Goal: Task Accomplishment & Management: Manage account settings

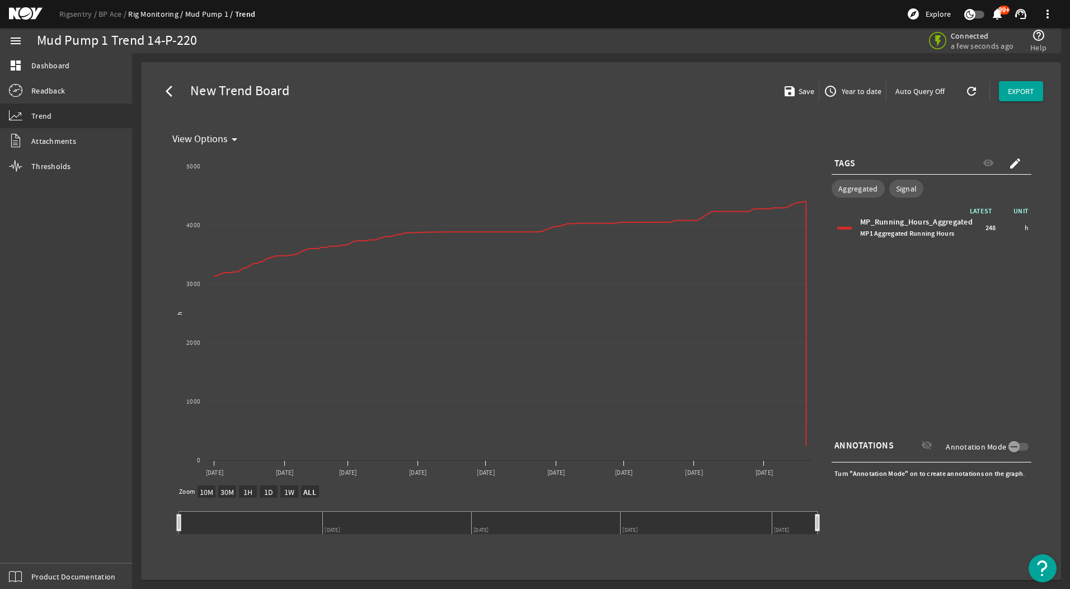
select select "ALL"
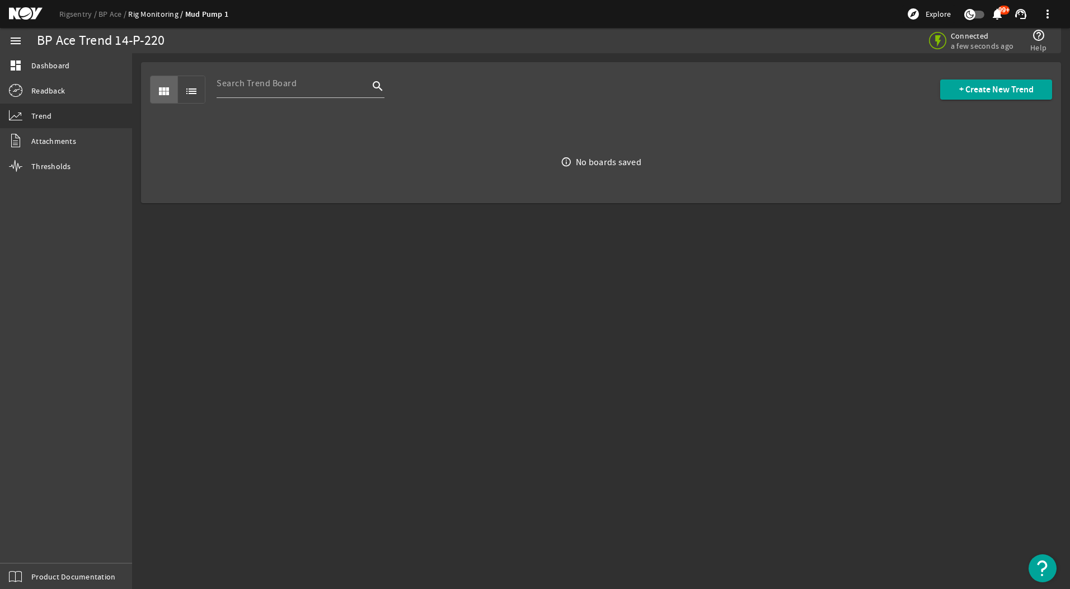
click at [1045, 75] on div "view_module list search + Create New Trend" at bounding box center [601, 89] width 902 height 55
click at [1036, 87] on span at bounding box center [996, 89] width 112 height 27
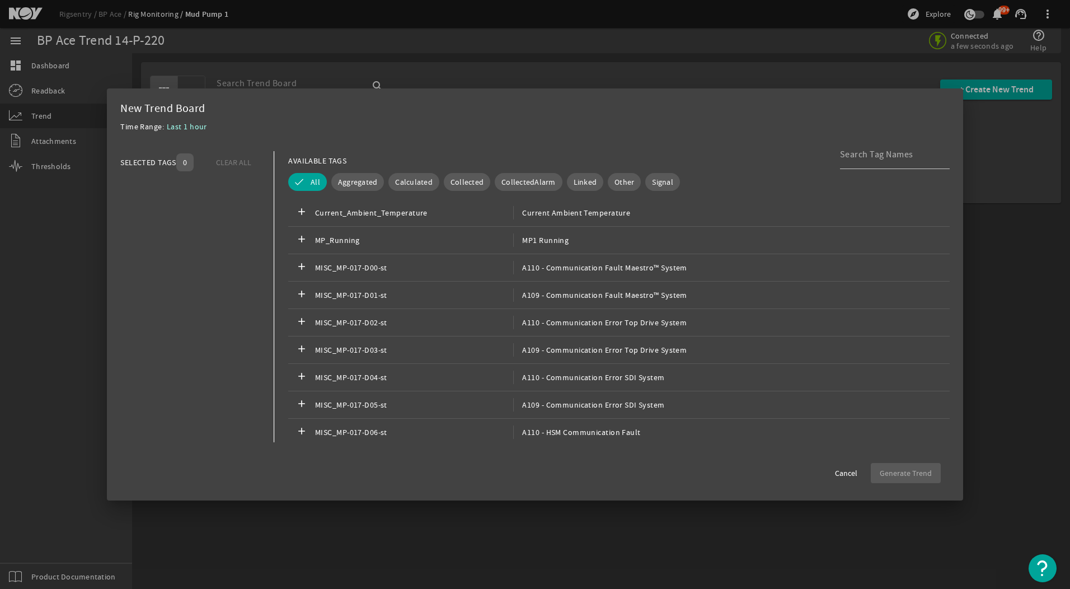
click at [983, 219] on div at bounding box center [535, 294] width 1070 height 589
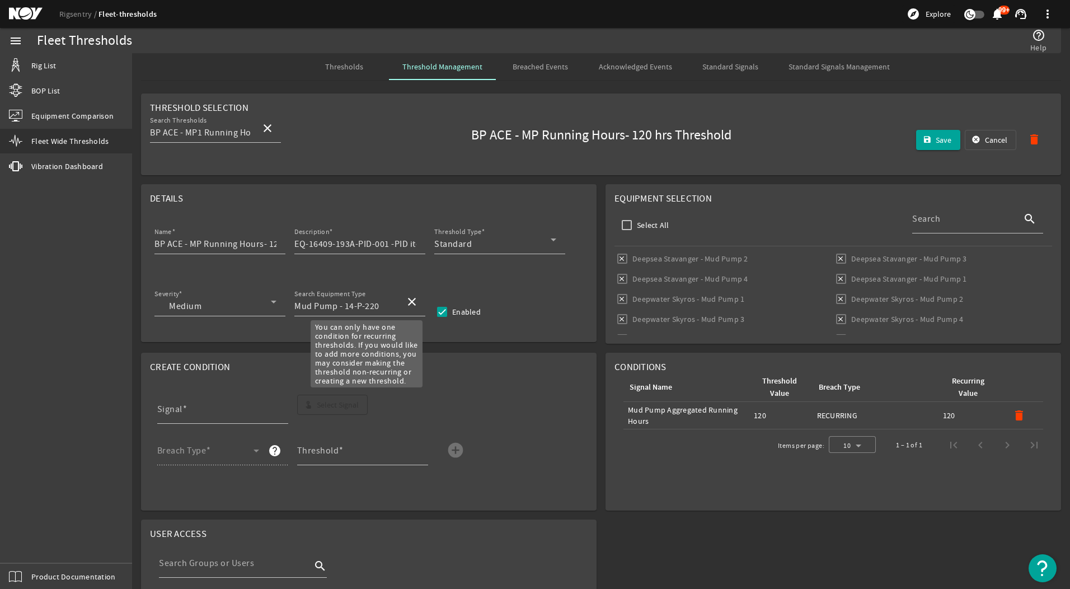
scroll to position [842, 0]
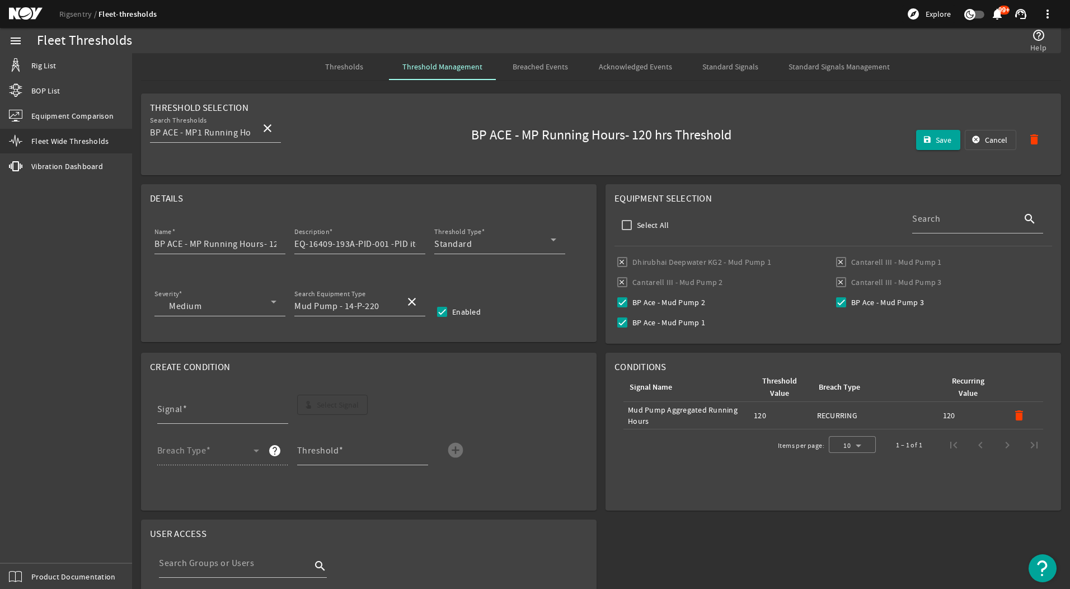
click at [363, 67] on div "Thresholds" at bounding box center [344, 66] width 90 height 27
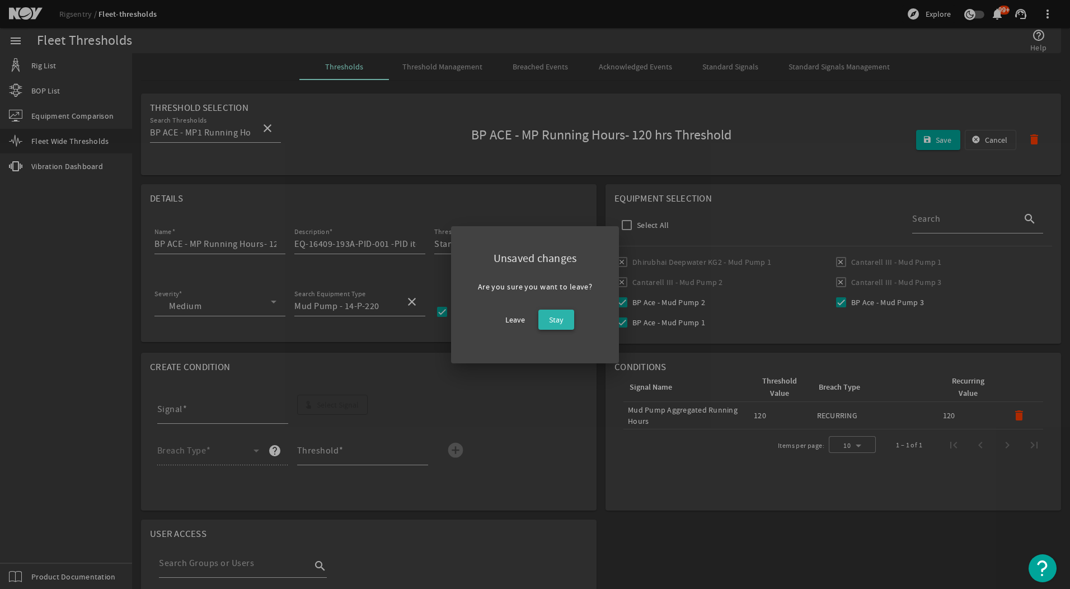
click at [553, 322] on span "Stay" at bounding box center [556, 319] width 15 height 13
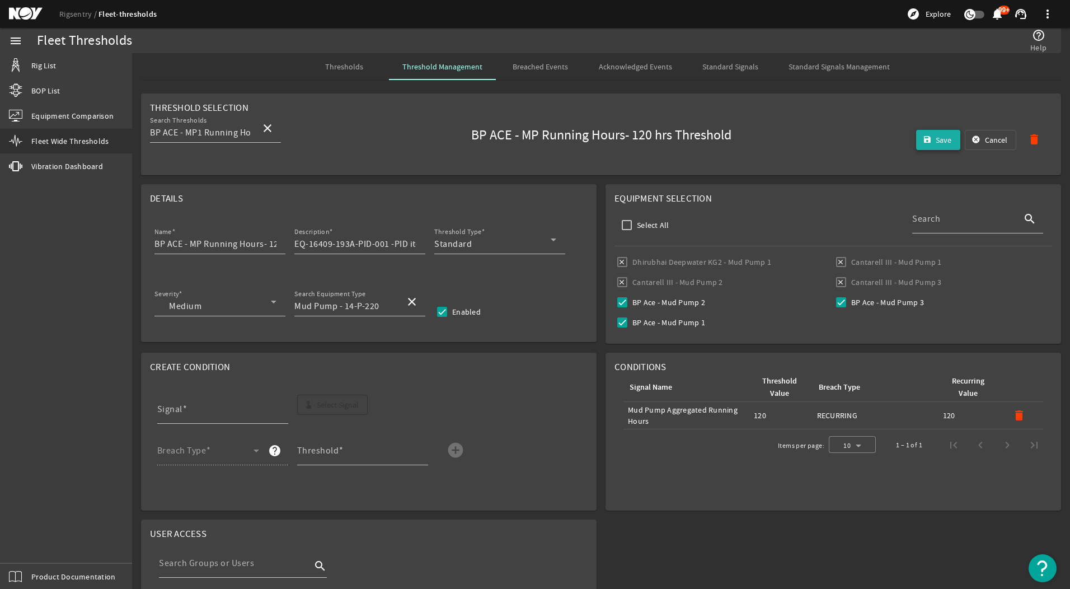
click at [935, 138] on span "Save" at bounding box center [943, 139] width 16 height 11
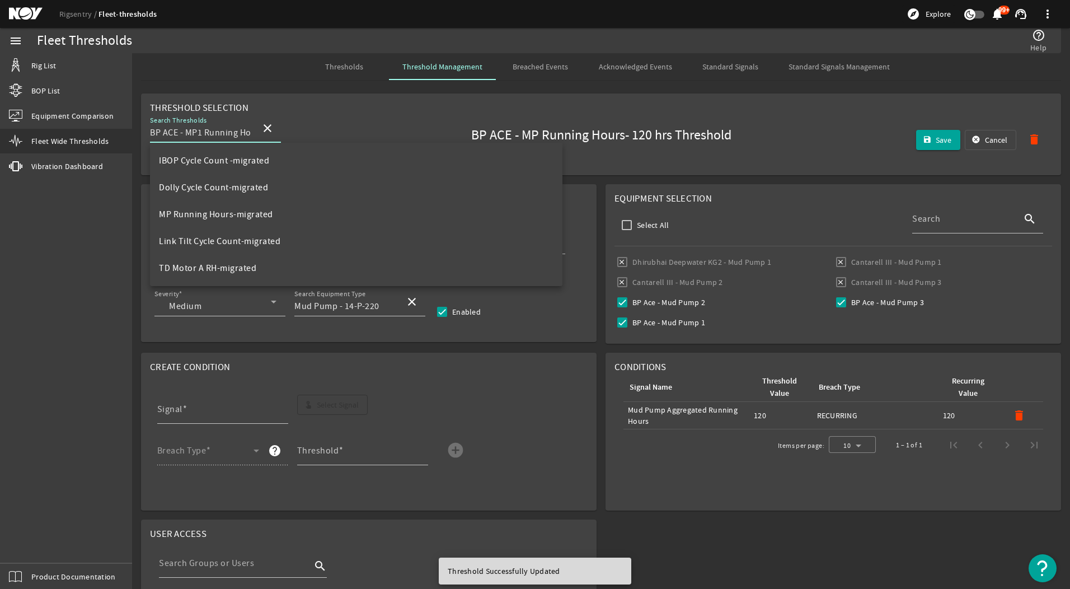
click at [208, 134] on input "BP ACE - MP1 Running Hours- 120 hrs Threshold" at bounding box center [201, 132] width 102 height 13
click at [444, 69] on span "Threshold Management" at bounding box center [442, 67] width 80 height 8
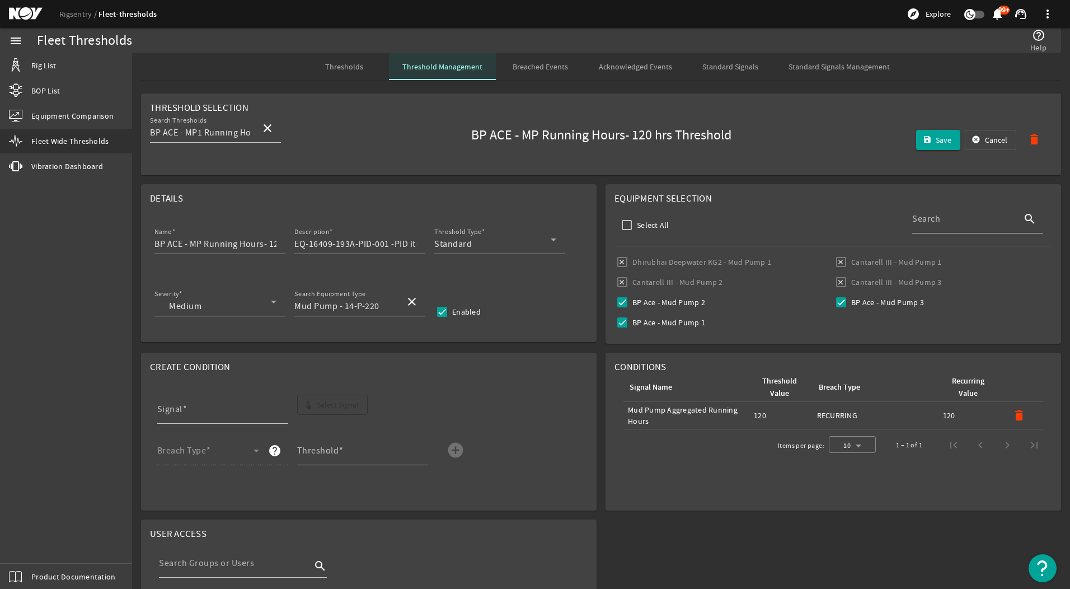
click at [469, 69] on span "Threshold Management" at bounding box center [442, 67] width 80 height 8
click at [341, 63] on span "Thresholds" at bounding box center [344, 67] width 38 height 8
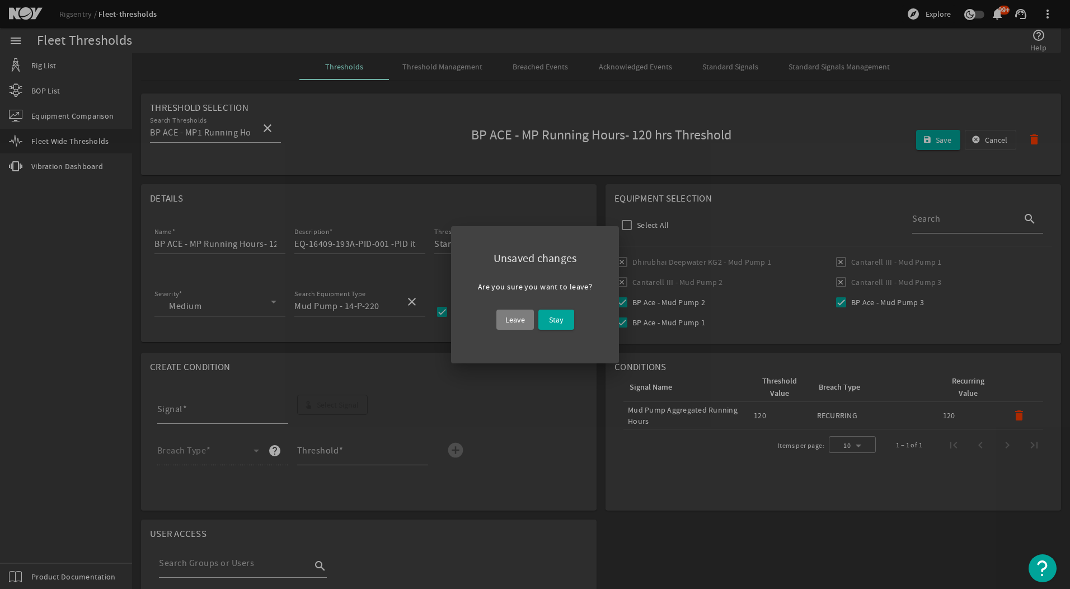
click at [526, 320] on span at bounding box center [514, 319] width 37 height 27
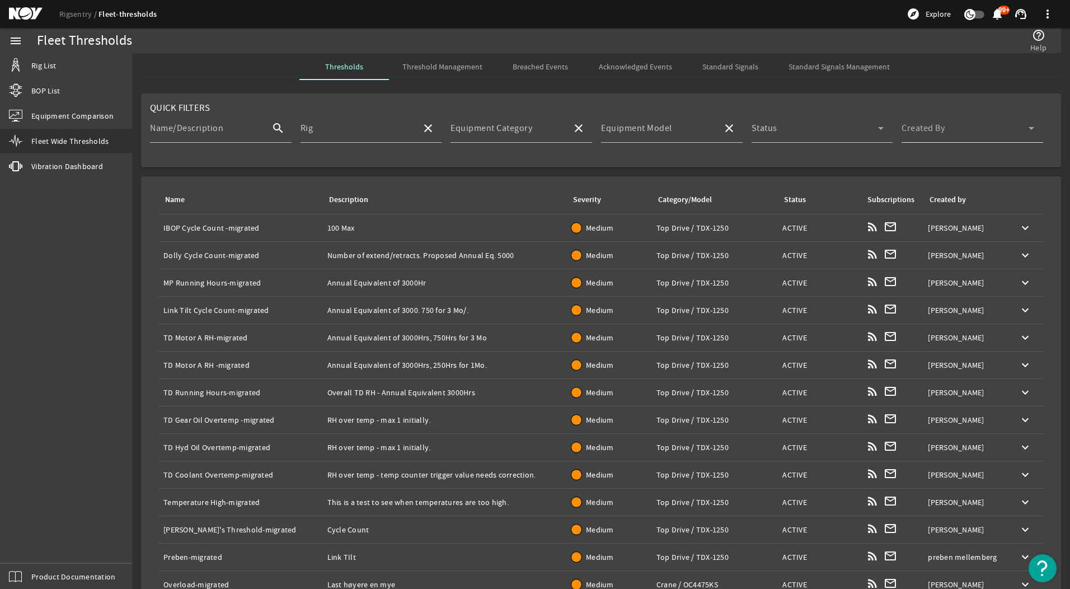
click at [964, 135] on span at bounding box center [964, 132] width 127 height 13
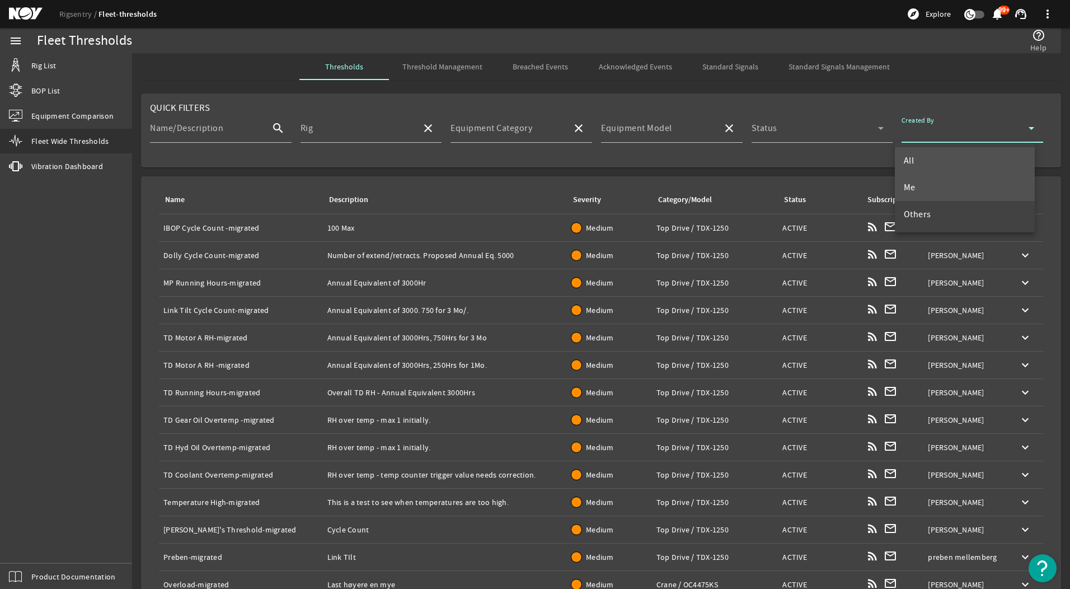
click at [948, 183] on mat-option "Me" at bounding box center [965, 187] width 140 height 27
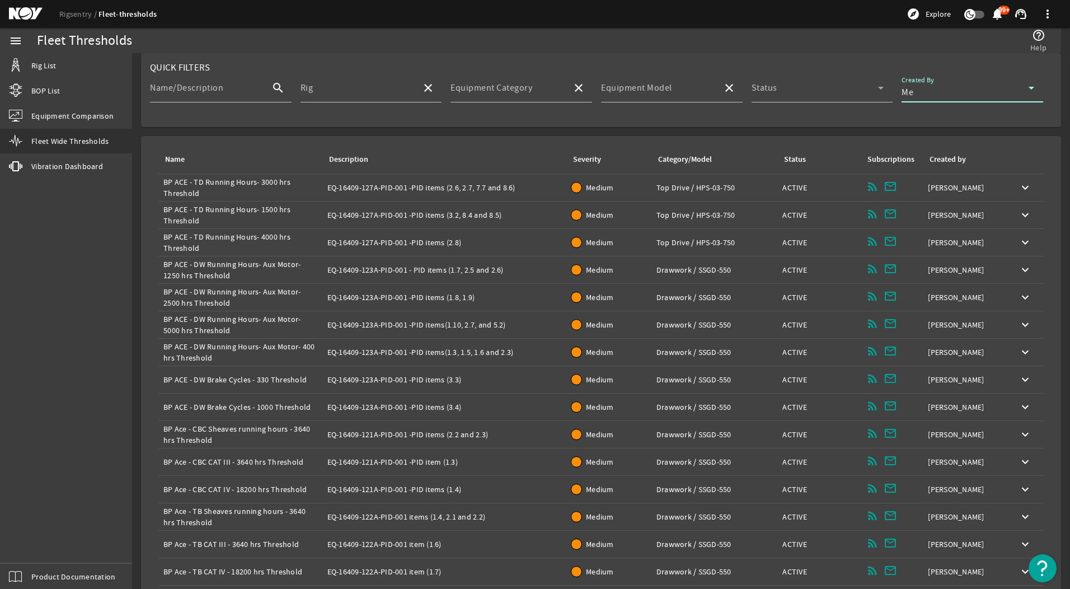
scroll to position [82, 0]
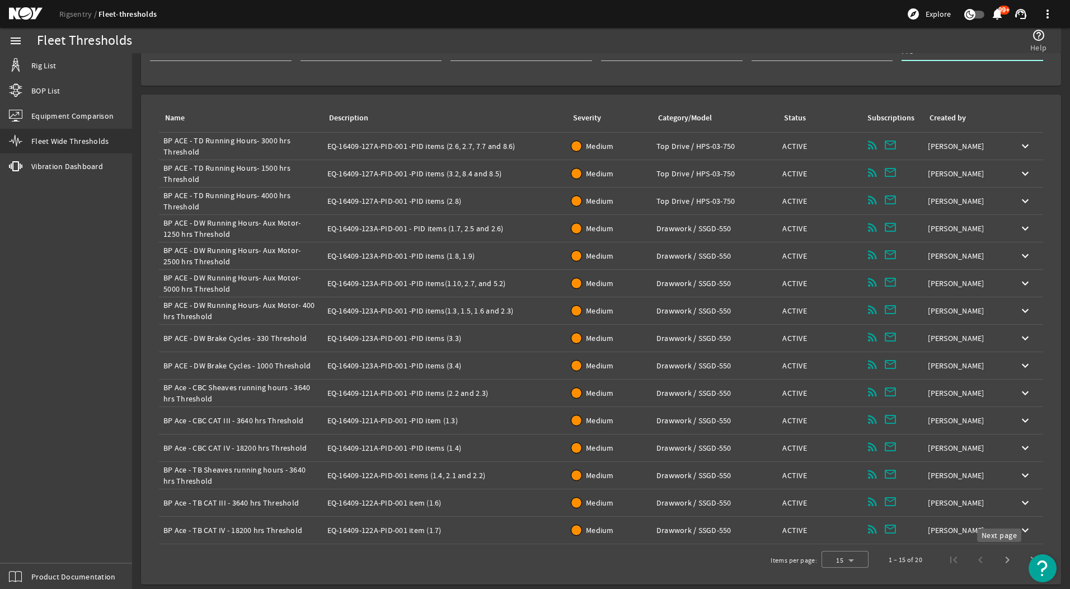
click at [1001, 561] on span "Next page" at bounding box center [1007, 559] width 27 height 27
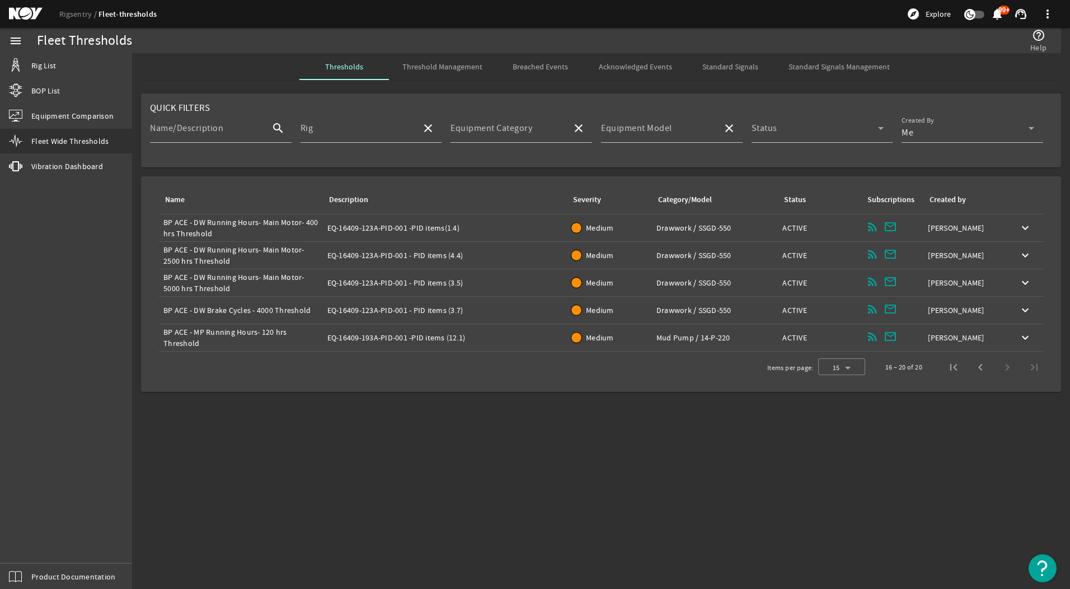
scroll to position [0, 0]
click at [242, 331] on div "Name: BP ACE - MP Running Hours- 120 hrs Threshold" at bounding box center [240, 337] width 155 height 22
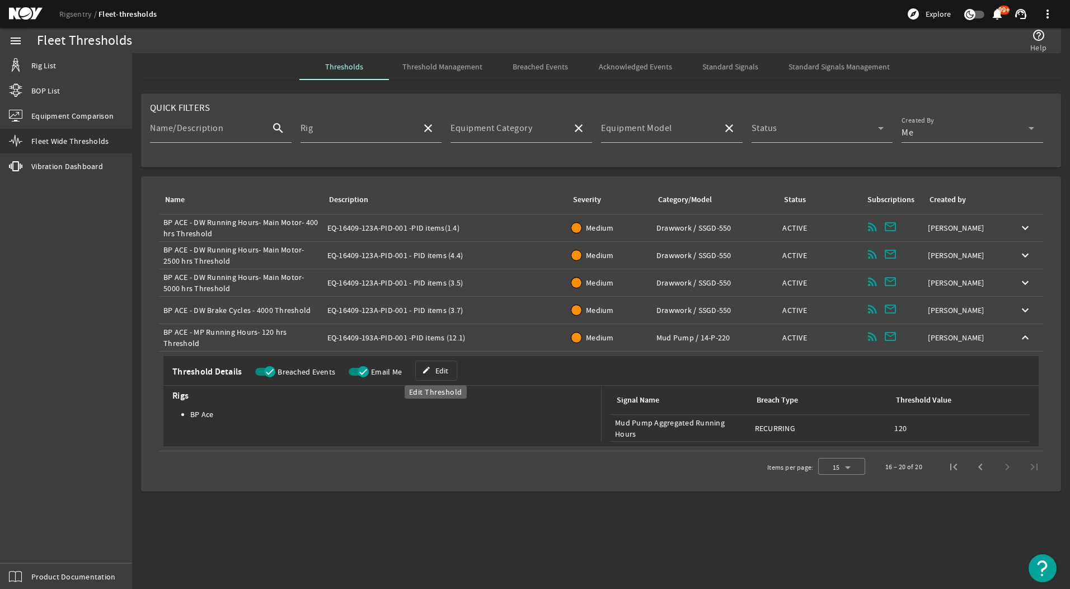
click at [433, 374] on span at bounding box center [436, 370] width 41 height 27
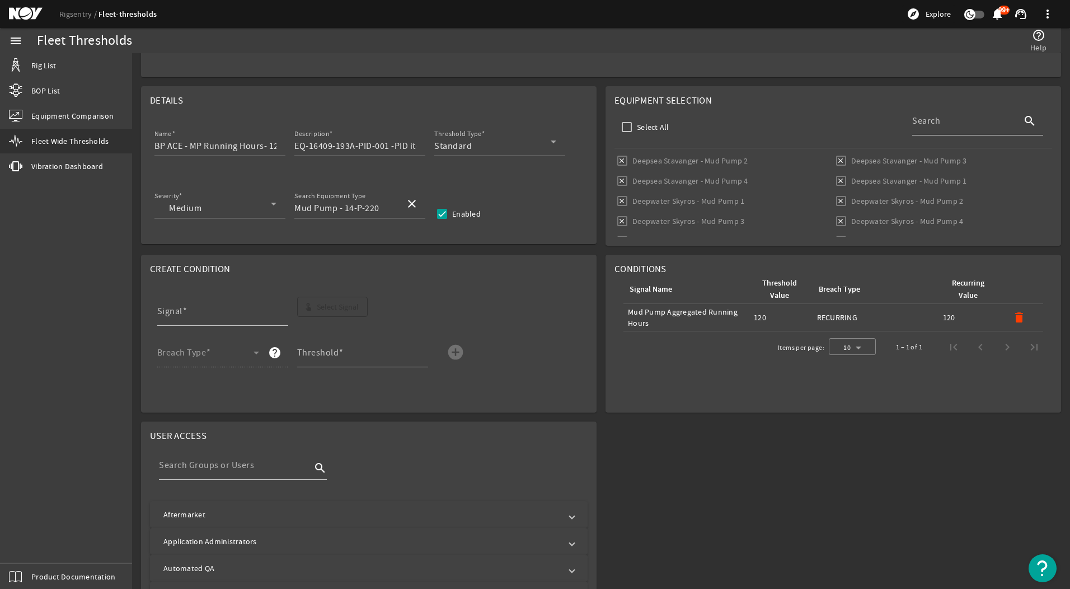
scroll to position [392, 0]
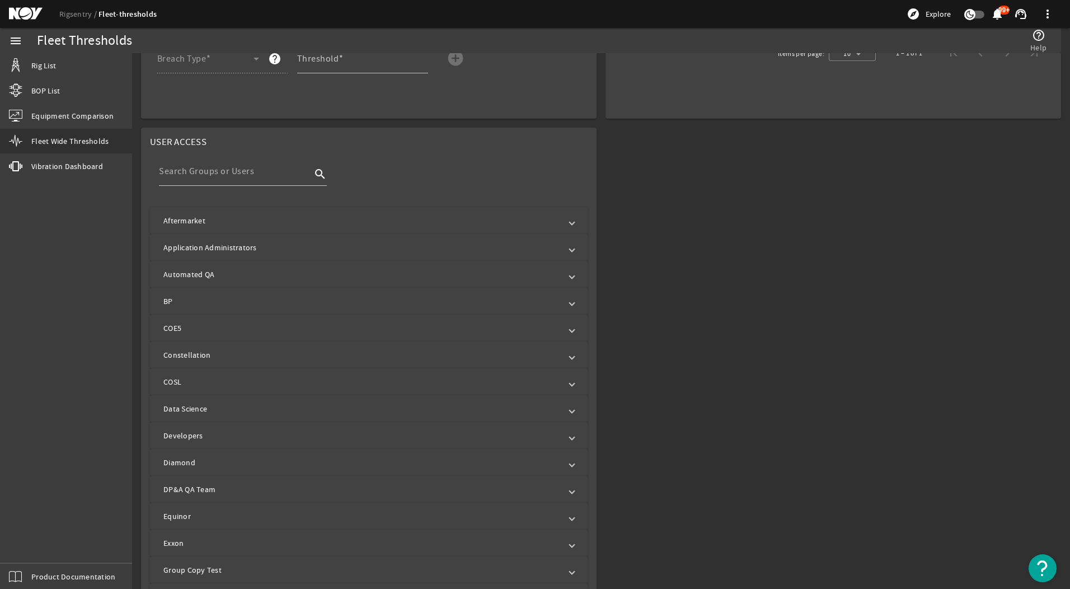
click at [273, 216] on mat-panel-title "Aftermarket" at bounding box center [361, 220] width 397 height 11
click at [340, 214] on mat-expansion-panel-header "Aftermarket" at bounding box center [368, 220] width 437 height 27
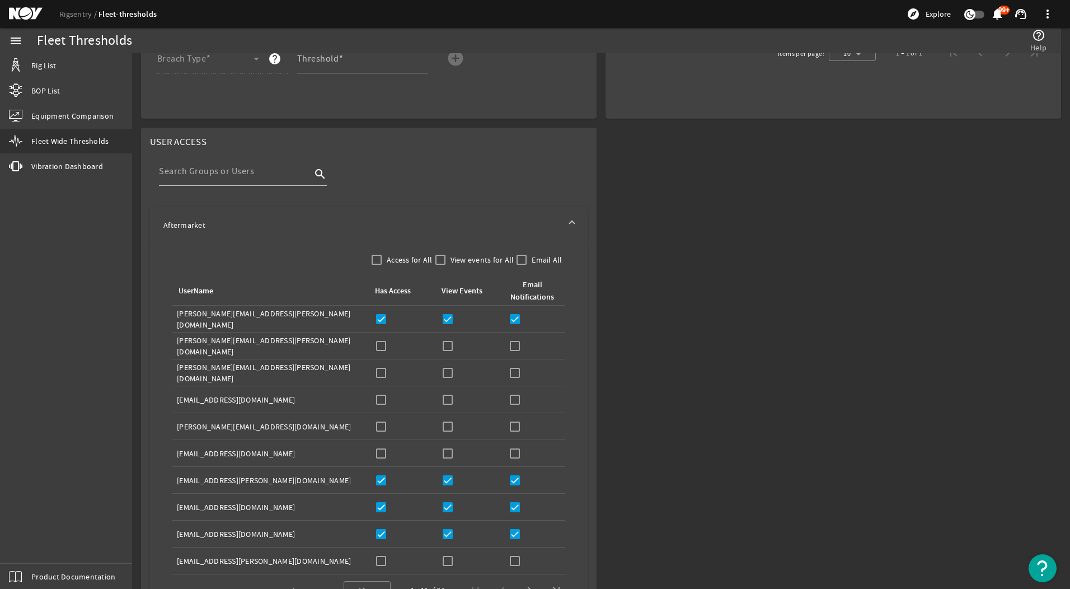
scroll to position [0, 0]
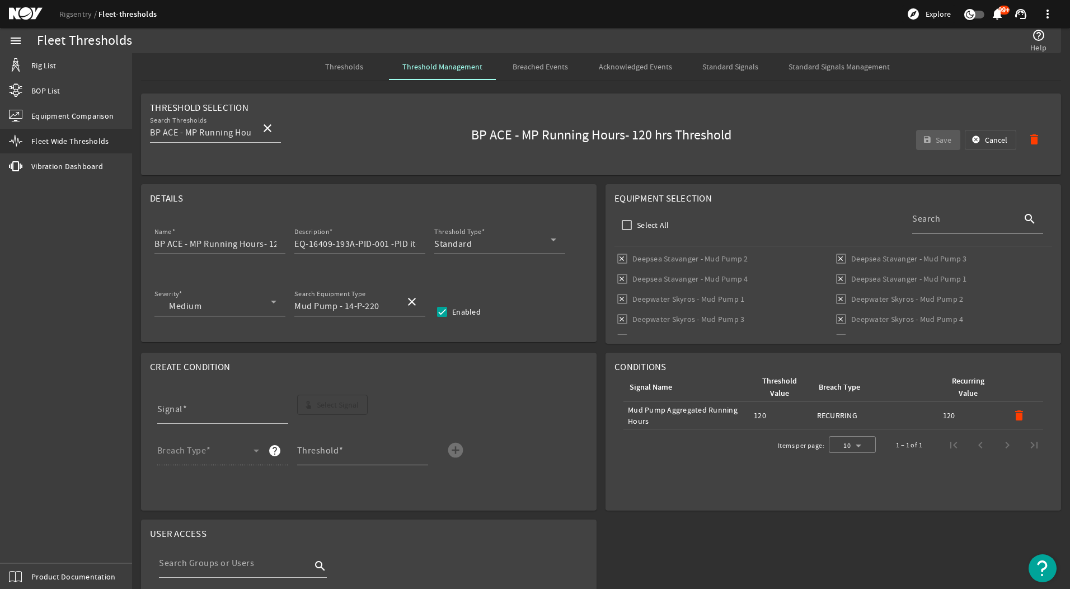
click at [417, 67] on span "Threshold Management" at bounding box center [442, 67] width 80 height 8
click at [326, 64] on span "Thresholds" at bounding box center [344, 67] width 38 height 8
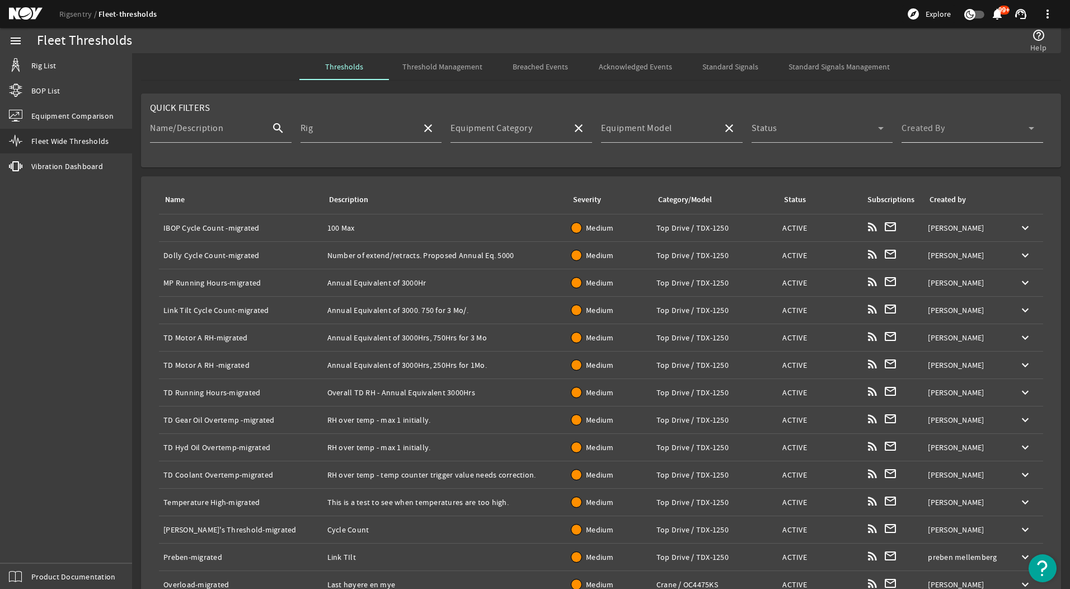
click at [986, 139] on div "Created By" at bounding box center [967, 128] width 133 height 29
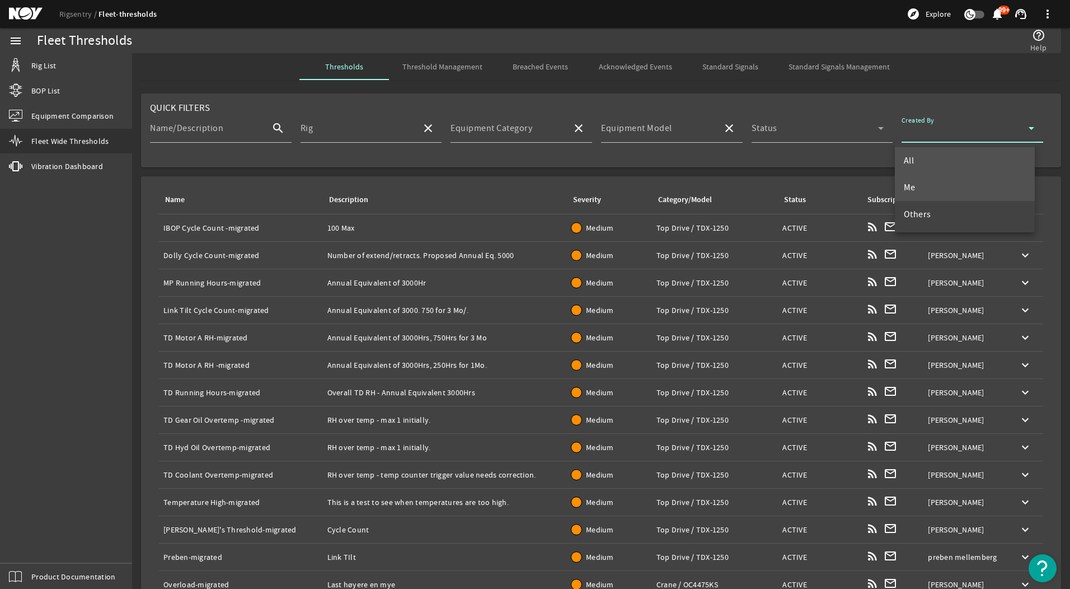
click at [965, 195] on mat-option "Me" at bounding box center [965, 187] width 140 height 27
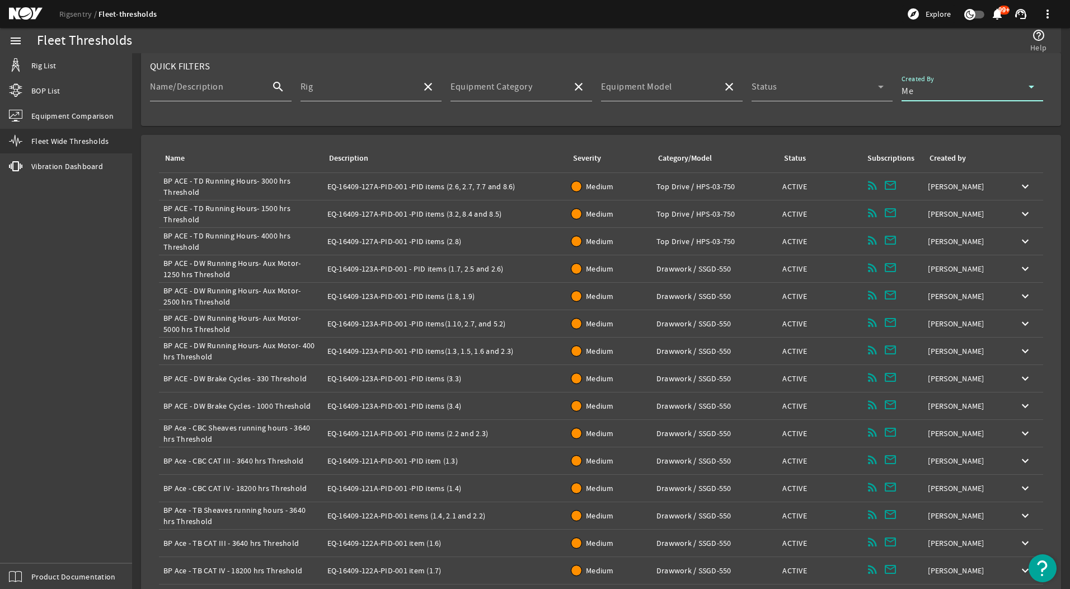
scroll to position [82, 0]
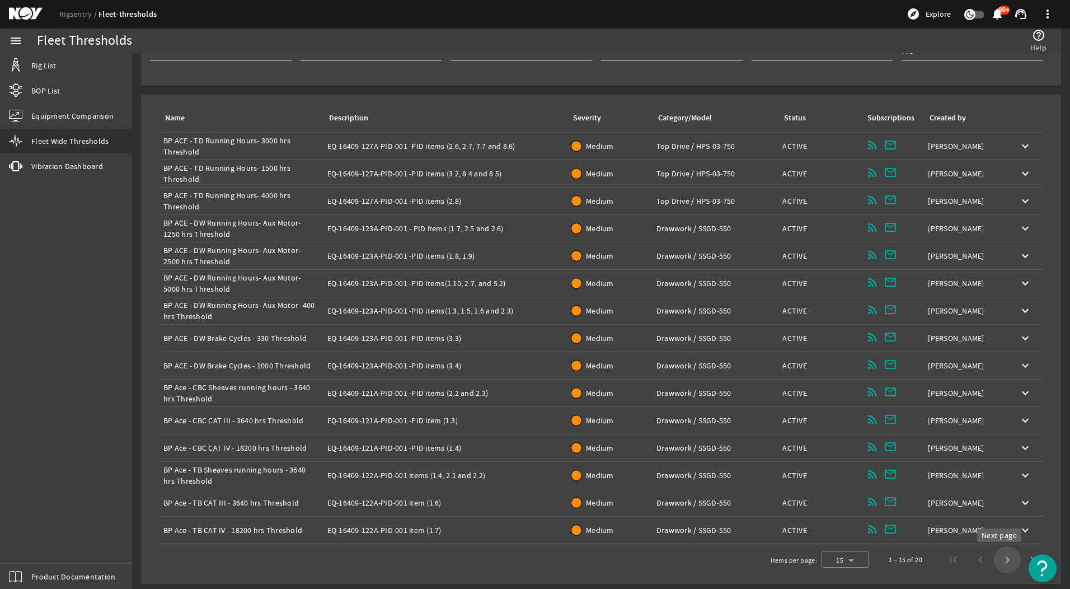
click at [999, 561] on span "Next page" at bounding box center [1007, 559] width 27 height 27
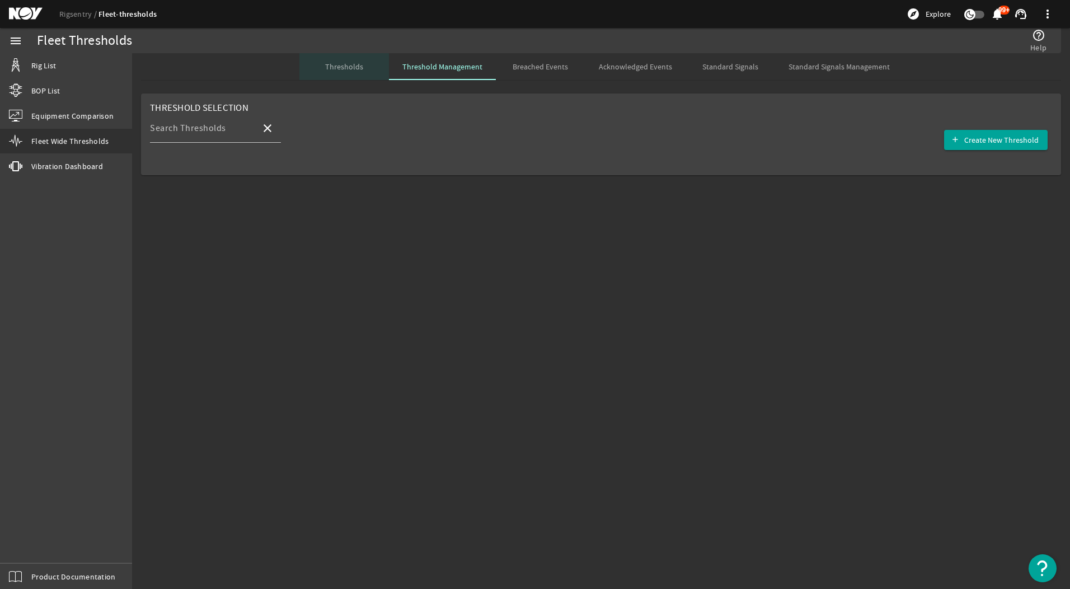
click at [341, 72] on span "Thresholds" at bounding box center [344, 66] width 38 height 27
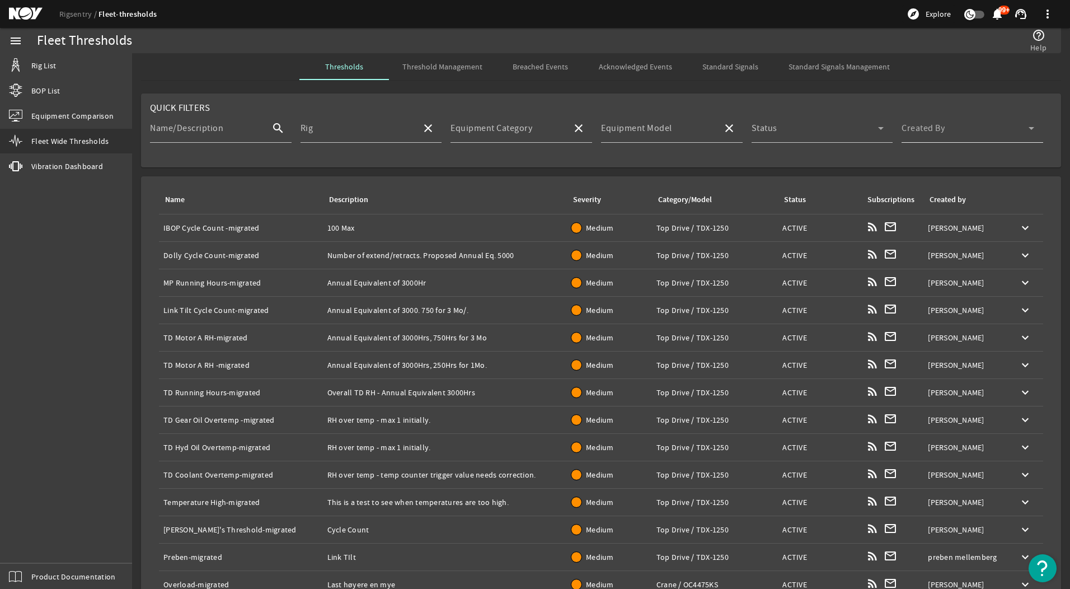
click at [948, 118] on div "Created By" at bounding box center [967, 128] width 133 height 29
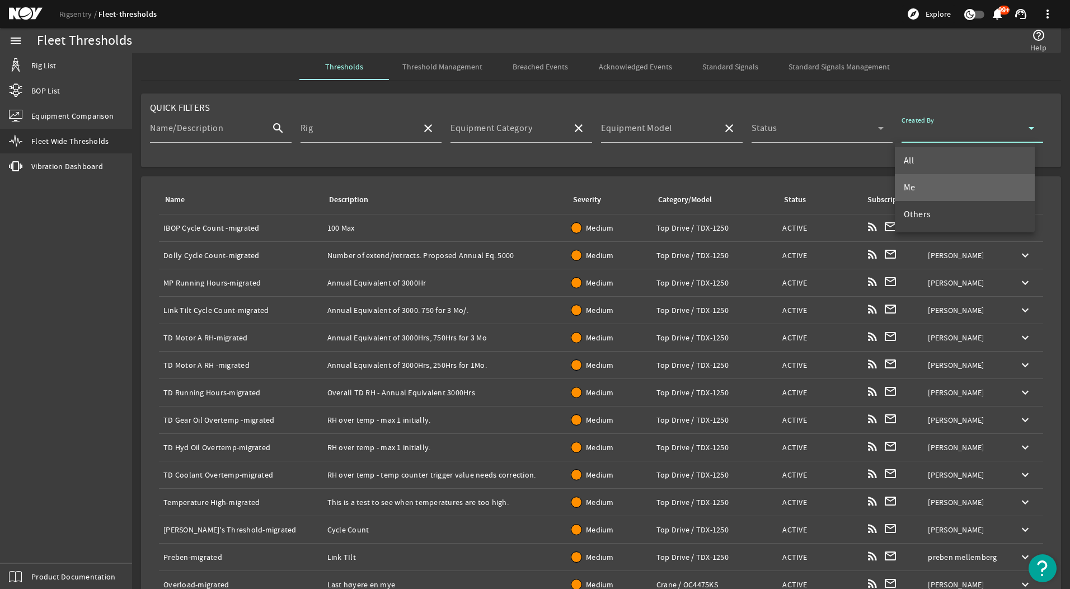
click at [945, 187] on mat-option "Me" at bounding box center [965, 187] width 140 height 27
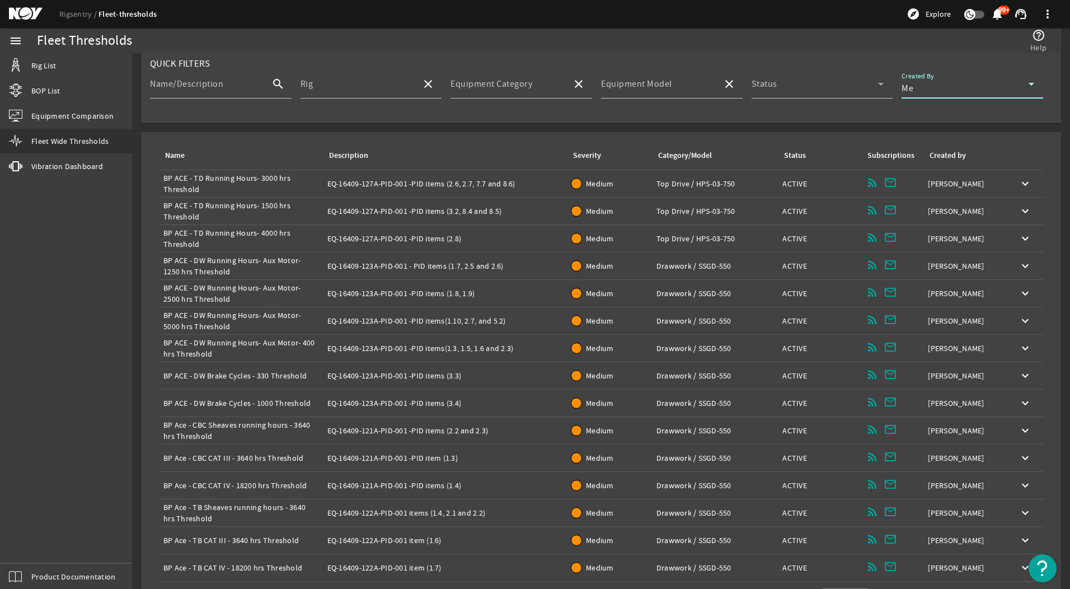
scroll to position [82, 0]
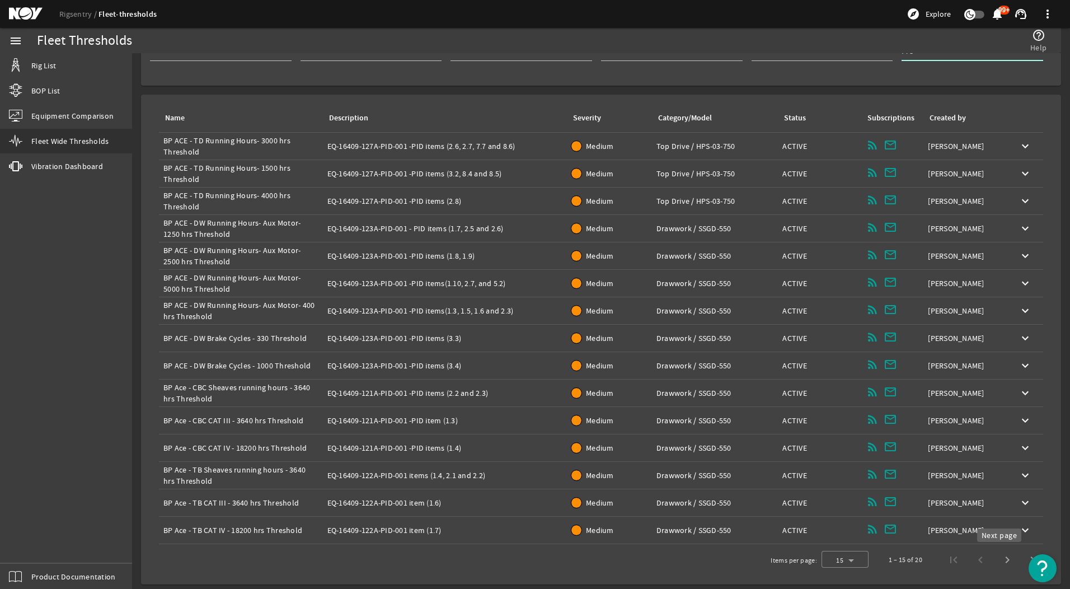
click at [1004, 562] on span "Next page" at bounding box center [1007, 559] width 27 height 27
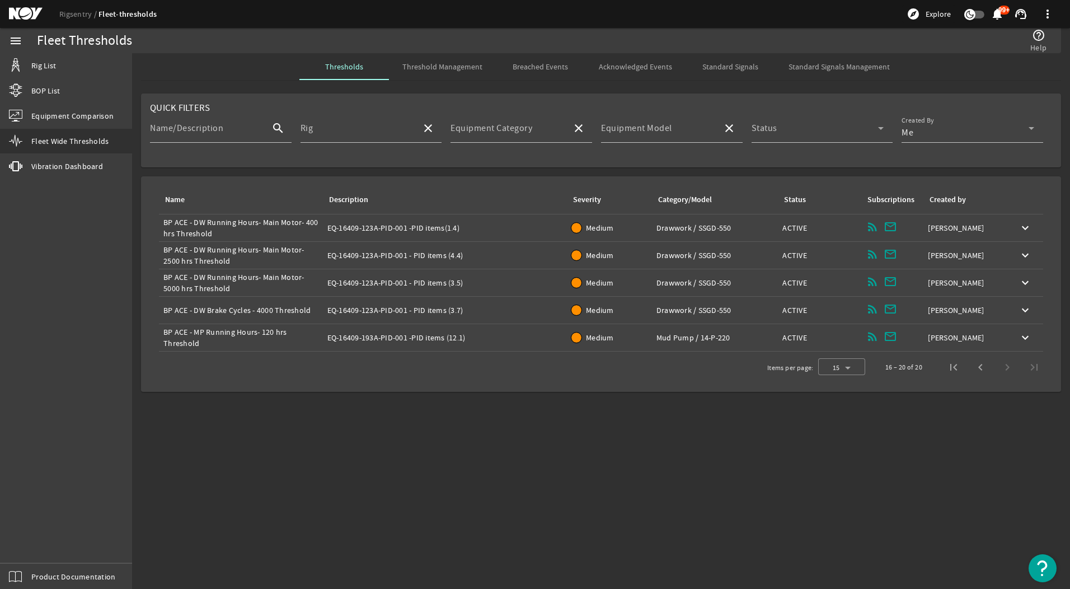
scroll to position [0, 0]
click at [249, 330] on div "Name: BP ACE - MP Running Hours- 120 hrs Threshold" at bounding box center [240, 337] width 155 height 22
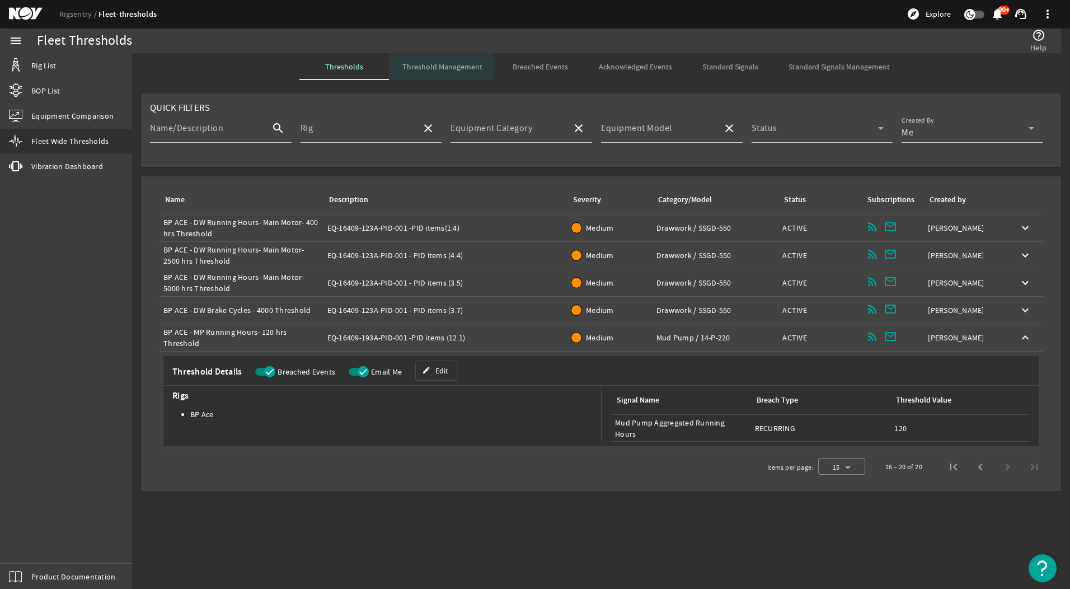
click at [420, 63] on span "Threshold Management" at bounding box center [442, 67] width 80 height 8
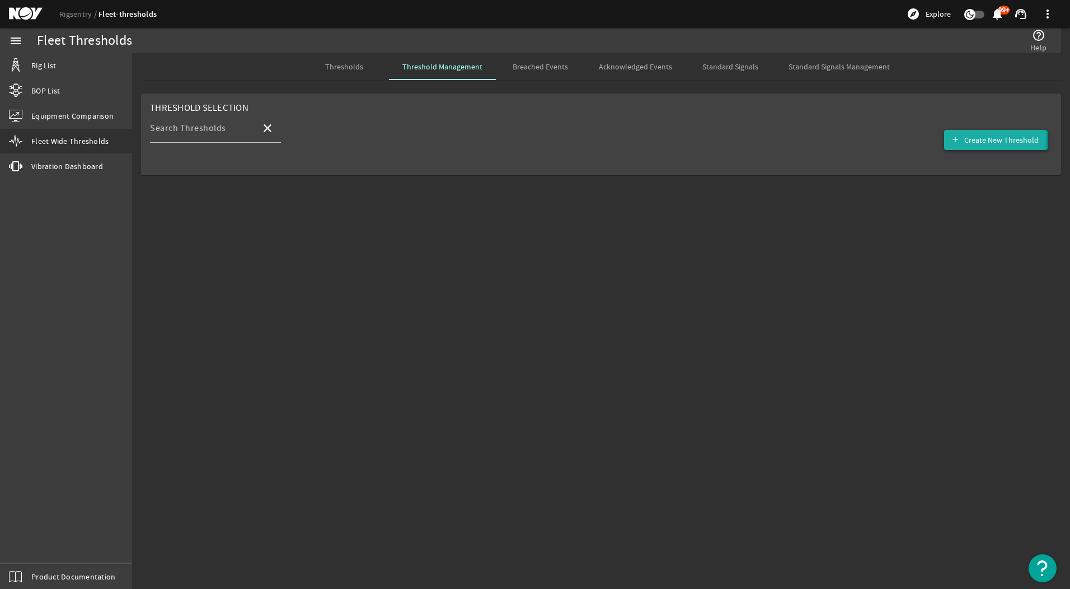
click at [962, 137] on span "button" at bounding box center [995, 139] width 103 height 27
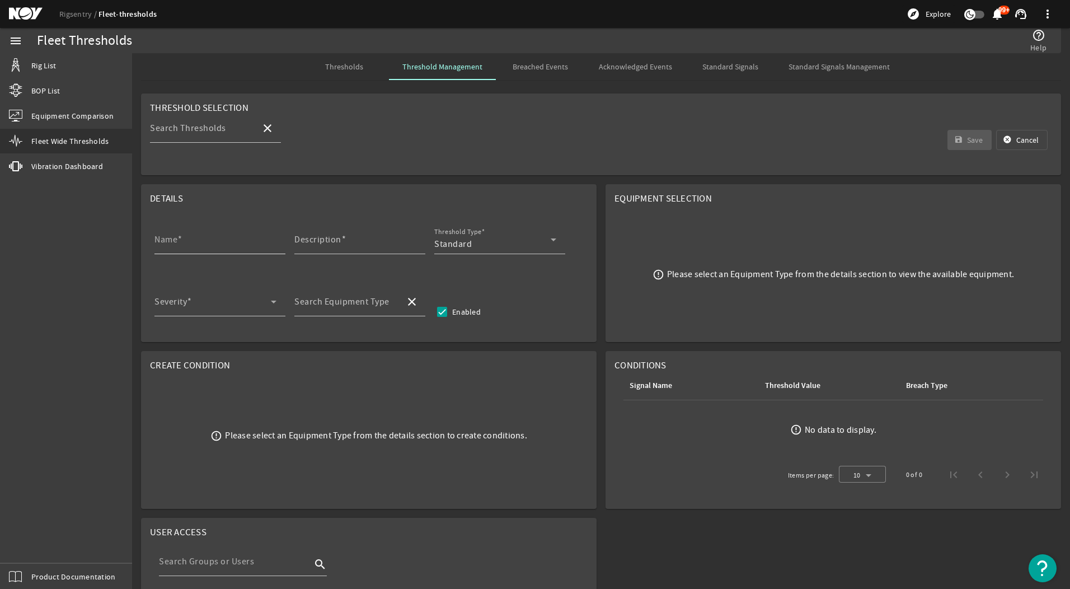
click at [184, 238] on input "Name" at bounding box center [215, 243] width 122 height 13
type input "BP ACE - MP1 Running Hours- 120 hrs Threshold"
type input "EQ-16409-193A-PID-001 -PID items (12.1)"
type input "Mud Pump - 14-P-220"
click at [207, 243] on input "BP ACE - MP1 Running Hours- 120 hrs Threshold" at bounding box center [215, 243] width 122 height 13
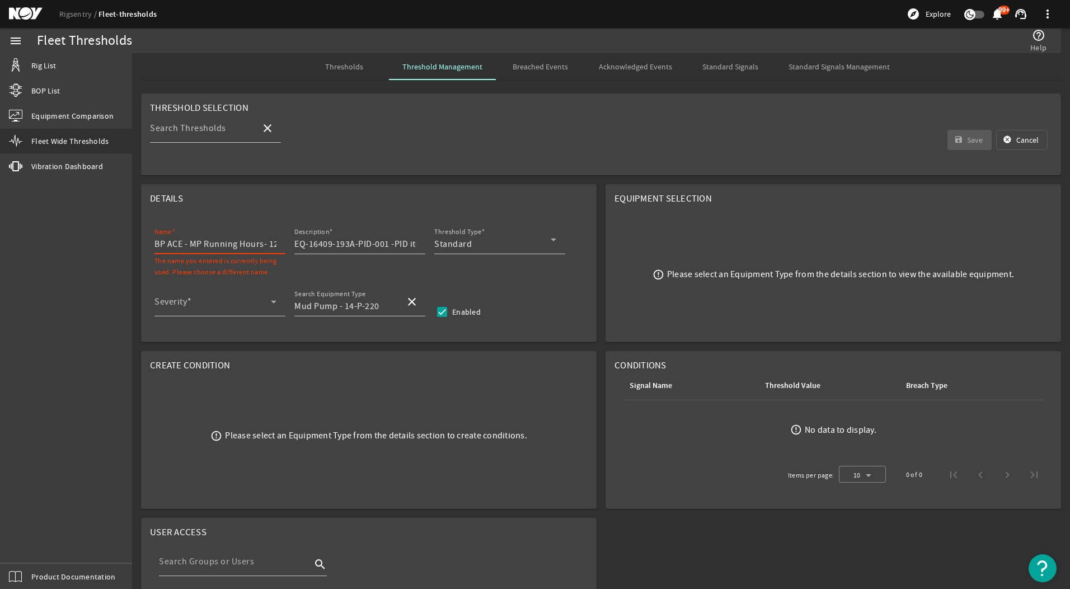
click at [225, 239] on input "BP ACE - MP Running Hours- 120 hrs Threshold" at bounding box center [215, 243] width 122 height 13
drag, startPoint x: 248, startPoint y: 241, endPoint x: 221, endPoint y: 246, distance: 28.0
click at [221, 246] on input "BP ACE - MP Running Hours- 120 hrs Threshold" at bounding box center [215, 243] width 122 height 13
click at [219, 244] on input "BP ACE - MP Running Hours- 120 hrs Threshold" at bounding box center [215, 243] width 122 height 13
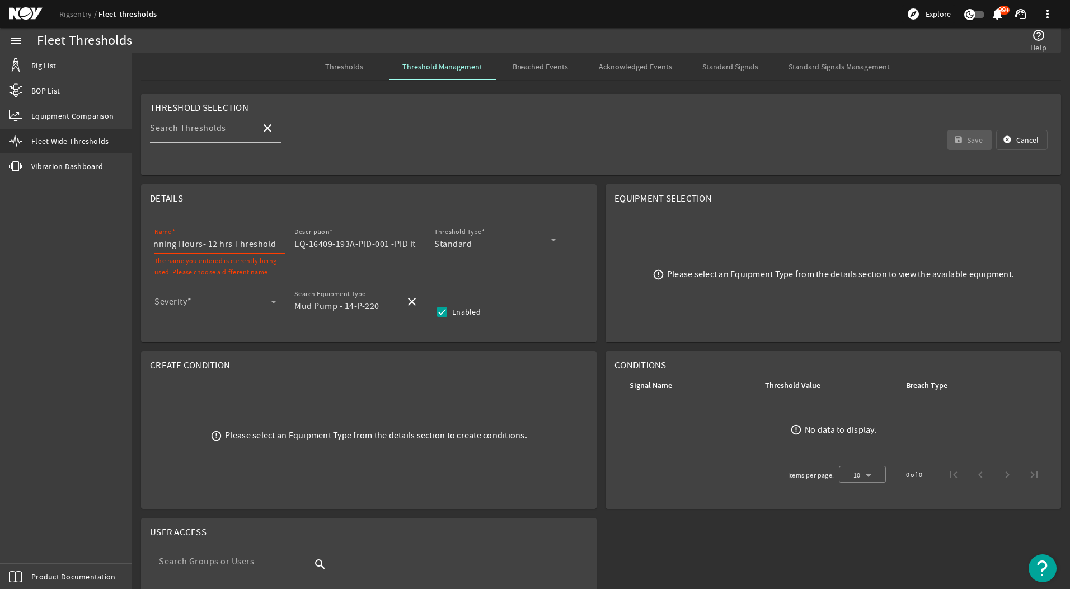
scroll to position [0, 59]
type input "BP ACE - MP Running Hours- 1250 hrs Threshold"
click at [385, 246] on input "EQ-16409-193A-PID-001 -PID items (12.1)" at bounding box center [355, 243] width 122 height 13
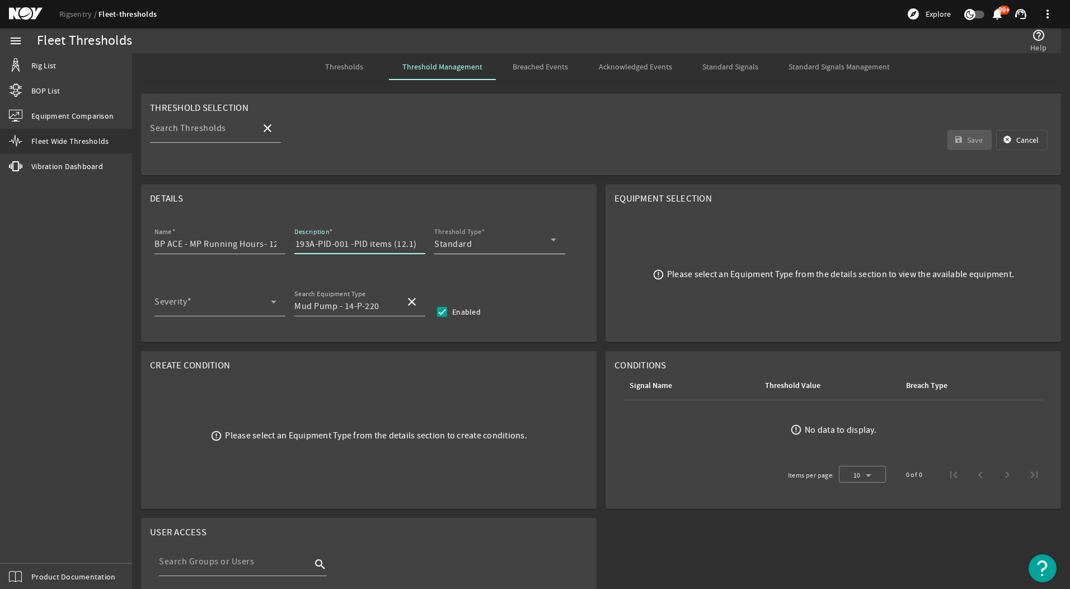
drag, startPoint x: 368, startPoint y: 243, endPoint x: 443, endPoint y: 244, distance: 74.4
click at [444, 244] on div "Name BP ACE - MP Running Hours- 1250 hrs Threshold Description EQ-16409-193A-PI…" at bounding box center [368, 245] width 437 height 41
click at [399, 242] on input "EQ-16409-193A-PID-001 -PID items (12.1)" at bounding box center [355, 243] width 122 height 13
drag, startPoint x: 406, startPoint y: 246, endPoint x: 398, endPoint y: 244, distance: 8.6
click at [398, 244] on input "EQ-16409-193A-PID-001 -PID items (12.1)" at bounding box center [355, 243] width 122 height 13
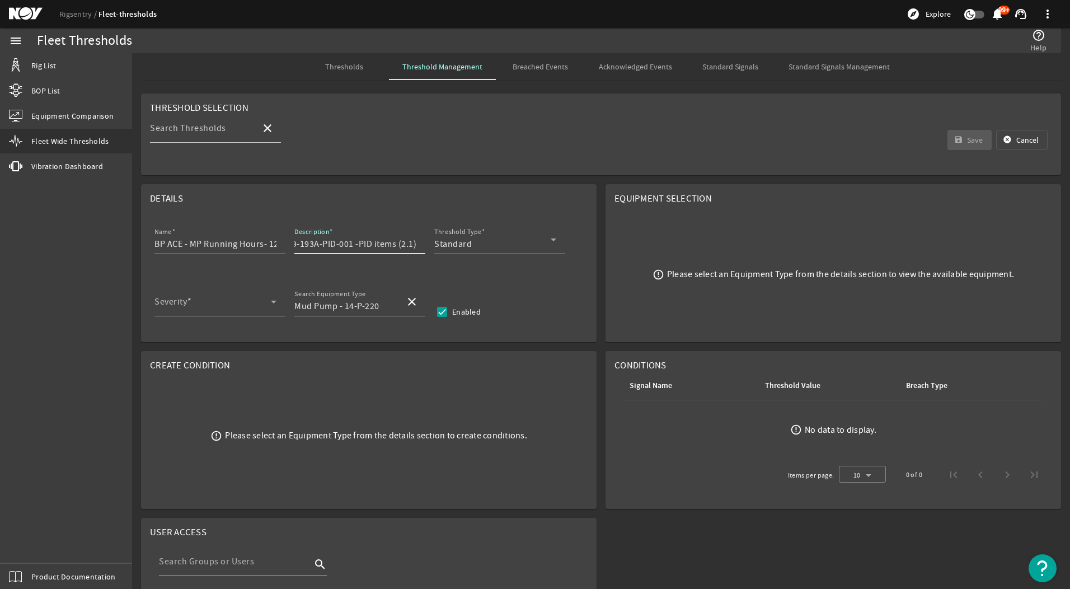
scroll to position [0, 35]
type input "EQ-16409-193A-PID-001 -PID items (2.1)"
click at [532, 282] on mat-card "Details Name BP ACE - MP Running Hours- 1250 hrs Threshold Description EQ-16409…" at bounding box center [368, 263] width 455 height 158
click at [522, 233] on div "Threshold Type Standard" at bounding box center [495, 239] width 122 height 29
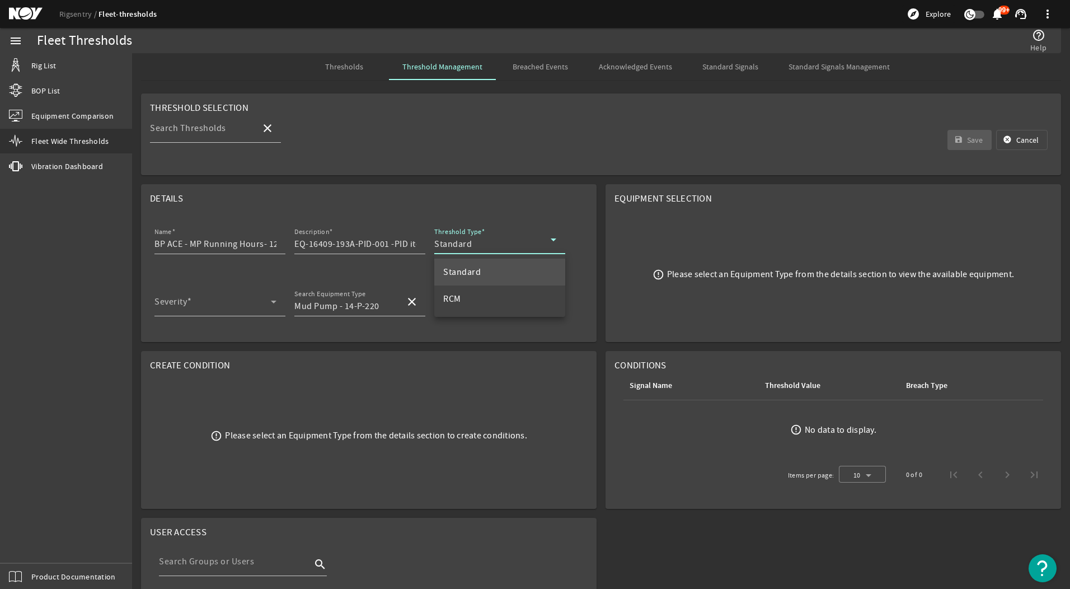
click at [522, 233] on div at bounding box center [535, 294] width 1070 height 589
click at [277, 330] on mat-card "Details Name BP ACE - MP Running Hours- 1250 hrs Threshold Description EQ-16409…" at bounding box center [368, 263] width 455 height 158
click at [338, 307] on input "Mud Pump - 14-P-220" at bounding box center [345, 305] width 102 height 13
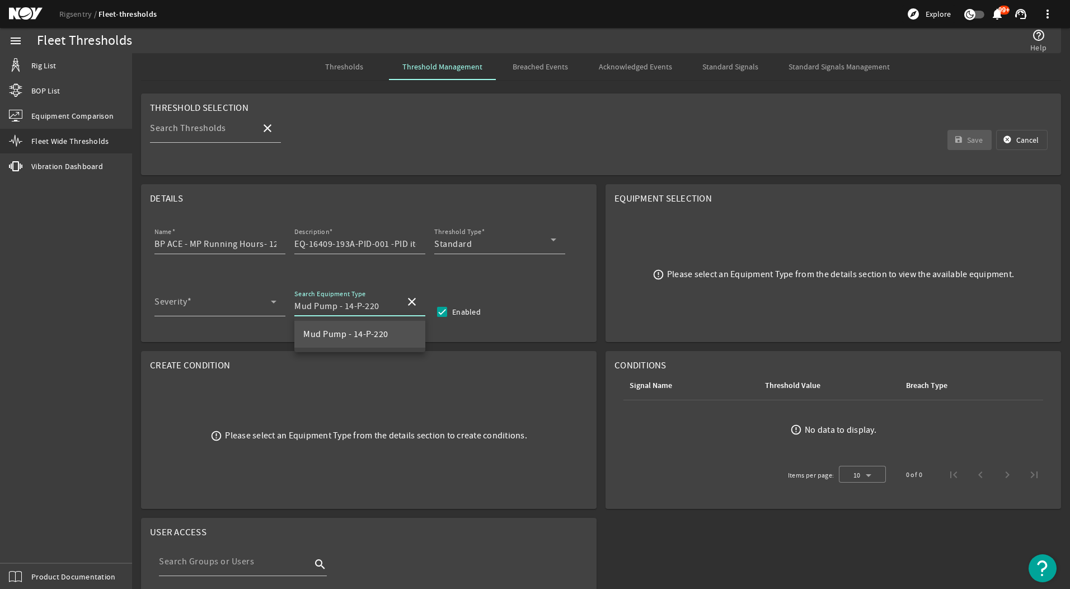
click at [352, 335] on span "Mud Pump - 14-P-220" at bounding box center [345, 333] width 85 height 11
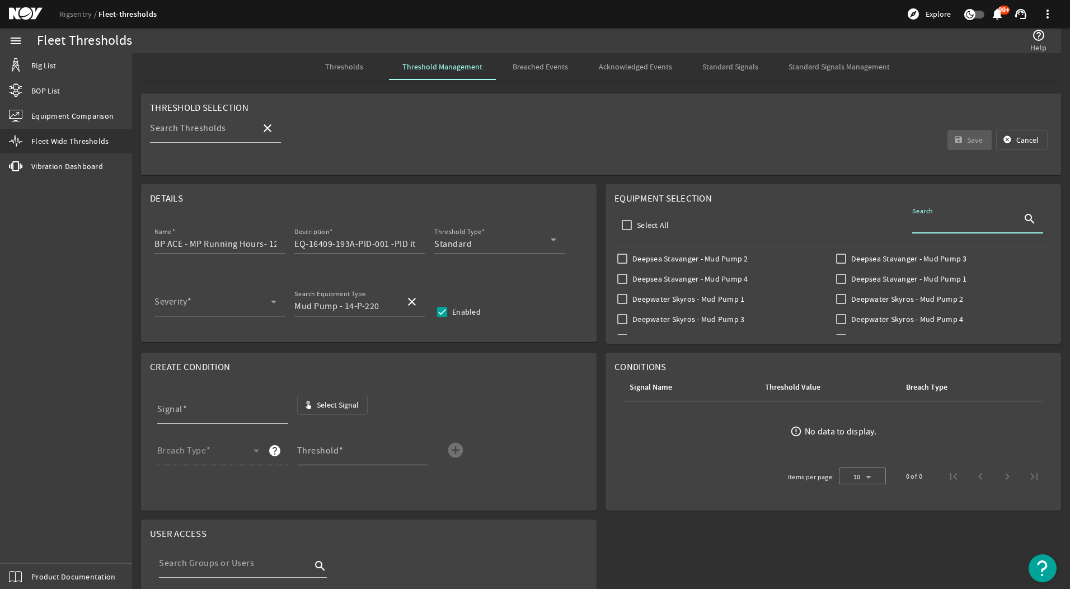
click at [941, 223] on input "Search" at bounding box center [963, 222] width 102 height 13
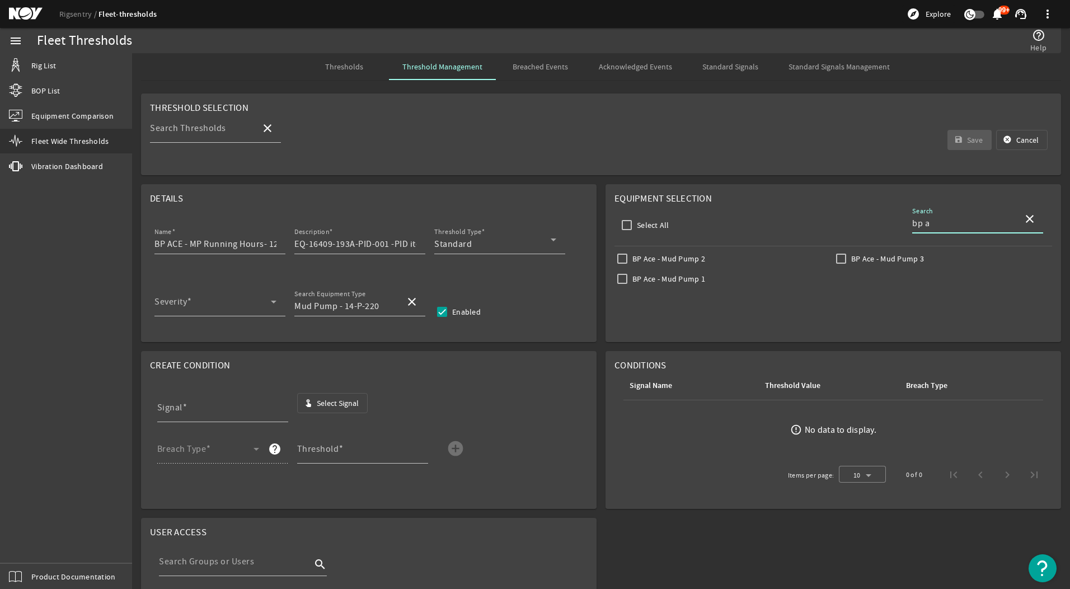
type input "bp a"
click at [630, 258] on label "BP Ace - Mud Pump 2" at bounding box center [667, 258] width 75 height 11
click at [626, 258] on input "BP Ace - Mud Pump 2" at bounding box center [622, 259] width 16 height 16
checkbox input "true"
click at [618, 273] on input "BP Ace - Mud Pump 1" at bounding box center [622, 279] width 16 height 16
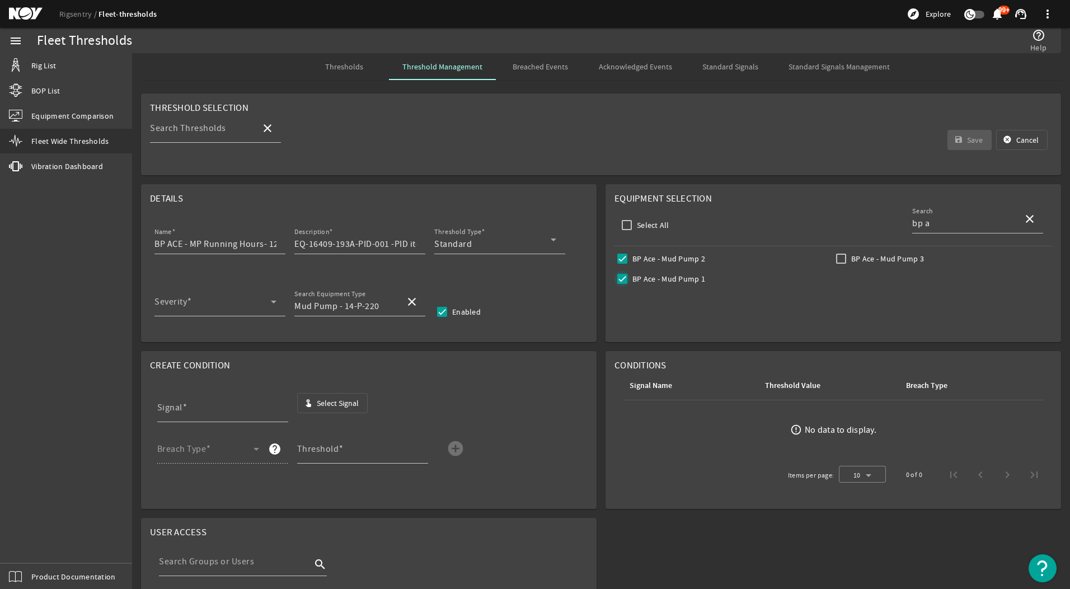
checkbox input "true"
click at [834, 256] on input "BP Ace - Mud Pump 3" at bounding box center [841, 259] width 16 height 16
checkbox input "true"
click at [252, 409] on input "Signal" at bounding box center [218, 411] width 122 height 13
click at [342, 399] on span "Select Signal" at bounding box center [338, 402] width 42 height 11
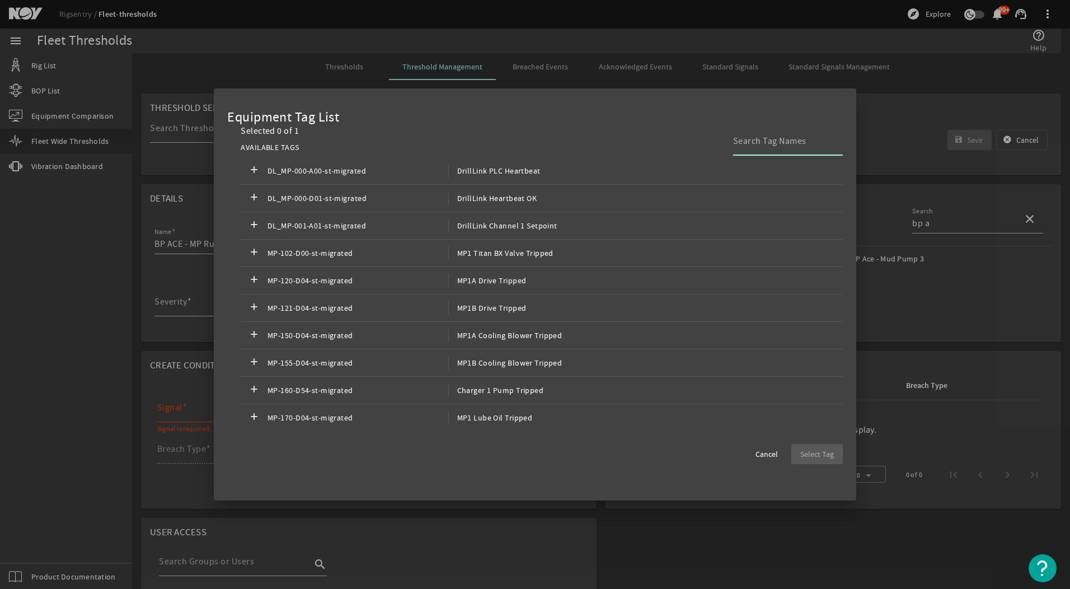
click at [786, 144] on input at bounding box center [783, 140] width 101 height 13
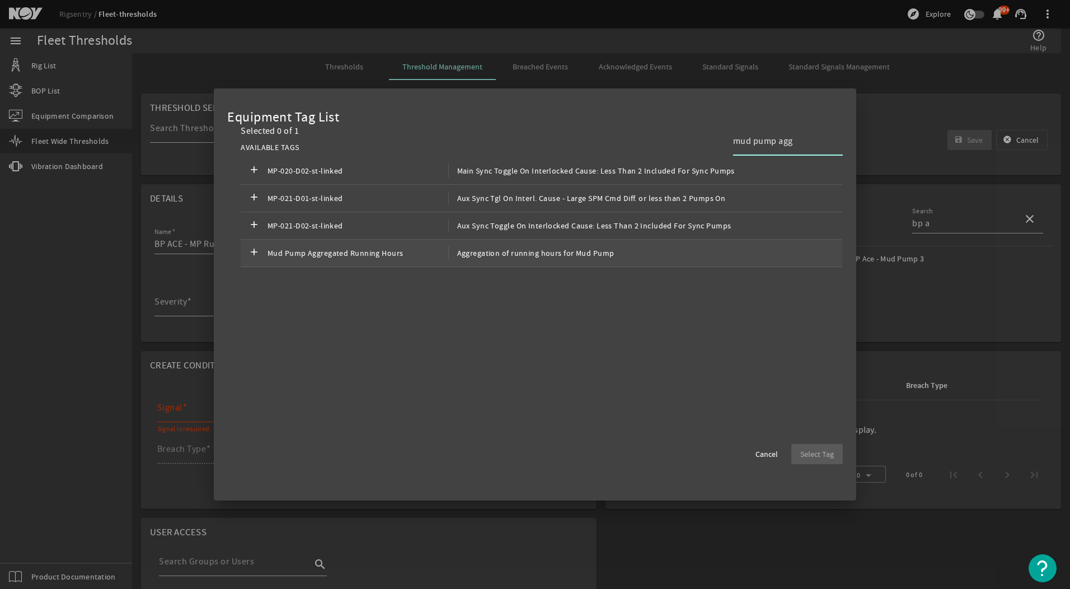
type input "mud pump agg"
click at [555, 258] on span "Aggregation of running hours for Mud Pump" at bounding box center [531, 252] width 166 height 13
click at [827, 453] on span "Select Tag" at bounding box center [817, 453] width 34 height 11
type input "Mud Pump Aggregated Running Hours"
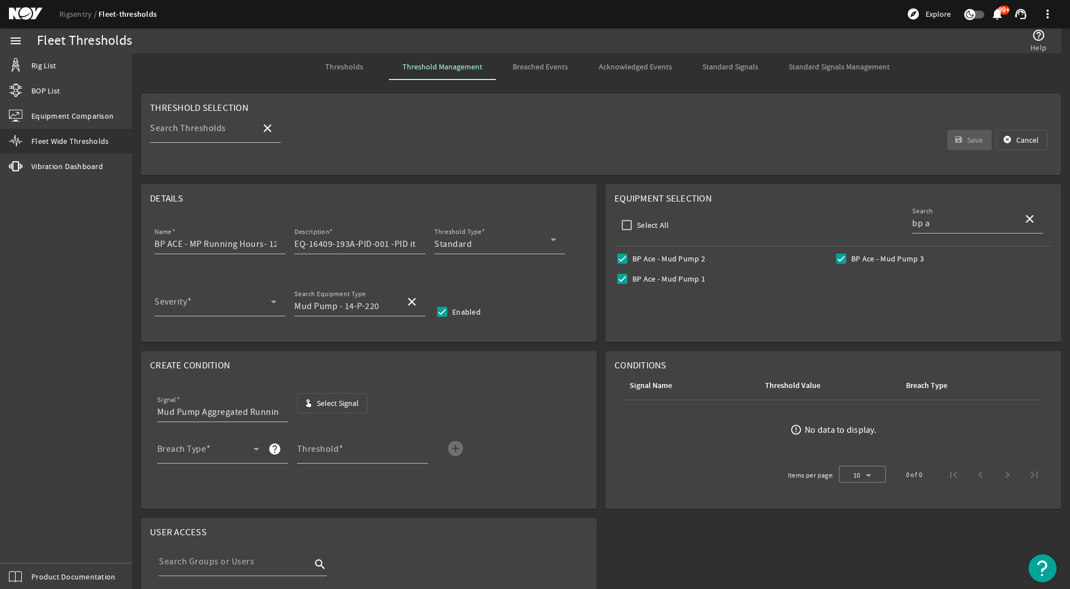
click at [473, 348] on rigsentry-mat-card "Create Condition Signal Mud Pump Aggregated Running Hours touch_app Select Sign…" at bounding box center [369, 429] width 464 height 167
click at [359, 304] on input "Mud Pump - 14-P-220" at bounding box center [345, 305] width 102 height 13
click at [372, 330] on span "Mud Pump - 14-P-220" at bounding box center [345, 333] width 85 height 11
click at [624, 266] on div "Deepsea Stavanger - Mud Pump 2 Deepsea Stavanger - Mud Pump 3 Deepsea Stavanger…" at bounding box center [832, 271] width 437 height 40
click at [623, 264] on input "BP Ace - Mud Pump 2" at bounding box center [622, 259] width 16 height 16
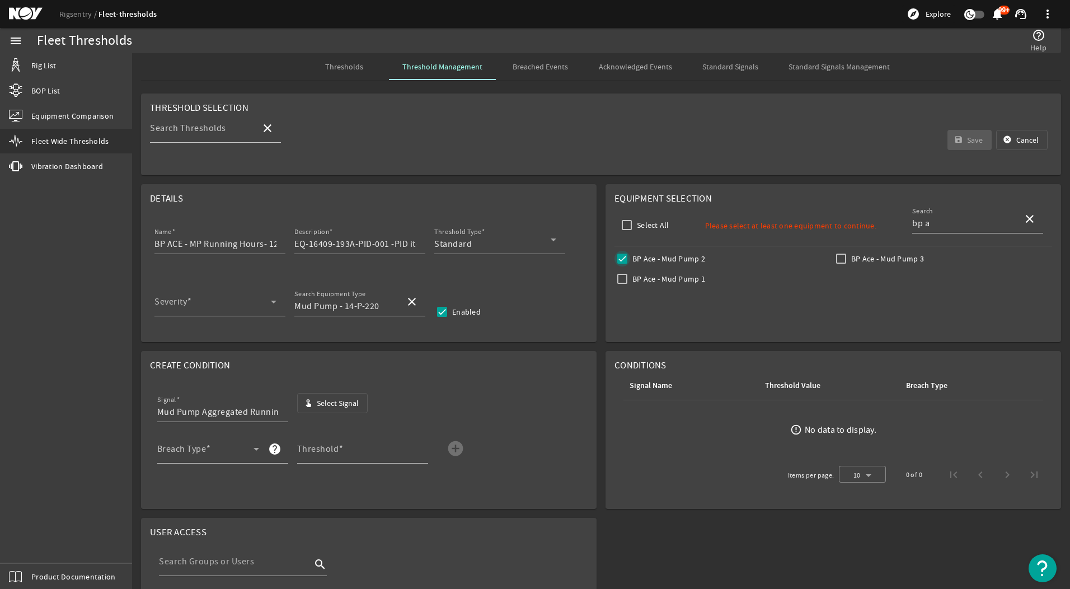
checkbox input "true"
drag, startPoint x: 624, startPoint y: 273, endPoint x: 630, endPoint y: 272, distance: 5.6
click at [625, 274] on input "BP Ace - Mud Pump 1" at bounding box center [622, 279] width 16 height 16
checkbox input "true"
click at [834, 255] on input "BP Ace - Mud Pump 3" at bounding box center [841, 259] width 16 height 16
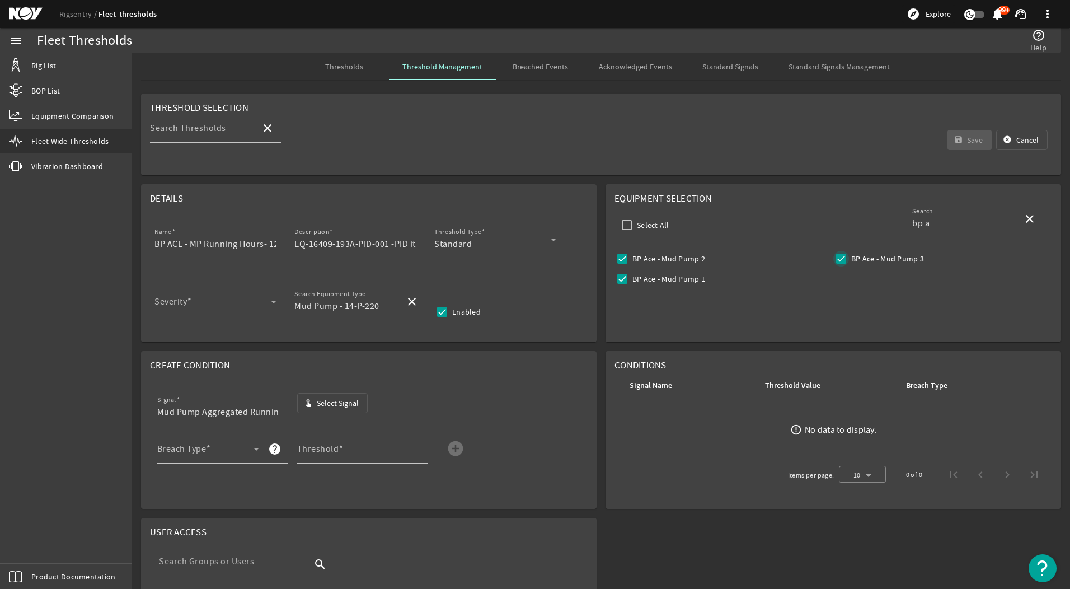
checkbox input "true"
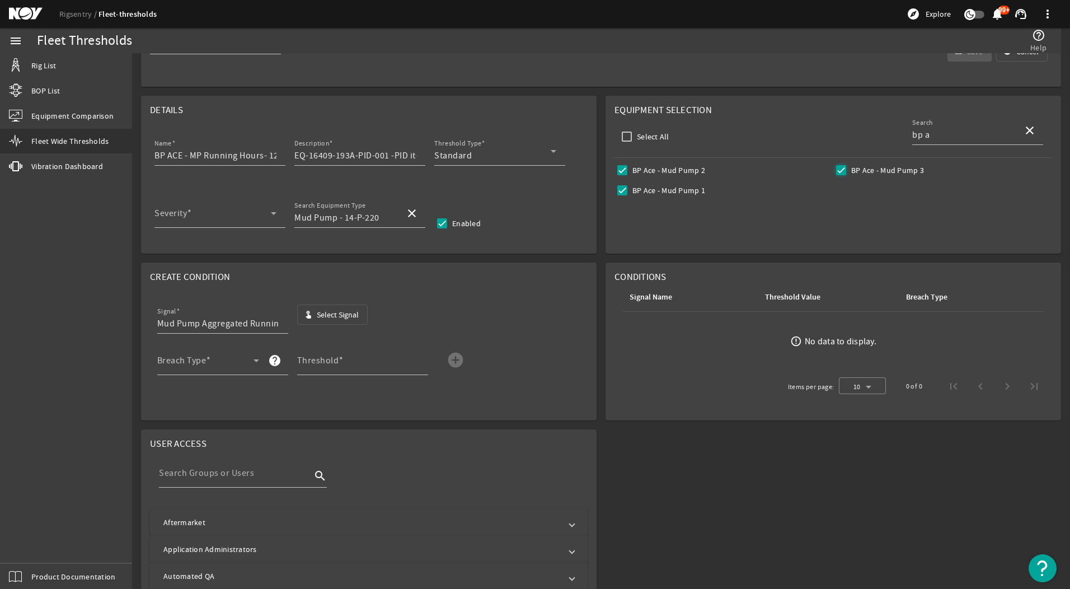
scroll to position [168, 0]
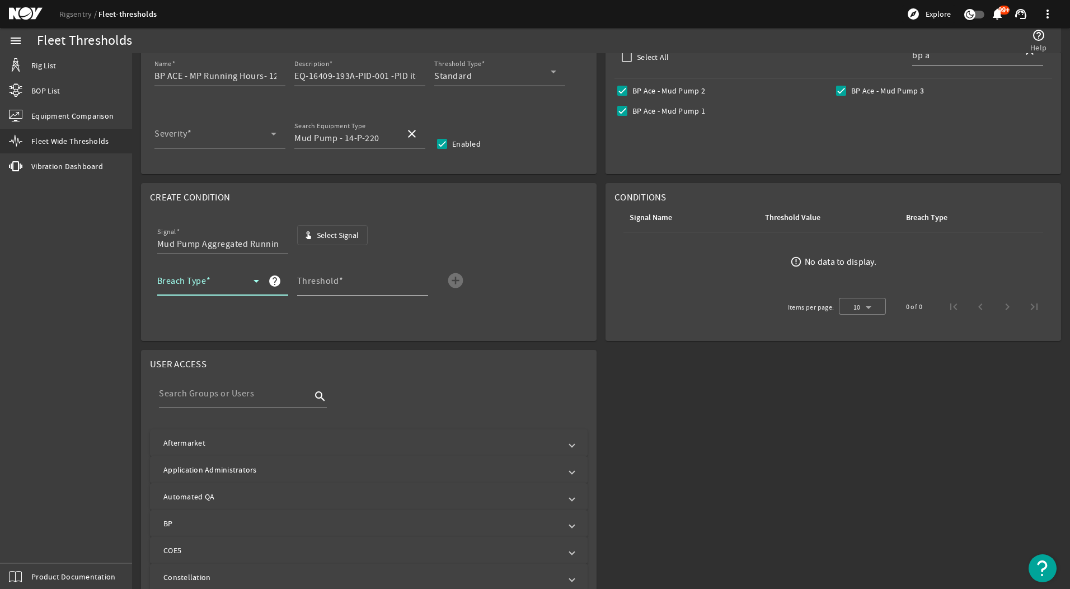
click at [206, 280] on span at bounding box center [205, 285] width 96 height 13
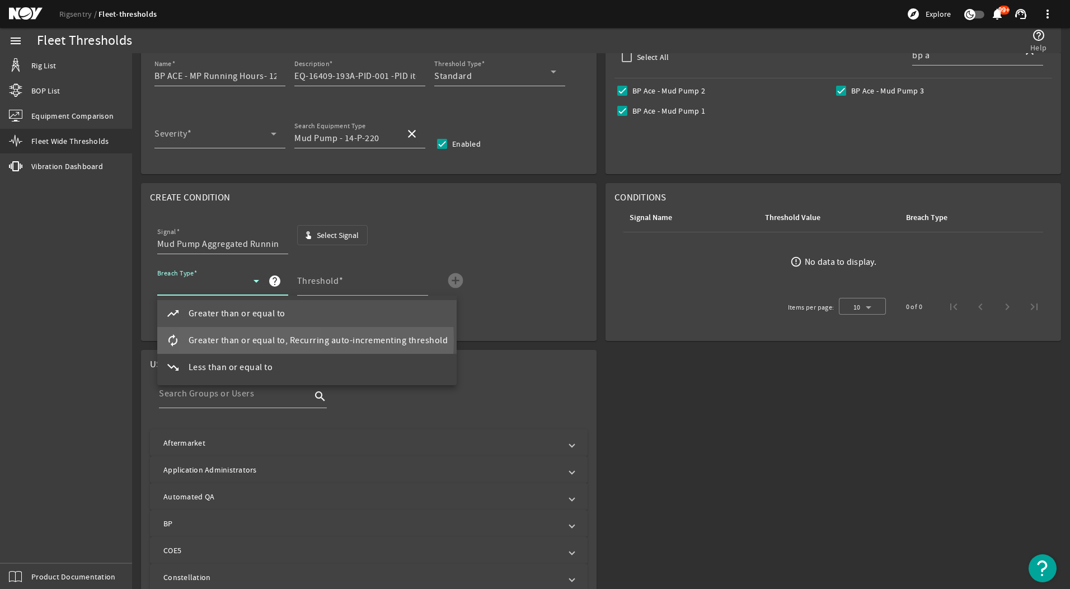
click at [245, 340] on span "Greater than or equal to, Recurring auto-incrementing threshold" at bounding box center [319, 339] width 260 height 13
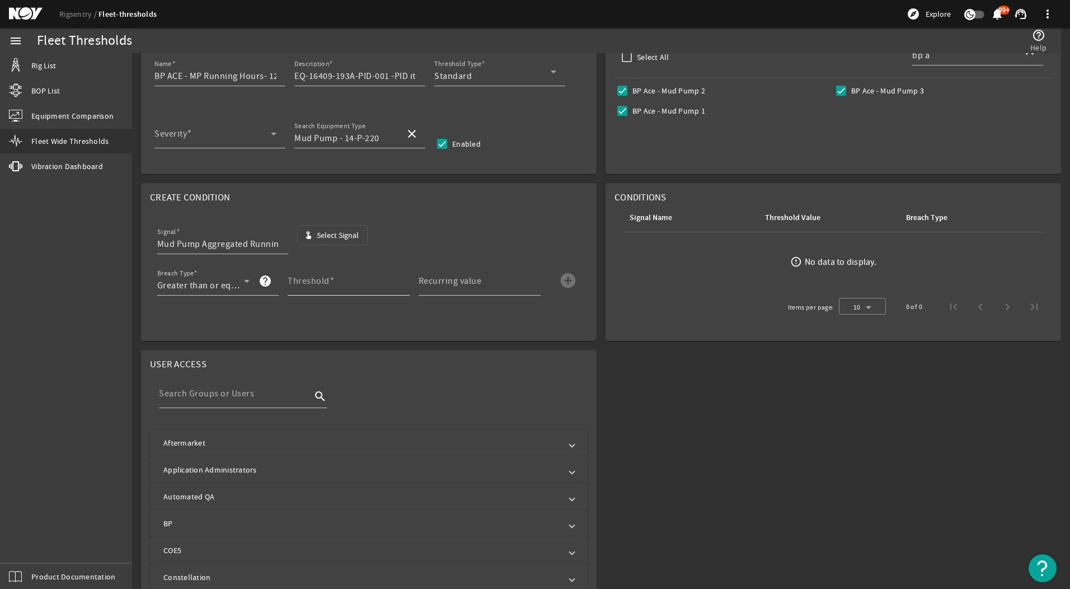
click at [309, 284] on mat-label "Threshold" at bounding box center [309, 280] width 42 height 11
click at [309, 284] on input "Threshold" at bounding box center [344, 285] width 113 height 13
type input "1250"
click at [505, 283] on input "Recurring value" at bounding box center [474, 285] width 113 height 13
type input "1250"
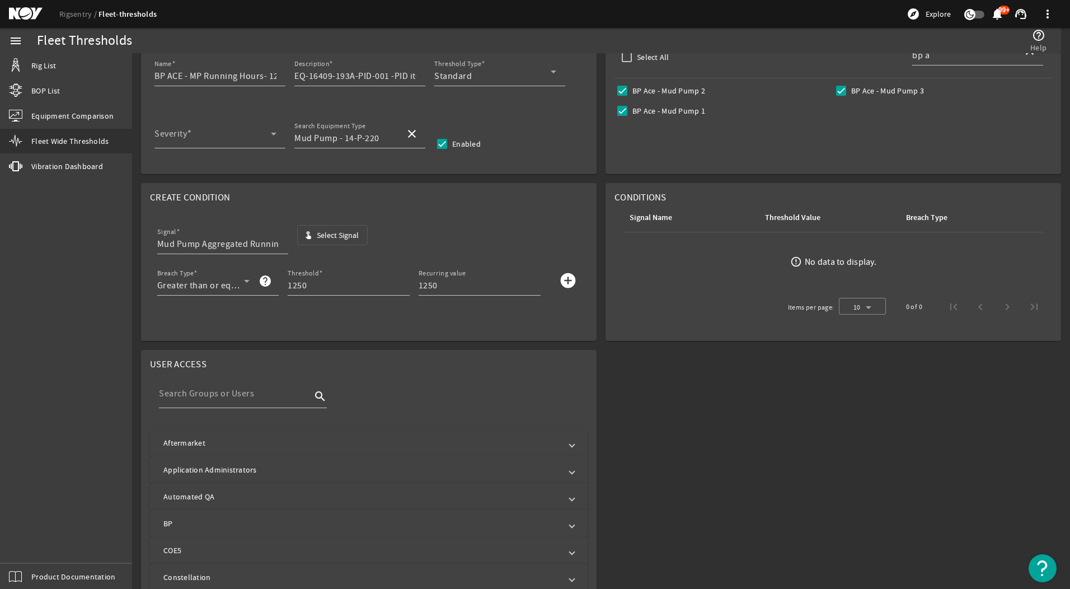
click at [410, 445] on mat-panel-title "Aftermarket" at bounding box center [361, 442] width 397 height 11
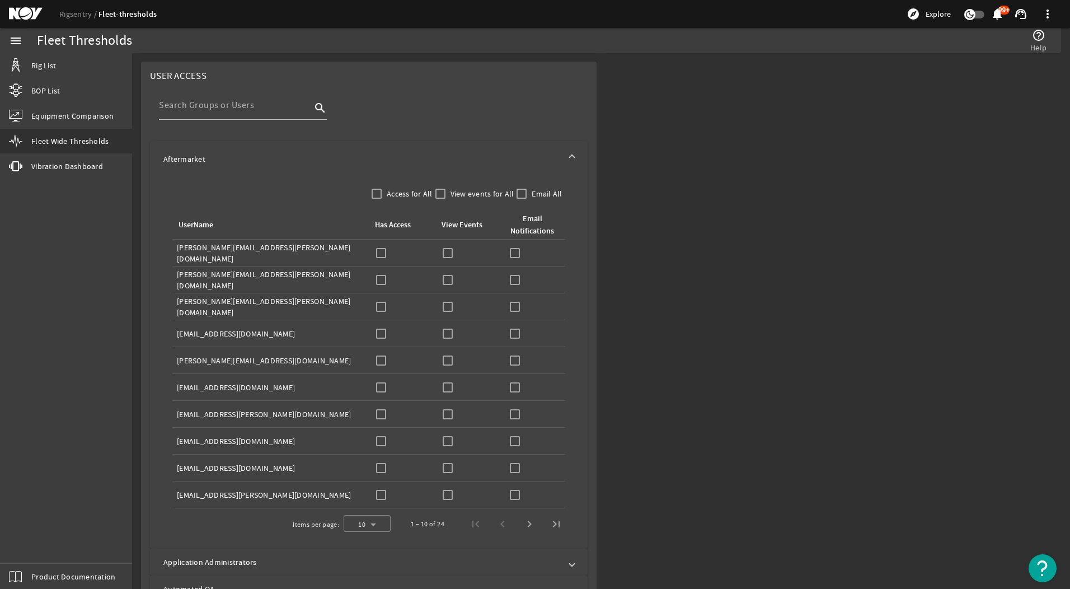
scroll to position [503, 0]
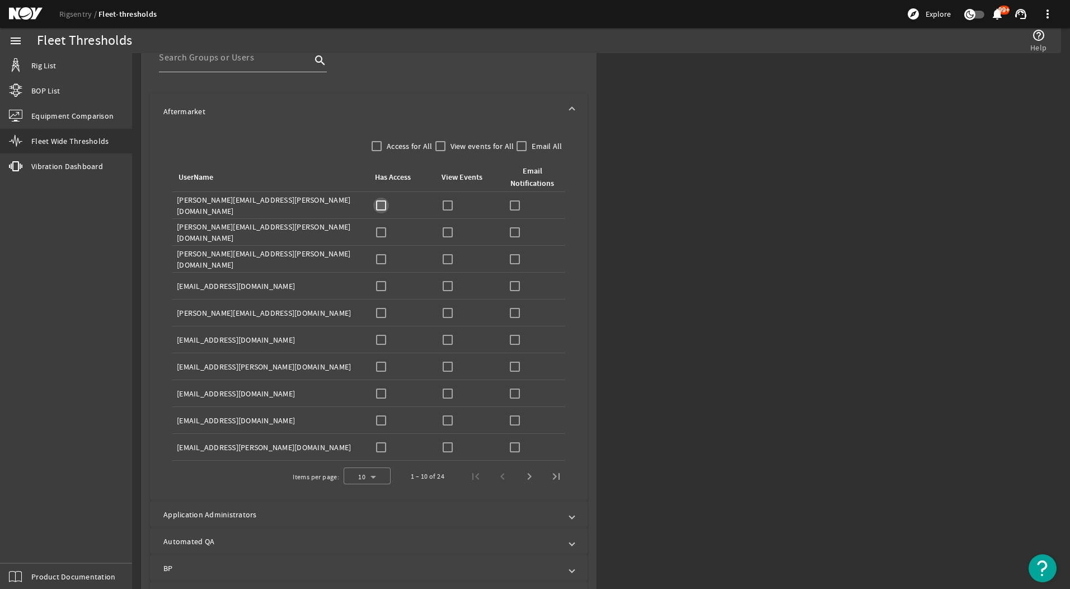
click at [379, 203] on input "checkbox" at bounding box center [381, 205] width 16 height 16
checkbox input "true"
click at [443, 205] on input "checkbox" at bounding box center [448, 205] width 16 height 16
checkbox input "true"
click at [515, 208] on input "checkbox" at bounding box center [515, 205] width 16 height 16
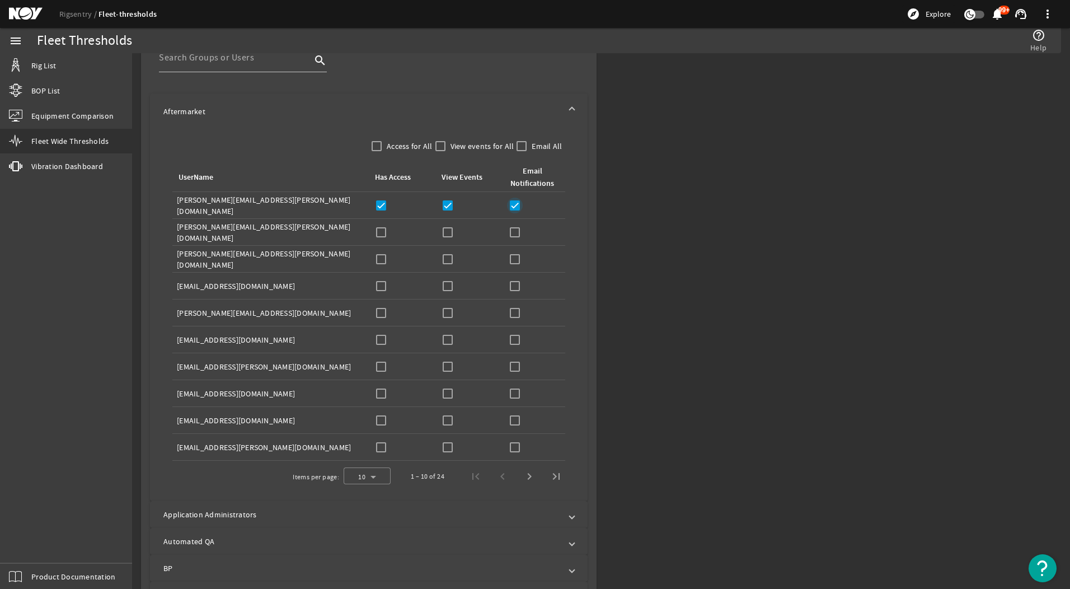
checkbox input "true"
click at [382, 260] on input "checkbox" at bounding box center [381, 259] width 16 height 16
checkbox input "true"
click at [446, 261] on input "checkbox" at bounding box center [448, 259] width 16 height 16
checkbox input "true"
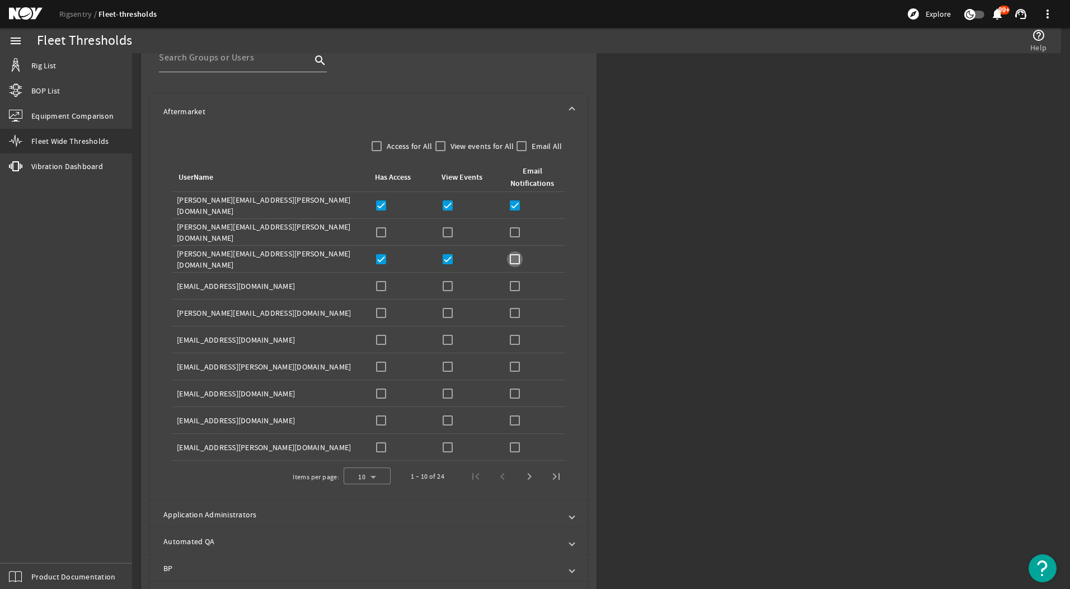
click at [510, 259] on input "checkbox" at bounding box center [515, 259] width 16 height 16
checkbox input "true"
click at [383, 368] on input "checkbox" at bounding box center [381, 367] width 16 height 16
checkbox input "true"
click at [443, 369] on input "checkbox" at bounding box center [448, 367] width 16 height 16
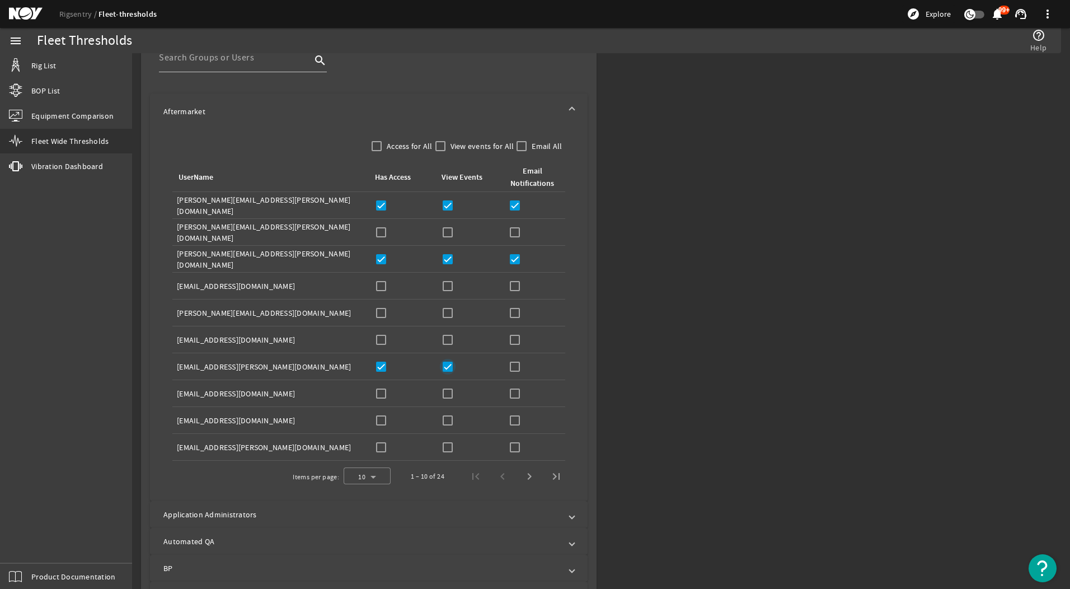
checkbox input "true"
click at [511, 368] on input "checkbox" at bounding box center [515, 367] width 16 height 16
checkbox input "true"
click at [375, 389] on input "checkbox" at bounding box center [381, 393] width 16 height 16
checkbox input "true"
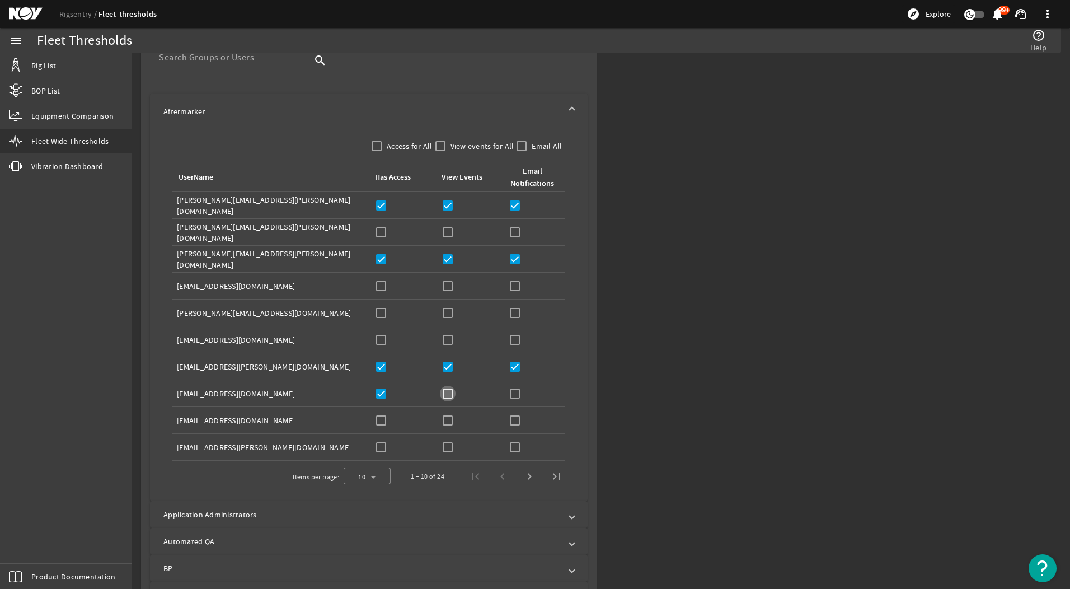
click at [446, 388] on input "checkbox" at bounding box center [448, 393] width 16 height 16
checkbox input "true"
click at [511, 393] on input "checkbox" at bounding box center [515, 393] width 16 height 16
checkbox input "true"
click at [379, 418] on input "checkbox" at bounding box center [381, 420] width 16 height 16
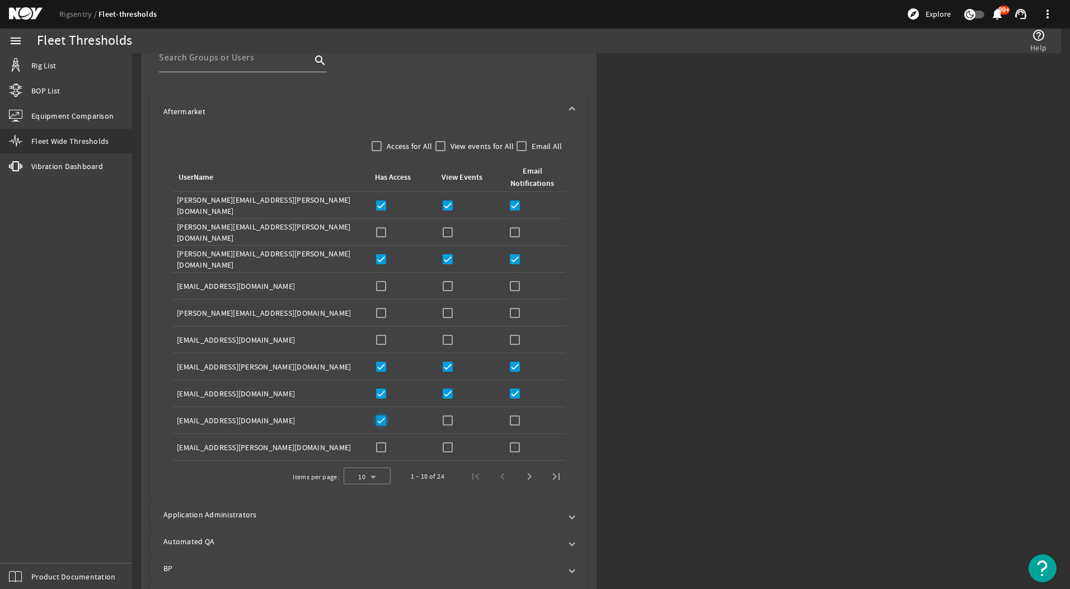
checkbox input "true"
drag, startPoint x: 445, startPoint y: 415, endPoint x: 492, endPoint y: 415, distance: 47.6
click at [447, 414] on input "checkbox" at bounding box center [448, 420] width 16 height 16
checkbox input "true"
click at [502, 421] on td "Email Notifications:" at bounding box center [533, 420] width 63 height 27
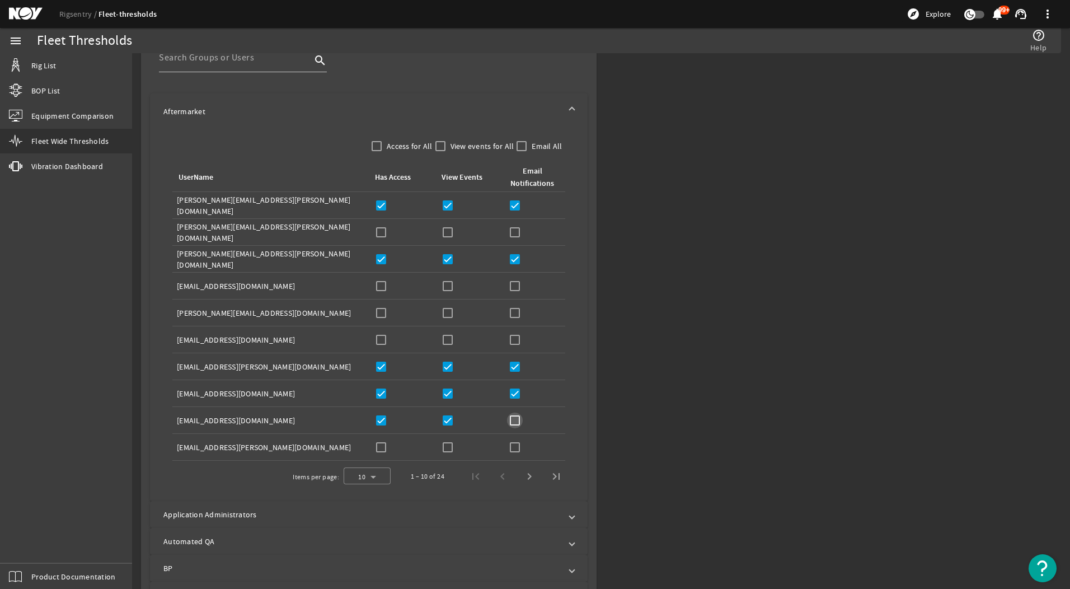
click at [509, 421] on input "checkbox" at bounding box center [515, 420] width 16 height 16
checkbox input "true"
click at [524, 473] on span "Next page" at bounding box center [529, 476] width 27 height 27
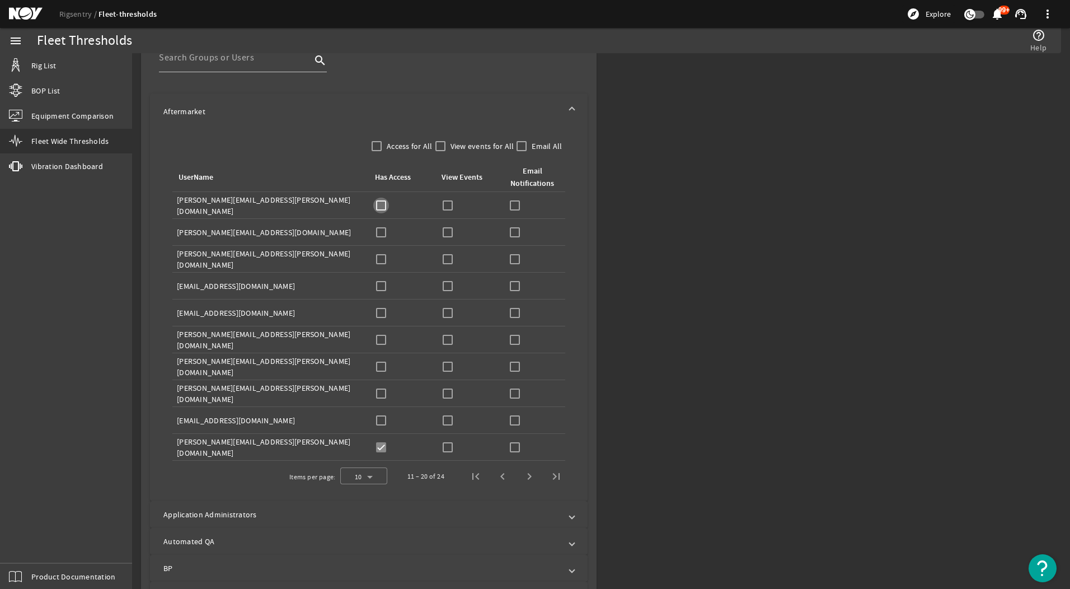
drag, startPoint x: 378, startPoint y: 204, endPoint x: 431, endPoint y: 204, distance: 53.7
click at [383, 204] on input "checkbox" at bounding box center [381, 205] width 16 height 16
checkbox input "true"
click at [453, 204] on input "checkbox" at bounding box center [448, 205] width 16 height 16
checkbox input "true"
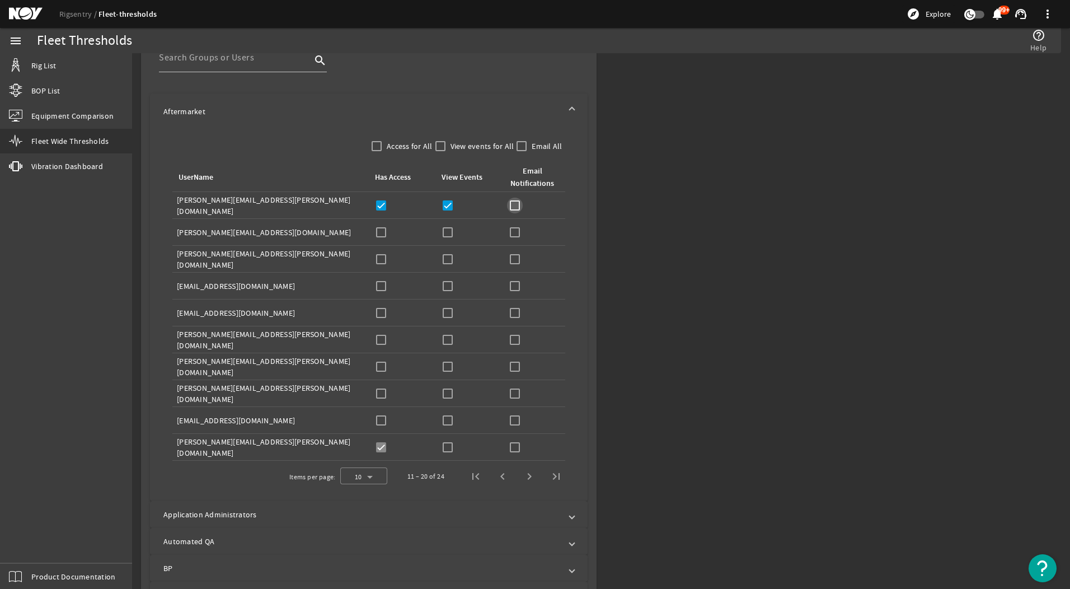
click at [515, 204] on input "checkbox" at bounding box center [515, 205] width 16 height 16
checkbox input "true"
click at [381, 234] on input "checkbox" at bounding box center [381, 232] width 16 height 16
checkbox input "true"
drag, startPoint x: 459, startPoint y: 230, endPoint x: 446, endPoint y: 232, distance: 13.5
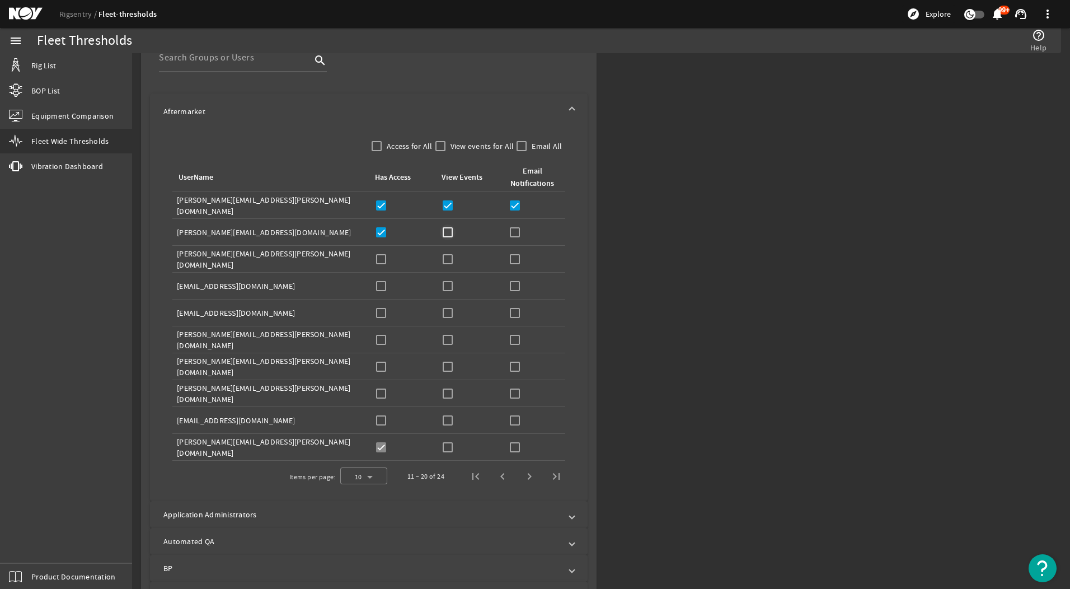
click at [459, 230] on div "View Events:" at bounding box center [469, 232] width 58 height 16
click at [445, 232] on input "checkbox" at bounding box center [448, 232] width 16 height 16
checkbox input "true"
click at [519, 228] on div "Email Notifications:" at bounding box center [534, 232] width 54 height 16
click at [513, 231] on input "checkbox" at bounding box center [515, 232] width 16 height 16
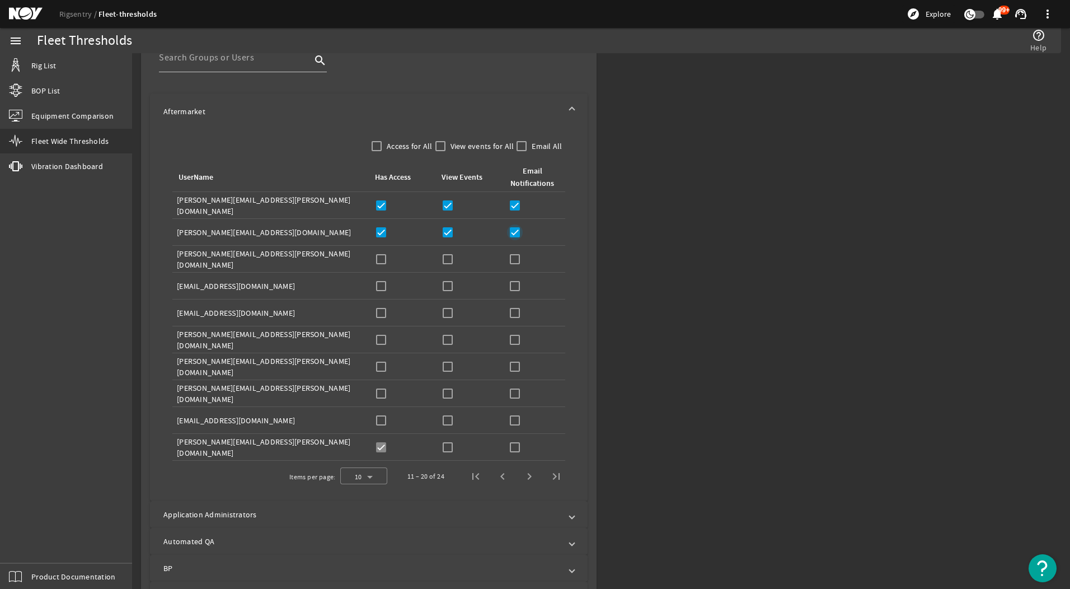
checkbox input "true"
click at [386, 290] on input "checkbox" at bounding box center [381, 286] width 16 height 16
checkbox input "true"
click at [449, 283] on input "checkbox" at bounding box center [448, 286] width 16 height 16
checkbox input "true"
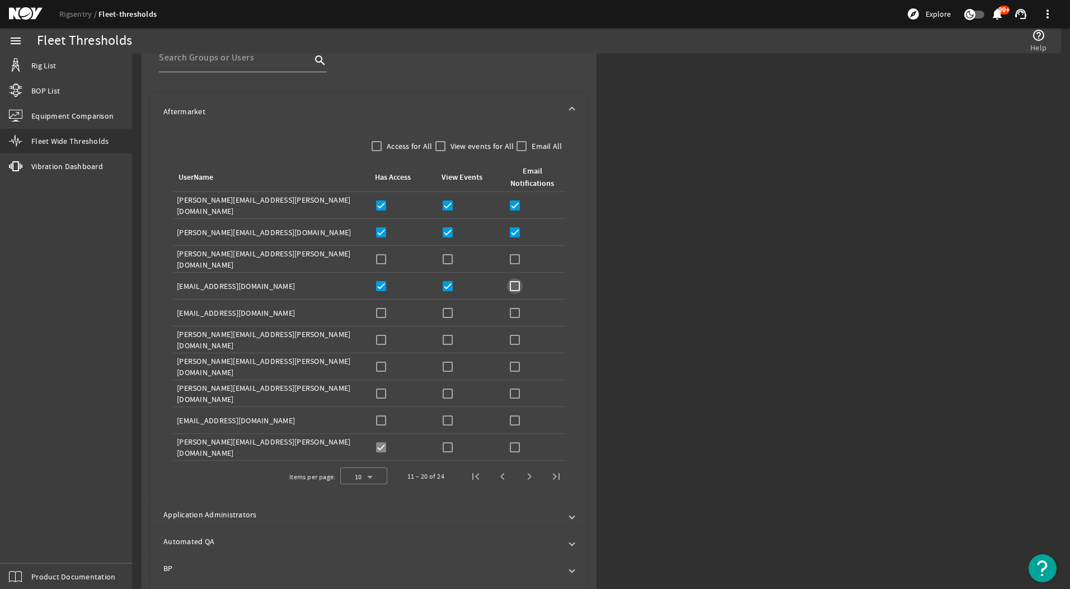
click at [508, 284] on input "checkbox" at bounding box center [515, 286] width 16 height 16
checkbox input "true"
drag, startPoint x: 380, startPoint y: 313, endPoint x: 413, endPoint y: 312, distance: 33.0
click at [381, 313] on input "checkbox" at bounding box center [381, 313] width 16 height 16
checkbox input "true"
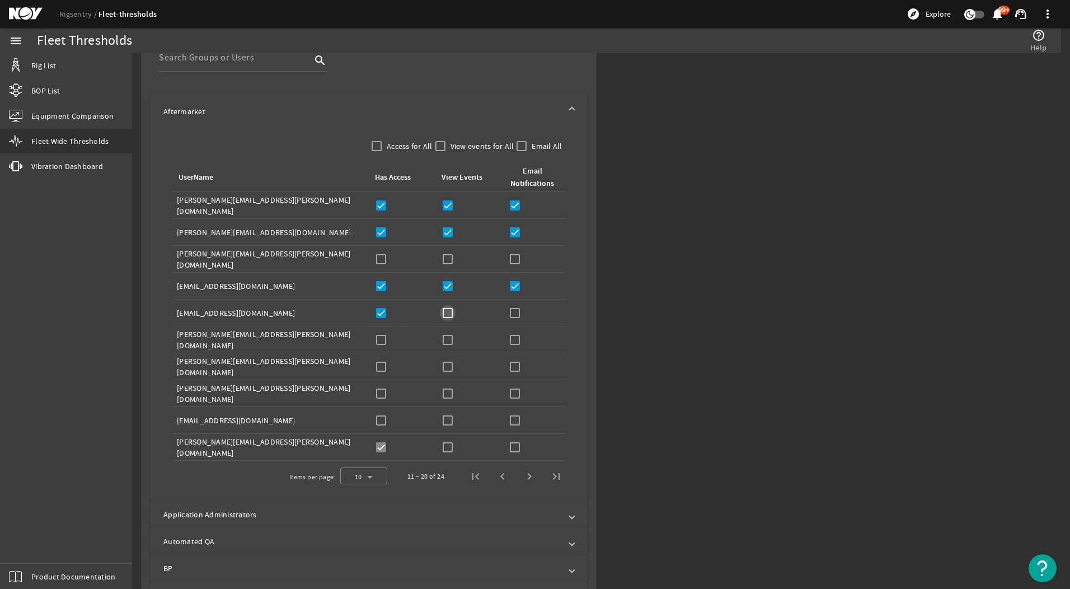
click at [446, 307] on input "checkbox" at bounding box center [448, 313] width 16 height 16
checkbox input "true"
click at [514, 308] on input "checkbox" at bounding box center [515, 313] width 16 height 16
checkbox input "true"
click at [446, 443] on input "checkbox" at bounding box center [448, 447] width 16 height 16
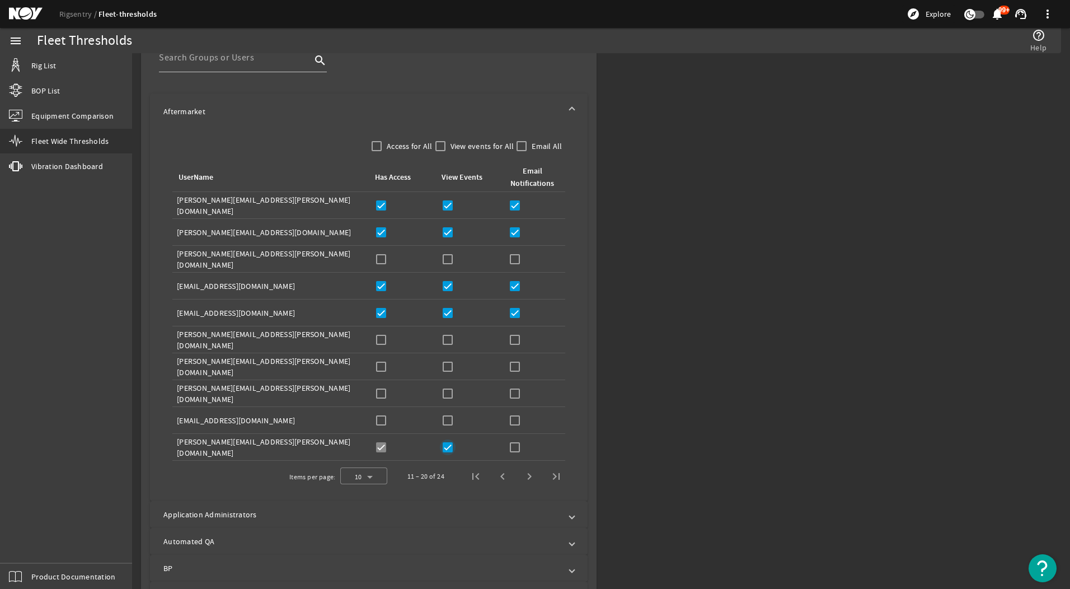
checkbox input "true"
click at [519, 445] on div "Email Notifications:" at bounding box center [534, 447] width 54 height 16
click at [513, 447] on input "checkbox" at bounding box center [515, 447] width 16 height 16
checkbox input "true"
click at [527, 472] on span "Next page" at bounding box center [529, 476] width 27 height 27
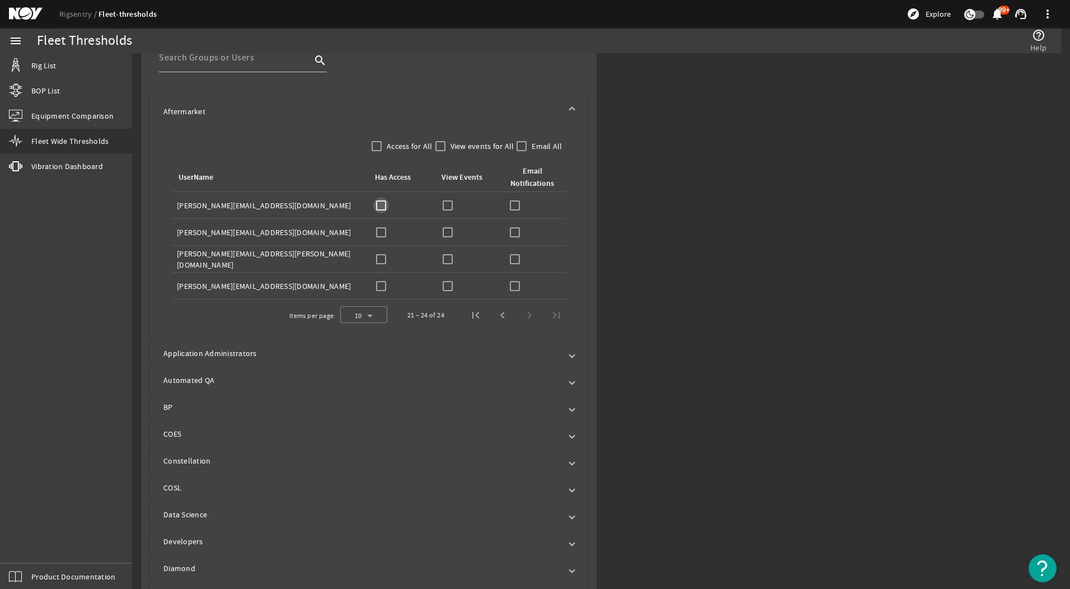
click at [378, 204] on input "checkbox" at bounding box center [381, 205] width 16 height 16
checkbox input "true"
click at [448, 204] on input "checkbox" at bounding box center [448, 205] width 16 height 16
checkbox input "true"
click at [510, 205] on input "checkbox" at bounding box center [515, 205] width 16 height 16
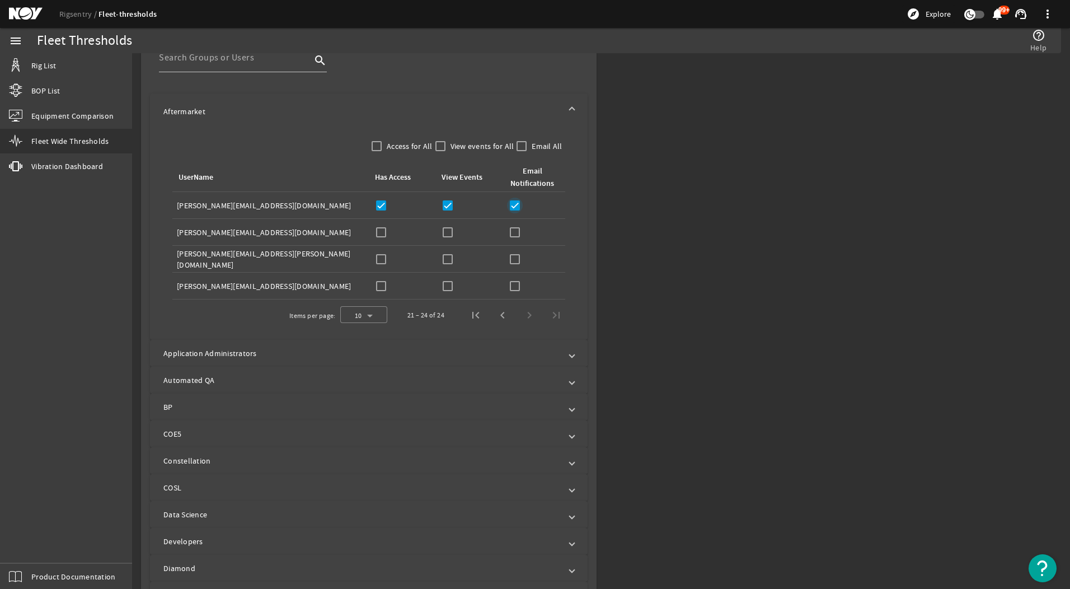
checkbox input "true"
click at [378, 227] on input "checkbox" at bounding box center [381, 232] width 16 height 16
checkbox input "true"
click at [447, 233] on input "checkbox" at bounding box center [448, 232] width 16 height 16
checkbox input "true"
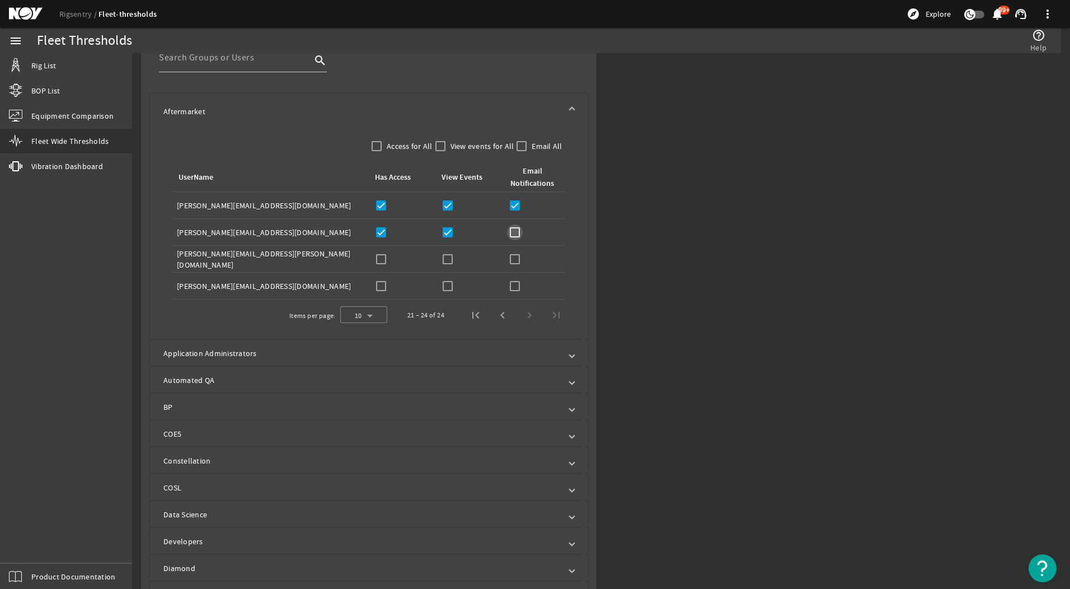
click at [513, 232] on input "checkbox" at bounding box center [515, 232] width 16 height 16
checkbox input "true"
click at [379, 260] on input "checkbox" at bounding box center [381, 259] width 16 height 16
checkbox input "true"
click at [453, 257] on input "checkbox" at bounding box center [448, 259] width 16 height 16
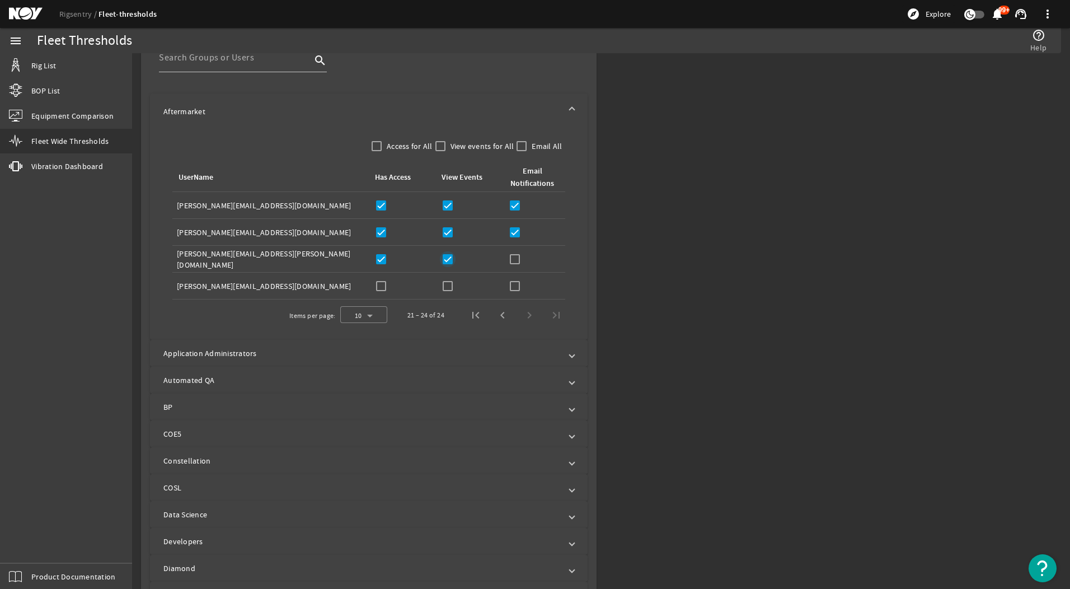
checkbox input "true"
click at [509, 255] on input "checkbox" at bounding box center [515, 259] width 16 height 16
checkbox input "true"
click at [559, 106] on span "Aftermarket" at bounding box center [366, 111] width 406 height 11
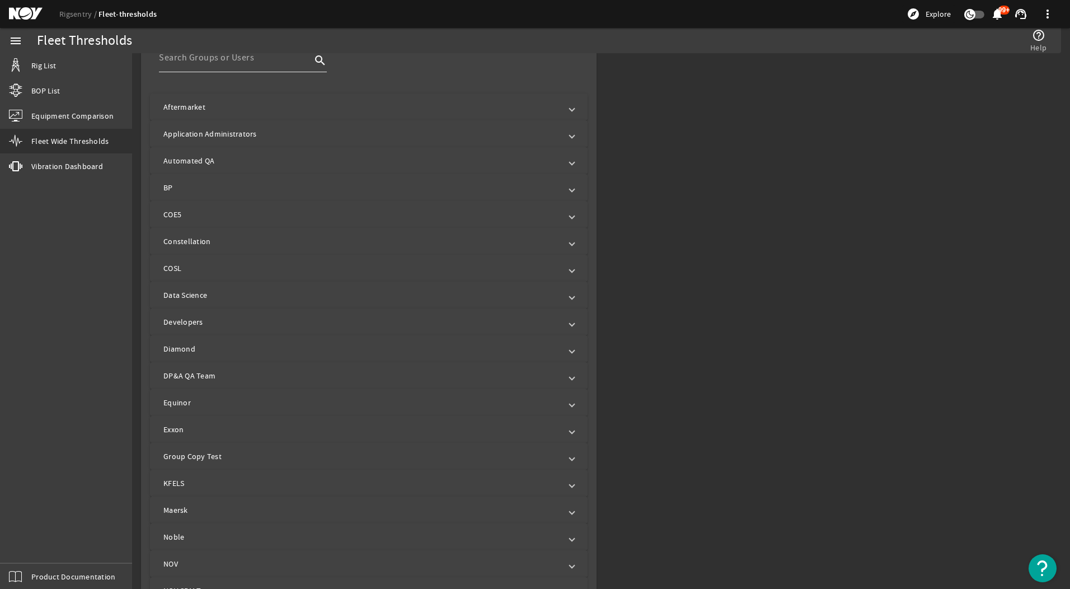
click at [254, 60] on input at bounding box center [235, 57] width 152 height 13
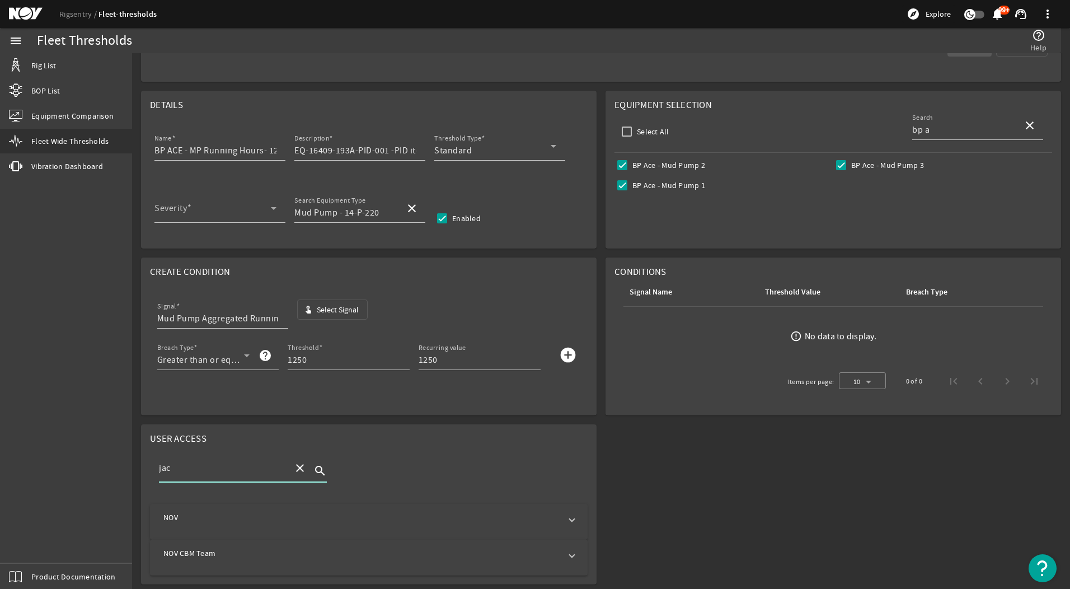
scroll to position [91, 0]
type input "jack"
click at [269, 518] on mat-panel-title "NOV" at bounding box center [361, 519] width 397 height 11
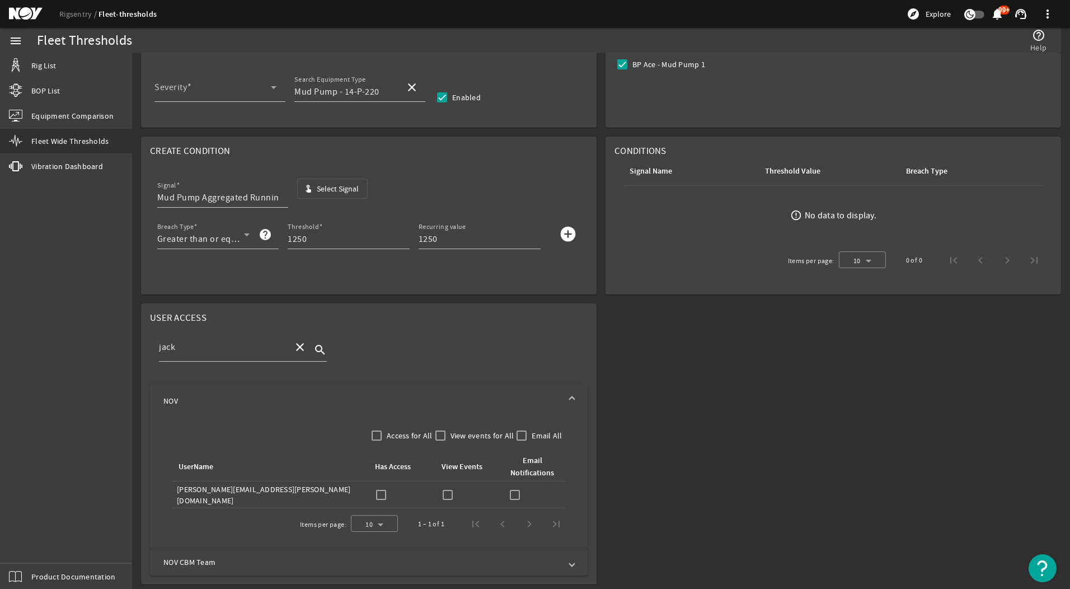
click at [267, 394] on mat-expansion-panel-header "NOV" at bounding box center [368, 401] width 437 height 36
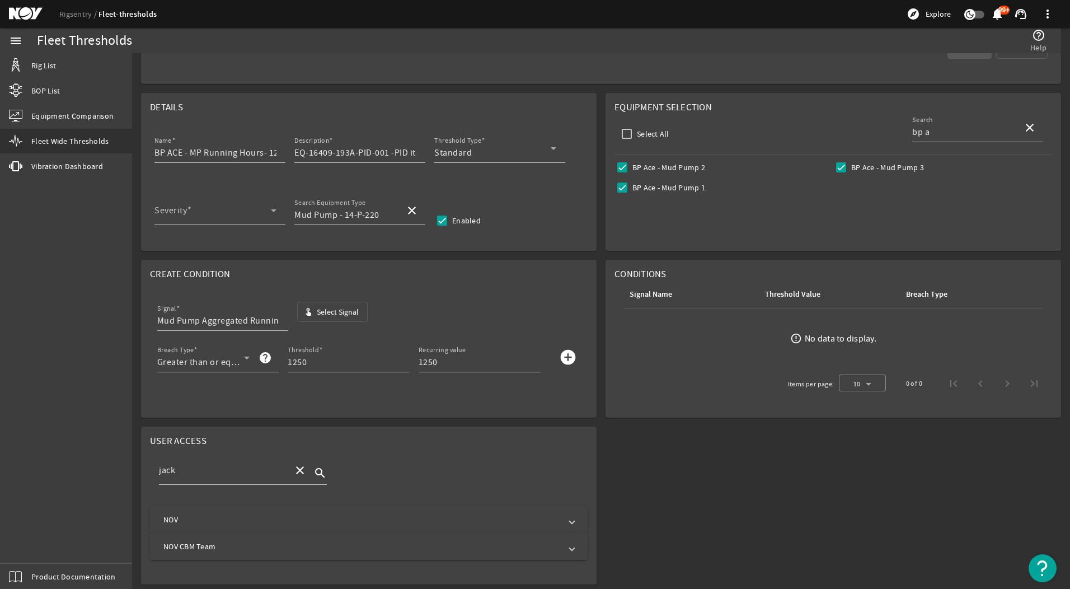
click at [268, 548] on mat-panel-title "NOV CBM Team" at bounding box center [361, 545] width 397 height 11
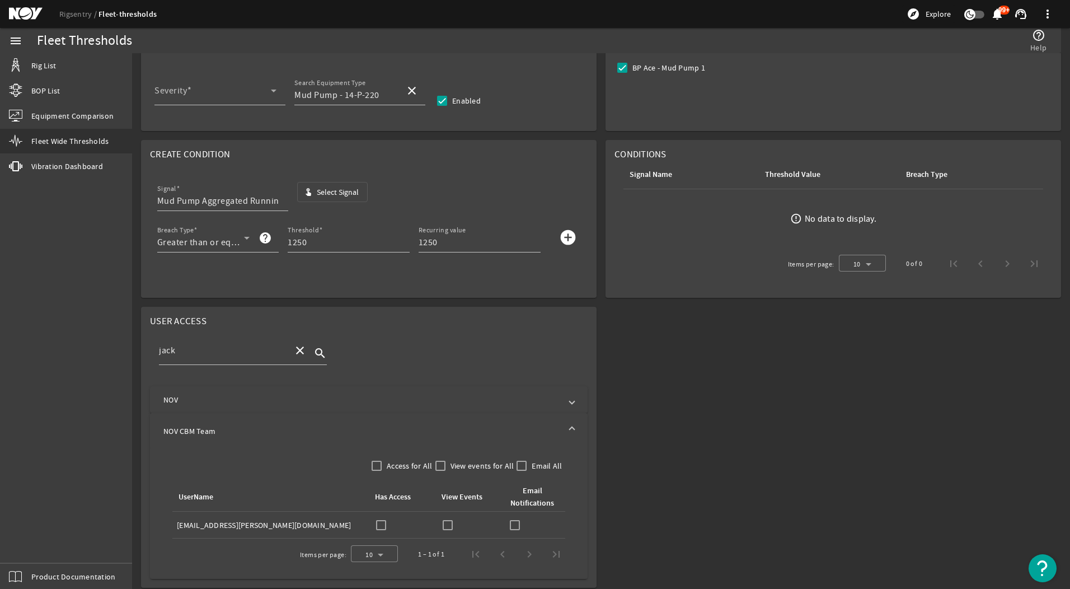
scroll to position [214, 0]
click at [374, 516] on input "checkbox" at bounding box center [381, 522] width 16 height 16
checkbox input "true"
drag, startPoint x: 437, startPoint y: 516, endPoint x: 451, endPoint y: 515, distance: 13.5
click at [440, 515] on input "checkbox" at bounding box center [448, 522] width 16 height 16
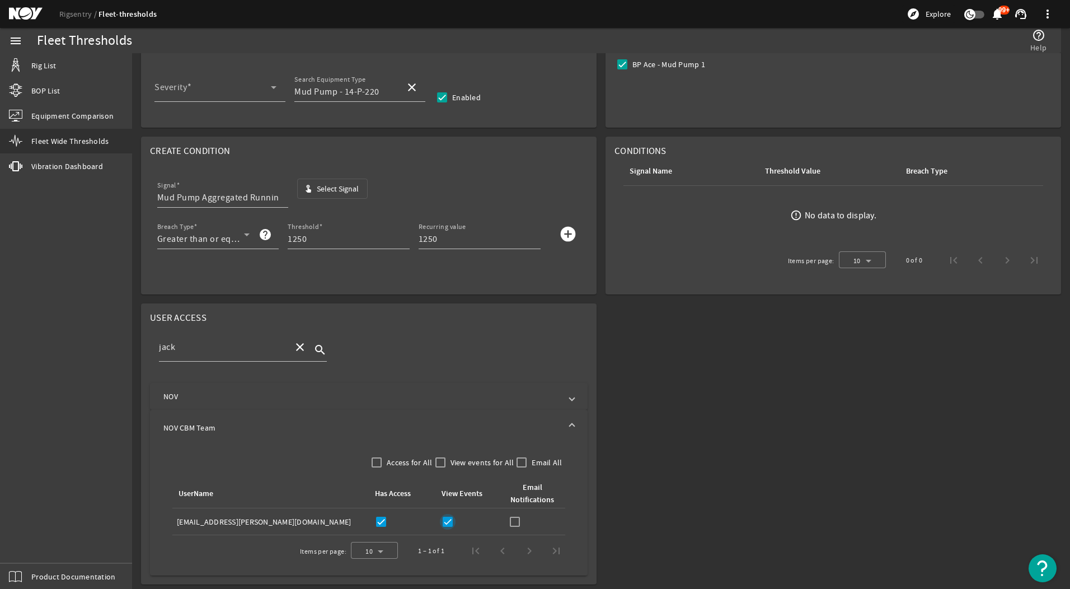
checkbox input "true"
click at [512, 516] on input "checkbox" at bounding box center [515, 522] width 16 height 16
checkbox input "true"
click at [244, 352] on input "jack" at bounding box center [221, 346] width 125 height 13
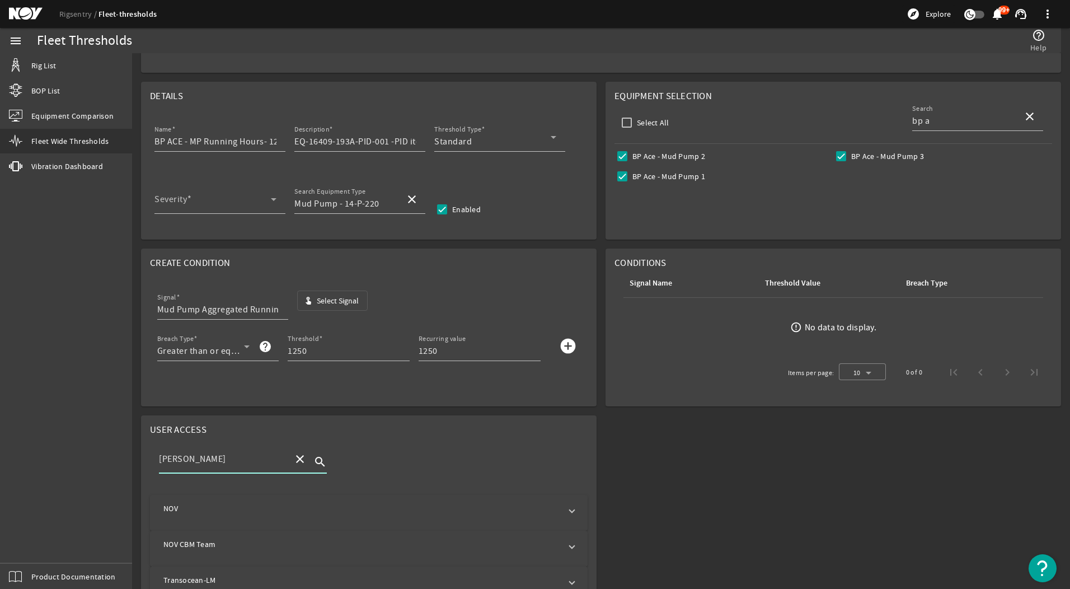
scroll to position [91, 0]
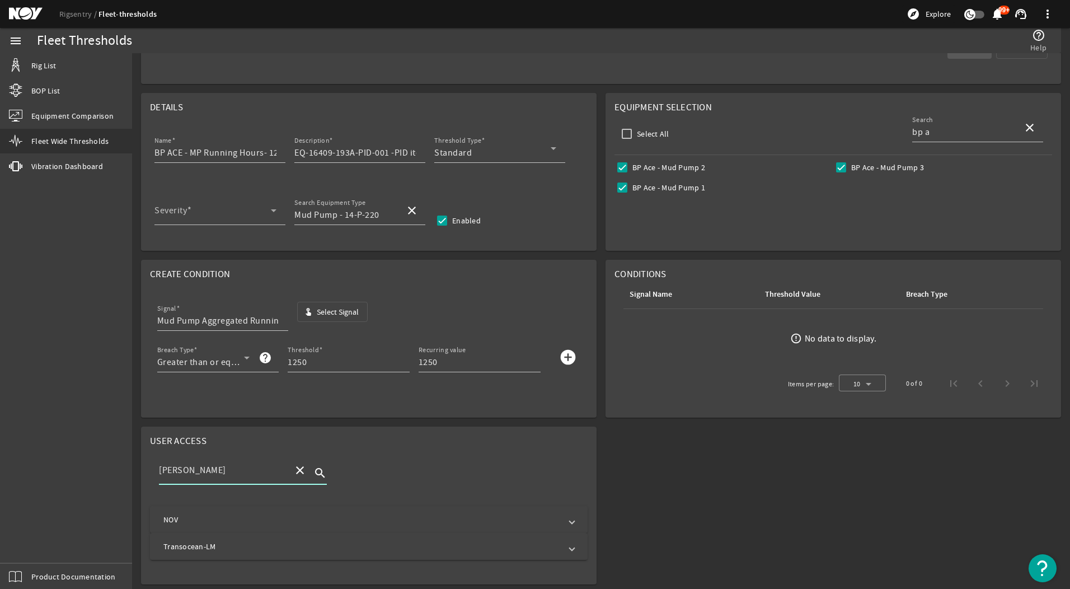
type input "[PERSON_NAME]"
click at [270, 524] on mat-panel-title "NOV" at bounding box center [361, 519] width 397 height 11
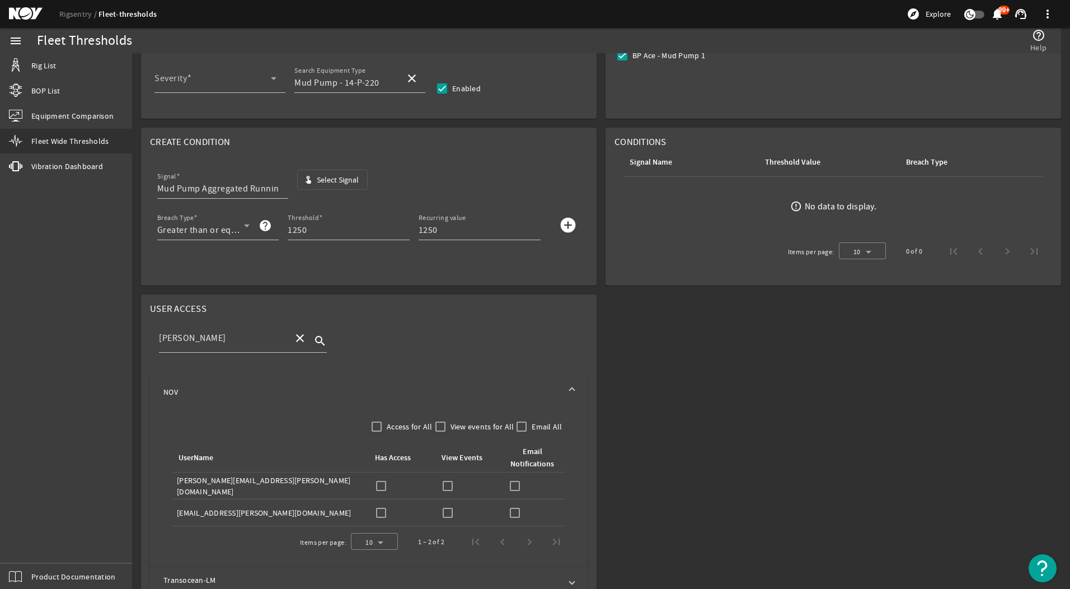
scroll to position [241, 0]
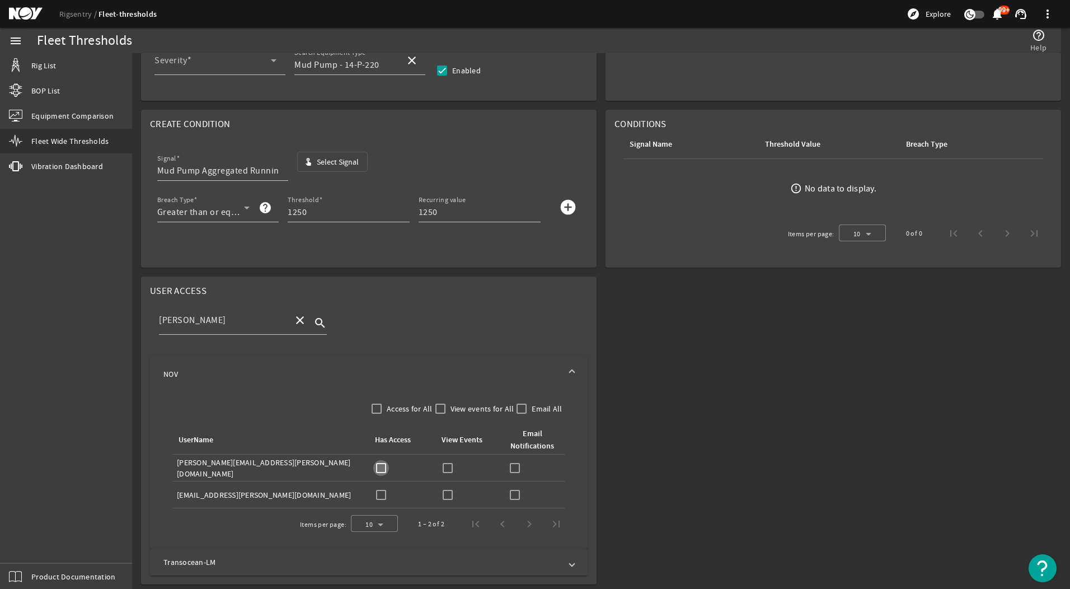
click at [373, 467] on input "checkbox" at bounding box center [381, 468] width 16 height 16
checkbox input "true"
click at [444, 470] on input "checkbox" at bounding box center [448, 468] width 16 height 16
checkbox input "true"
click at [516, 467] on input "checkbox" at bounding box center [515, 468] width 16 height 16
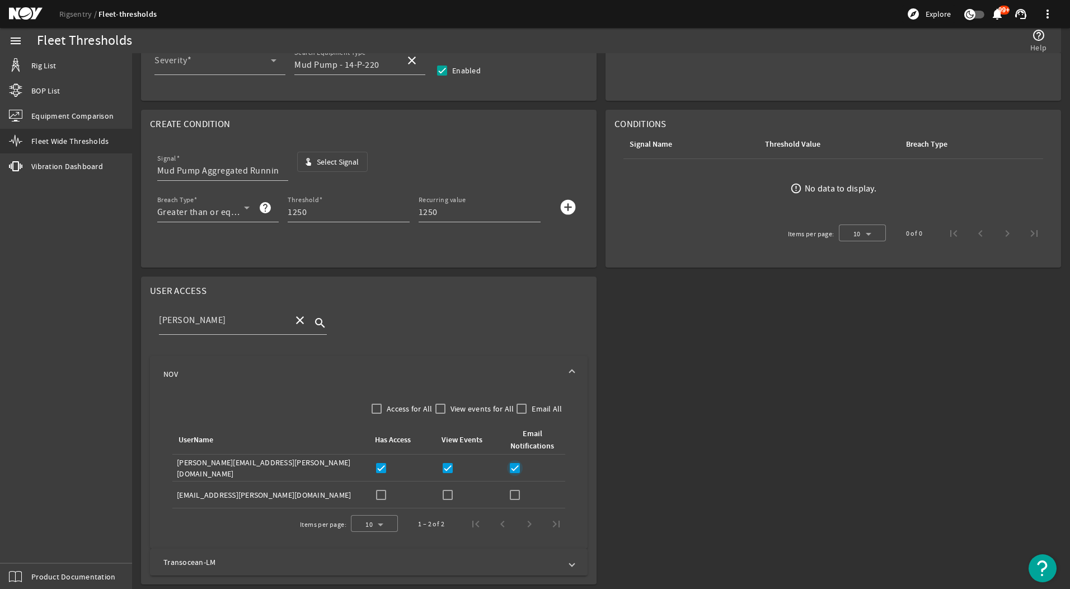
checkbox input "true"
click at [564, 374] on span "NOV" at bounding box center [366, 373] width 406 height 11
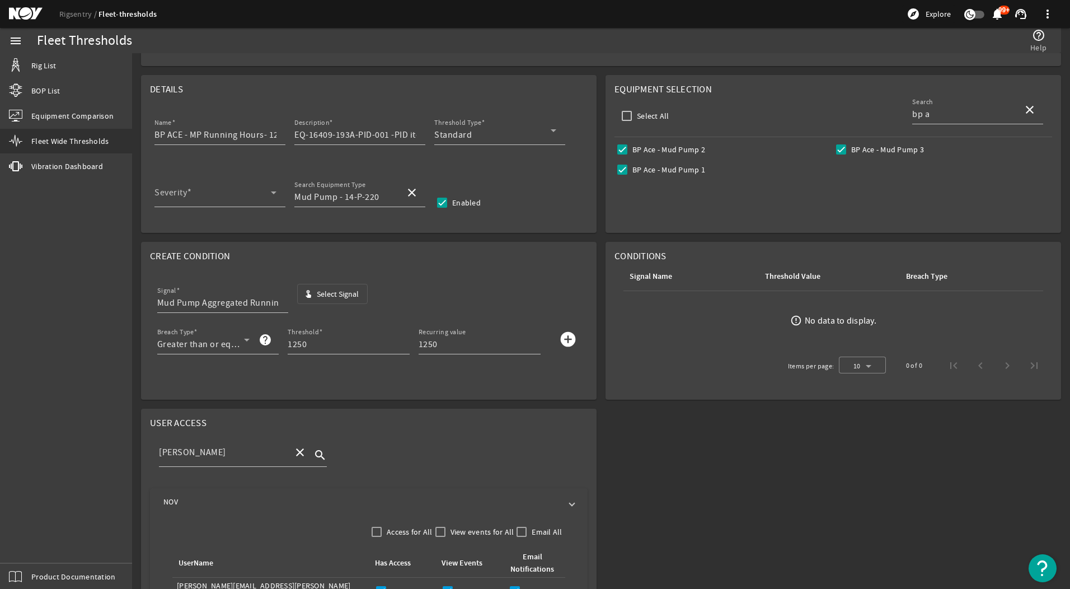
scroll to position [91, 0]
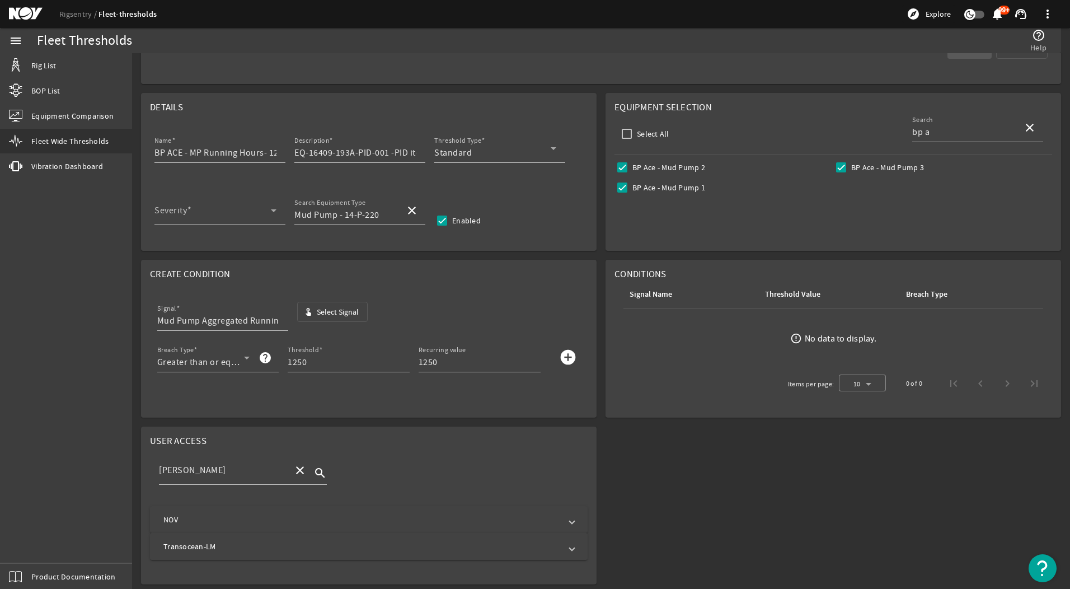
click at [283, 536] on mat-expansion-panel-header "Transocean-LM" at bounding box center [368, 546] width 437 height 27
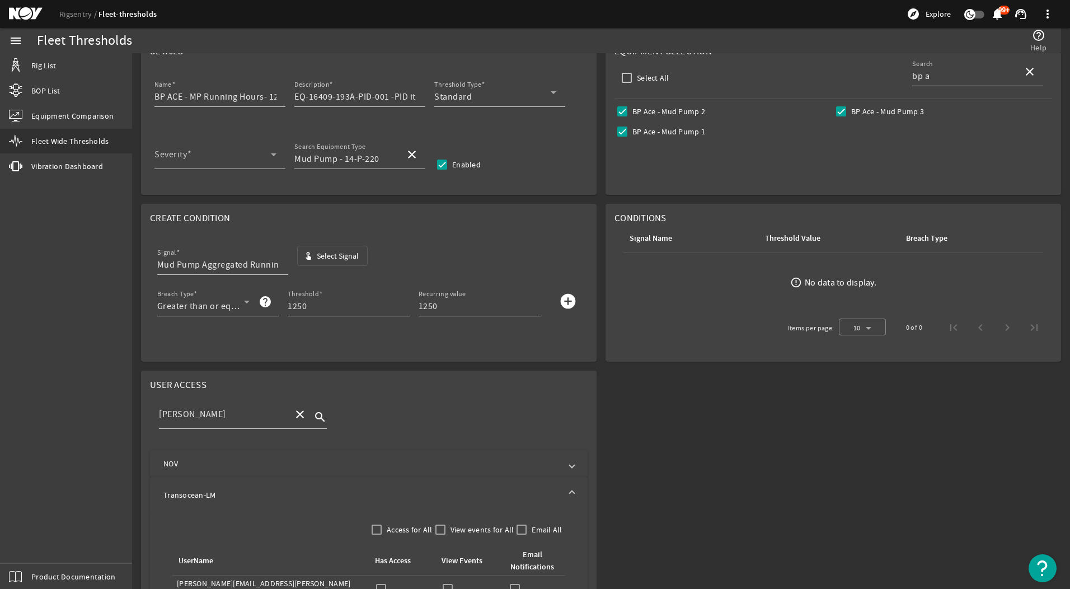
scroll to position [214, 0]
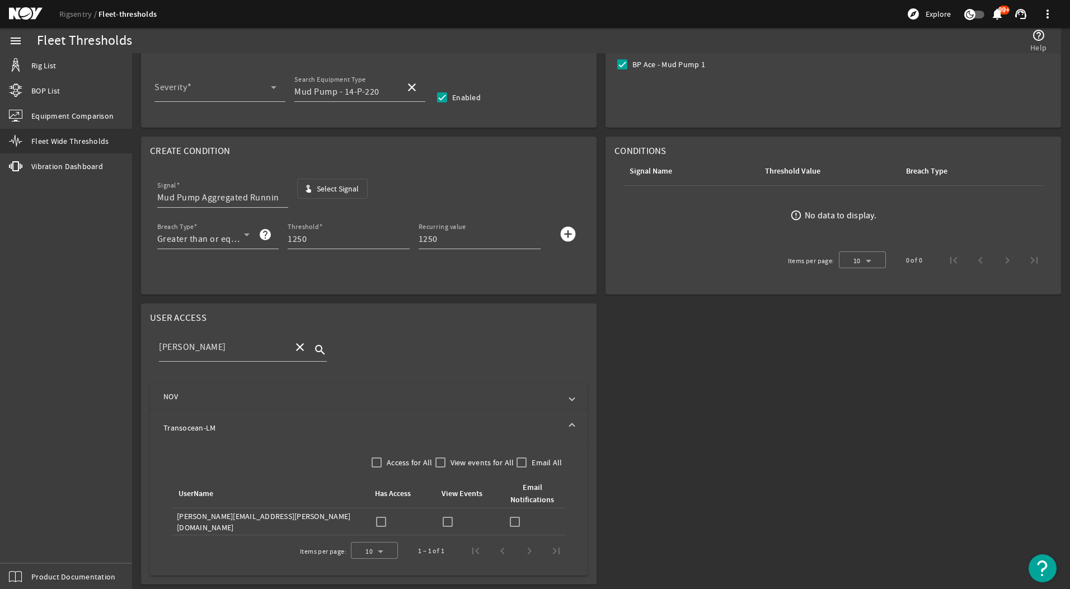
click at [303, 430] on mat-panel-title "Transocean-LM" at bounding box center [361, 427] width 397 height 11
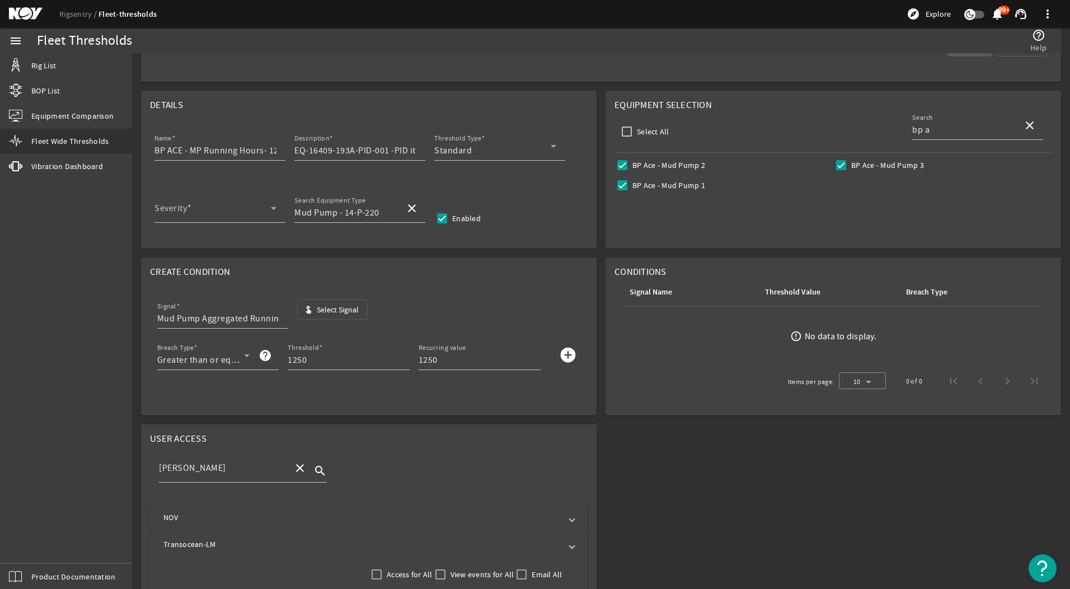
scroll to position [91, 0]
click at [296, 469] on mat-icon "close" at bounding box center [299, 469] width 13 height 13
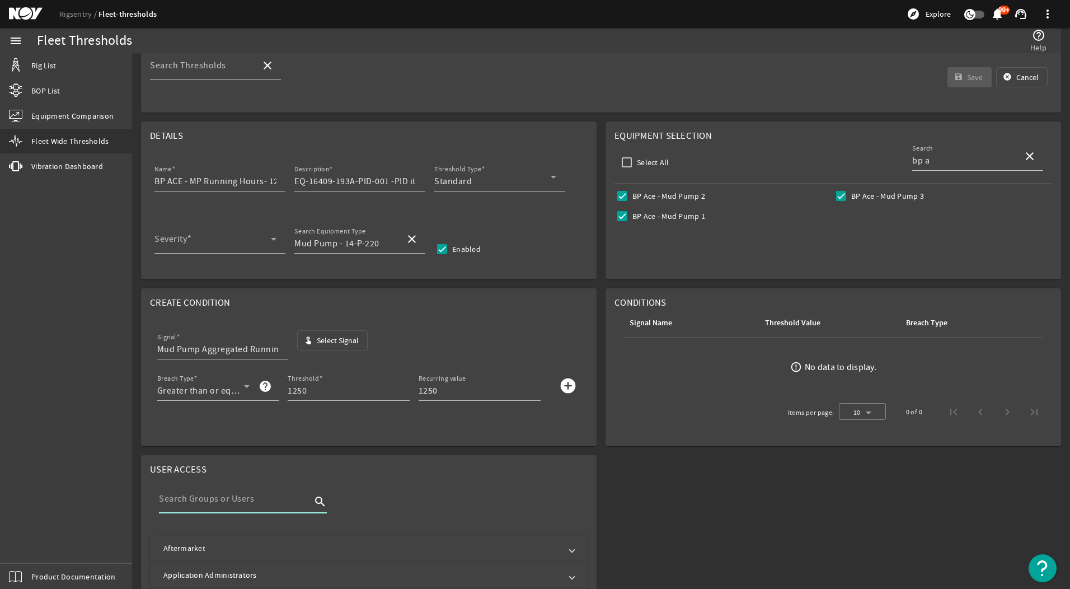
scroll to position [0, 0]
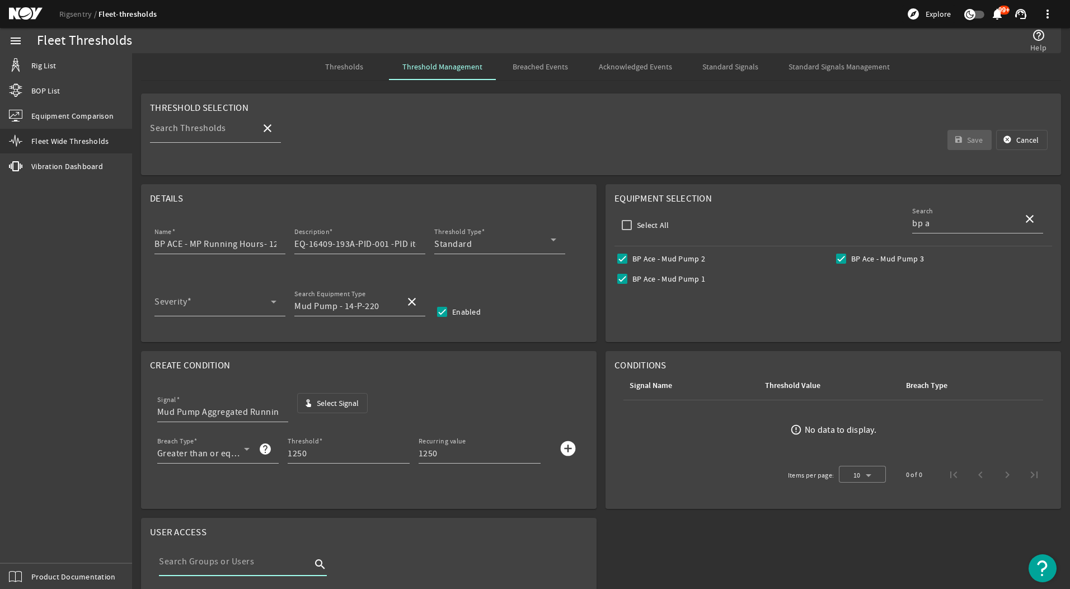
click at [564, 448] on mat-icon "add_circle" at bounding box center [568, 448] width 18 height 18
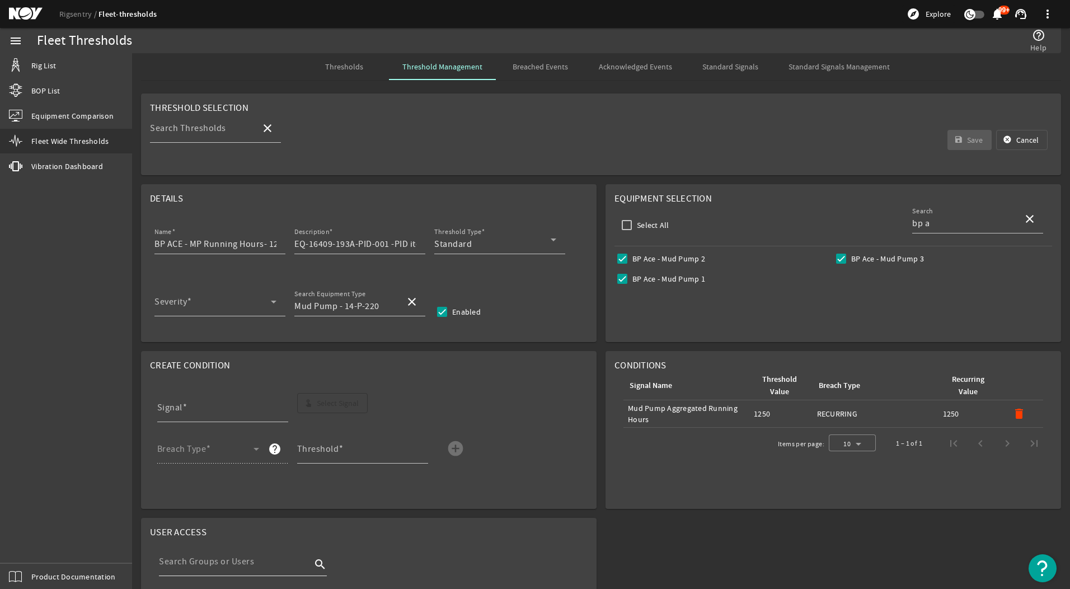
click at [785, 318] on mat-card "Equipment Selection Select All Search bp a close Deepsea Stavanger - Mud Pump 2…" at bounding box center [832, 263] width 455 height 158
click at [538, 348] on rigsentry-mat-card "Create Condition Signal touch_app Select Signal Breach Type help Threshold add_…" at bounding box center [369, 429] width 464 height 167
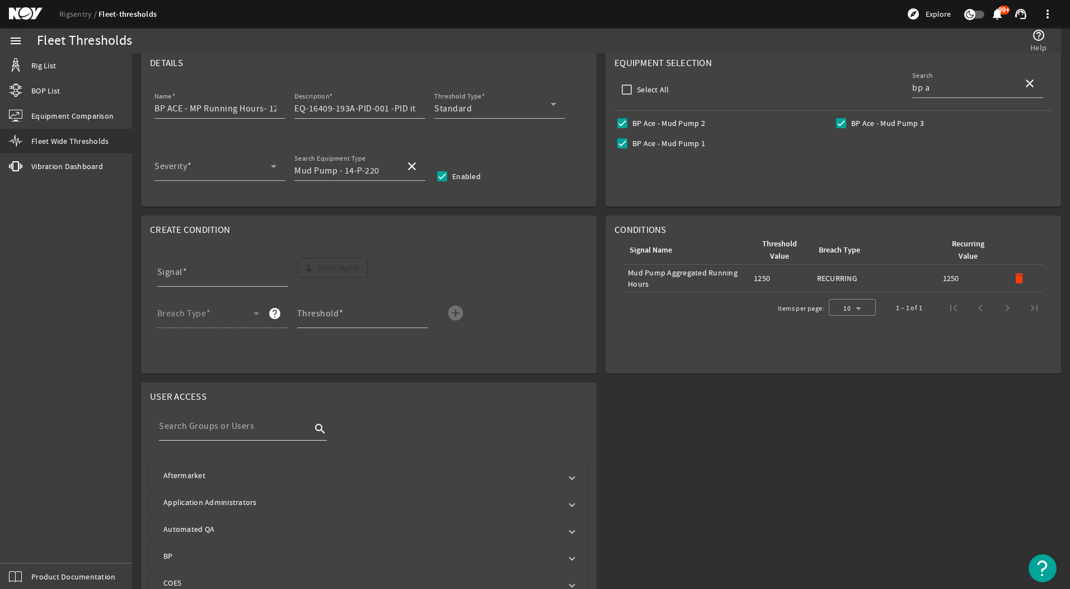
scroll to position [168, 0]
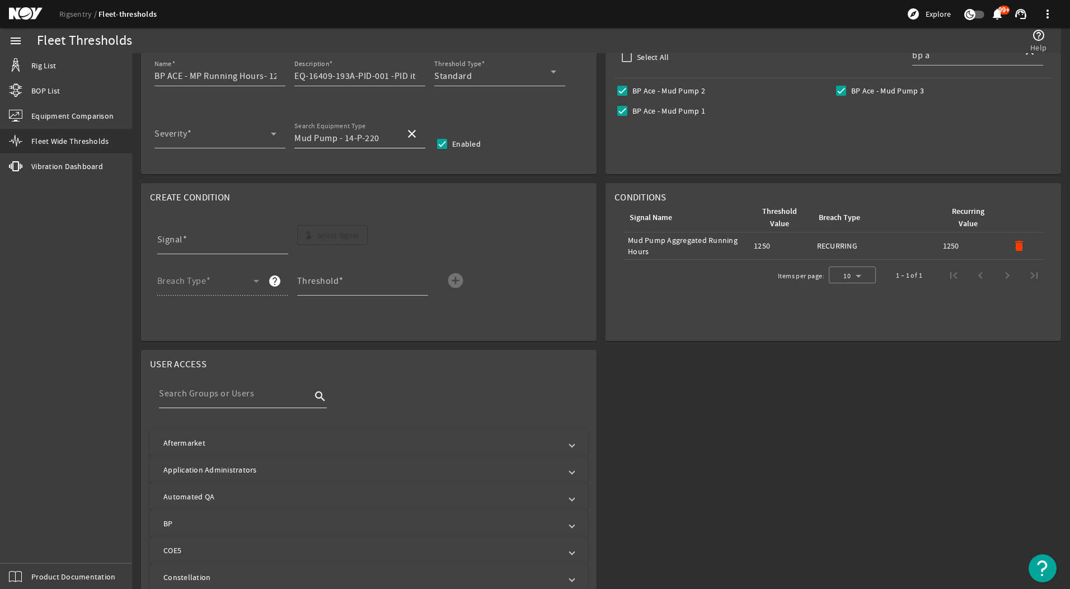
click at [355, 126] on mat-label "Search Equipment Type" at bounding box center [329, 126] width 71 height 8
click at [355, 131] on input "Mud Pump - 14-P-220" at bounding box center [345, 137] width 102 height 13
click at [357, 157] on mat-option "Mud Pump - 14-P-220" at bounding box center [359, 166] width 131 height 27
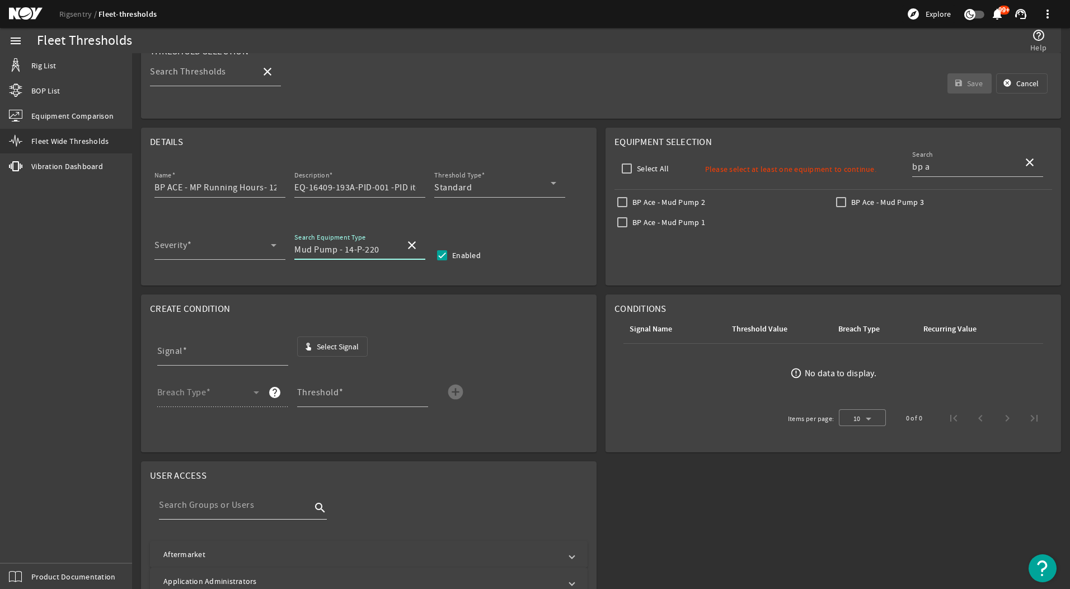
scroll to position [56, 0]
click at [635, 200] on label "BP Ace - Mud Pump 2" at bounding box center [667, 202] width 75 height 11
click at [630, 200] on input "BP Ace - Mud Pump 2" at bounding box center [622, 203] width 16 height 16
checkbox input "true"
click at [623, 224] on input "BP Ace - Mud Pump 1" at bounding box center [622, 223] width 16 height 16
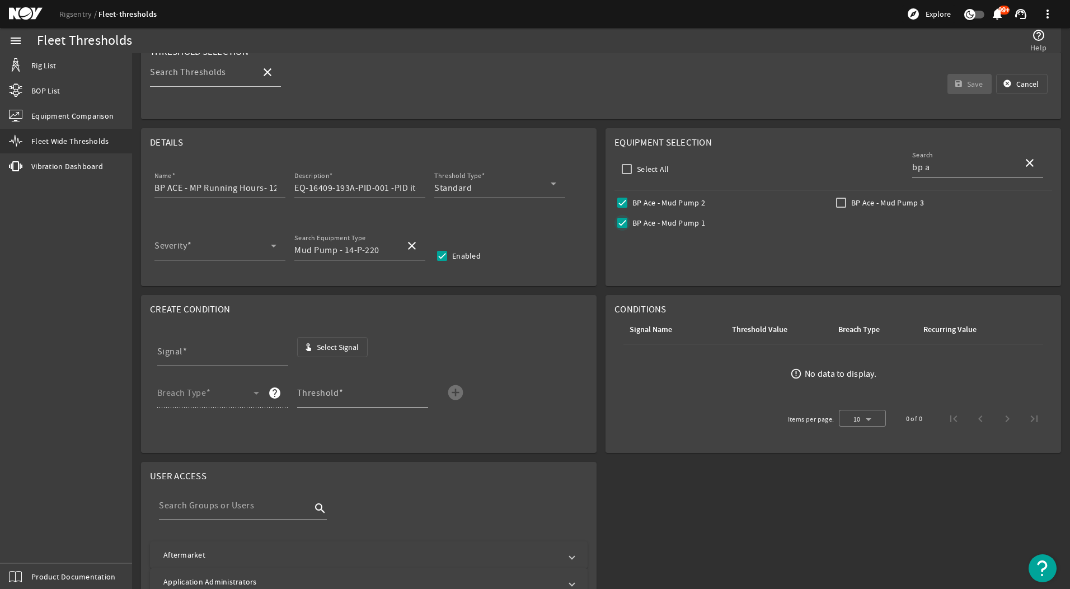
checkbox input "true"
click at [835, 204] on input "BP Ace - Mud Pump 3" at bounding box center [841, 203] width 16 height 16
checkbox input "true"
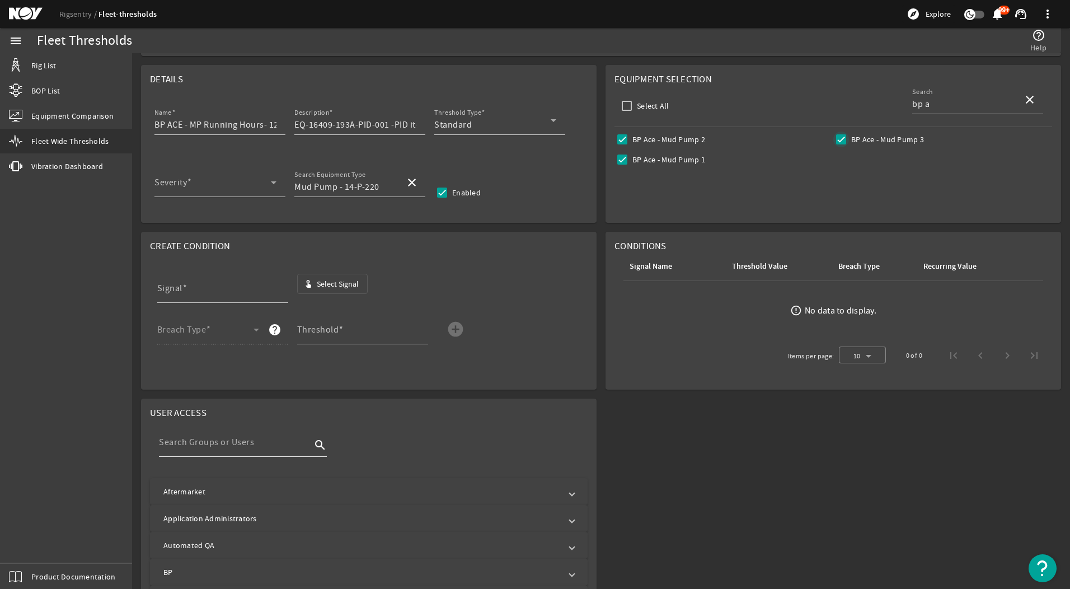
scroll to position [280, 0]
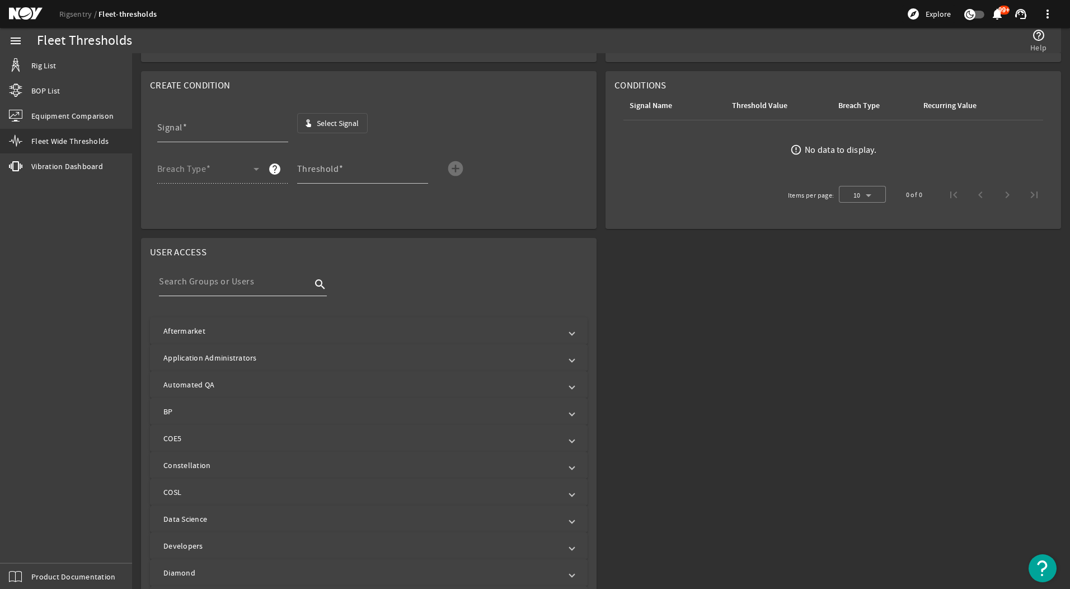
click at [239, 335] on mat-panel-title "Aftermarket" at bounding box center [361, 330] width 397 height 11
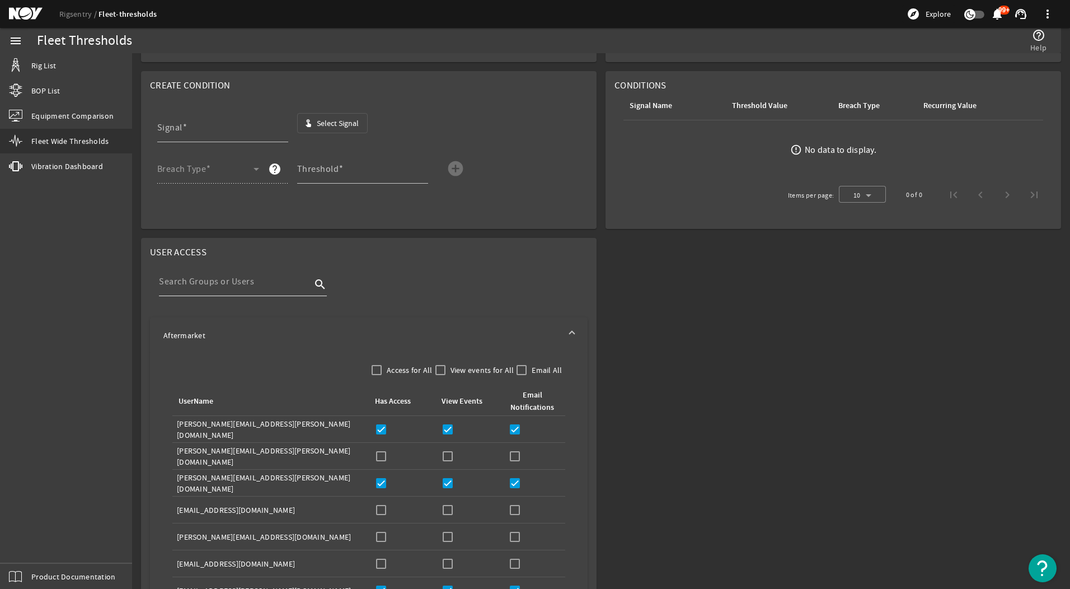
click at [239, 335] on mat-panel-title "Aftermarket" at bounding box center [361, 335] width 397 height 11
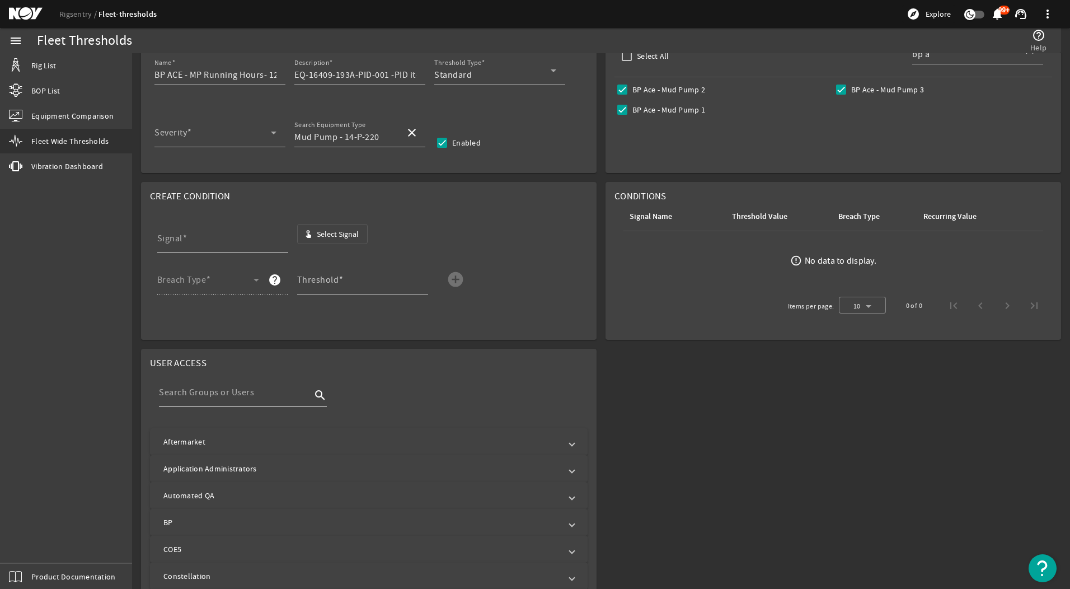
scroll to position [168, 0]
click at [224, 236] on div "Signal" at bounding box center [218, 239] width 122 height 29
click at [277, 248] on input "Signal" at bounding box center [218, 243] width 122 height 13
click at [252, 140] on span at bounding box center [212, 137] width 116 height 13
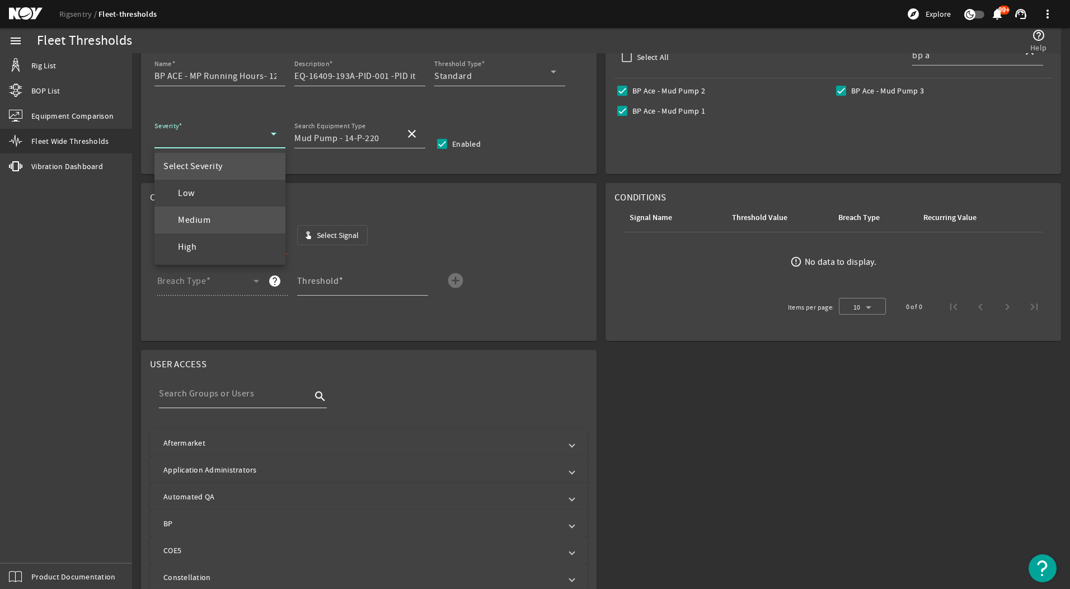
click at [220, 218] on mat-option "Medium" at bounding box center [219, 219] width 131 height 27
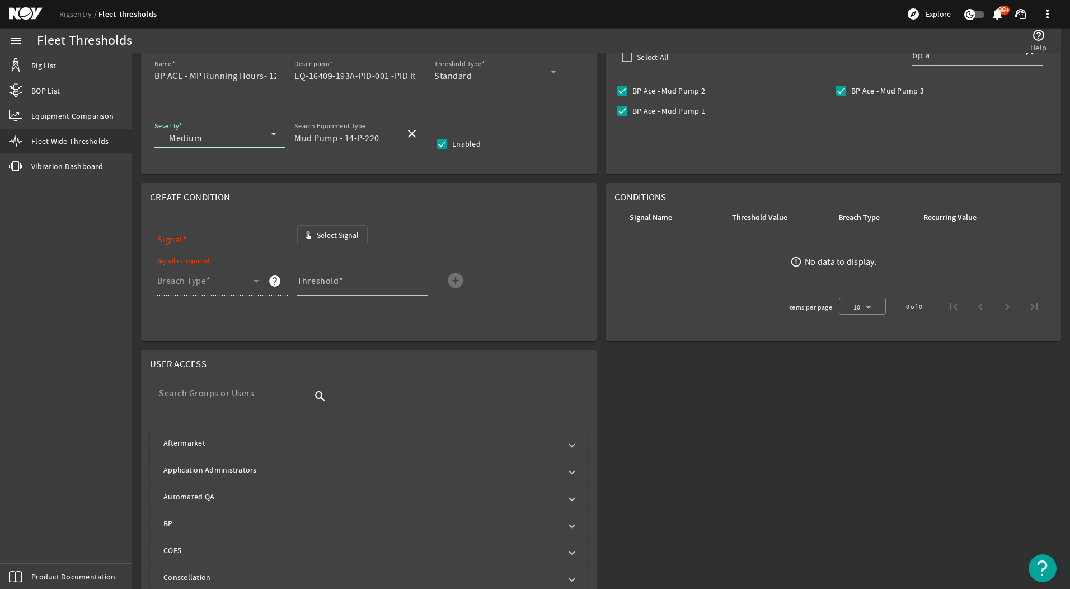
click at [227, 245] on input "Signal" at bounding box center [218, 243] width 122 height 13
click at [347, 235] on span "Select Signal" at bounding box center [338, 234] width 42 height 11
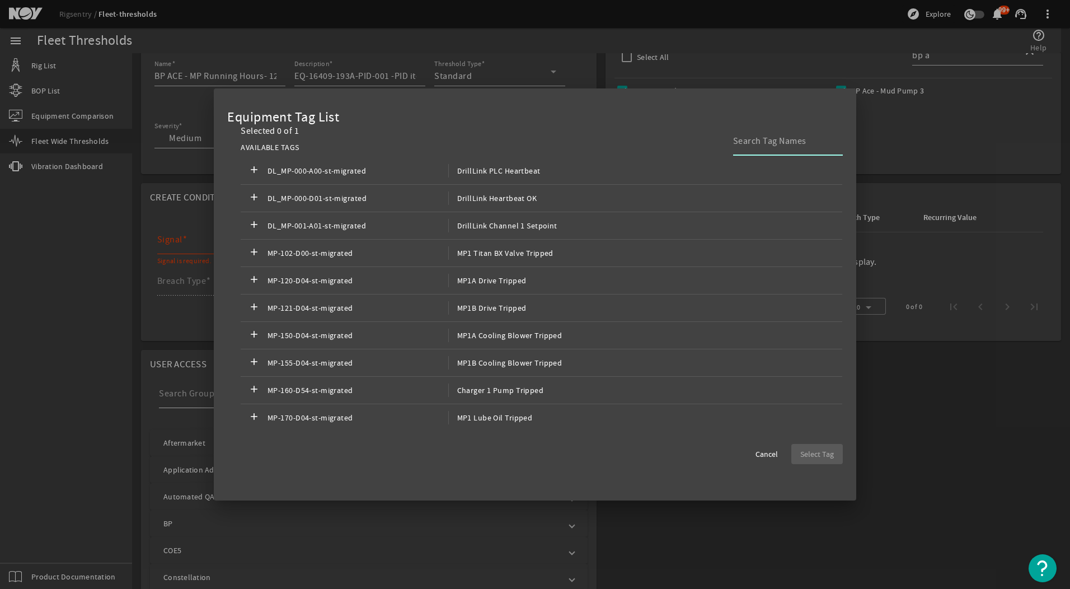
click at [752, 142] on input at bounding box center [783, 140] width 101 height 13
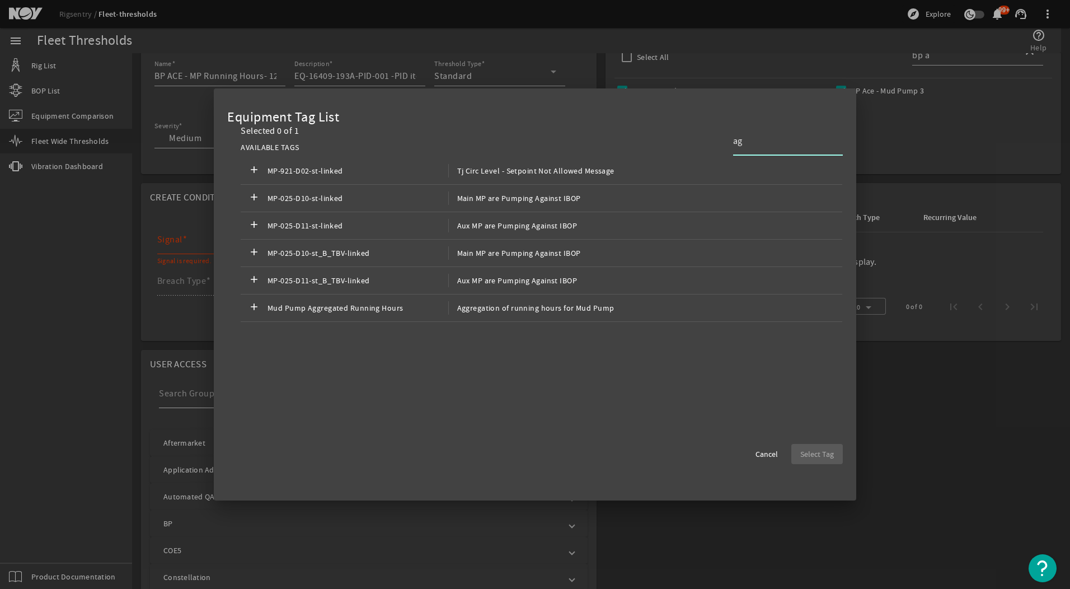
type input "a"
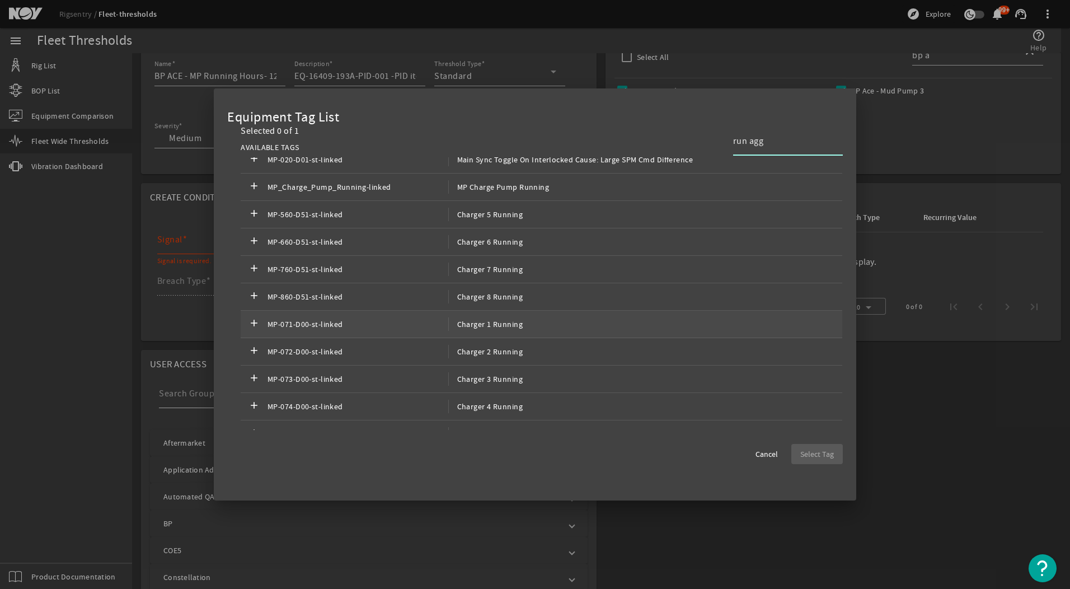
scroll to position [0, 0]
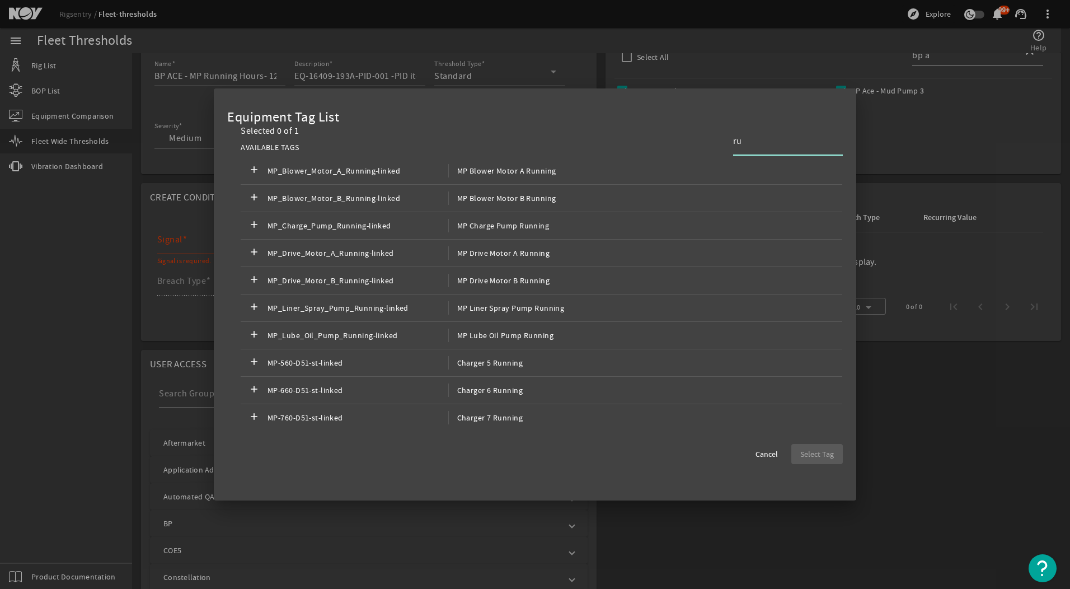
type input "r"
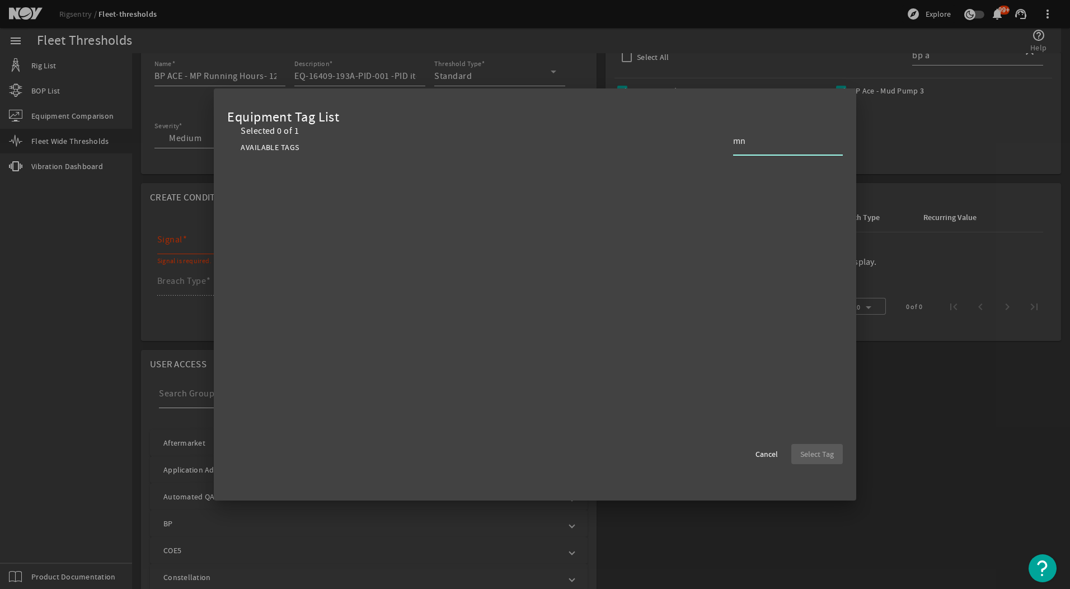
type input "m"
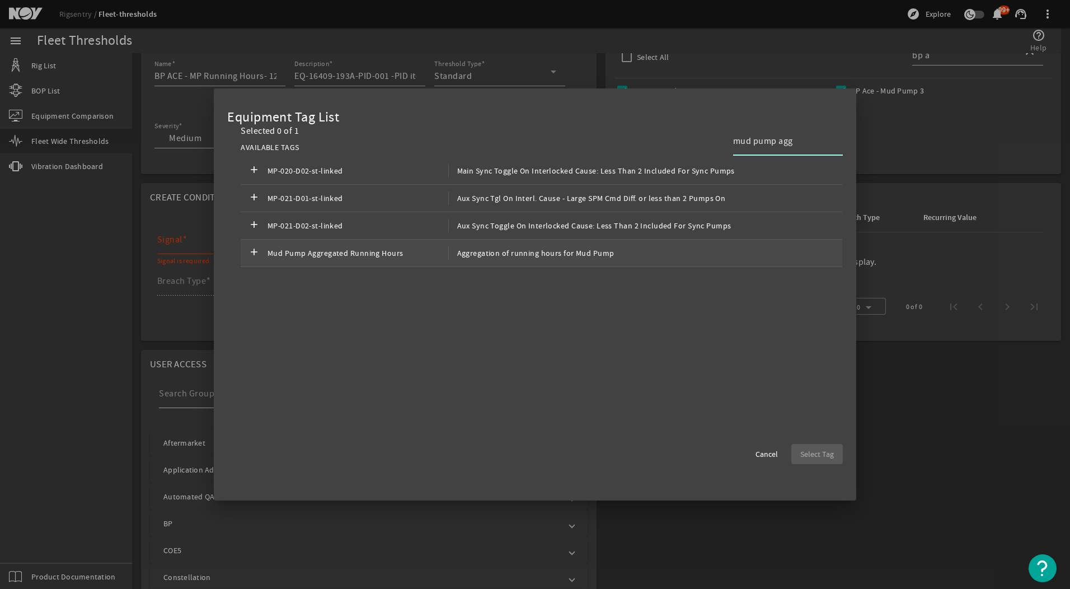
type input "mud pump agg"
click at [379, 248] on span "Mud Pump Aggregated Running Hours" at bounding box center [357, 252] width 181 height 13
click at [801, 455] on span "Select Tag" at bounding box center [817, 453] width 34 height 11
type input "Mud Pump Aggregated Running Hours"
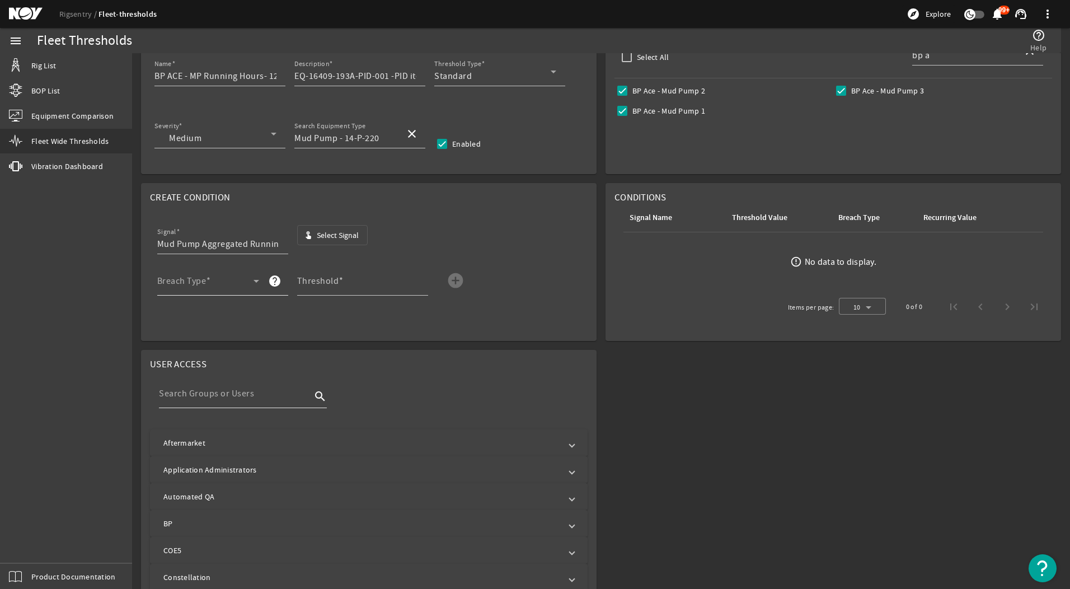
click at [230, 278] on div "Breach Type" at bounding box center [208, 280] width 102 height 29
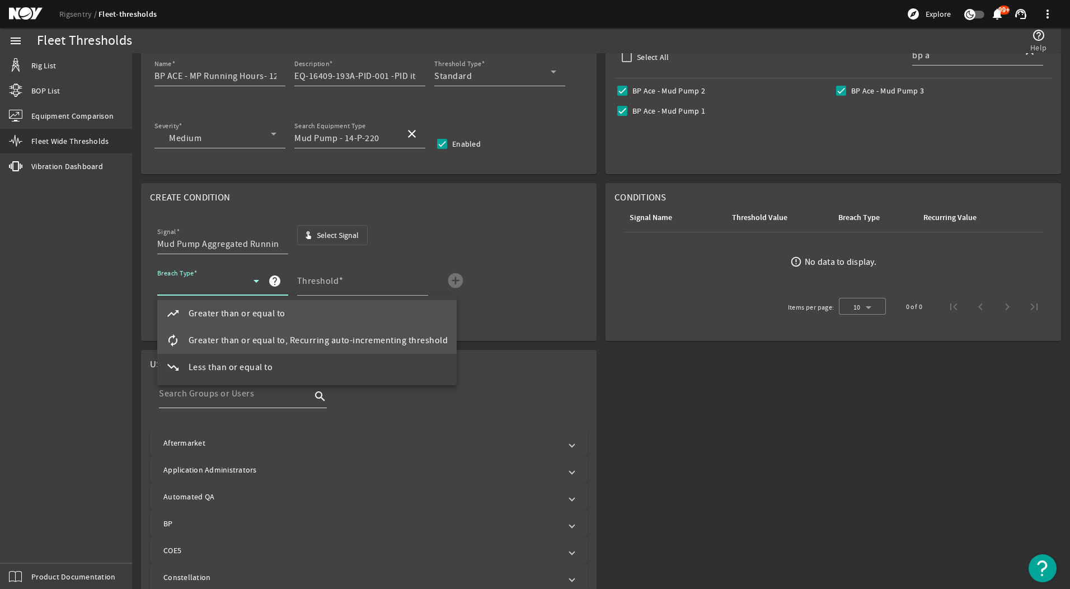
click at [279, 341] on span "Greater than or equal to, Recurring auto-incrementing threshold" at bounding box center [319, 339] width 260 height 13
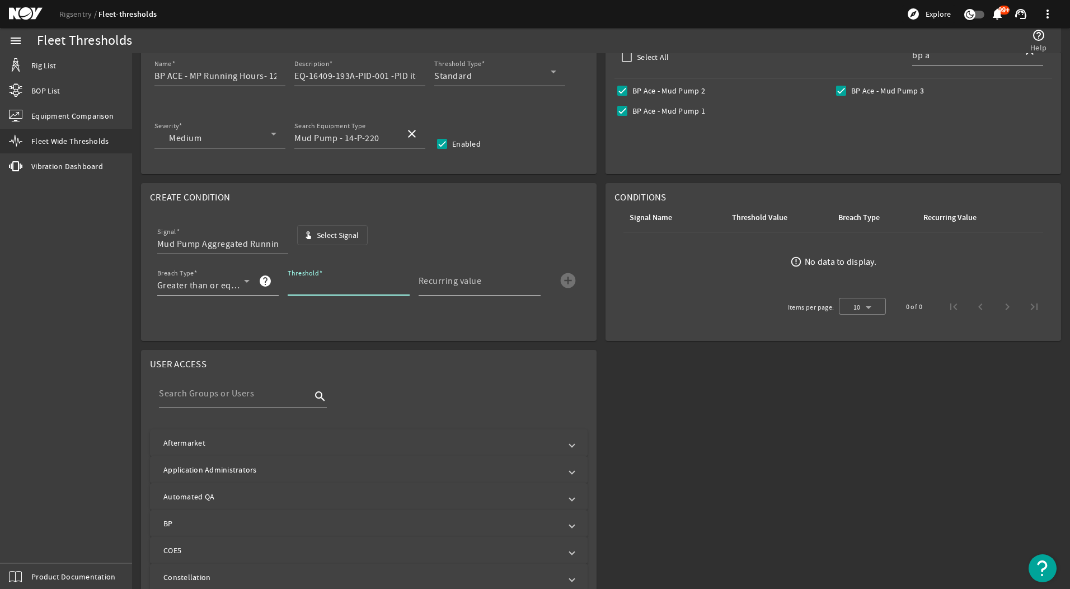
click at [332, 288] on input "Threshold" at bounding box center [344, 285] width 113 height 13
type input "1250"
click at [422, 282] on mat-label "Recurring value" at bounding box center [449, 280] width 63 height 11
click at [422, 282] on input "Recurring value" at bounding box center [474, 285] width 113 height 13
type input "1250"
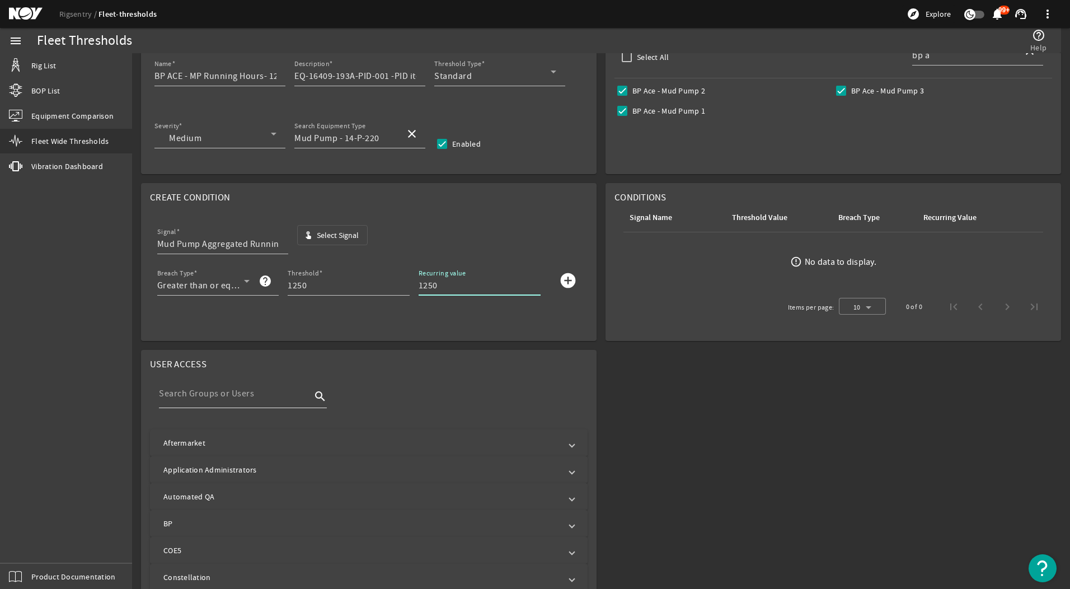
click at [568, 281] on mat-icon "add_circle" at bounding box center [568, 280] width 18 height 18
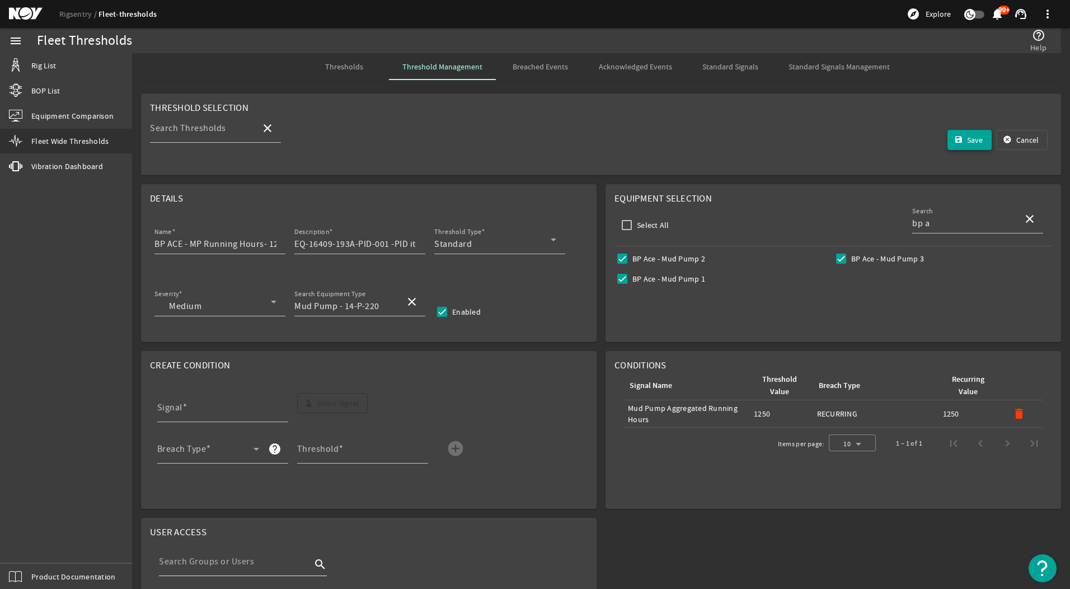
click at [962, 133] on span "submit" at bounding box center [969, 139] width 45 height 27
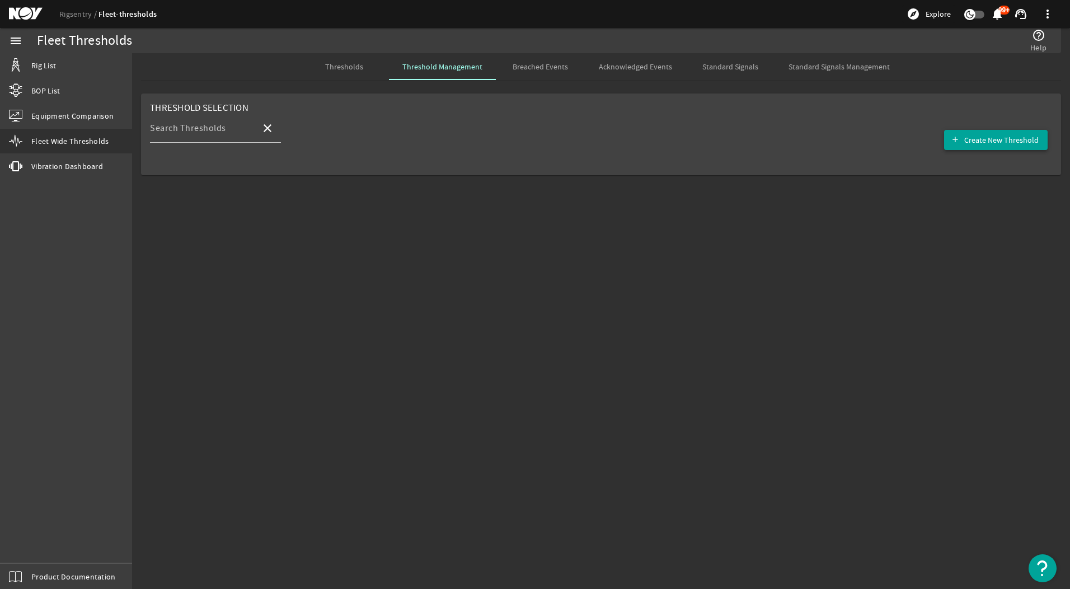
click at [1039, 137] on span "button" at bounding box center [995, 139] width 103 height 27
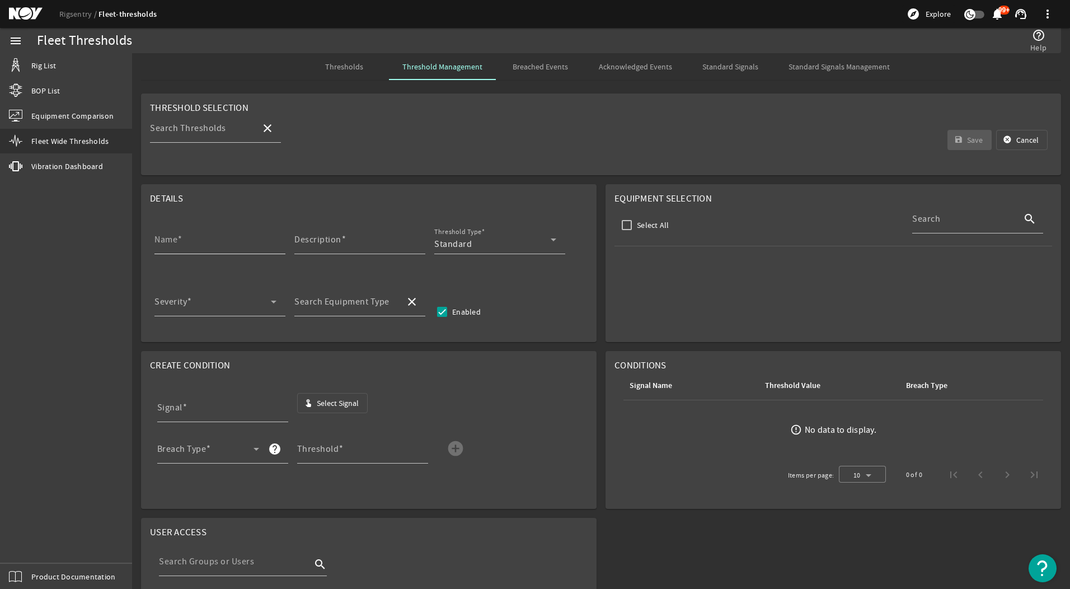
click at [231, 238] on input "Name" at bounding box center [215, 243] width 122 height 13
type input "BP ACE - MP Running Hours- 1250 hrs Threshold"
type input "EQ-16409-193A-PID-001 -PID items (2.1)"
type input "Mud Pump - 14-P-220"
type input "bp a"
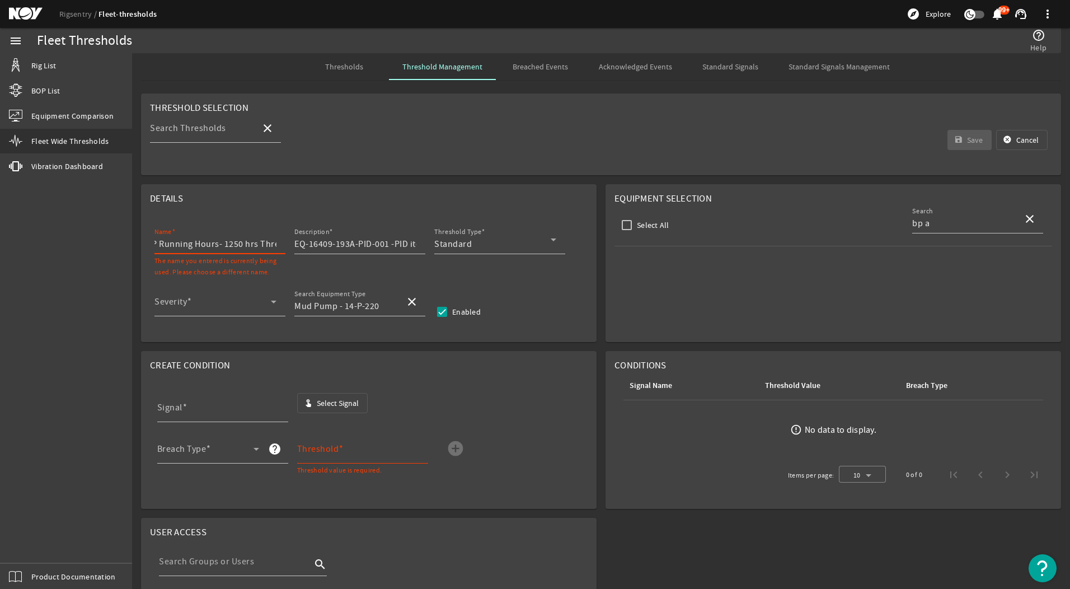
scroll to position [0, 68]
drag, startPoint x: 265, startPoint y: 246, endPoint x: 224, endPoint y: 243, distance: 41.0
click at [271, 246] on input "BP ACE - MP Running Hours- 1250 hrs Threshold" at bounding box center [215, 243] width 122 height 13
click at [209, 243] on input "BP ACE - MP Running Hours- 1250 hrs Threshold" at bounding box center [215, 243] width 122 height 13
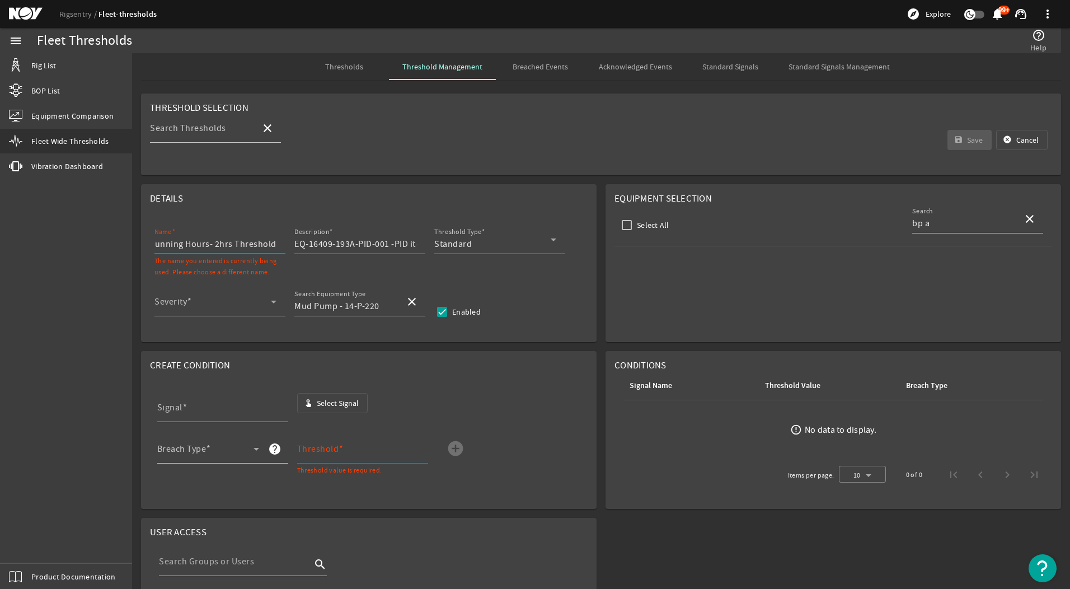
scroll to position [0, 52]
type input "BP ACE - MP Running Hours- 2500 hrs Threshold"
drag, startPoint x: 407, startPoint y: 251, endPoint x: 410, endPoint y: 246, distance: 6.0
click at [416, 248] on div "Description EQ-16409-193A-PID-001 -PID items (2.1)" at bounding box center [359, 239] width 131 height 29
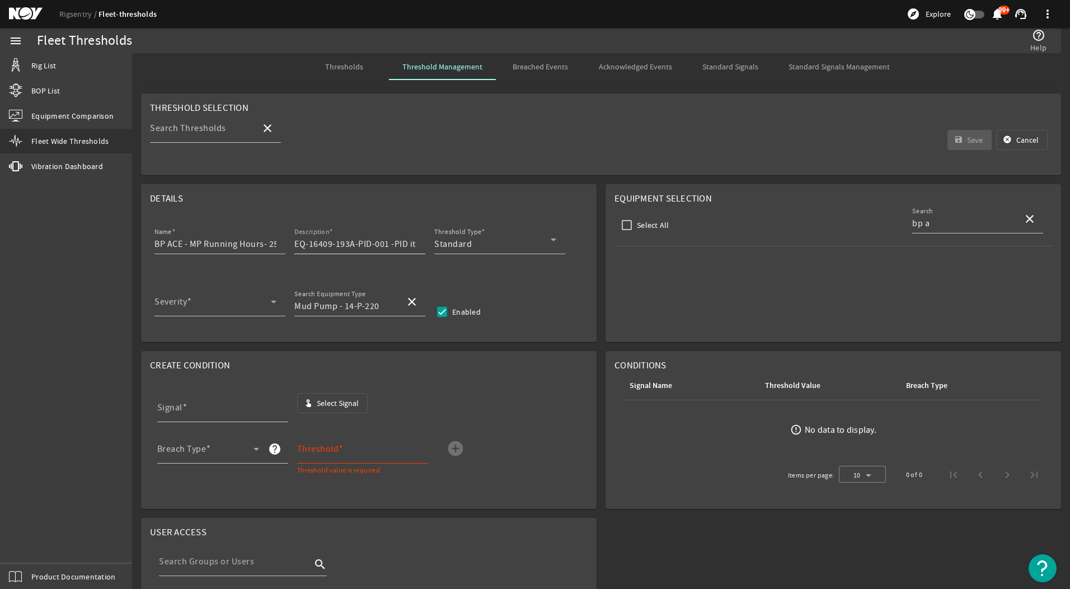
scroll to position [0, 35]
click at [406, 242] on input "EQ-16409-193A-PID-001 -PID items (2.1)" at bounding box center [355, 243] width 122 height 13
drag, startPoint x: 402, startPoint y: 241, endPoint x: 411, endPoint y: 241, distance: 9.0
click at [411, 241] on input "EQ-16409-193A-PID-001 -PID items (2.1)" at bounding box center [355, 243] width 122 height 13
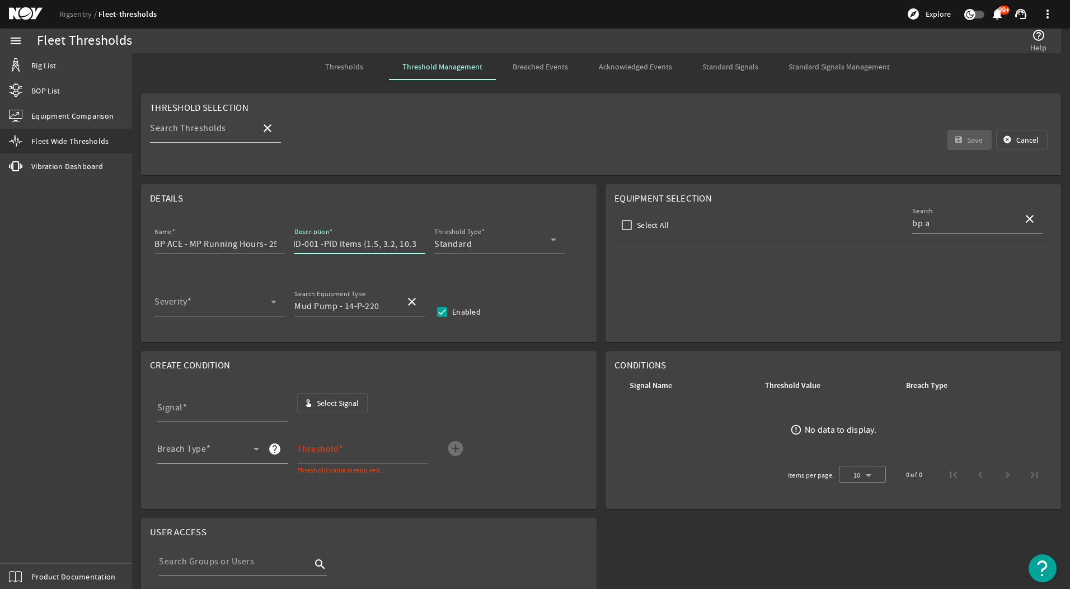
click at [395, 246] on input "EQ-16409-193A-PID-001 -PID items (1.5, 3.2, 10.3)" at bounding box center [355, 243] width 122 height 13
drag, startPoint x: 397, startPoint y: 246, endPoint x: 443, endPoint y: 244, distance: 45.9
click at [443, 244] on div "Name BP ACE - MP Running Hours- 2500 hrs Threshold Description EQ-16409-193A-PI…" at bounding box center [368, 245] width 437 height 41
click at [407, 242] on input "EQ-16409-193A-PID-001 -PID items (1.5, 3.2 and 10.3)" at bounding box center [355, 243] width 122 height 13
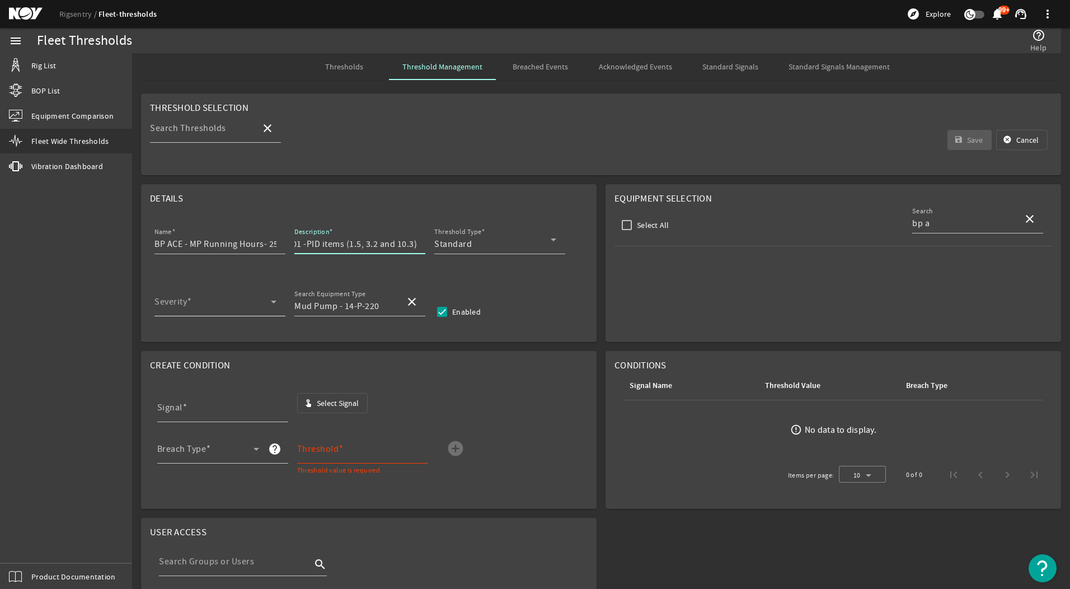
type input "EQ-16409-193A-PID-001 -PID items (1.5, 3.2 and 10.3)"
click at [205, 304] on span at bounding box center [212, 305] width 116 height 13
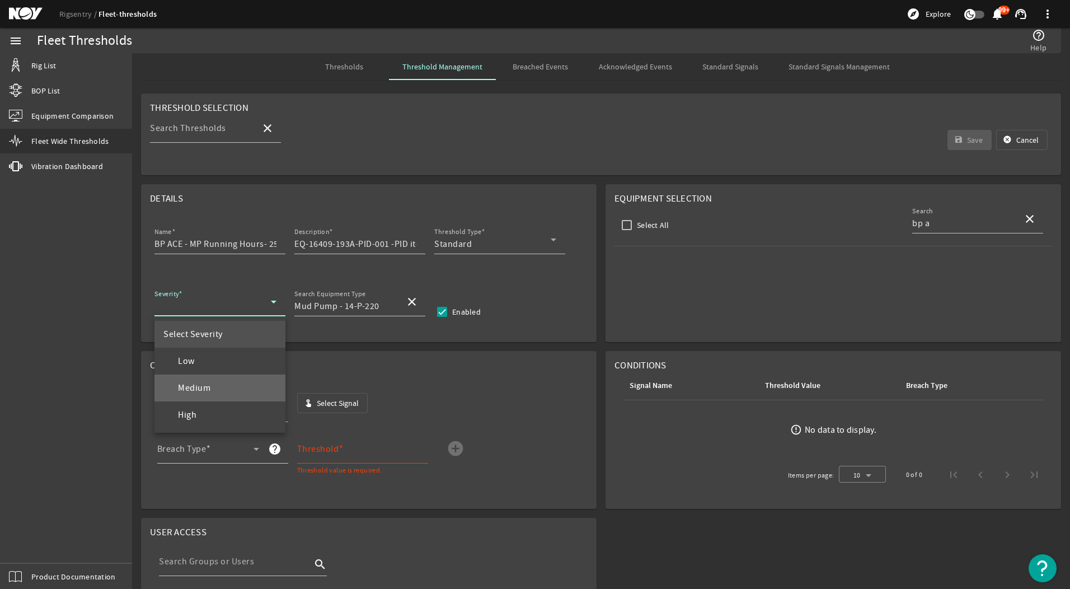
click at [234, 383] on mat-option "Medium" at bounding box center [219, 387] width 131 height 27
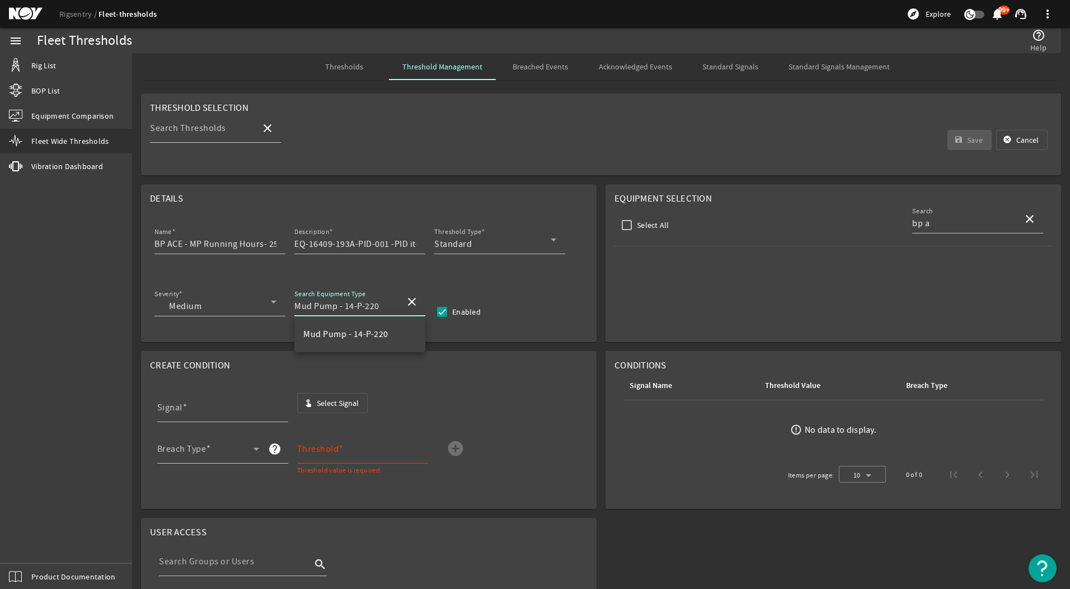
click at [360, 308] on input "Mud Pump - 14-P-220" at bounding box center [345, 305] width 102 height 13
click at [359, 342] on mat-option "Mud Pump - 14-P-220" at bounding box center [359, 334] width 131 height 27
click at [632, 258] on label "BP Ace - Mud Pump 2" at bounding box center [667, 258] width 75 height 11
click at [630, 258] on input "BP Ace - Mud Pump 2" at bounding box center [622, 259] width 16 height 16
checkbox input "true"
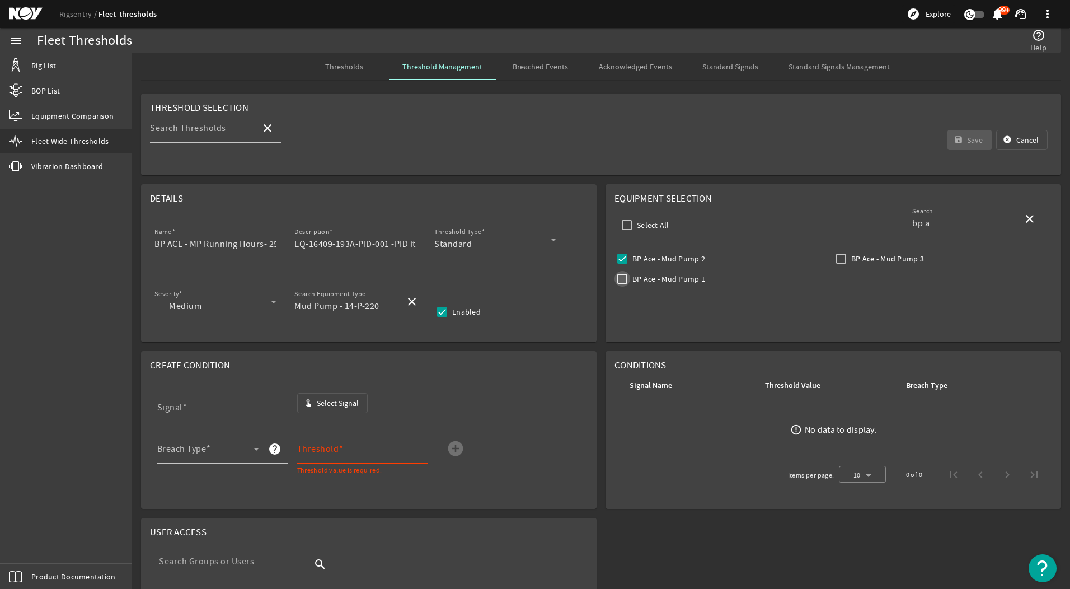
drag, startPoint x: 619, startPoint y: 275, endPoint x: 649, endPoint y: 272, distance: 30.3
click at [621, 275] on input "BP Ace - Mud Pump 1" at bounding box center [622, 279] width 16 height 16
checkbox input "true"
click at [841, 259] on input "BP Ace - Mud Pump 3" at bounding box center [841, 259] width 16 height 16
checkbox input "true"
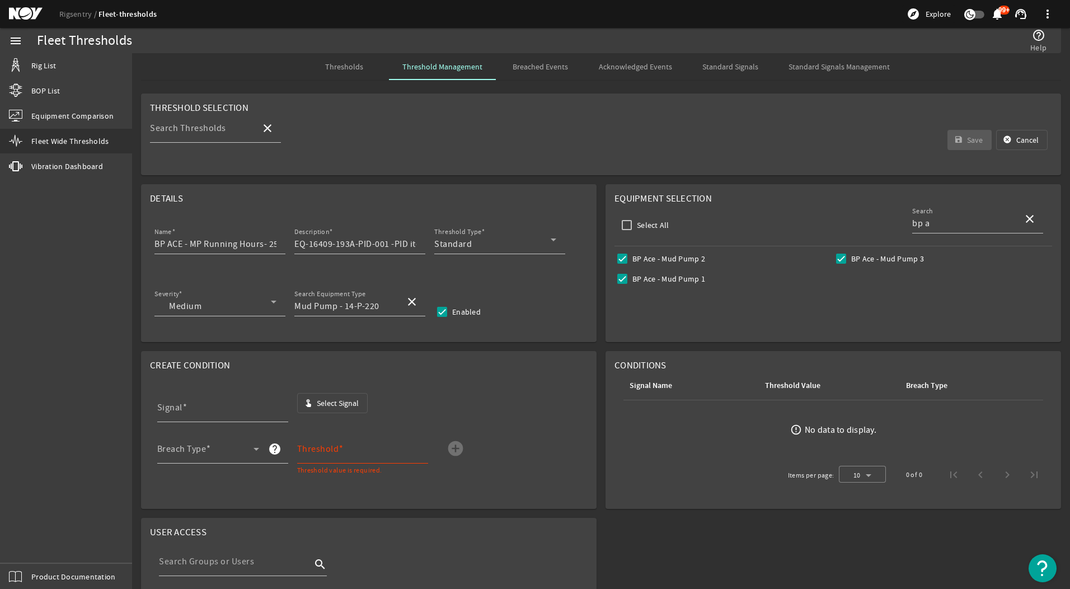
click at [782, 301] on mat-card "Equipment Selection Select All Search bp a close Deepsea Stavanger - Mud Pump 2…" at bounding box center [832, 263] width 455 height 158
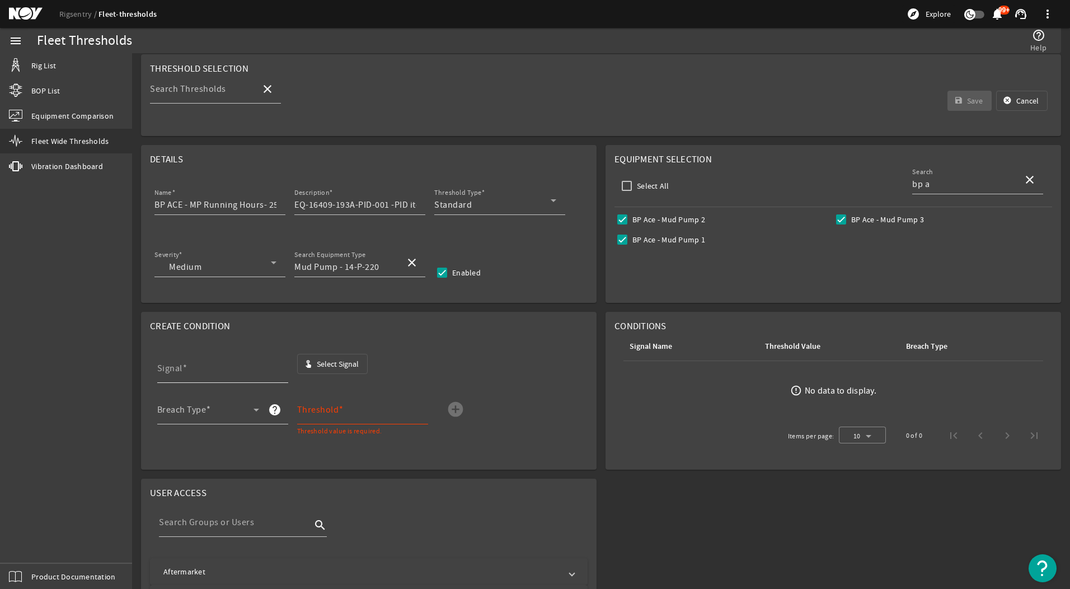
scroll to position [56, 0]
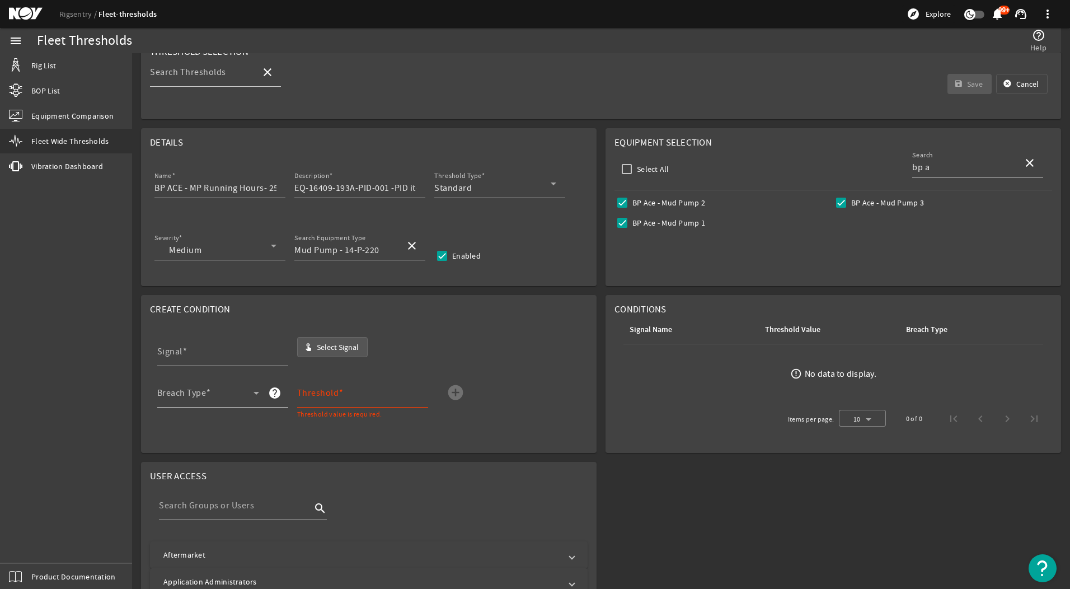
click at [340, 340] on span "button" at bounding box center [333, 346] width 70 height 27
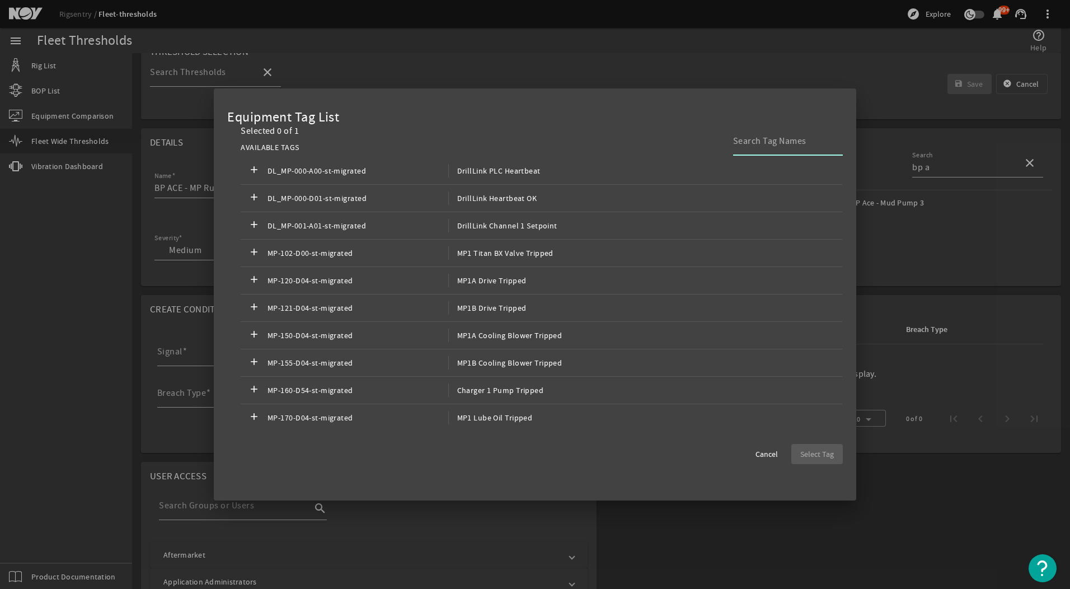
click at [806, 145] on input at bounding box center [783, 140] width 101 height 13
type input "mud pump agg"
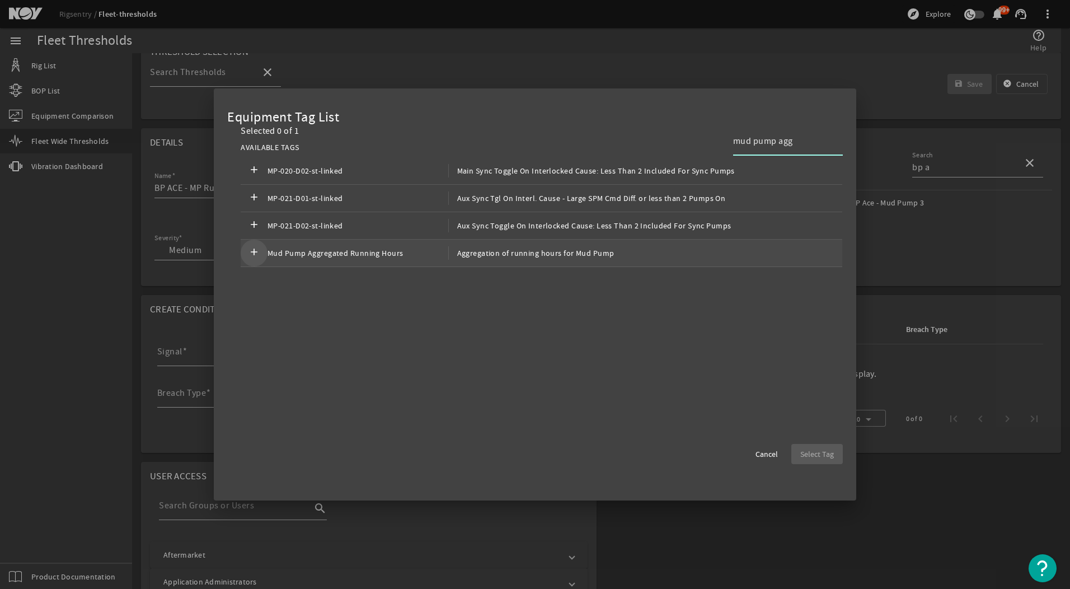
click at [244, 256] on span at bounding box center [254, 252] width 27 height 27
click at [812, 448] on span "Select Tag" at bounding box center [817, 453] width 34 height 11
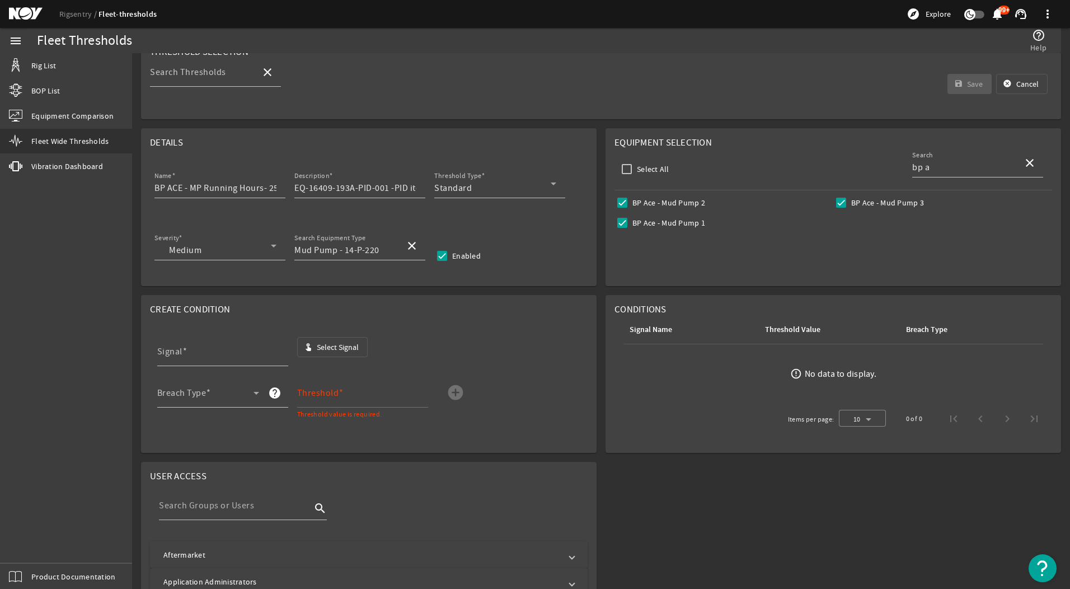
type input "Mud Pump Aggregated Running Hours"
click at [339, 397] on span at bounding box center [340, 392] width 5 height 11
click at [339, 397] on input "Threshold" at bounding box center [358, 396] width 122 height 13
click at [240, 402] on span at bounding box center [205, 396] width 96 height 13
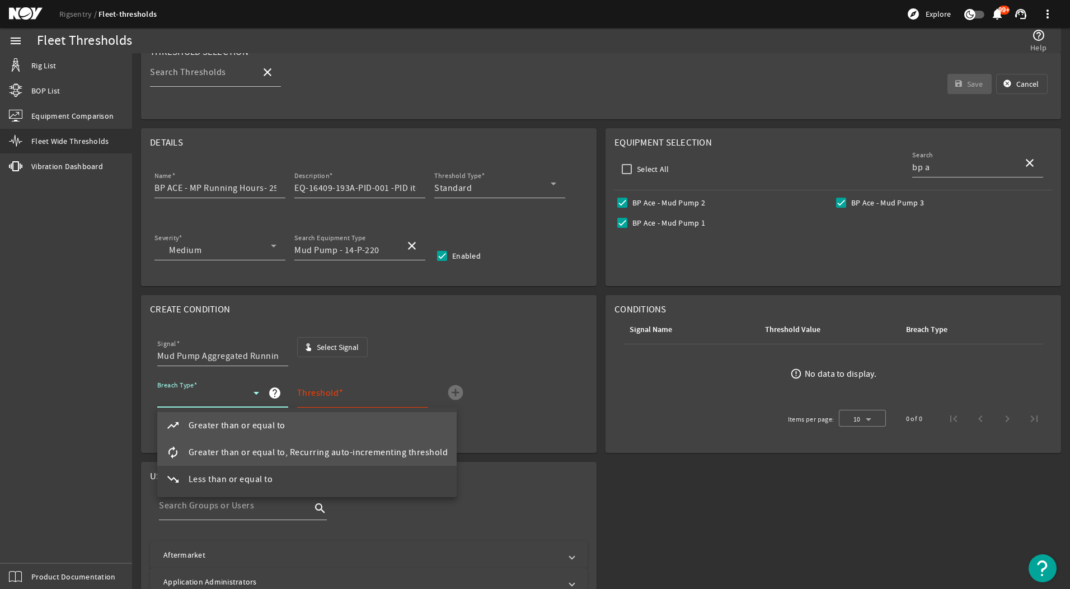
click at [248, 453] on span "Greater than or equal to, Recurring auto-incrementing threshold" at bounding box center [319, 451] width 260 height 13
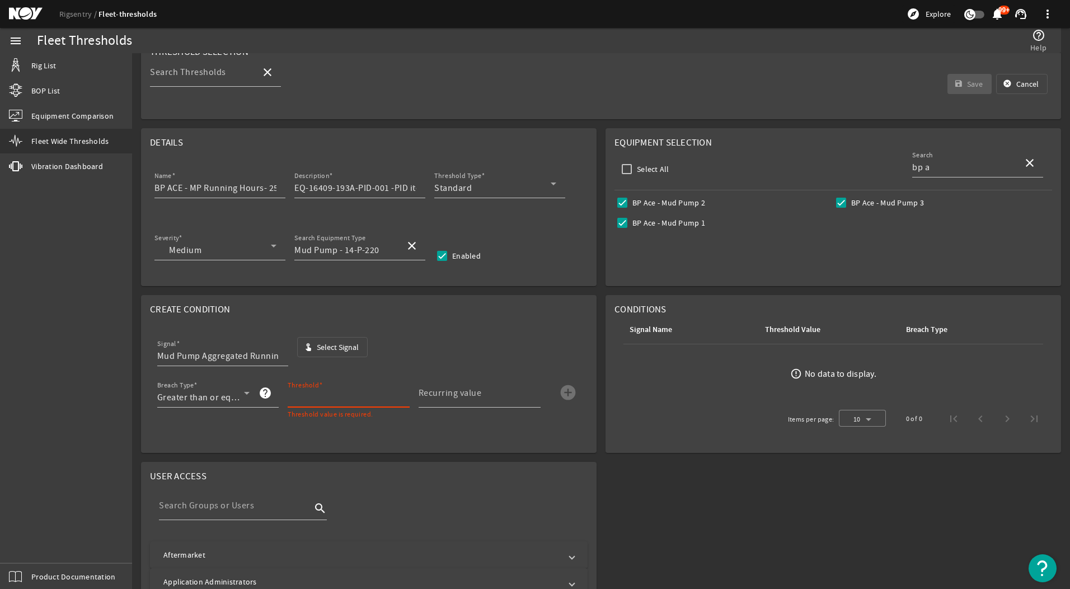
click at [316, 401] on input "Threshold" at bounding box center [344, 396] width 113 height 13
type input "2500"
click at [451, 395] on mat-label "Recurring value" at bounding box center [449, 392] width 63 height 11
click at [451, 395] on input "Recurring value" at bounding box center [474, 396] width 113 height 13
type input "2500"
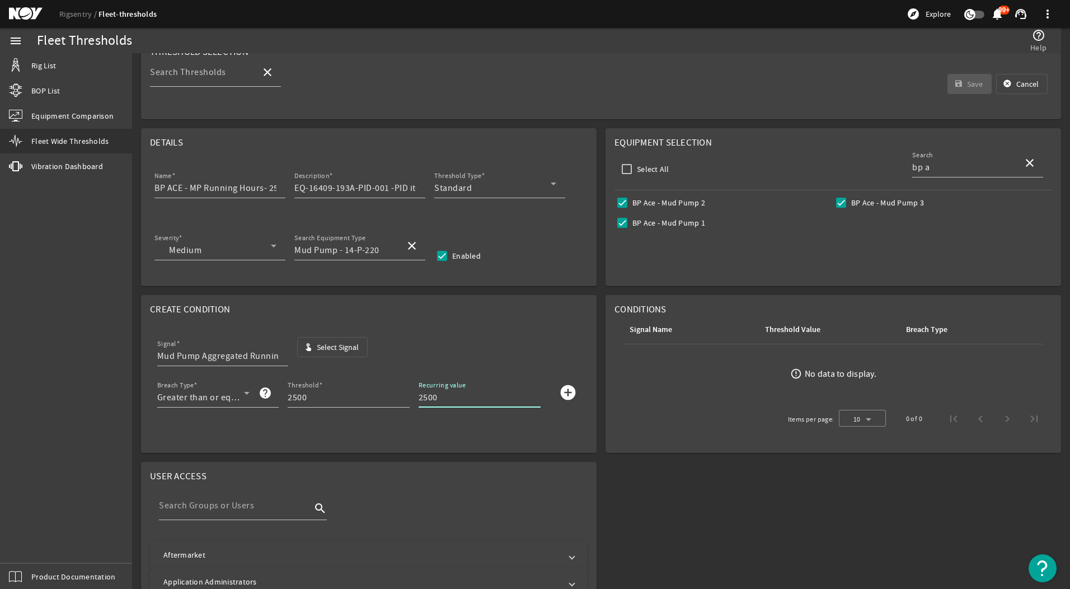
click at [519, 427] on mat-card "Create Condition Signal Mud Pump Aggregated Running Hours touch_app Select Sign…" at bounding box center [368, 374] width 455 height 158
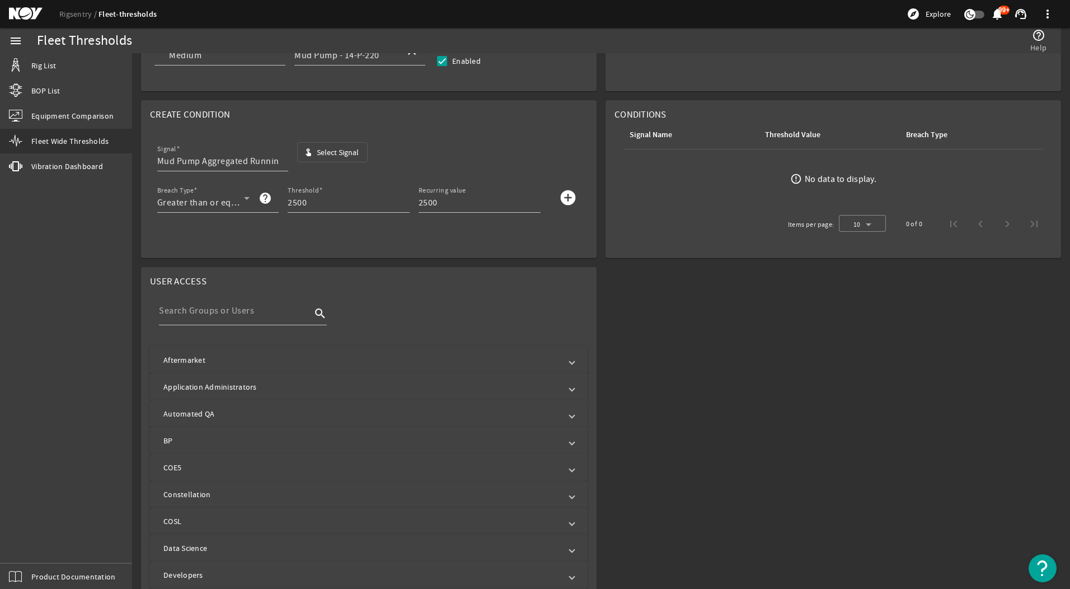
scroll to position [280, 0]
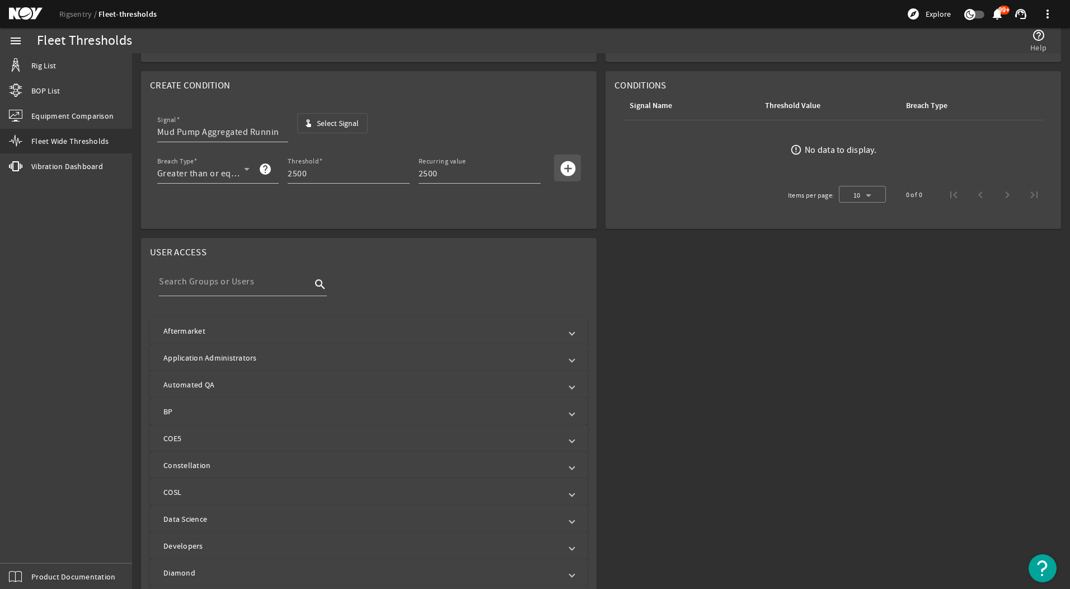
click at [569, 162] on mat-icon "add_circle" at bounding box center [568, 168] width 18 height 18
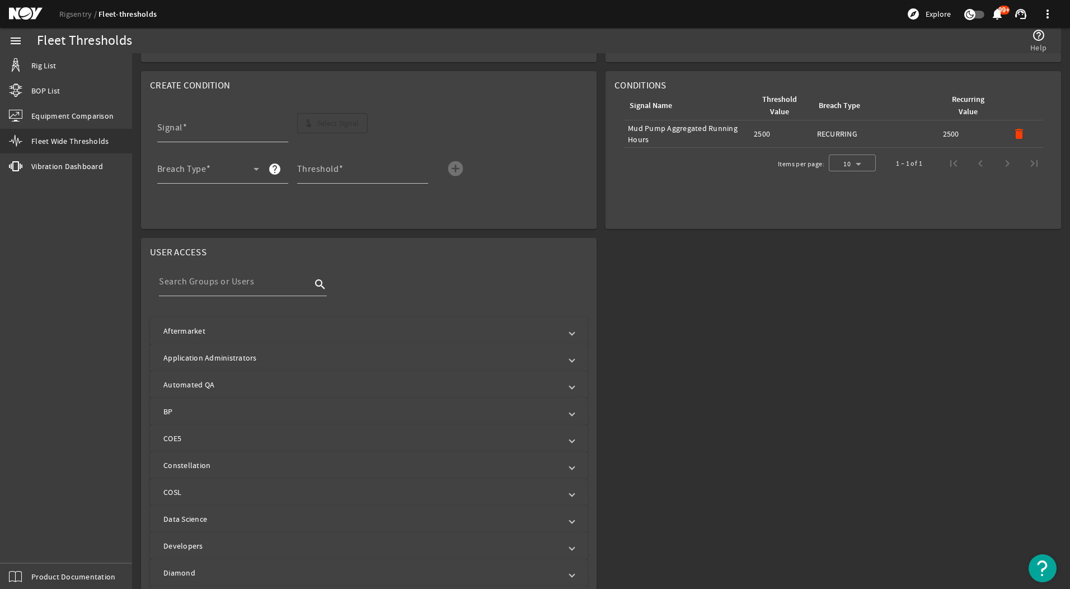
click at [348, 330] on mat-panel-title "Aftermarket" at bounding box center [361, 330] width 397 height 11
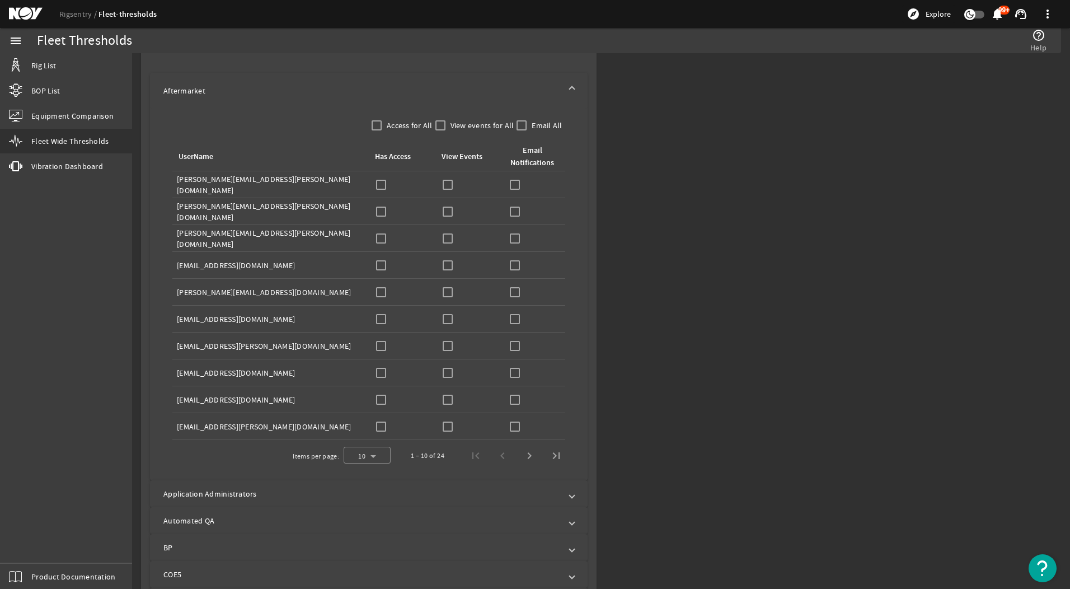
scroll to position [559, 0]
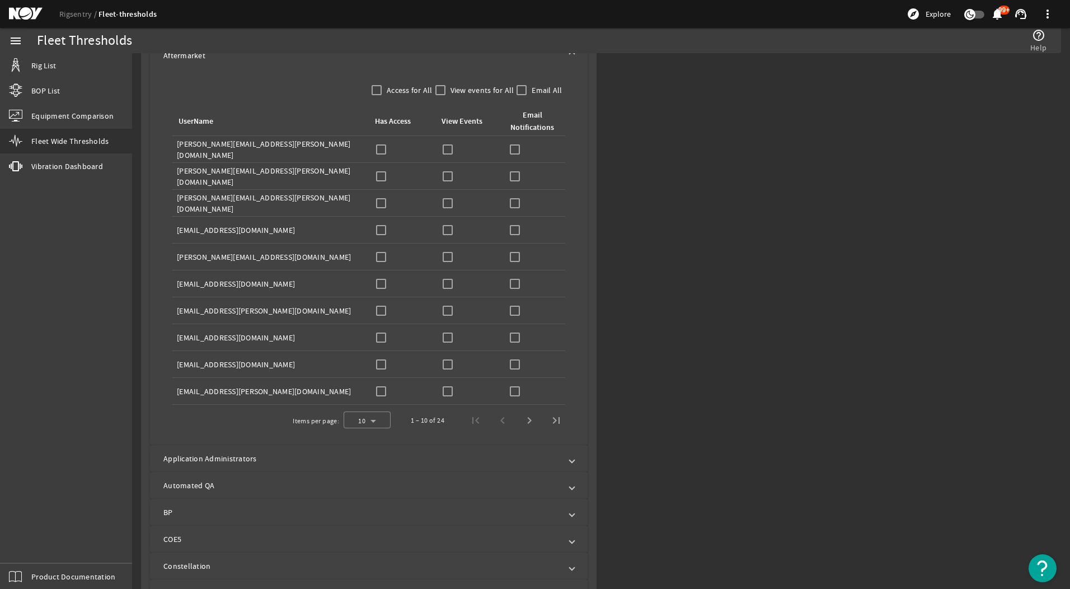
click at [369, 153] on td "Has Access:" at bounding box center [402, 149] width 67 height 27
click at [380, 149] on input "checkbox" at bounding box center [381, 150] width 16 height 16
checkbox input "true"
click at [446, 147] on input "checkbox" at bounding box center [448, 150] width 16 height 16
checkbox input "true"
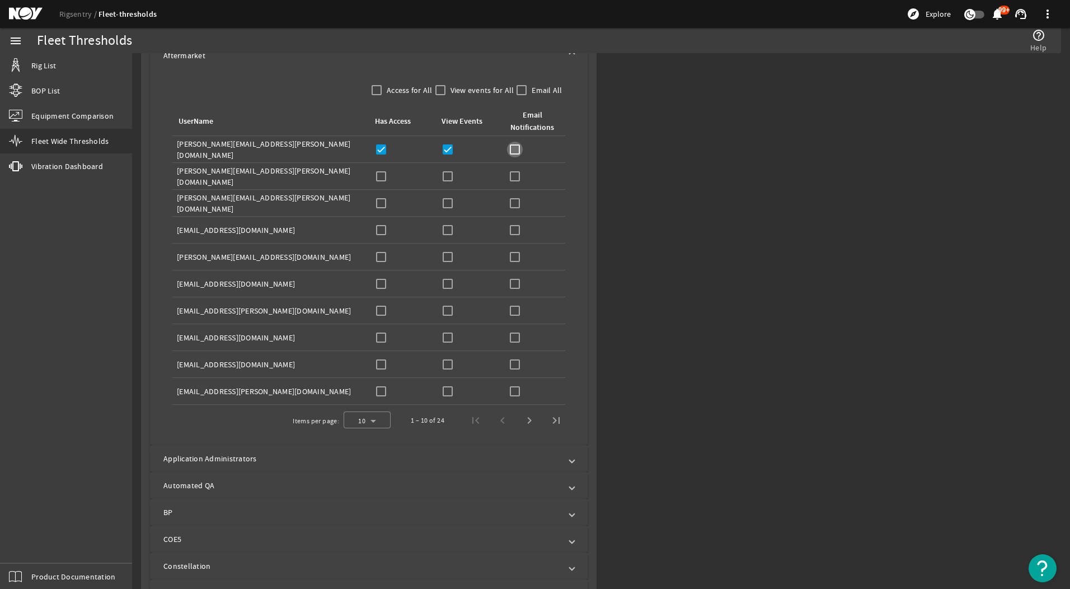
click at [508, 148] on input "checkbox" at bounding box center [515, 150] width 16 height 16
checkbox input "true"
click at [375, 205] on input "checkbox" at bounding box center [381, 203] width 16 height 16
checkbox input "true"
click at [450, 201] on input "checkbox" at bounding box center [448, 203] width 16 height 16
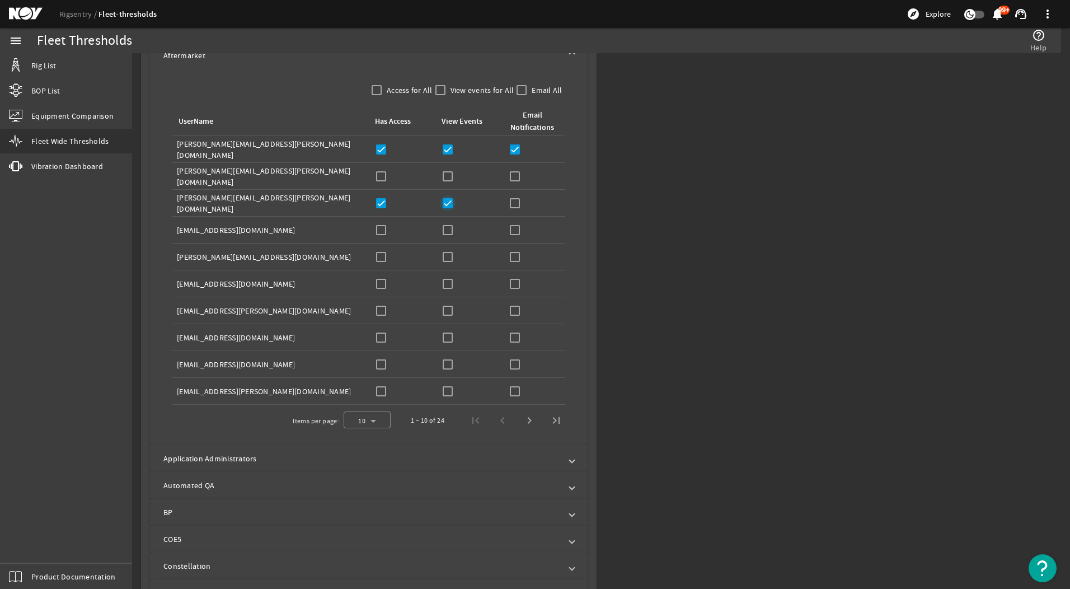
checkbox input "true"
click at [507, 201] on input "checkbox" at bounding box center [515, 203] width 16 height 16
checkbox input "true"
click at [379, 304] on input "checkbox" at bounding box center [381, 311] width 16 height 16
checkbox input "true"
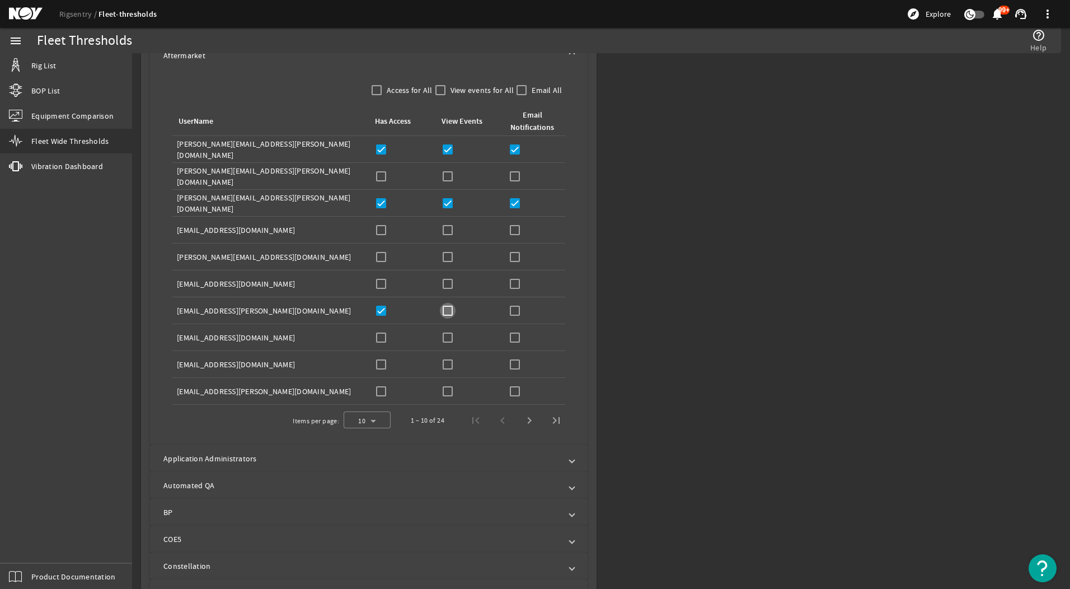
click at [441, 309] on input "checkbox" at bounding box center [448, 311] width 16 height 16
checkbox input "true"
click at [510, 311] on input "checkbox" at bounding box center [515, 311] width 16 height 16
checkbox input "true"
click at [379, 338] on td "Has Access:" at bounding box center [402, 337] width 67 height 27
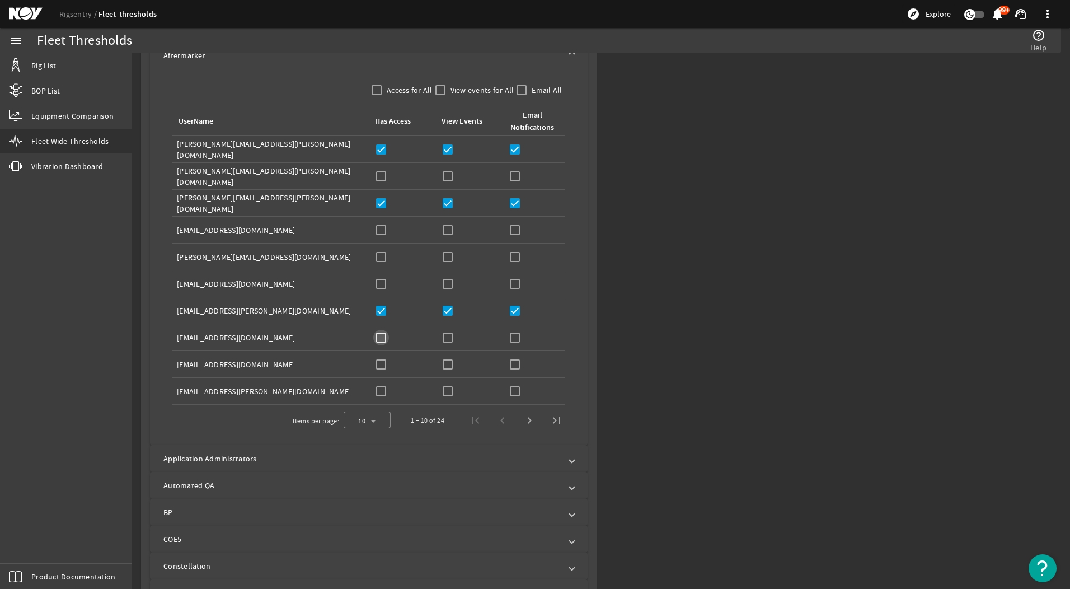
click at [382, 337] on input "checkbox" at bounding box center [381, 338] width 16 height 16
checkbox input "true"
click at [440, 334] on input "checkbox" at bounding box center [448, 338] width 16 height 16
checkbox input "true"
click at [518, 332] on input "checkbox" at bounding box center [515, 338] width 16 height 16
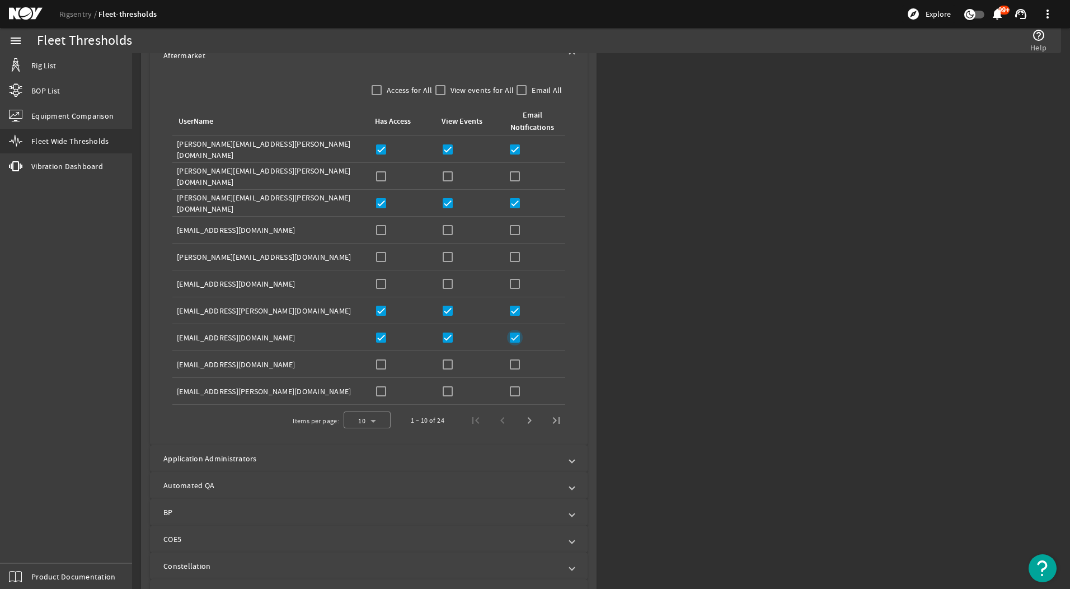
checkbox input "true"
drag, startPoint x: 377, startPoint y: 363, endPoint x: 404, endPoint y: 356, distance: 28.4
click at [379, 363] on input "checkbox" at bounding box center [381, 364] width 16 height 16
checkbox input "true"
click at [451, 361] on input "checkbox" at bounding box center [448, 364] width 16 height 16
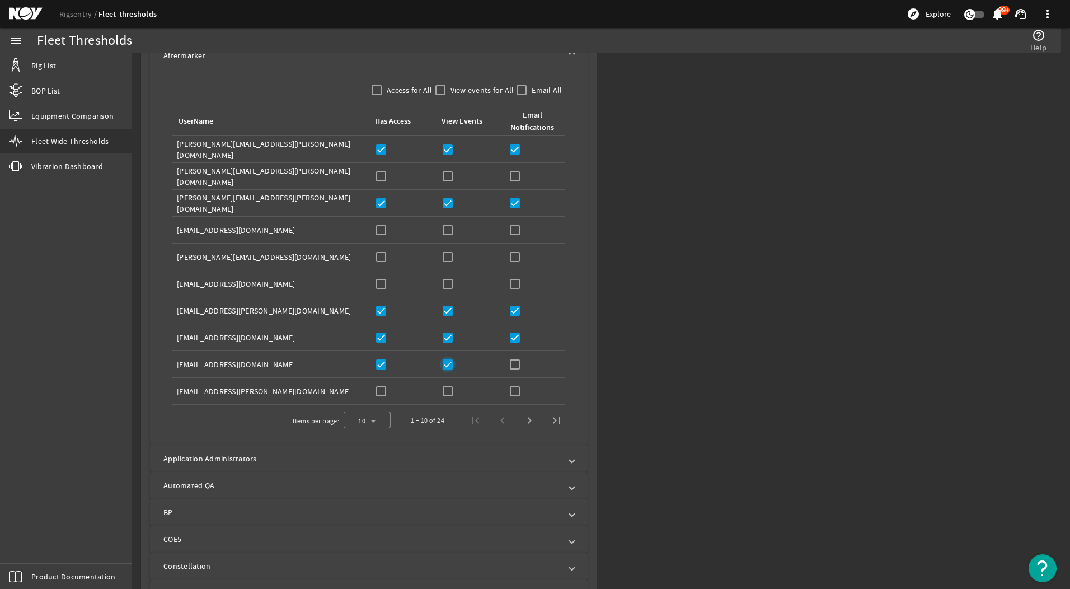
checkbox input "true"
click at [502, 368] on td "Email Notifications:" at bounding box center [533, 364] width 63 height 27
click at [518, 366] on input "checkbox" at bounding box center [515, 364] width 16 height 16
checkbox input "true"
click at [523, 416] on span "Next page" at bounding box center [529, 420] width 27 height 27
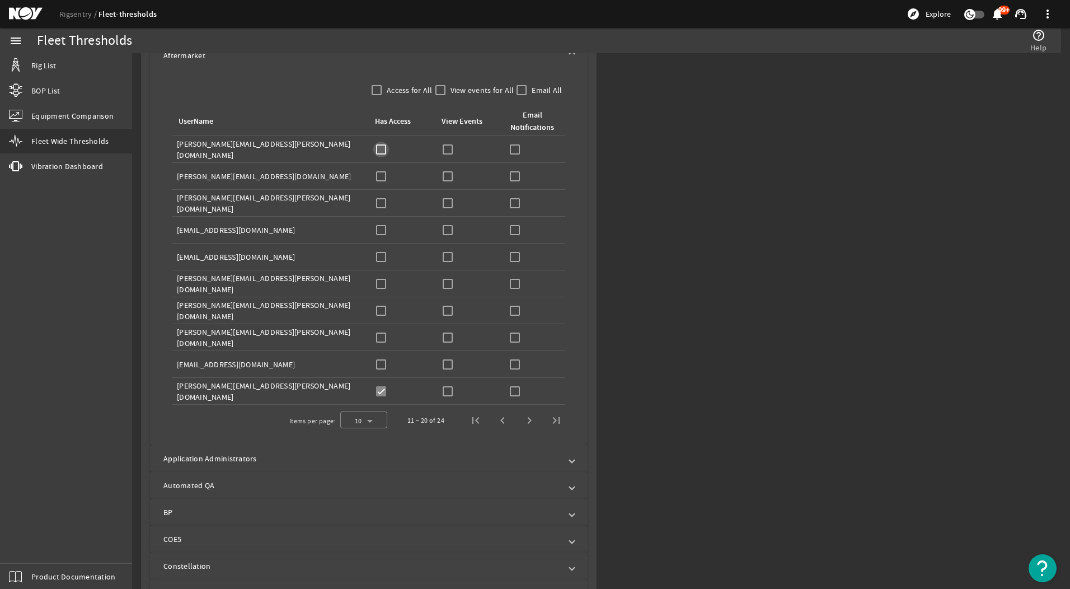
click at [379, 147] on input "checkbox" at bounding box center [381, 150] width 16 height 16
checkbox input "true"
drag, startPoint x: 448, startPoint y: 143, endPoint x: 456, endPoint y: 143, distance: 8.4
click at [450, 143] on input "checkbox" at bounding box center [448, 150] width 16 height 16
checkbox input "true"
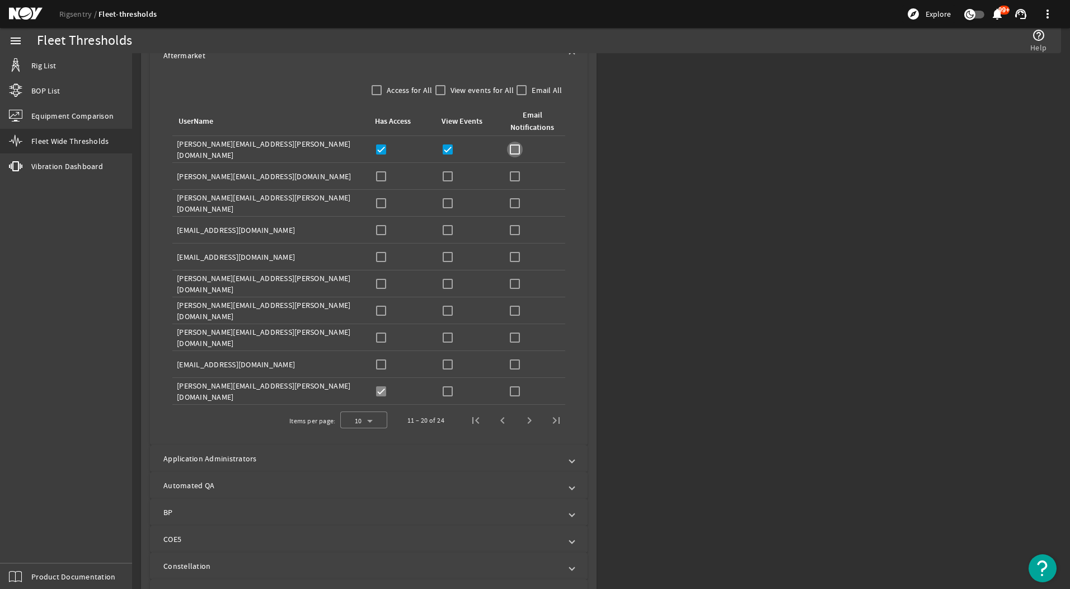
click at [511, 149] on input "checkbox" at bounding box center [515, 150] width 16 height 16
checkbox input "true"
drag, startPoint x: 380, startPoint y: 176, endPoint x: 444, endPoint y: 177, distance: 63.2
click at [381, 176] on input "checkbox" at bounding box center [381, 176] width 16 height 16
checkbox input "true"
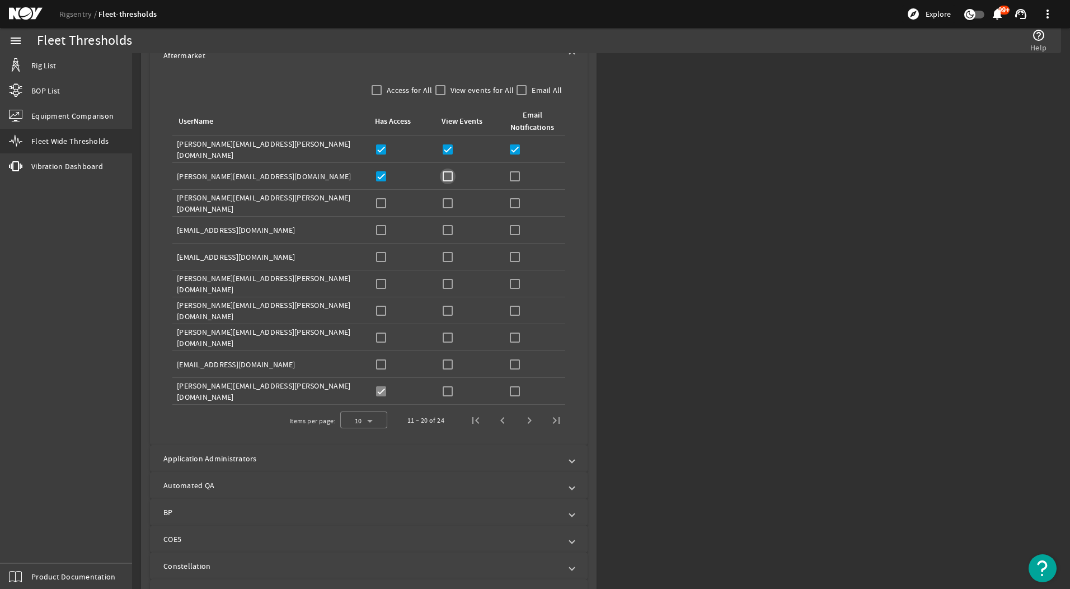
drag, startPoint x: 446, startPoint y: 175, endPoint x: 548, endPoint y: 180, distance: 102.0
click at [460, 177] on div "View Events:" at bounding box center [469, 176] width 58 height 16
click at [512, 176] on input "checkbox" at bounding box center [515, 176] width 16 height 16
checkbox input "true"
click at [387, 228] on input "checkbox" at bounding box center [381, 230] width 16 height 16
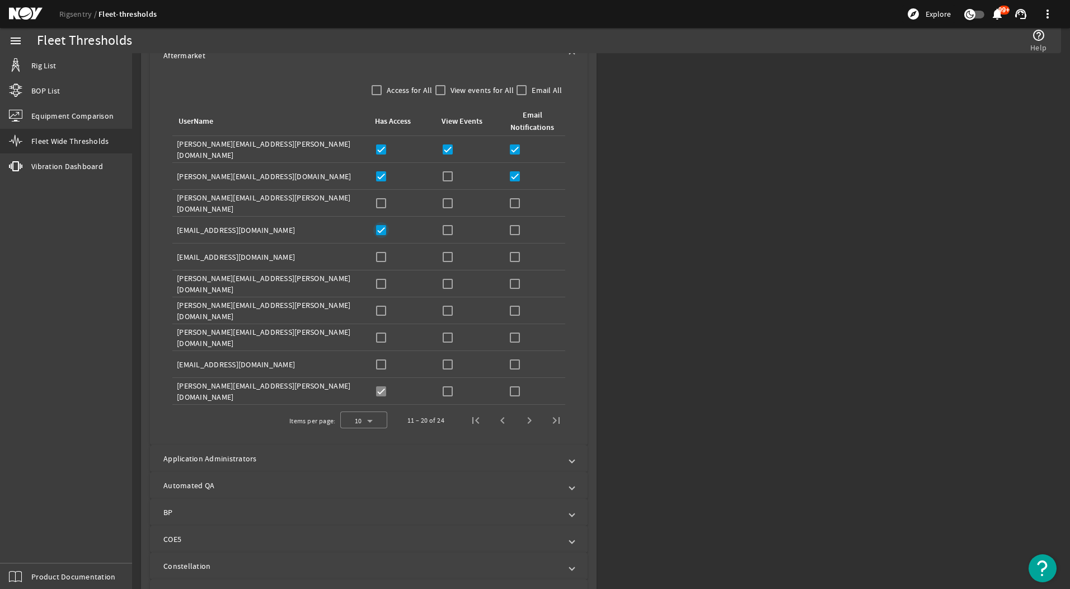
checkbox input "true"
drag, startPoint x: 445, startPoint y: 229, endPoint x: 505, endPoint y: 232, distance: 59.3
click at [446, 229] on input "checkbox" at bounding box center [448, 230] width 16 height 16
checkbox input "true"
click at [507, 232] on input "checkbox" at bounding box center [515, 230] width 16 height 16
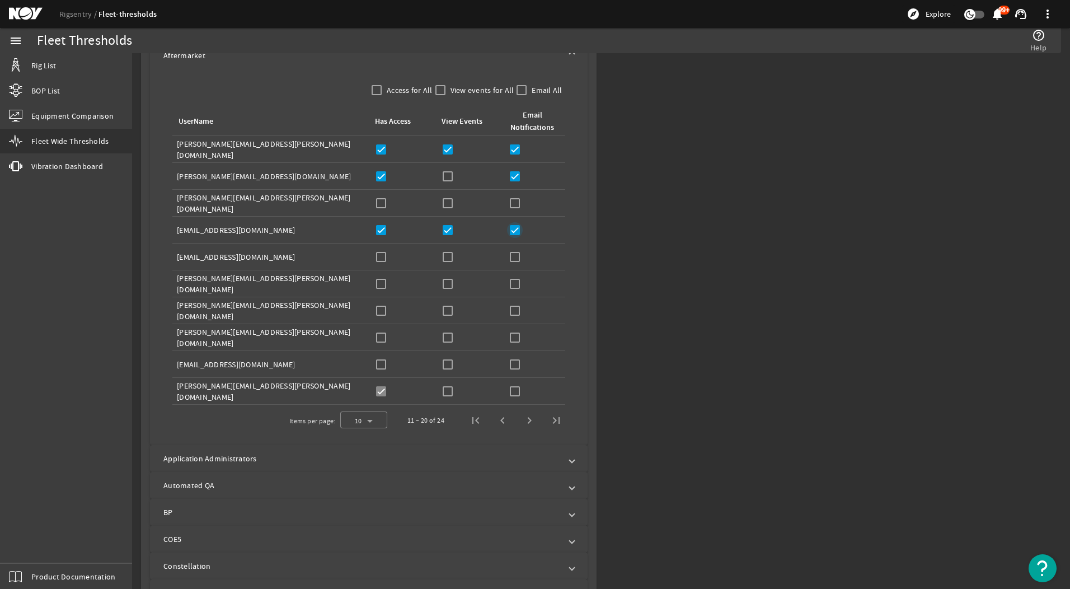
checkbox input "true"
drag, startPoint x: 382, startPoint y: 257, endPoint x: 390, endPoint y: 258, distance: 7.9
click at [390, 258] on div "Has Access:" at bounding box center [402, 257] width 58 height 16
click at [444, 256] on input "checkbox" at bounding box center [448, 257] width 16 height 16
checkbox input "true"
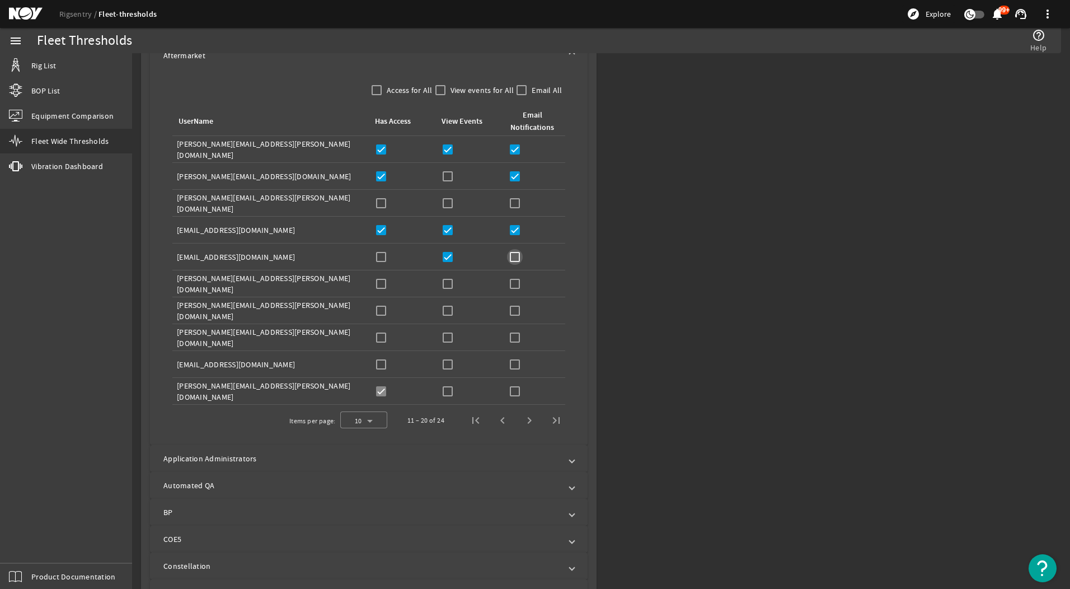
drag, startPoint x: 510, startPoint y: 255, endPoint x: 408, endPoint y: 247, distance: 102.1
click at [509, 255] on input "checkbox" at bounding box center [515, 257] width 16 height 16
checkbox input "true"
click at [377, 257] on input "checkbox" at bounding box center [381, 257] width 16 height 16
checkbox input "true"
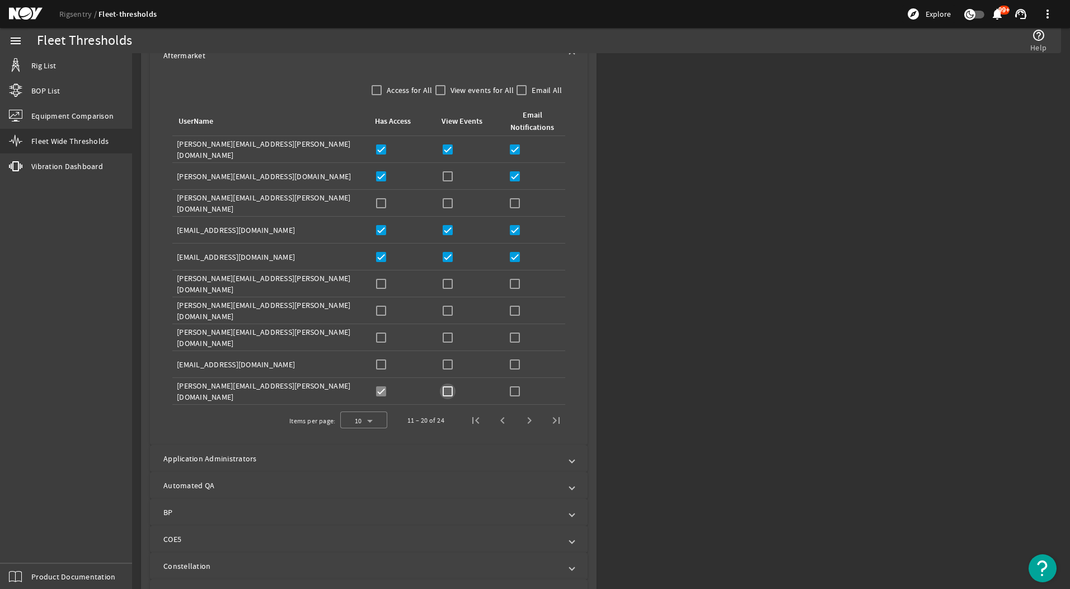
click at [448, 387] on input "checkbox" at bounding box center [448, 391] width 16 height 16
checkbox input "true"
click at [516, 393] on input "checkbox" at bounding box center [515, 391] width 16 height 16
checkbox input "true"
click at [528, 419] on span "Next page" at bounding box center [529, 420] width 27 height 27
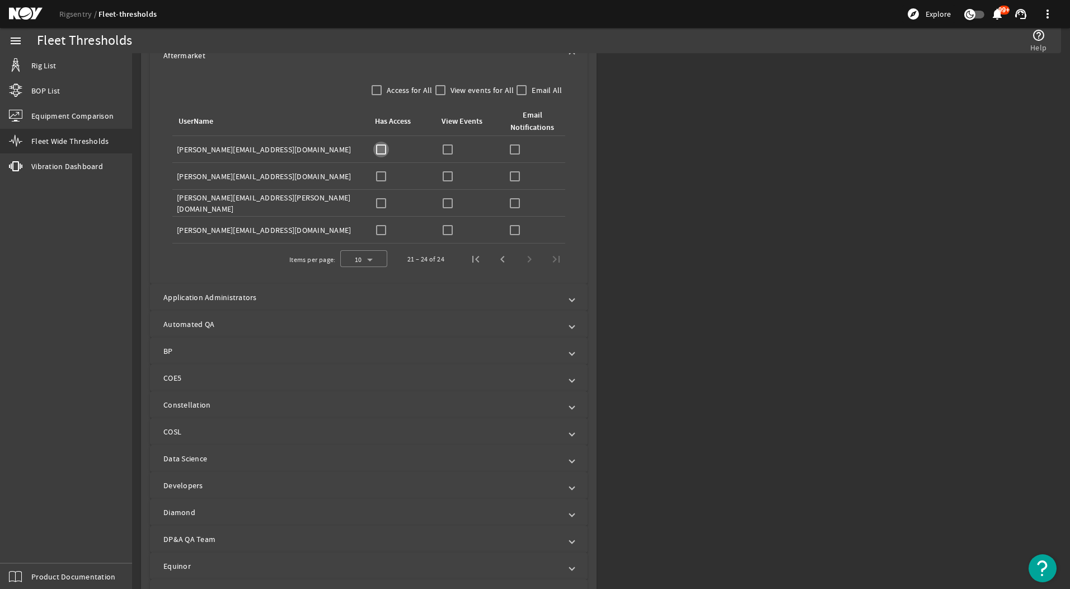
click at [384, 148] on input "checkbox" at bounding box center [381, 150] width 16 height 16
checkbox input "true"
drag, startPoint x: 444, startPoint y: 147, endPoint x: 456, endPoint y: 149, distance: 12.0
click at [445, 147] on input "checkbox" at bounding box center [448, 150] width 16 height 16
checkbox input "true"
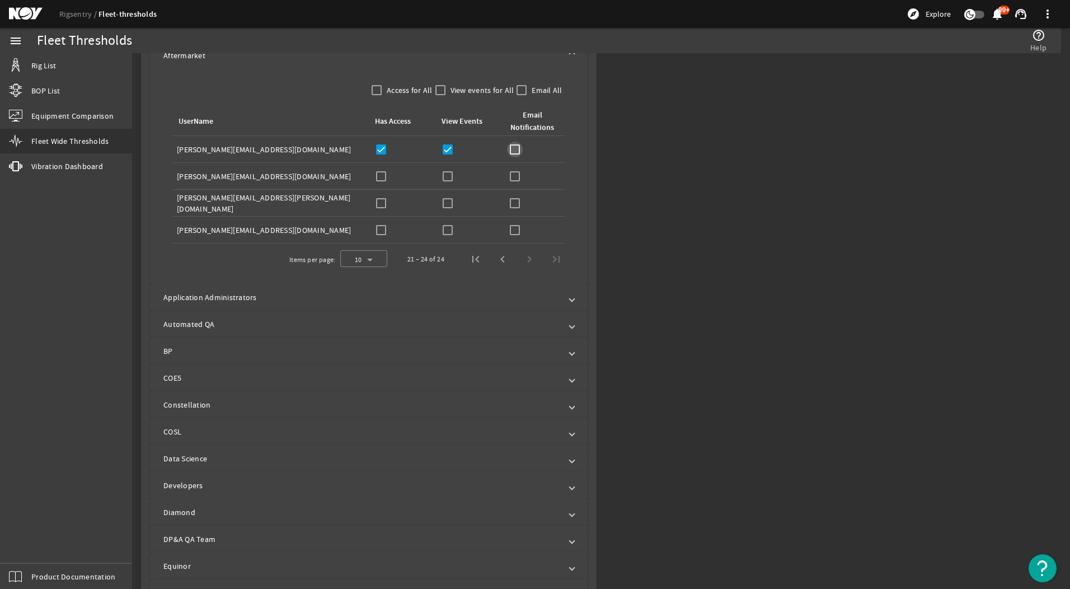
click at [514, 153] on input "checkbox" at bounding box center [515, 150] width 16 height 16
checkbox input "true"
drag, startPoint x: 384, startPoint y: 173, endPoint x: 408, endPoint y: 173, distance: 24.1
click at [386, 173] on input "checkbox" at bounding box center [381, 176] width 16 height 16
checkbox input "true"
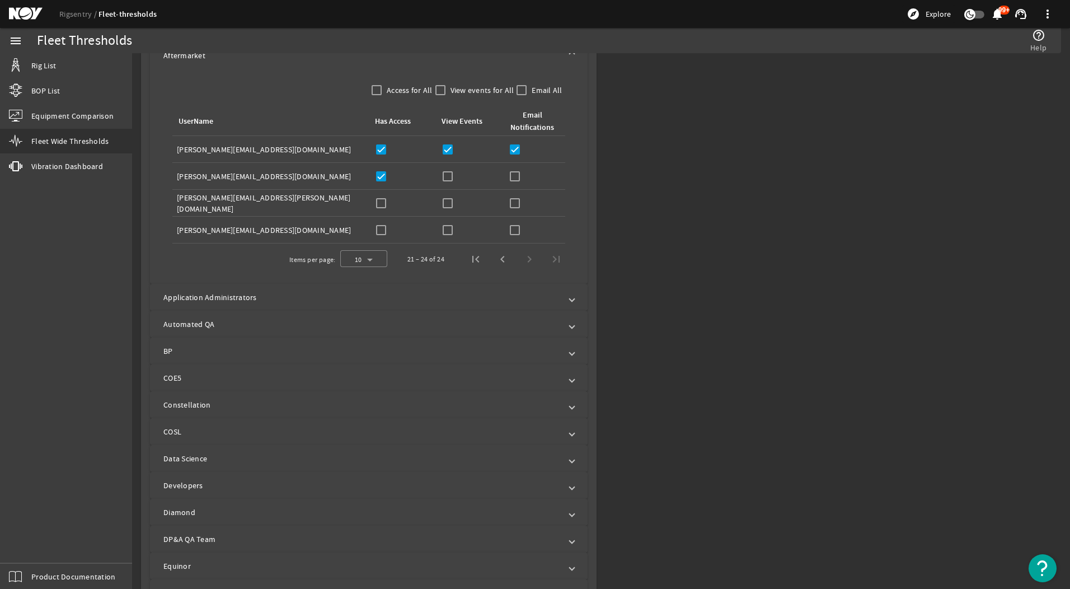
click at [454, 174] on div "View Events:" at bounding box center [469, 176] width 58 height 16
click at [449, 174] on input "checkbox" at bounding box center [448, 176] width 16 height 16
checkbox input "true"
click at [512, 171] on input "checkbox" at bounding box center [515, 176] width 16 height 16
checkbox input "true"
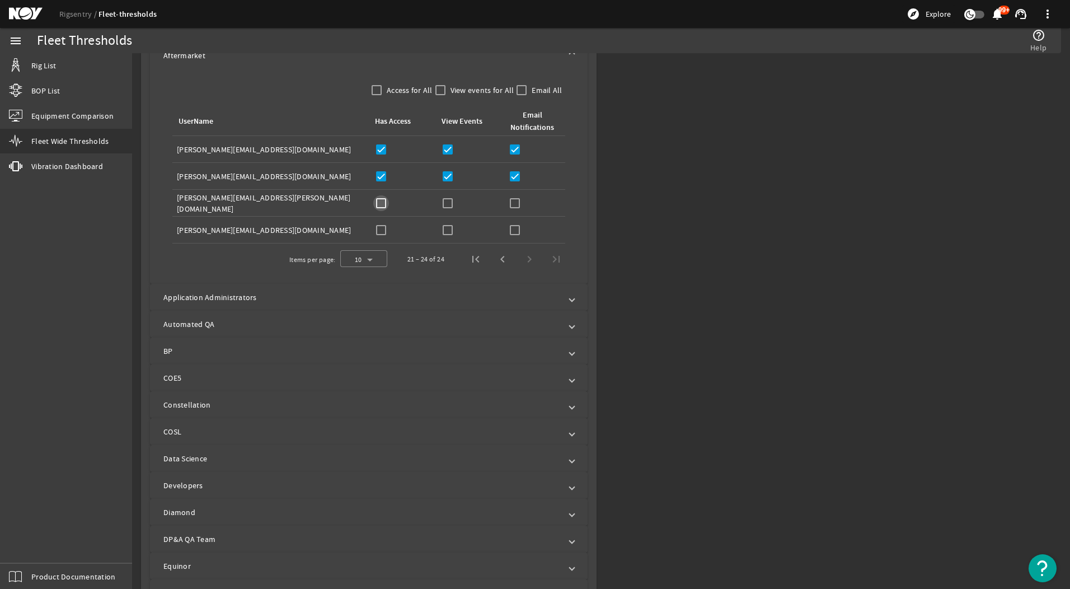
click at [379, 204] on input "checkbox" at bounding box center [381, 203] width 16 height 16
checkbox input "true"
click at [450, 204] on input "checkbox" at bounding box center [448, 203] width 16 height 16
checkbox input "true"
click at [516, 205] on input "checkbox" at bounding box center [515, 203] width 16 height 16
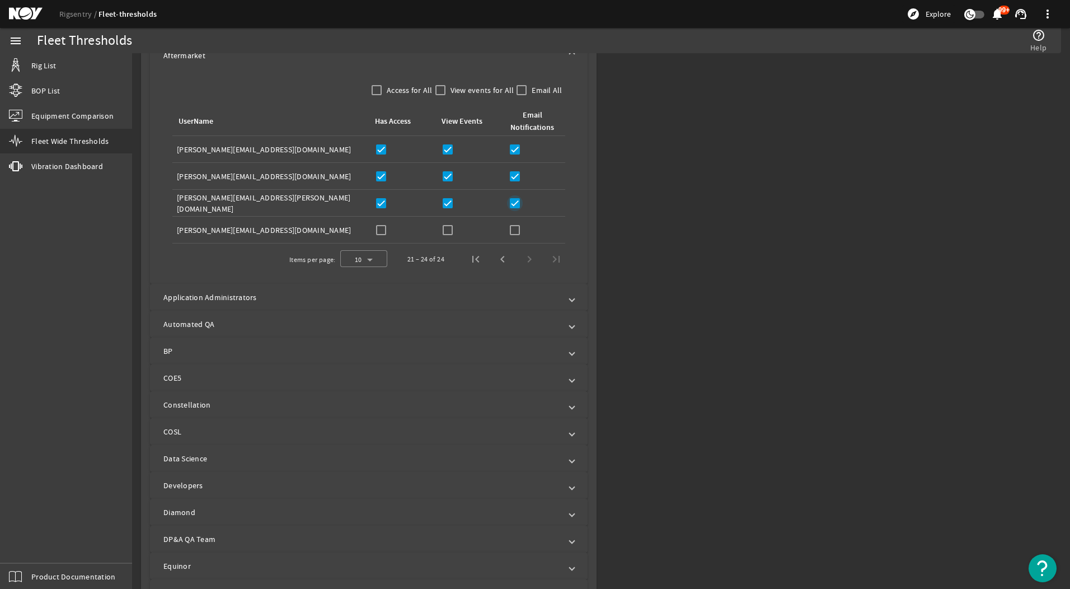
checkbox input "true"
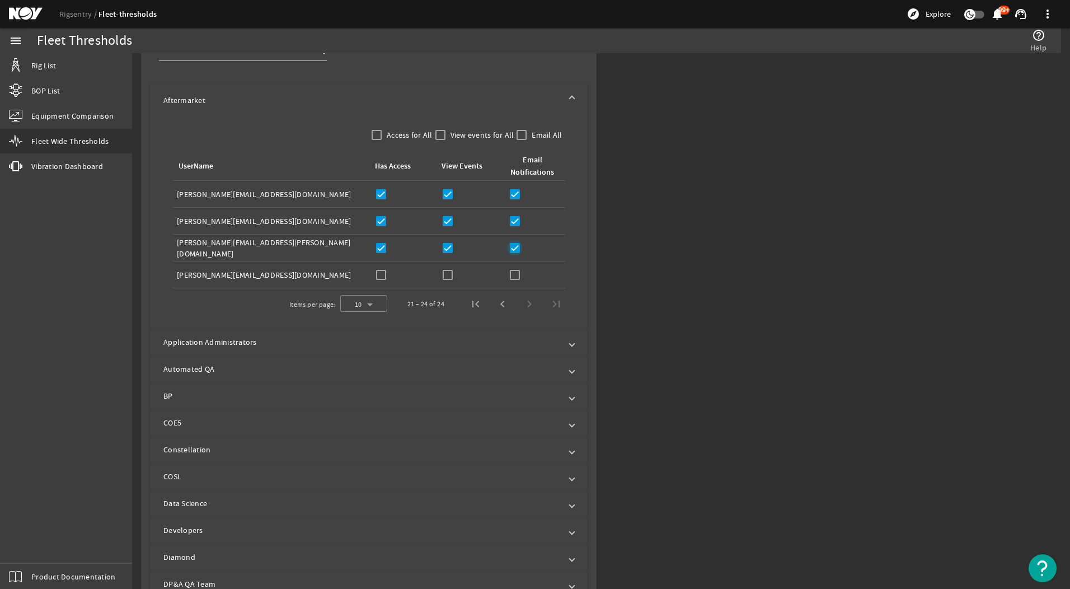
scroll to position [448, 0]
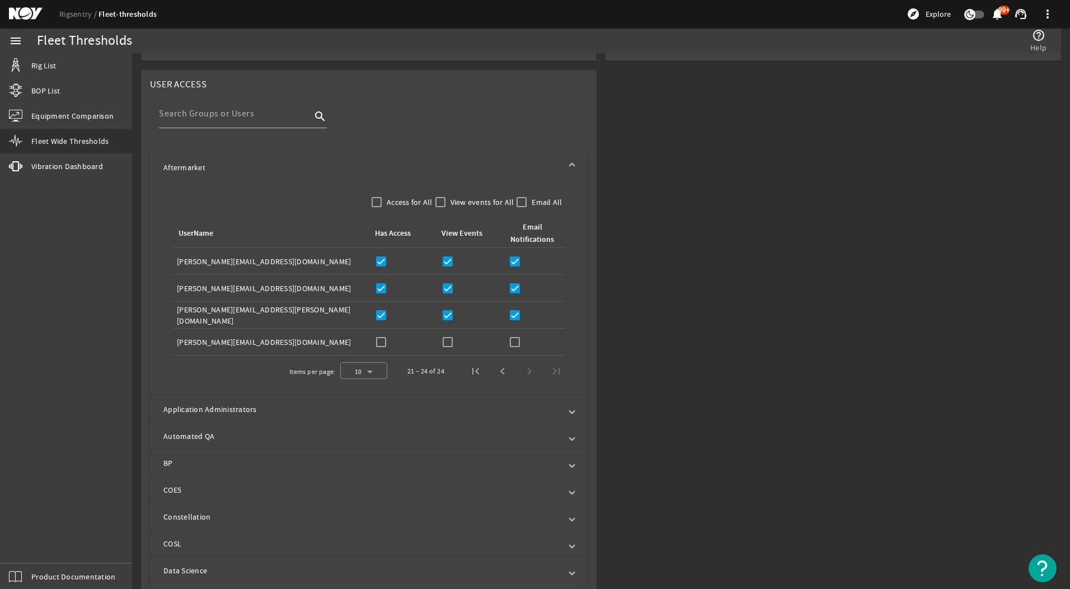
click at [547, 166] on mat-panel-title "Aftermarket" at bounding box center [361, 167] width 397 height 11
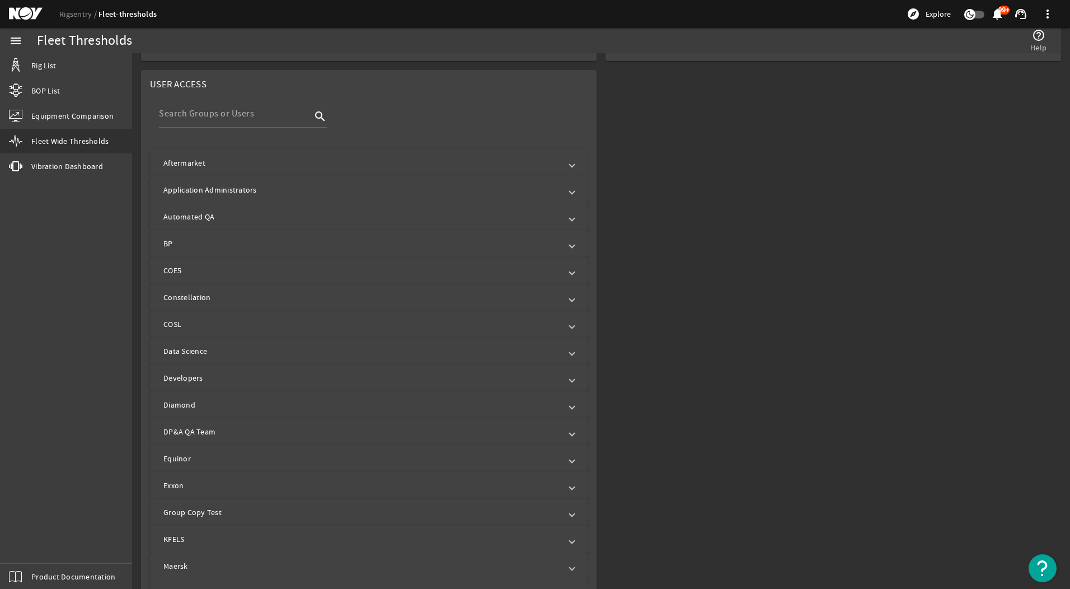
click at [224, 115] on input at bounding box center [235, 113] width 152 height 13
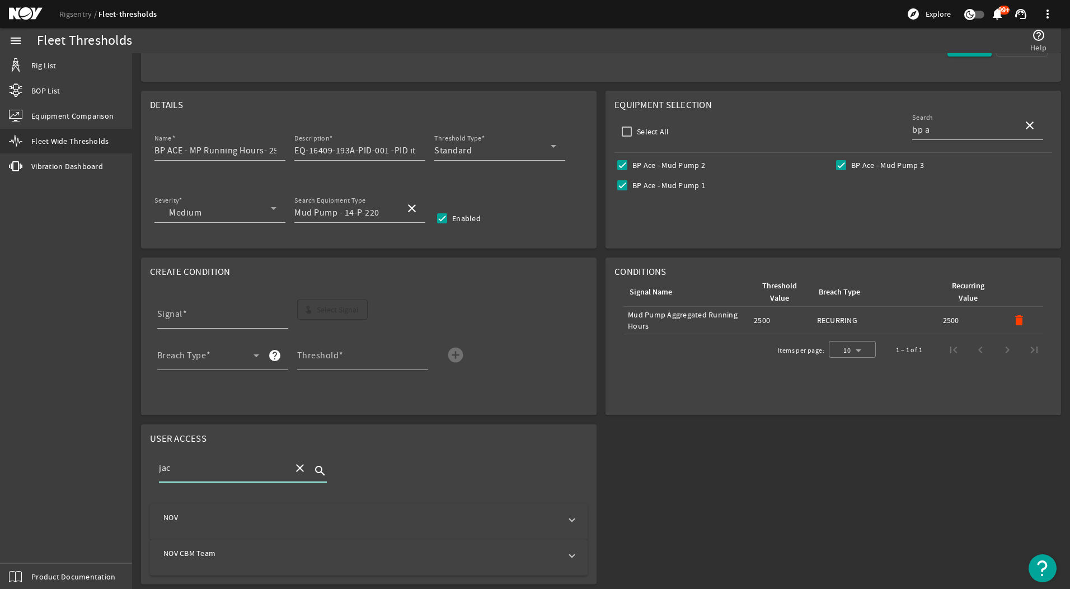
scroll to position [91, 0]
type input "jack"
click at [411, 545] on mat-panel-title "NOV CBM Team" at bounding box center [361, 545] width 397 height 11
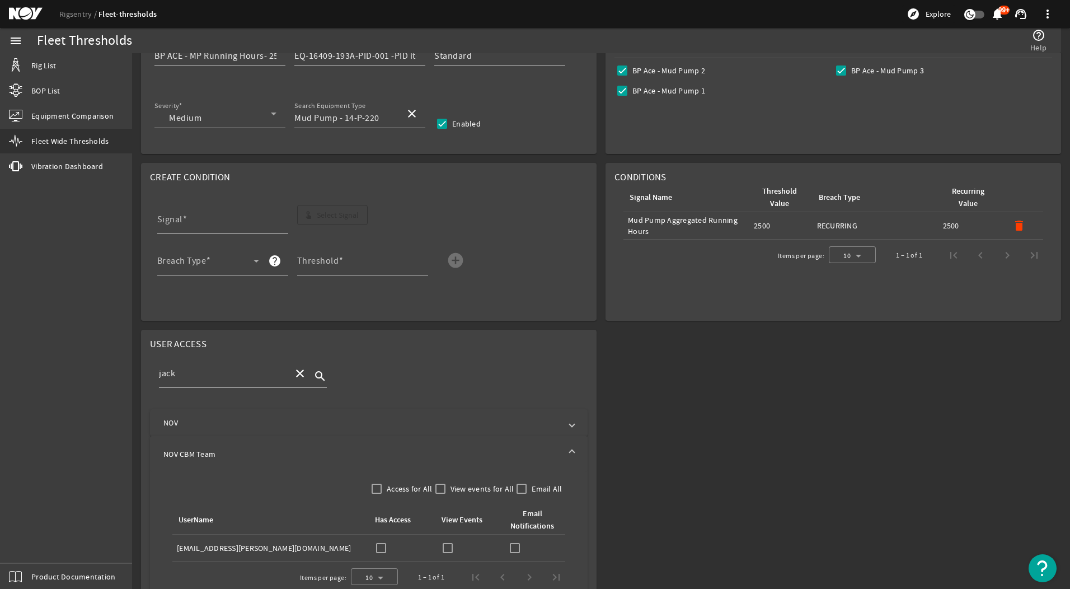
scroll to position [214, 0]
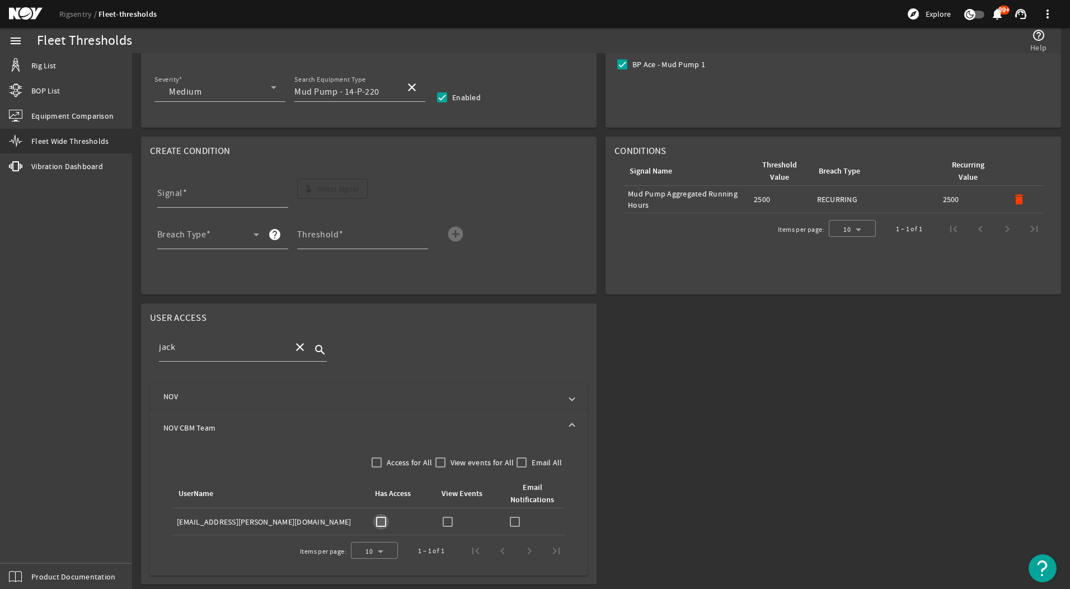
click at [385, 523] on input "checkbox" at bounding box center [381, 522] width 16 height 16
checkbox input "true"
click at [440, 521] on input "checkbox" at bounding box center [448, 522] width 16 height 16
checkbox input "true"
click at [509, 524] on input "checkbox" at bounding box center [515, 522] width 16 height 16
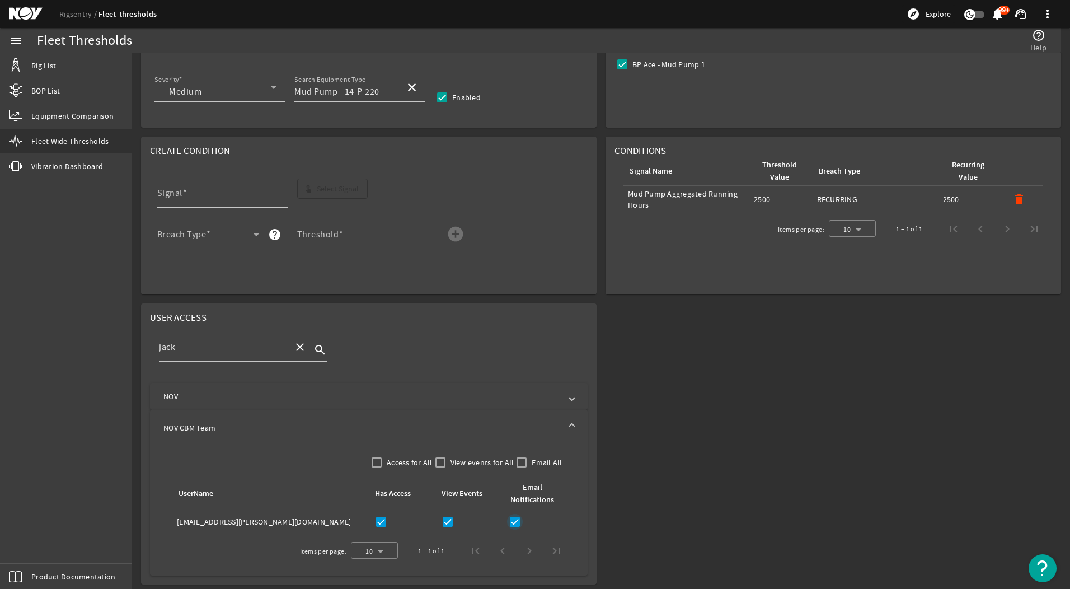
checkbox input "true"
click at [194, 355] on div "jack" at bounding box center [221, 346] width 125 height 29
click at [194, 346] on input "jack" at bounding box center [221, 346] width 125 height 13
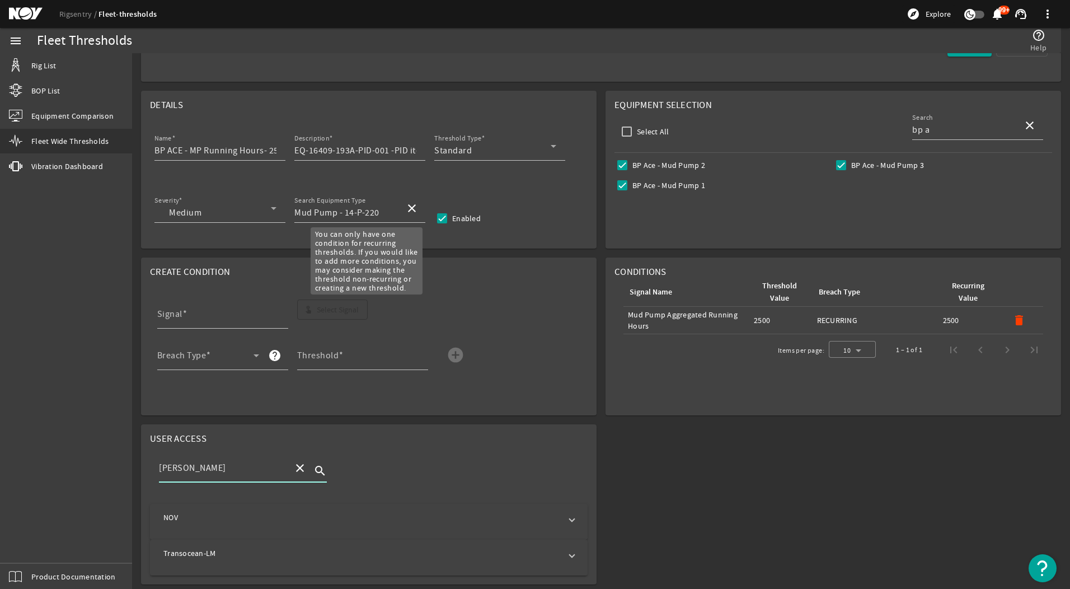
scroll to position [91, 0]
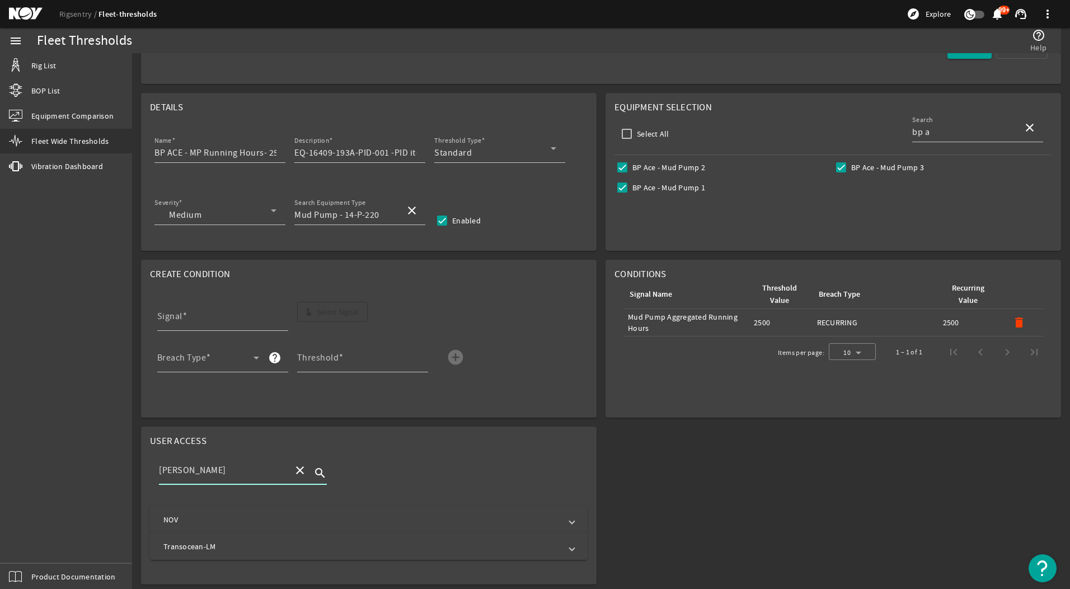
type input "[PERSON_NAME]"
click at [197, 516] on mat-panel-title "NOV" at bounding box center [361, 519] width 397 height 11
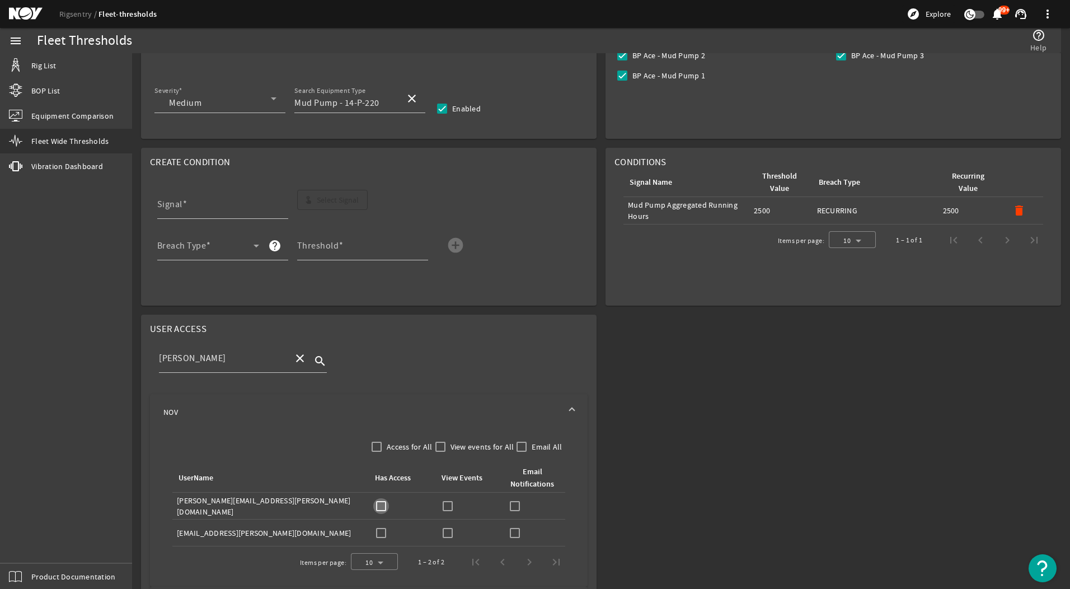
click at [378, 502] on input "checkbox" at bounding box center [381, 506] width 16 height 16
checkbox input "true"
drag, startPoint x: 447, startPoint y: 508, endPoint x: 464, endPoint y: 508, distance: 17.3
click at [448, 508] on input "checkbox" at bounding box center [448, 506] width 16 height 16
checkbox input "true"
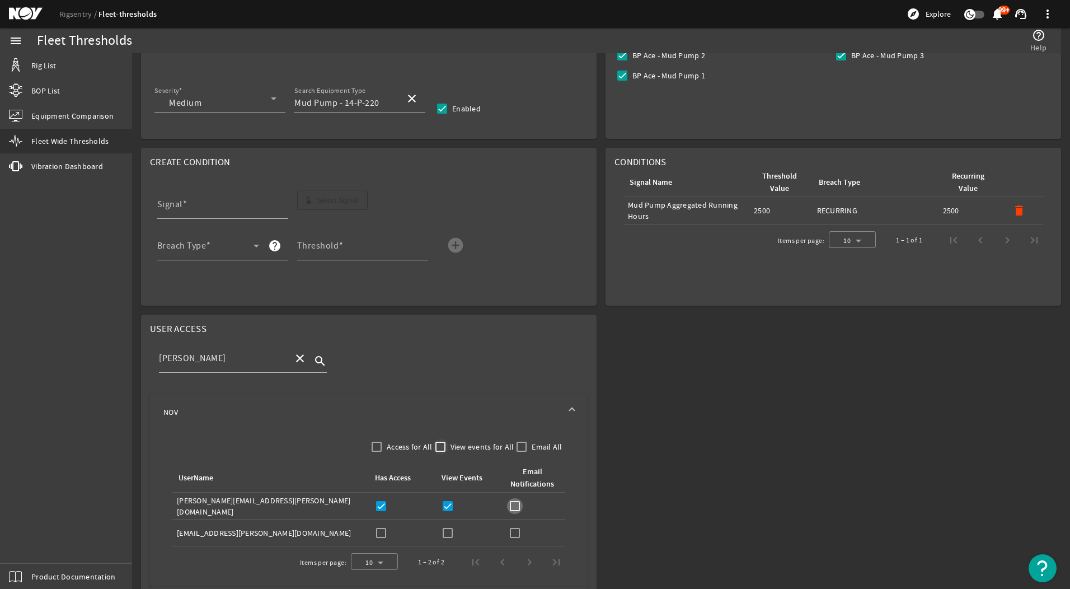
drag, startPoint x: 512, startPoint y: 508, endPoint x: 437, endPoint y: 440, distance: 101.8
click at [512, 507] on input "checkbox" at bounding box center [515, 506] width 16 height 16
checkbox input "true"
click at [403, 408] on mat-panel-title "NOV" at bounding box center [361, 411] width 397 height 11
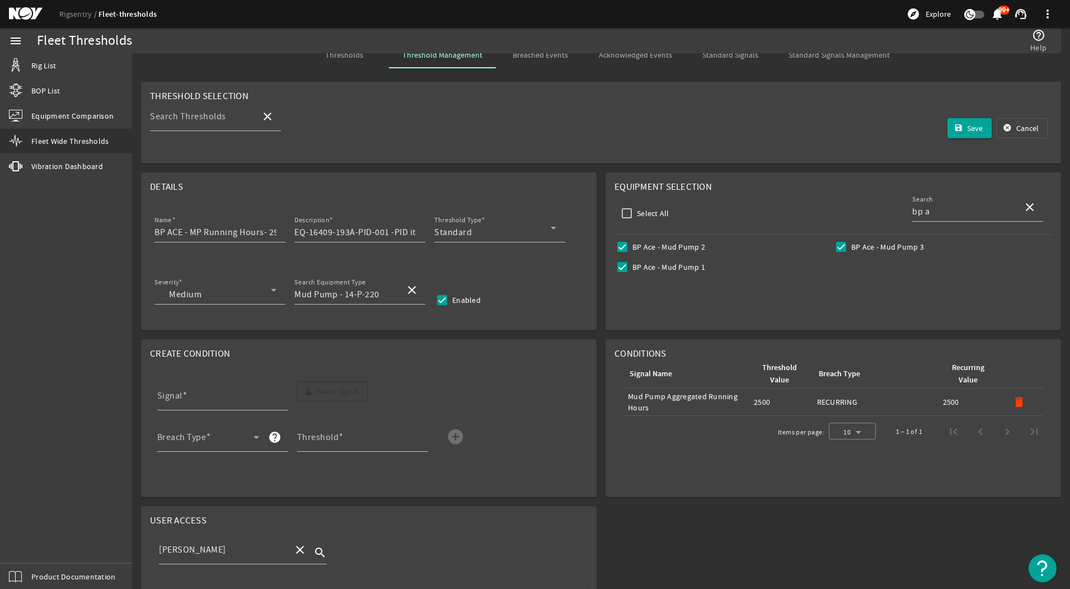
scroll to position [0, 0]
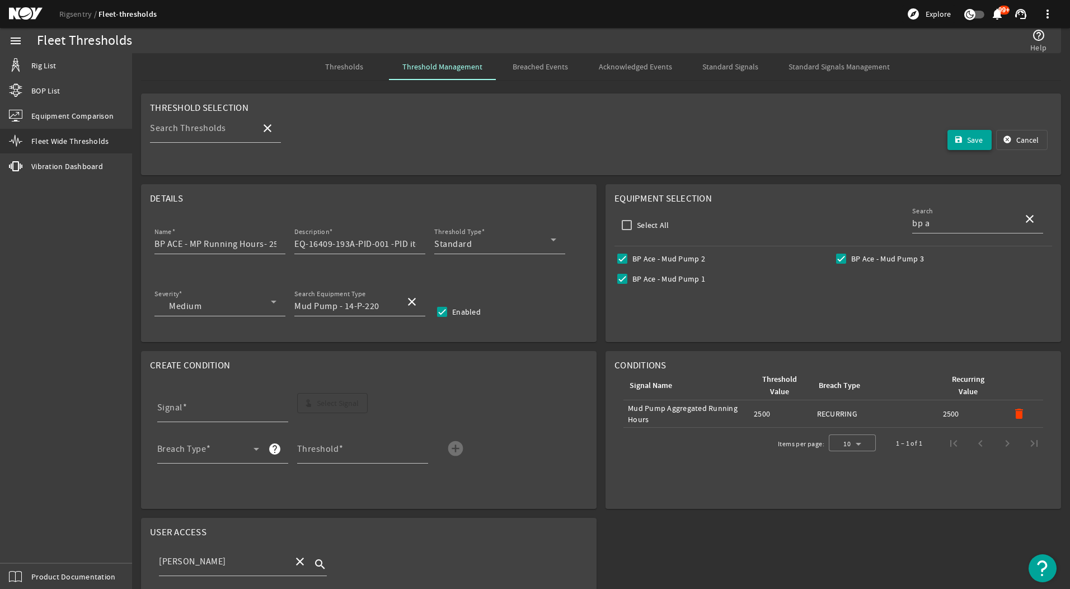
click at [967, 140] on span "Save" at bounding box center [975, 139] width 16 height 11
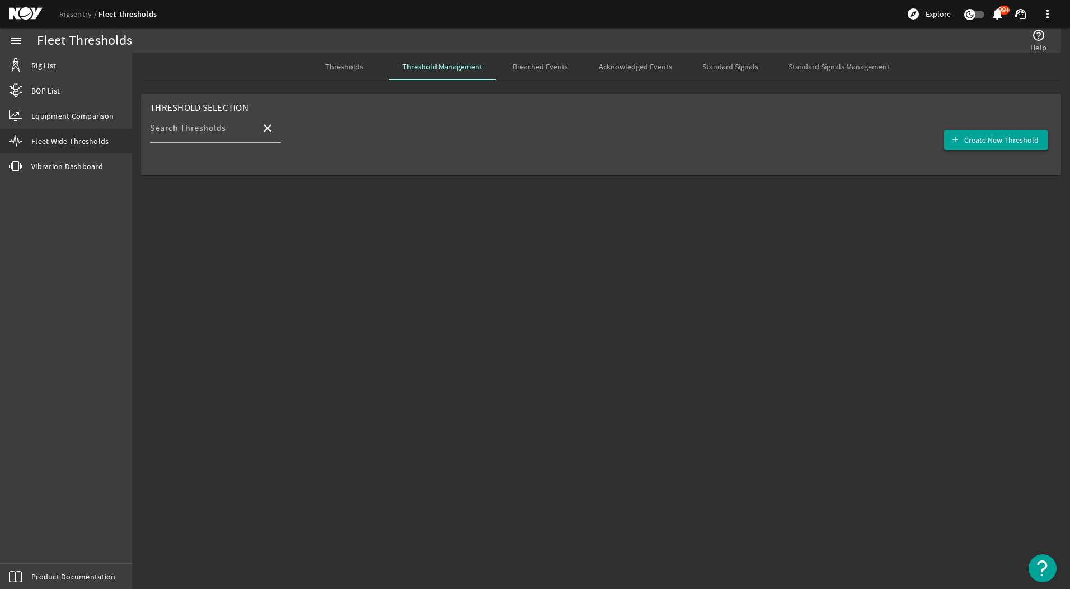
click at [991, 138] on span "Create New Threshold" at bounding box center [1001, 139] width 74 height 11
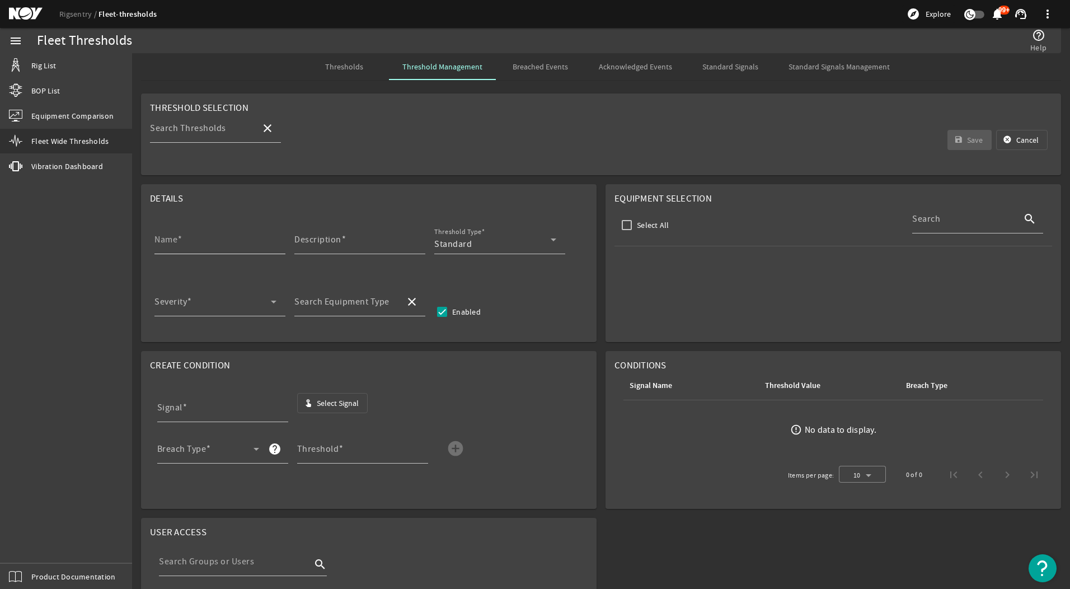
click at [216, 246] on input "Name" at bounding box center [215, 243] width 122 height 13
click at [230, 131] on input "Search Thresholds" at bounding box center [201, 132] width 102 height 13
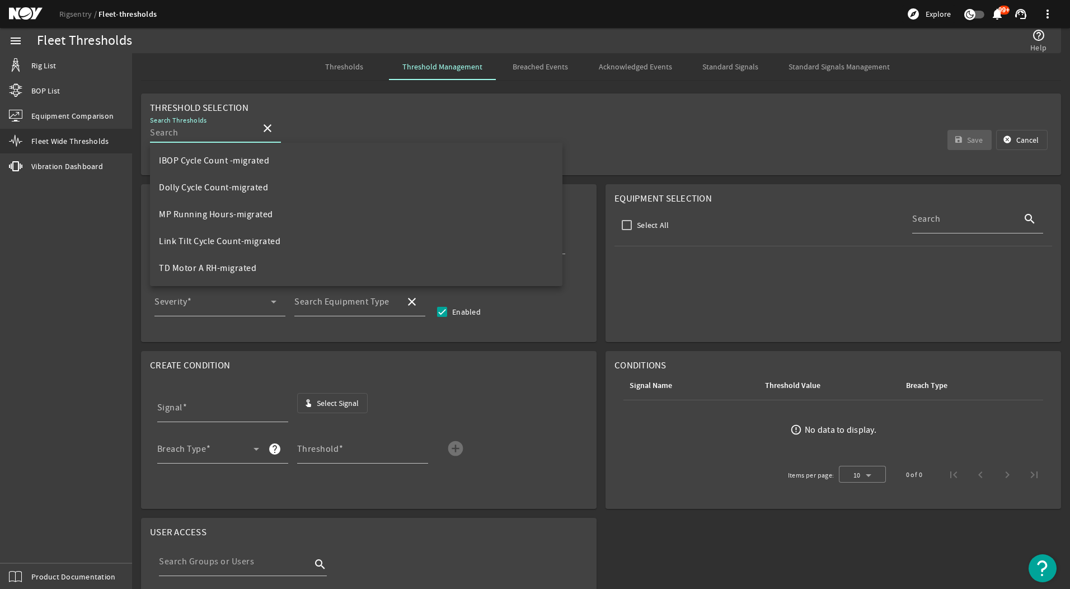
click at [458, 129] on div "Search Thresholds close save Save cancel Cancel" at bounding box center [601, 140] width 902 height 53
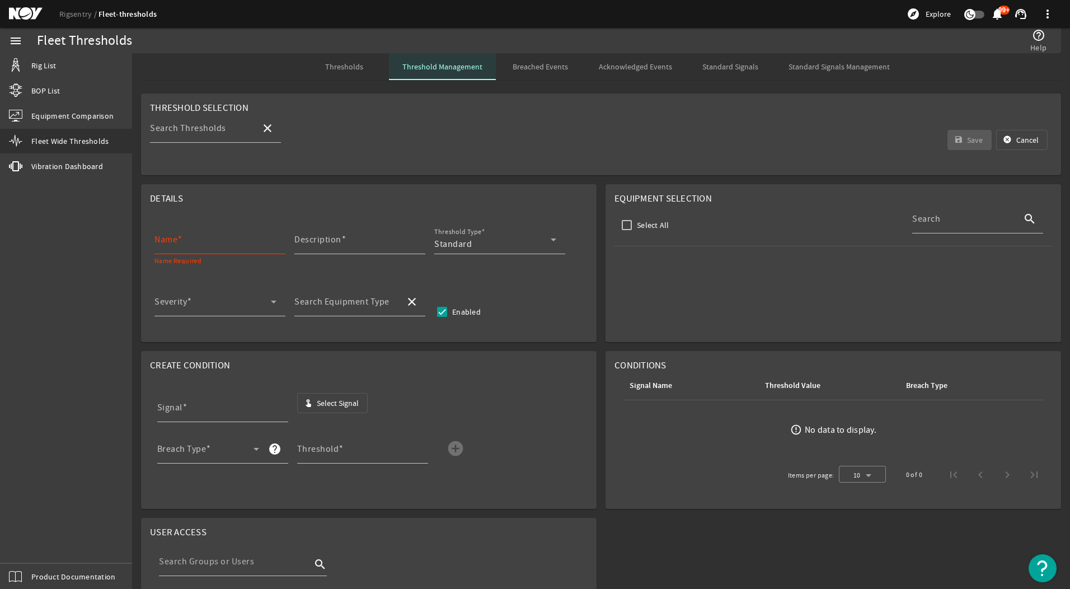
click at [466, 70] on span "Threshold Management" at bounding box center [442, 67] width 80 height 8
click at [358, 59] on span "Thresholds" at bounding box center [344, 66] width 38 height 27
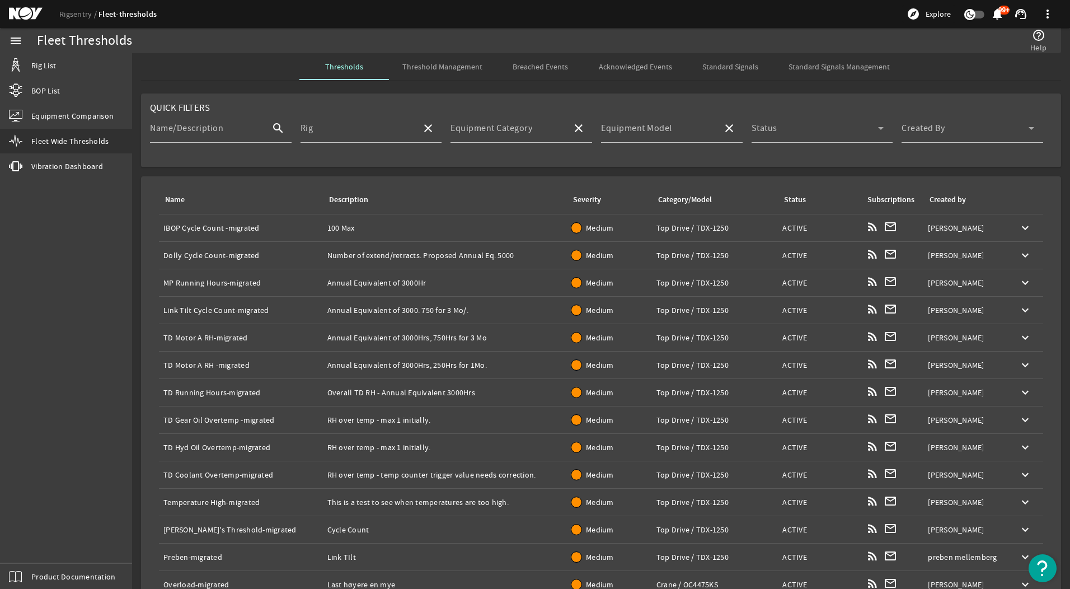
click at [441, 63] on span "Threshold Management" at bounding box center [442, 67] width 80 height 8
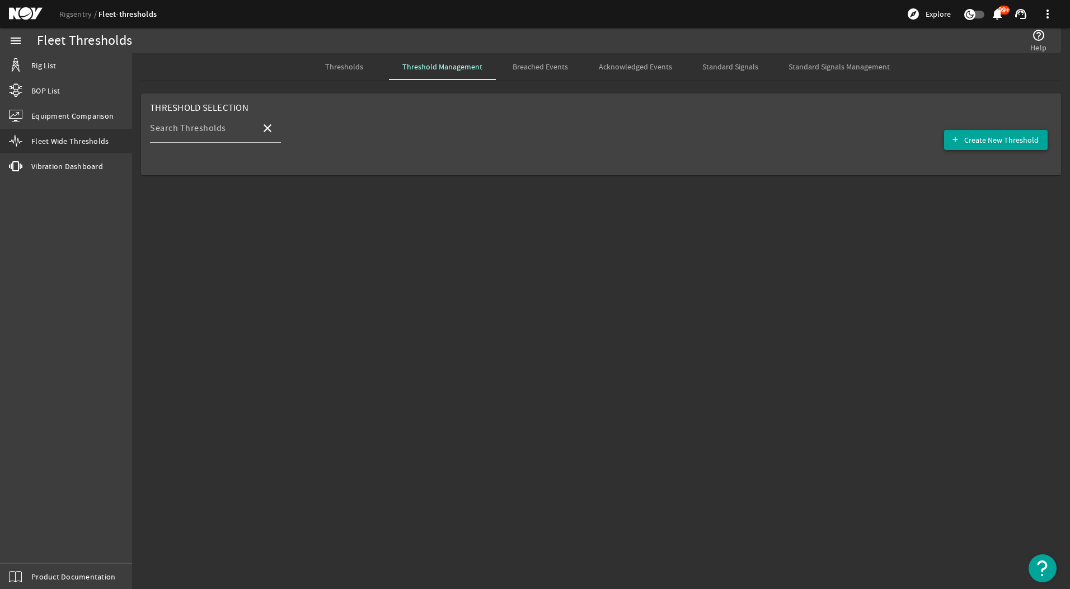
click at [1011, 138] on span "Create New Threshold" at bounding box center [1001, 139] width 74 height 11
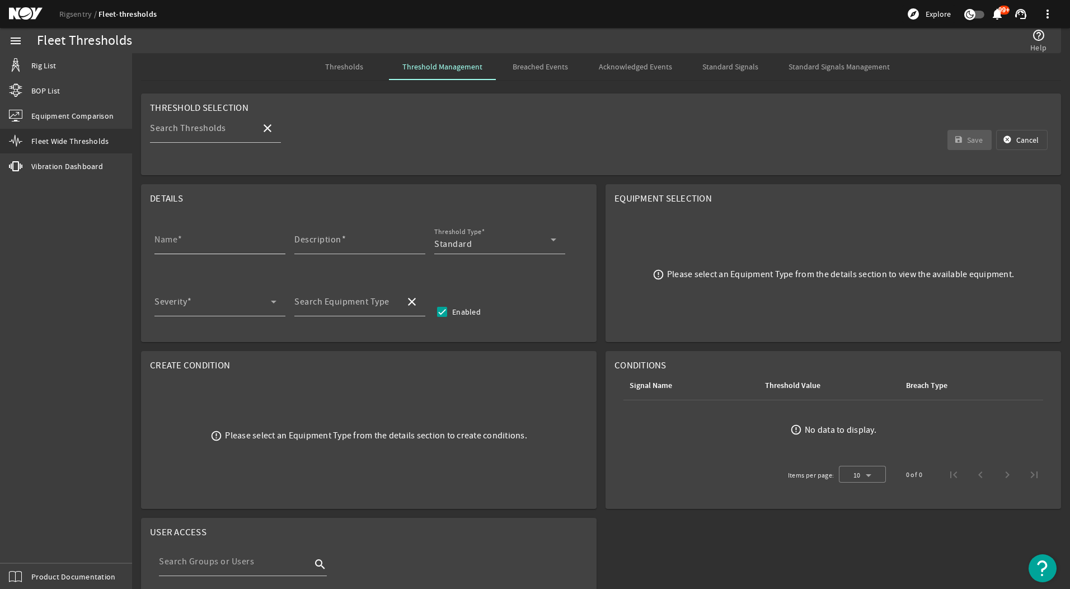
click at [208, 247] on input "Name" at bounding box center [215, 243] width 122 height 13
click at [375, 236] on div "Description" at bounding box center [355, 239] width 122 height 29
click at [486, 248] on div "Standard" at bounding box center [492, 243] width 116 height 13
click at [338, 272] on div at bounding box center [535, 294] width 1070 height 589
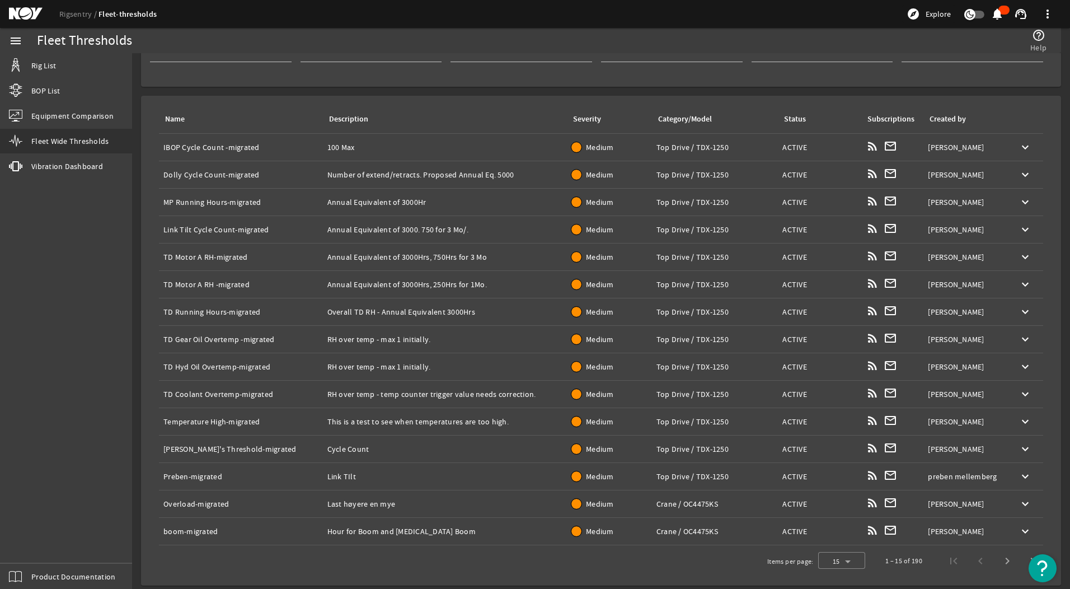
scroll to position [82, 0]
click at [1001, 563] on span "Next page" at bounding box center [1007, 559] width 27 height 27
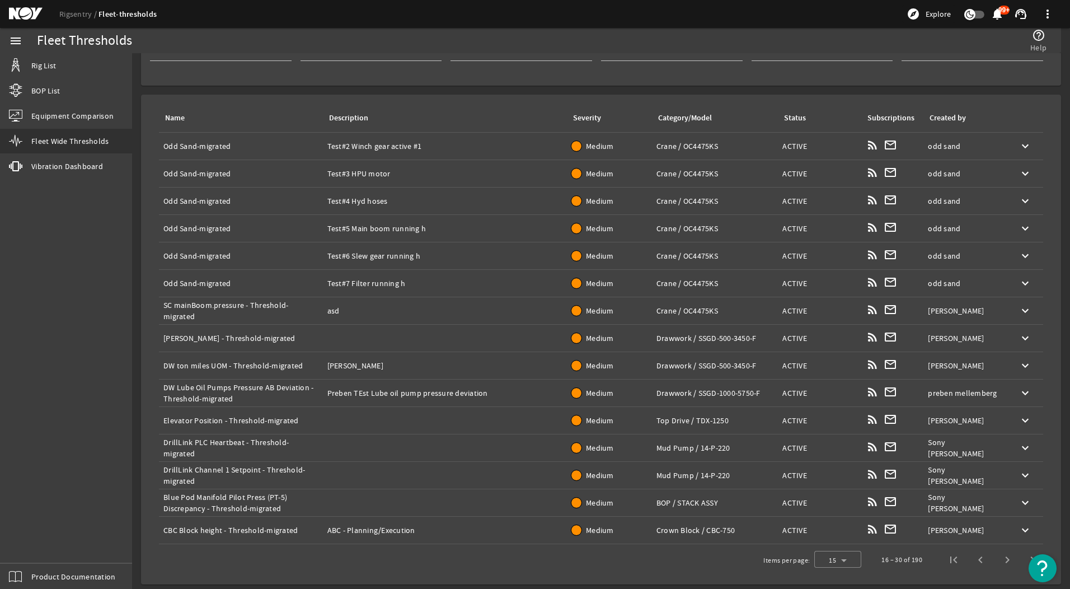
click at [1001, 563] on span "Next page" at bounding box center [1007, 559] width 27 height 27
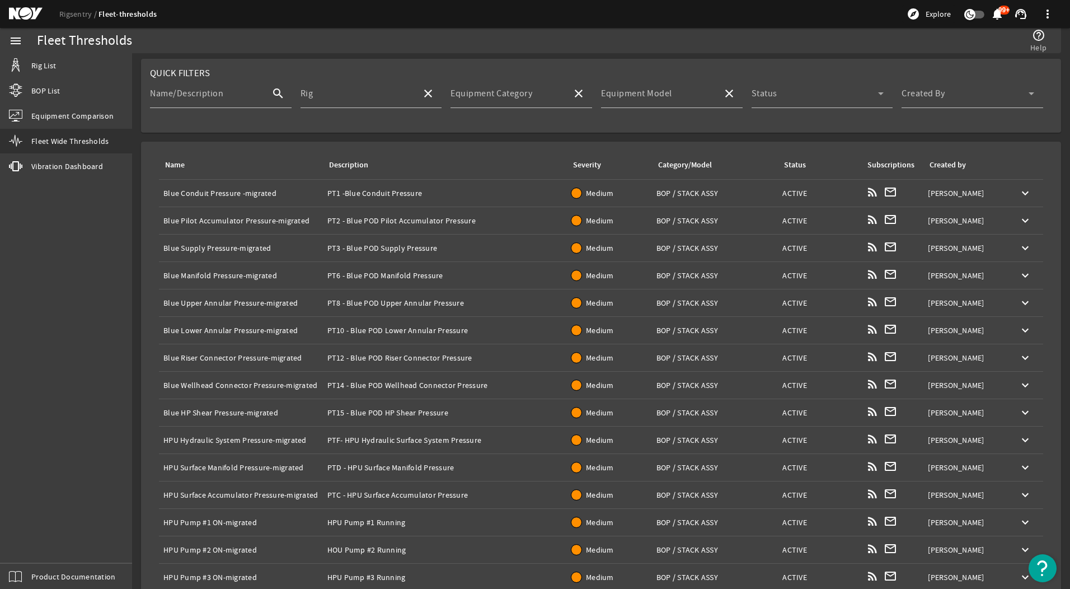
scroll to position [0, 0]
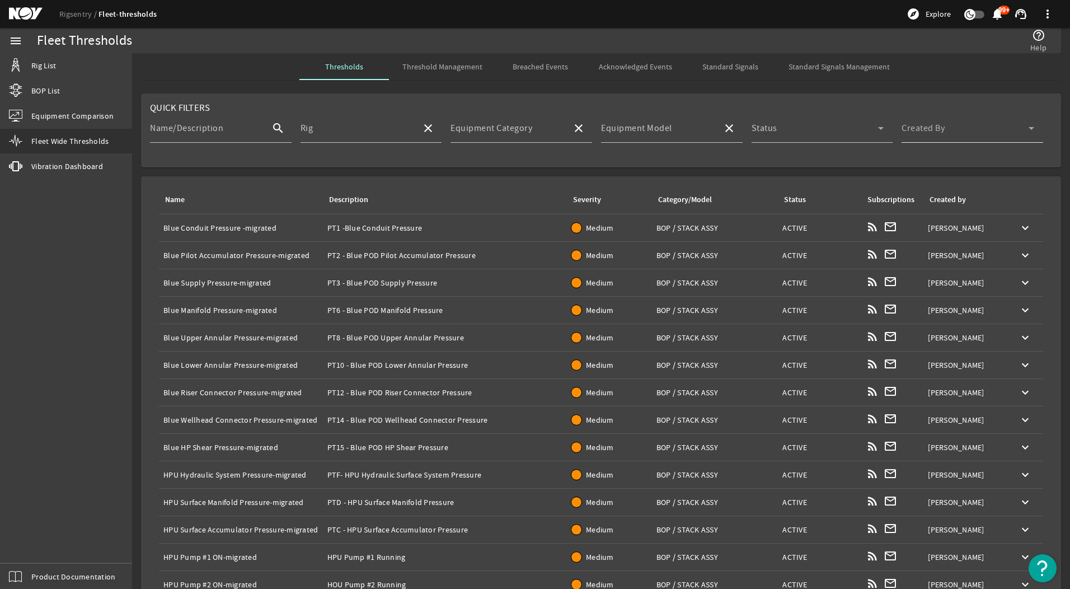
click at [985, 138] on span at bounding box center [964, 132] width 127 height 13
click at [966, 215] on mat-option "Others" at bounding box center [965, 214] width 140 height 27
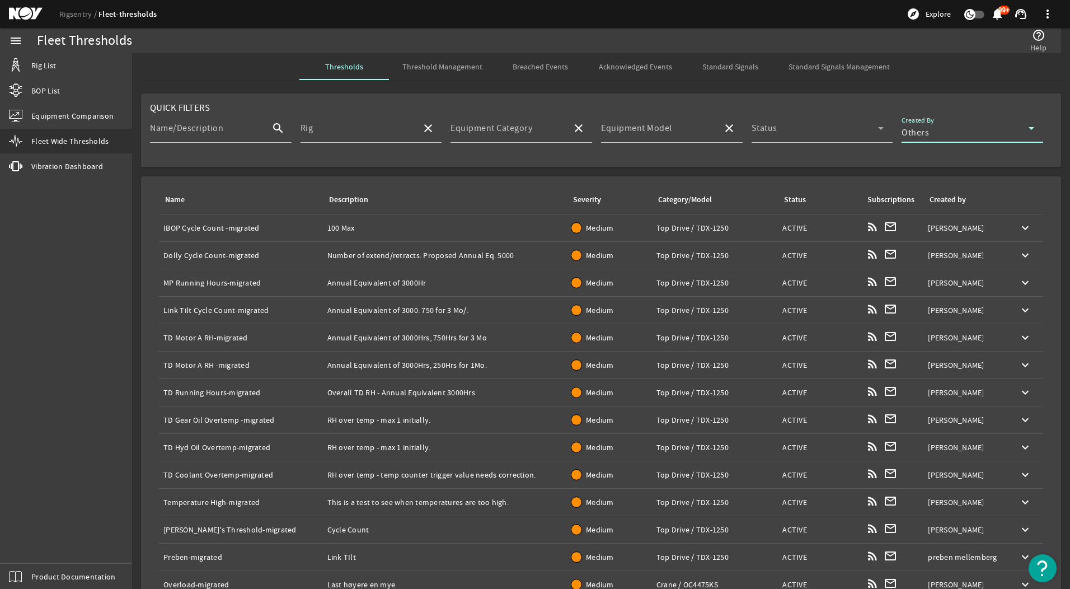
click at [973, 129] on div "Others" at bounding box center [964, 132] width 127 height 13
click at [953, 188] on mat-option "Me" at bounding box center [965, 187] width 140 height 27
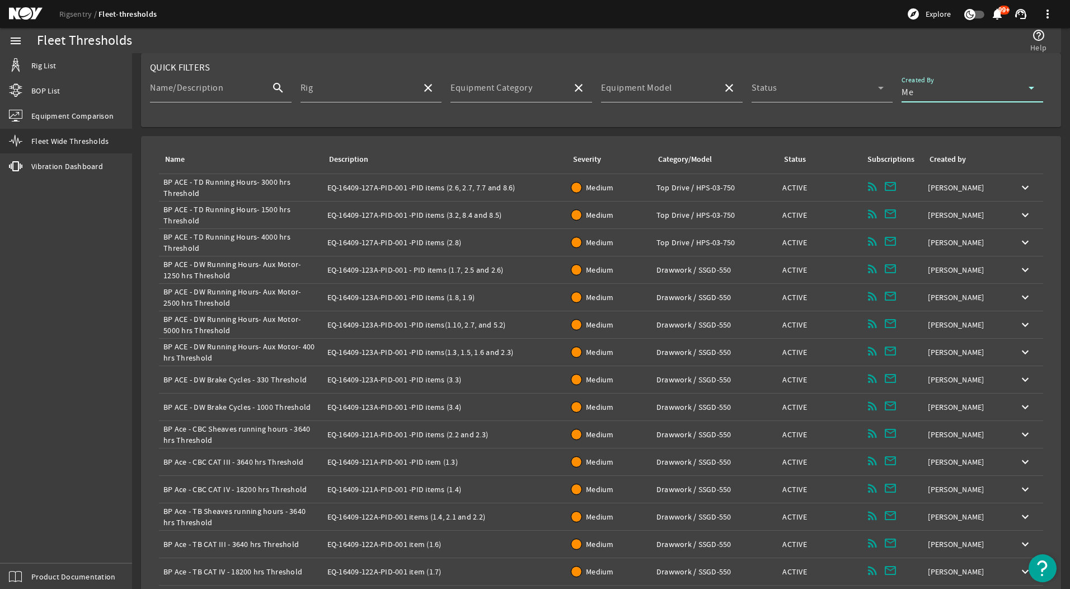
scroll to position [82, 0]
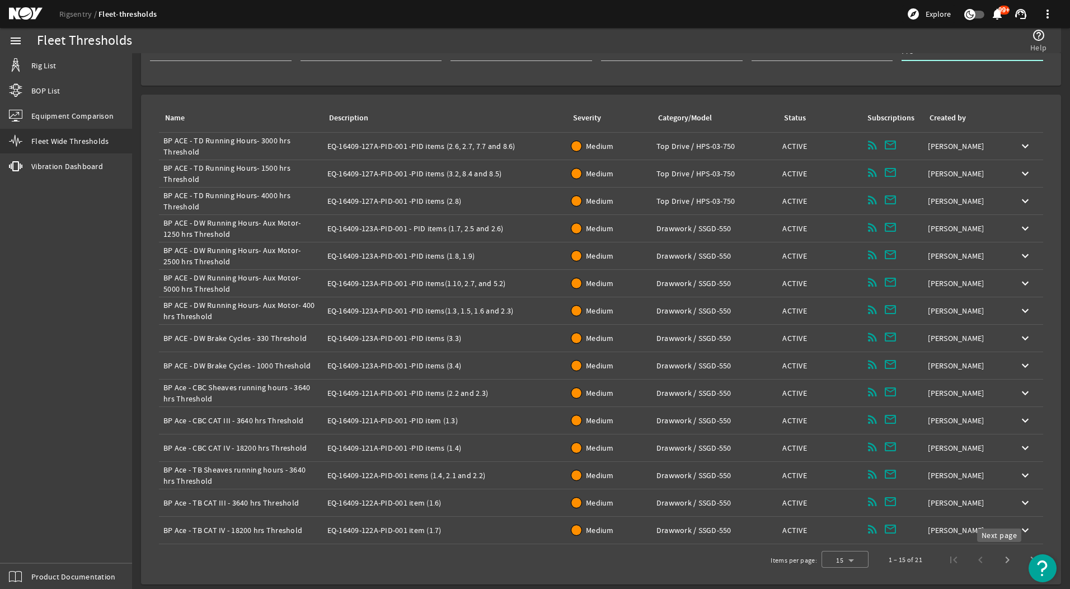
click at [997, 563] on span "Next page" at bounding box center [1007, 559] width 27 height 27
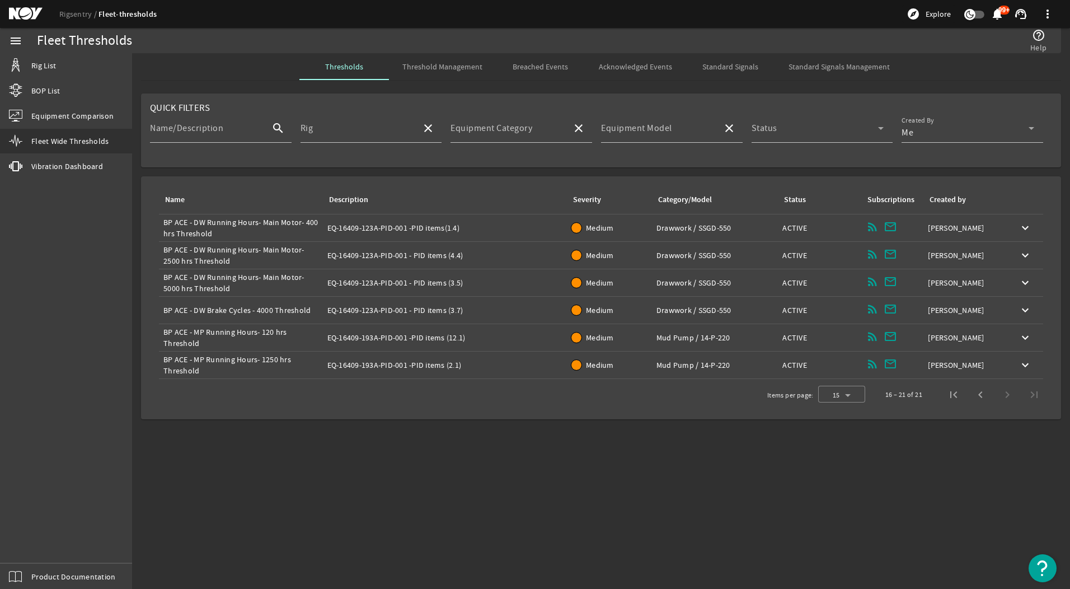
scroll to position [0, 0]
click at [450, 363] on div "Description: EQ-16409-193A-PID-001 -PID items (2.1)" at bounding box center [445, 364] width 236 height 11
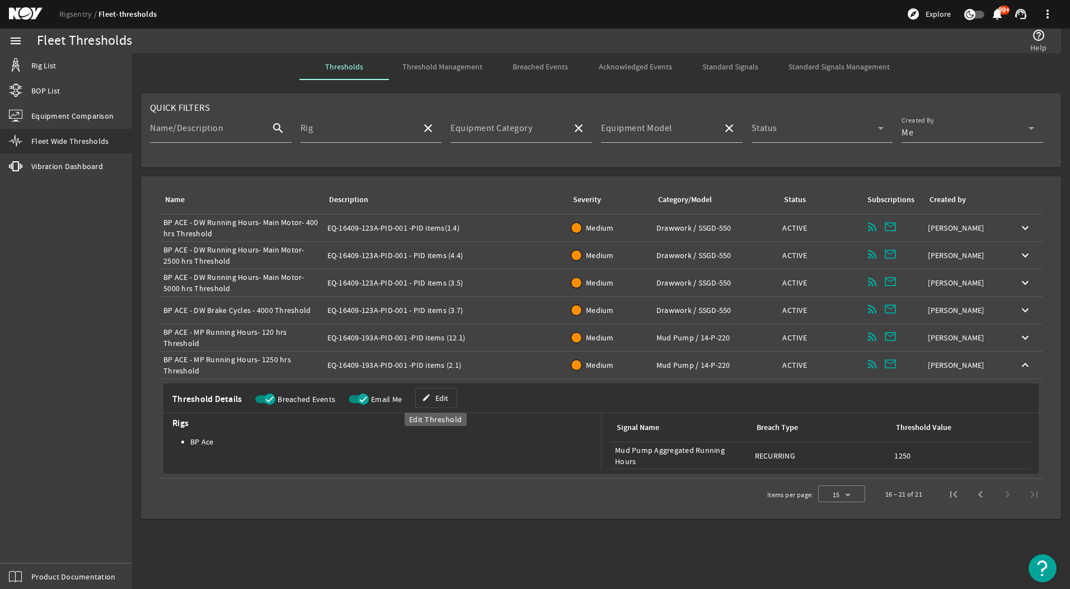
click at [427, 399] on mat-icon "edit" at bounding box center [426, 397] width 9 height 9
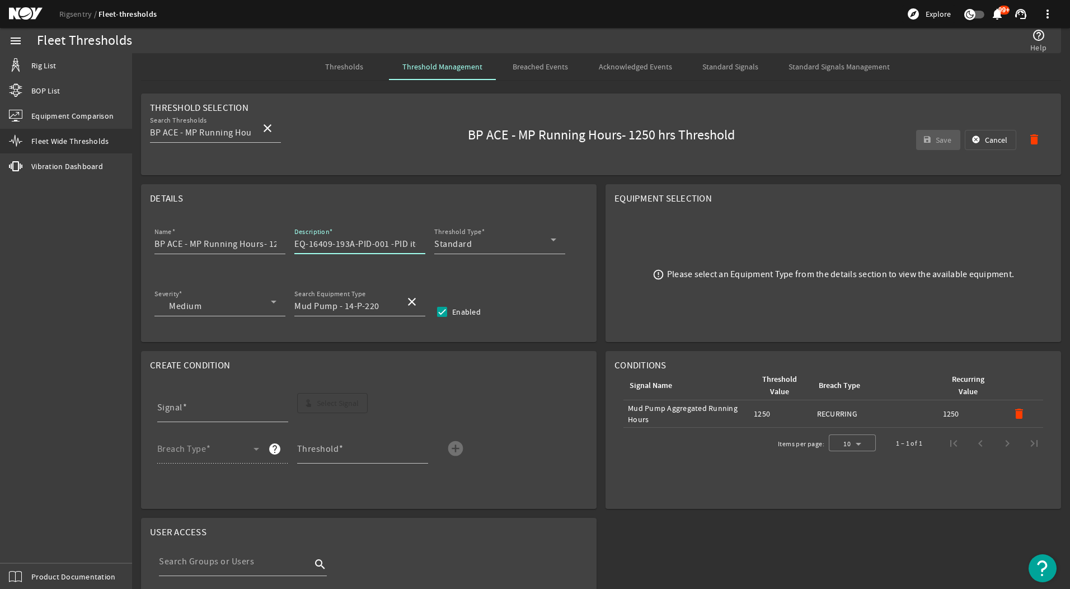
scroll to position [0, 35]
click at [402, 248] on input "EQ-16409-193A-PID-001 -PID items (2.1)" at bounding box center [355, 243] width 122 height 13
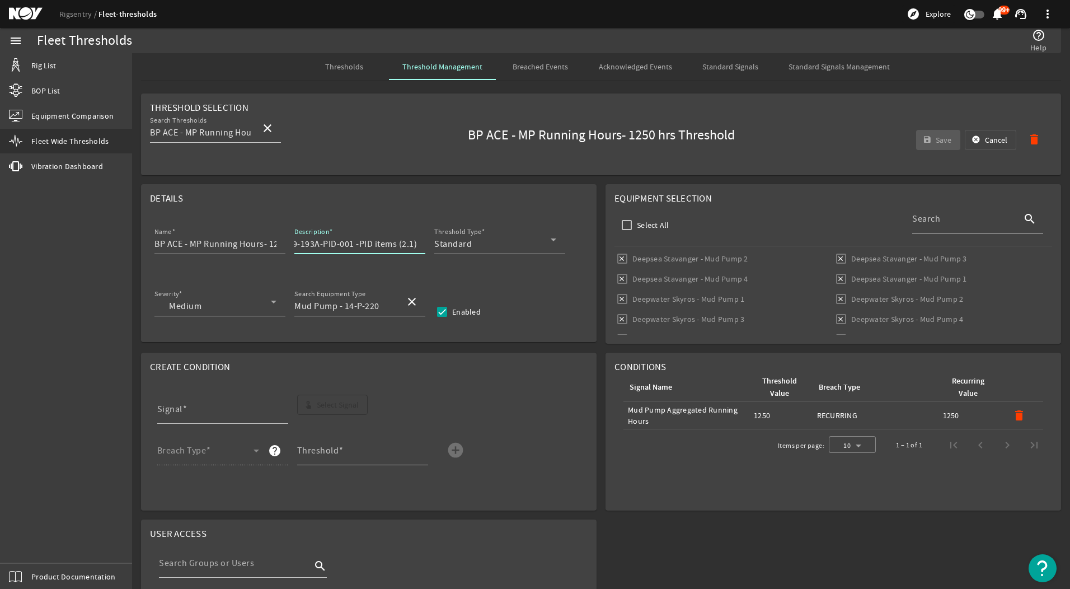
click at [413, 242] on input "EQ-16409-193A-PID-001 -PID items (2.1)" at bounding box center [355, 243] width 122 height 13
type input "EQ-16409-193A-PID-001 -PID items (2.1)"
click at [971, 135] on mat-icon "cancel" at bounding box center [975, 139] width 9 height 9
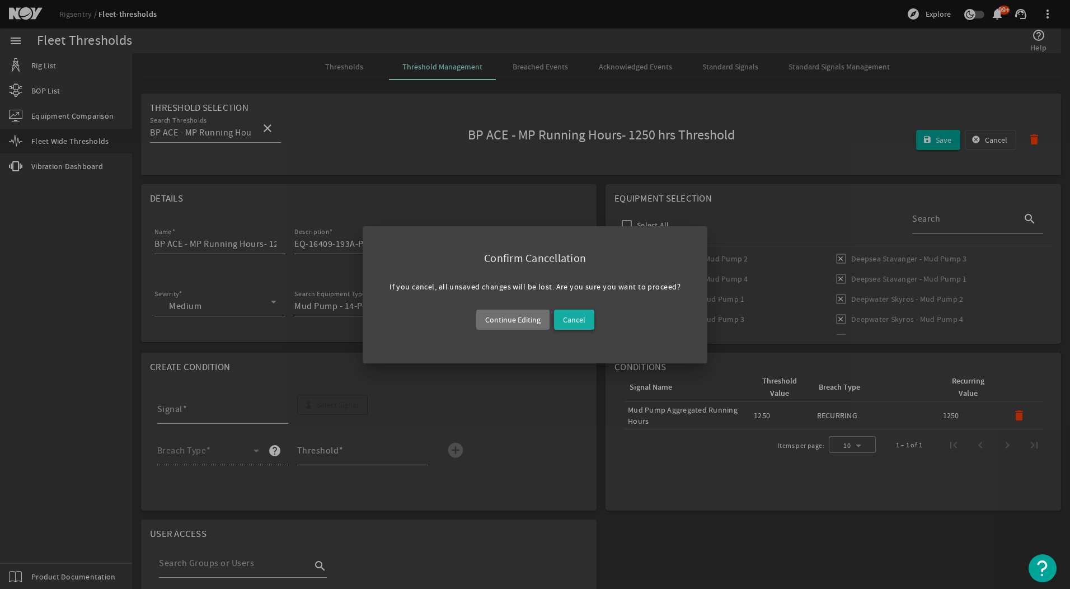
click at [583, 319] on span "Cancel" at bounding box center [574, 319] width 22 height 13
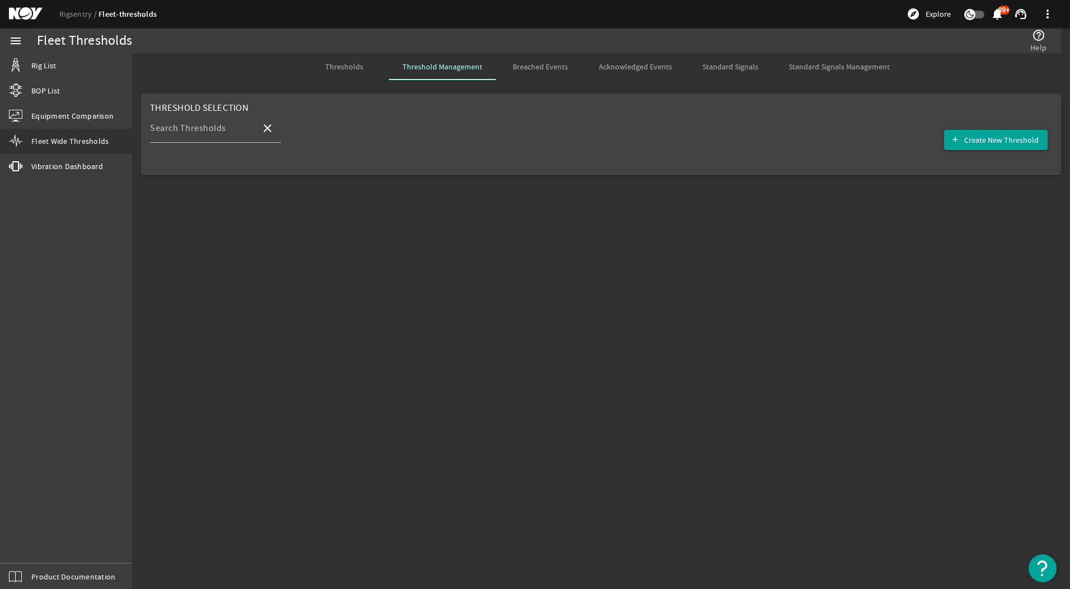
click at [335, 63] on span "Thresholds" at bounding box center [344, 67] width 38 height 8
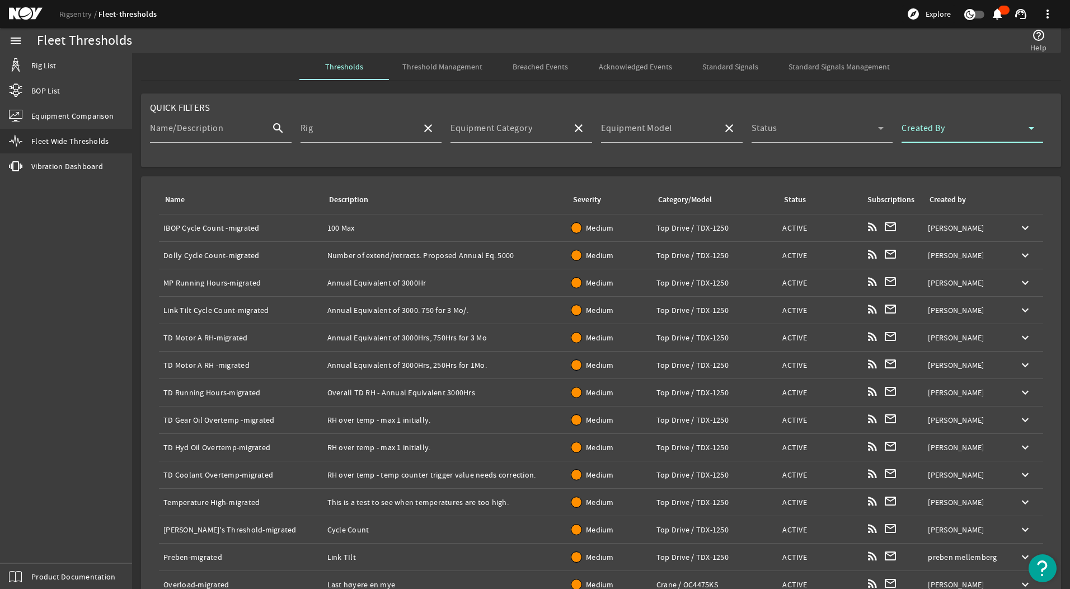
click at [975, 134] on span at bounding box center [964, 132] width 127 height 13
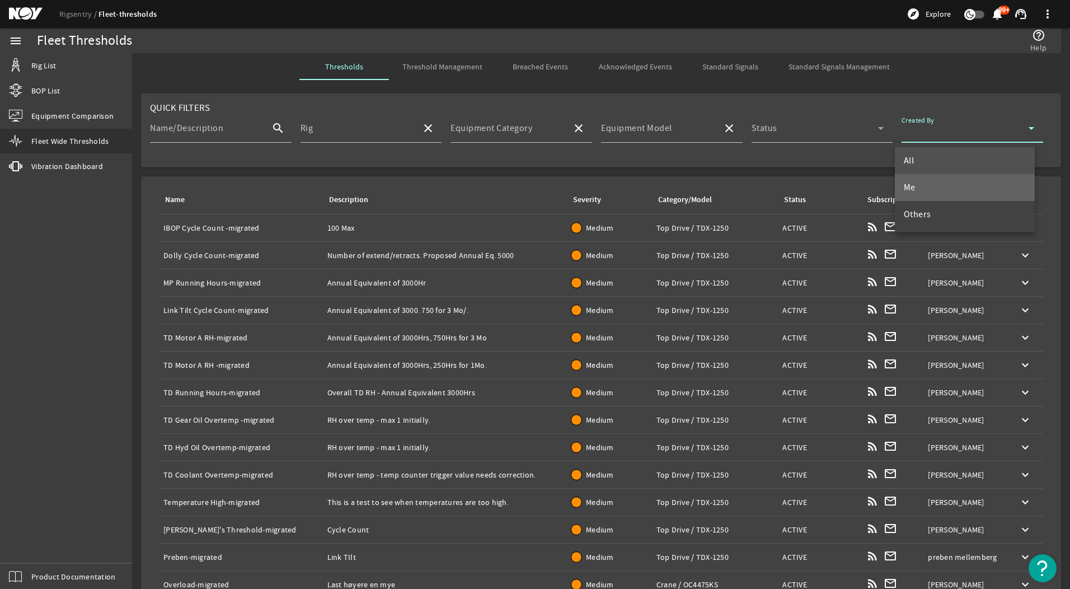
click at [964, 183] on mat-option "Me" at bounding box center [965, 187] width 140 height 27
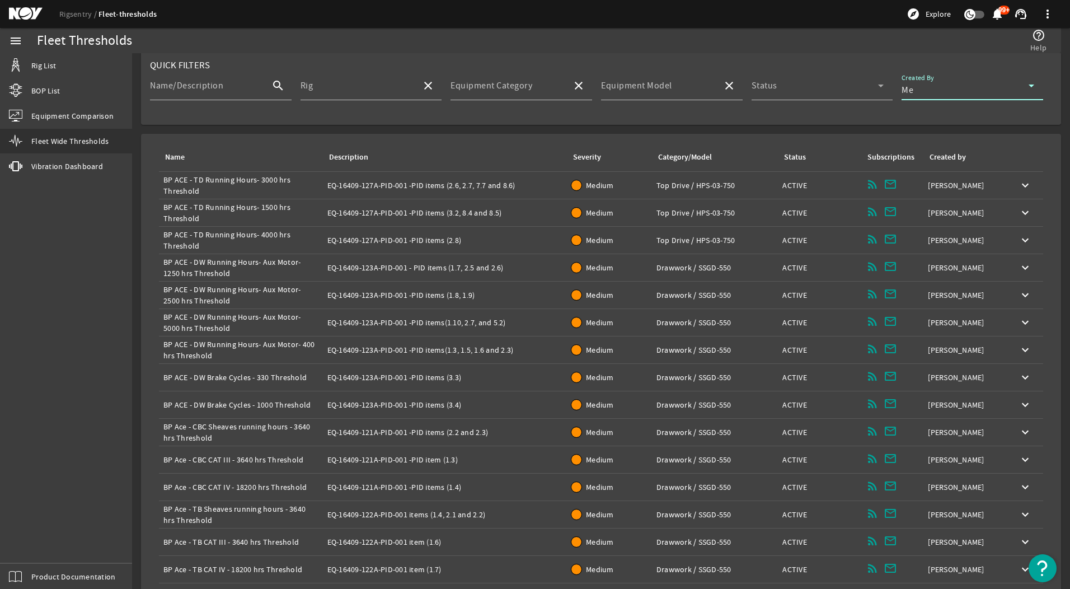
scroll to position [82, 0]
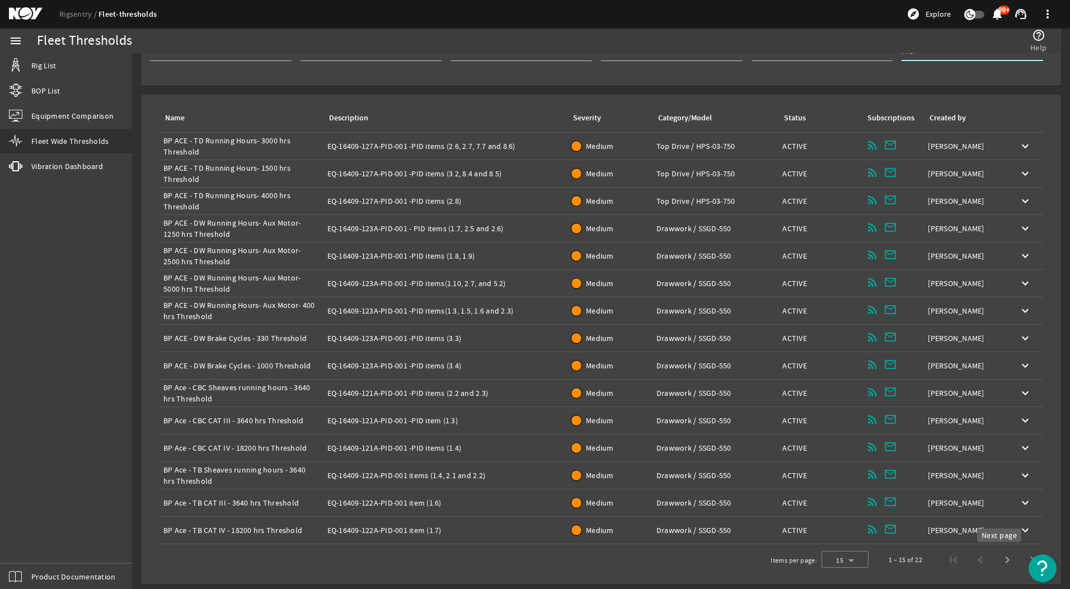
click at [996, 558] on span "Next page" at bounding box center [1007, 559] width 27 height 27
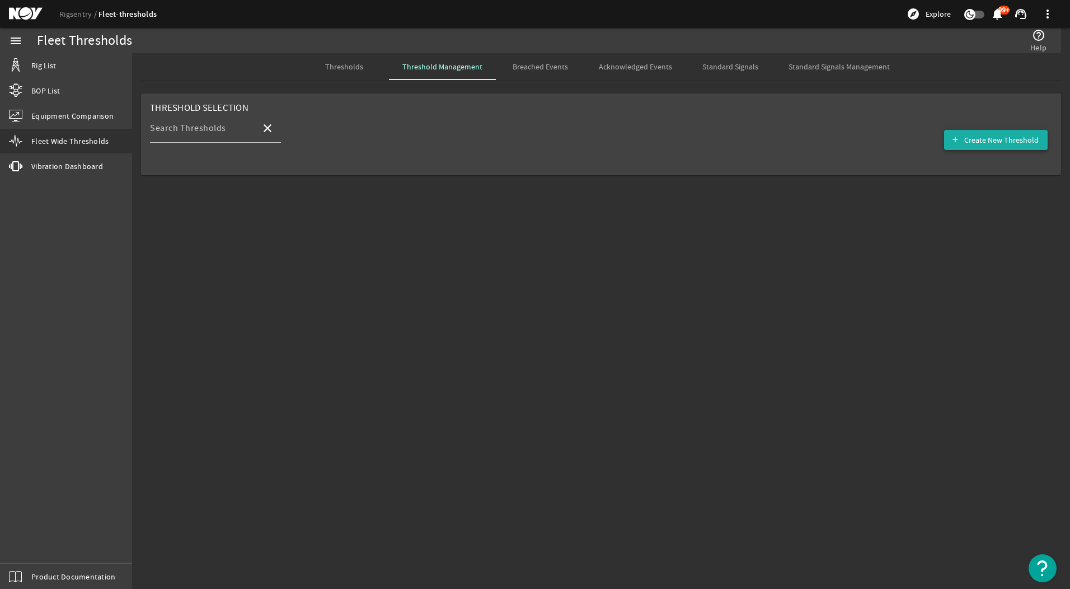
click at [1009, 138] on span "Create New Threshold" at bounding box center [1001, 139] width 74 height 11
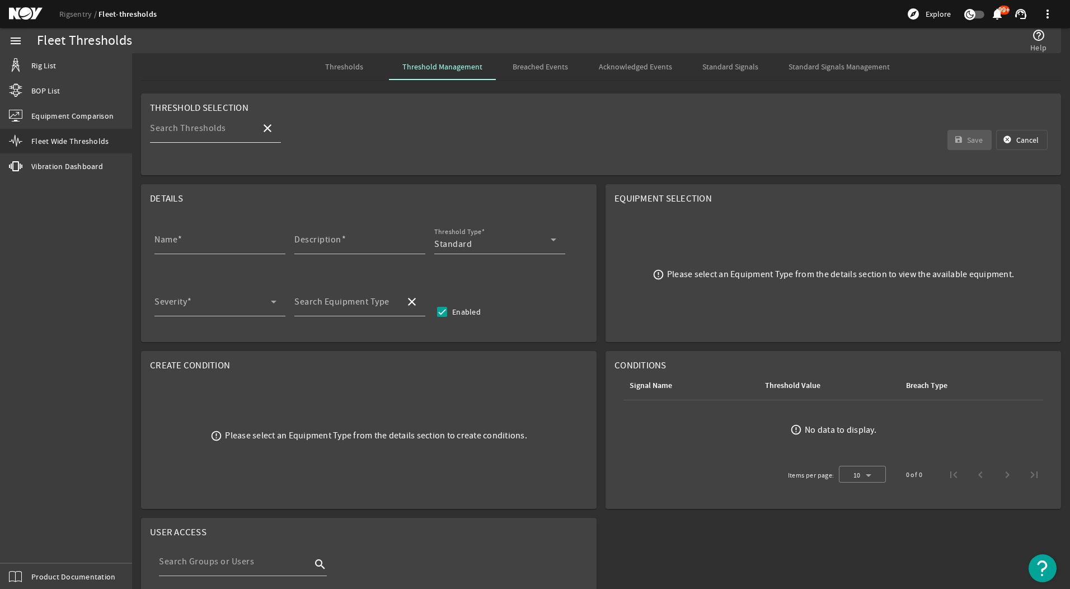
click at [239, 134] on input "Search Thresholds" at bounding box center [201, 132] width 102 height 13
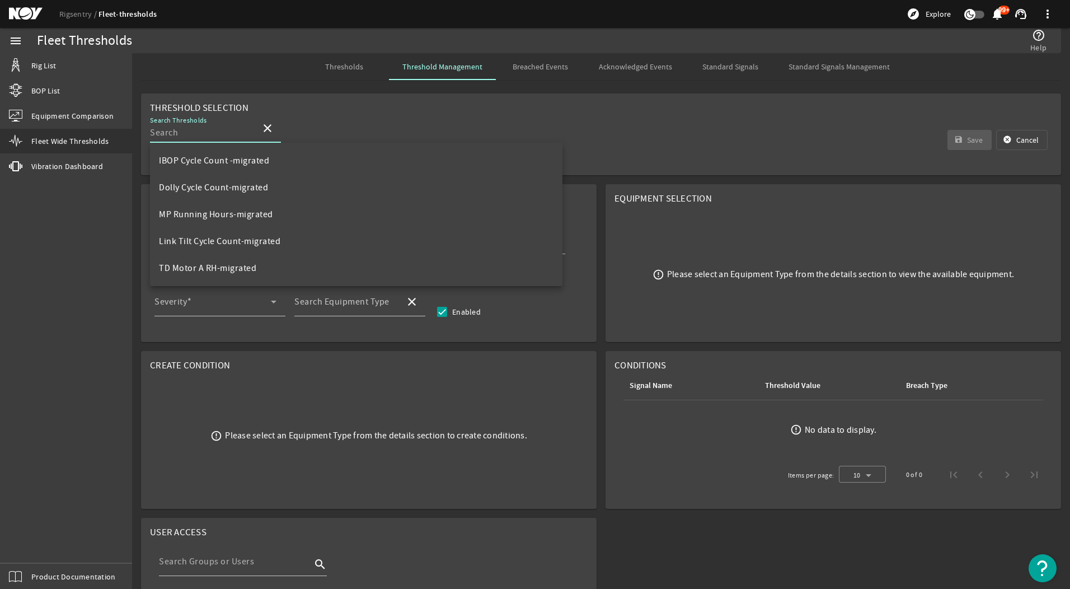
click at [239, 134] on input "Search Thresholds" at bounding box center [201, 132] width 102 height 13
click at [354, 125] on rigsentry-auto-complete "Search Thresholds close" at bounding box center [262, 140] width 225 height 52
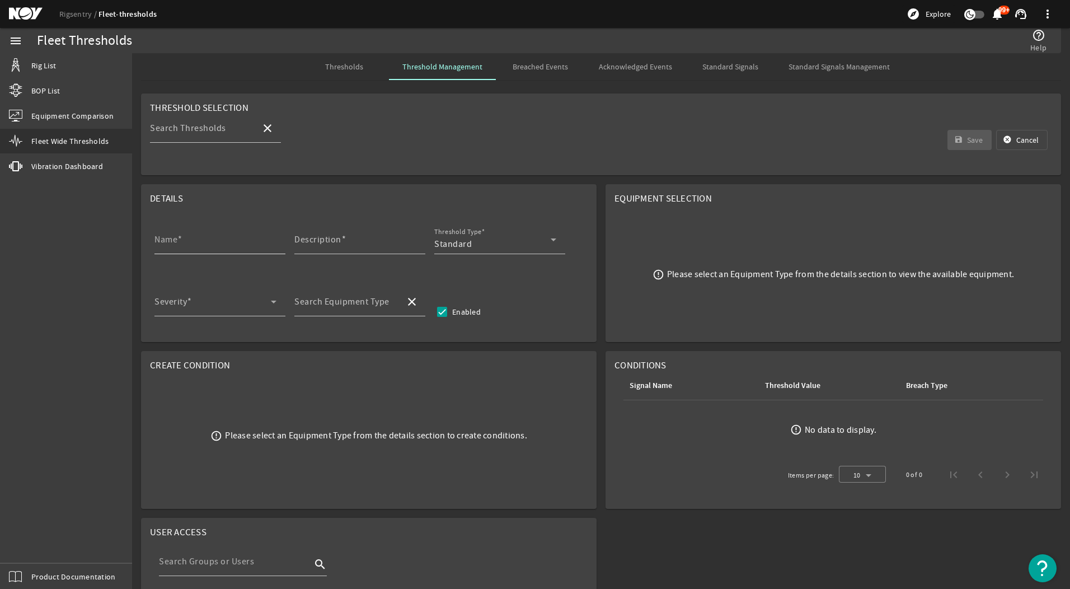
click at [210, 252] on div "Name" at bounding box center [215, 239] width 122 height 29
click at [214, 238] on input "Name" at bounding box center [215, 243] width 122 height 13
type input "BP ACE - MP Running Hours- 1250 hrs Threshold"
type input "EQ-16409-193A-PID-001 -PID items (2.1)"
type input "Mud Pump - 14-P-220"
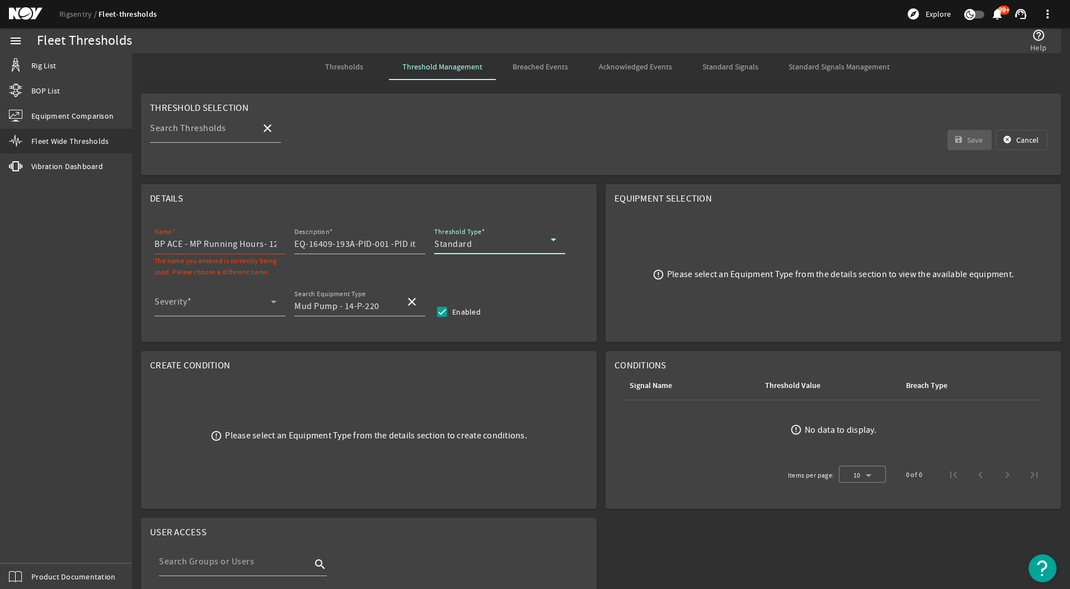
click at [485, 242] on div "Standard" at bounding box center [492, 243] width 116 height 13
click at [476, 261] on mat-option "Standard" at bounding box center [499, 271] width 131 height 27
click at [248, 291] on div "Severity" at bounding box center [215, 301] width 122 height 29
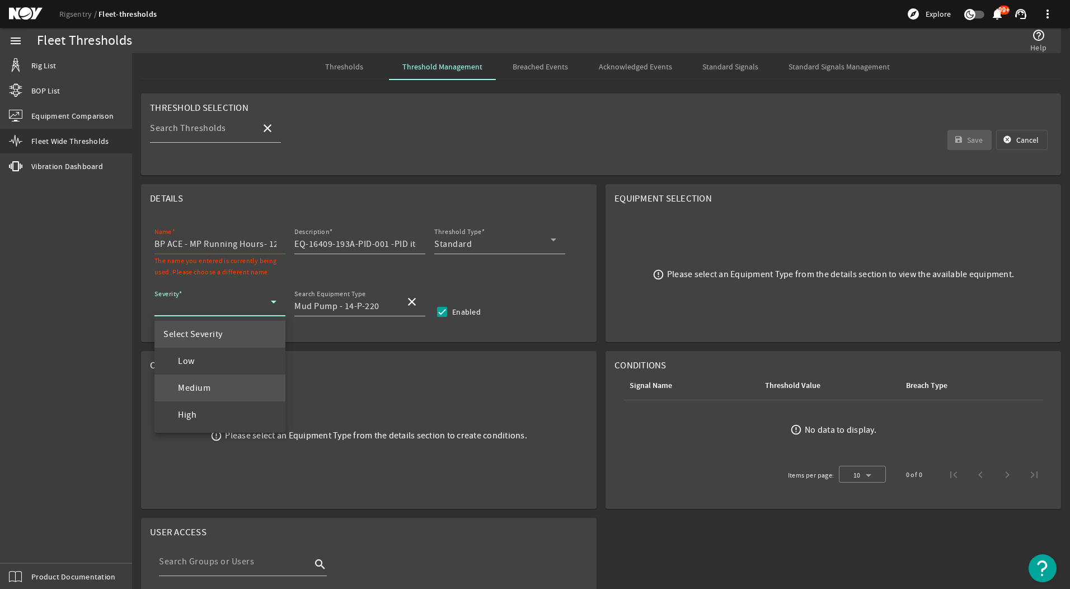
click at [209, 388] on span "Medium" at bounding box center [186, 387] width 47 height 13
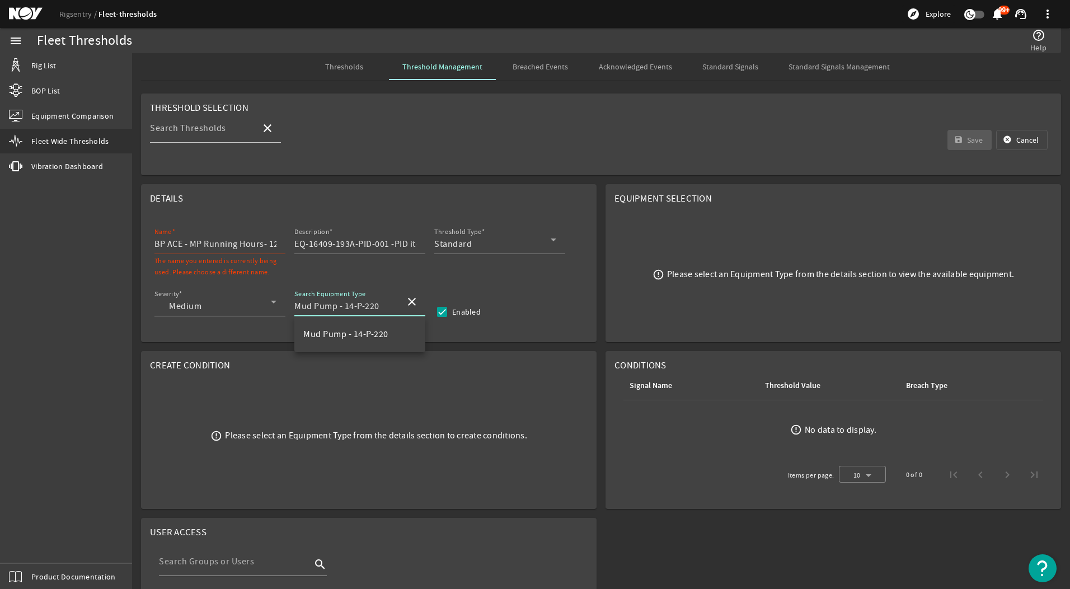
click at [339, 303] on input "Mud Pump - 14-P-220" at bounding box center [345, 305] width 102 height 13
click at [341, 339] on span "Mud Pump - 14-P-220" at bounding box center [345, 333] width 85 height 11
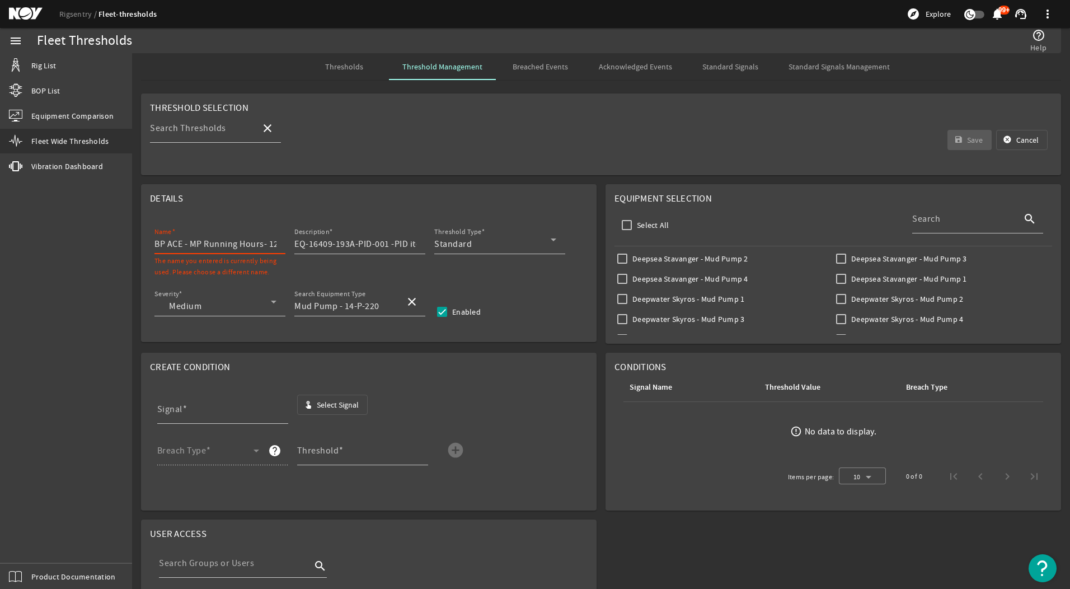
click at [224, 242] on input "BP ACE - MP Running Hours- 1250 hrs Threshold" at bounding box center [215, 243] width 122 height 13
drag, startPoint x: 228, startPoint y: 243, endPoint x: 244, endPoint y: 244, distance: 16.3
click at [244, 244] on input "BP ACE - MP Running Hours- 1250 hrs Threshold" at bounding box center [215, 243] width 122 height 13
click at [204, 244] on input "BP ACE - MP Running Hours- 1250 hrs Threshold" at bounding box center [215, 243] width 122 height 13
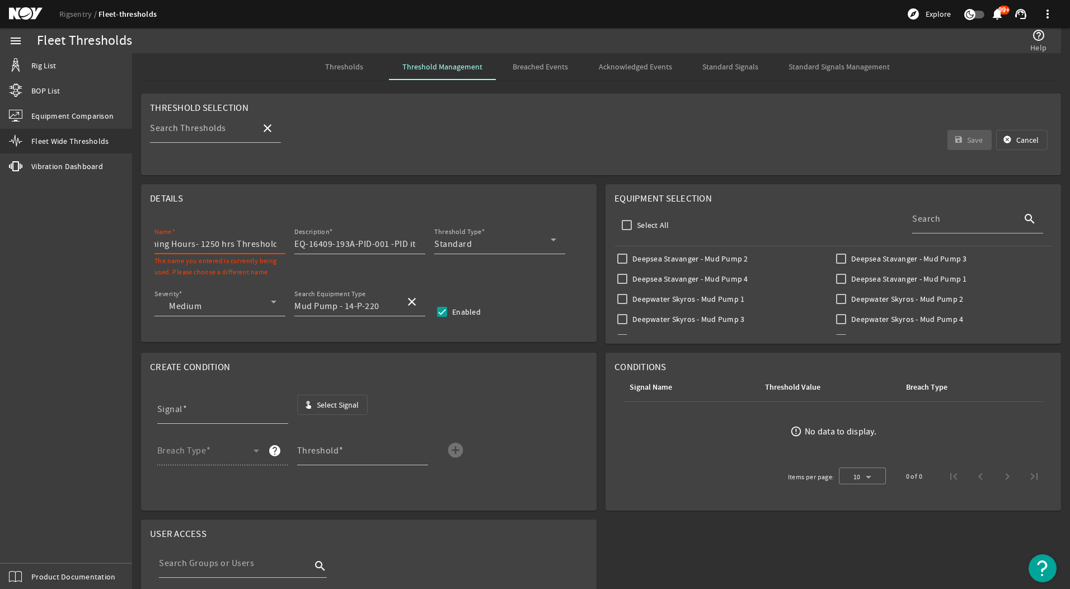
click at [204, 244] on input "BP ACE - MP Running Hours- 1250 hrs Threshold" at bounding box center [215, 243] width 122 height 13
type input "BP ACE - MP Running Hours- 3000hrs Threshold"
click at [397, 245] on input "EQ-16409-193A-PID-001 -PID items (2.1)" at bounding box center [355, 243] width 122 height 13
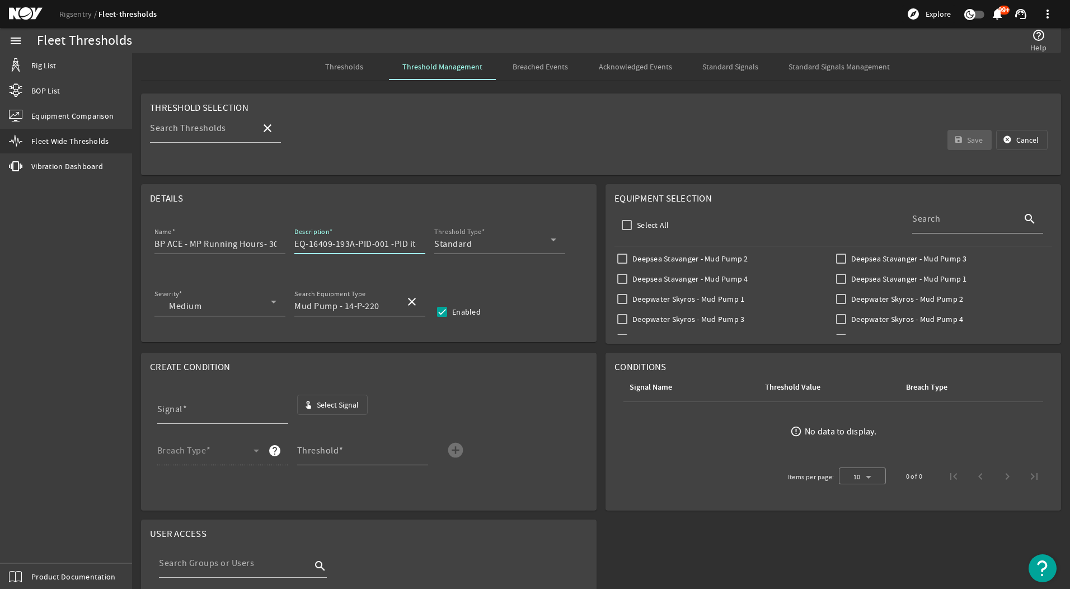
scroll to position [0, 35]
drag, startPoint x: 403, startPoint y: 243, endPoint x: 448, endPoint y: 240, distance: 44.9
click at [448, 240] on div "Name BP ACE - MP Running Hours- 3000hrs Threshold Description EQ-16409-193A-PID…" at bounding box center [368, 245] width 437 height 41
click at [402, 242] on input "EQ-16409-193A-PID-001 -PID items (2.1)" at bounding box center [355, 243] width 122 height 13
drag, startPoint x: 402, startPoint y: 242, endPoint x: 413, endPoint y: 253, distance: 16.2
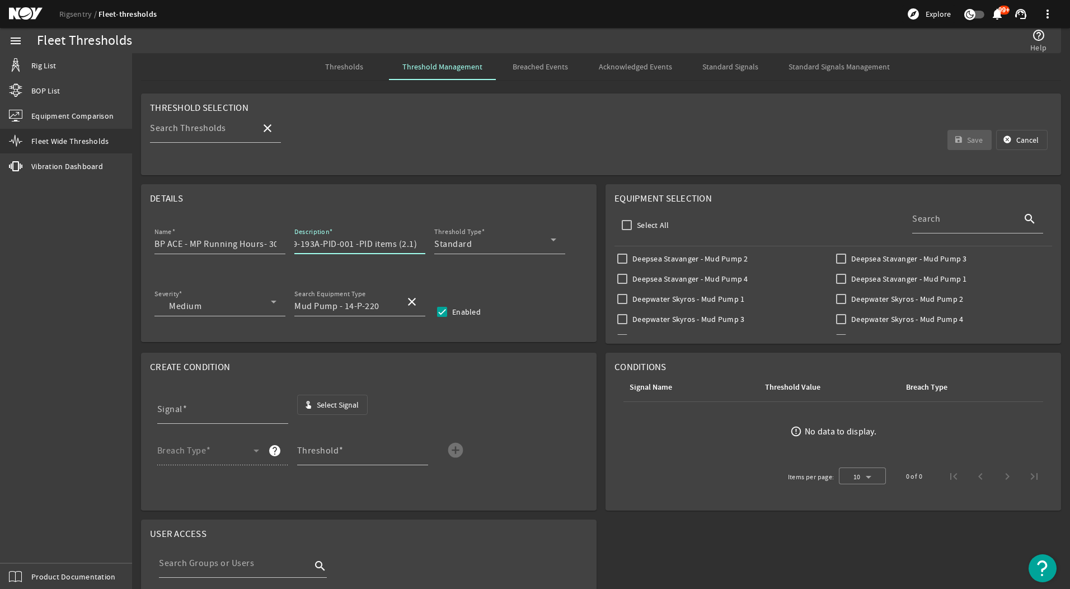
click at [413, 253] on div "Description EQ-16409-193A-PID-001 -PID items (2.1)" at bounding box center [359, 239] width 131 height 29
drag, startPoint x: 409, startPoint y: 247, endPoint x: 441, endPoint y: 239, distance: 32.8
click at [441, 239] on div "Name BP ACE - MP Running Hours- 3000hrs Threshold Description EQ-16409-193A-PID…" at bounding box center [368, 245] width 437 height 41
type input "EQ-16409-193A-PID-001 -PID items (8.1)"
click at [361, 309] on input "Mud Pump - 14-P-220" at bounding box center [345, 305] width 102 height 13
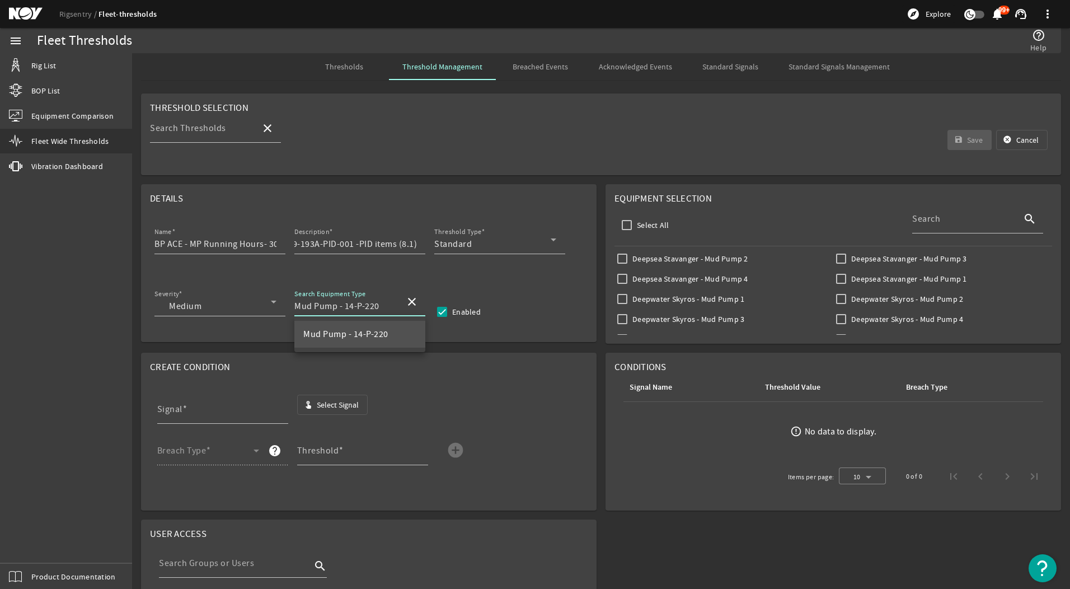
scroll to position [0, 0]
click at [373, 341] on mat-option "Mud Pump - 14-P-220" at bounding box center [359, 334] width 131 height 27
click at [950, 216] on input "Search" at bounding box center [963, 222] width 102 height 13
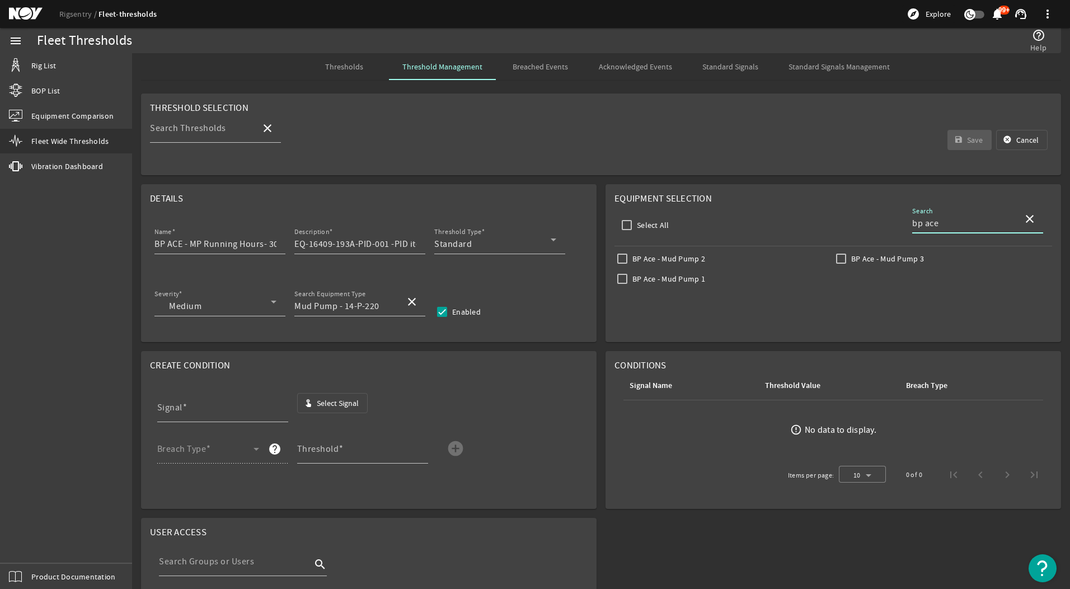
type input "bp ace"
click at [630, 258] on label "BP Ace - Mud Pump 2" at bounding box center [667, 258] width 75 height 11
click at [626, 258] on input "BP Ace - Mud Pump 2" at bounding box center [622, 259] width 16 height 16
checkbox input "true"
click at [618, 281] on input "BP Ace - Mud Pump 1" at bounding box center [622, 279] width 16 height 16
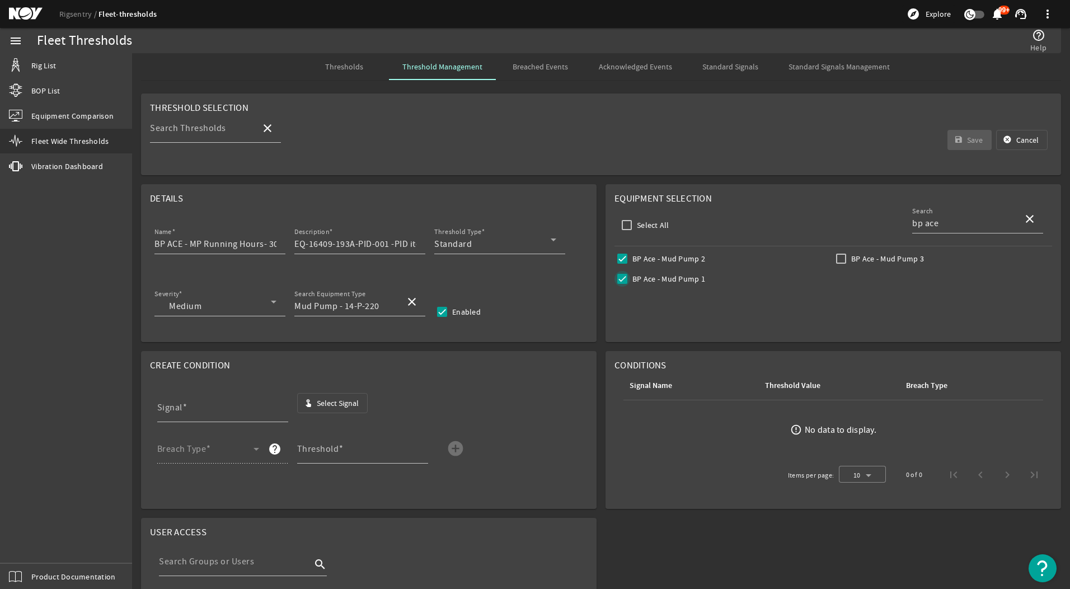
checkbox input "true"
click at [851, 257] on label "BP Ace - Mud Pump 3" at bounding box center [886, 258] width 75 height 11
click at [849, 257] on input "BP Ace - Mud Pump 3" at bounding box center [841, 259] width 16 height 16
checkbox input "true"
drag, startPoint x: 233, startPoint y: 411, endPoint x: 253, endPoint y: 402, distance: 22.8
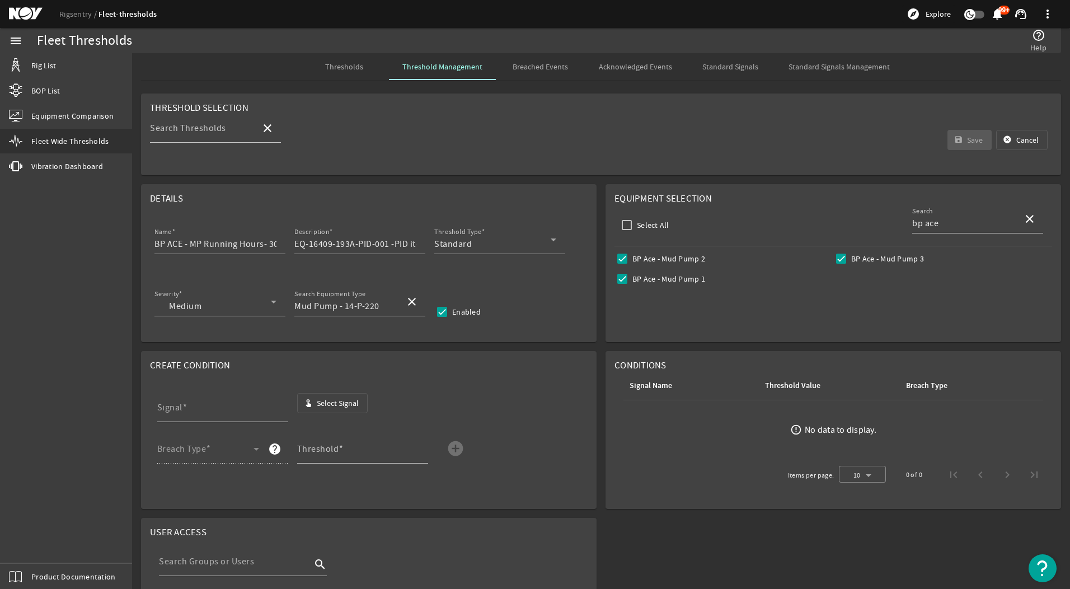
click at [234, 410] on input "Signal" at bounding box center [218, 411] width 122 height 13
click at [308, 402] on mat-icon "touch_app" at bounding box center [308, 402] width 9 height 9
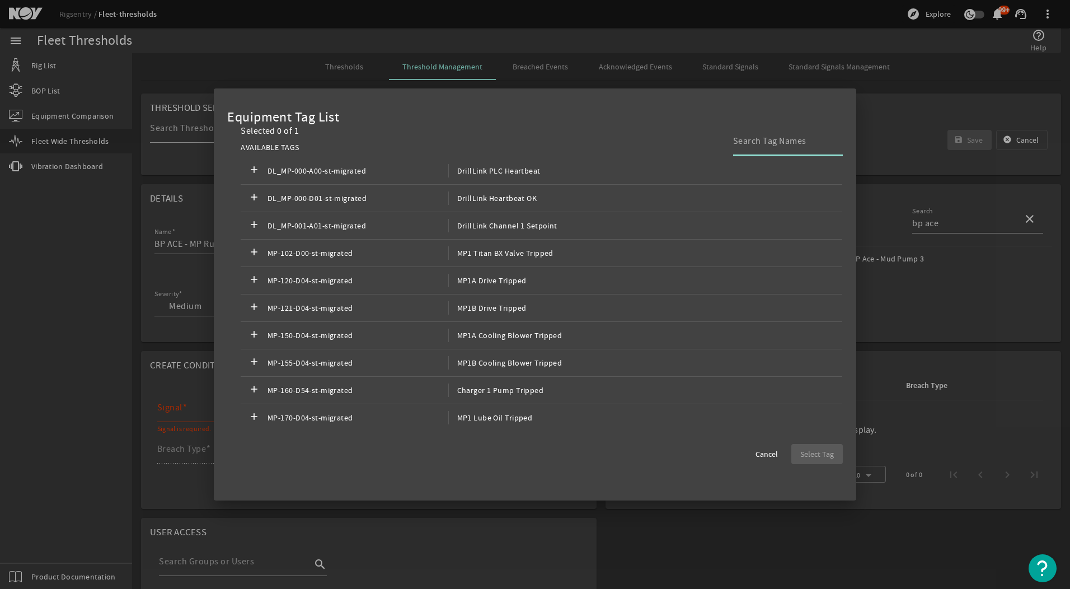
click at [767, 134] on input at bounding box center [783, 140] width 101 height 13
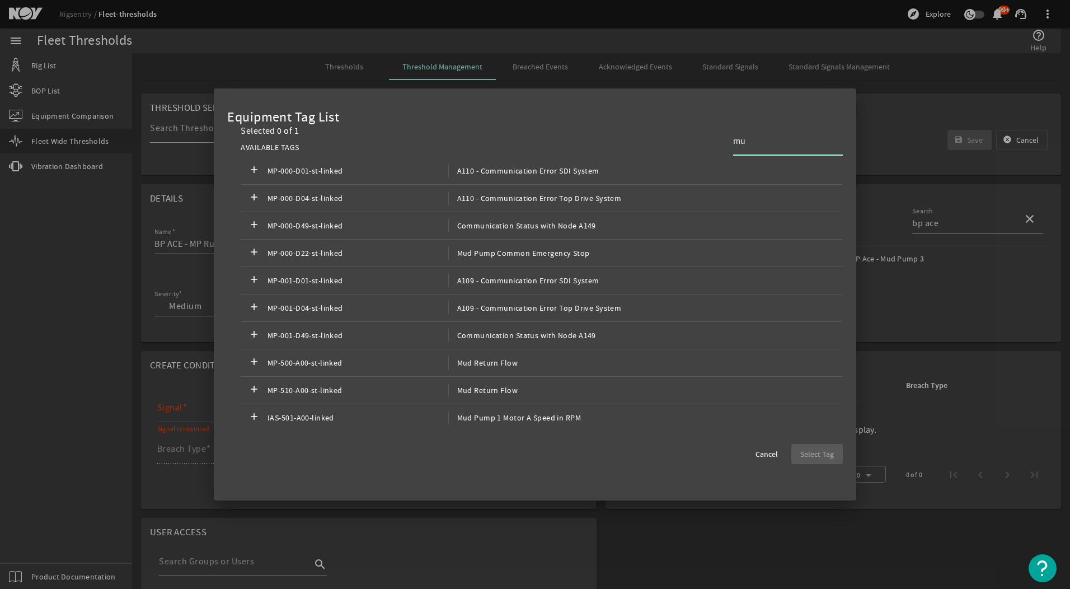
type input "mud pump agg"
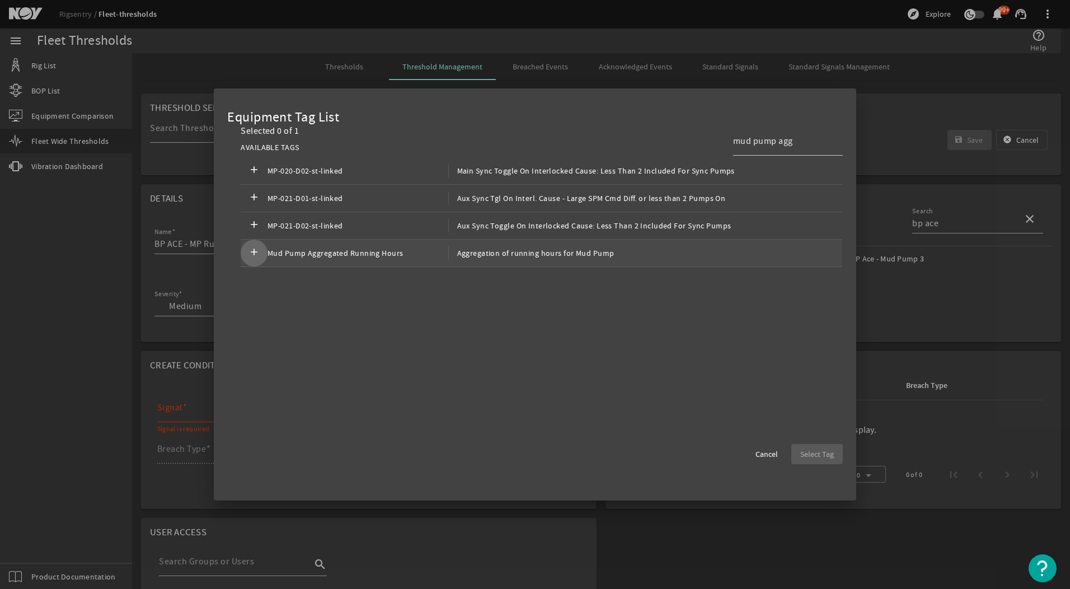
click at [247, 249] on mat-icon "add" at bounding box center [253, 252] width 13 height 13
click at [824, 453] on span "Select Tag" at bounding box center [817, 453] width 34 height 11
type input "Mud Pump Aggregated Running Hours"
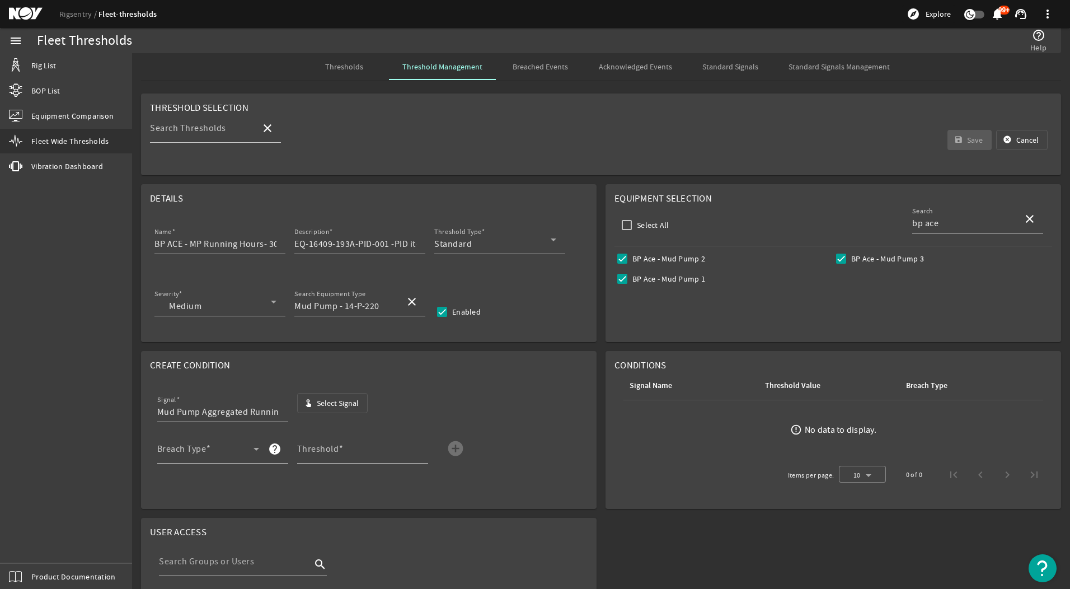
click at [577, 343] on rigsentry-mat-card "Details Name BP ACE - MP Running Hours- 3000hrs Threshold Description EQ-16409-…" at bounding box center [369, 263] width 464 height 167
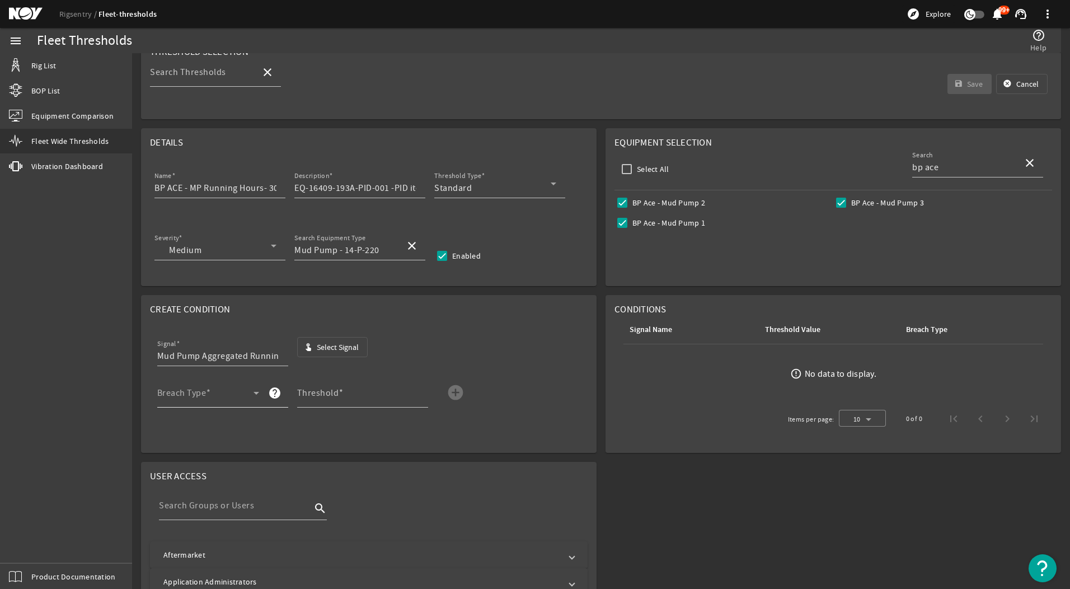
click at [197, 384] on div "Breach Type" at bounding box center [208, 392] width 102 height 29
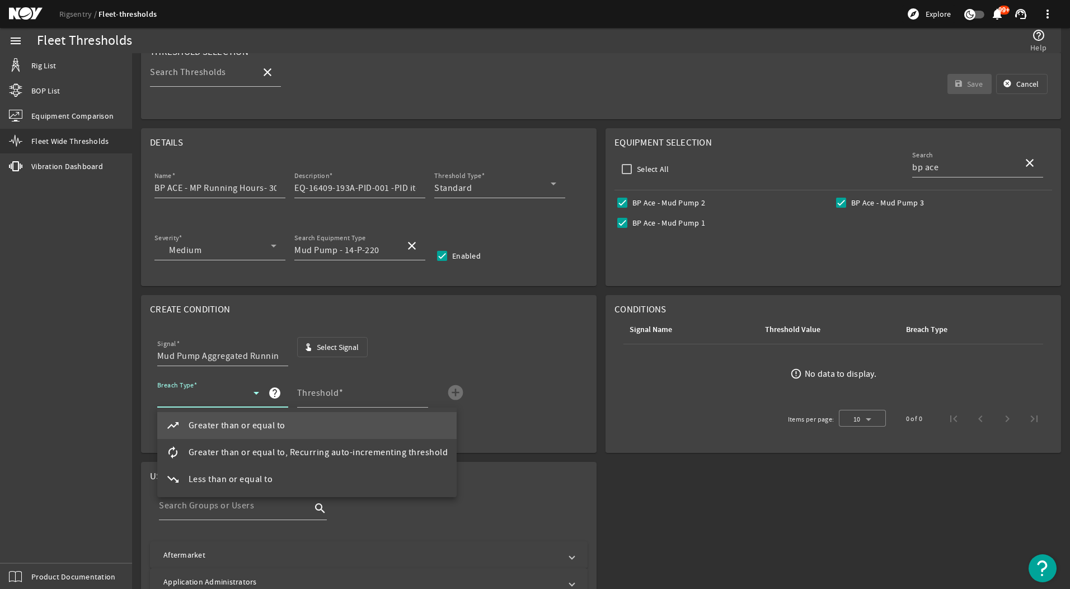
click at [262, 461] on mat-option "autorenew Greater than or equal to, Recurring auto-incrementing threshold" at bounding box center [307, 452] width 300 height 27
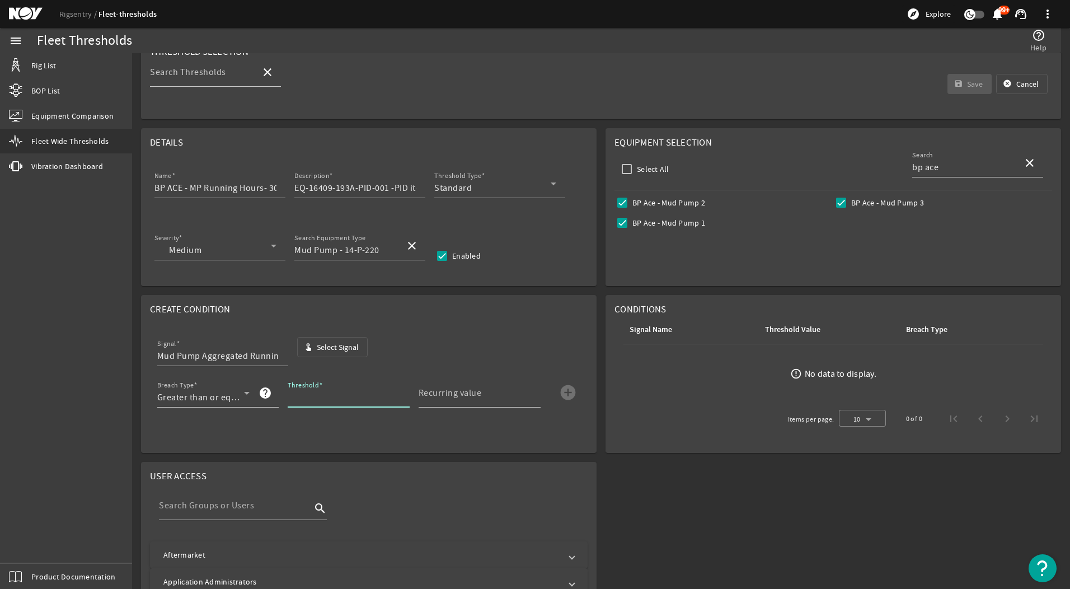
click at [336, 401] on input "Threshold" at bounding box center [344, 396] width 113 height 13
type input "3000"
click at [431, 396] on mat-label "Recurring value" at bounding box center [449, 392] width 63 height 11
click at [431, 396] on input "Recurring value" at bounding box center [474, 396] width 113 height 13
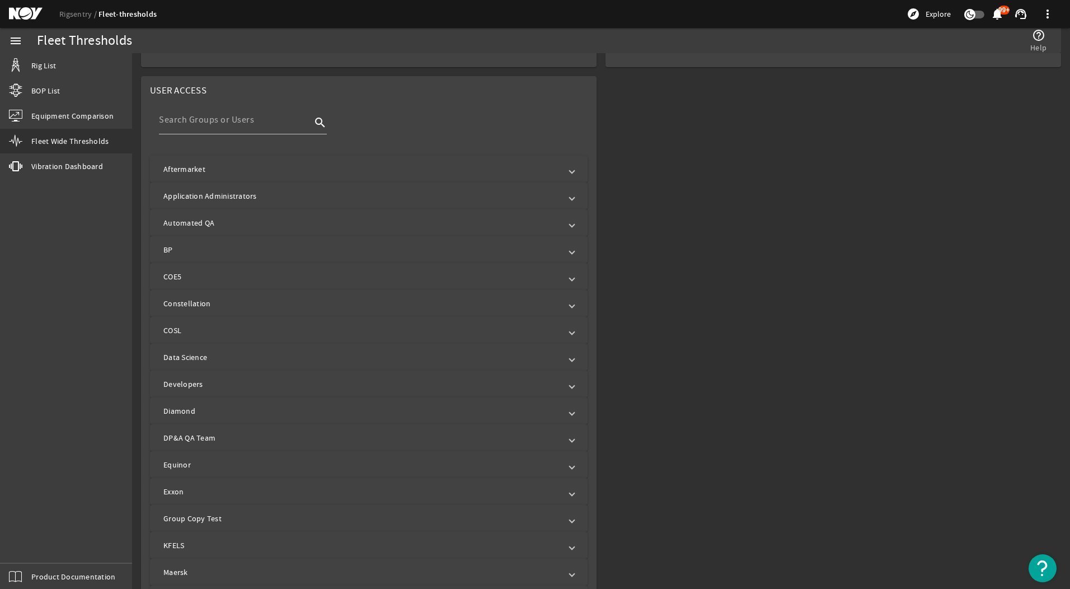
scroll to position [448, 0]
type input "3000"
click at [215, 159] on mat-panel-title "Aftermarket" at bounding box center [361, 162] width 397 height 11
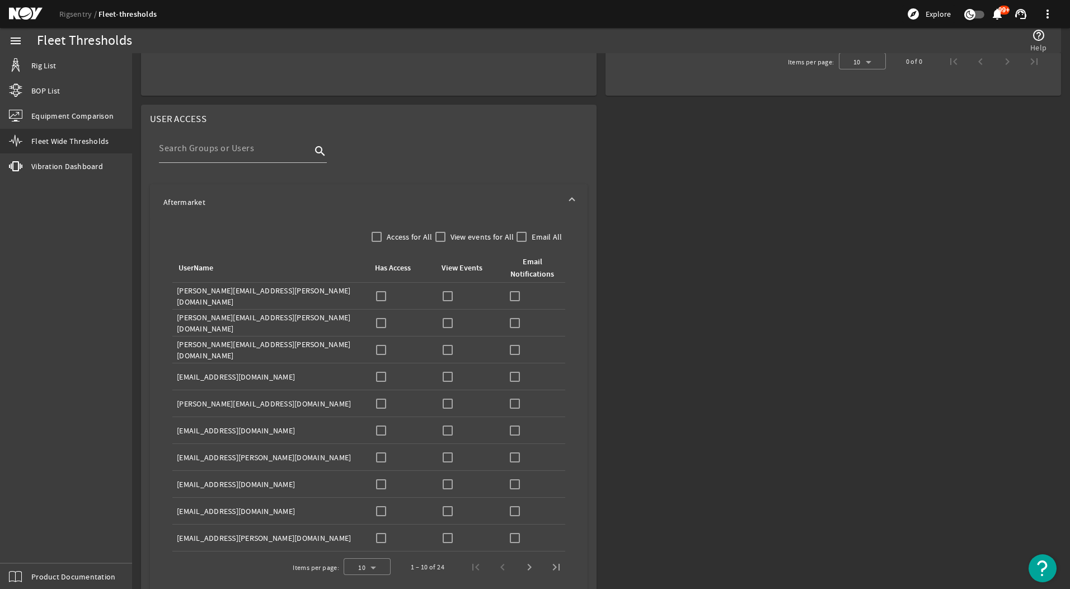
scroll to position [224, 0]
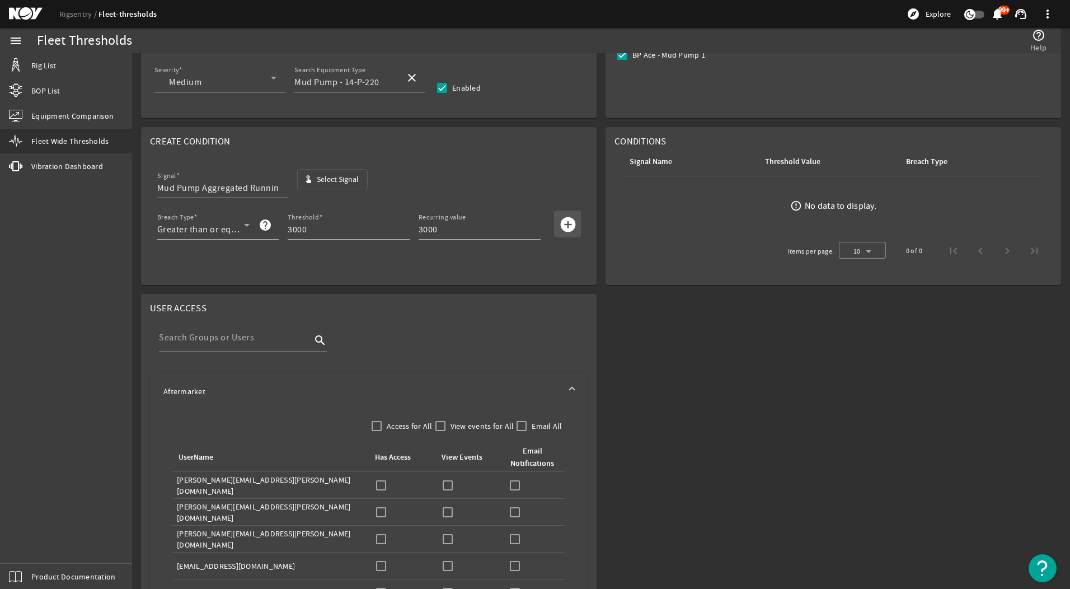
click at [554, 228] on span "submit" at bounding box center [567, 223] width 27 height 27
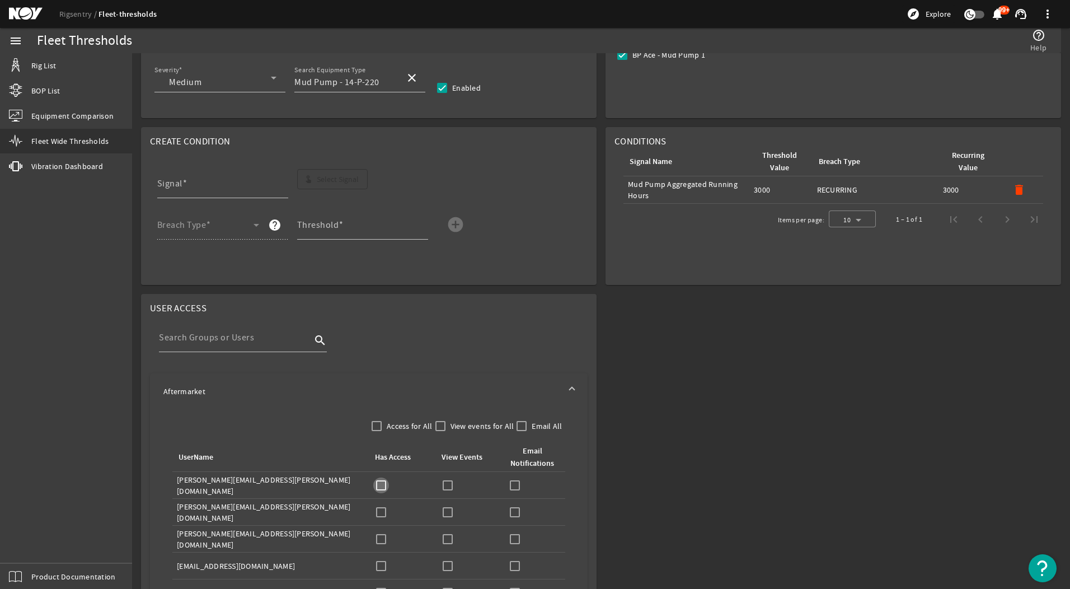
click at [383, 486] on input "checkbox" at bounding box center [381, 485] width 16 height 16
checkbox input "true"
click at [448, 484] on input "checkbox" at bounding box center [448, 485] width 16 height 16
checkbox input "true"
click at [512, 482] on input "checkbox" at bounding box center [515, 485] width 16 height 16
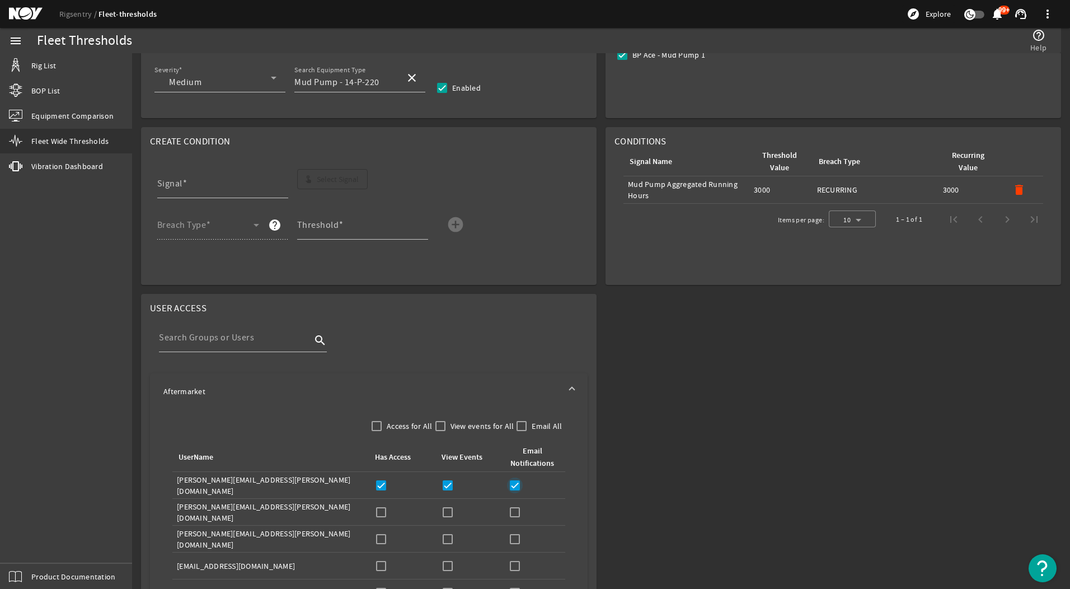
checkbox input "true"
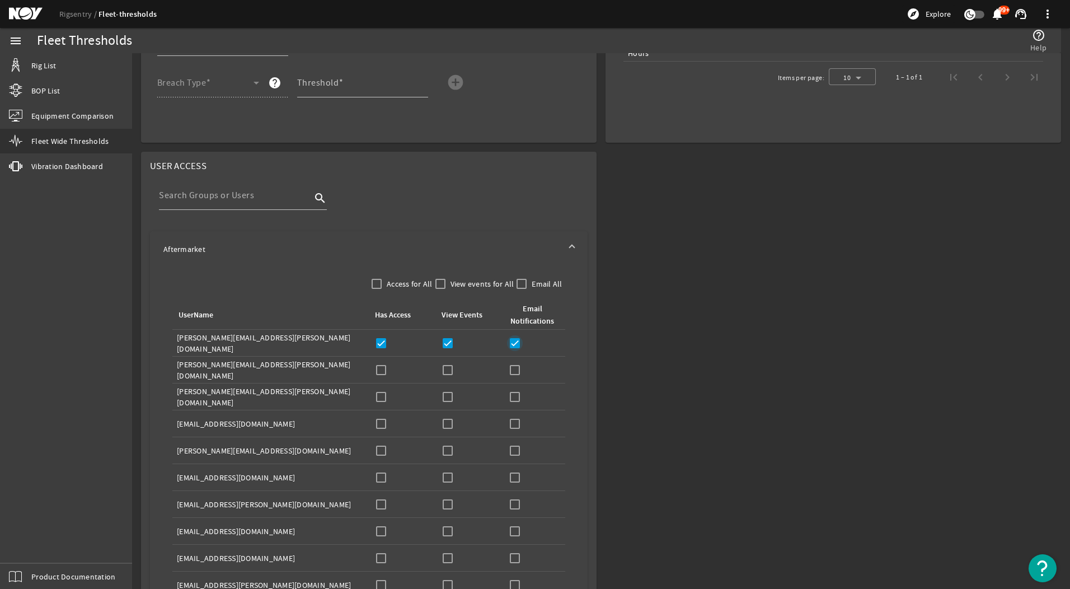
scroll to position [392, 0]
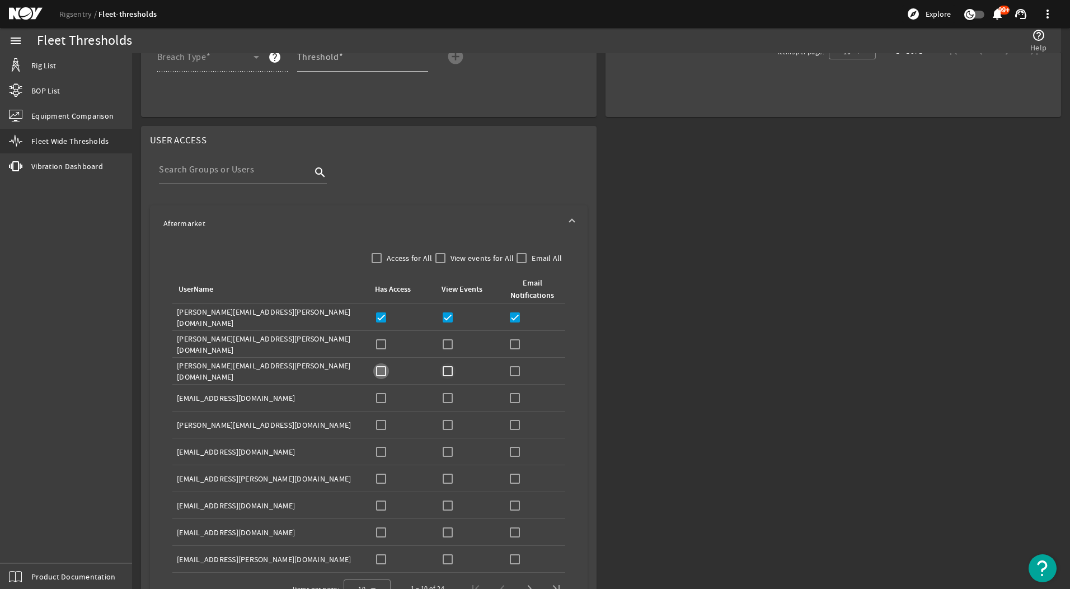
drag, startPoint x: 374, startPoint y: 371, endPoint x: 446, endPoint y: 373, distance: 71.6
click at [383, 373] on input "checkbox" at bounding box center [381, 371] width 16 height 16
checkbox input "true"
click at [448, 372] on input "checkbox" at bounding box center [448, 371] width 16 height 16
checkbox input "true"
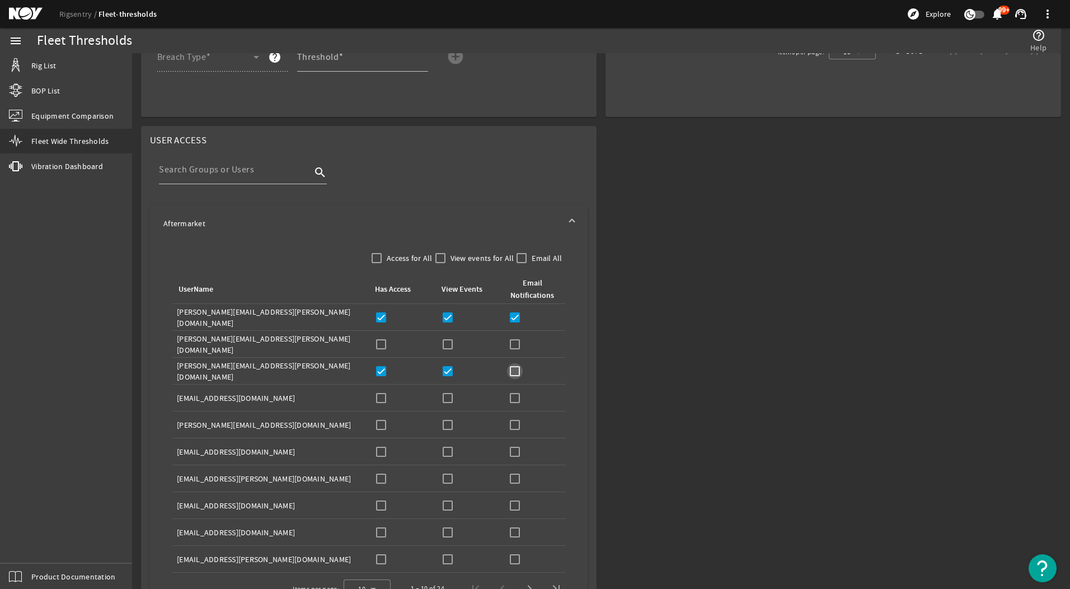
drag, startPoint x: 511, startPoint y: 369, endPoint x: 414, endPoint y: 392, distance: 99.6
click at [511, 369] on input "checkbox" at bounding box center [515, 371] width 16 height 16
checkbox input "true"
click at [379, 478] on input "checkbox" at bounding box center [381, 478] width 16 height 16
checkbox input "true"
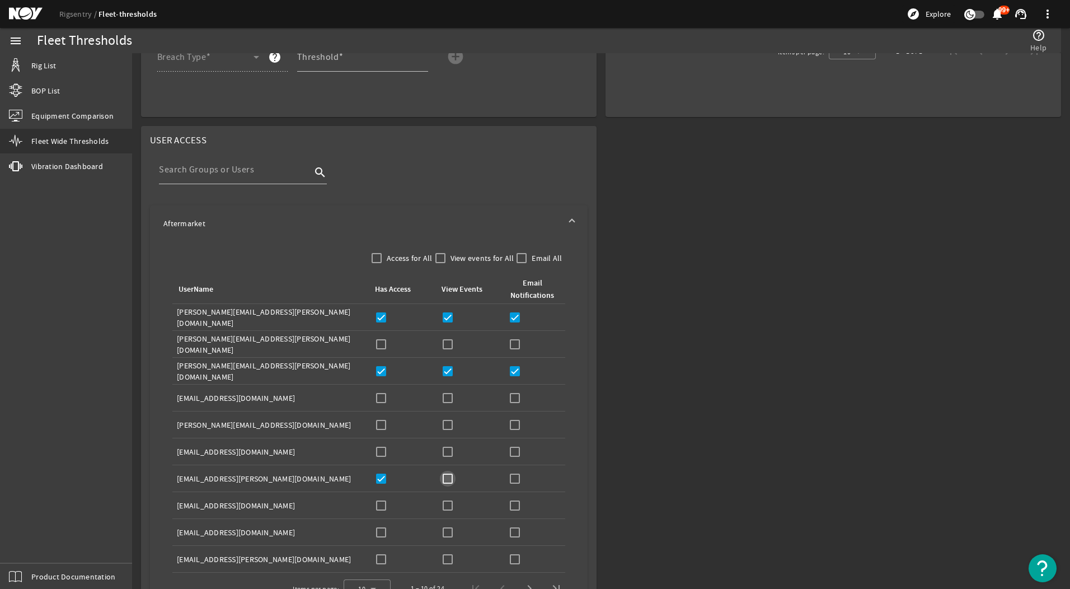
click at [441, 473] on input "checkbox" at bounding box center [448, 478] width 16 height 16
checkbox input "true"
click at [515, 476] on input "checkbox" at bounding box center [515, 478] width 16 height 16
checkbox input "true"
click at [381, 500] on input "checkbox" at bounding box center [381, 505] width 16 height 16
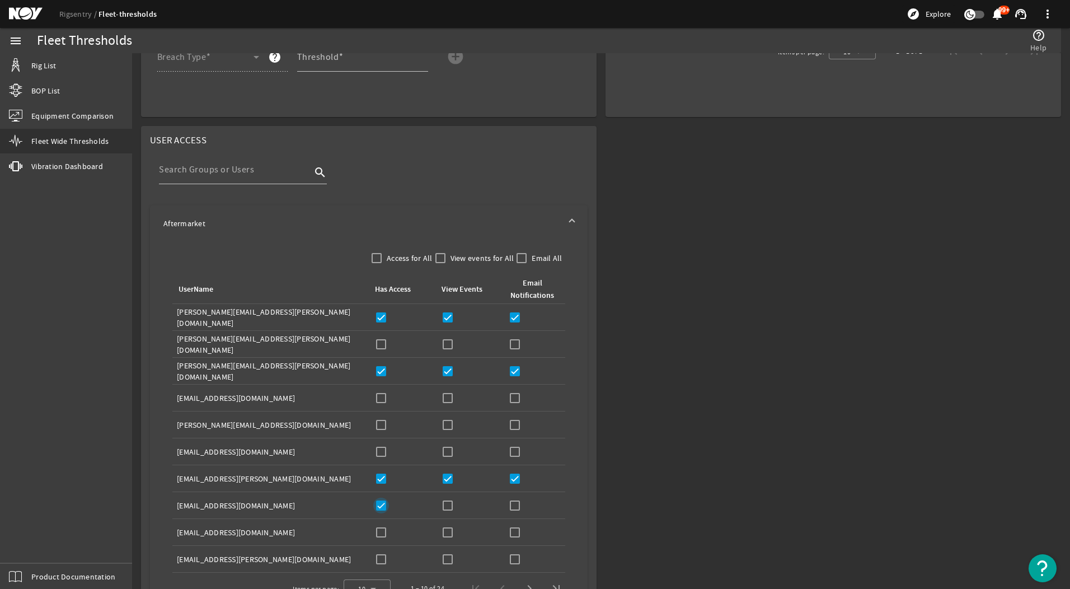
checkbox input "true"
click at [446, 503] on input "checkbox" at bounding box center [448, 505] width 16 height 16
checkbox input "true"
click at [521, 507] on div "Email Notifications:" at bounding box center [534, 505] width 54 height 16
click at [512, 506] on input "checkbox" at bounding box center [515, 505] width 16 height 16
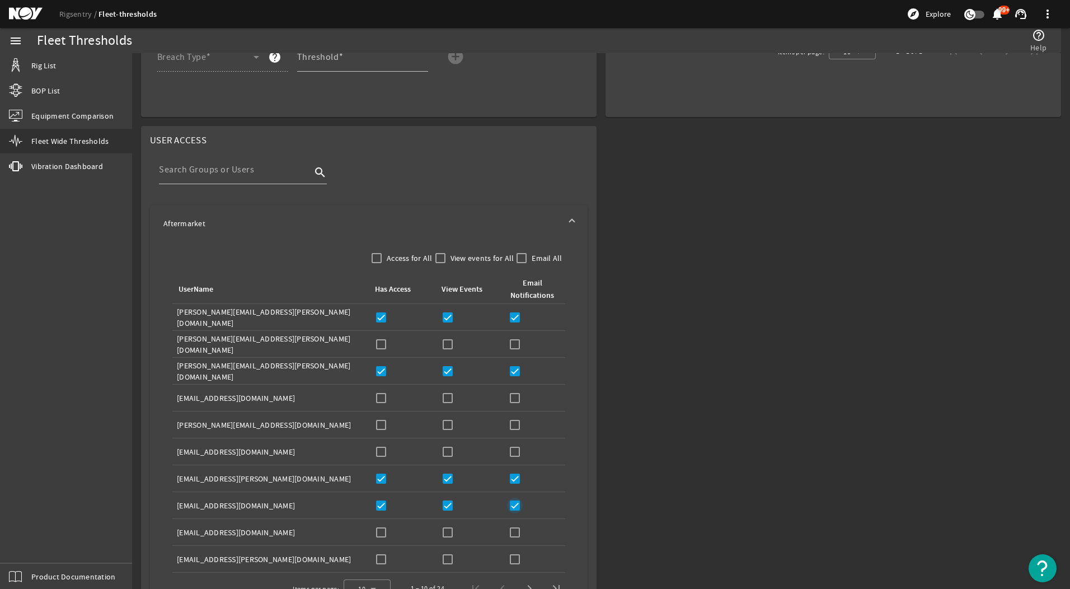
checkbox input "true"
drag, startPoint x: 382, startPoint y: 535, endPoint x: 430, endPoint y: 537, distance: 47.6
click at [382, 536] on input "checkbox" at bounding box center [381, 532] width 16 height 16
checkbox input "true"
click at [449, 539] on input "checkbox" at bounding box center [448, 532] width 16 height 16
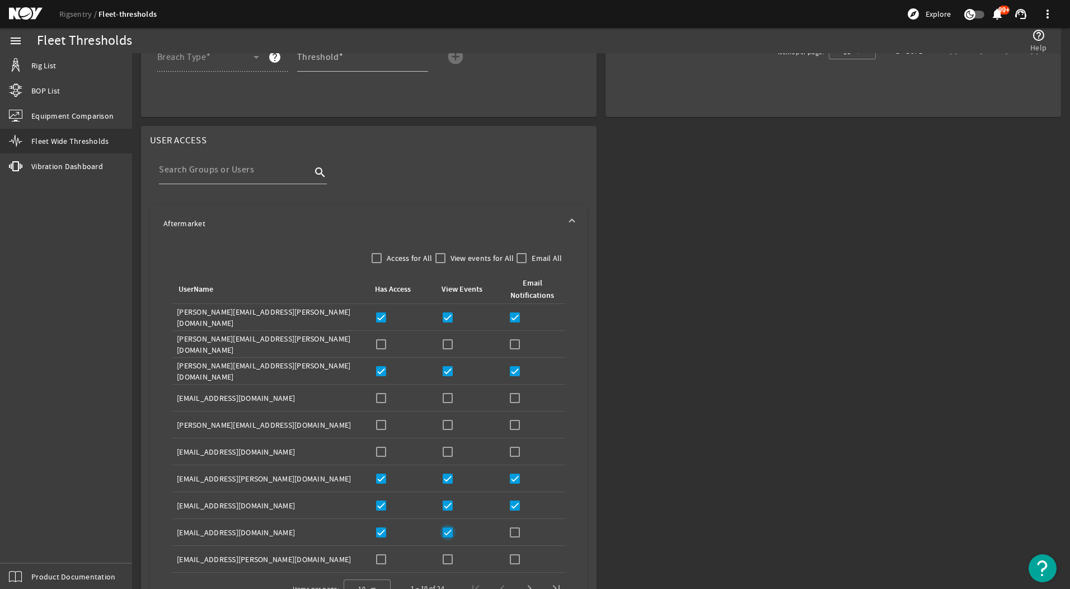
checkbox input "true"
click at [512, 533] on input "checkbox" at bounding box center [515, 532] width 16 height 16
checkbox input "true"
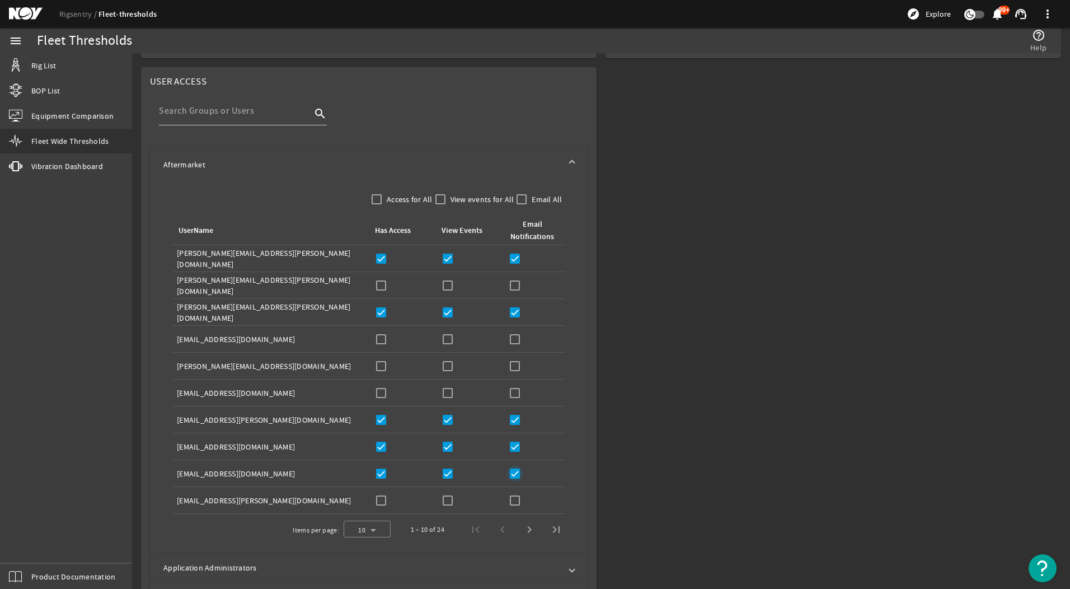
scroll to position [615, 0]
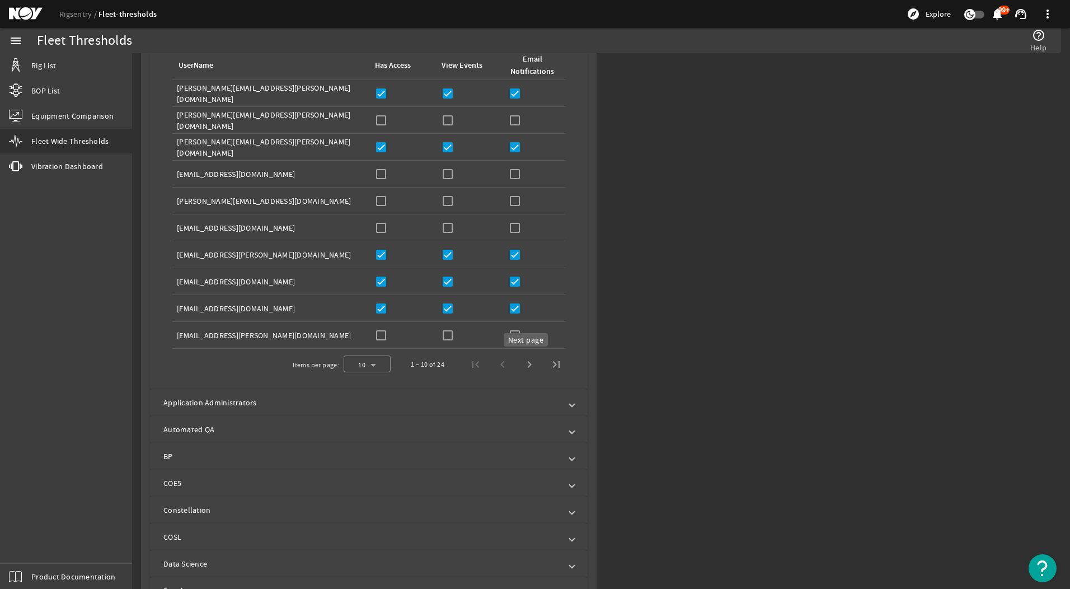
click at [525, 362] on span "Next page" at bounding box center [529, 364] width 27 height 27
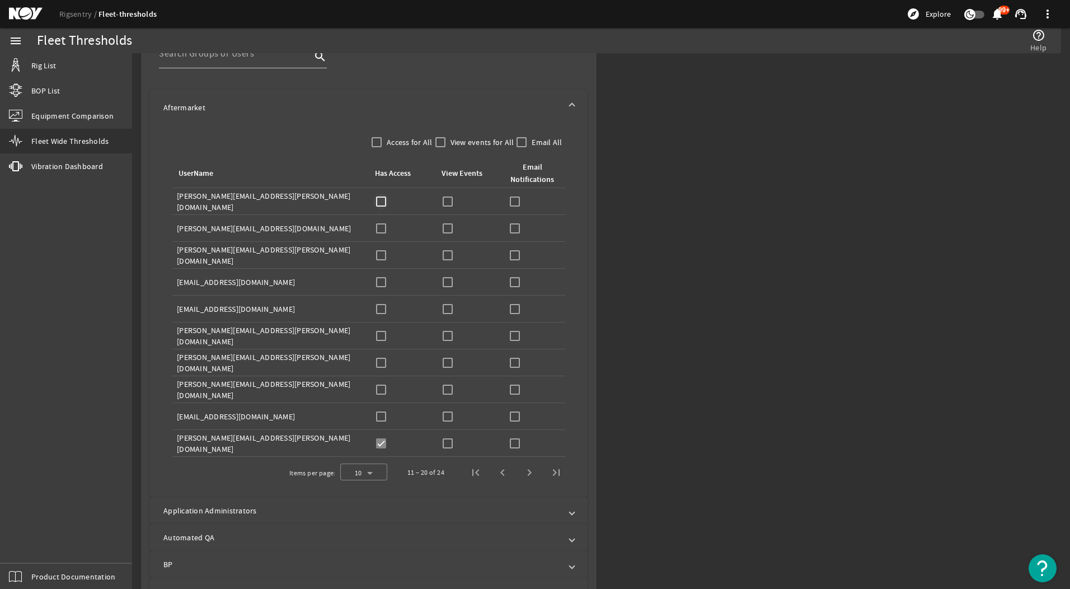
scroll to position [503, 0]
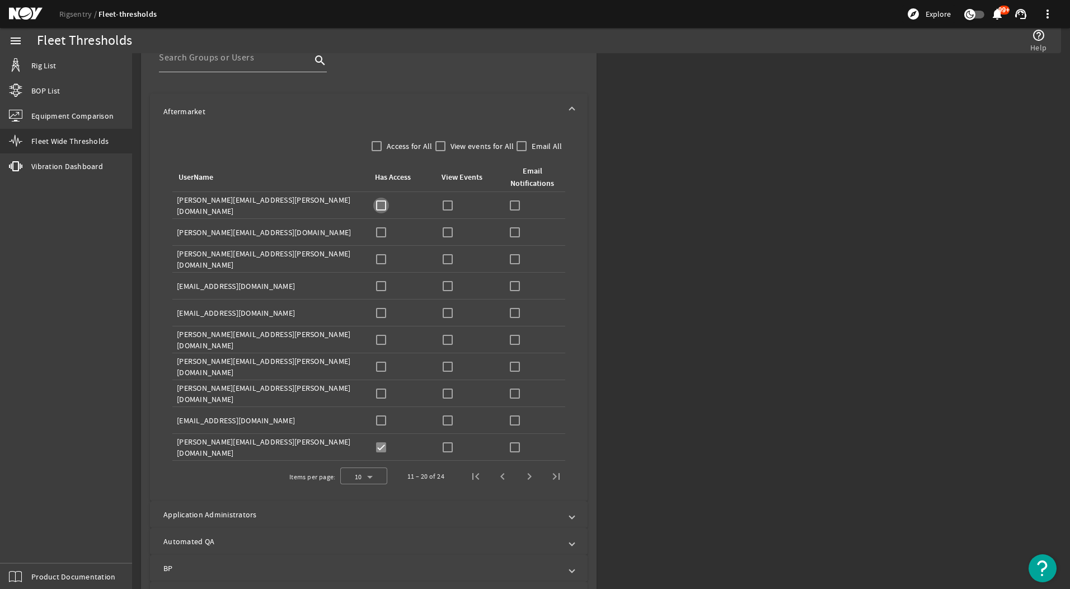
click at [380, 201] on input "checkbox" at bounding box center [381, 205] width 16 height 16
checkbox input "true"
click at [461, 203] on div "View Events:" at bounding box center [469, 205] width 58 height 16
click at [449, 204] on input "checkbox" at bounding box center [448, 205] width 16 height 16
checkbox input "true"
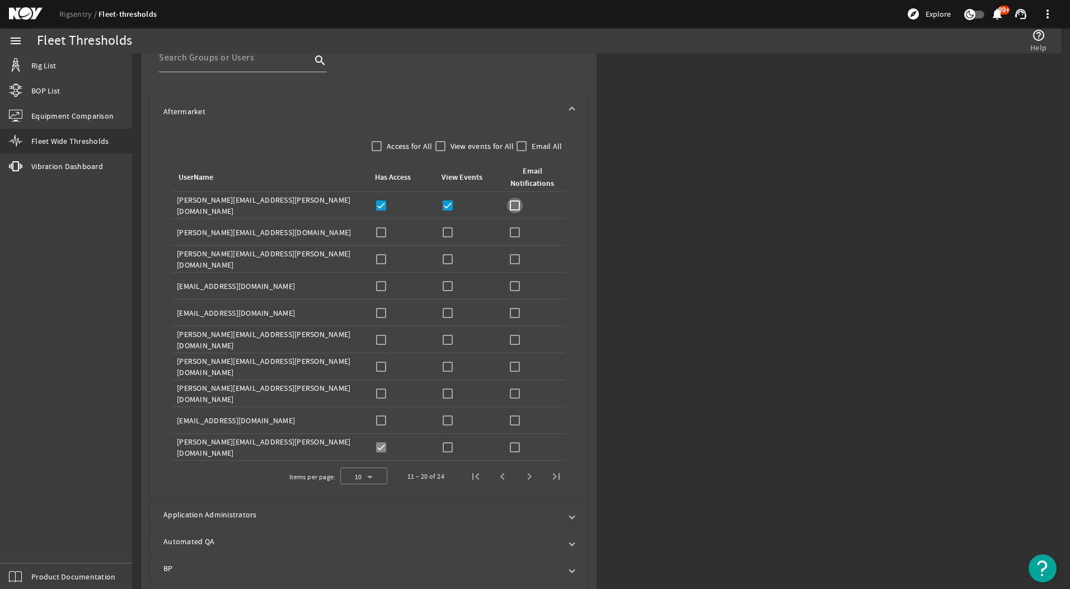
click at [517, 209] on input "checkbox" at bounding box center [515, 205] width 16 height 16
checkbox input "true"
drag, startPoint x: 380, startPoint y: 233, endPoint x: 399, endPoint y: 233, distance: 19.0
click at [382, 233] on input "checkbox" at bounding box center [381, 232] width 16 height 16
checkbox input "true"
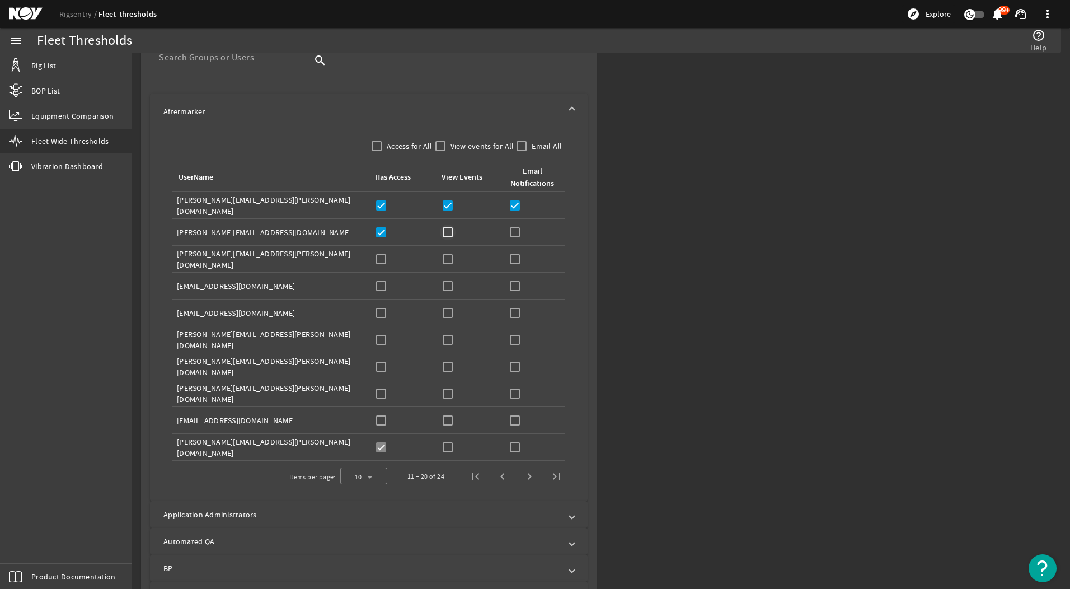
click at [437, 231] on td "View Events:" at bounding box center [468, 232] width 67 height 27
click at [446, 228] on input "checkbox" at bounding box center [448, 232] width 16 height 16
checkbox input "true"
click at [514, 233] on input "checkbox" at bounding box center [515, 232] width 16 height 16
checkbox input "true"
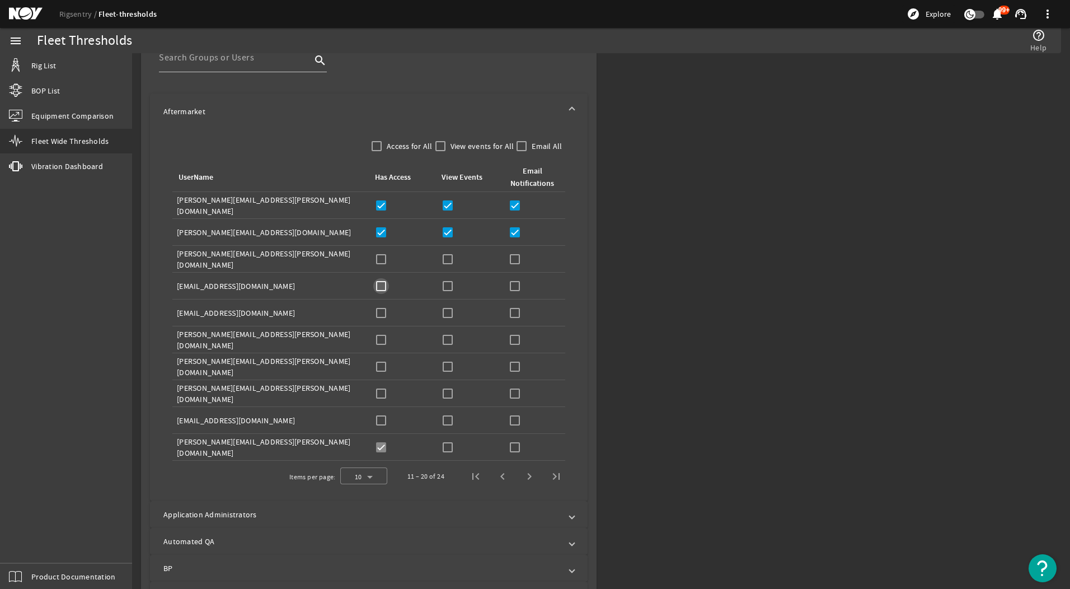
drag, startPoint x: 386, startPoint y: 286, endPoint x: 401, endPoint y: 288, distance: 14.6
click at [387, 287] on input "checkbox" at bounding box center [381, 286] width 16 height 16
checkbox input "true"
click at [444, 283] on input "checkbox" at bounding box center [448, 286] width 16 height 16
checkbox input "true"
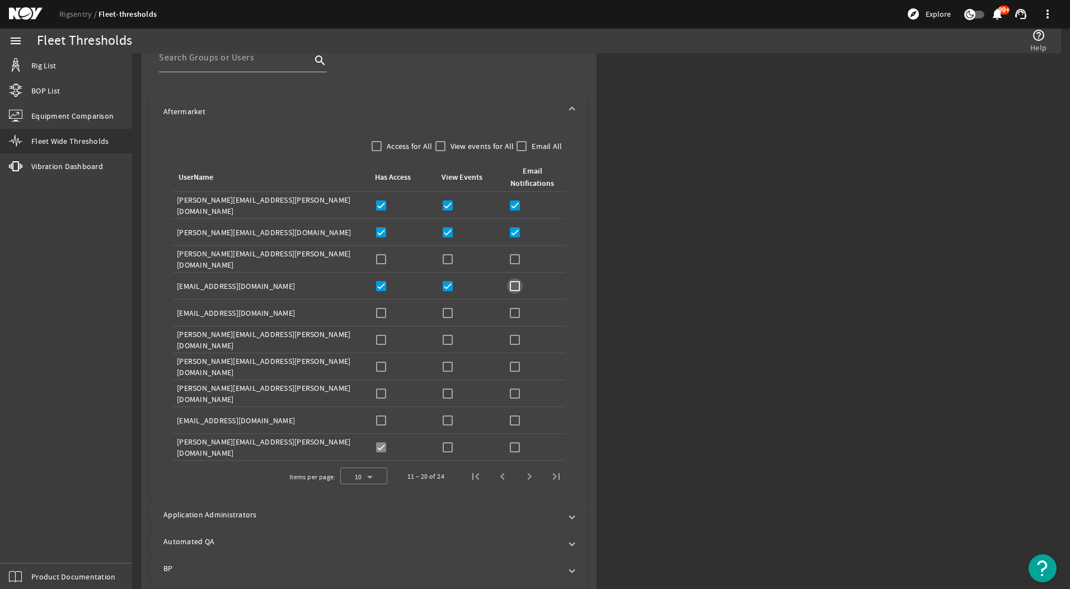
click at [514, 284] on input "checkbox" at bounding box center [515, 286] width 16 height 16
checkbox input "true"
click at [376, 312] on input "checkbox" at bounding box center [381, 313] width 16 height 16
checkbox input "true"
drag, startPoint x: 446, startPoint y: 310, endPoint x: 494, endPoint y: 311, distance: 47.6
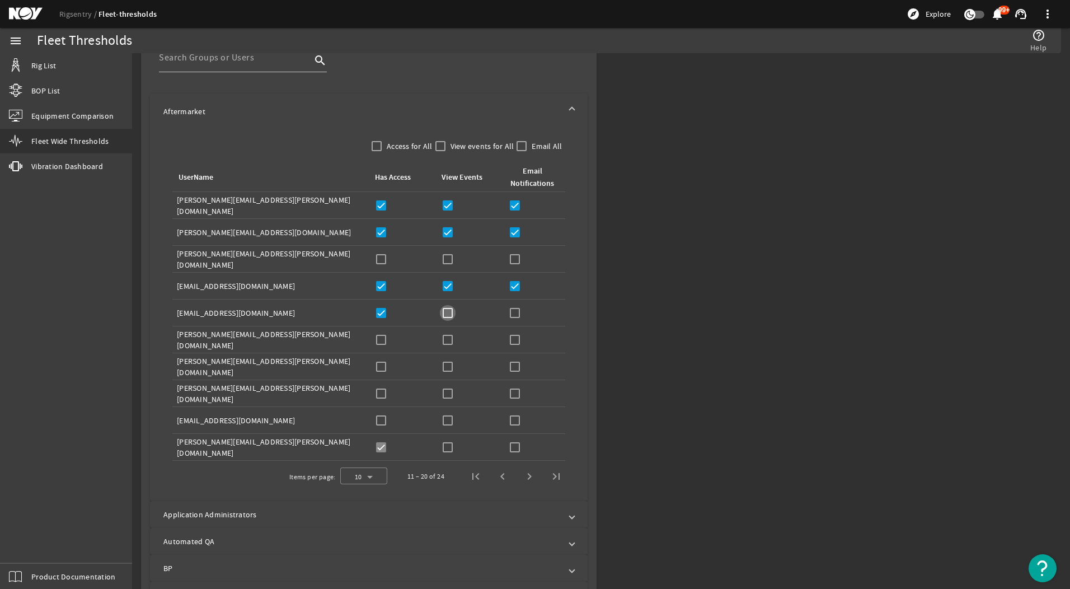
click at [449, 312] on input "checkbox" at bounding box center [448, 313] width 16 height 16
checkbox input "true"
click at [513, 314] on input "checkbox" at bounding box center [515, 313] width 16 height 16
checkbox input "true"
click at [447, 446] on input "checkbox" at bounding box center [448, 447] width 16 height 16
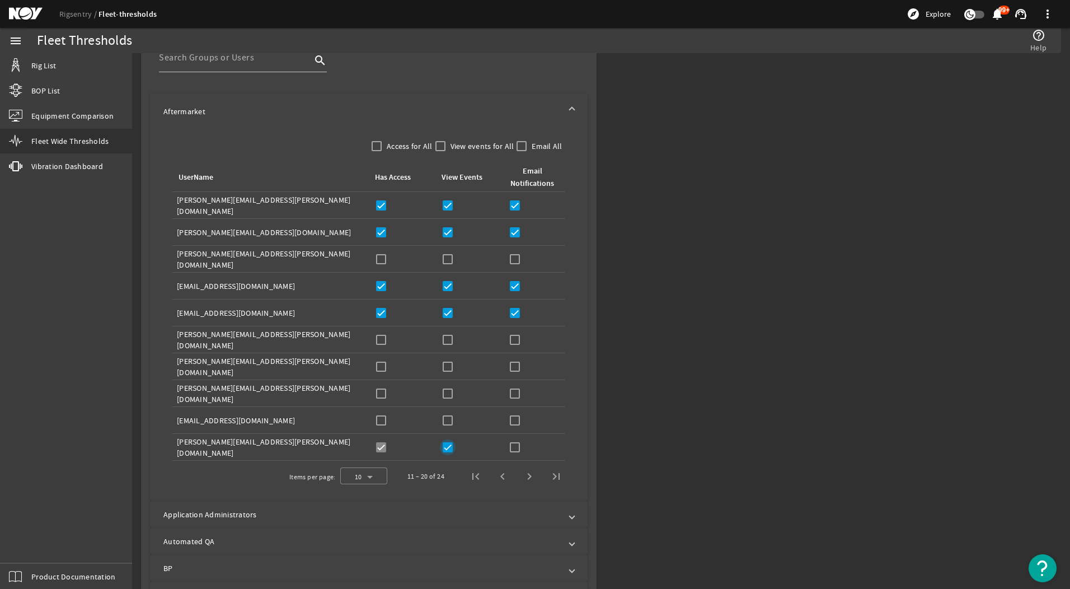
checkbox input "true"
click at [514, 450] on input "checkbox" at bounding box center [515, 447] width 16 height 16
checkbox input "true"
click at [519, 476] on span "Next page" at bounding box center [529, 476] width 27 height 27
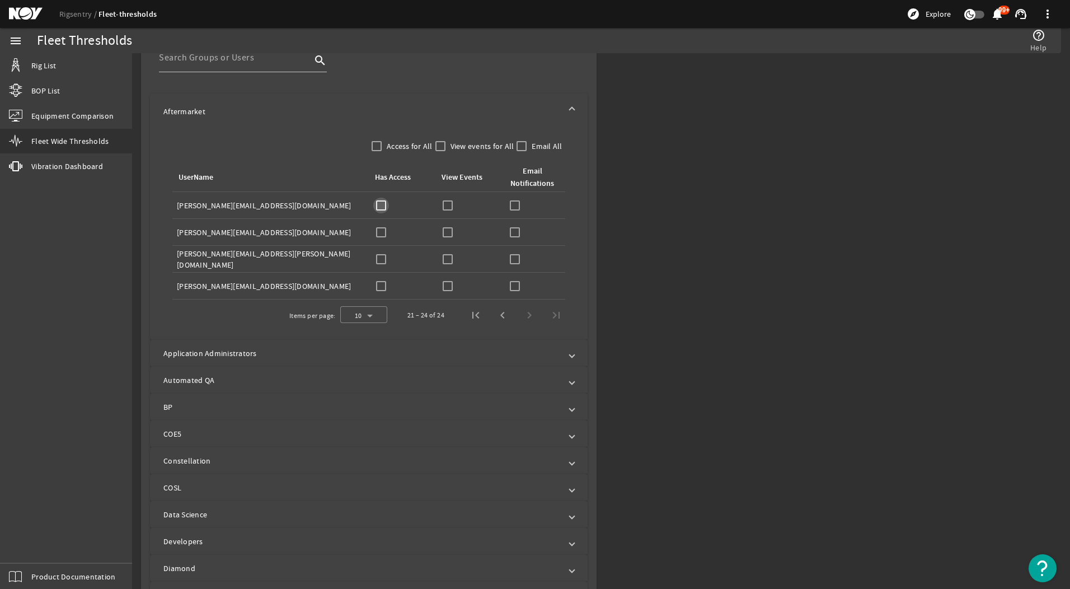
drag, startPoint x: 379, startPoint y: 204, endPoint x: 458, endPoint y: 203, distance: 78.9
click at [385, 204] on input "checkbox" at bounding box center [381, 205] width 16 height 16
checkbox input "true"
drag, startPoint x: 436, startPoint y: 204, endPoint x: 451, endPoint y: 205, distance: 14.6
click at [437, 204] on td "View Events:" at bounding box center [468, 205] width 67 height 27
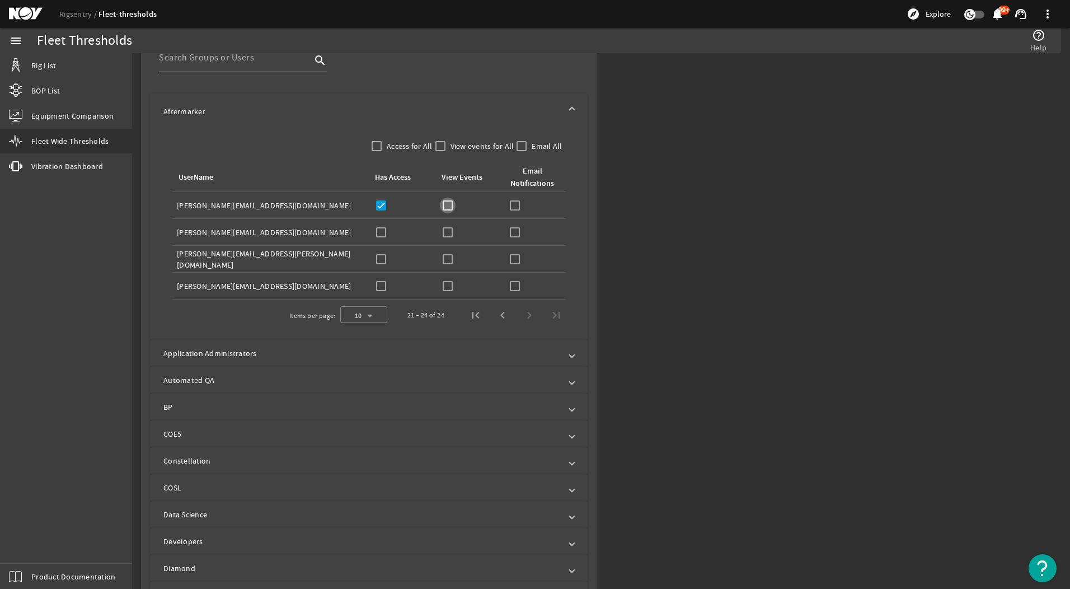
drag, startPoint x: 449, startPoint y: 207, endPoint x: 496, endPoint y: 206, distance: 47.0
click at [449, 206] on input "checkbox" at bounding box center [448, 205] width 16 height 16
checkbox input "true"
click at [513, 205] on input "checkbox" at bounding box center [515, 205] width 16 height 16
checkbox input "true"
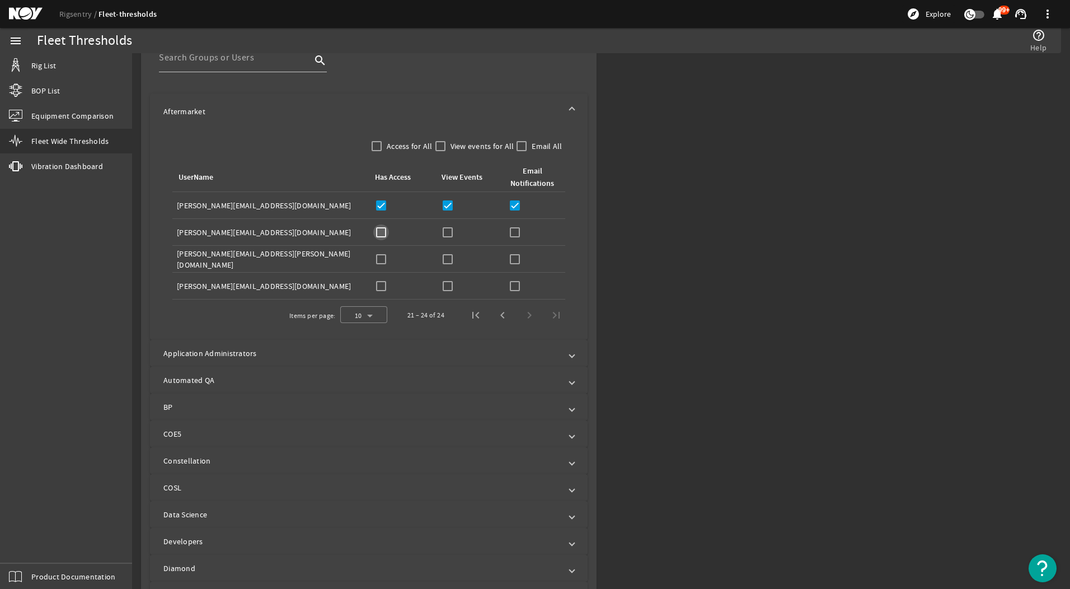
click at [378, 230] on input "checkbox" at bounding box center [381, 232] width 16 height 16
checkbox input "true"
drag, startPoint x: 450, startPoint y: 229, endPoint x: 478, endPoint y: 230, distance: 28.5
click at [451, 229] on input "checkbox" at bounding box center [448, 232] width 16 height 16
checkbox input "true"
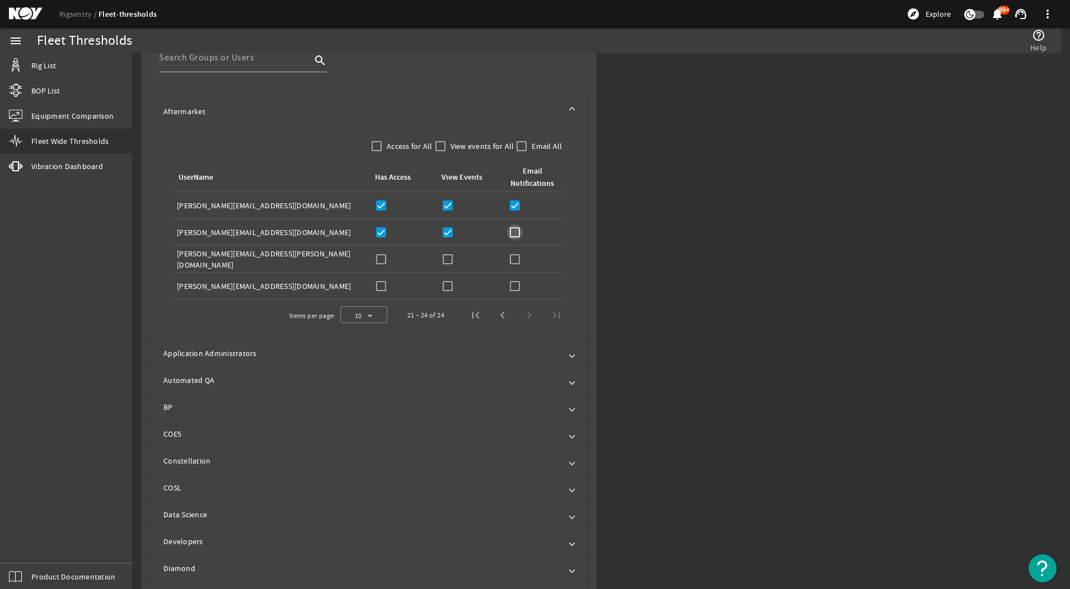
click at [507, 234] on input "checkbox" at bounding box center [515, 232] width 16 height 16
checkbox input "true"
drag, startPoint x: 375, startPoint y: 260, endPoint x: 430, endPoint y: 258, distance: 54.3
click at [378, 260] on input "checkbox" at bounding box center [381, 259] width 16 height 16
checkbox input "true"
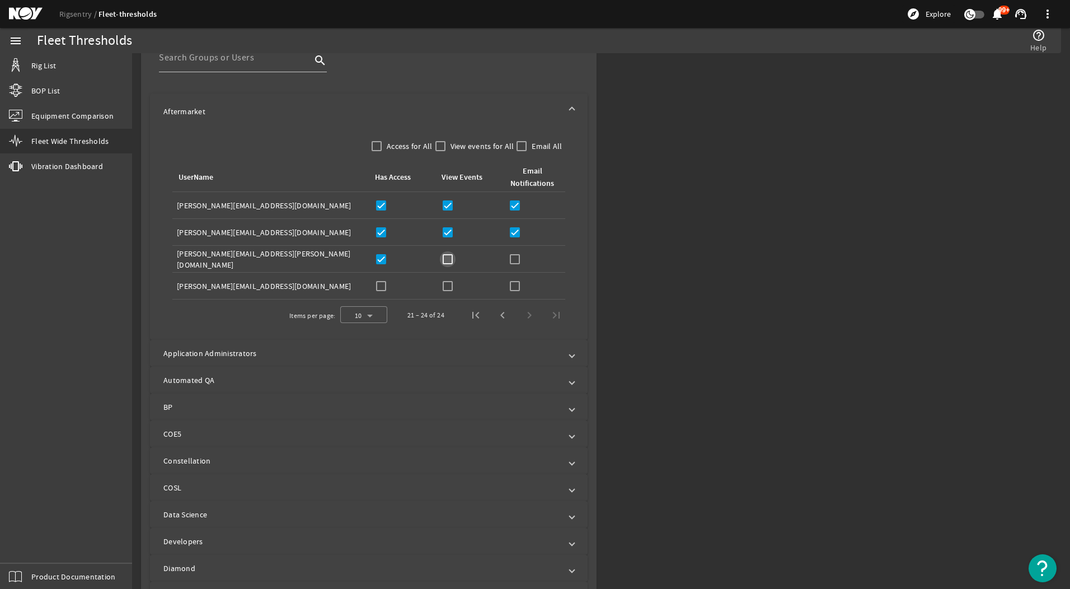
click at [448, 259] on input "checkbox" at bounding box center [448, 259] width 16 height 16
checkbox input "true"
click at [510, 259] on input "checkbox" at bounding box center [515, 259] width 16 height 16
checkbox input "true"
click at [379, 284] on input "checkbox" at bounding box center [381, 286] width 16 height 16
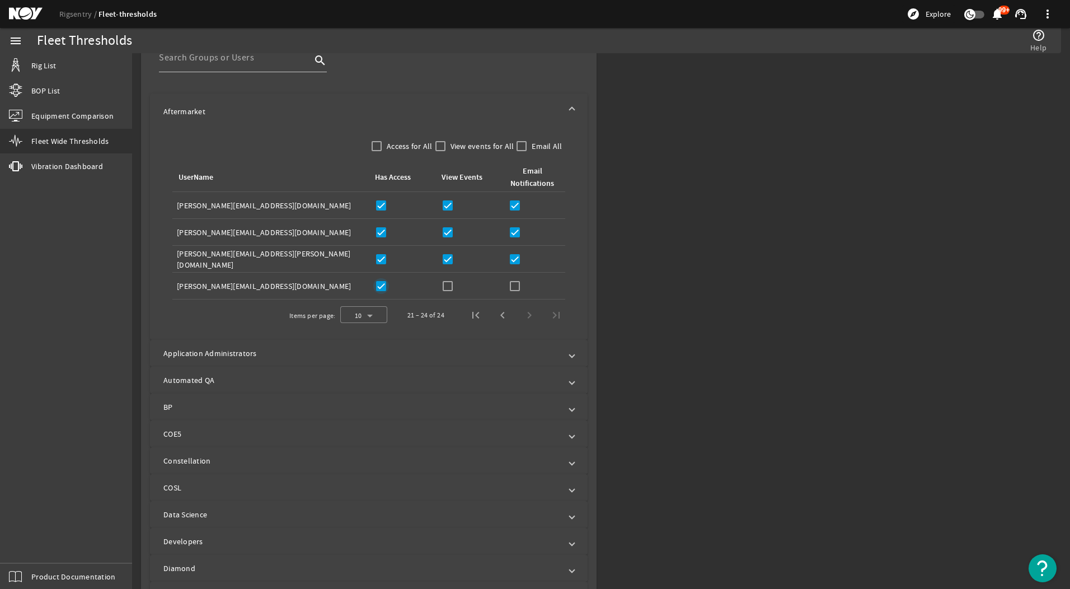
checkbox input "true"
click at [454, 283] on div "View Events:" at bounding box center [469, 286] width 58 height 16
click at [444, 284] on input "checkbox" at bounding box center [448, 286] width 16 height 16
checkbox input "true"
click at [515, 284] on input "checkbox" at bounding box center [515, 286] width 16 height 16
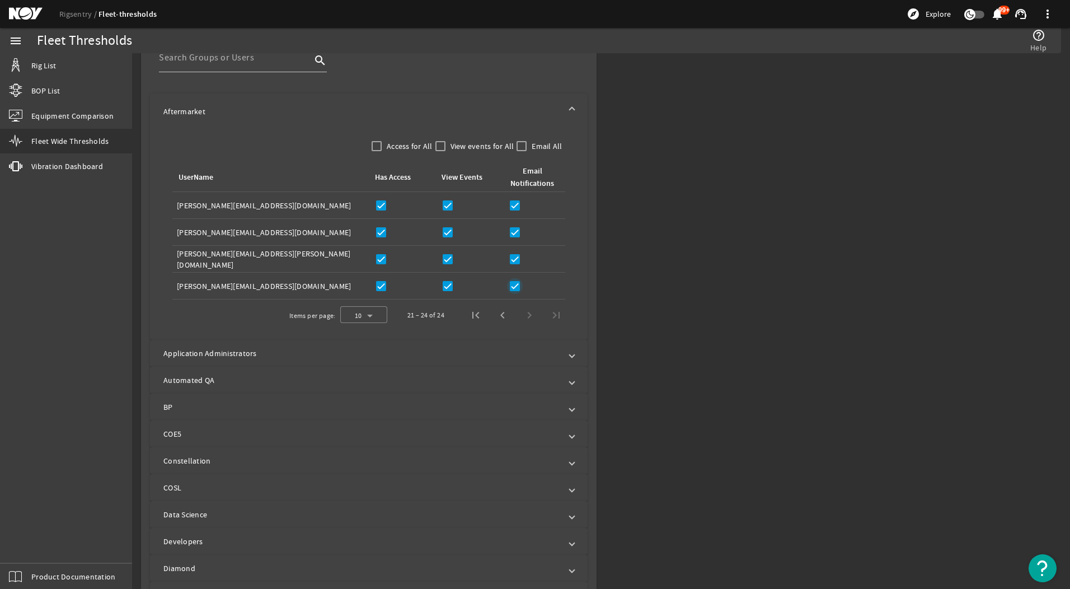
drag, startPoint x: 511, startPoint y: 284, endPoint x: 455, endPoint y: 286, distance: 56.0
click at [510, 284] on input "checkbox" at bounding box center [515, 286] width 16 height 16
checkbox input "false"
drag, startPoint x: 445, startPoint y: 286, endPoint x: 376, endPoint y: 289, distance: 69.4
click at [444, 286] on input "checkbox" at bounding box center [448, 286] width 16 height 16
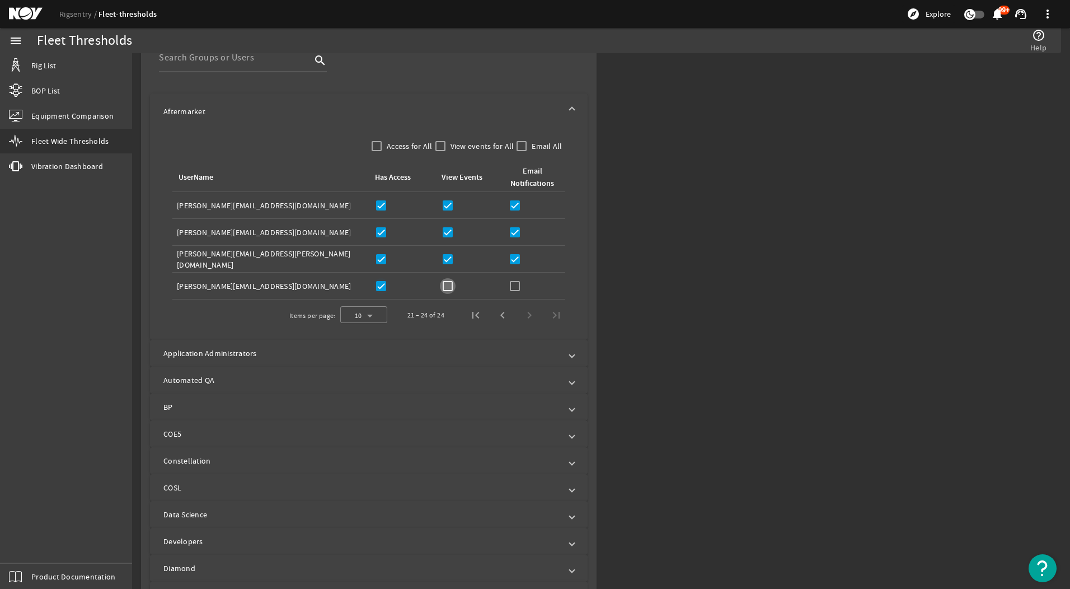
checkbox input "false"
click at [383, 287] on input "checkbox" at bounding box center [381, 286] width 16 height 16
checkbox input "false"
click at [569, 111] on span at bounding box center [571, 111] width 4 height 11
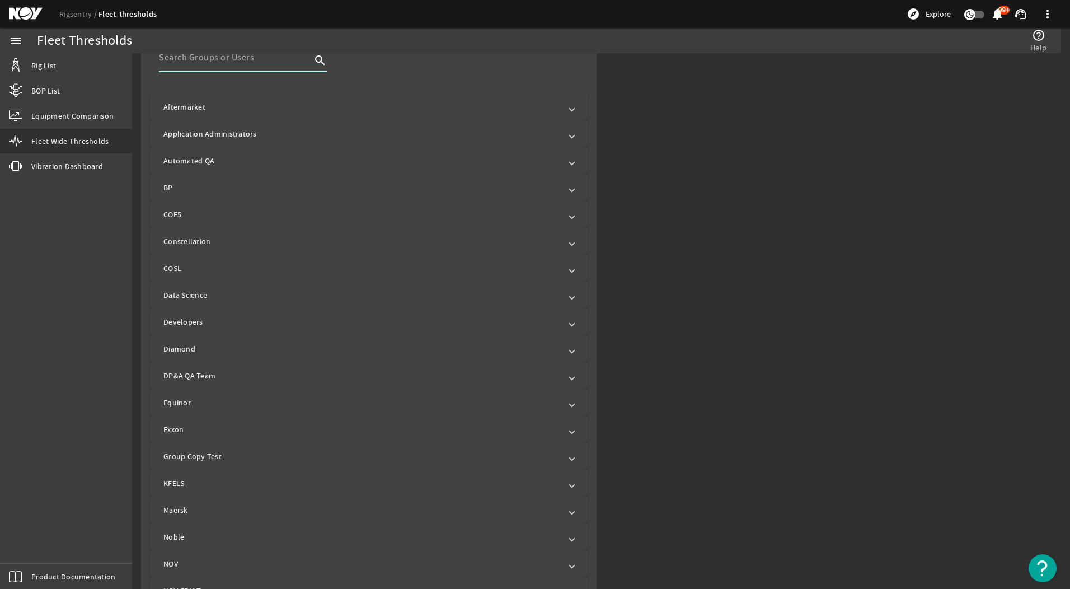
click at [276, 58] on input at bounding box center [235, 57] width 152 height 13
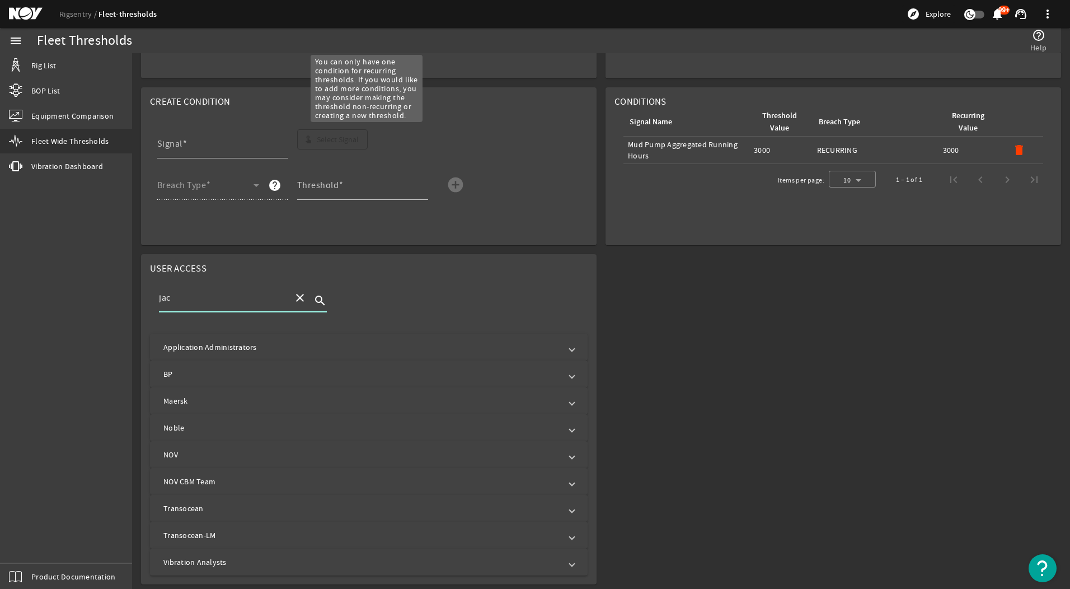
scroll to position [91, 0]
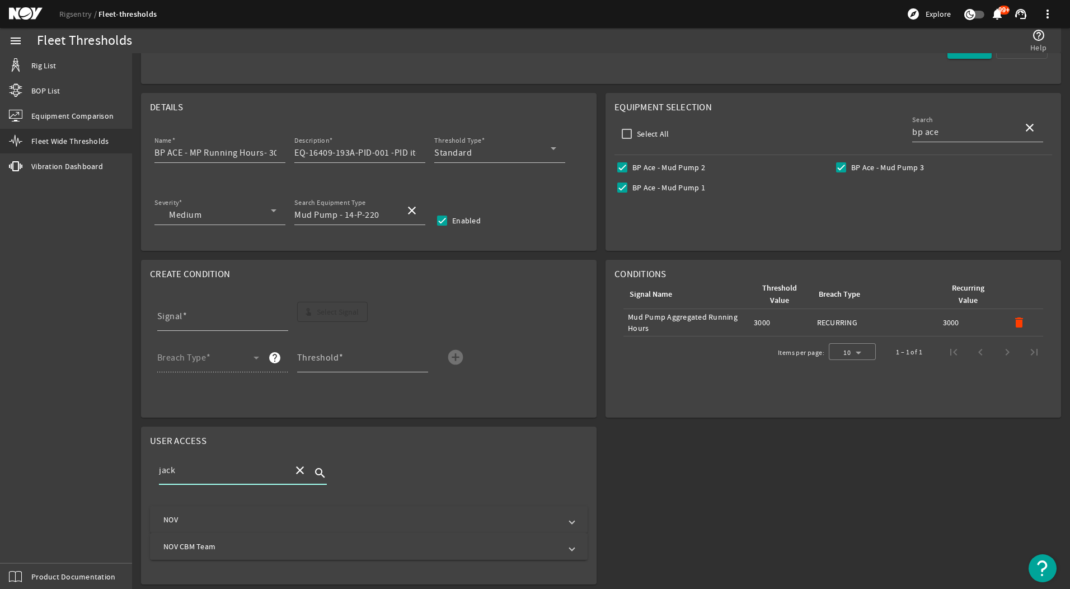
type input "jack"
click at [242, 555] on mat-expansion-panel-header "NOV CBM Team" at bounding box center [368, 546] width 437 height 27
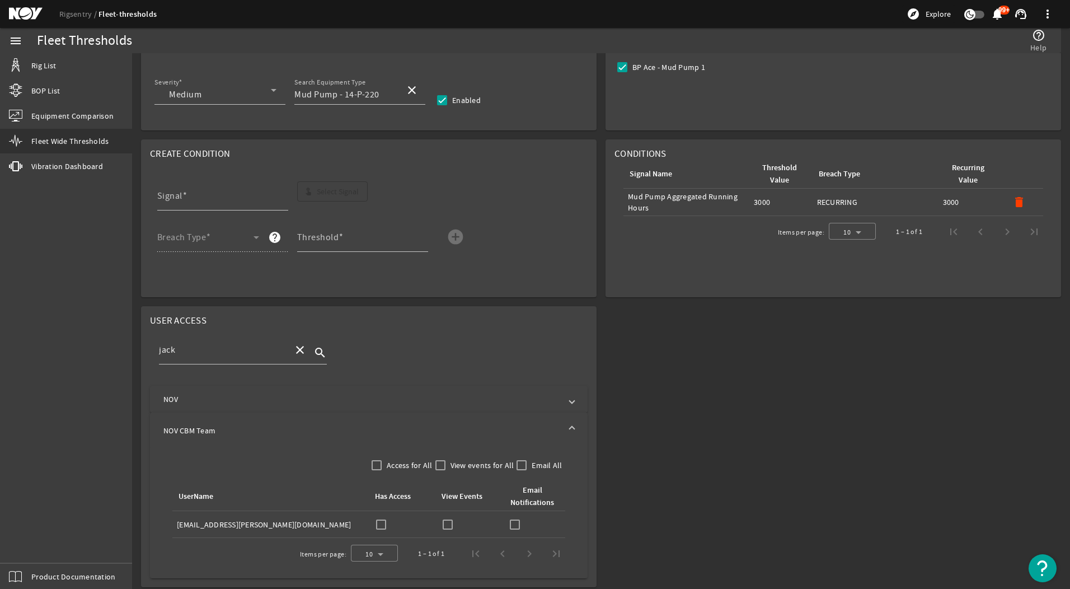
scroll to position [214, 0]
click at [376, 519] on input "checkbox" at bounding box center [381, 522] width 16 height 16
checkbox input "true"
click at [447, 521] on input "checkbox" at bounding box center [448, 522] width 16 height 16
checkbox input "true"
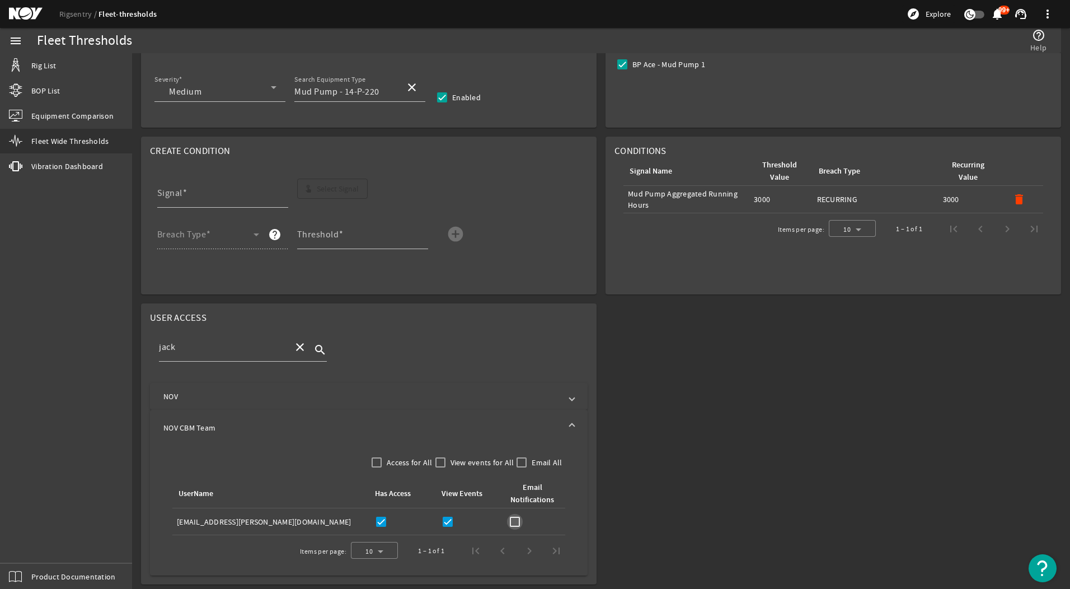
click at [509, 518] on input "checkbox" at bounding box center [515, 522] width 16 height 16
checkbox input "true"
click at [250, 343] on input "jack" at bounding box center [221, 346] width 125 height 13
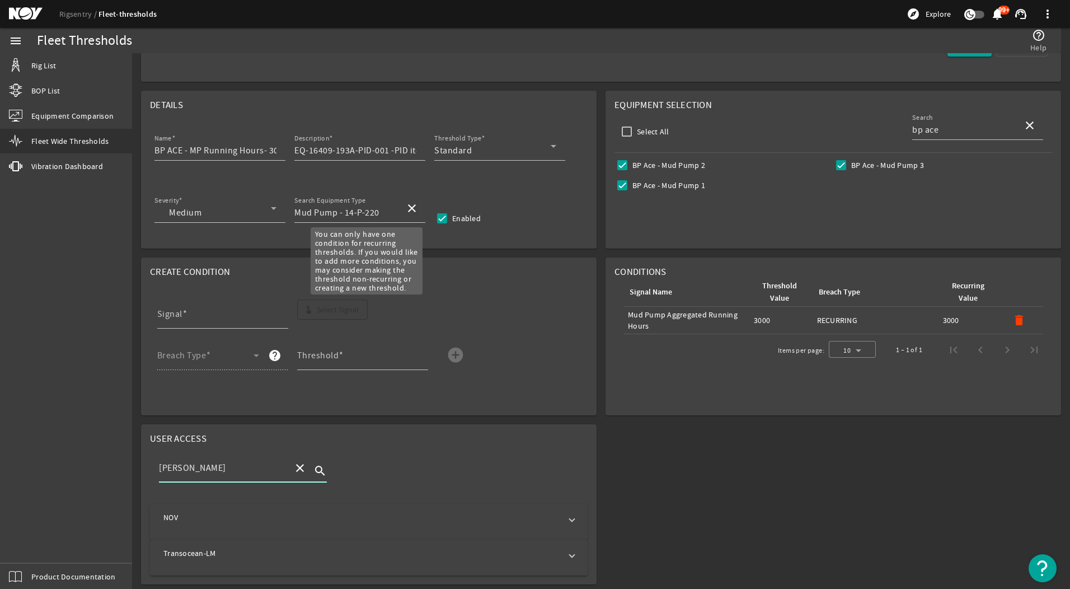
scroll to position [91, 0]
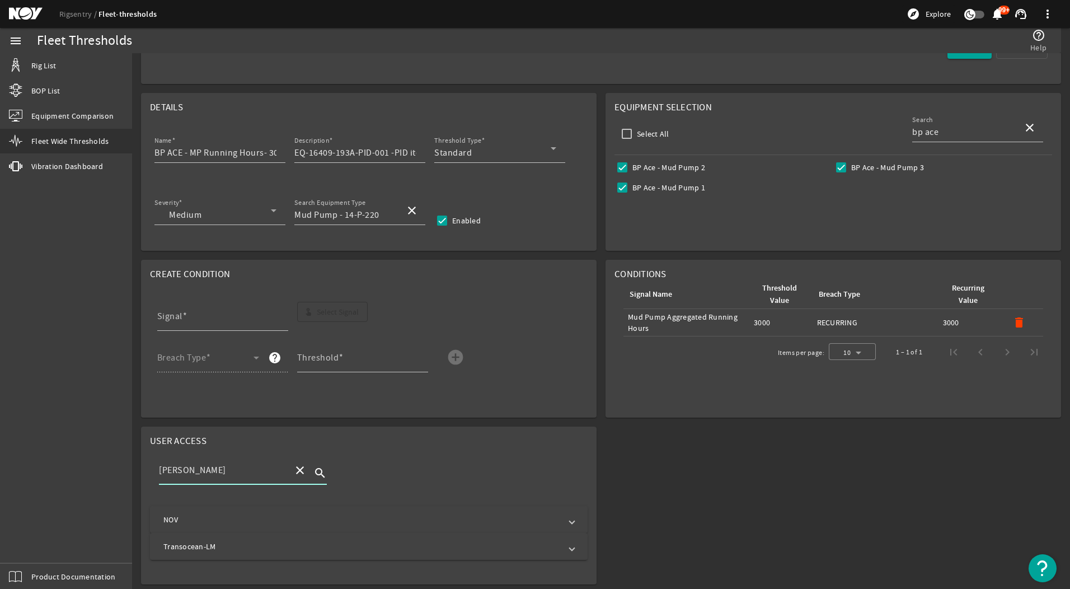
type input "[PERSON_NAME]"
click at [261, 514] on mat-panel-title "NOV" at bounding box center [361, 519] width 397 height 11
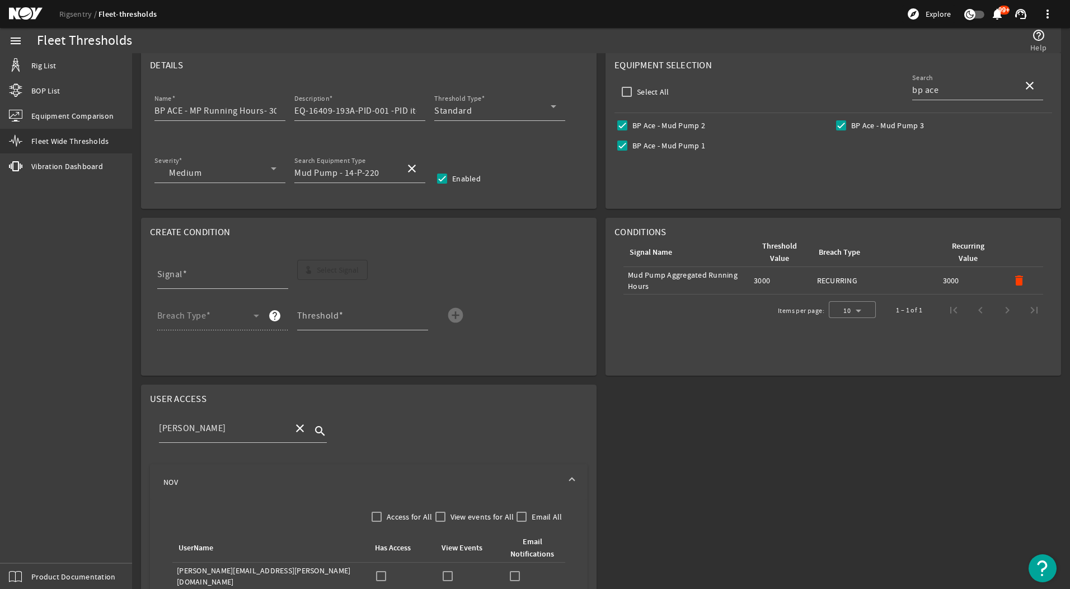
scroll to position [241, 0]
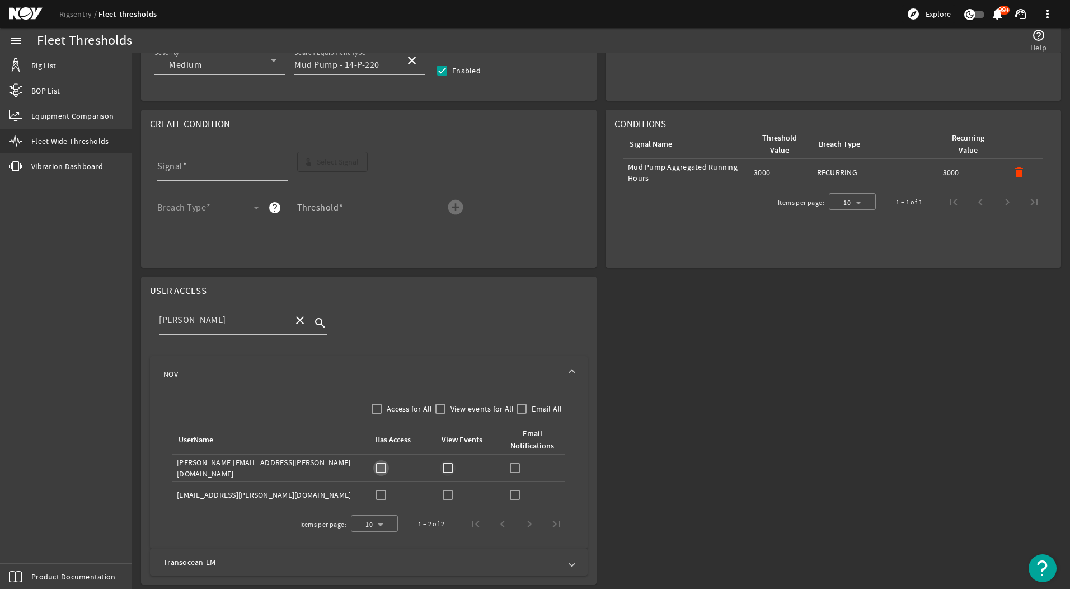
drag, startPoint x: 376, startPoint y: 465, endPoint x: 441, endPoint y: 465, distance: 65.5
click at [380, 465] on input "checkbox" at bounding box center [381, 468] width 16 height 16
checkbox input "true"
click at [451, 465] on input "checkbox" at bounding box center [448, 468] width 16 height 16
checkbox input "true"
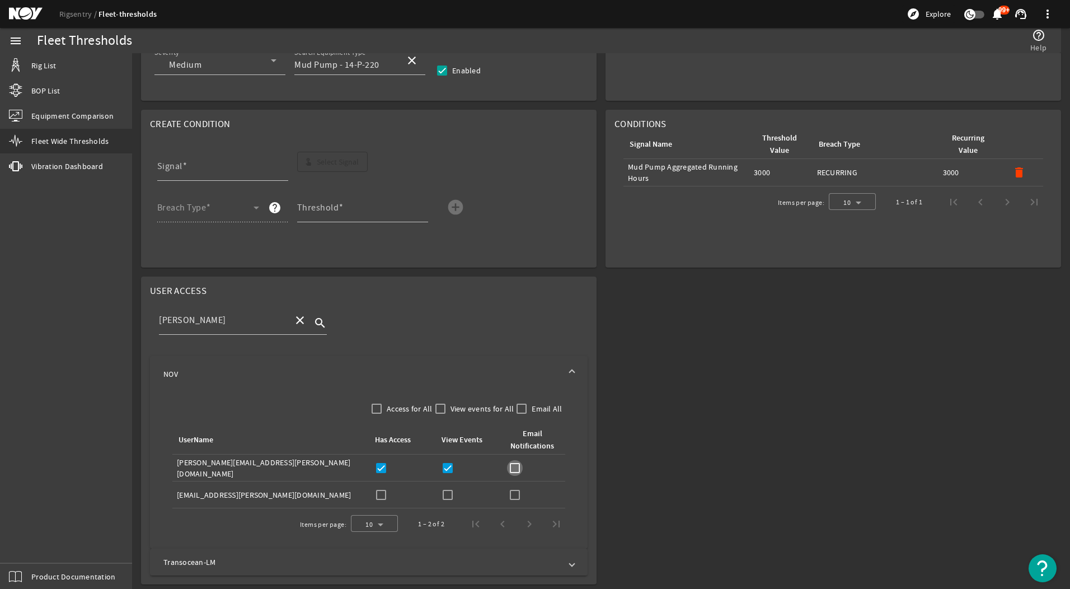
click at [511, 467] on input "checkbox" at bounding box center [515, 468] width 16 height 16
checkbox input "true"
click at [558, 365] on mat-expansion-panel-header "NOV" at bounding box center [368, 374] width 437 height 36
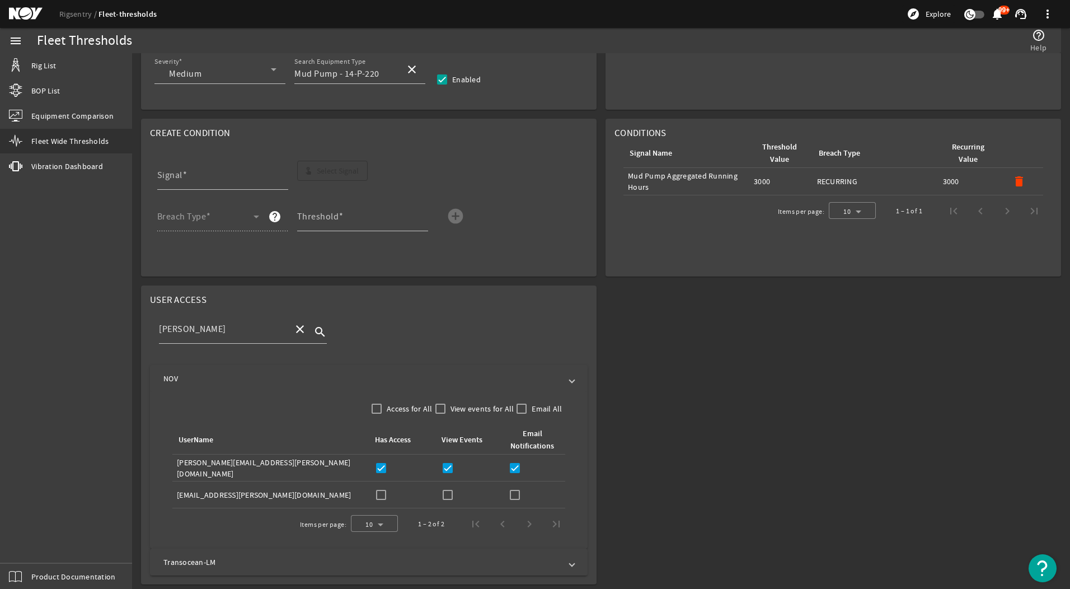
scroll to position [91, 0]
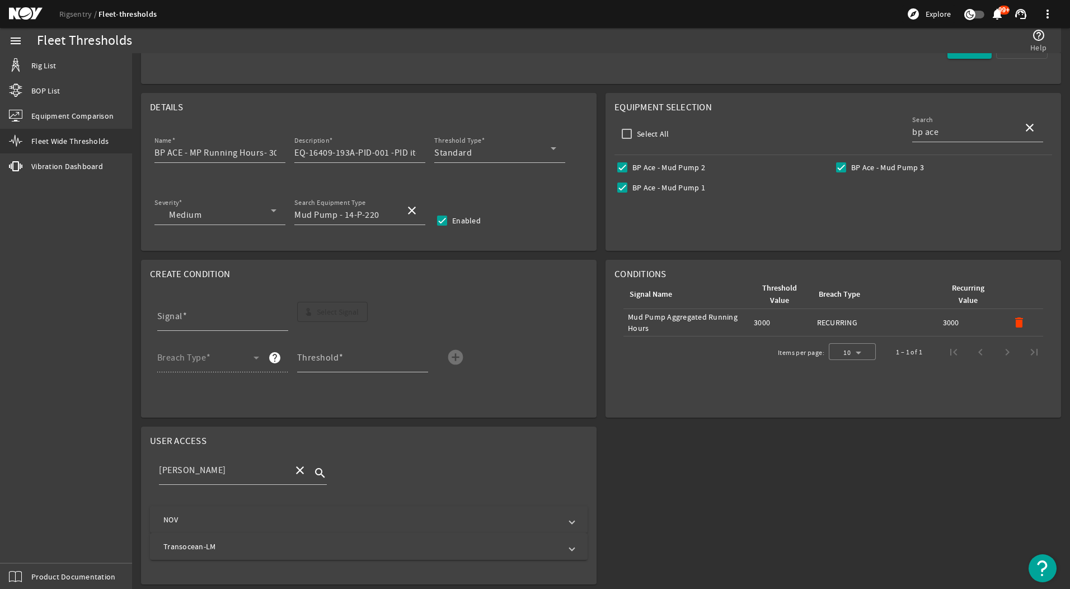
click at [491, 453] on div "greg close search" at bounding box center [368, 475] width 437 height 59
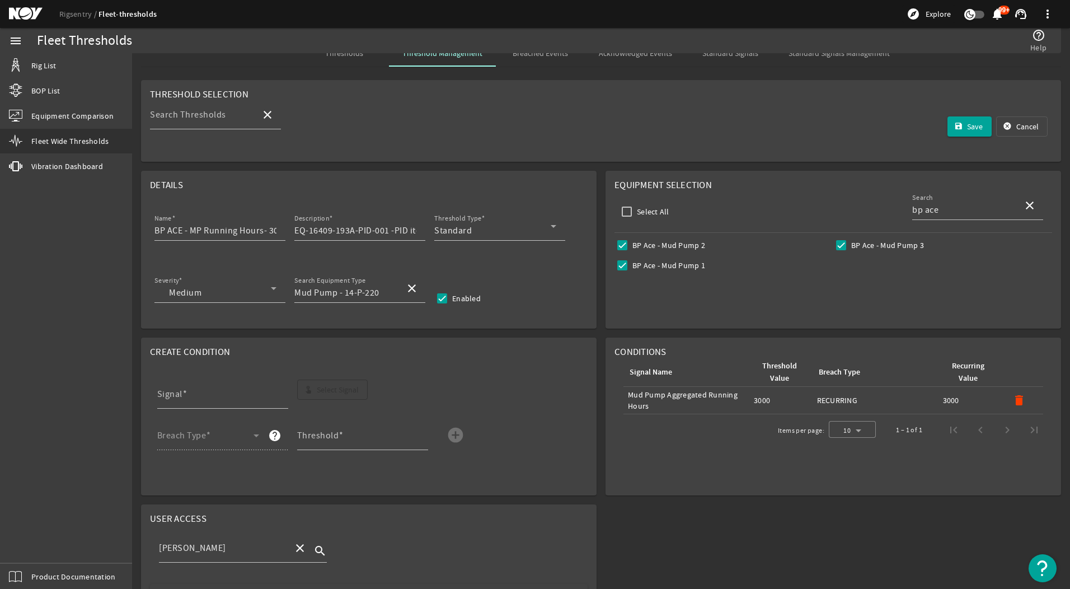
scroll to position [0, 0]
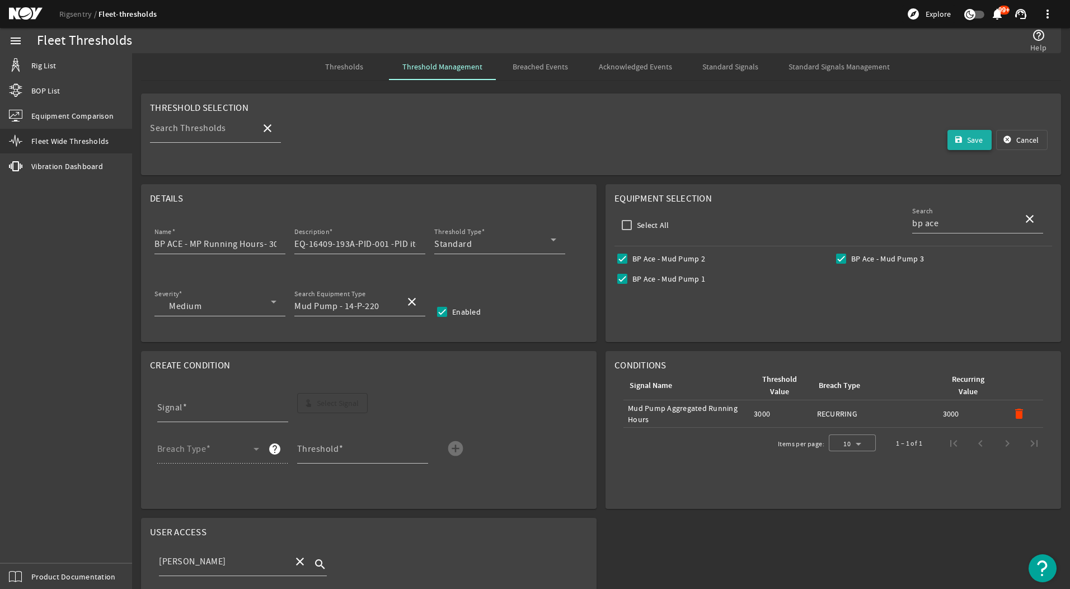
click at [967, 140] on span "Save" at bounding box center [975, 139] width 16 height 11
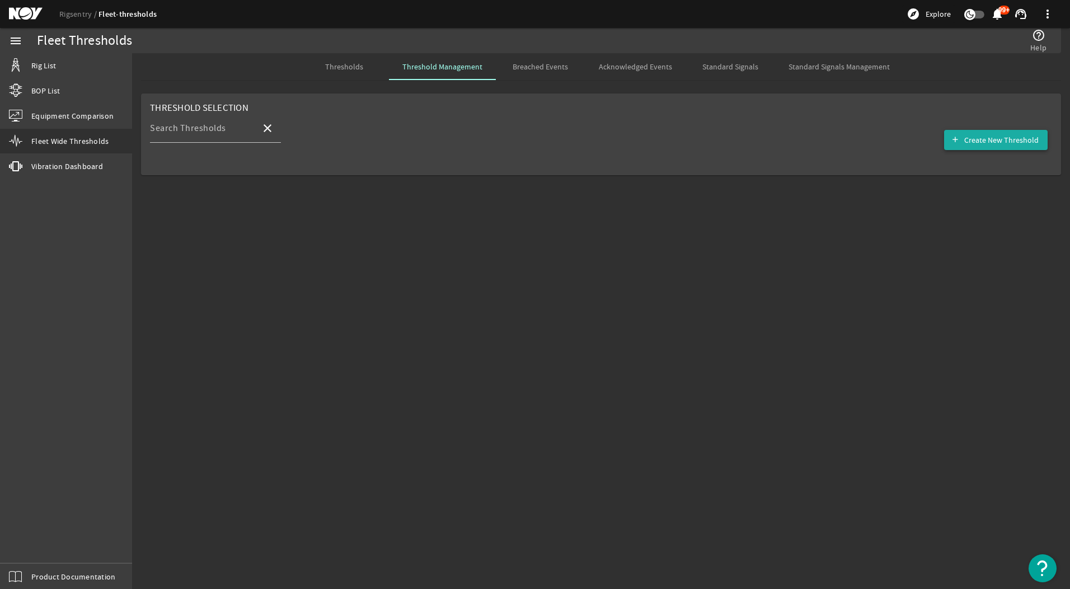
click at [1014, 135] on span "Create New Threshold" at bounding box center [1001, 139] width 74 height 11
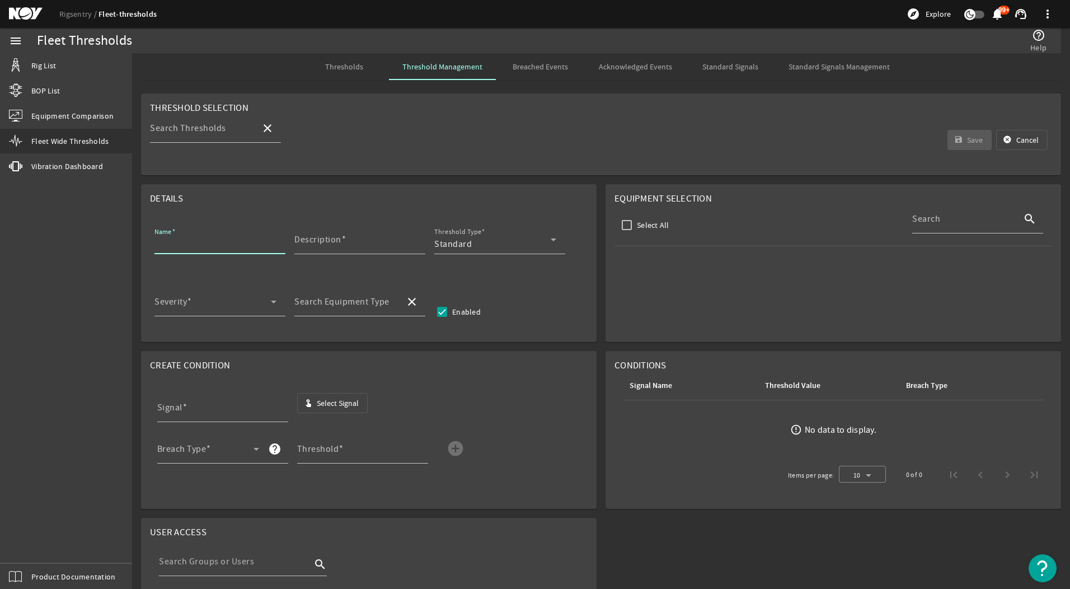
click at [219, 241] on input "Name" at bounding box center [215, 243] width 122 height 13
type input "BP ACE - MP Running Hours- 3000hrs Threshold"
type input "EQ-16409-193A-PID-001 -PID items (8.1)"
type input "Mud Pump - 14-P-220"
type input "bp ace"
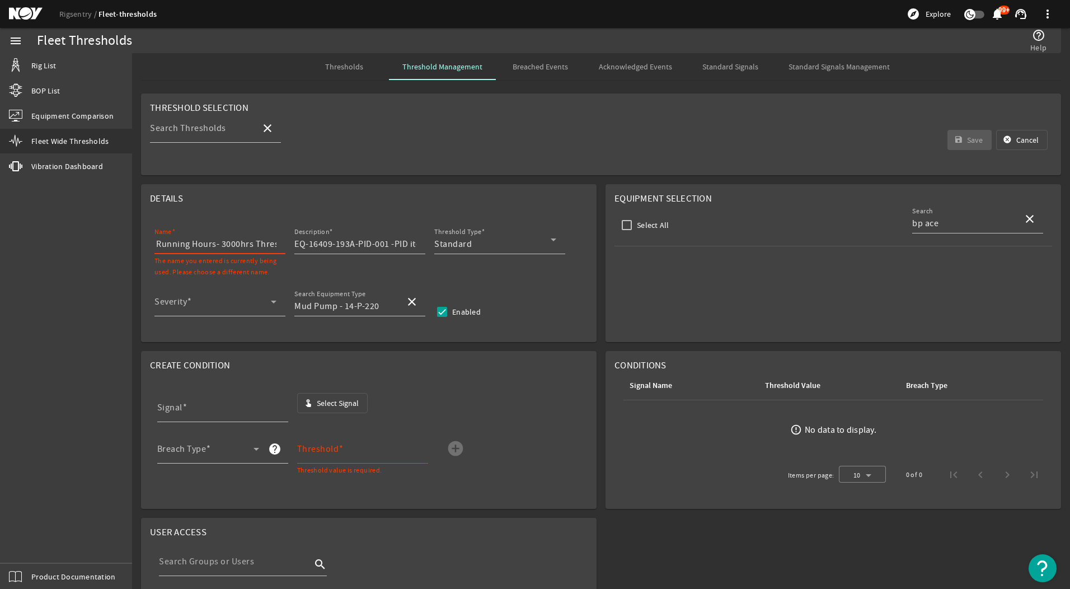
scroll to position [0, 66]
drag, startPoint x: 270, startPoint y: 246, endPoint x: 207, endPoint y: 250, distance: 63.3
click at [207, 250] on input "BP ACE - MP Running Hours- 3000hrs Threshold" at bounding box center [215, 243] width 122 height 13
type input "BP ACE - MP Running Hours- 5000hrs Threshold"
click at [569, 282] on mat-card "Details Name BP ACE - MP Running Hours- 5000hrs Threshold Description EQ-16409-…" at bounding box center [368, 263] width 455 height 158
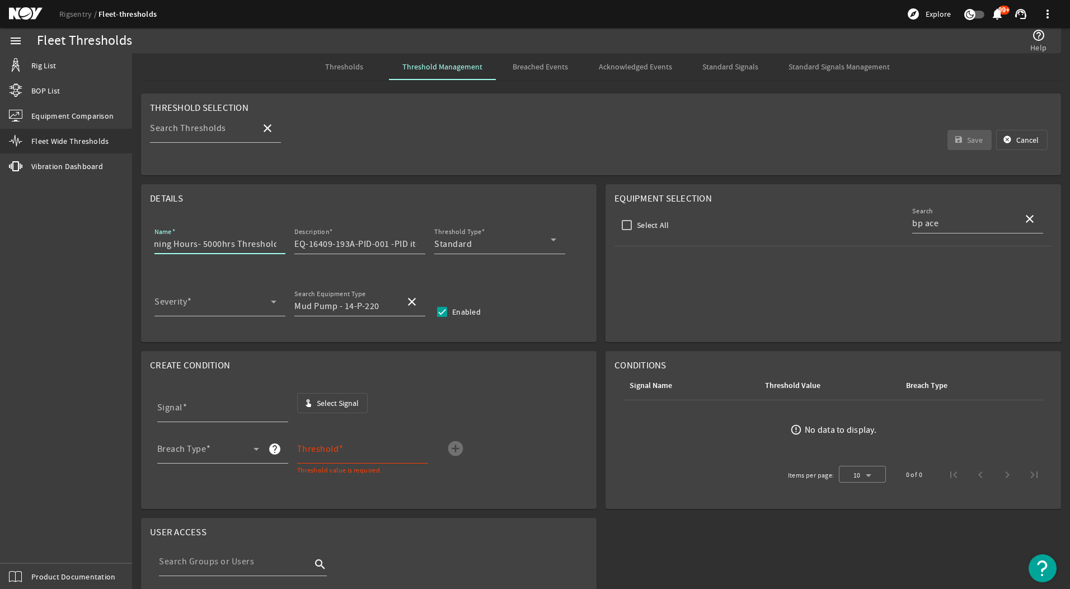
scroll to position [0, 0]
click at [358, 235] on div "Description EQ-16409-193A-PID-001 -PID items (8.1)" at bounding box center [355, 239] width 122 height 29
click at [357, 241] on input "EQ-16409-193A-PID-001 -PID items (8.1)" at bounding box center [355, 243] width 122 height 13
click at [363, 305] on input "Mud Pump - 14-P-220" at bounding box center [345, 305] width 102 height 13
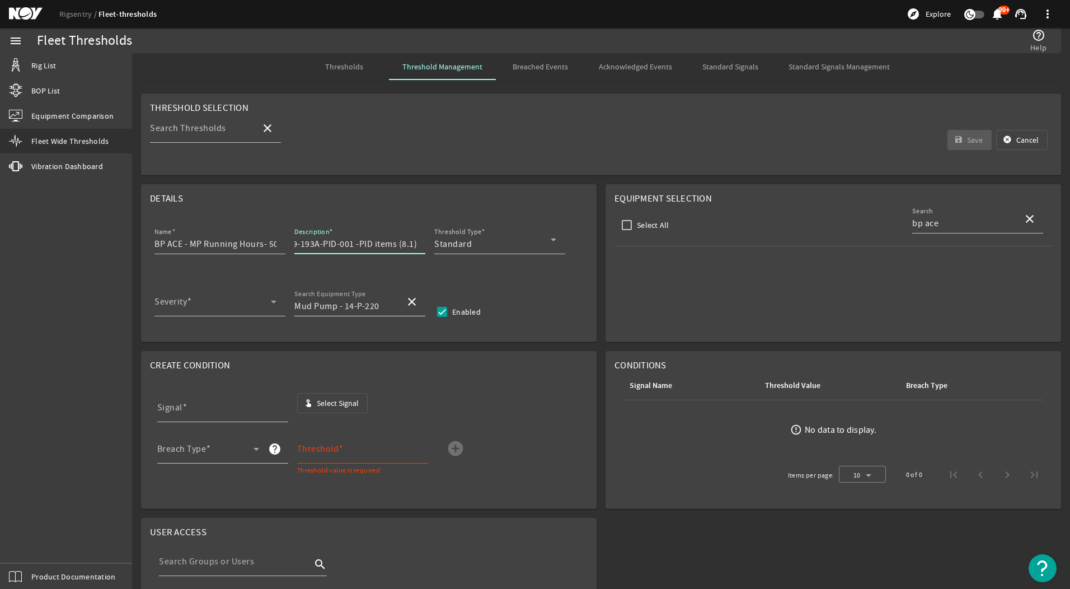
scroll to position [0, 0]
click at [359, 346] on mat-option "Mud Pump - 14-P-220" at bounding box center [359, 334] width 131 height 27
click at [716, 320] on mat-card "Equipment Selection Select All Search bp ace close Deepsea Stavanger - Mud Pump…" at bounding box center [832, 263] width 455 height 158
click at [618, 275] on input "BP Ace - Mud Pump 1" at bounding box center [622, 279] width 16 height 16
checkbox input "true"
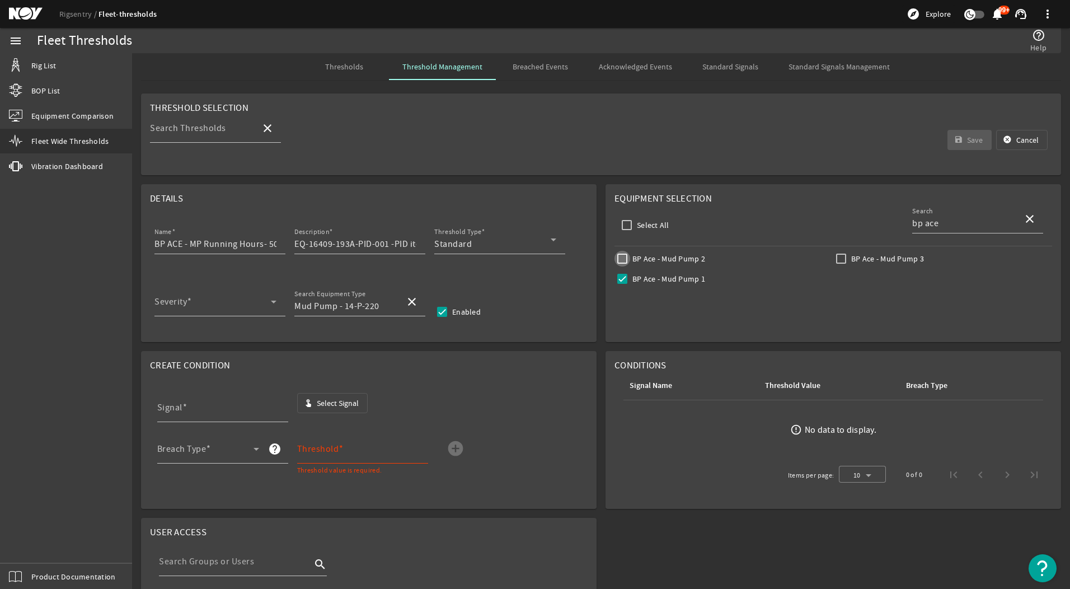
click at [619, 257] on input "BP Ace - Mud Pump 2" at bounding box center [622, 259] width 16 height 16
checkbox input "true"
click at [849, 259] on label "BP Ace - Mud Pump 3" at bounding box center [886, 258] width 75 height 11
click at [845, 259] on input "BP Ace - Mud Pump 3" at bounding box center [841, 259] width 16 height 16
checkbox input "true"
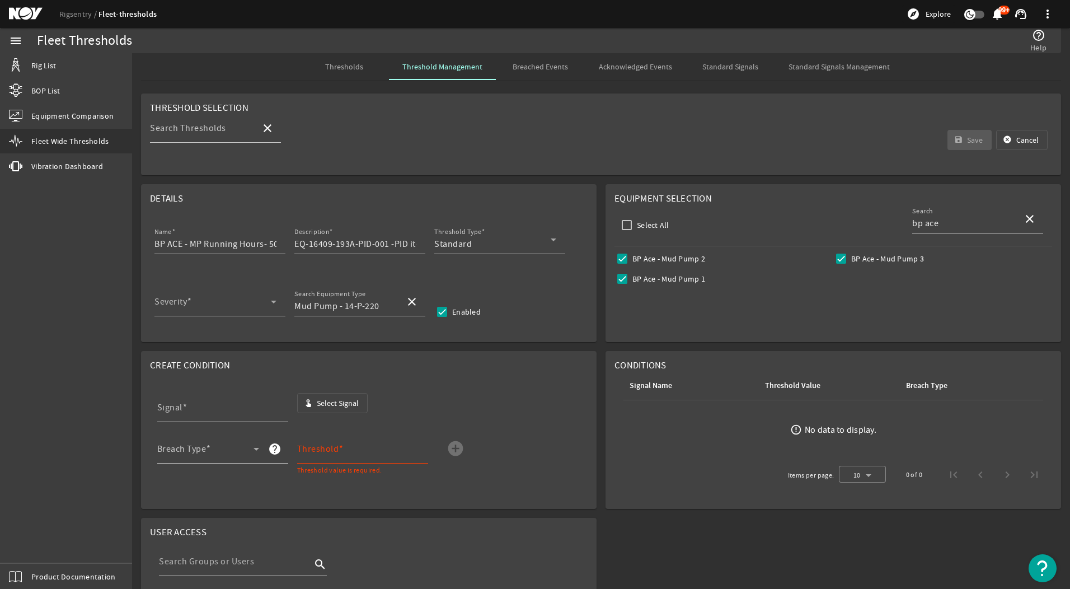
click at [1044, 36] on mat-icon "help_outline" at bounding box center [1038, 35] width 13 height 13
click at [1038, 35] on mat-icon "help_outline" at bounding box center [1038, 35] width 13 height 13
click at [1036, 572] on img "Open Resource Center" at bounding box center [1042, 568] width 28 height 28
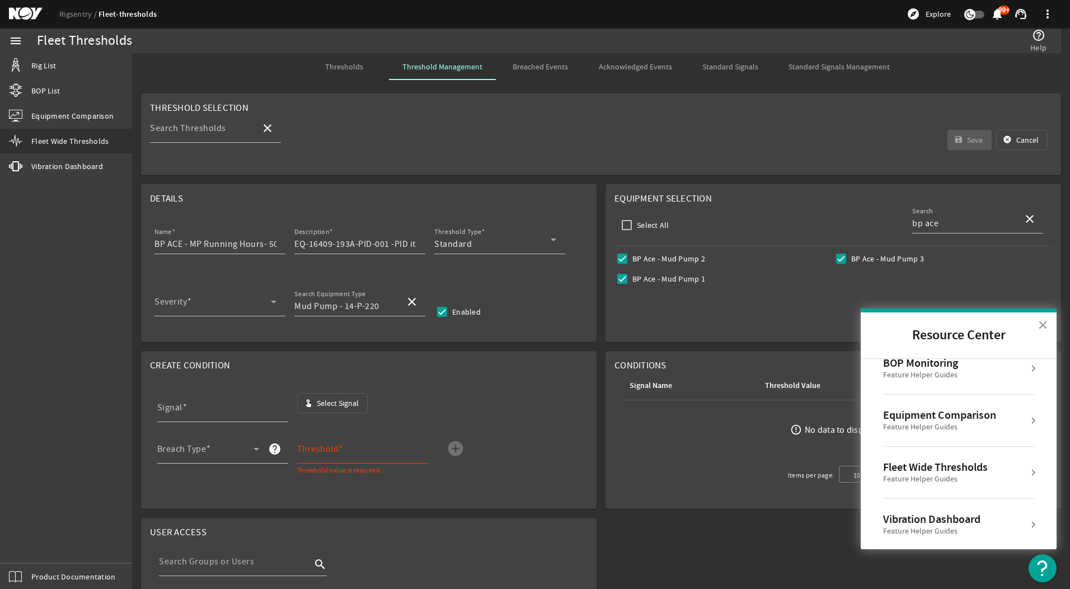
scroll to position [122, 0]
click at [974, 472] on div "Feature Helper Guides" at bounding box center [935, 477] width 105 height 11
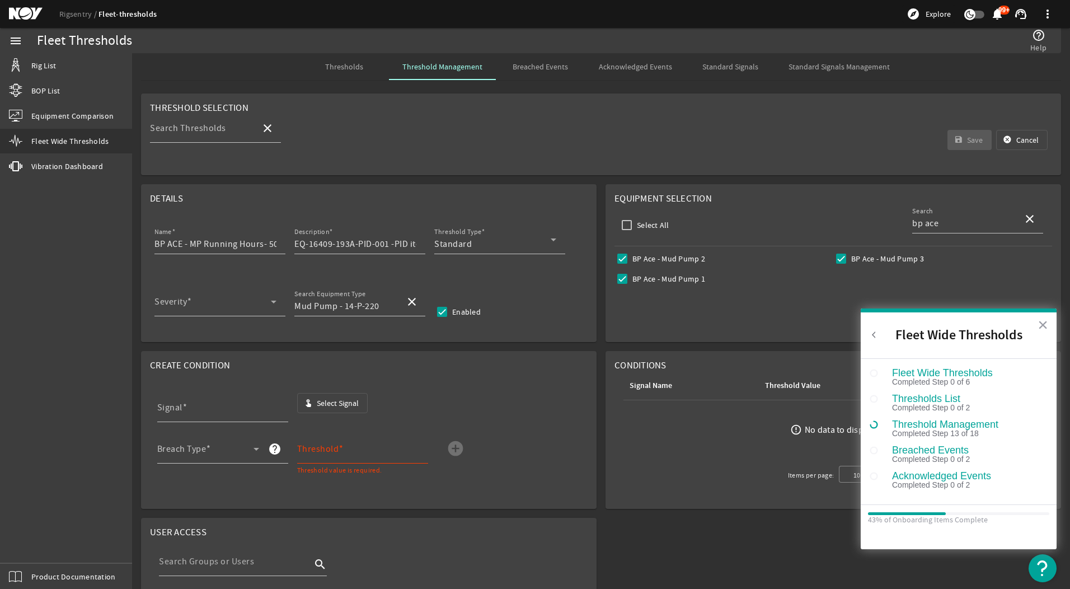
scroll to position [0, 0]
click at [928, 425] on div "Threshold Management" at bounding box center [963, 424] width 142 height 10
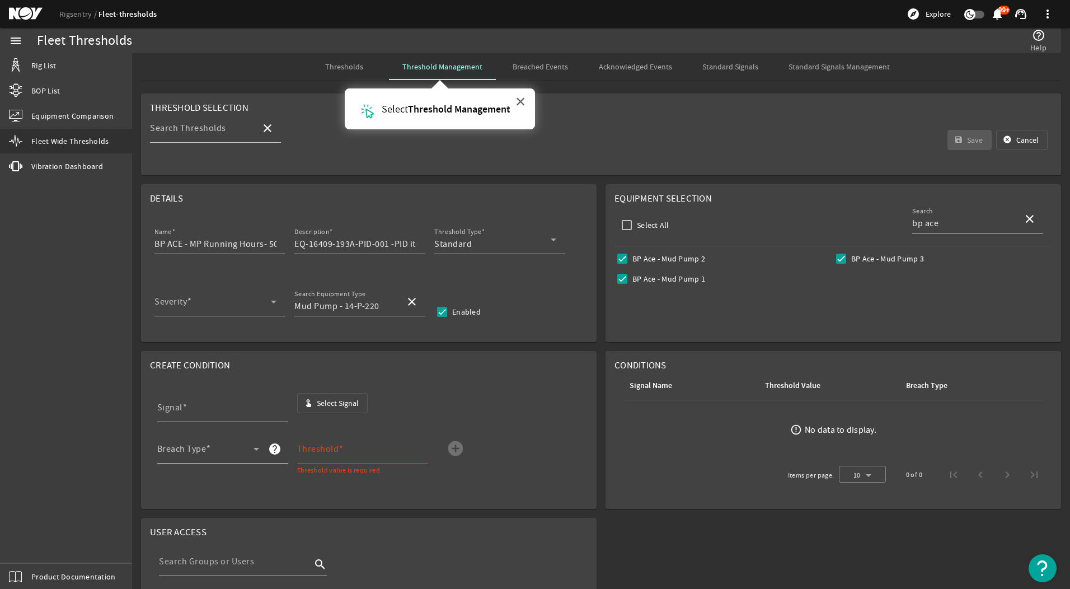
click at [519, 99] on button "×" at bounding box center [520, 101] width 11 height 18
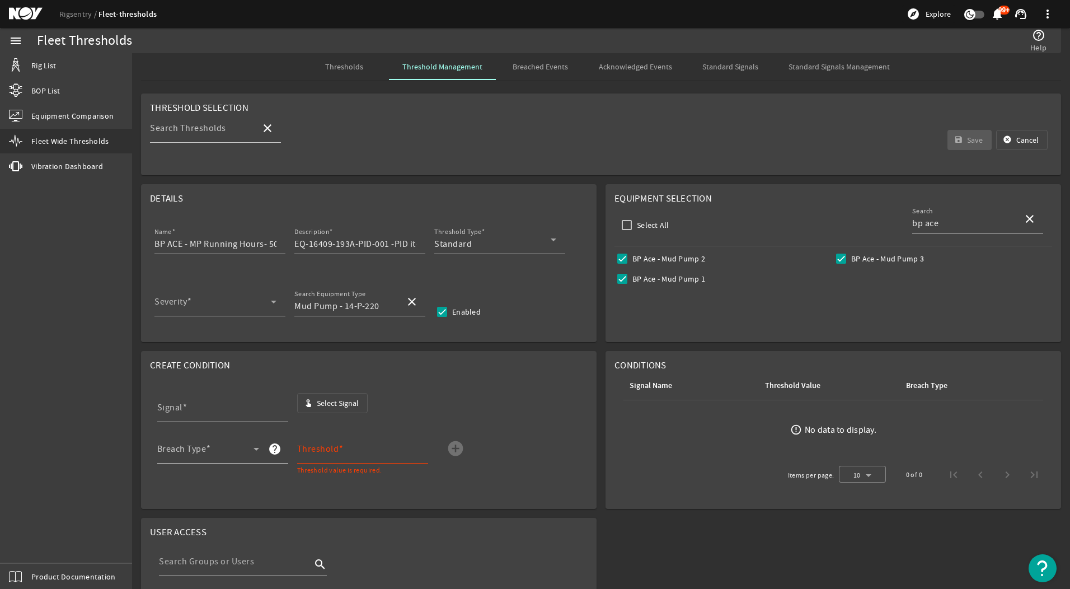
click at [856, 315] on mat-card "Equipment Selection Select All Search bp ace close Deepsea Stavanger - Mud Pump…" at bounding box center [832, 263] width 455 height 158
click at [229, 406] on input "Signal" at bounding box center [218, 411] width 122 height 13
click at [326, 402] on span "Select Signal" at bounding box center [338, 402] width 42 height 11
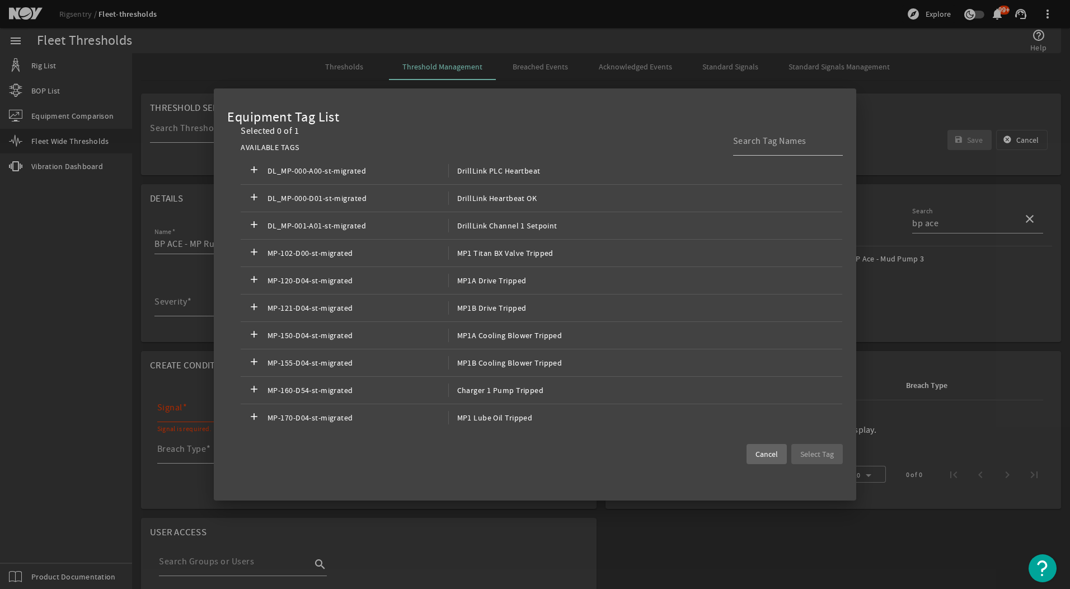
drag, startPoint x: 774, startPoint y: 448, endPoint x: 763, endPoint y: 447, distance: 11.2
click at [772, 449] on span "Cancel" at bounding box center [766, 453] width 22 height 11
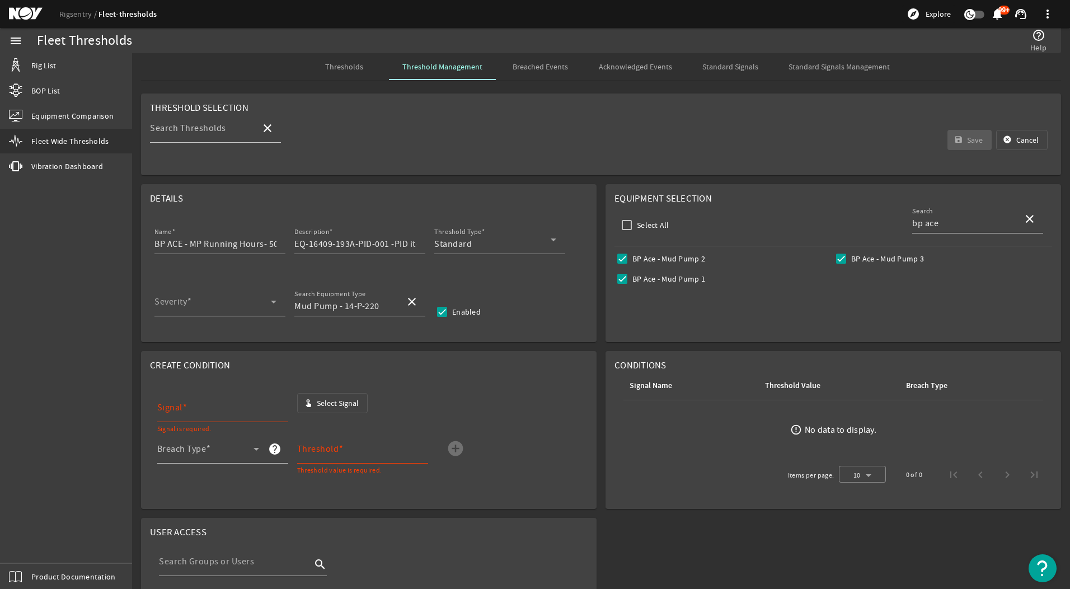
click at [232, 293] on div "Severity" at bounding box center [215, 301] width 122 height 29
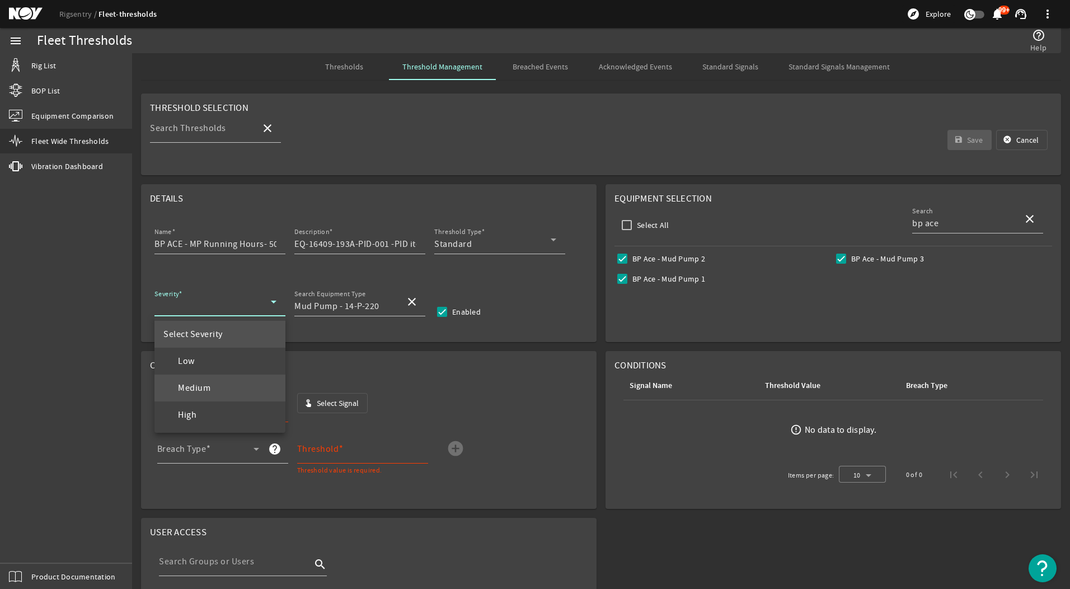
click at [219, 392] on mat-option "Medium" at bounding box center [219, 387] width 131 height 27
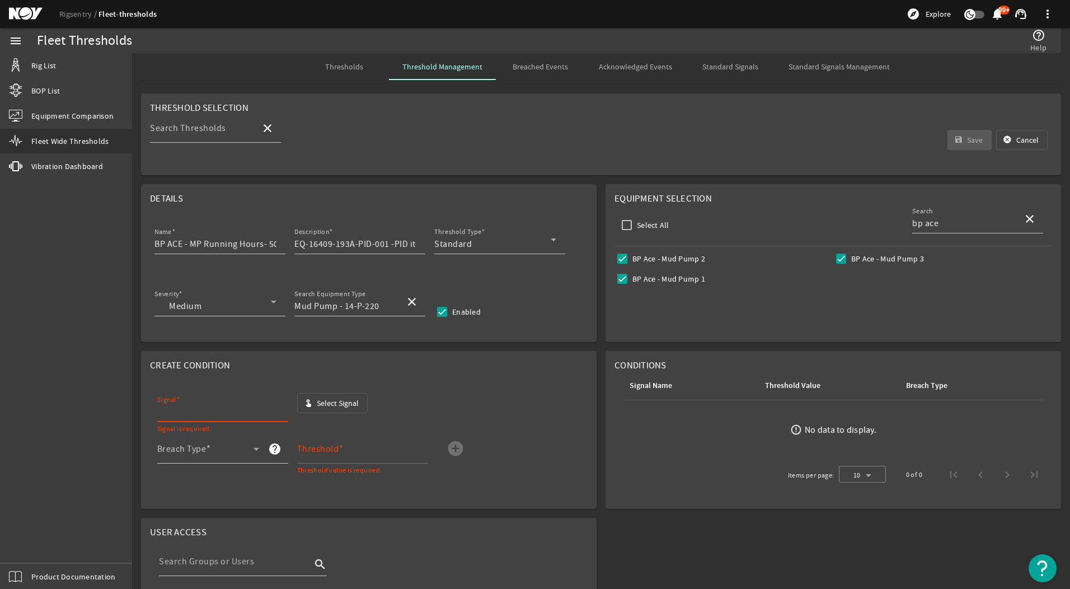
click at [216, 406] on input "Signal" at bounding box center [218, 411] width 122 height 13
click at [331, 402] on span "Select Signal" at bounding box center [338, 402] width 42 height 11
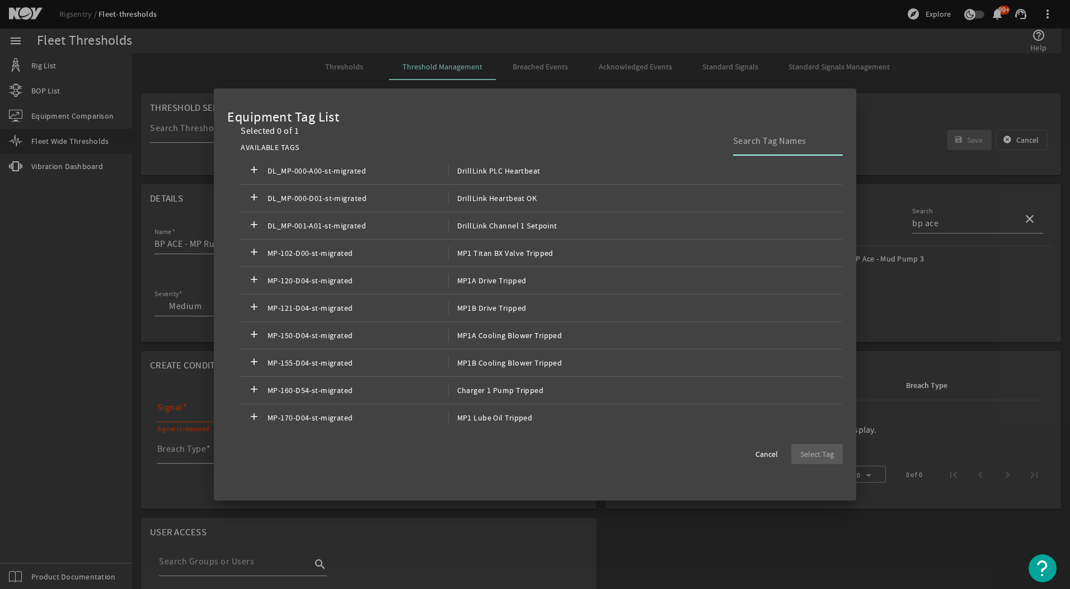
click at [754, 138] on input at bounding box center [783, 140] width 101 height 13
click at [774, 141] on input "mp running" at bounding box center [783, 140] width 101 height 13
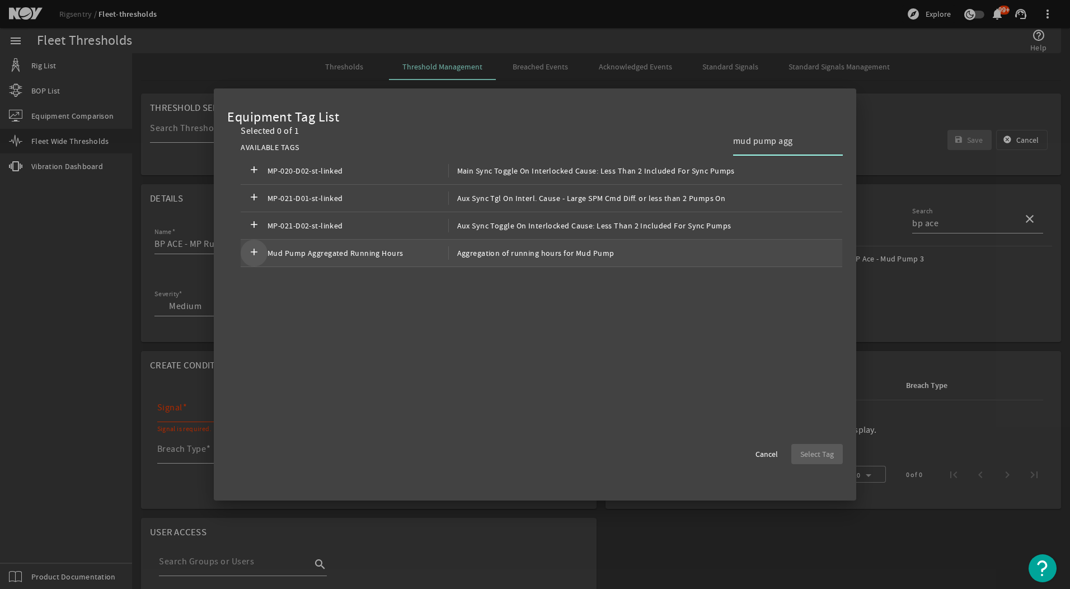
type input "mud pump agg"
click at [250, 252] on mat-icon "add" at bounding box center [253, 252] width 13 height 13
click at [807, 451] on span "Select Tag" at bounding box center [817, 453] width 34 height 11
type input "Mud Pump Aggregated Running Hours"
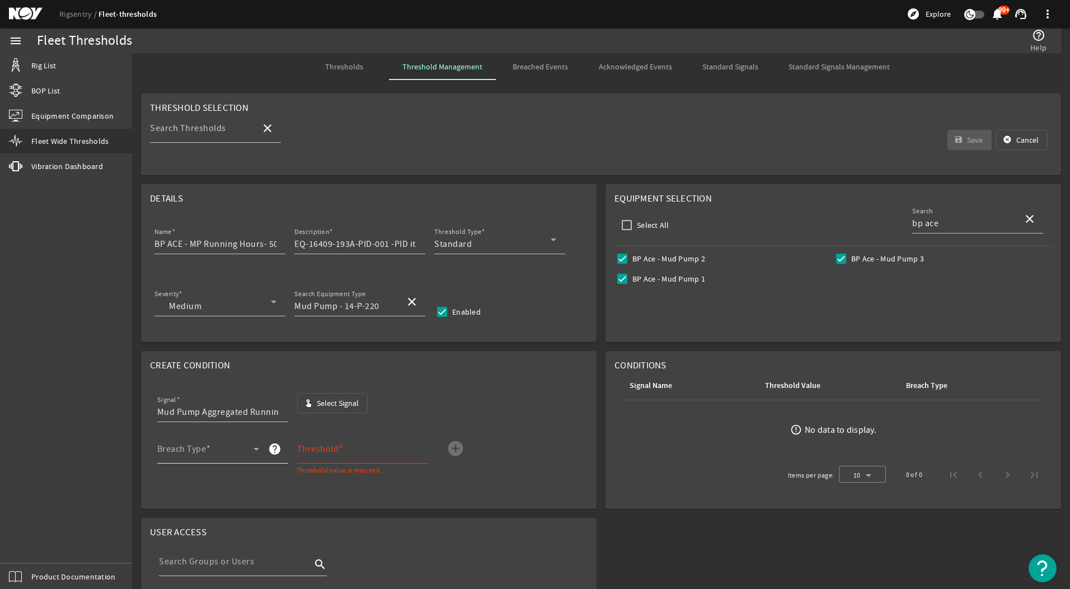
click at [254, 441] on div "Breach Type" at bounding box center [208, 448] width 102 height 29
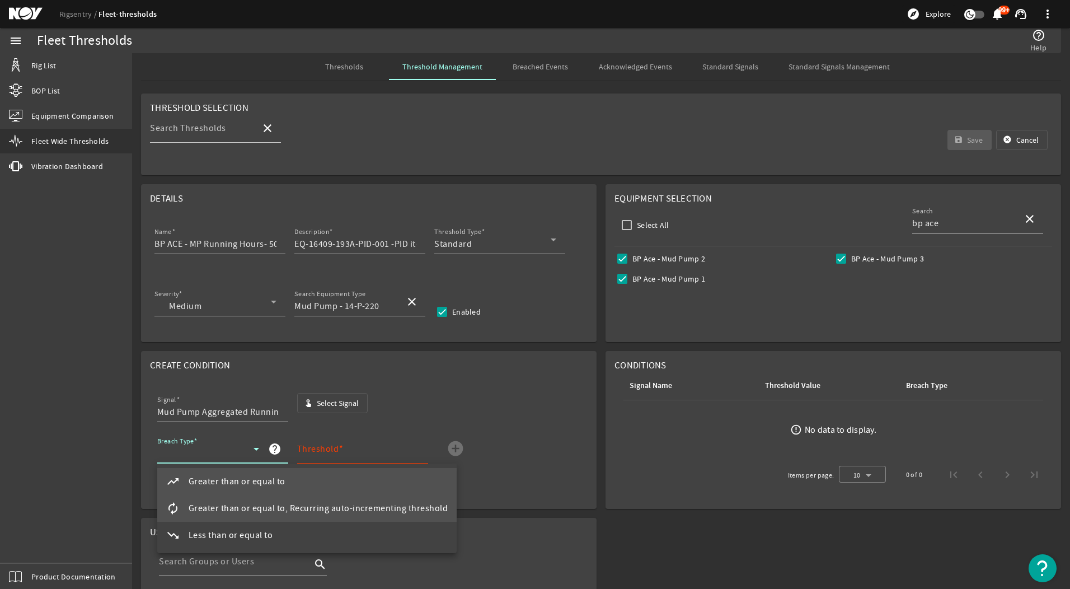
click at [229, 508] on span "Greater than or equal to, Recurring auto-incrementing threshold" at bounding box center [319, 507] width 260 height 13
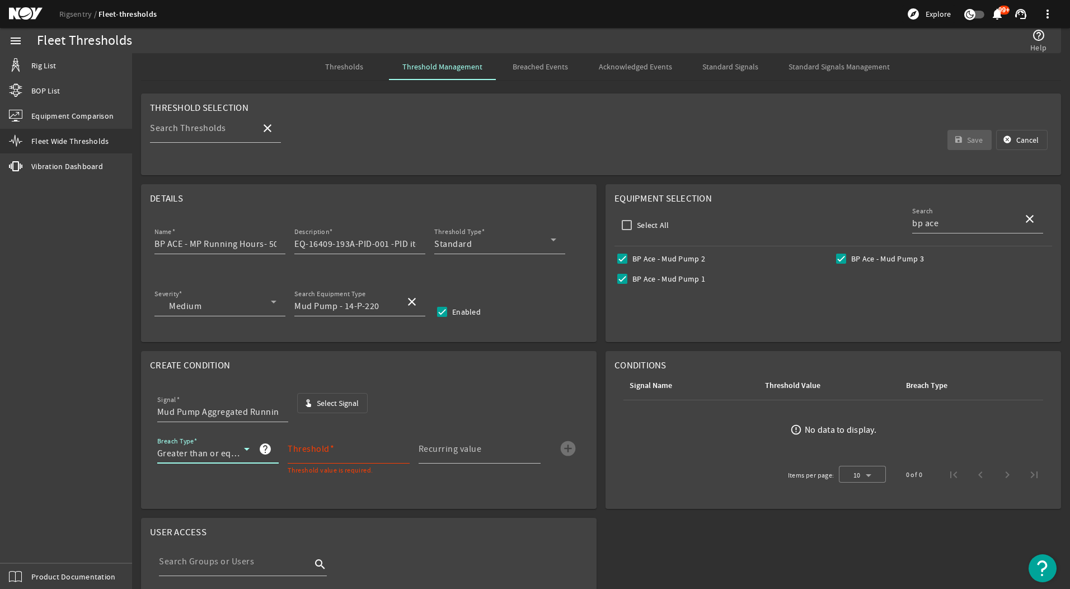
click at [331, 453] on input "Threshold" at bounding box center [344, 452] width 113 height 13
type input "3"
type input "5000"
click at [453, 439] on div "Recurring value" at bounding box center [474, 448] width 113 height 29
click at [459, 458] on input "Recurring value" at bounding box center [474, 452] width 113 height 13
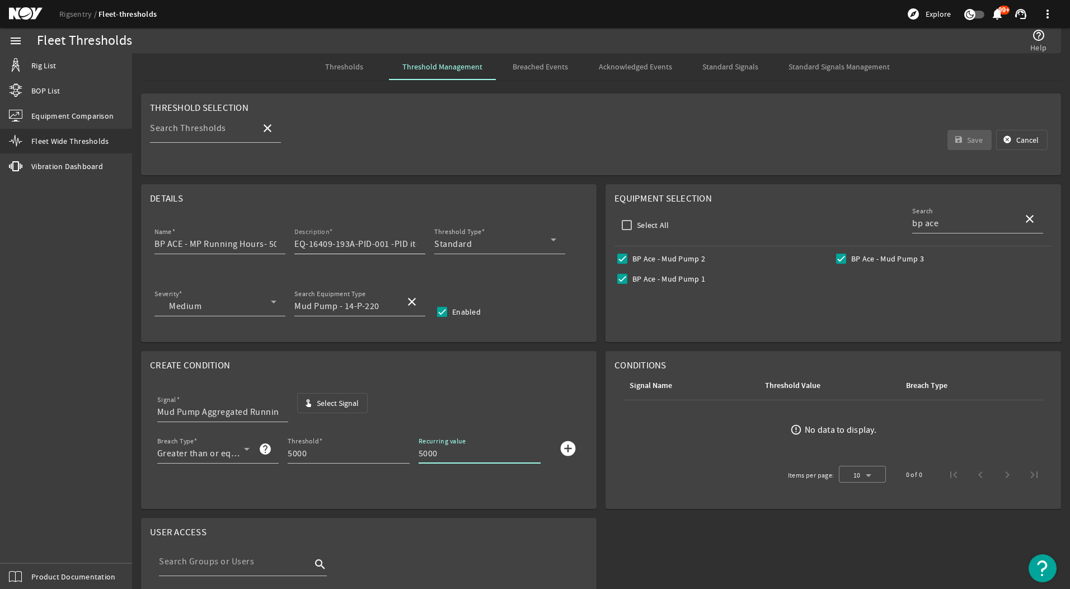
type input "5000"
drag, startPoint x: 363, startPoint y: 248, endPoint x: 449, endPoint y: 236, distance: 87.5
click at [449, 236] on div "Name BP ACE - MP Running Hours- 5000hrs Threshold Description EQ-16409-193A-PID…" at bounding box center [368, 245] width 437 height 41
click at [403, 242] on input "EQ-16409-193A-PID-001 -PID items (8.1)" at bounding box center [355, 243] width 122 height 13
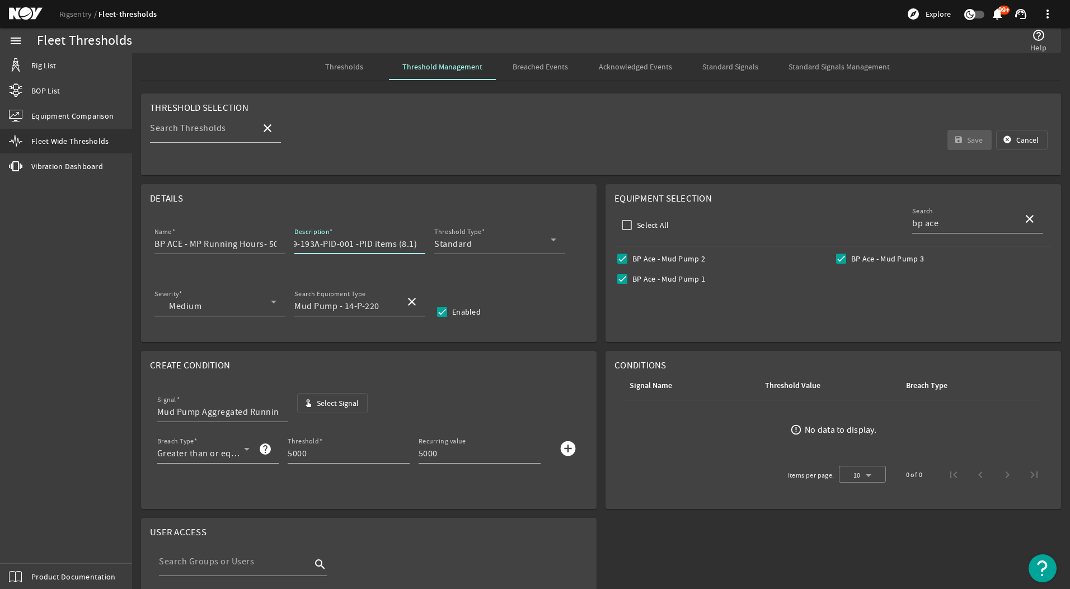
drag, startPoint x: 401, startPoint y: 242, endPoint x: 412, endPoint y: 243, distance: 11.2
click at [412, 243] on input "EQ-16409-193A-PID-001 -PID items (8.1)" at bounding box center [355, 243] width 122 height 13
type input "EQ-16409-193A-PID-001 -PID items (2.3, 2.7, 8.2 and 10.6))"
click at [552, 304] on div "Severity Medium Search Equipment Type Mud Pump - 14-P-220 close Enabled" at bounding box center [368, 307] width 437 height 41
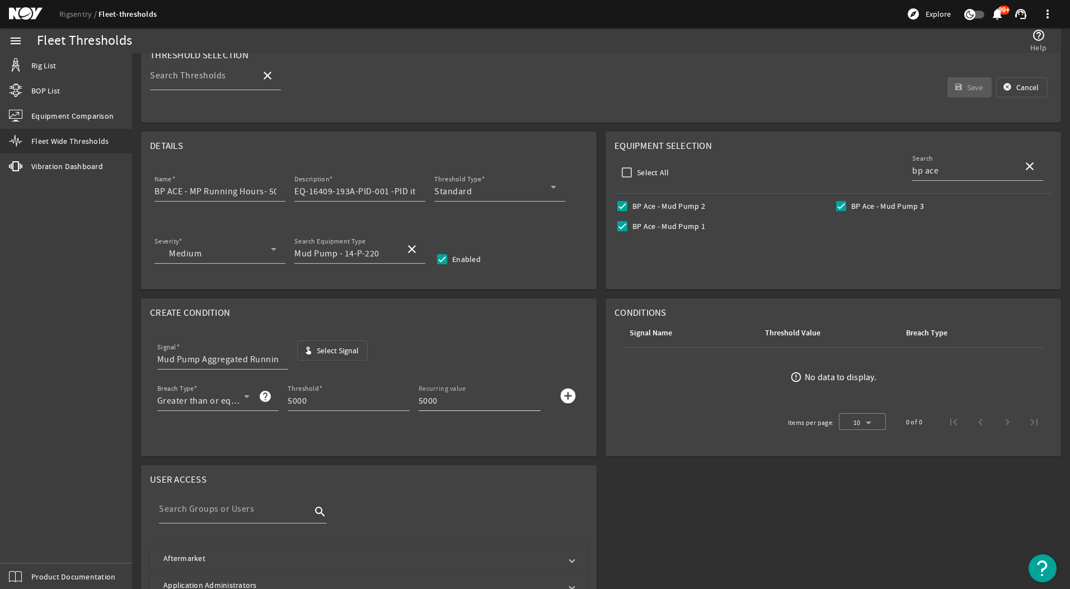
scroll to position [168, 0]
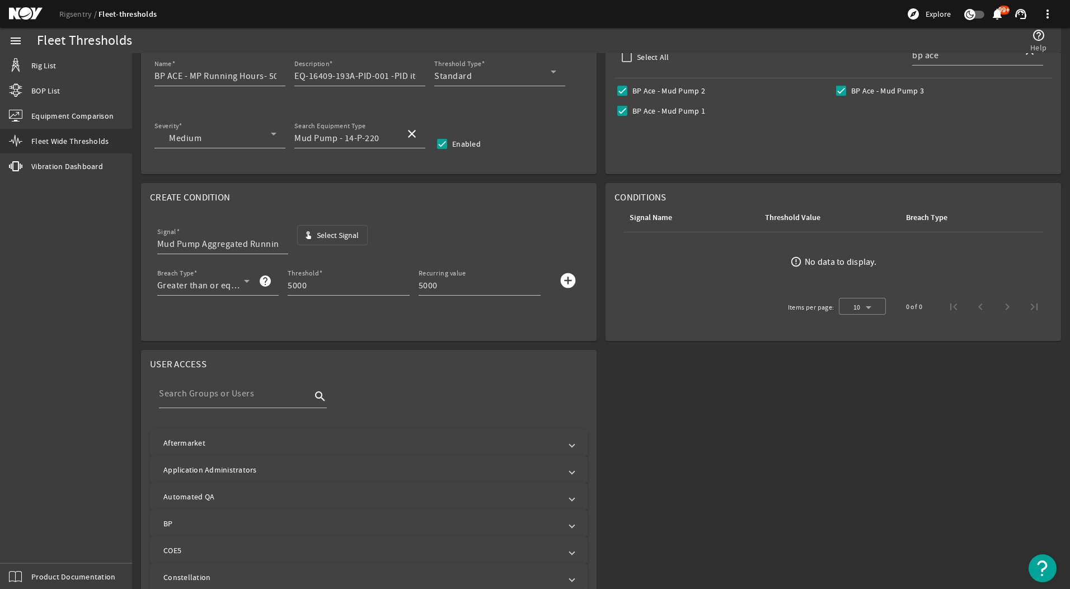
click at [564, 285] on mat-icon "add_circle" at bounding box center [568, 280] width 18 height 18
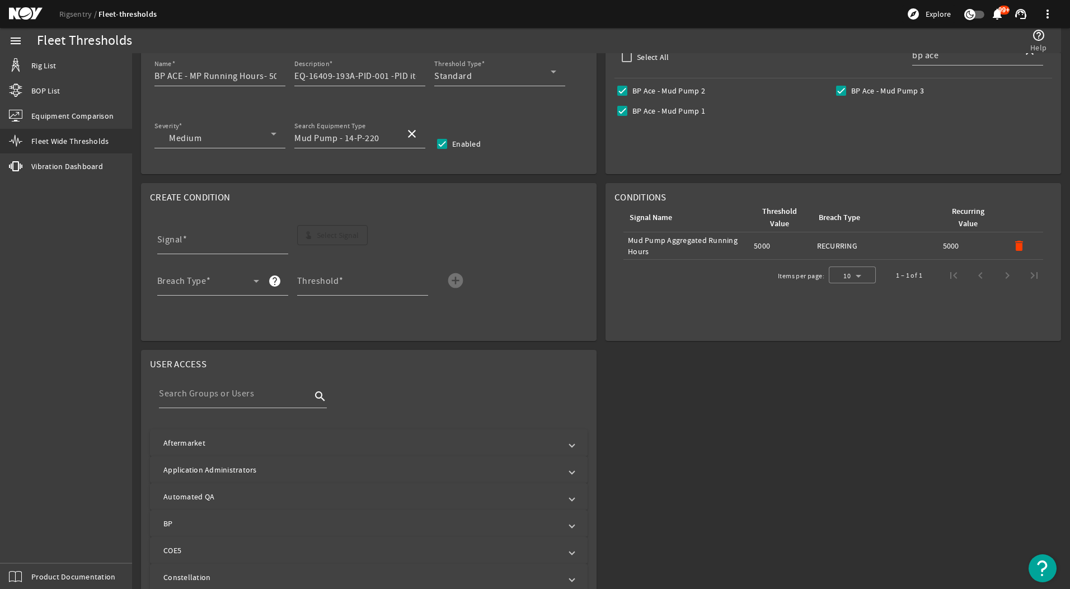
click at [315, 448] on mat-expansion-panel-header "Aftermarket" at bounding box center [368, 442] width 437 height 27
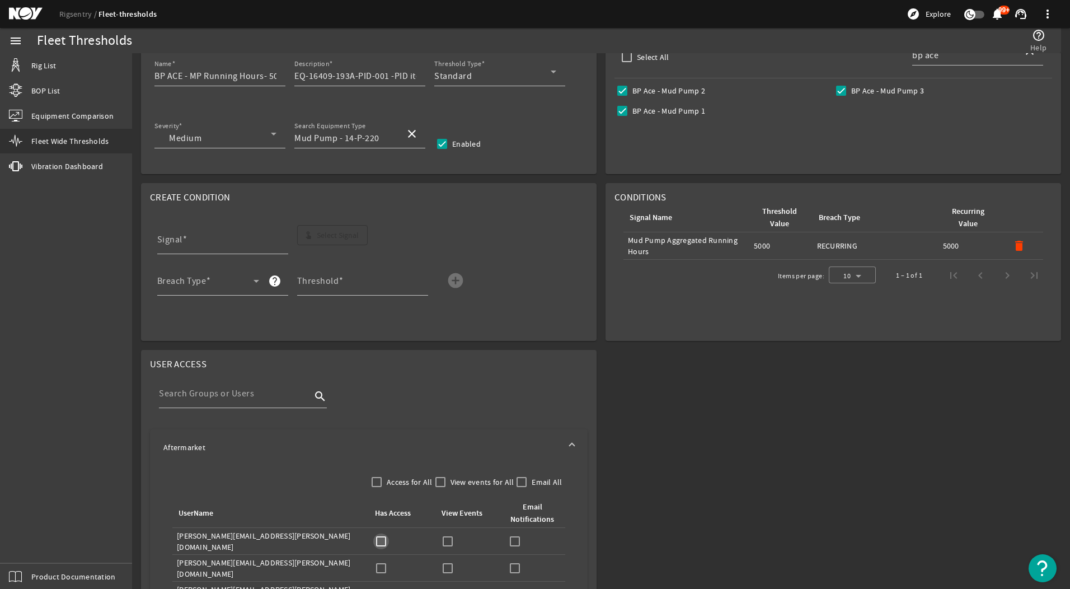
click at [379, 543] on input "checkbox" at bounding box center [381, 541] width 16 height 16
checkbox input "true"
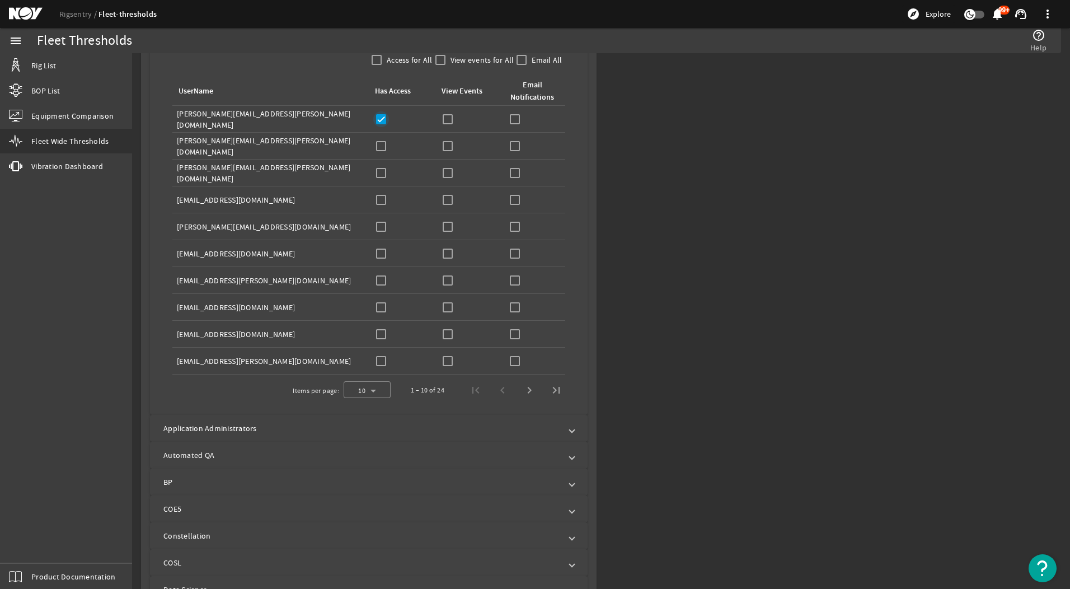
scroll to position [615, 0]
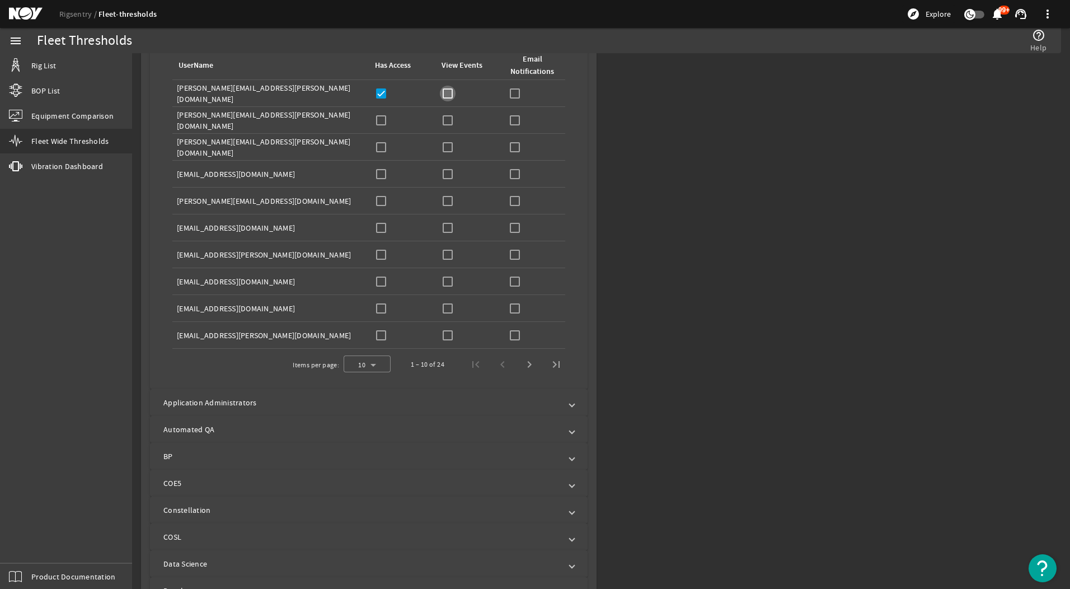
click at [443, 94] on input "checkbox" at bounding box center [448, 94] width 16 height 16
checkbox input "true"
click at [509, 91] on input "checkbox" at bounding box center [515, 94] width 16 height 16
checkbox input "true"
drag, startPoint x: 383, startPoint y: 144, endPoint x: 427, endPoint y: 147, distance: 44.8
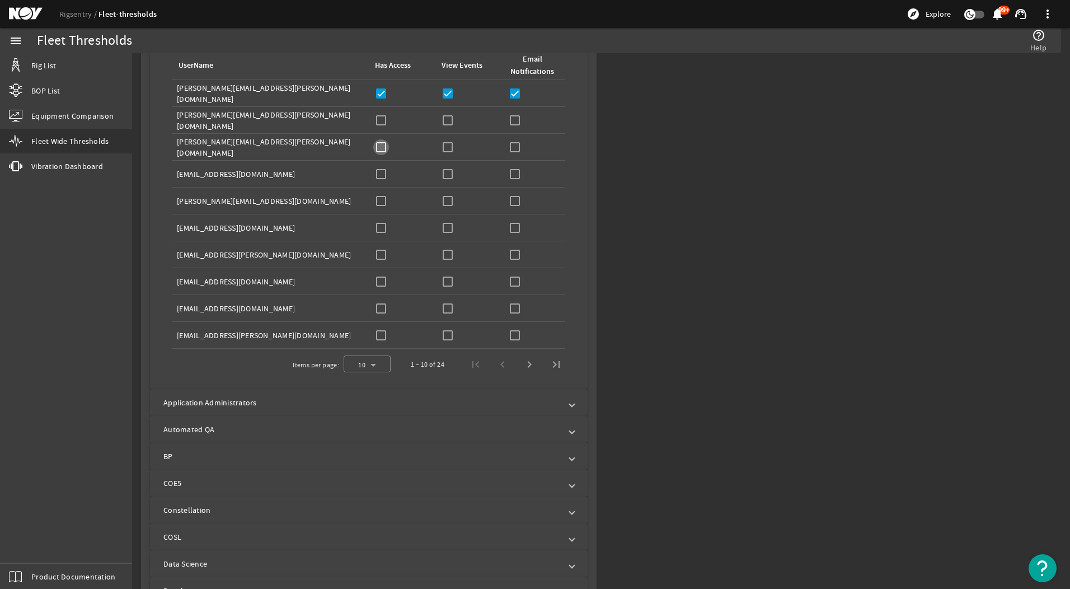
click at [388, 144] on div "Has Access:" at bounding box center [402, 147] width 58 height 16
click at [445, 147] on input "checkbox" at bounding box center [448, 147] width 16 height 16
checkbox input "true"
click at [507, 147] on input "checkbox" at bounding box center [515, 147] width 16 height 16
checkbox input "true"
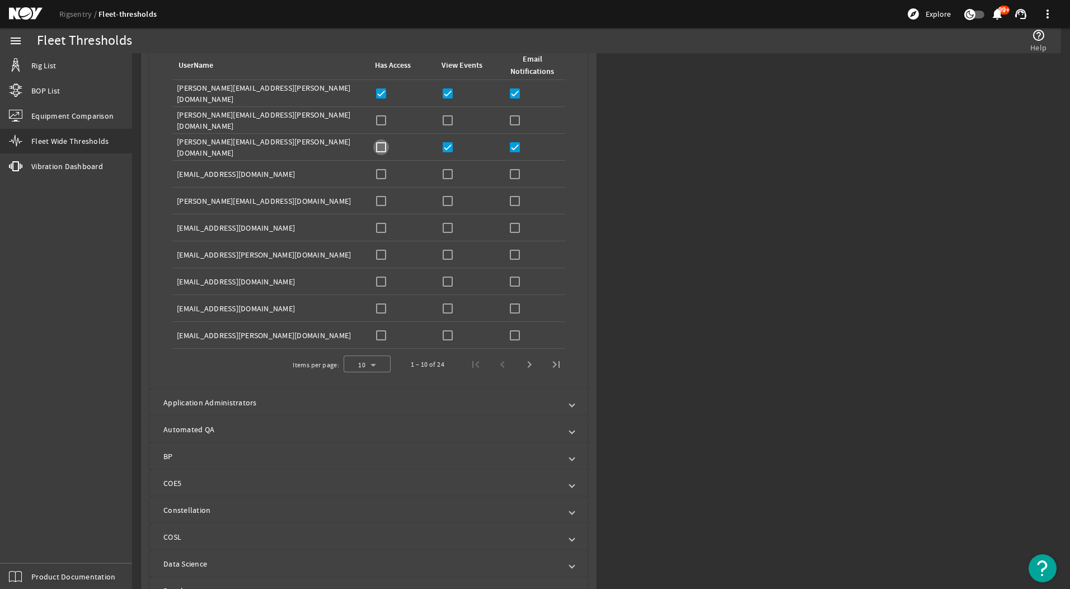
click at [383, 147] on input "checkbox" at bounding box center [381, 147] width 16 height 16
checkbox input "true"
click at [383, 249] on input "checkbox" at bounding box center [381, 255] width 16 height 16
checkbox input "true"
click at [445, 256] on input "checkbox" at bounding box center [448, 255] width 16 height 16
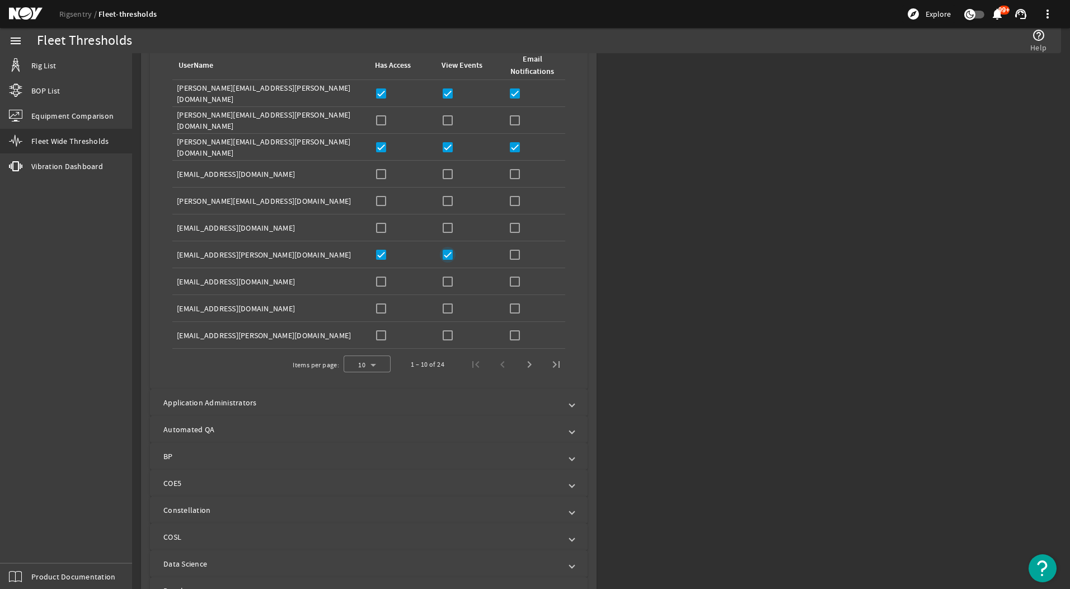
checkbox input "true"
click at [507, 252] on input "checkbox" at bounding box center [515, 255] width 16 height 16
checkbox input "true"
click at [379, 277] on input "checkbox" at bounding box center [381, 282] width 16 height 16
checkbox input "true"
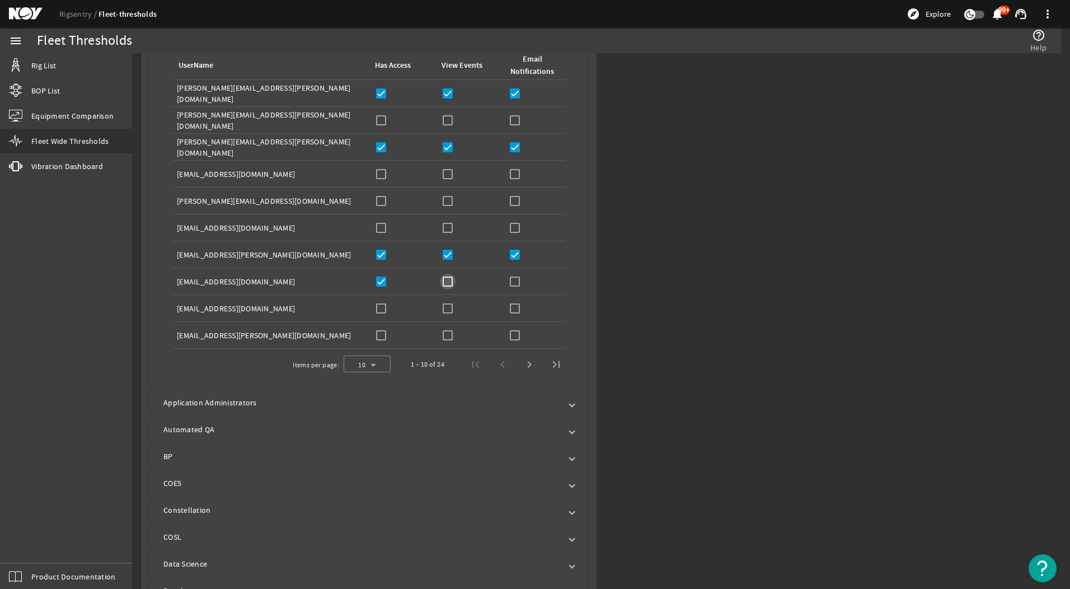
click at [442, 279] on input "checkbox" at bounding box center [448, 282] width 16 height 16
checkbox input "true"
click at [513, 277] on input "checkbox" at bounding box center [515, 282] width 16 height 16
checkbox input "true"
drag, startPoint x: 384, startPoint y: 309, endPoint x: 411, endPoint y: 308, distance: 26.9
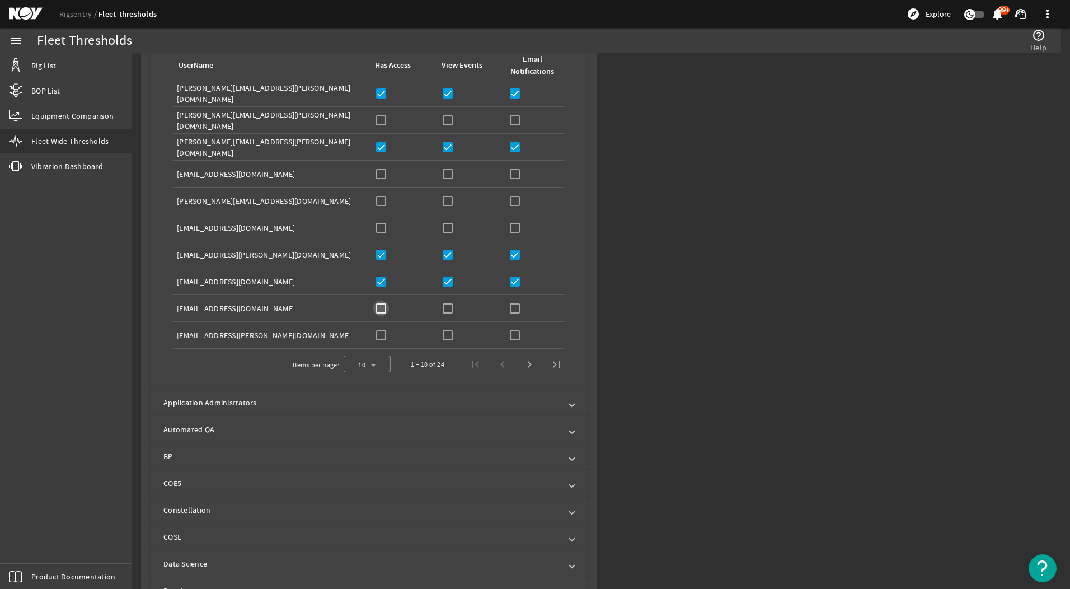
click at [385, 309] on input "checkbox" at bounding box center [381, 308] width 16 height 16
checkbox input "true"
click at [448, 307] on input "checkbox" at bounding box center [448, 308] width 16 height 16
checkbox input "true"
click at [511, 305] on input "checkbox" at bounding box center [515, 308] width 16 height 16
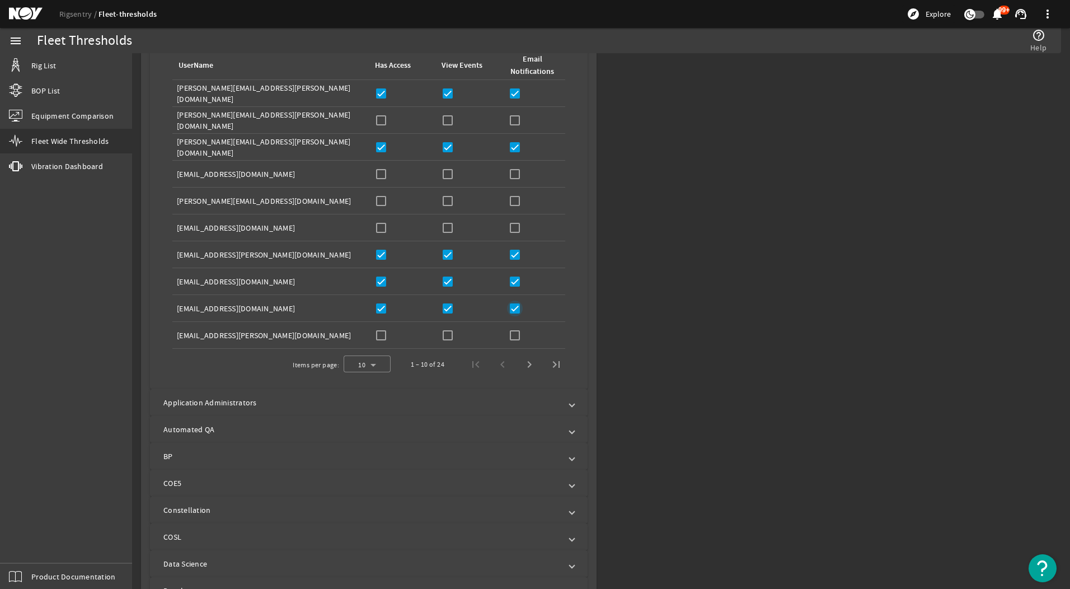
checkbox input "true"
click at [524, 364] on span "Next page" at bounding box center [529, 364] width 27 height 27
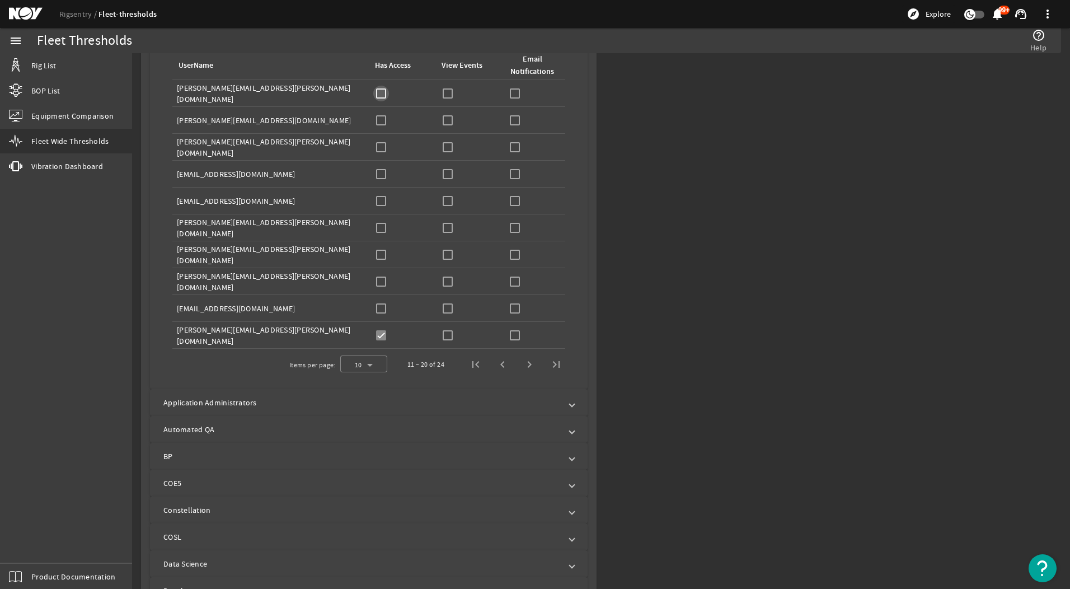
click at [380, 95] on input "checkbox" at bounding box center [381, 94] width 16 height 16
checkbox input "true"
drag, startPoint x: 448, startPoint y: 95, endPoint x: 593, endPoint y: 87, distance: 145.1
click at [448, 95] on input "checkbox" at bounding box center [448, 94] width 16 height 16
checkbox input "true"
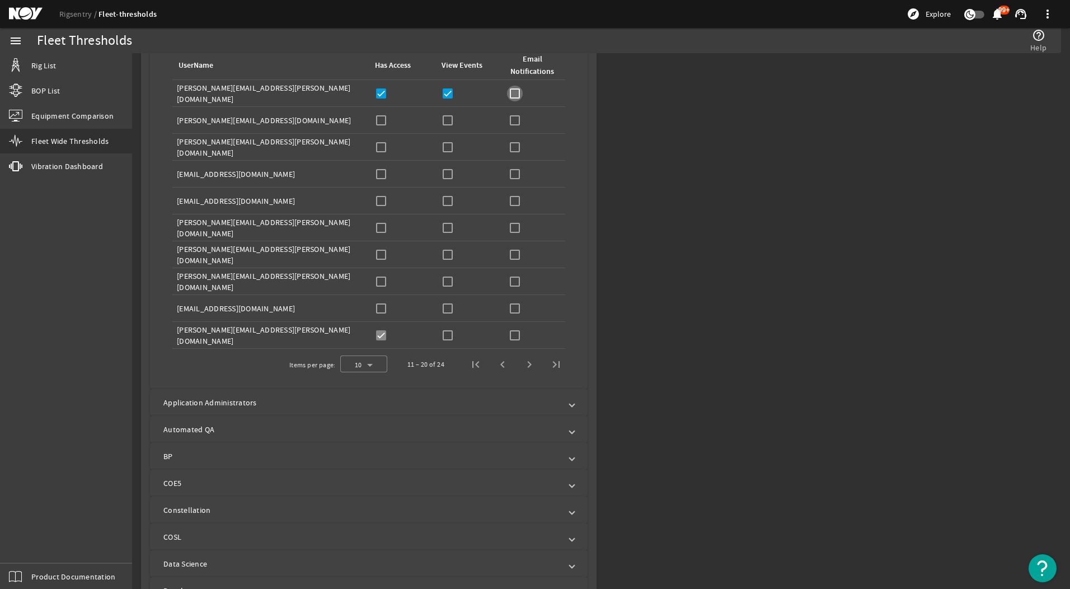
click at [507, 95] on input "checkbox" at bounding box center [515, 94] width 16 height 16
checkbox input "true"
drag, startPoint x: 380, startPoint y: 123, endPoint x: 466, endPoint y: 116, distance: 86.5
click at [400, 123] on div "Has Access:" at bounding box center [402, 120] width 58 height 16
click at [449, 118] on input "checkbox" at bounding box center [448, 120] width 16 height 16
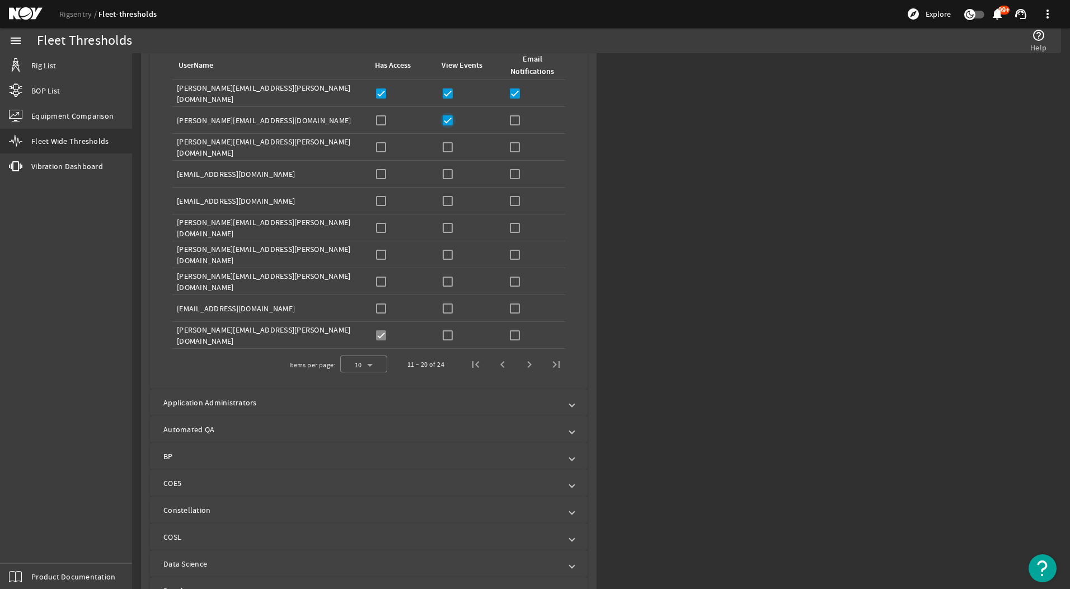
checkbox input "true"
click at [507, 117] on input "checkbox" at bounding box center [515, 120] width 16 height 16
checkbox input "true"
click at [382, 117] on input "checkbox" at bounding box center [381, 120] width 16 height 16
checkbox input "true"
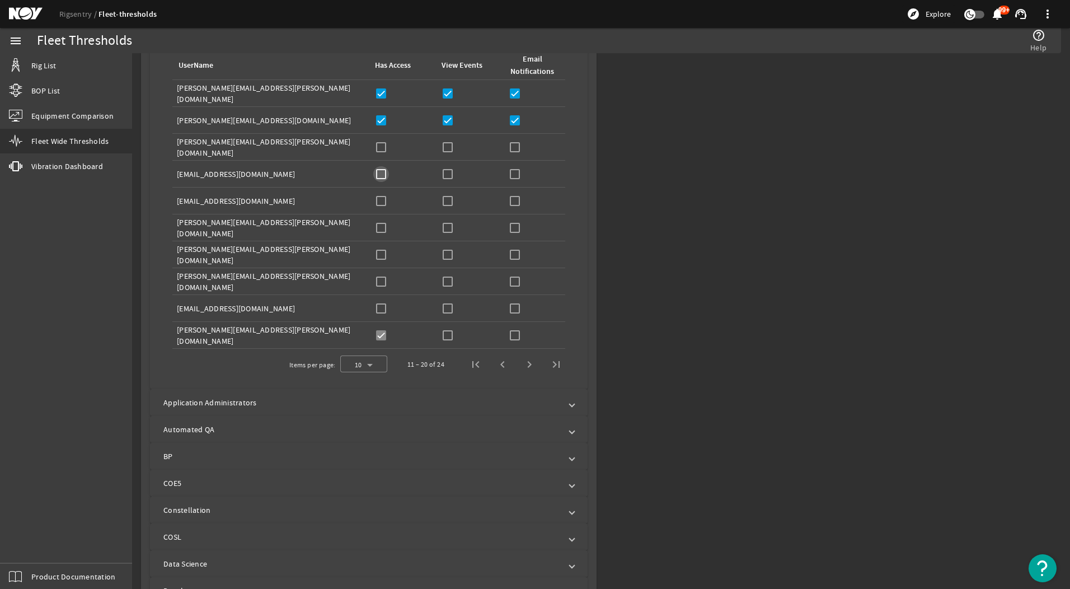
click at [380, 173] on input "checkbox" at bounding box center [381, 174] width 16 height 16
checkbox input "true"
click at [446, 171] on input "checkbox" at bounding box center [448, 174] width 16 height 16
checkbox input "true"
click at [515, 170] on input "checkbox" at bounding box center [515, 174] width 16 height 16
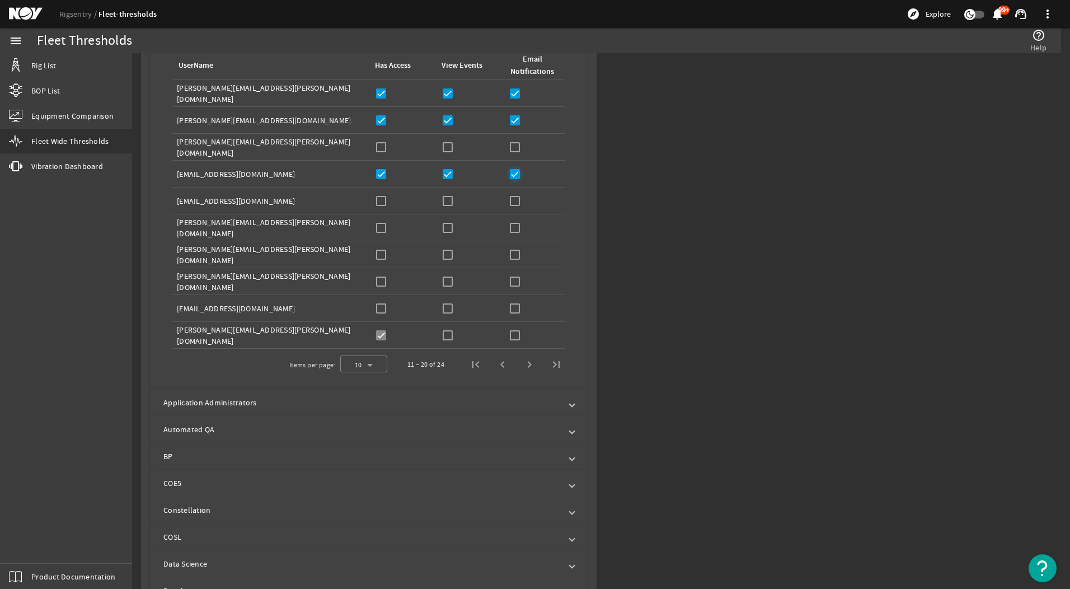
checkbox input "true"
click at [373, 201] on input "checkbox" at bounding box center [381, 201] width 16 height 16
checkbox input "true"
click at [440, 201] on input "checkbox" at bounding box center [448, 201] width 16 height 16
checkbox input "true"
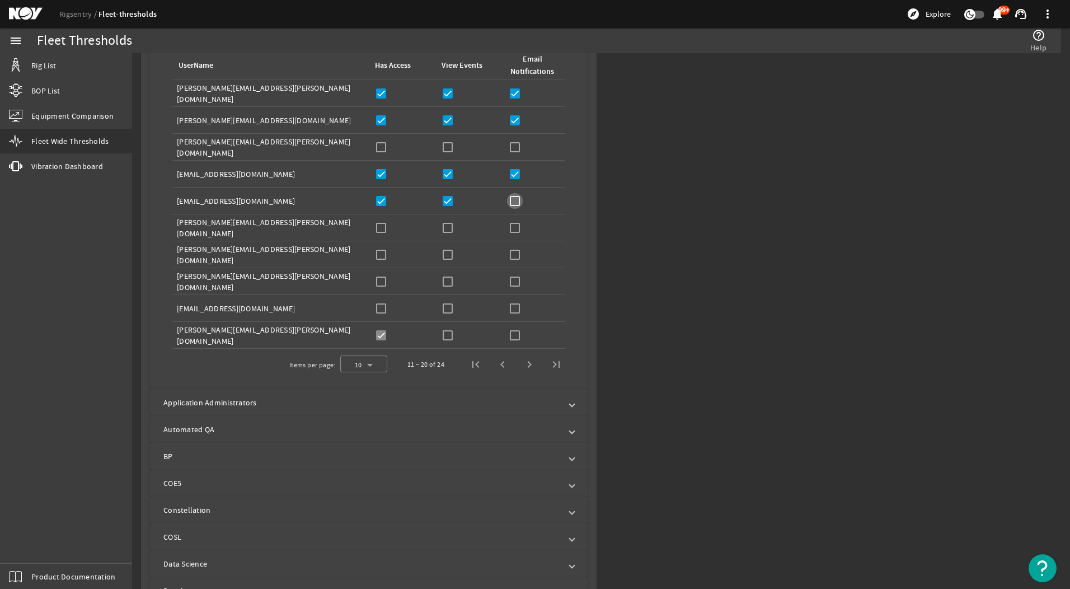
click at [516, 204] on input "checkbox" at bounding box center [515, 201] width 16 height 16
checkbox input "true"
click at [442, 335] on input "checkbox" at bounding box center [448, 335] width 16 height 16
checkbox input "true"
click at [510, 334] on input "checkbox" at bounding box center [515, 335] width 16 height 16
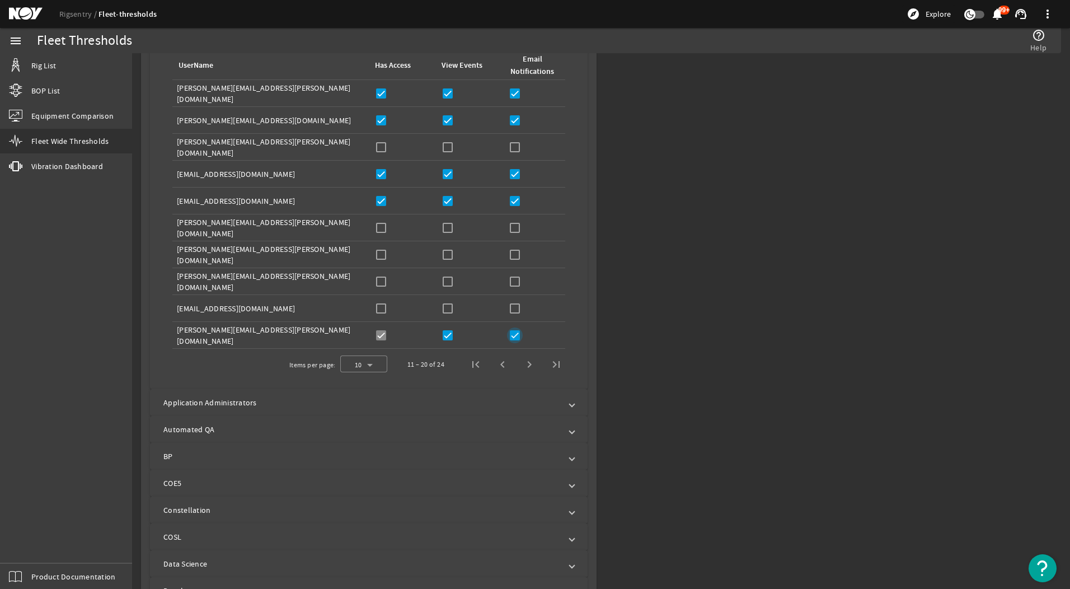
checkbox input "true"
click at [528, 367] on span "Next page" at bounding box center [529, 364] width 27 height 27
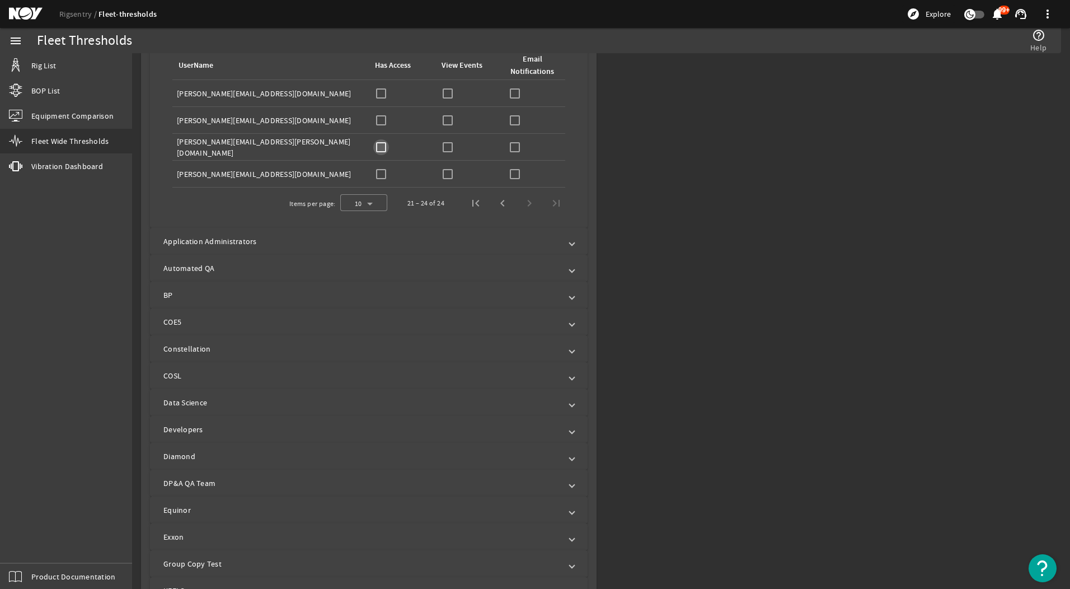
click at [385, 147] on input "checkbox" at bounding box center [381, 147] width 16 height 16
checkbox input "true"
click at [440, 146] on input "checkbox" at bounding box center [448, 147] width 16 height 16
checkbox input "true"
click at [514, 146] on input "checkbox" at bounding box center [515, 147] width 16 height 16
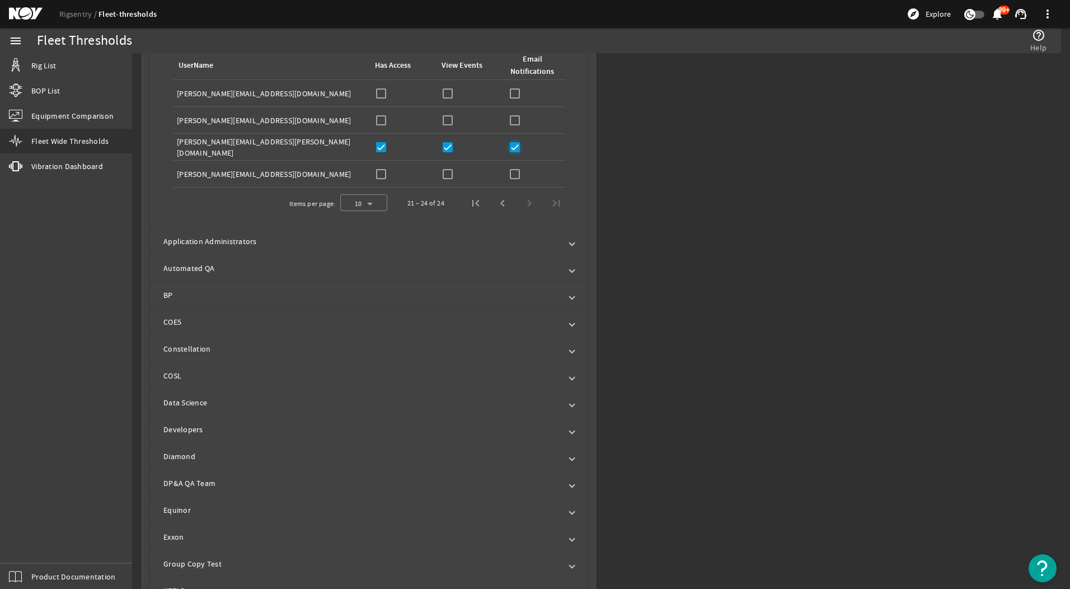
checkbox input "true"
click at [384, 118] on input "checkbox" at bounding box center [381, 120] width 16 height 16
checkbox input "true"
click at [443, 124] on input "checkbox" at bounding box center [448, 120] width 16 height 16
checkbox input "true"
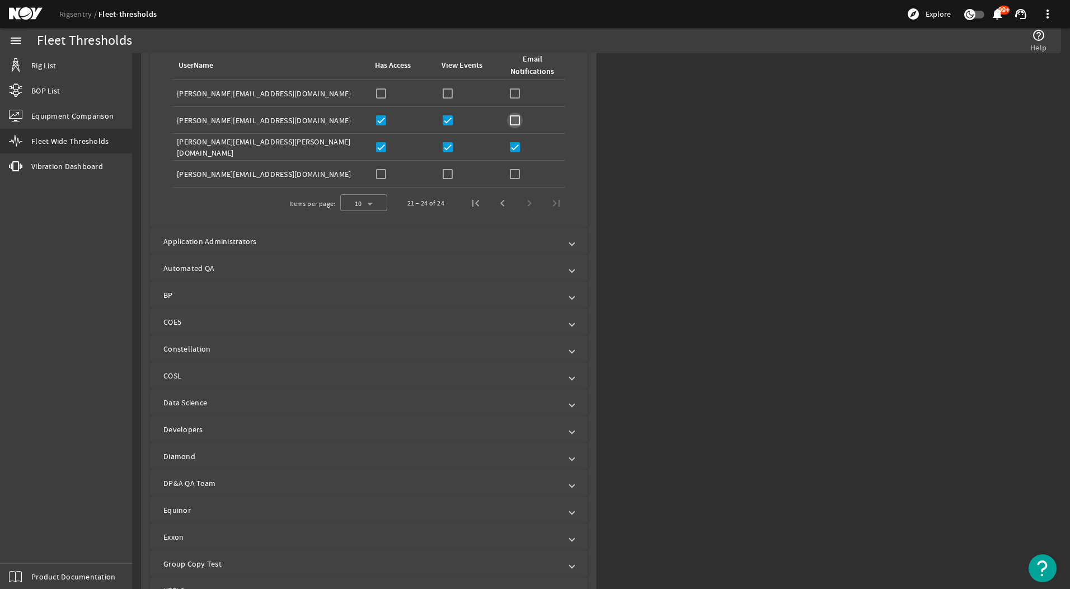
click at [518, 124] on input "checkbox" at bounding box center [515, 120] width 16 height 16
checkbox input "true"
drag, startPoint x: 380, startPoint y: 91, endPoint x: 443, endPoint y: 91, distance: 62.7
click at [385, 91] on input "checkbox" at bounding box center [381, 94] width 16 height 16
checkbox input "true"
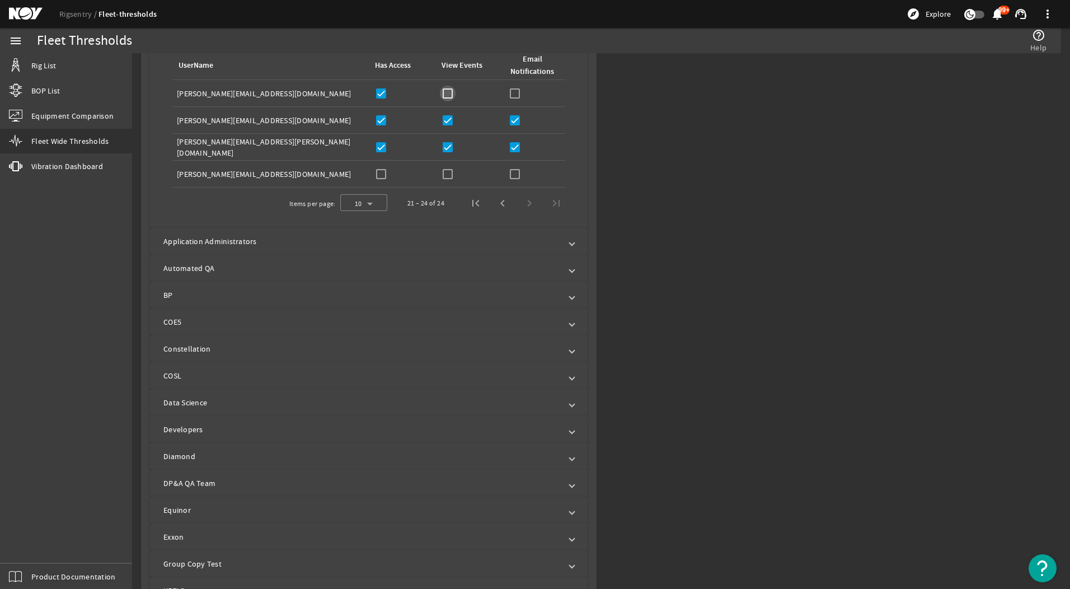
click at [443, 91] on input "checkbox" at bounding box center [448, 94] width 16 height 16
checkbox input "true"
click at [509, 94] on input "checkbox" at bounding box center [515, 94] width 16 height 16
checkbox input "true"
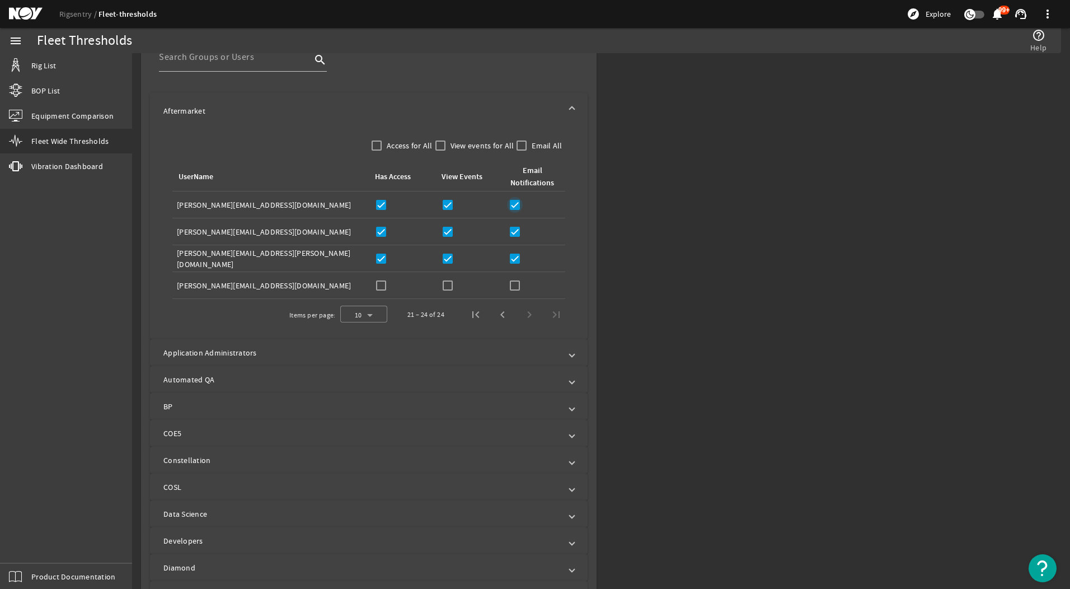
scroll to position [503, 0]
click at [541, 96] on mat-expansion-panel-header "Aftermarket" at bounding box center [368, 111] width 437 height 36
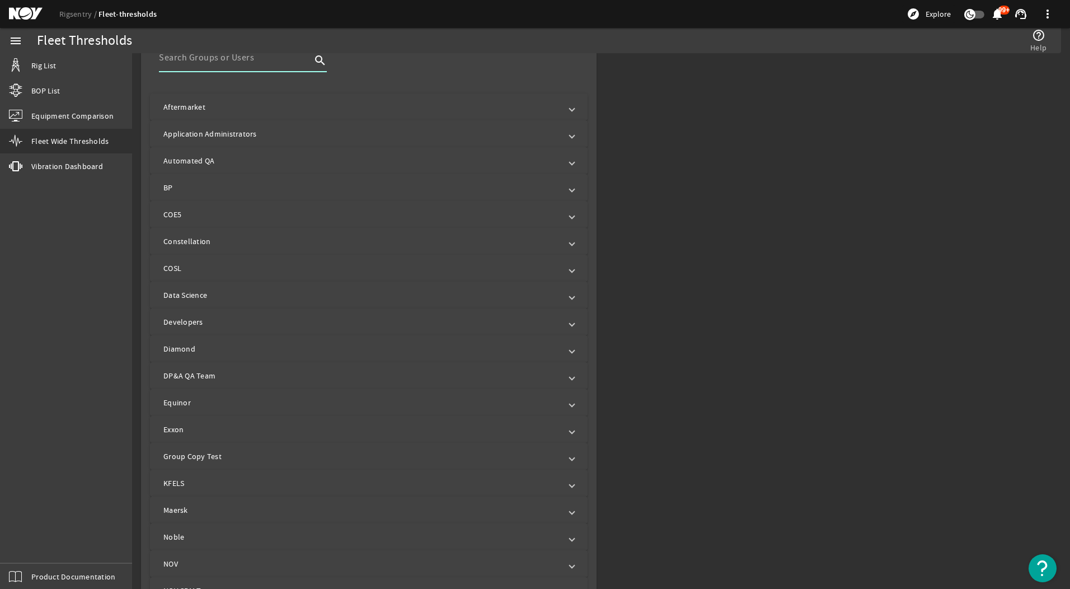
click at [180, 63] on input at bounding box center [235, 57] width 152 height 13
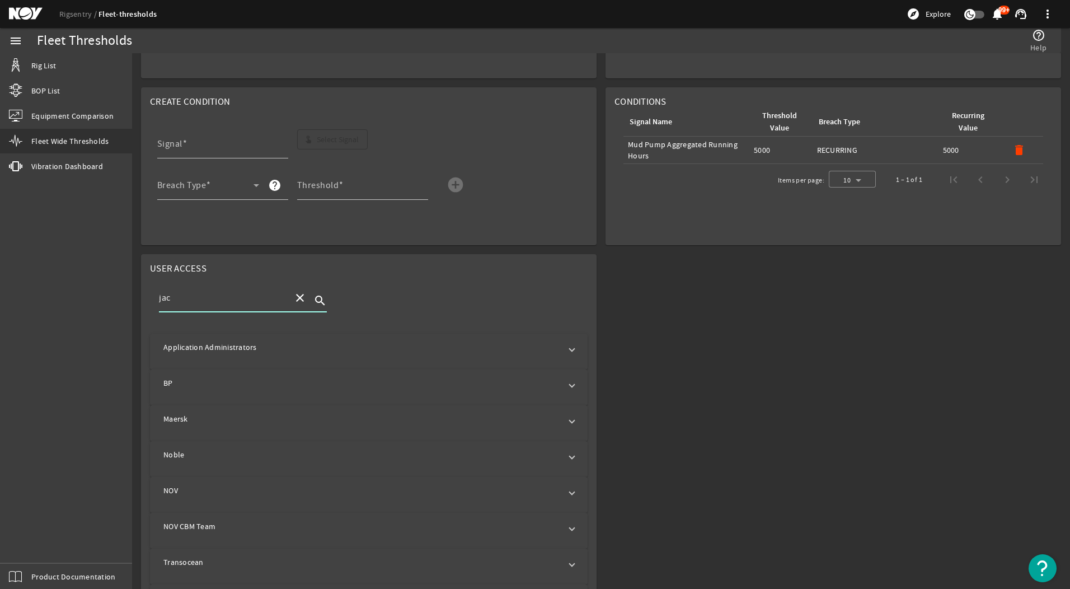
scroll to position [91, 0]
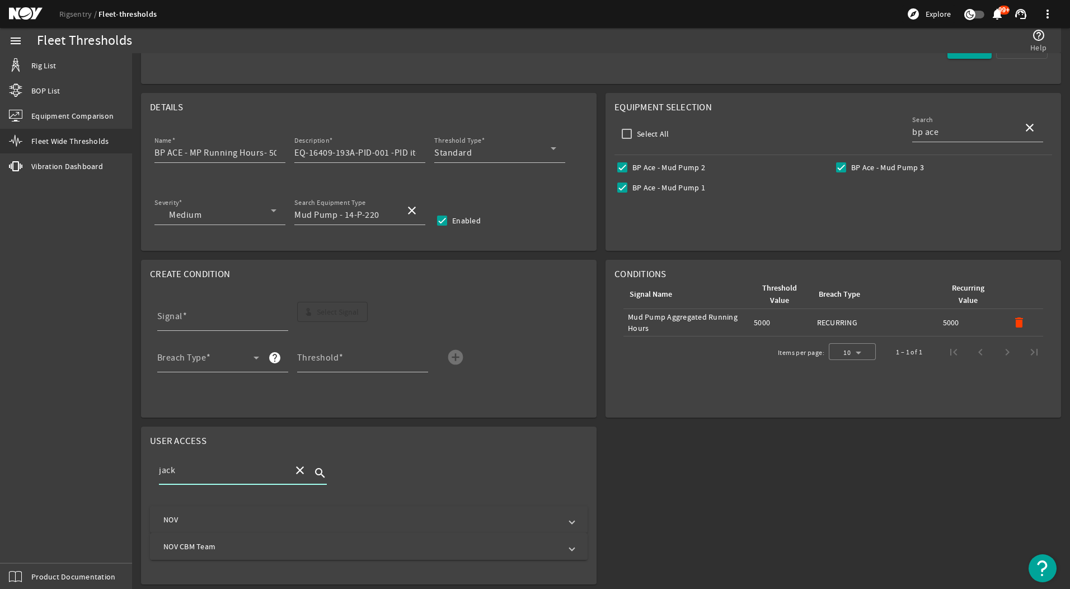
type input "jack"
click at [225, 553] on mat-expansion-panel-header "NOV CBM Team" at bounding box center [368, 546] width 437 height 27
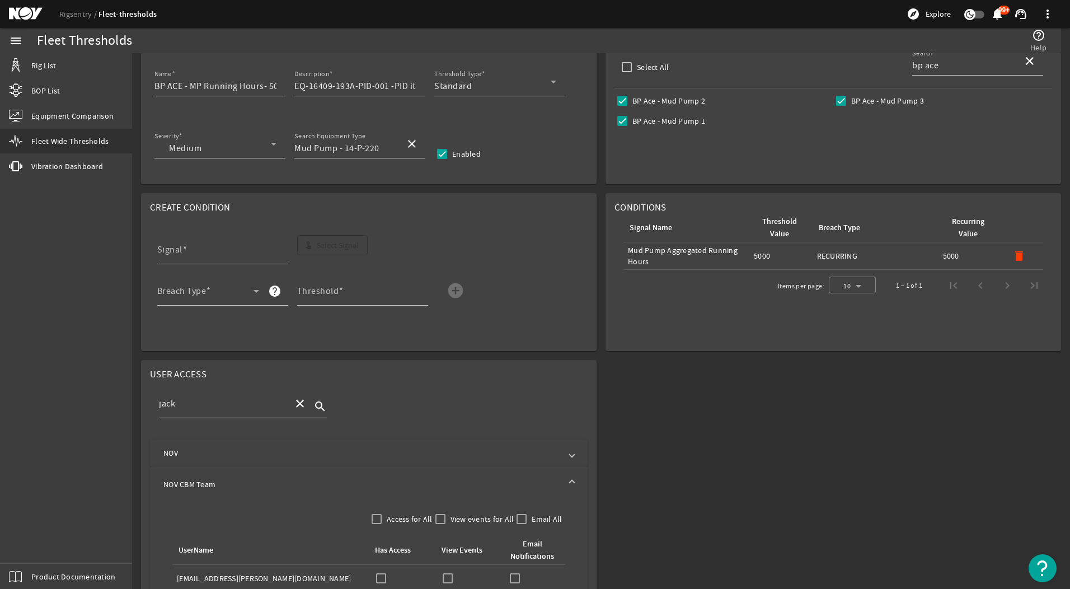
scroll to position [214, 0]
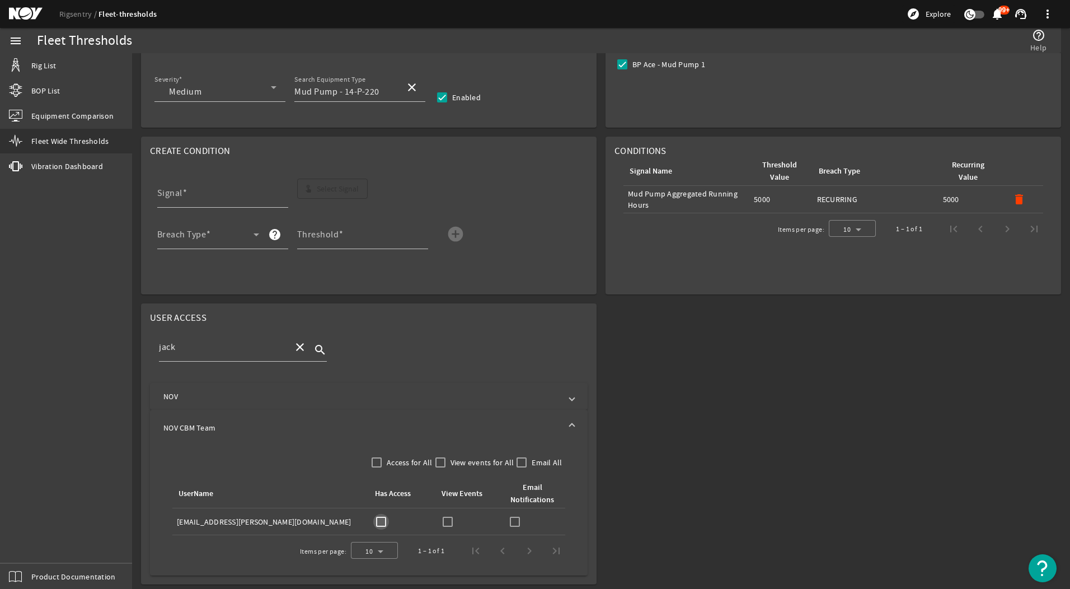
click at [380, 521] on input "checkbox" at bounding box center [381, 522] width 16 height 16
checkbox input "true"
click at [451, 522] on input "checkbox" at bounding box center [448, 522] width 16 height 16
checkbox input "true"
click at [516, 525] on input "checkbox" at bounding box center [515, 522] width 16 height 16
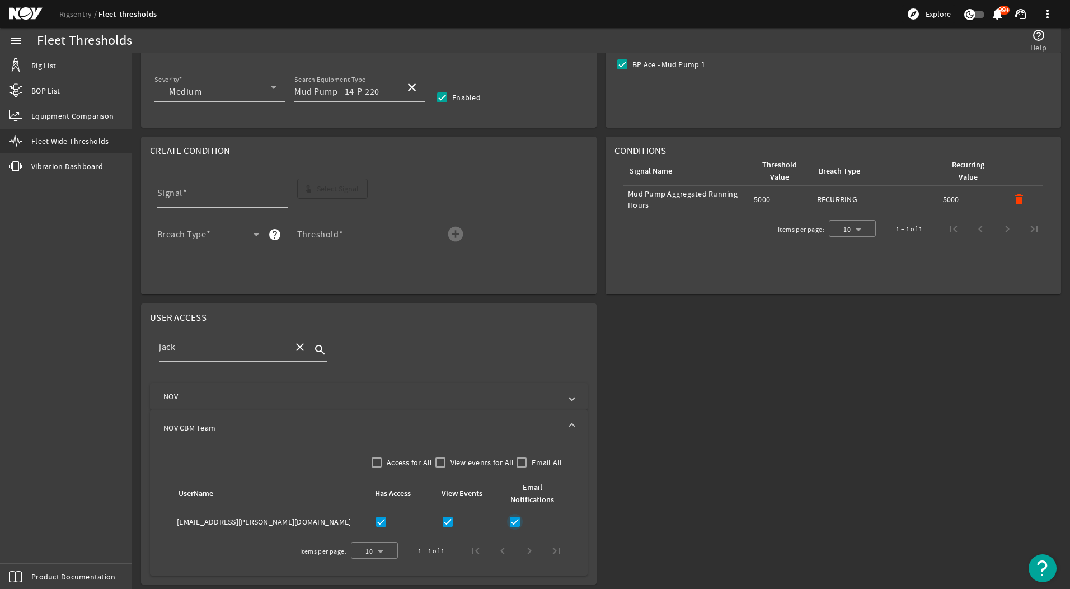
checkbox input "true"
click at [242, 347] on input "jack" at bounding box center [221, 346] width 125 height 13
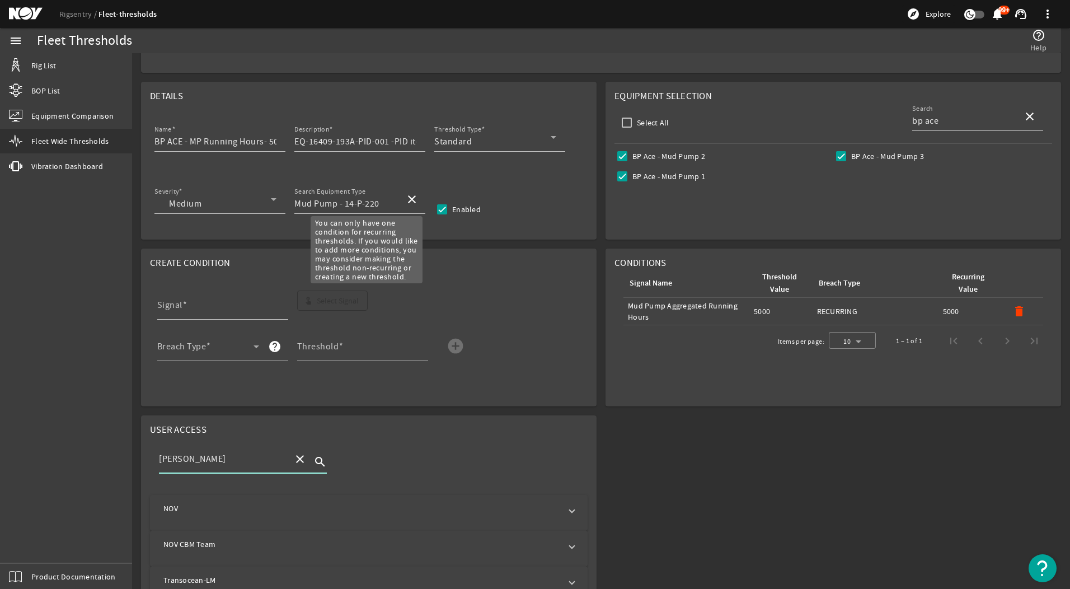
scroll to position [91, 0]
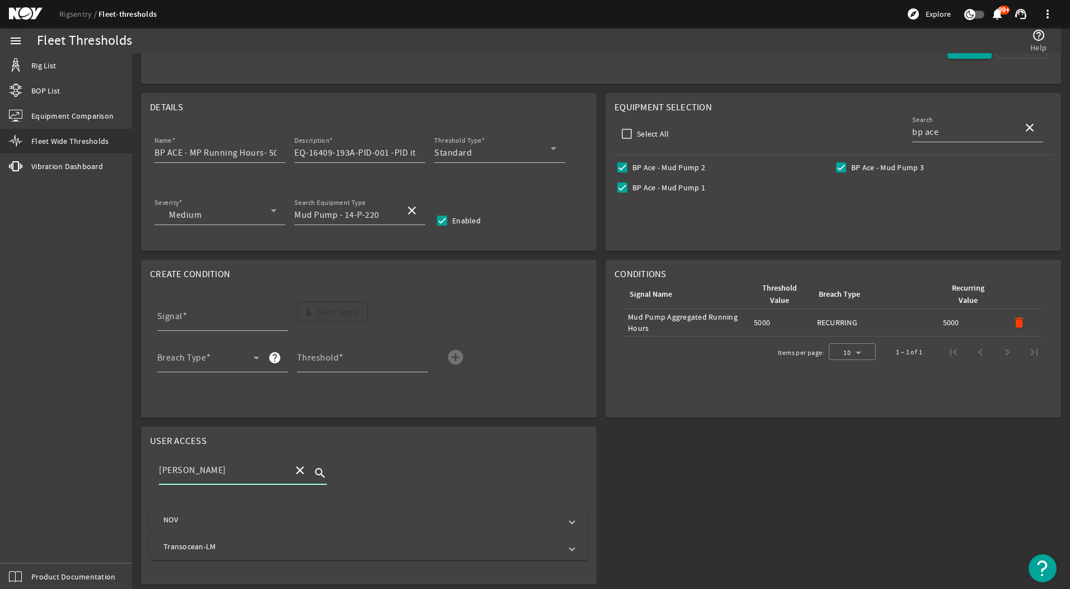
type input "[PERSON_NAME]"
click at [255, 522] on mat-panel-title "NOV" at bounding box center [361, 519] width 397 height 11
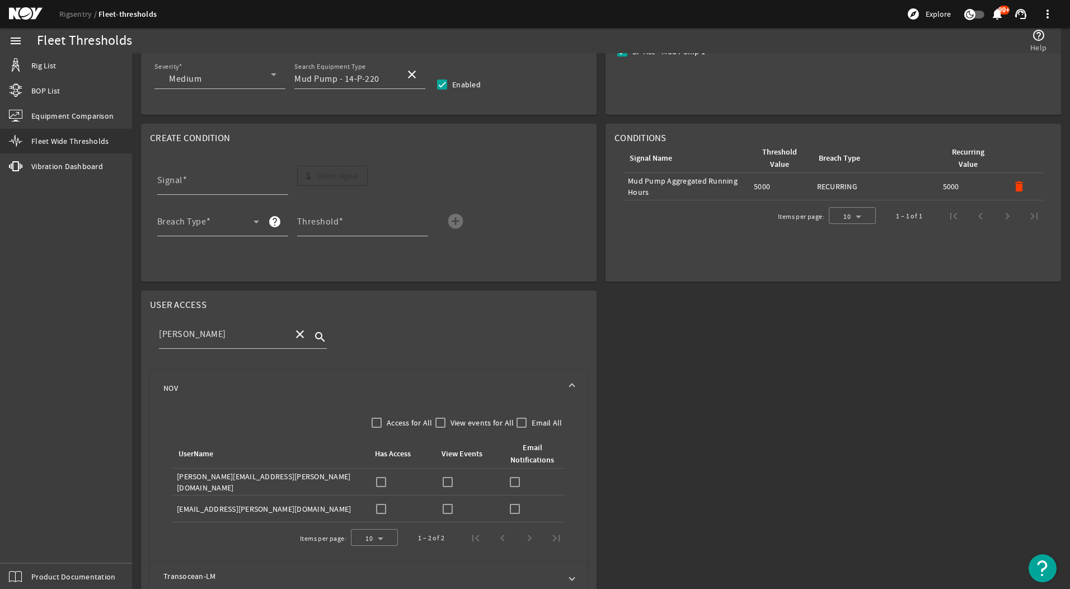
scroll to position [241, 0]
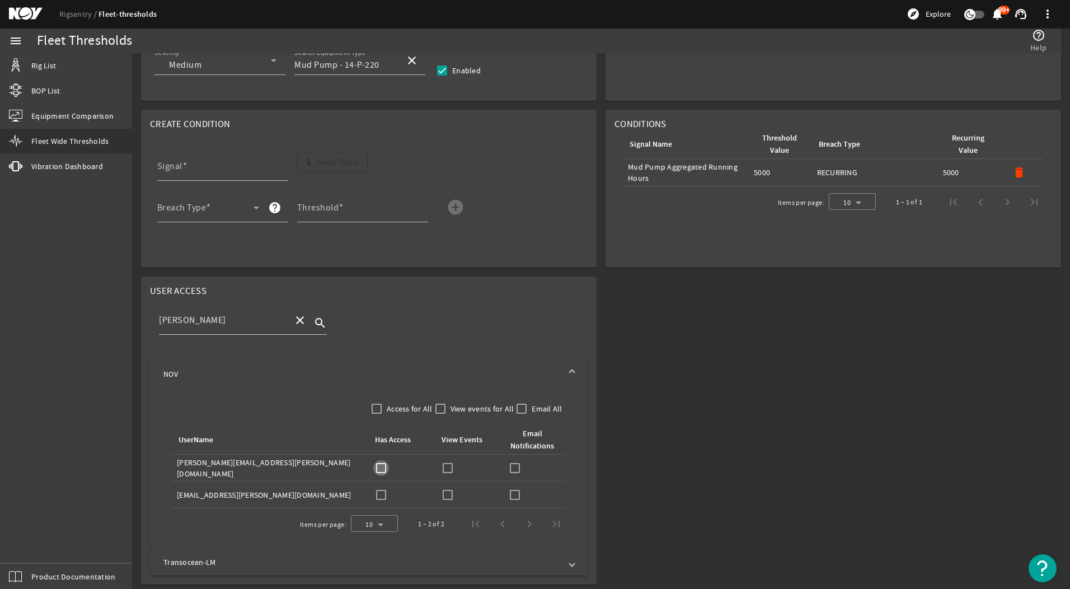
click at [376, 473] on input "checkbox" at bounding box center [381, 468] width 16 height 16
checkbox input "true"
click at [442, 470] on input "checkbox" at bounding box center [448, 468] width 16 height 16
checkbox input "true"
click at [510, 467] on input "checkbox" at bounding box center [515, 468] width 16 height 16
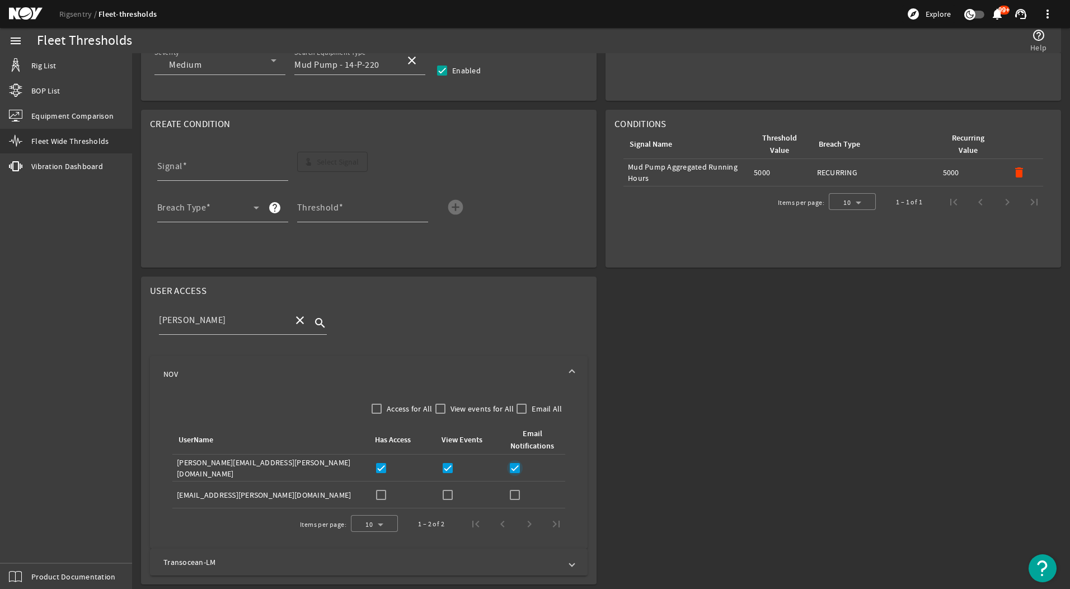
checkbox input "true"
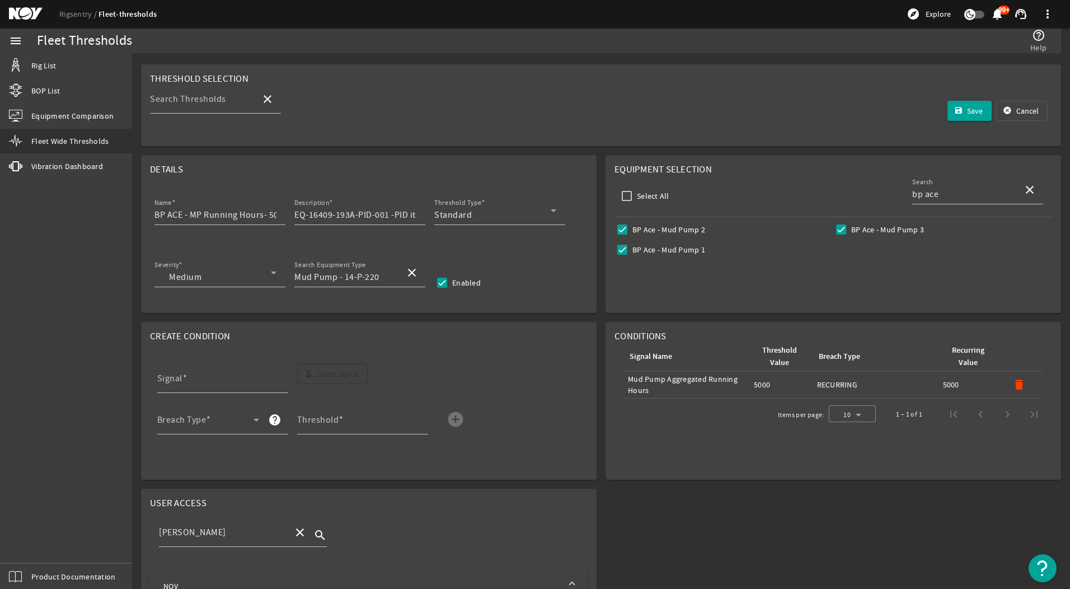
scroll to position [0, 0]
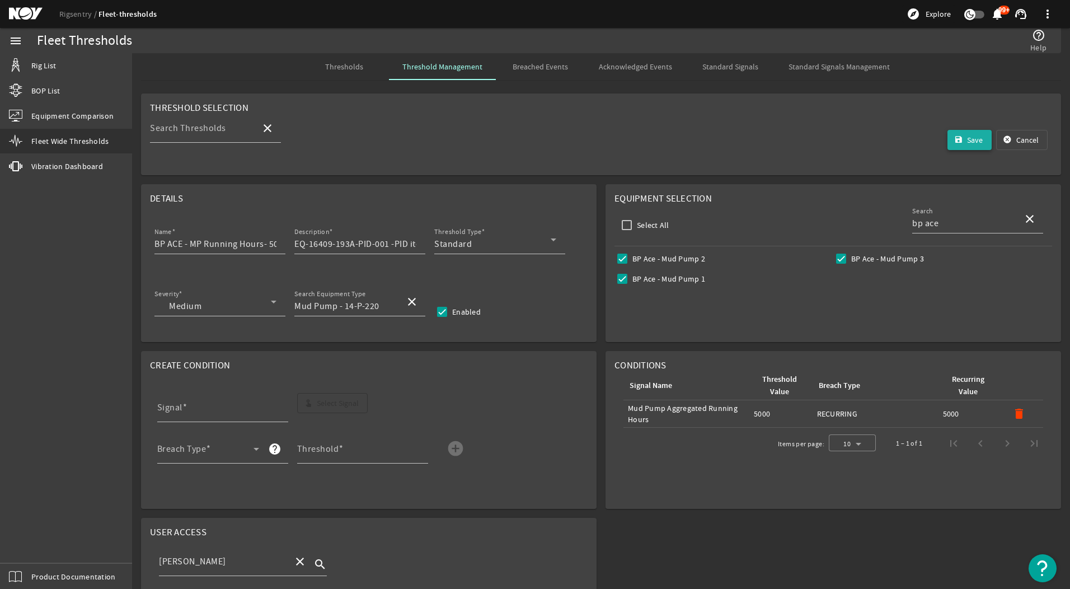
click at [954, 135] on mat-icon "save" at bounding box center [958, 139] width 9 height 9
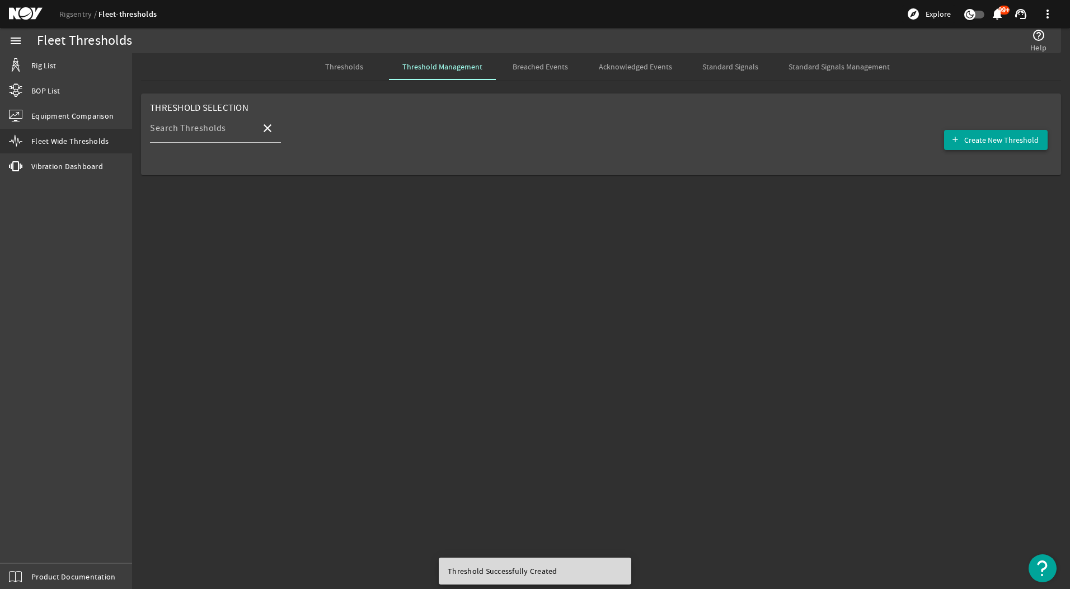
click at [988, 145] on span "Create New Threshold" at bounding box center [1001, 139] width 74 height 11
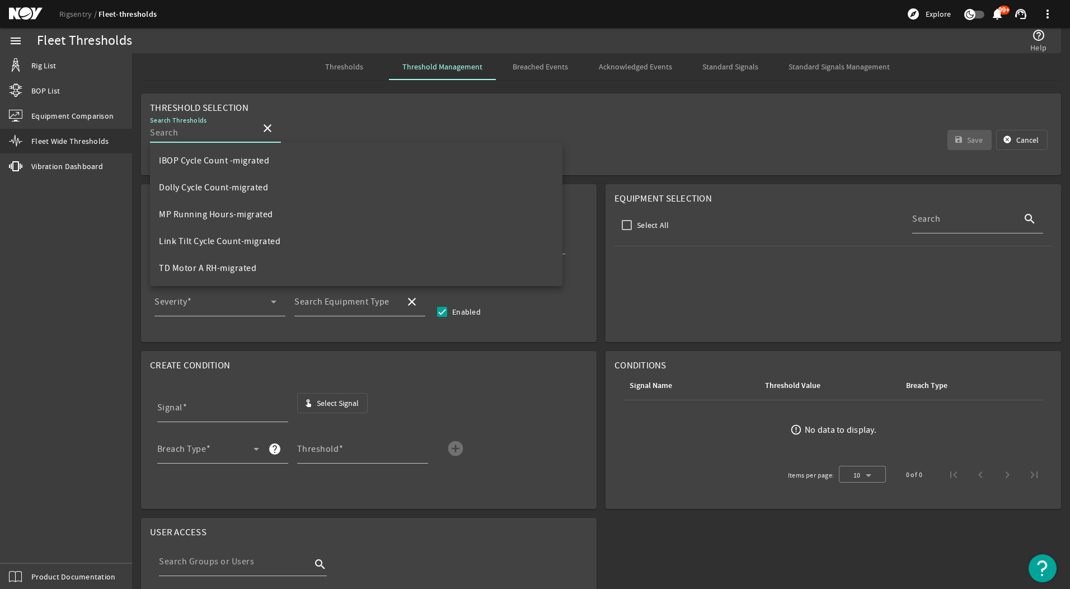
click at [189, 137] on input "Search Thresholds" at bounding box center [201, 132] width 102 height 13
click at [426, 137] on div at bounding box center [600, 139] width 451 height 9
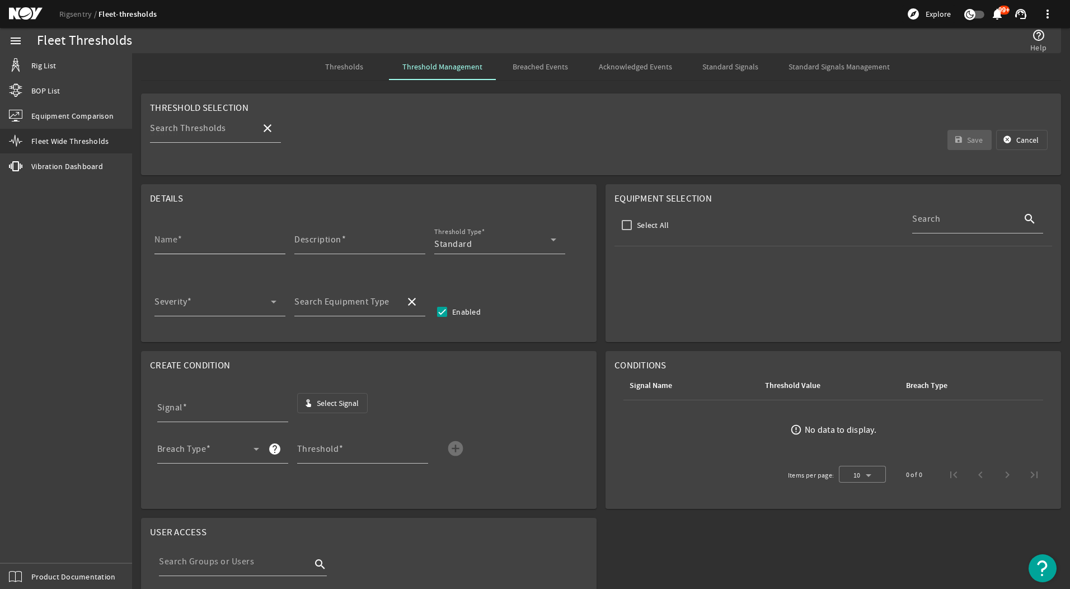
click at [252, 252] on div "Name" at bounding box center [215, 239] width 122 height 29
click at [250, 244] on input "Name" at bounding box center [215, 243] width 122 height 13
type input "BP ACE - MP Running Hours- 3000hrs Threshold"
type input "EQ-16409-193A-PID-001 -PID items (8.1)"
type input "Mud Pump - 14-P-220"
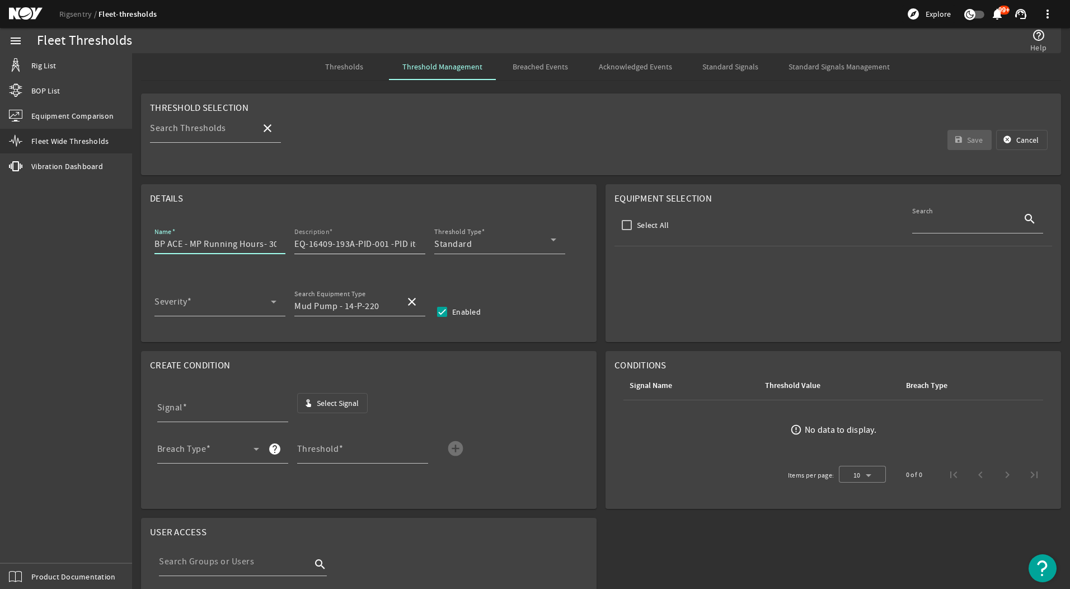
type input "bp ace"
type input "[PERSON_NAME]"
drag, startPoint x: 271, startPoint y: 244, endPoint x: 219, endPoint y: 251, distance: 51.8
click at [219, 251] on div "Name BP ACE - MP Running Hours- 3000hrs Threshold" at bounding box center [215, 239] width 122 height 29
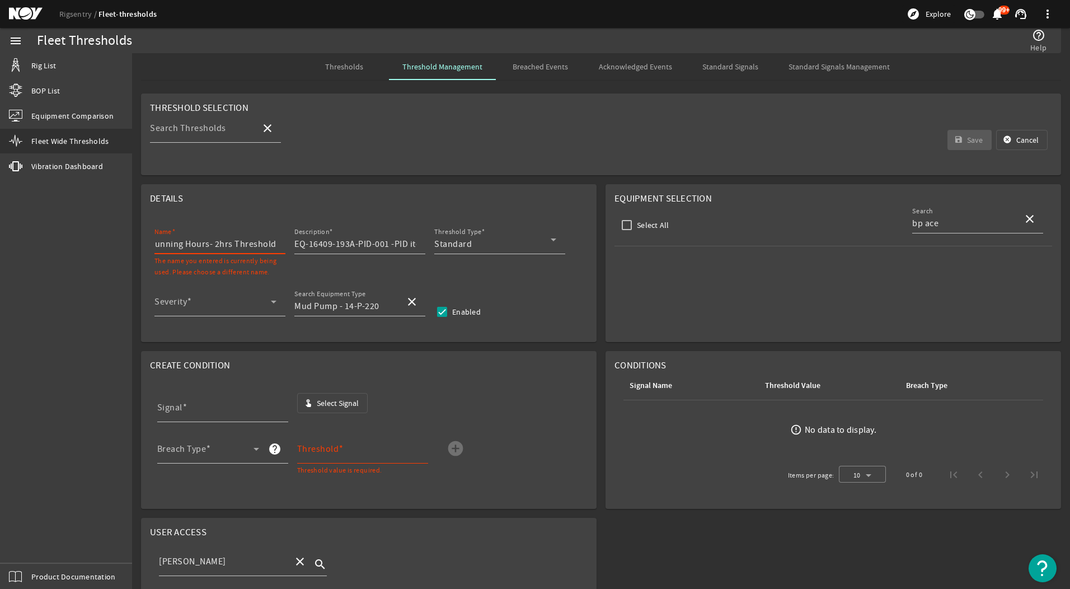
scroll to position [0, 52]
type input "BP ACE - MP Running Hours- 25000hrs Threshold"
drag, startPoint x: 335, startPoint y: 245, endPoint x: 469, endPoint y: 242, distance: 133.7
click at [469, 242] on div "Name BP ACE - MP Running Hours- 25000hrs Threshold Description EQ-16409-193A-PI…" at bounding box center [368, 245] width 437 height 41
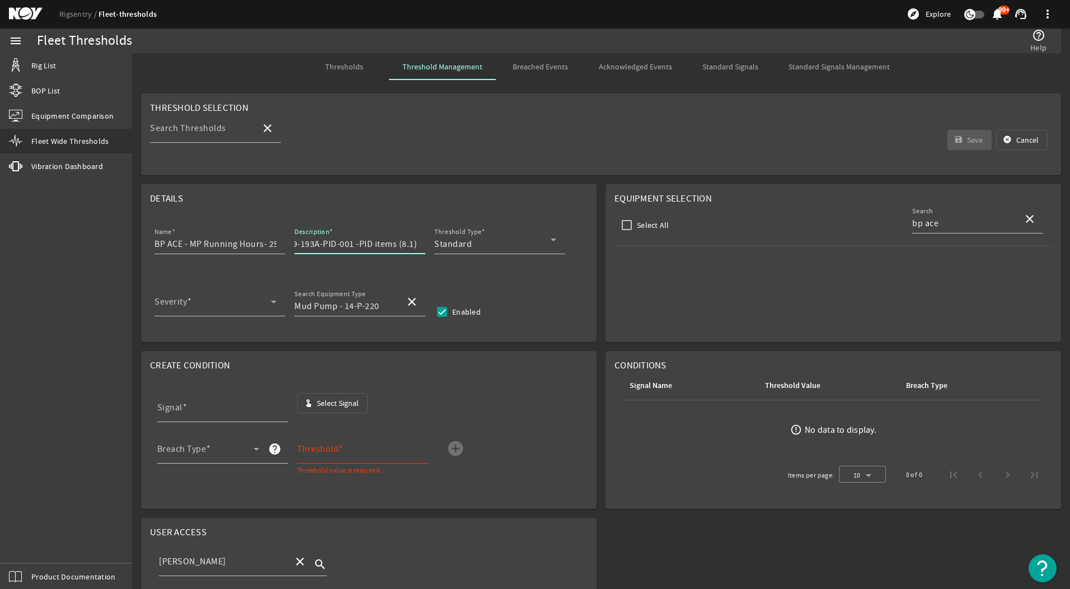
click at [399, 243] on input "EQ-16409-193A-PID-001 -PID items (8.1)" at bounding box center [355, 243] width 122 height 13
click at [400, 242] on input "EQ-16409-193A-PID-001 -PID items (8.1)" at bounding box center [355, 243] width 122 height 13
click at [403, 242] on input "EQ-16409-193A-PID-001 -PID items (8.1)" at bounding box center [355, 243] width 122 height 13
drag, startPoint x: 403, startPoint y: 245, endPoint x: 413, endPoint y: 248, distance: 9.9
click at [413, 248] on input "EQ-16409-193A-PID-001 -PID items (8.1)" at bounding box center [355, 243] width 122 height 13
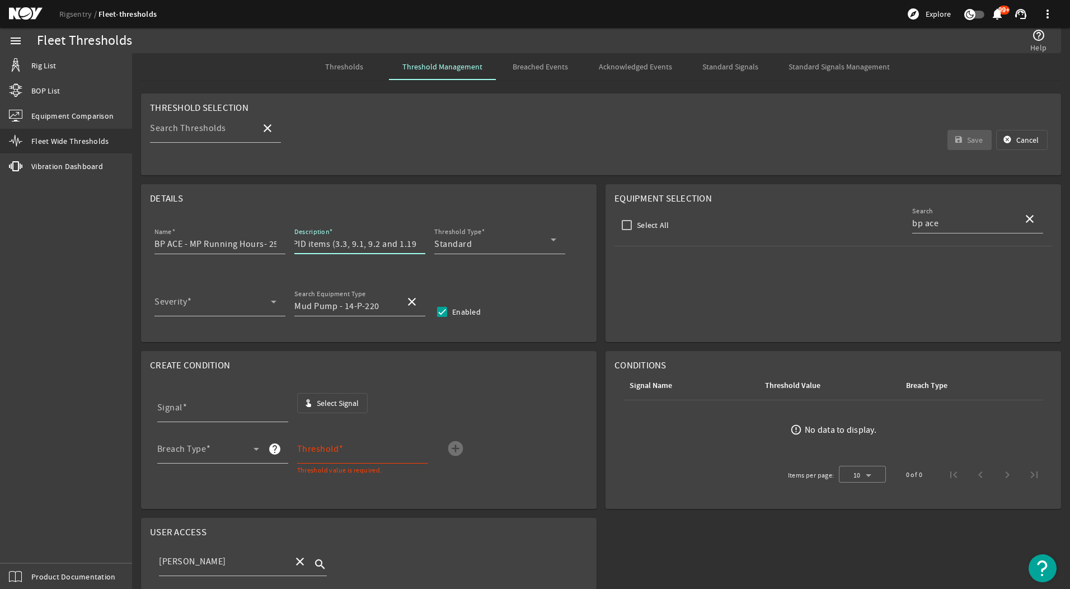
scroll to position [0, 105]
type input "EQ-16409-193A-PID-001 -PID items (3.3, 9.1, 9.2 and 1.19))"
click at [516, 235] on div "Threshold Type Standard" at bounding box center [495, 239] width 122 height 29
click at [470, 270] on span "Standard" at bounding box center [461, 271] width 37 height 13
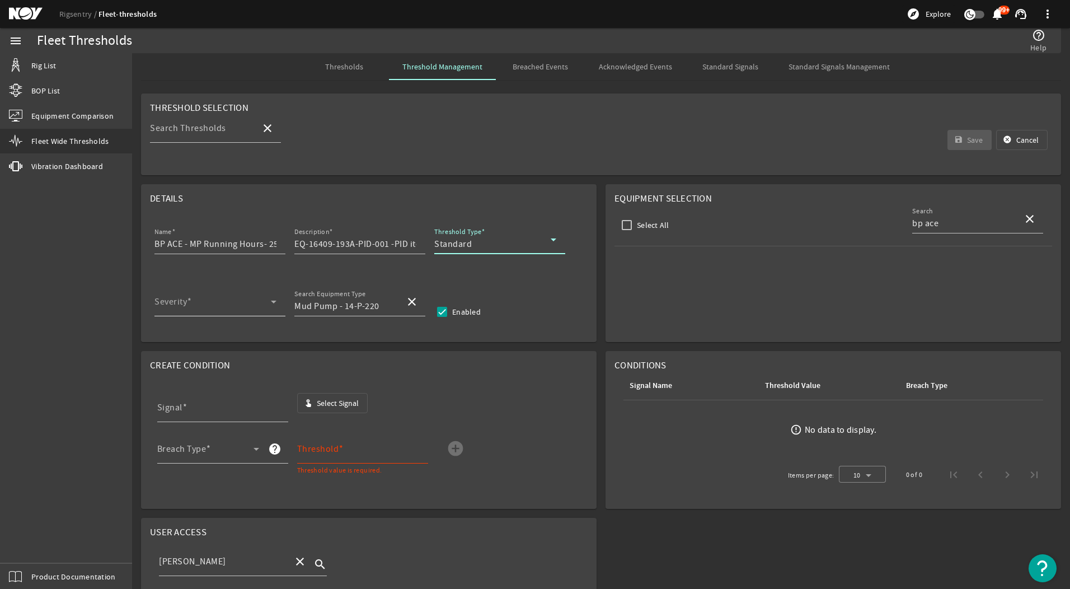
click at [167, 303] on span at bounding box center [212, 305] width 116 height 13
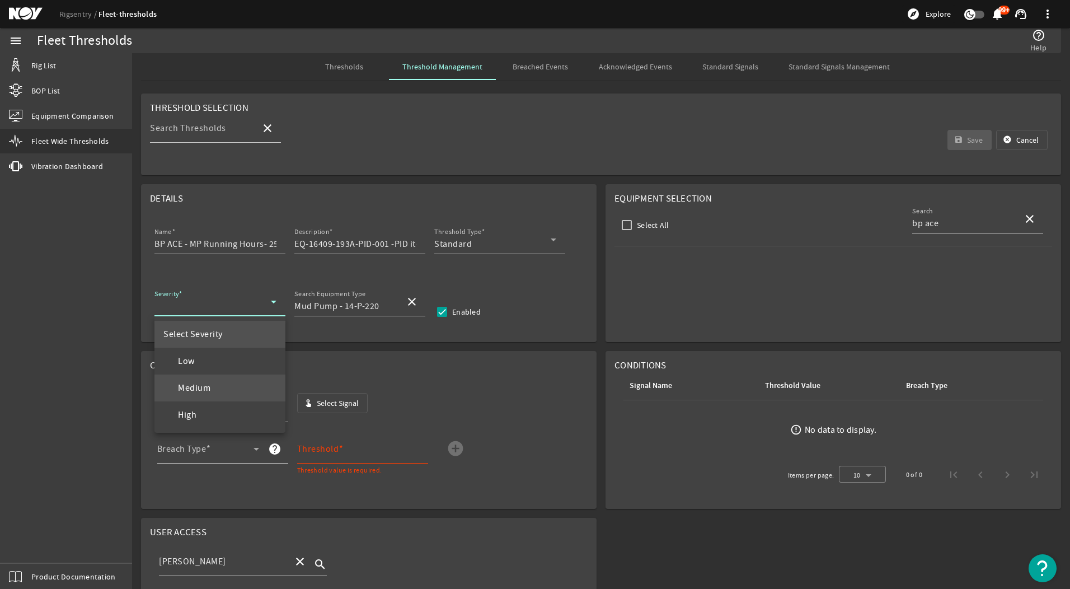
click at [201, 390] on span "Medium" at bounding box center [186, 387] width 47 height 13
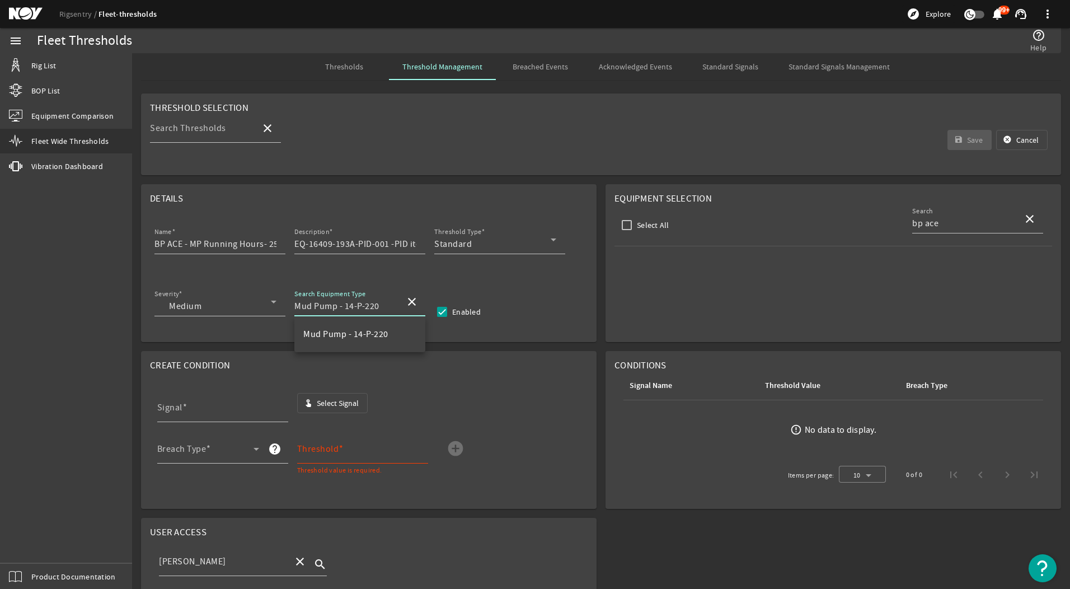
click at [351, 308] on input "Mud Pump - 14-P-220" at bounding box center [345, 305] width 102 height 13
click at [361, 343] on mat-option "Mud Pump - 14-P-220" at bounding box center [359, 334] width 131 height 27
click at [622, 220] on input "Select All" at bounding box center [627, 225] width 16 height 16
checkbox input "true"
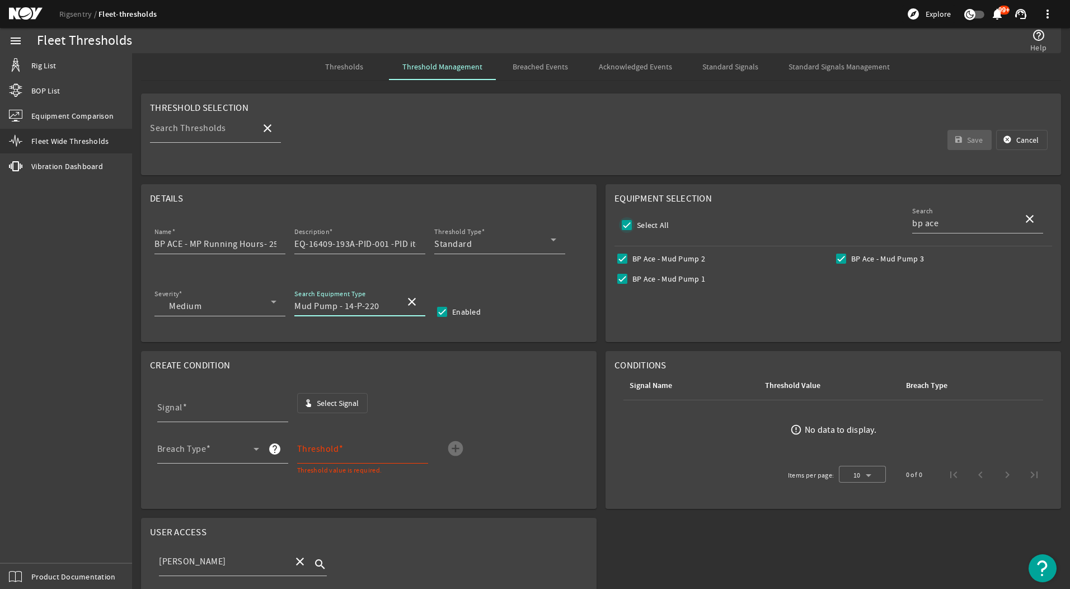
checkbox input "true"
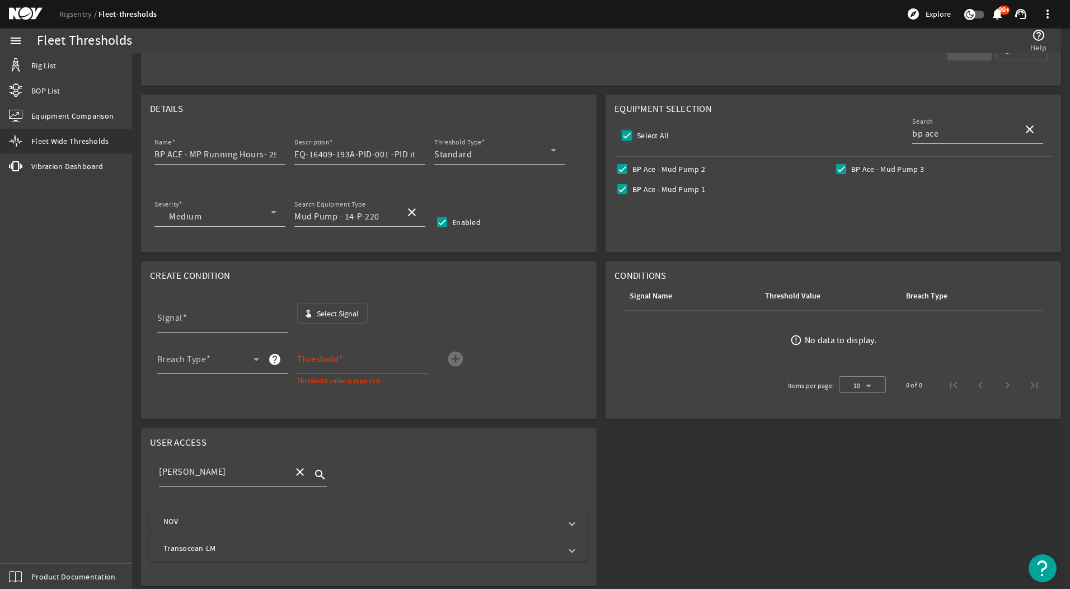
scroll to position [91, 0]
click at [333, 302] on span "button" at bounding box center [333, 311] width 70 height 27
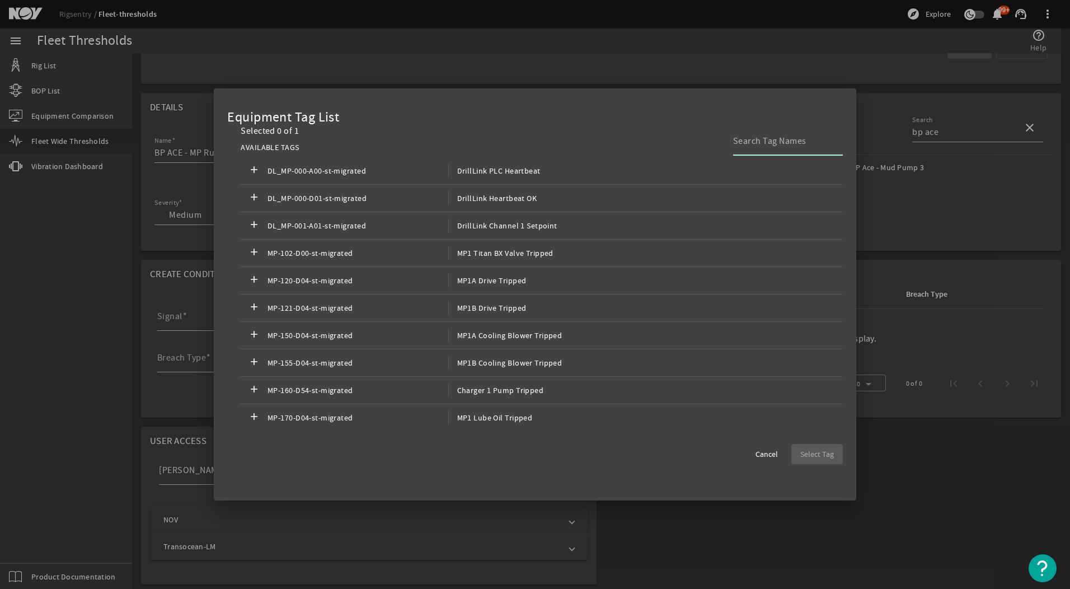
click at [779, 144] on input at bounding box center [783, 140] width 101 height 13
type input "mud pump agg"
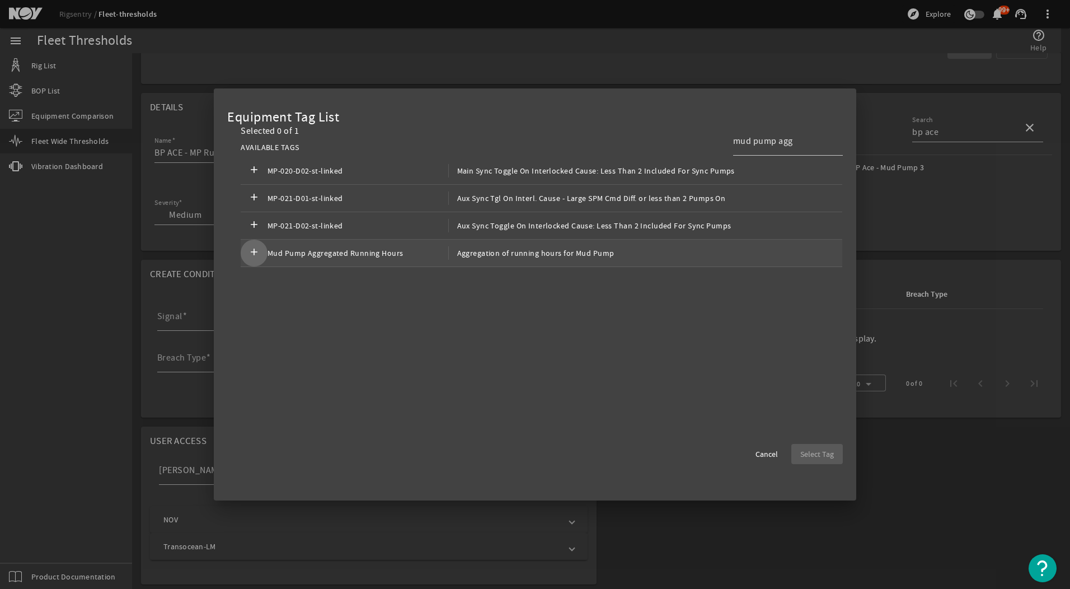
click at [263, 253] on span at bounding box center [254, 252] width 27 height 27
click at [821, 454] on span "Select Tag" at bounding box center [817, 453] width 34 height 11
type input "Mud Pump Aggregated Running Hours"
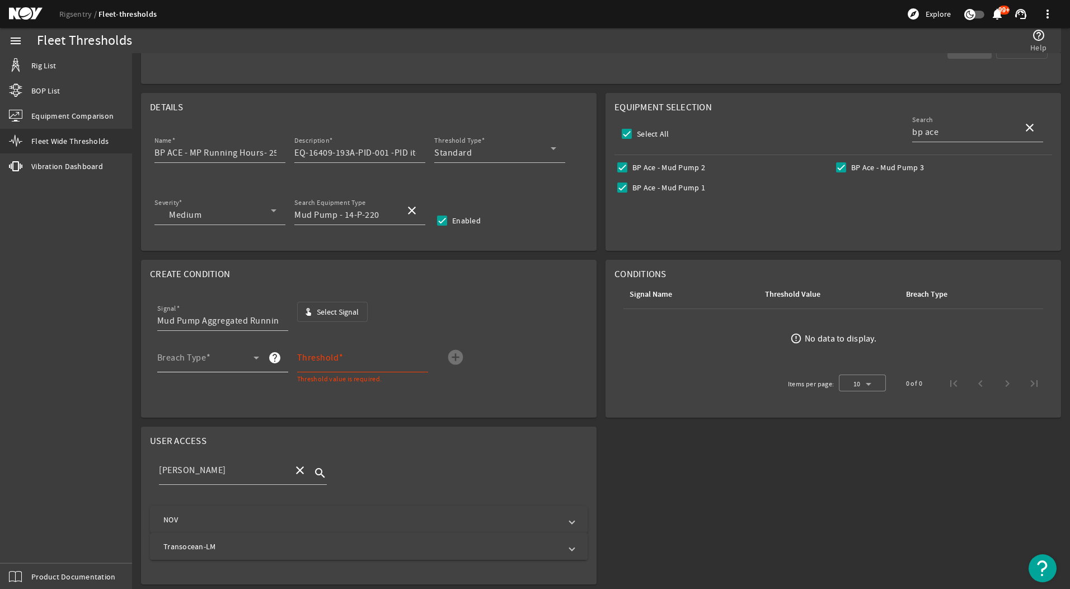
click at [231, 355] on span at bounding box center [205, 361] width 96 height 13
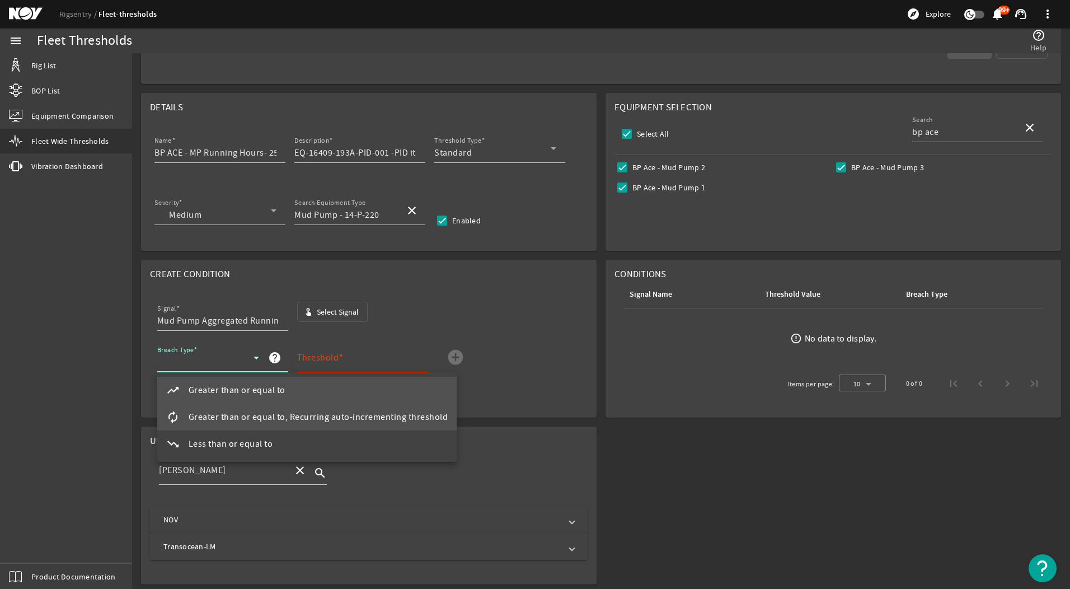
click at [264, 425] on mat-option "autorenew Greater than or equal to, Recurring auto-incrementing threshold" at bounding box center [307, 416] width 300 height 27
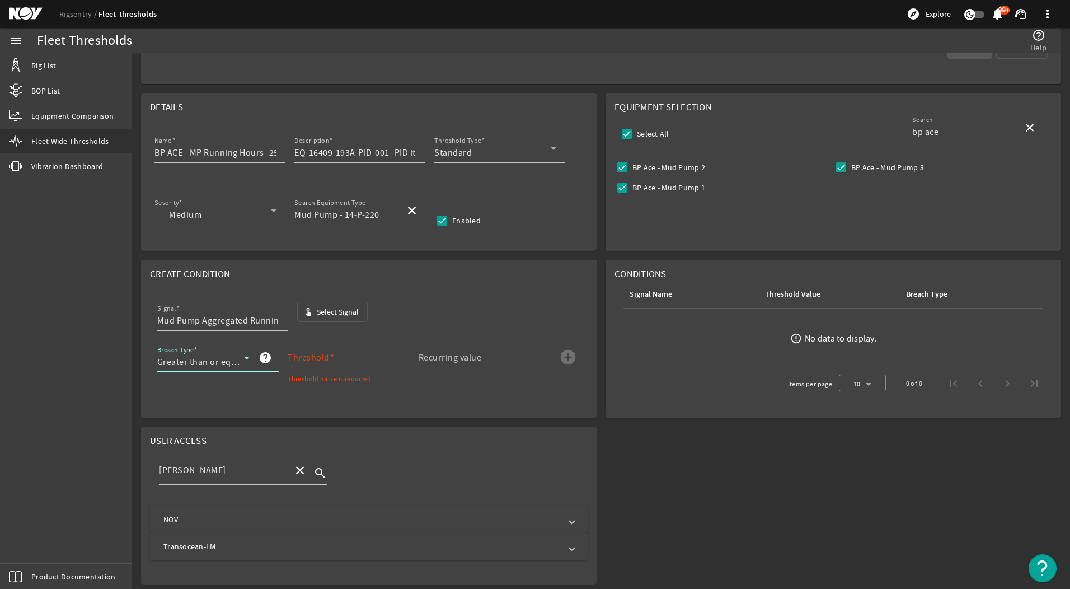
click at [317, 364] on input "Threshold" at bounding box center [344, 361] width 113 height 13
type input "25000"
click at [463, 368] on input "Recurring value" at bounding box center [474, 361] width 113 height 13
type input "25000"
click at [484, 398] on mat-card "Create Condition Signal Mud Pump Aggregated Running Hours touch_app Select Sign…" at bounding box center [368, 339] width 455 height 158
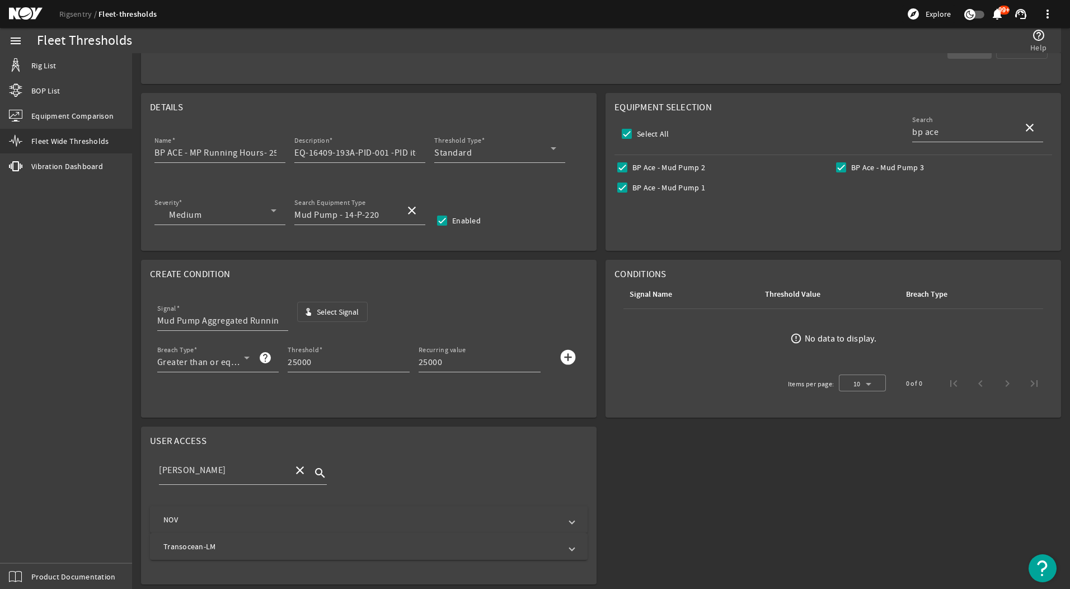
click at [566, 354] on mat-icon "add_circle" at bounding box center [568, 357] width 18 height 18
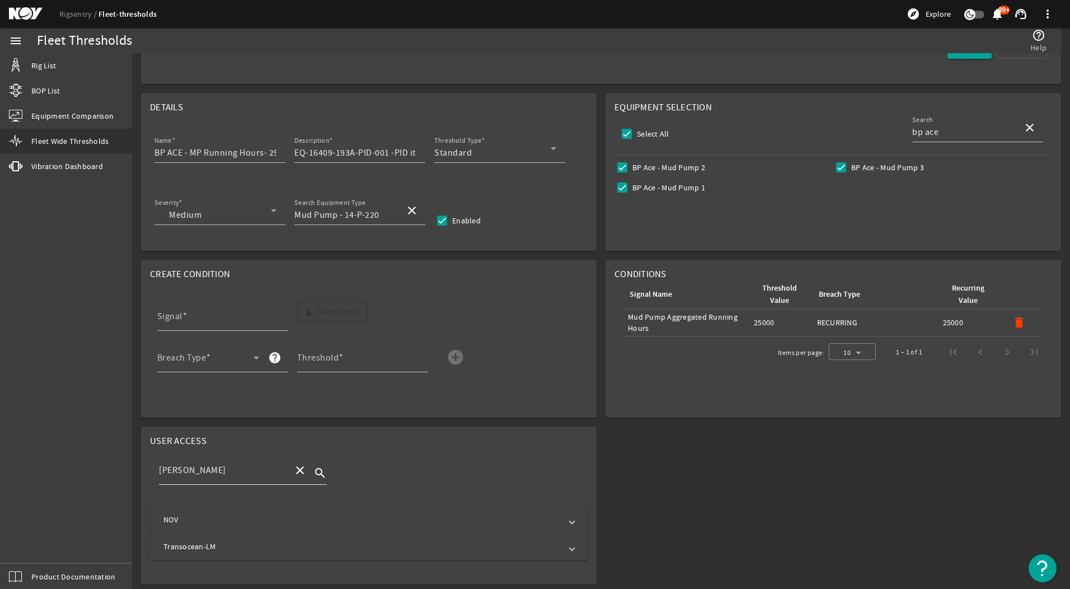
click at [182, 456] on div "[PERSON_NAME]" at bounding box center [221, 469] width 125 height 29
click at [192, 479] on div "[PERSON_NAME]" at bounding box center [221, 469] width 125 height 29
click at [224, 525] on mat-expansion-panel-header "NOV" at bounding box center [368, 519] width 437 height 27
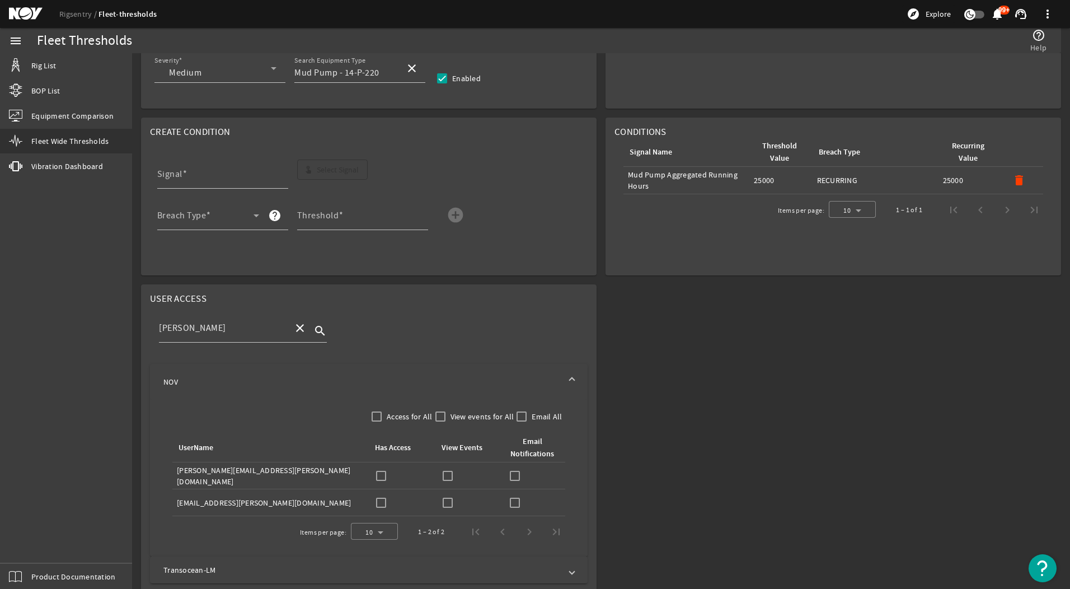
scroll to position [241, 0]
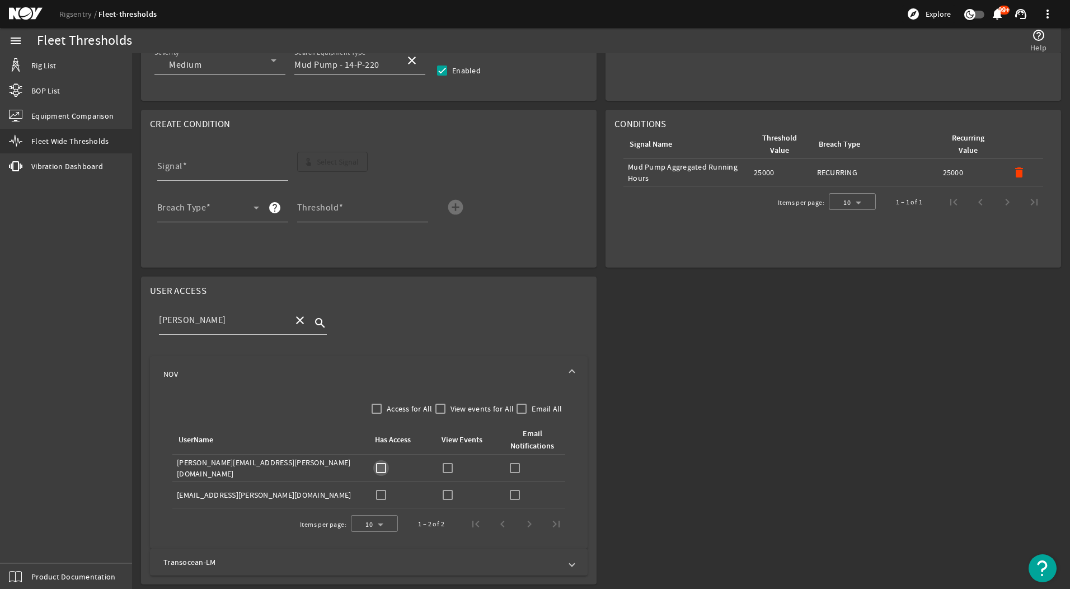
click at [380, 466] on input "checkbox" at bounding box center [381, 468] width 16 height 16
checkbox input "true"
click at [435, 467] on td "View Events:" at bounding box center [468, 467] width 67 height 27
click at [444, 467] on input "checkbox" at bounding box center [448, 468] width 16 height 16
checkbox input "true"
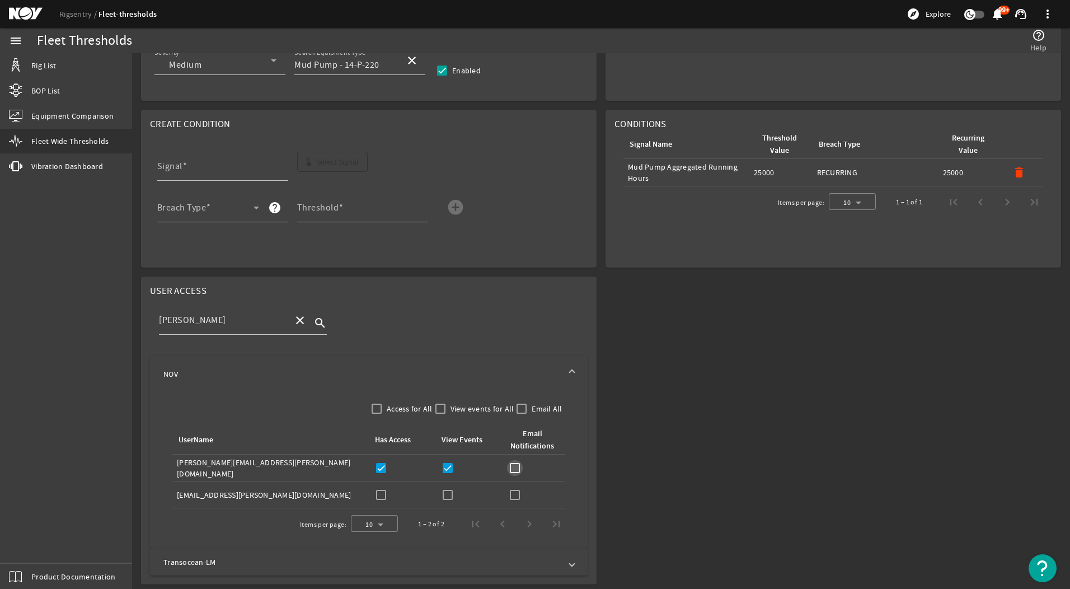
click at [509, 466] on input "checkbox" at bounding box center [515, 468] width 16 height 16
checkbox input "true"
click at [298, 316] on mat-icon "close" at bounding box center [299, 319] width 13 height 13
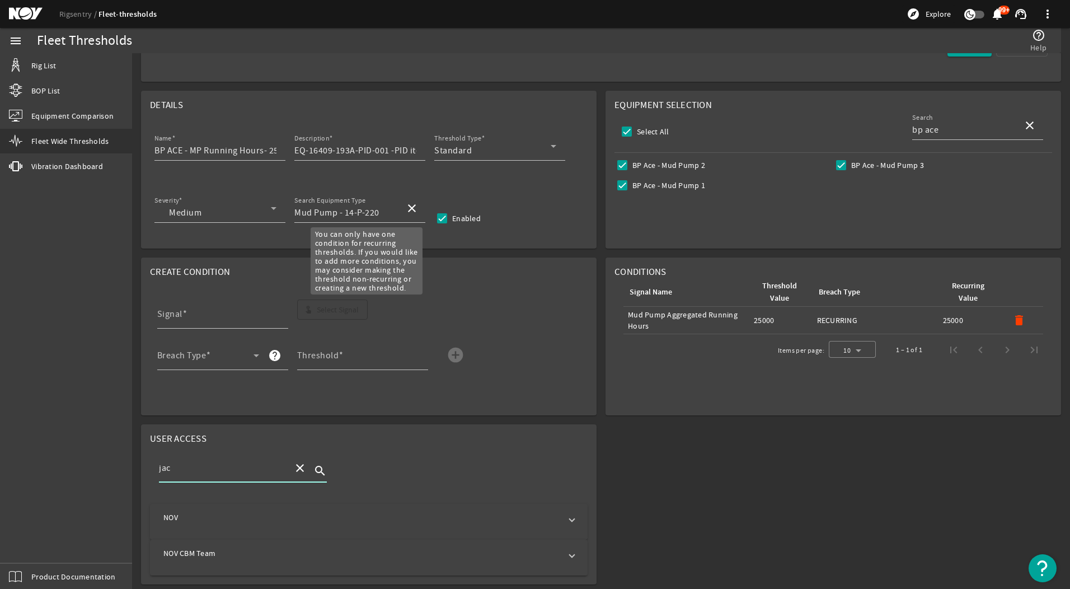
scroll to position [91, 0]
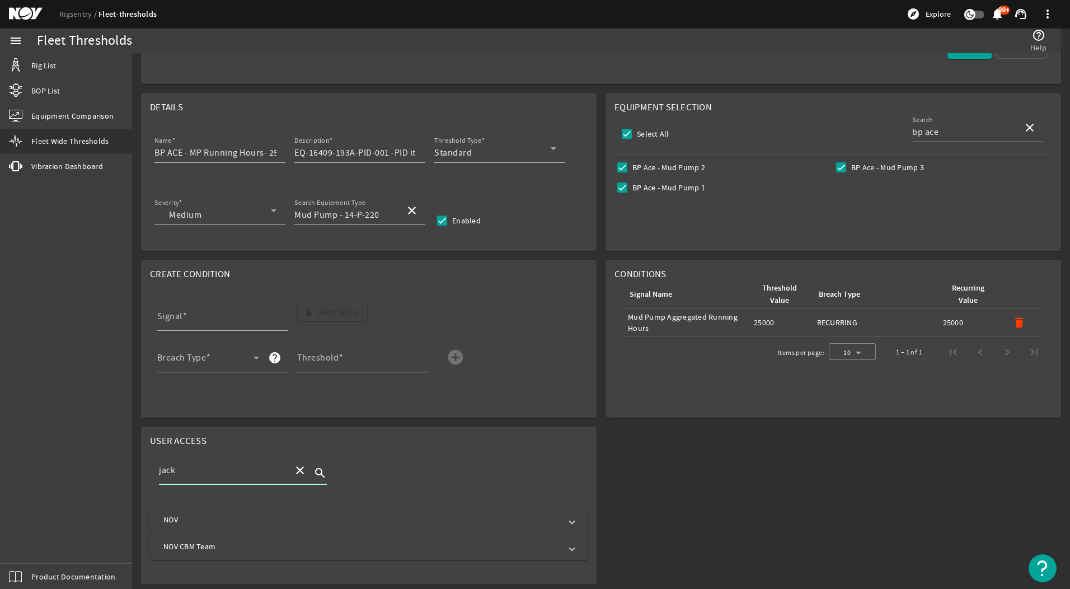
type input "jack"
click at [255, 544] on mat-panel-title "NOV CBM Team" at bounding box center [361, 545] width 397 height 11
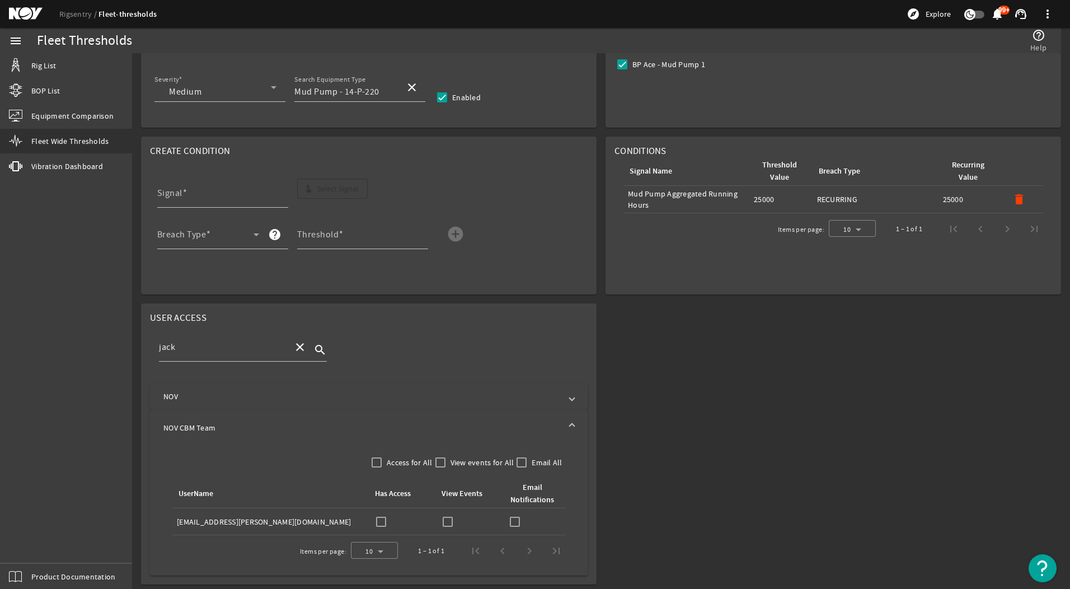
click at [388, 521] on div "Has Access:" at bounding box center [402, 522] width 58 height 16
click at [385, 521] on input "checkbox" at bounding box center [381, 522] width 16 height 16
checkbox input "true"
click at [453, 519] on input "checkbox" at bounding box center [448, 522] width 16 height 16
checkbox input "true"
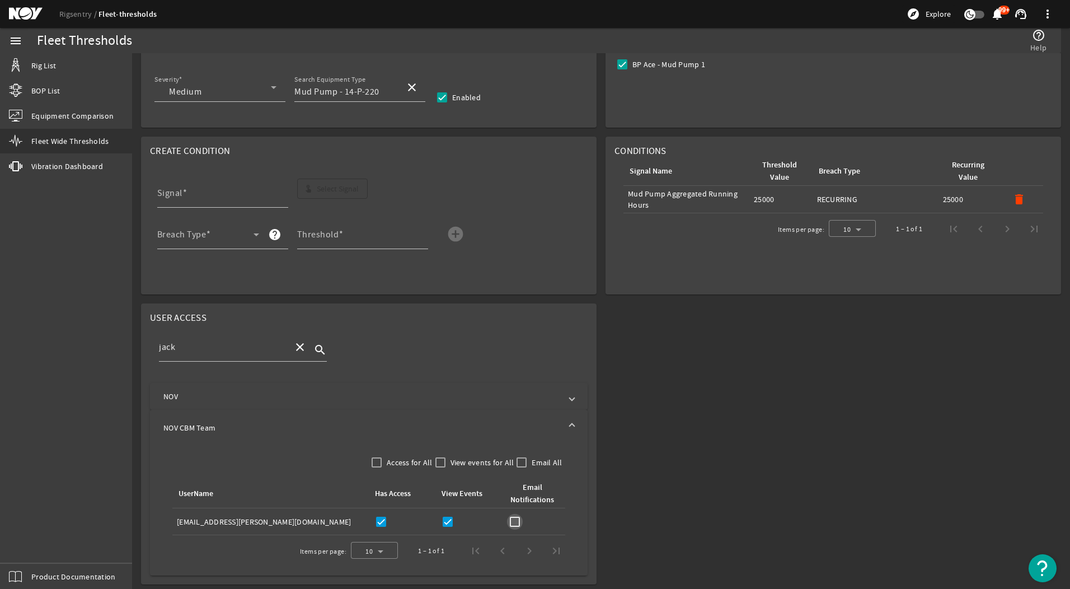
click at [515, 521] on input "checkbox" at bounding box center [515, 522] width 16 height 16
checkbox input "true"
click at [305, 346] on mat-icon "close" at bounding box center [299, 346] width 13 height 13
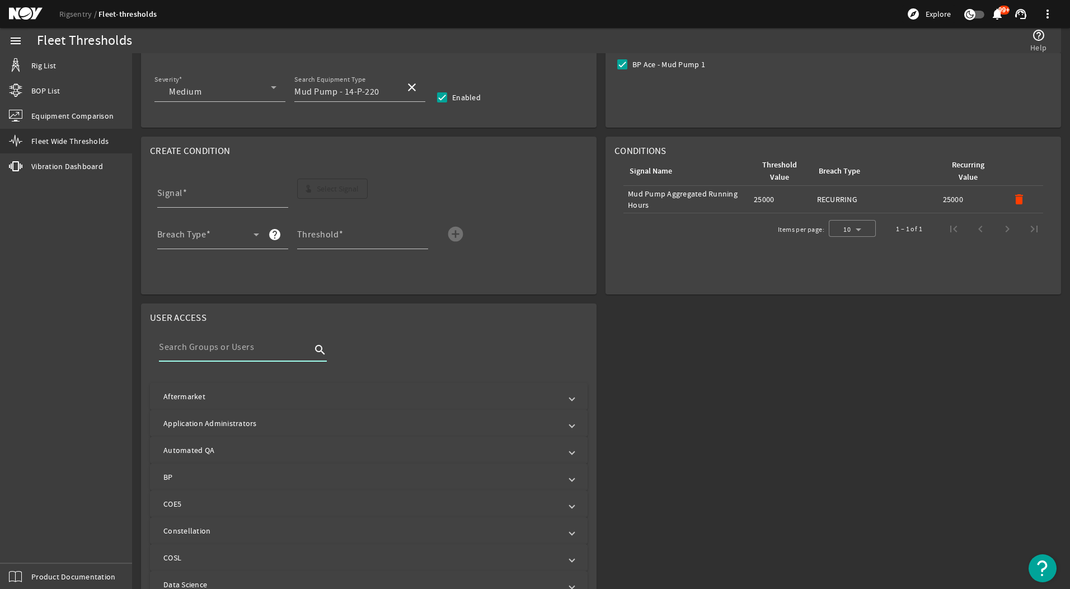
click at [234, 389] on mat-expansion-panel-header "Aftermarket" at bounding box center [368, 396] width 437 height 27
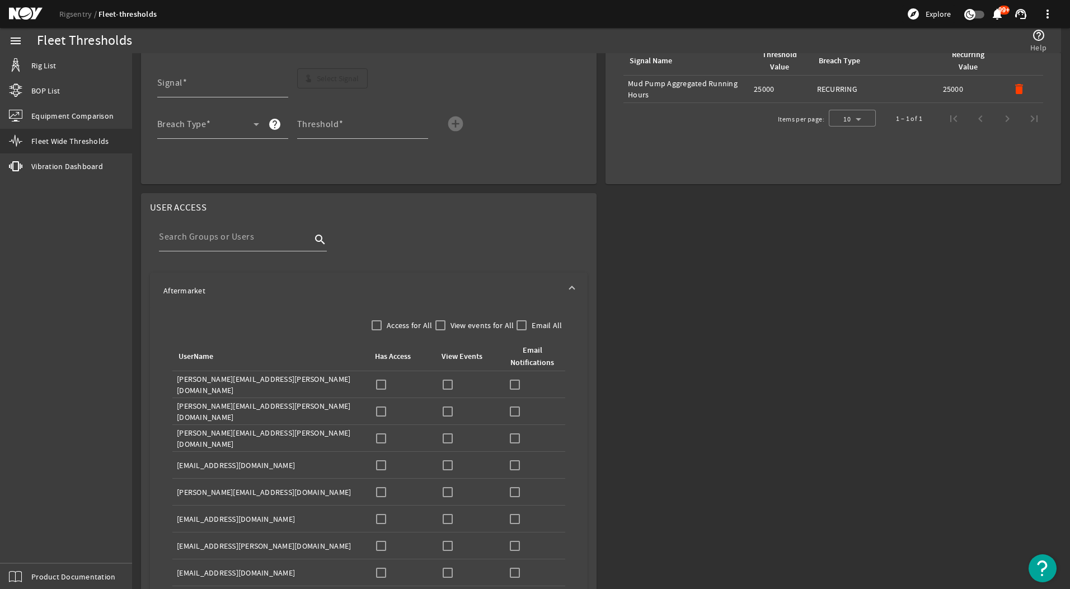
scroll to position [606, 0]
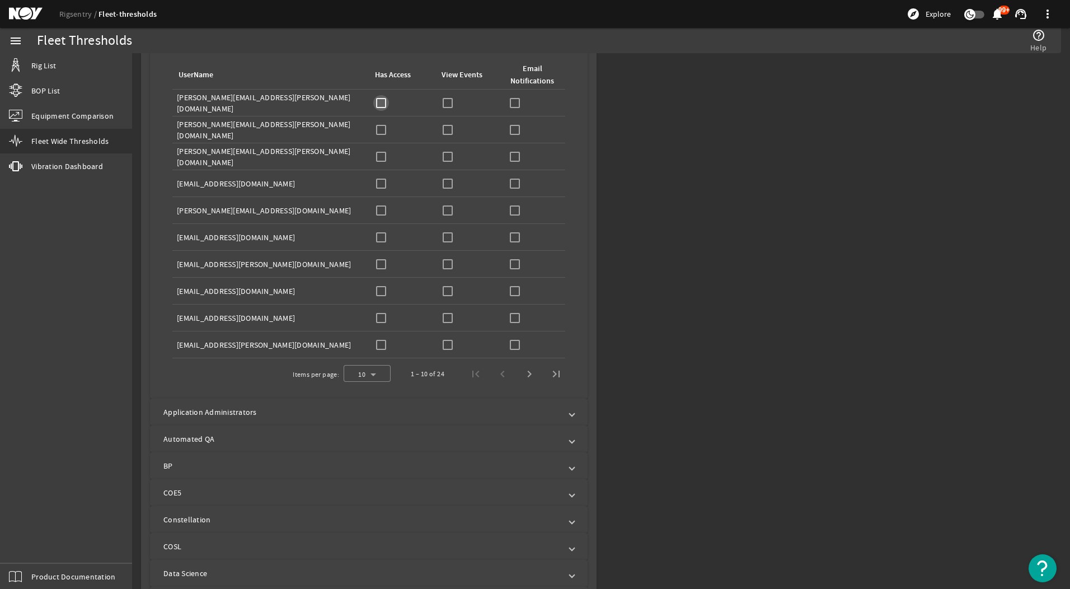
click at [382, 97] on input "checkbox" at bounding box center [381, 103] width 16 height 16
checkbox input "true"
click at [444, 101] on input "checkbox" at bounding box center [448, 103] width 16 height 16
checkbox input "true"
click at [515, 101] on input "checkbox" at bounding box center [515, 103] width 16 height 16
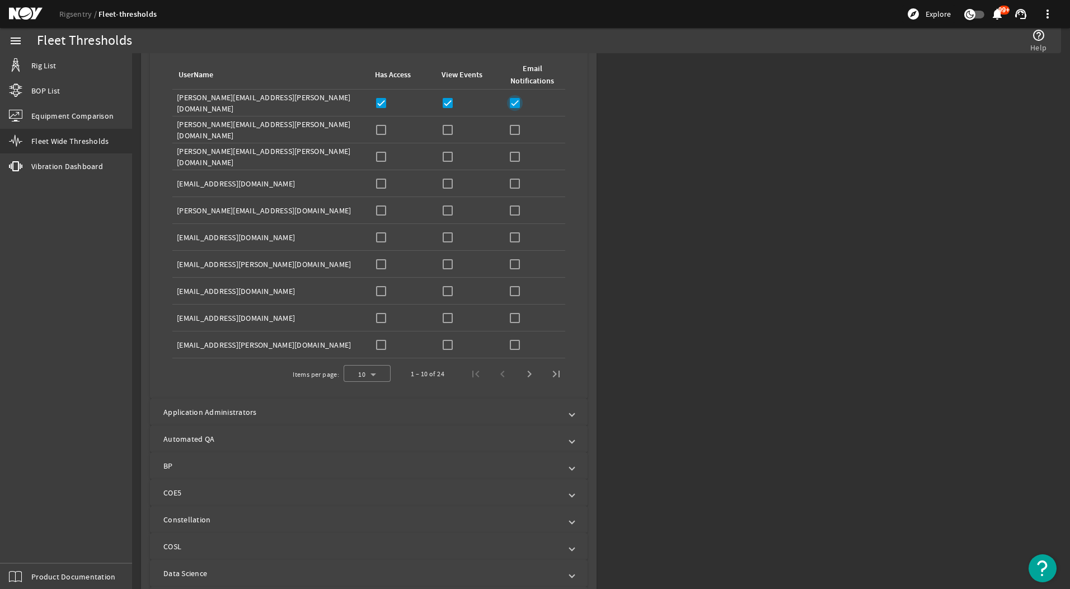
checkbox input "true"
click at [377, 156] on input "checkbox" at bounding box center [381, 157] width 16 height 16
checkbox input "true"
drag, startPoint x: 448, startPoint y: 156, endPoint x: 493, endPoint y: 157, distance: 45.3
click at [449, 156] on input "checkbox" at bounding box center [448, 157] width 16 height 16
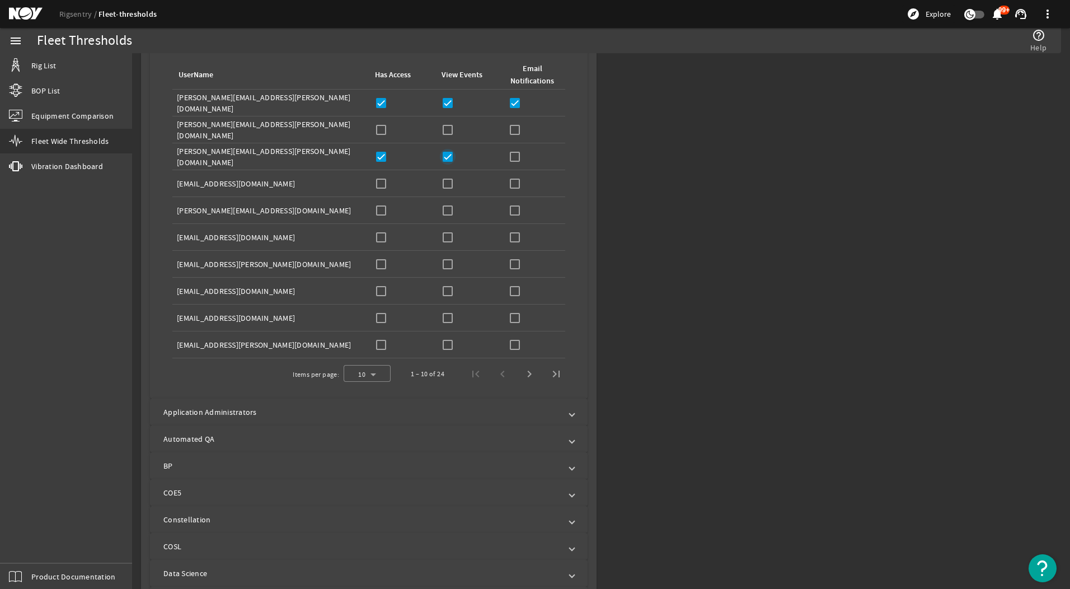
checkbox input "true"
click at [509, 158] on input "checkbox" at bounding box center [515, 157] width 16 height 16
checkbox input "true"
click at [379, 263] on input "checkbox" at bounding box center [381, 264] width 16 height 16
checkbox input "true"
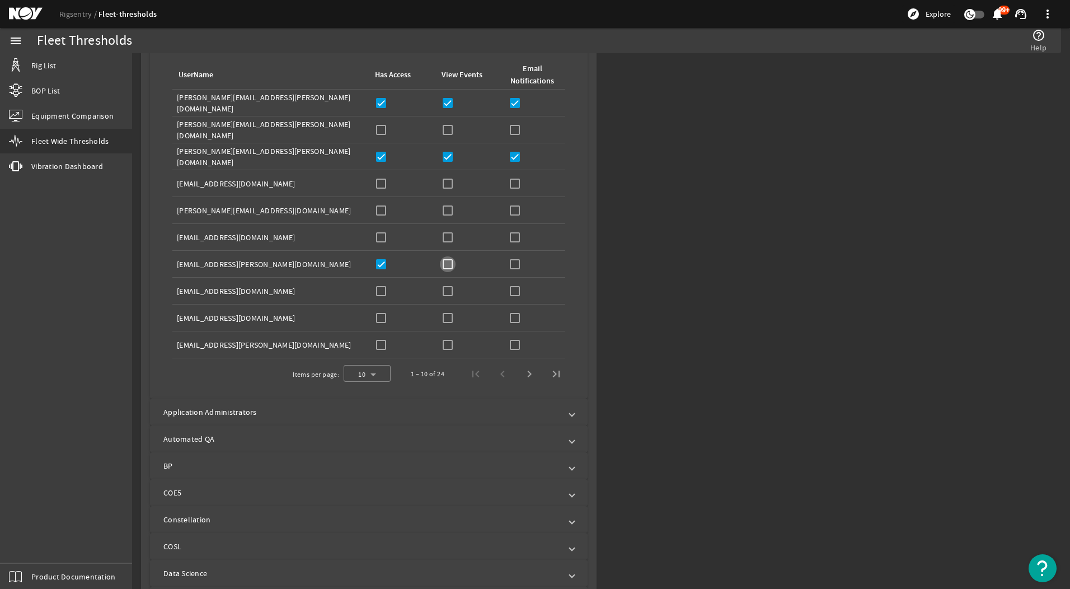
click at [450, 257] on input "checkbox" at bounding box center [448, 264] width 16 height 16
checkbox input "true"
drag, startPoint x: 500, startPoint y: 266, endPoint x: 514, endPoint y: 261, distance: 14.9
click at [502, 266] on td "Email Notifications:" at bounding box center [533, 264] width 63 height 27
click at [514, 260] on input "checkbox" at bounding box center [515, 264] width 16 height 16
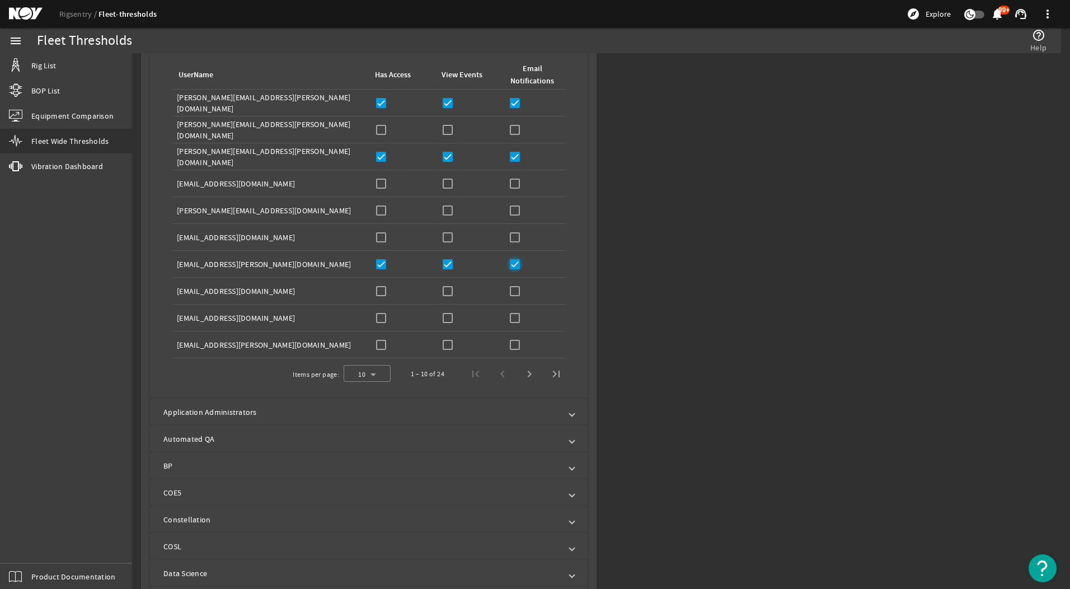
checkbox input "true"
click at [377, 293] on input "checkbox" at bounding box center [381, 291] width 16 height 16
checkbox input "true"
click at [443, 293] on input "checkbox" at bounding box center [448, 291] width 16 height 16
checkbox input "true"
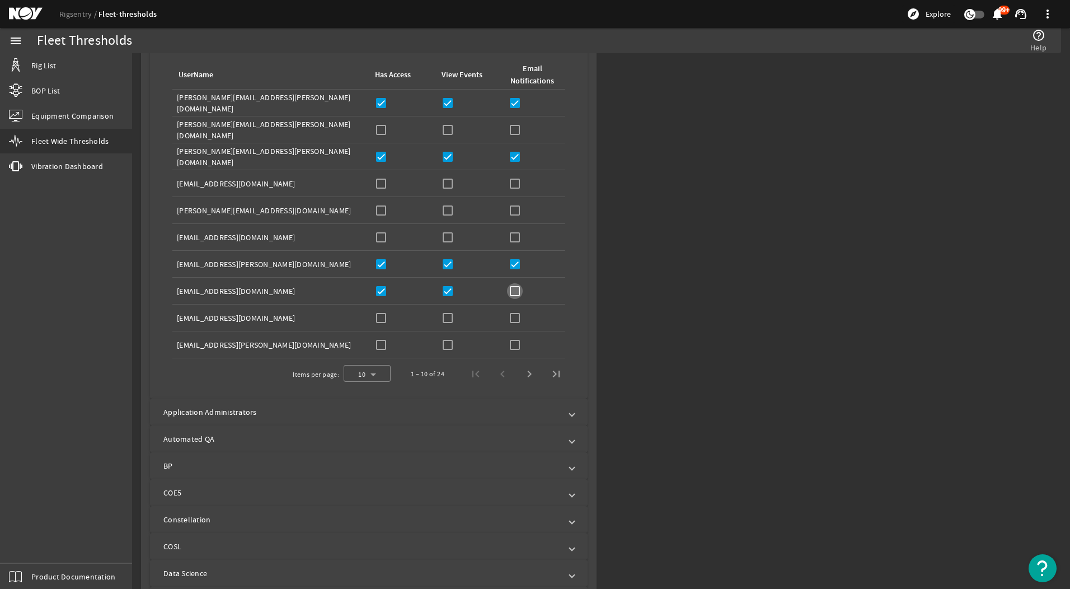
click at [517, 286] on input "checkbox" at bounding box center [515, 291] width 16 height 16
checkbox input "true"
click at [378, 320] on input "checkbox" at bounding box center [381, 318] width 16 height 16
checkbox input "true"
click at [446, 315] on input "checkbox" at bounding box center [448, 318] width 16 height 16
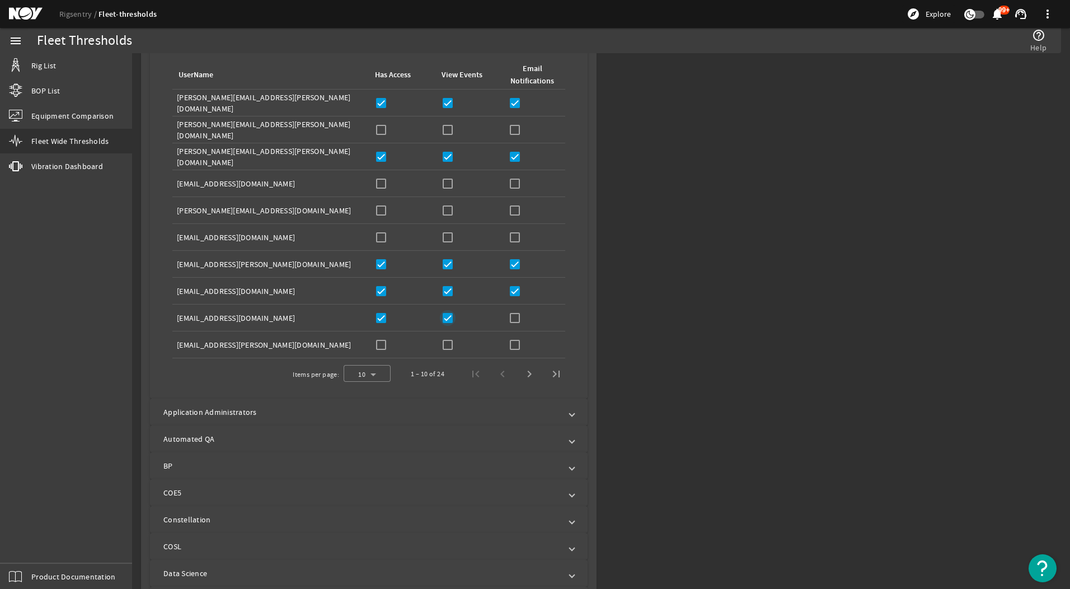
checkbox input "true"
click at [510, 322] on input "checkbox" at bounding box center [515, 318] width 16 height 16
checkbox input "true"
click at [524, 371] on span "Next page" at bounding box center [529, 373] width 27 height 27
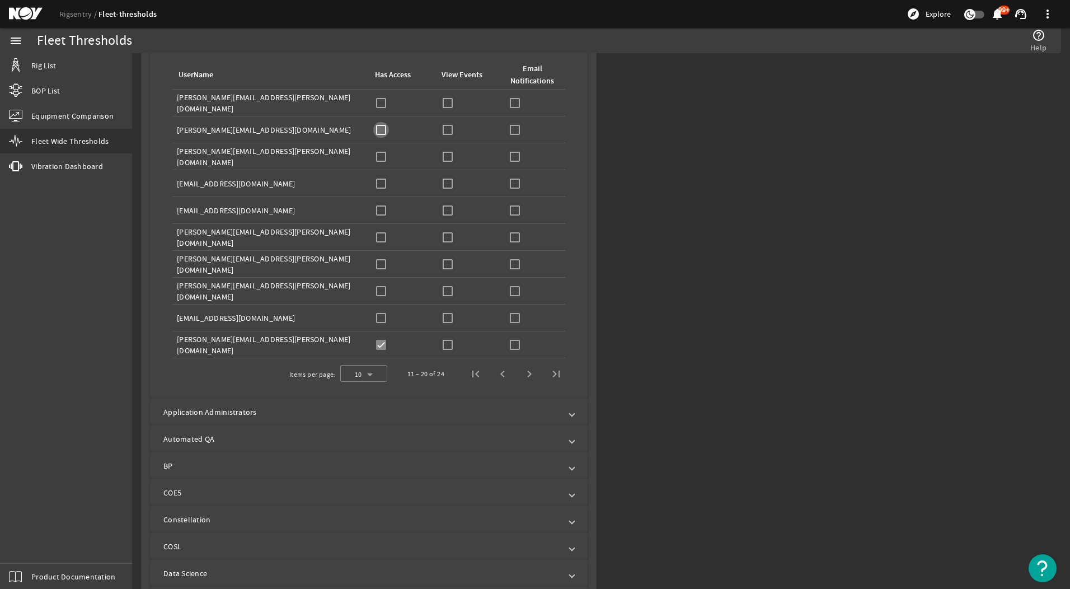
click at [383, 124] on input "checkbox" at bounding box center [381, 130] width 16 height 16
checkbox input "true"
click at [447, 126] on input "checkbox" at bounding box center [448, 130] width 16 height 16
checkbox input "true"
click at [511, 126] on input "checkbox" at bounding box center [515, 130] width 16 height 16
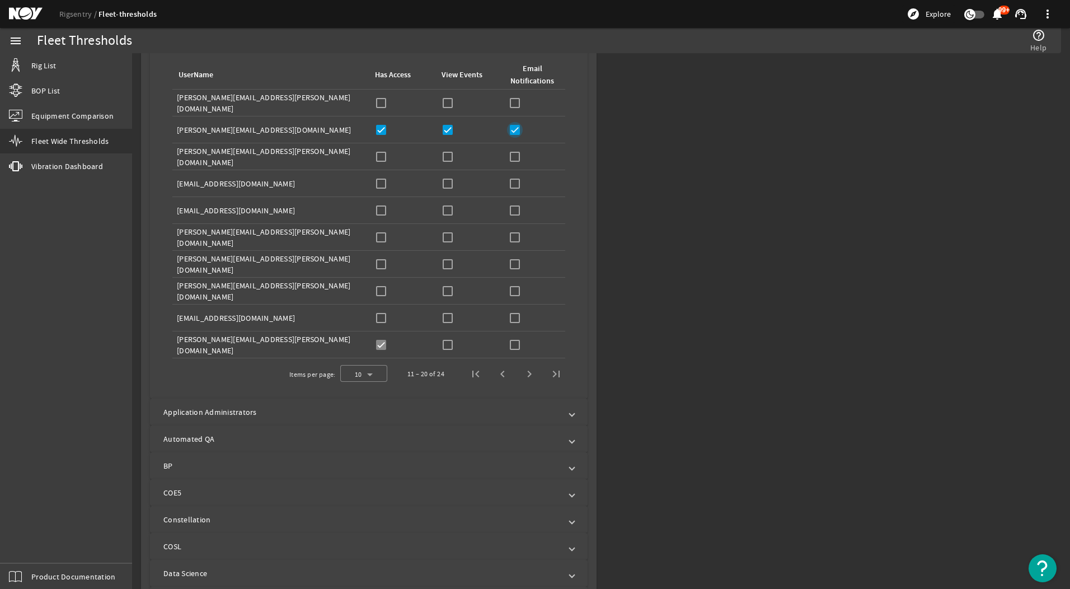
checkbox input "true"
click at [386, 187] on input "checkbox" at bounding box center [381, 184] width 16 height 16
checkbox input "true"
drag, startPoint x: 445, startPoint y: 188, endPoint x: 491, endPoint y: 192, distance: 45.5
click at [446, 188] on input "checkbox" at bounding box center [448, 184] width 16 height 16
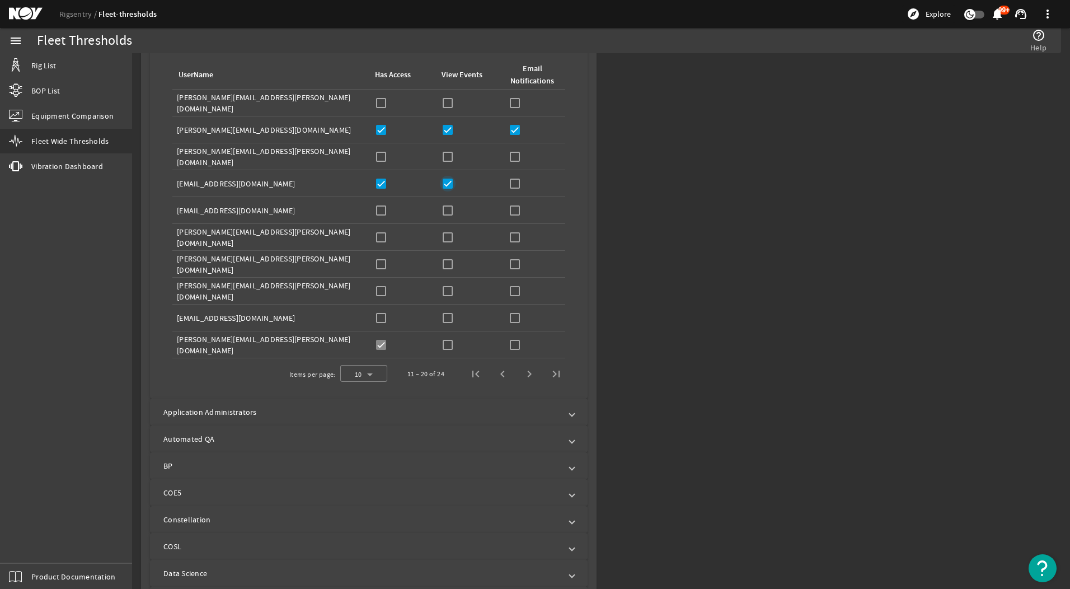
checkbox input "true"
click at [511, 182] on input "checkbox" at bounding box center [515, 184] width 16 height 16
checkbox input "true"
click at [377, 208] on input "checkbox" at bounding box center [381, 211] width 16 height 16
checkbox input "true"
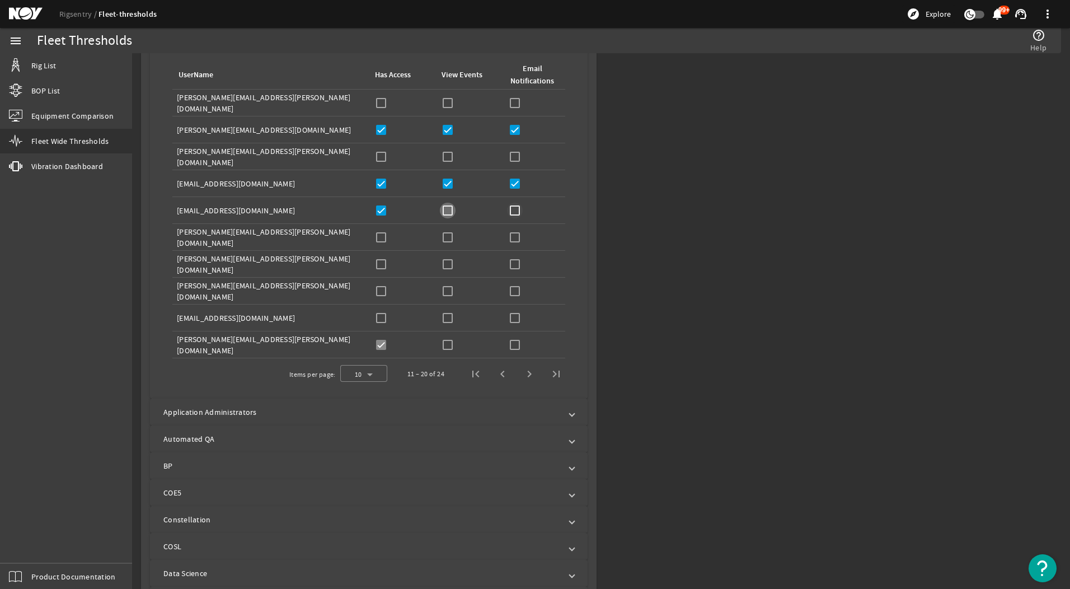
drag, startPoint x: 445, startPoint y: 208, endPoint x: 511, endPoint y: 213, distance: 66.2
click at [446, 208] on input "checkbox" at bounding box center [448, 211] width 16 height 16
checkbox input "true"
click at [514, 210] on input "checkbox" at bounding box center [515, 211] width 16 height 16
checkbox input "true"
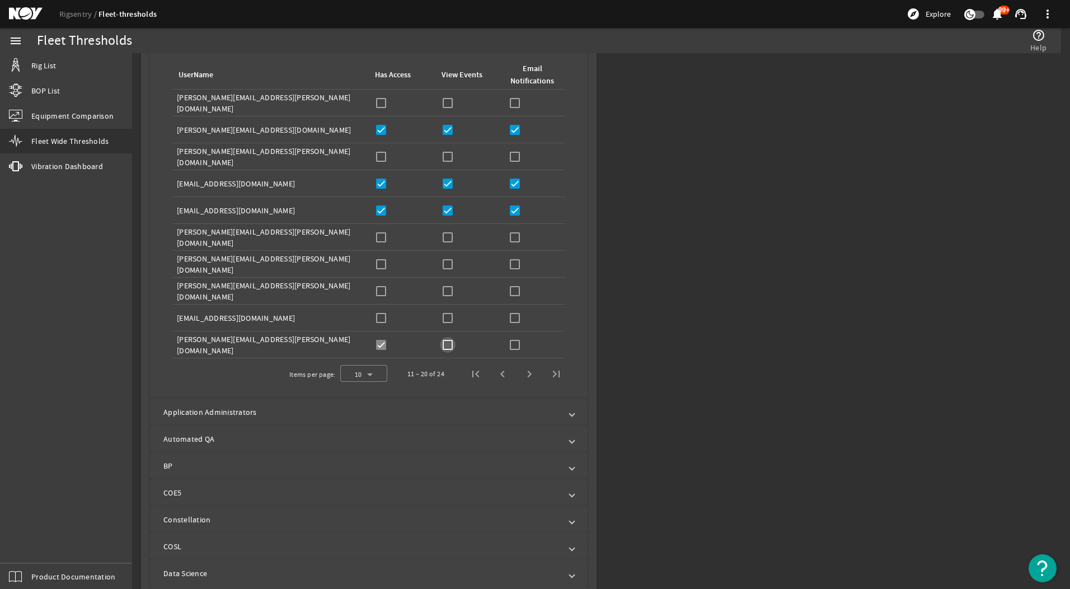
click at [448, 338] on input "checkbox" at bounding box center [448, 345] width 16 height 16
checkbox input "true"
click at [507, 342] on input "checkbox" at bounding box center [515, 345] width 16 height 16
checkbox input "true"
click at [531, 370] on span "Next page" at bounding box center [529, 373] width 27 height 27
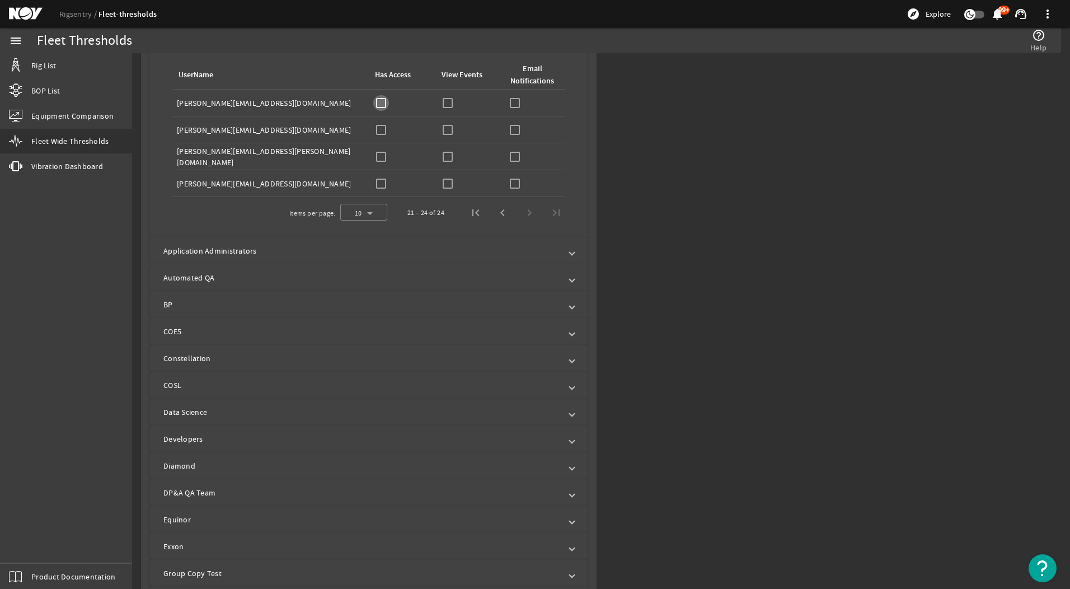
click at [373, 103] on input "checkbox" at bounding box center [381, 103] width 16 height 16
checkbox input "true"
click at [447, 105] on input "checkbox" at bounding box center [448, 103] width 16 height 16
checkbox input "true"
drag, startPoint x: 512, startPoint y: 100, endPoint x: 494, endPoint y: 107, distance: 19.3
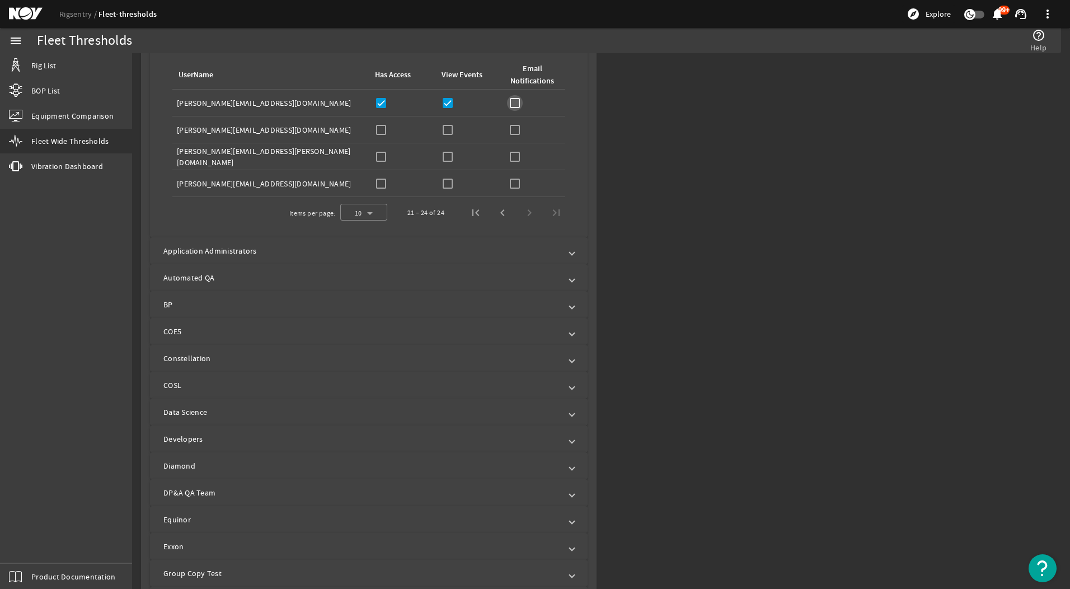
click at [512, 100] on input "checkbox" at bounding box center [515, 103] width 16 height 16
checkbox input "true"
click at [375, 130] on input "checkbox" at bounding box center [381, 130] width 16 height 16
checkbox input "true"
click at [440, 123] on input "checkbox" at bounding box center [448, 130] width 16 height 16
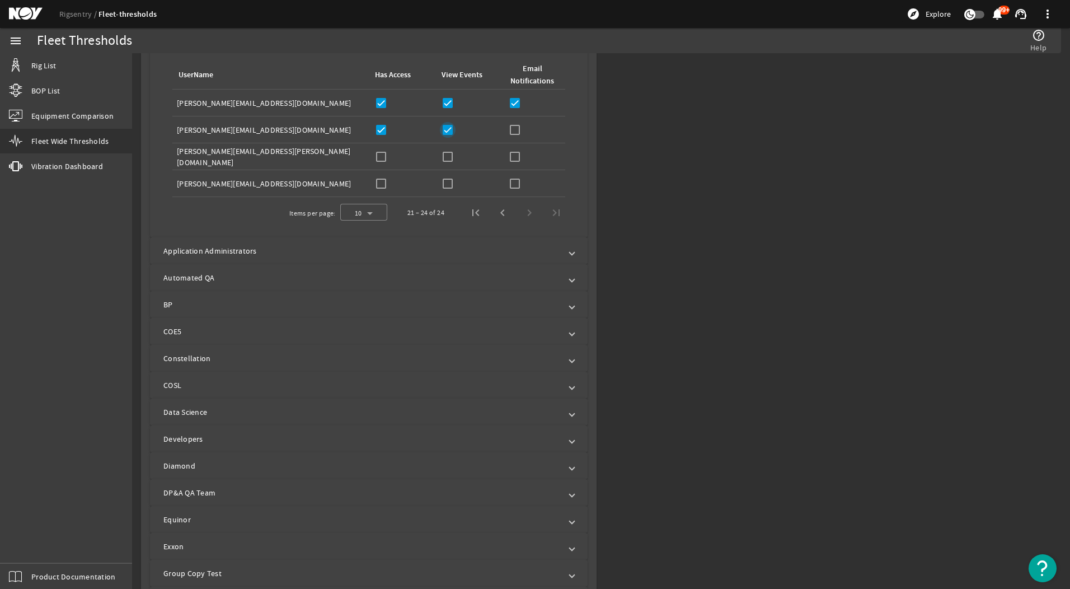
checkbox input "true"
click at [516, 129] on input "checkbox" at bounding box center [515, 130] width 16 height 16
checkbox input "true"
click at [393, 156] on div "Has Access:" at bounding box center [402, 157] width 58 height 16
click at [374, 156] on input "checkbox" at bounding box center [381, 157] width 16 height 16
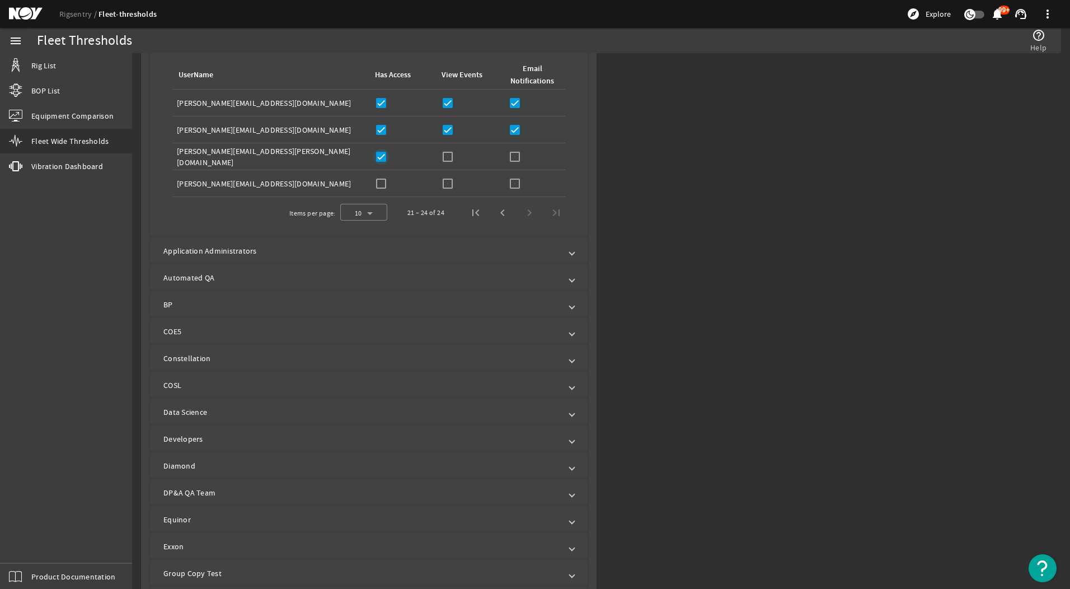
checkbox input "true"
click at [441, 154] on input "checkbox" at bounding box center [448, 157] width 16 height 16
checkbox input "true"
click at [516, 158] on input "checkbox" at bounding box center [515, 157] width 16 height 16
checkbox input "true"
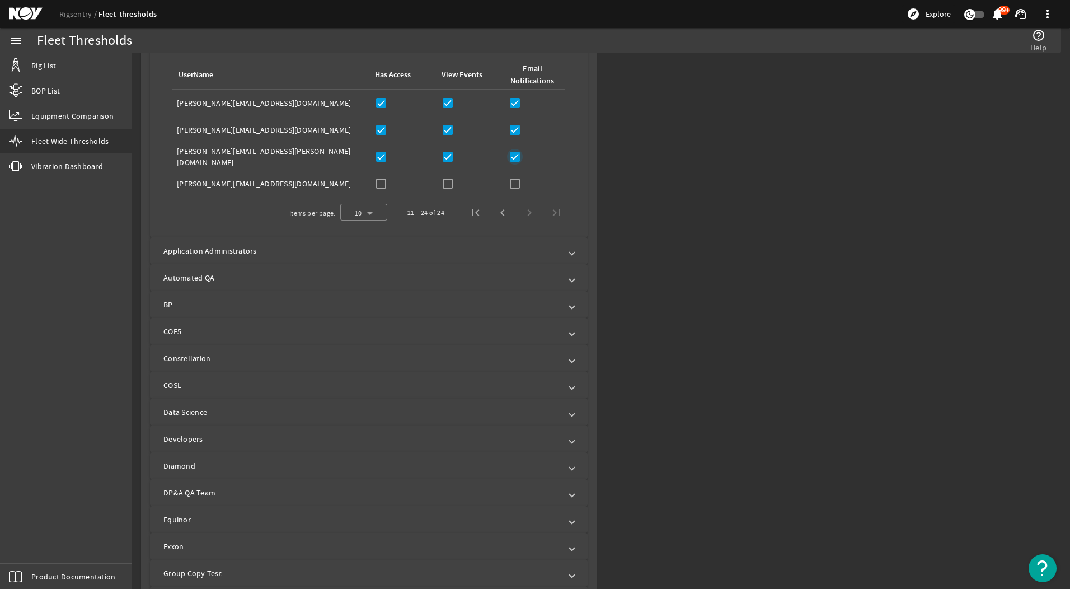
scroll to position [494, 0]
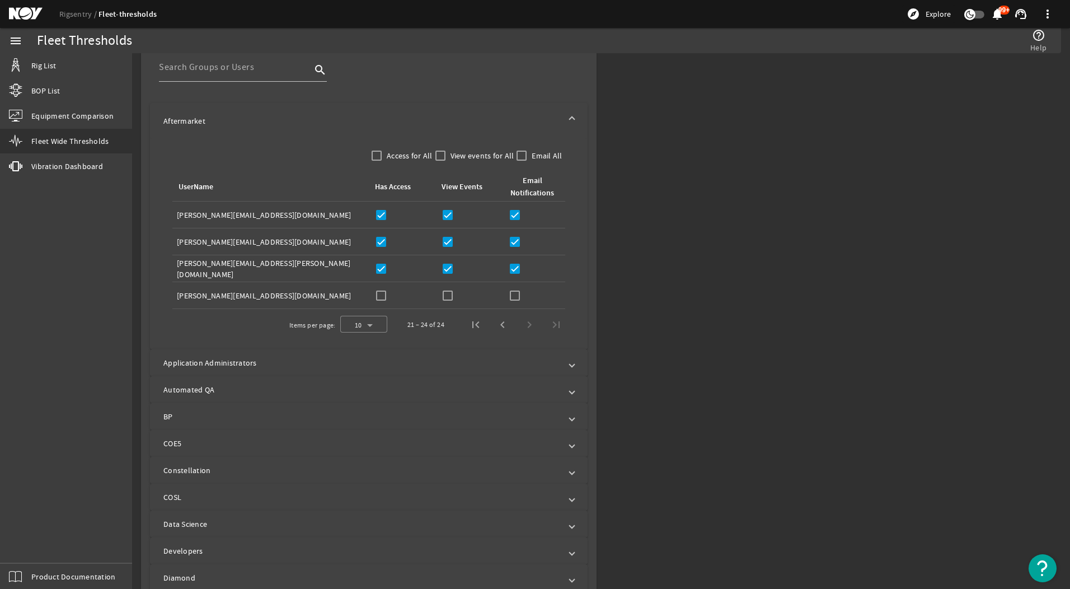
drag, startPoint x: 560, startPoint y: 111, endPoint x: 561, endPoint y: 118, distance: 6.8
click at [561, 111] on mat-expansion-panel-header "Aftermarket" at bounding box center [368, 121] width 437 height 36
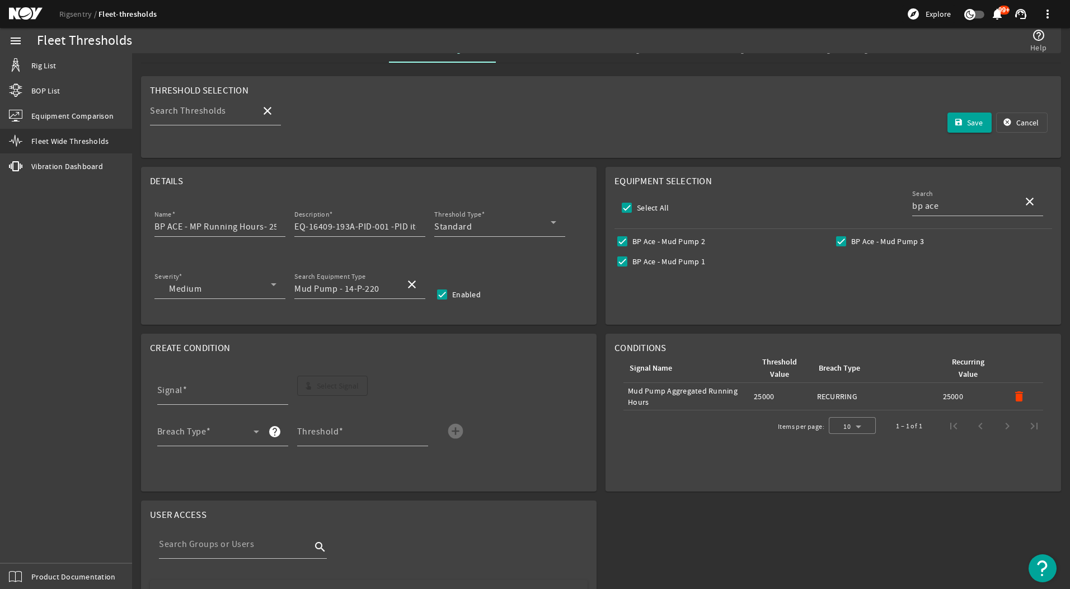
scroll to position [0, 0]
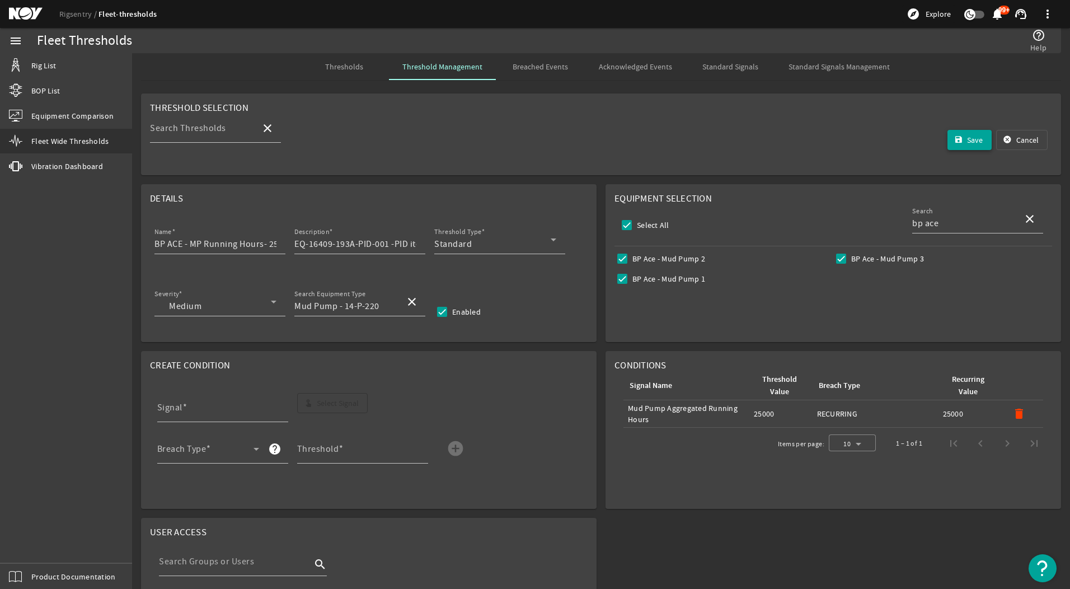
click at [967, 139] on span "Save" at bounding box center [975, 139] width 16 height 11
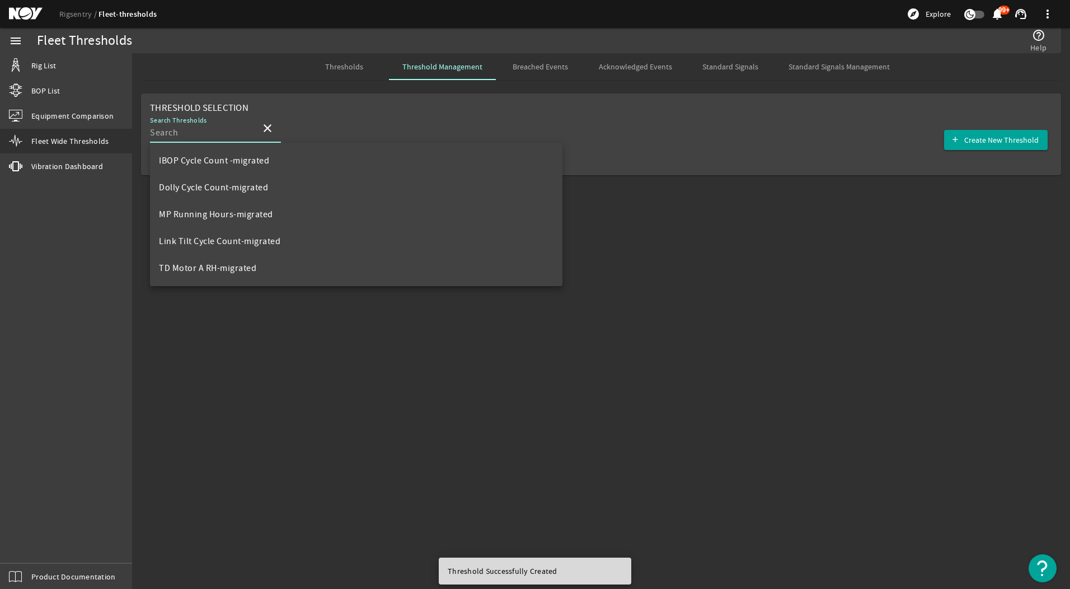
click at [194, 135] on input "Search Thresholds" at bounding box center [201, 132] width 102 height 13
click at [433, 109] on mat-card "Threshold Selection Search Thresholds close add Create New Threshold" at bounding box center [601, 134] width 920 height 82
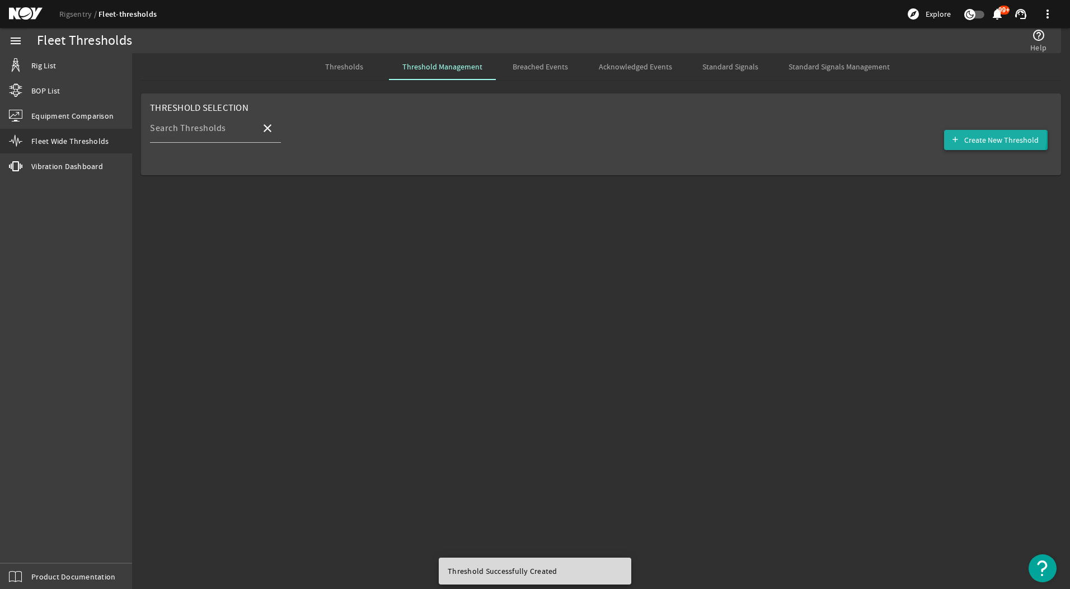
click at [979, 137] on span "Create New Threshold" at bounding box center [1001, 139] width 74 height 11
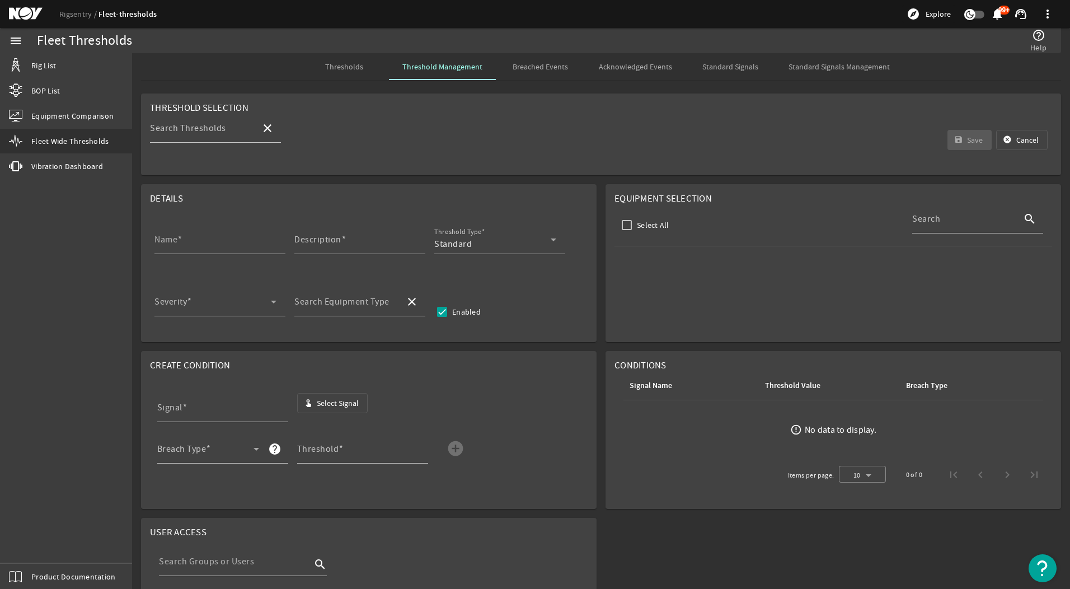
click at [203, 232] on div "Name" at bounding box center [215, 239] width 122 height 29
click at [214, 242] on input "Name" at bounding box center [215, 243] width 122 height 13
click at [248, 244] on input "Name" at bounding box center [215, 243] width 122 height 13
click at [348, 240] on input "Description" at bounding box center [355, 243] width 122 height 13
click at [243, 244] on input "Name" at bounding box center [215, 243] width 122 height 13
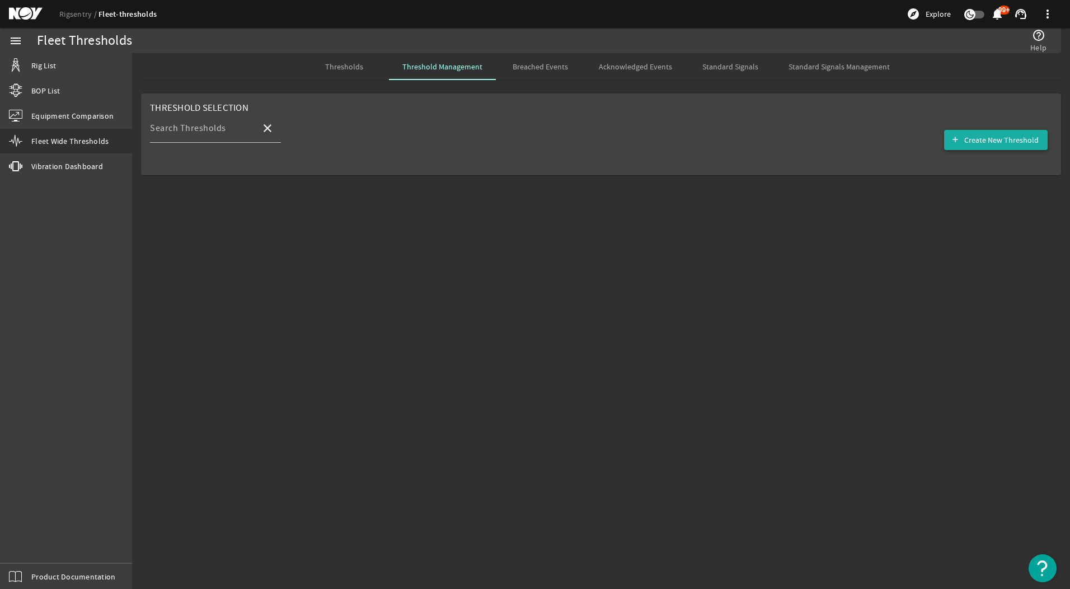
click at [1015, 140] on span "Create New Threshold" at bounding box center [1001, 139] width 74 height 11
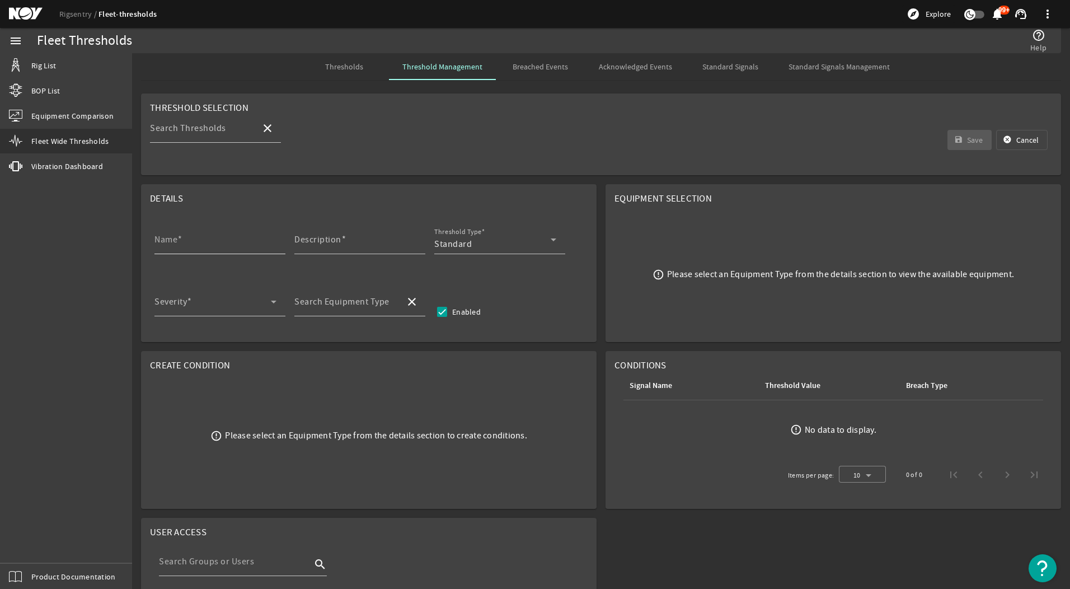
click at [247, 247] on input "Name" at bounding box center [215, 243] width 122 height 13
type input "BP ACE - MP Running Hours- 3000hrs Threshold"
type input "EQ-16409-193A-PID-001 -PID items (8.1)"
type input "Mud Pump - 14-P-220"
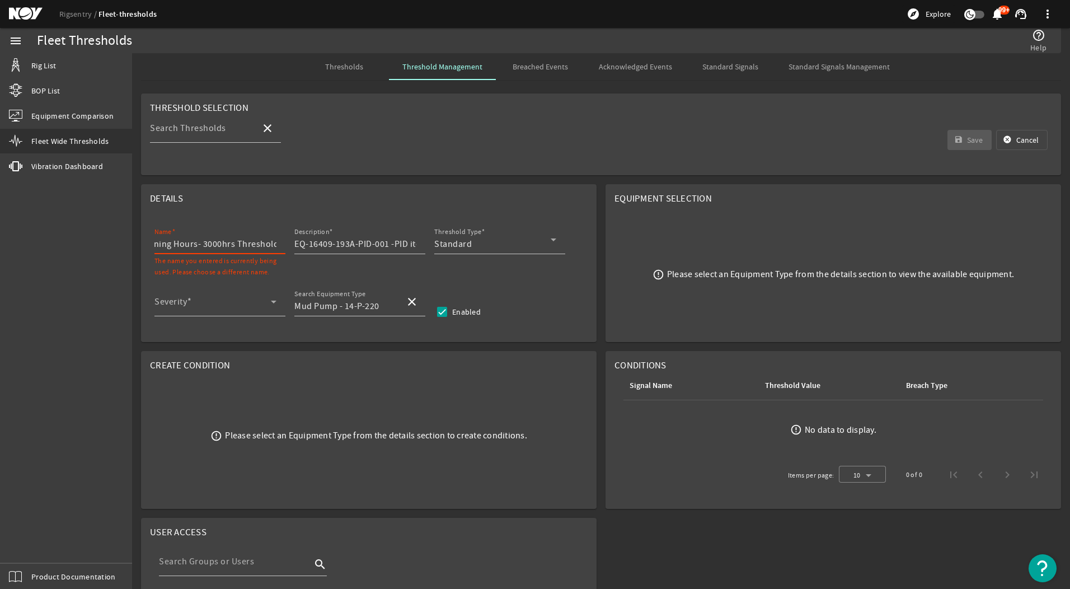
drag, startPoint x: 263, startPoint y: 244, endPoint x: 256, endPoint y: 247, distance: 8.5
click at [274, 247] on input "BP ACE - MP Running Hours- 3000hrs Threshold" at bounding box center [215, 243] width 122 height 13
click at [204, 243] on input "BP ACE - MP Running Hours- 3000hrs Threshold" at bounding box center [215, 243] width 122 height 13
click at [208, 247] on input "BP ACE - MP Running Hours- 3000hrs Threshold" at bounding box center [215, 243] width 122 height 13
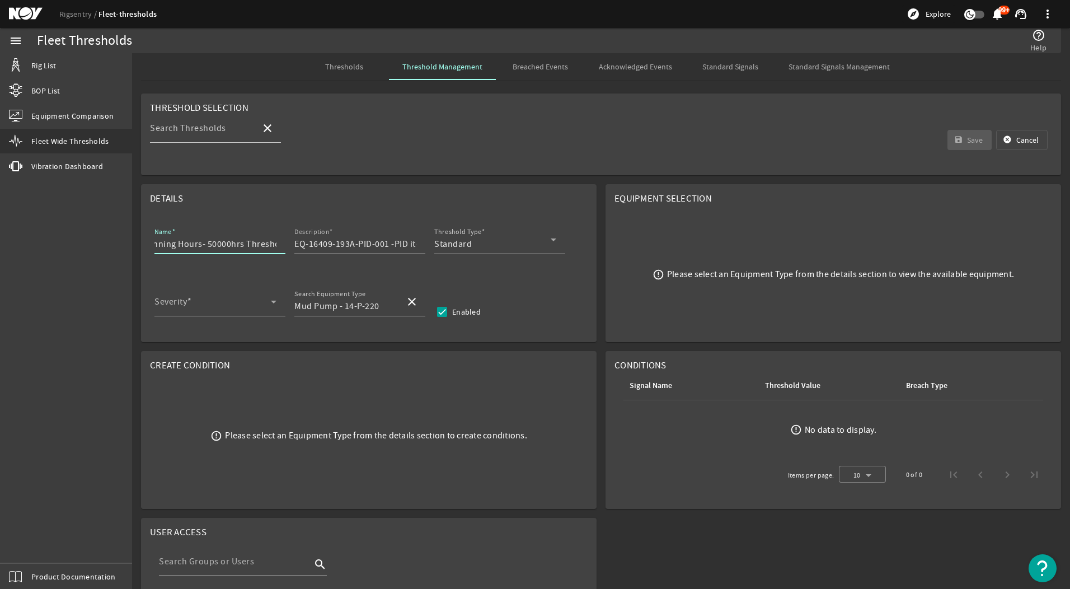
type input "BP ACE - MP Running Hours- 50000hrs Threshold"
click at [371, 247] on input "EQ-16409-193A-PID-001 -PID items (8.1)" at bounding box center [355, 243] width 122 height 13
drag, startPoint x: 383, startPoint y: 244, endPoint x: 488, endPoint y: 243, distance: 104.6
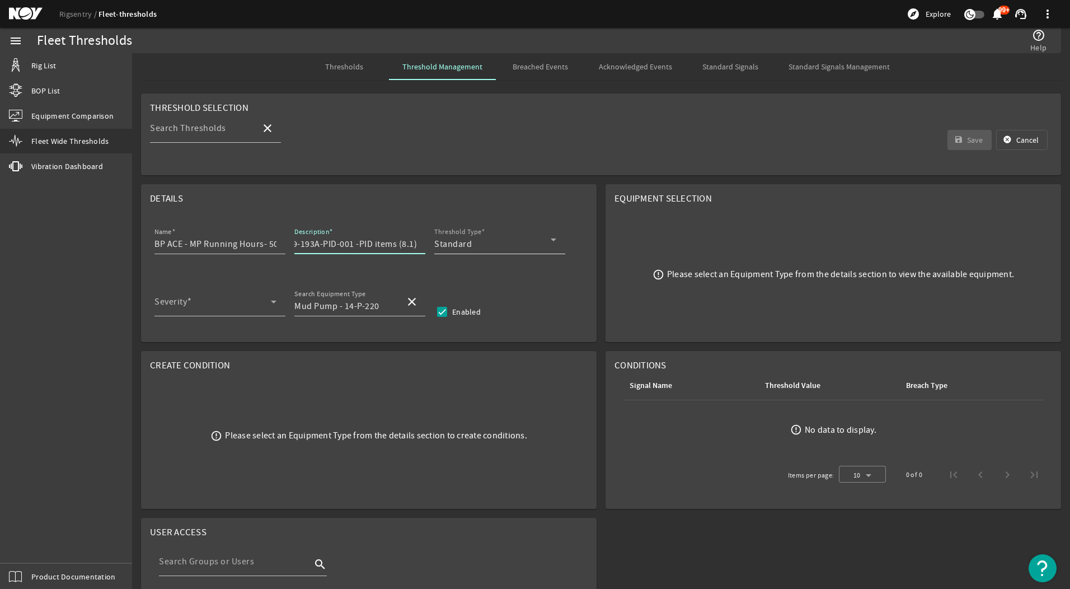
click at [488, 243] on div "Name BP ACE - MP Running Hours- 50000hrs Threshold Description EQ-16409-193A-PI…" at bounding box center [368, 245] width 437 height 41
click at [403, 248] on input "EQ-16409-193A-PID-001 -PID items (8.1)" at bounding box center [355, 243] width 122 height 13
drag, startPoint x: 403, startPoint y: 244, endPoint x: 415, endPoint y: 243, distance: 11.3
click at [415, 243] on input "EQ-16409-193A-PID-001 -PID items (8.1)" at bounding box center [355, 243] width 122 height 13
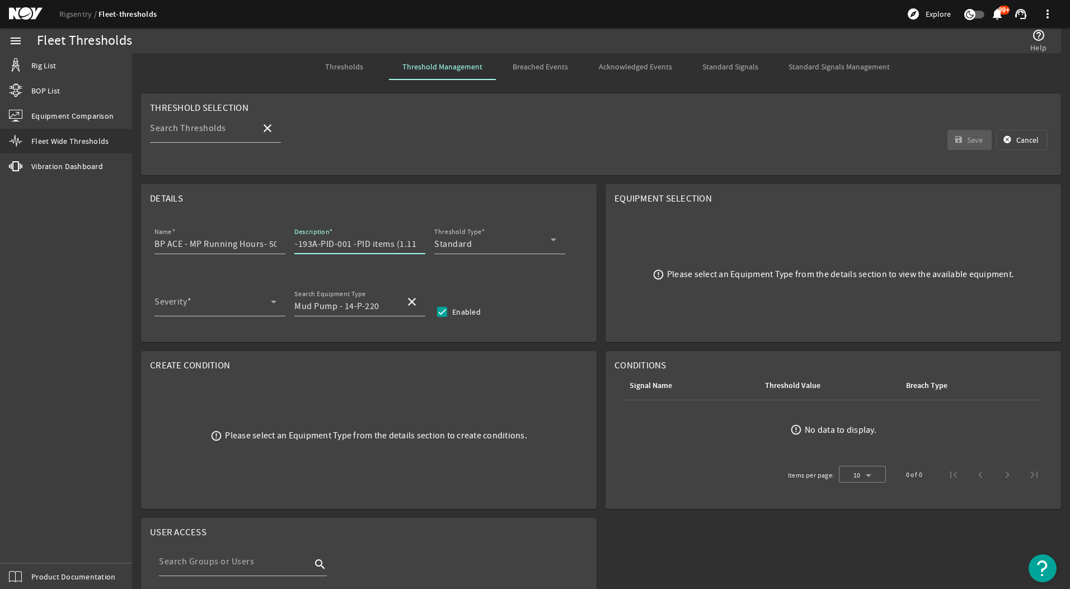
drag, startPoint x: 414, startPoint y: 247, endPoint x: 432, endPoint y: 247, distance: 17.9
click at [432, 247] on mat-form-field "Description EQ-16409-193A-PID-001 -PID items (1.11)" at bounding box center [364, 245] width 140 height 41
click at [415, 244] on input "EQ-16409-193A-PID-001 -PID items (1.11)" at bounding box center [355, 243] width 122 height 13
type input "EQ-16409-193A-PID-001 -PID items (1.11))"
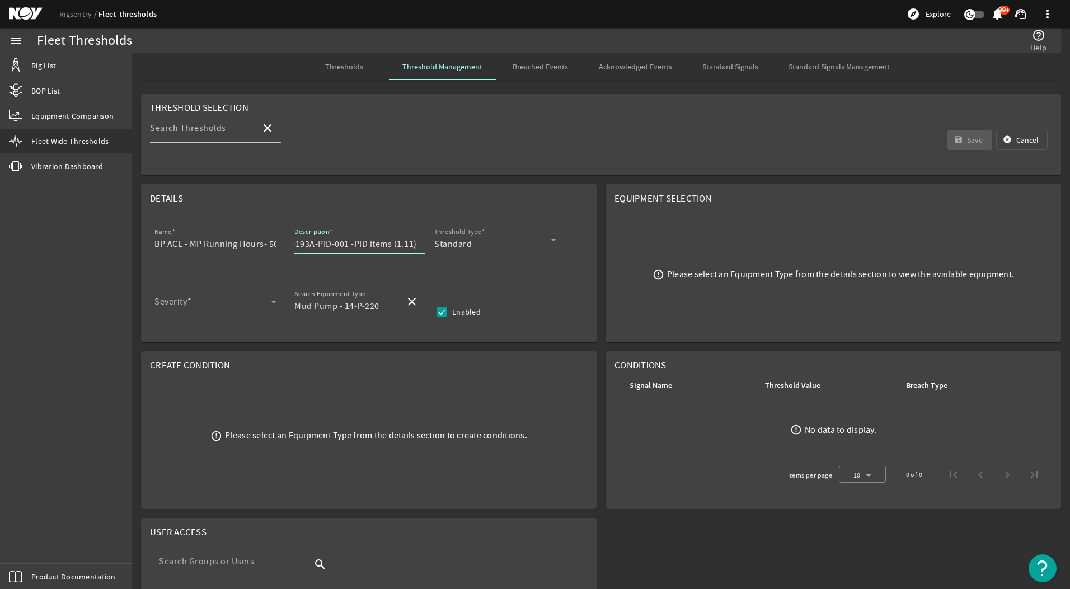
click at [476, 246] on div "Standard" at bounding box center [492, 243] width 116 height 13
click at [476, 246] on div at bounding box center [535, 294] width 1070 height 589
click at [192, 312] on span at bounding box center [212, 305] width 116 height 13
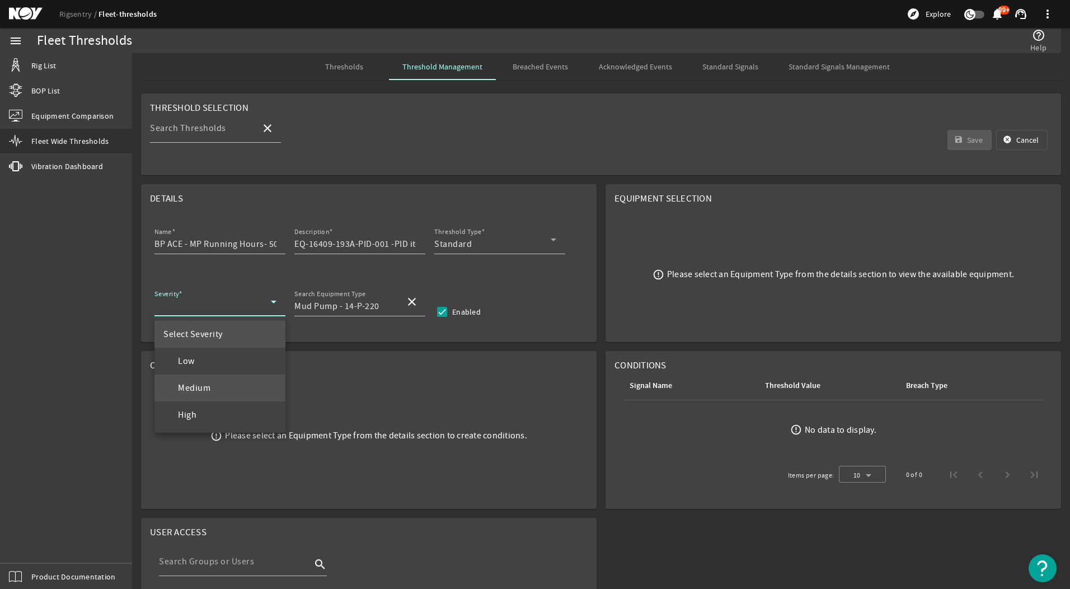
click at [213, 385] on mat-option "Medium" at bounding box center [219, 387] width 131 height 27
click at [360, 306] on input "Mud Pump - 14-P-220" at bounding box center [345, 305] width 102 height 13
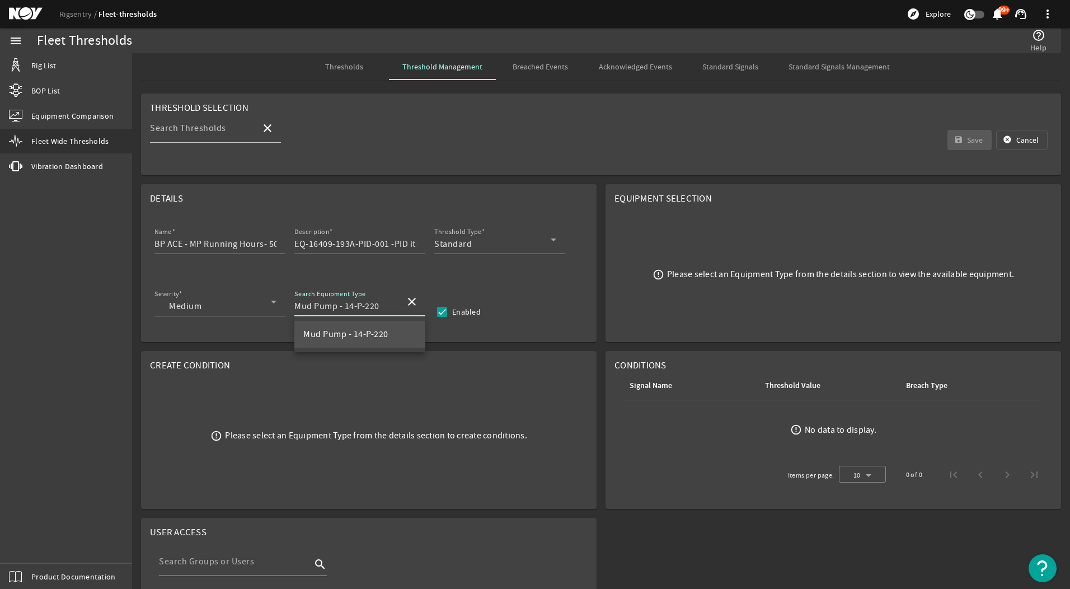
click at [370, 340] on span "Mud Pump - 14-P-220" at bounding box center [345, 333] width 85 height 13
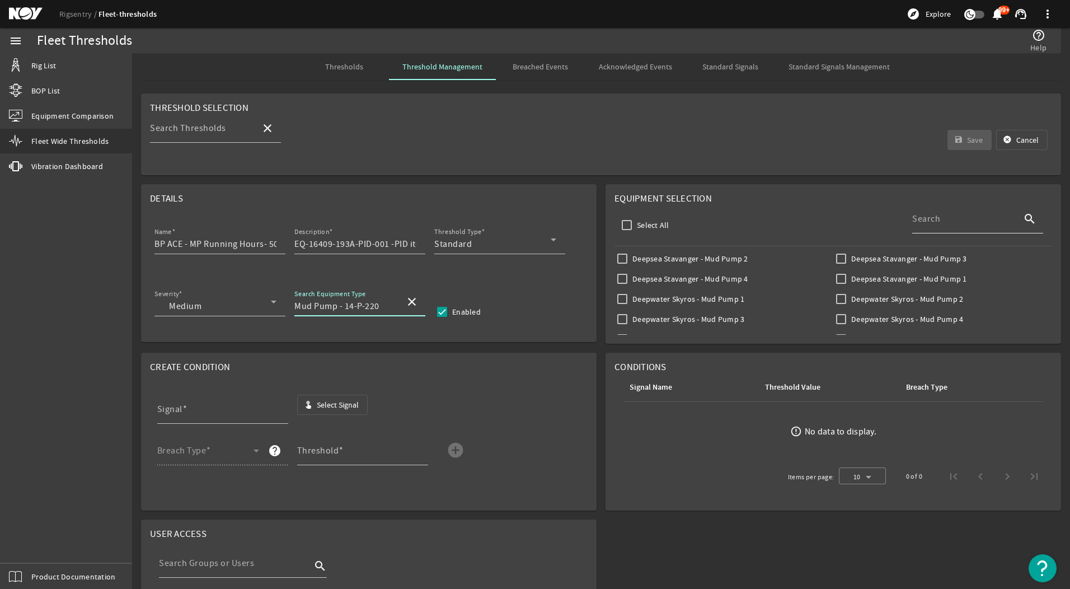
click at [926, 215] on mat-label "Search" at bounding box center [926, 218] width 28 height 11
click at [926, 216] on input "Search" at bounding box center [963, 222] width 102 height 13
click at [938, 222] on input "Search" at bounding box center [963, 222] width 102 height 13
type input "bp ace"
type input "[PERSON_NAME]"
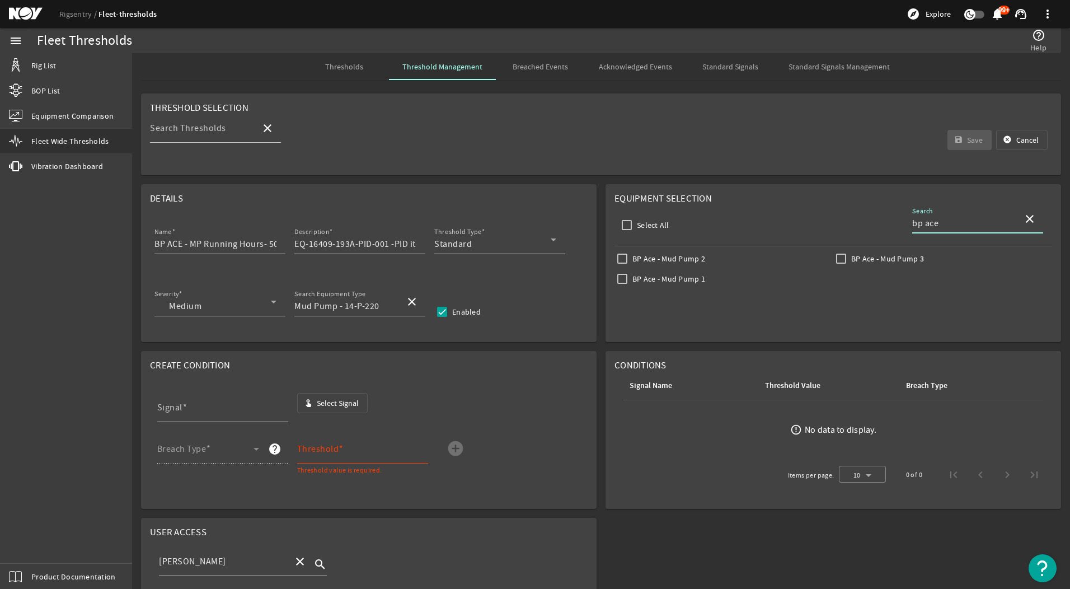
click at [661, 259] on label "BP Ace - Mud Pump 2" at bounding box center [667, 258] width 75 height 11
click at [630, 259] on input "BP Ace - Mud Pump 2" at bounding box center [622, 259] width 16 height 16
checkbox input "true"
click at [667, 279] on label "BP Ace - Mud Pump 1" at bounding box center [667, 278] width 75 height 11
click at [630, 279] on input "BP Ace - Mud Pump 1" at bounding box center [622, 279] width 16 height 16
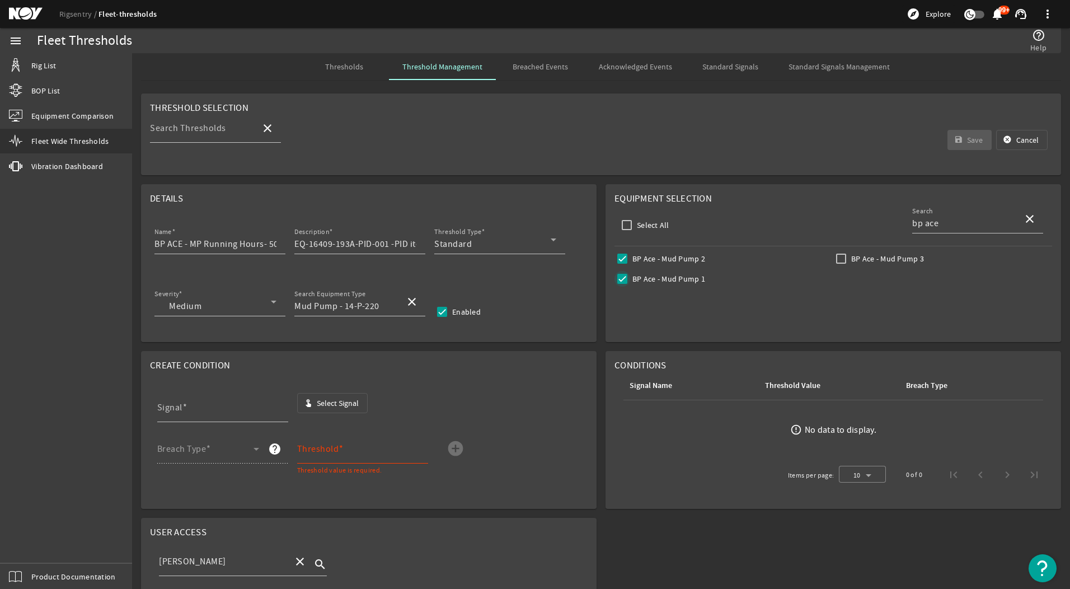
checkbox input "true"
click at [860, 261] on label "BP Ace - Mud Pump 3" at bounding box center [886, 258] width 75 height 11
click at [849, 261] on input "BP Ace - Mud Pump 3" at bounding box center [841, 259] width 16 height 16
checkbox input "true"
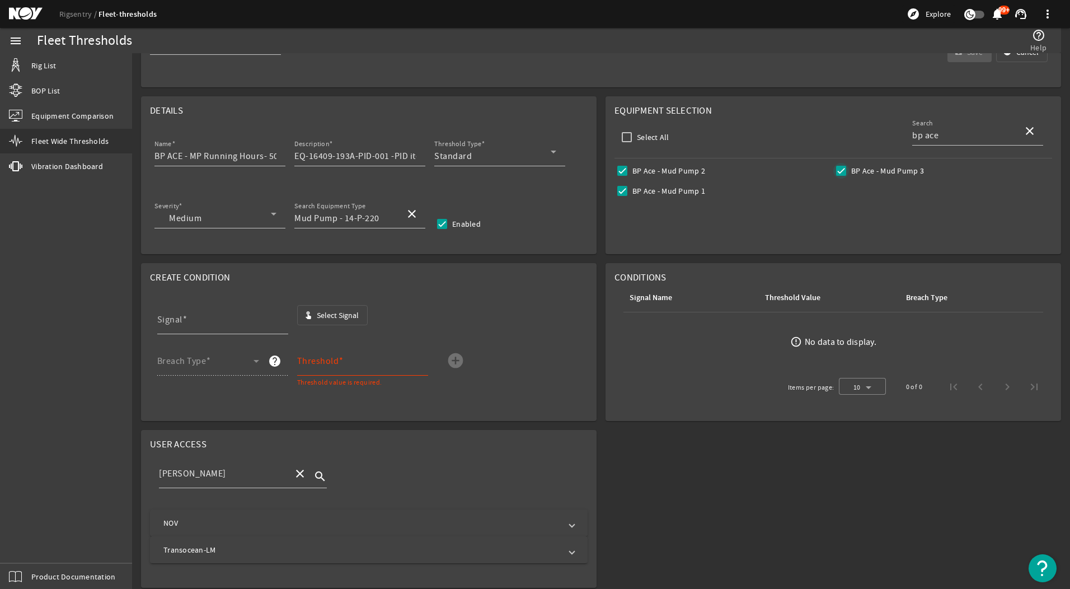
scroll to position [91, 0]
click at [217, 519] on mat-panel-title "NOV" at bounding box center [361, 519] width 397 height 11
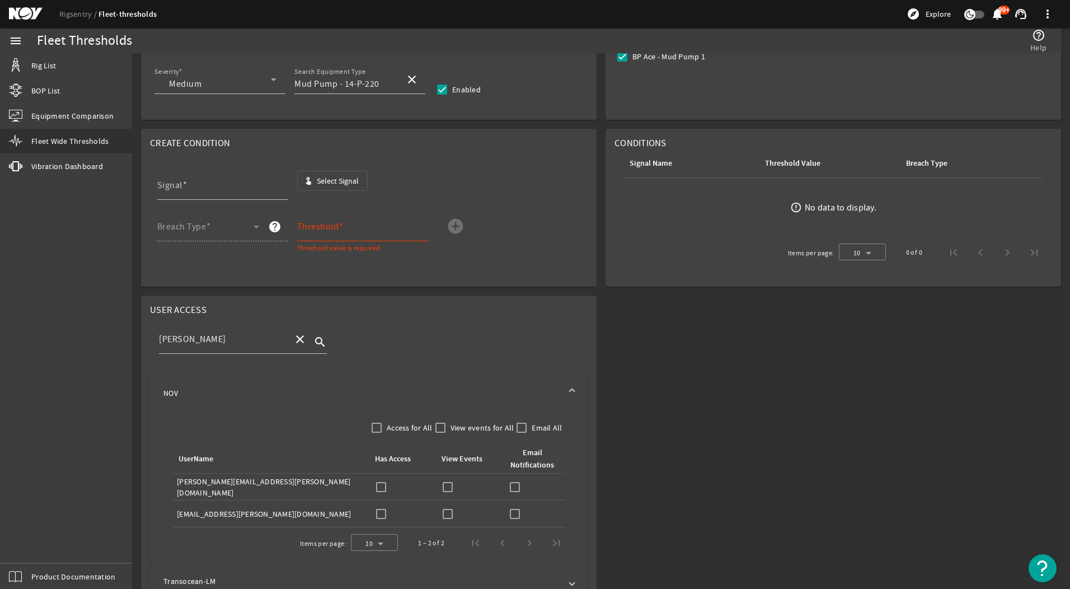
scroll to position [241, 0]
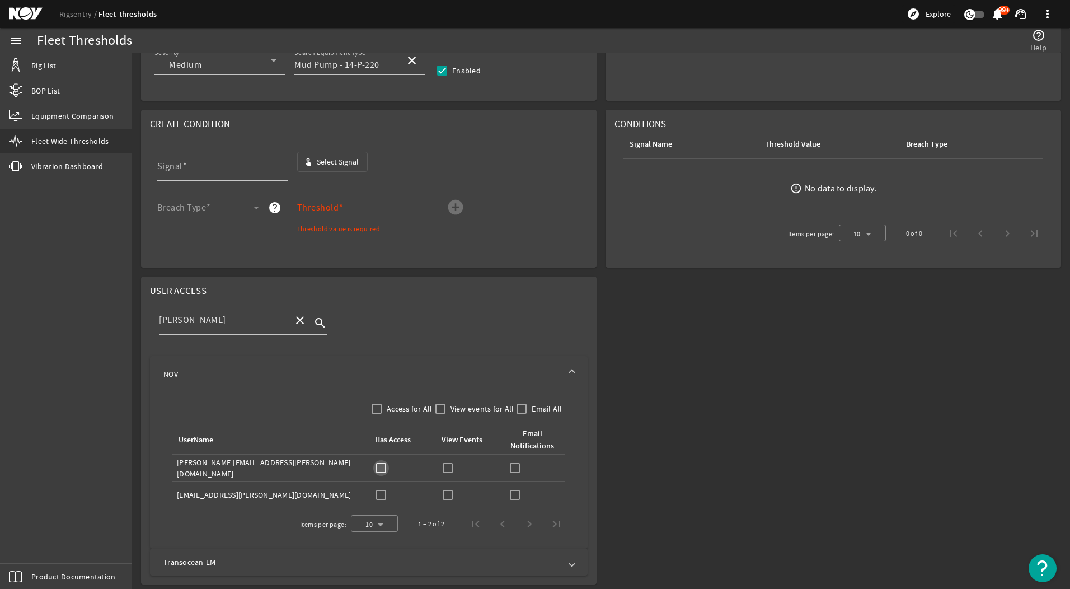
click at [378, 465] on input "checkbox" at bounding box center [381, 468] width 16 height 16
checkbox input "true"
click at [440, 465] on input "checkbox" at bounding box center [448, 468] width 16 height 16
checkbox input "true"
drag, startPoint x: 516, startPoint y: 464, endPoint x: 385, endPoint y: 403, distance: 144.4
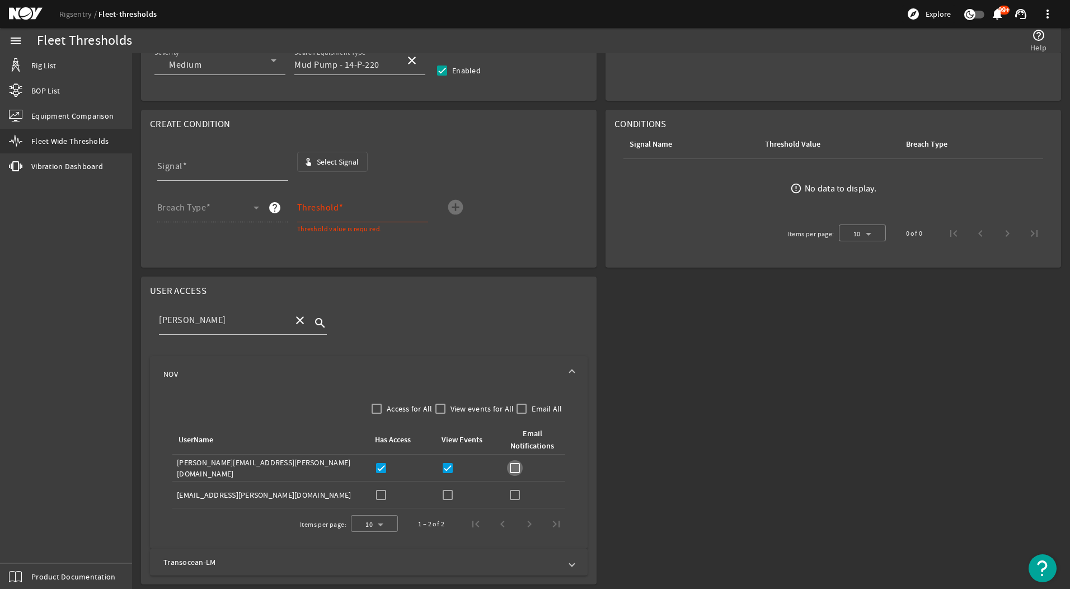
click at [517, 464] on input "checkbox" at bounding box center [515, 468] width 16 height 16
checkbox input "true"
click at [219, 172] on input "Signal" at bounding box center [218, 170] width 122 height 13
click at [322, 166] on span "Select Signal" at bounding box center [338, 161] width 42 height 11
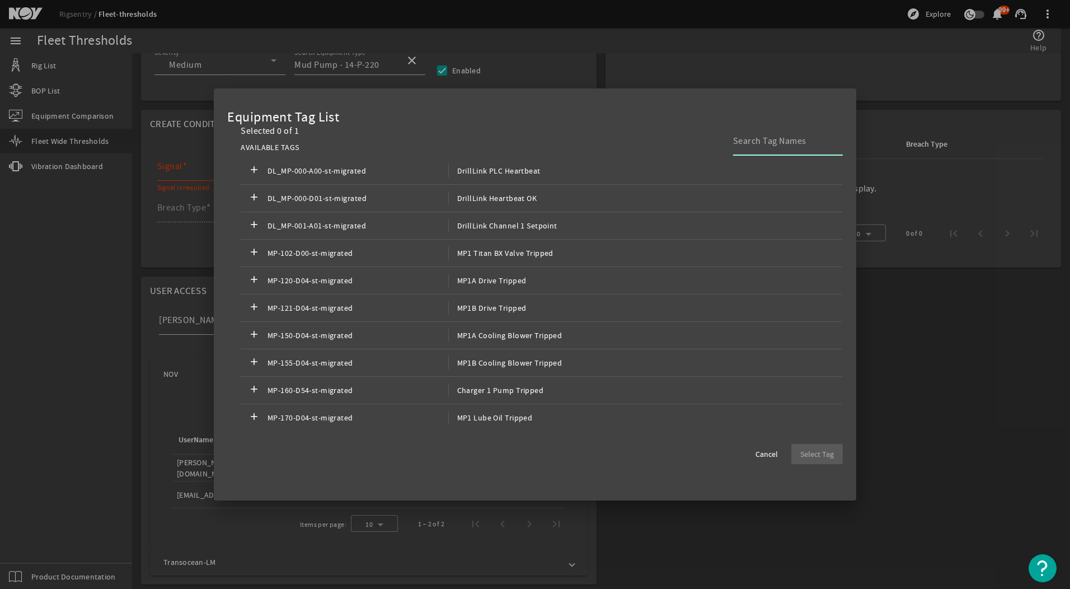
click at [801, 135] on input at bounding box center [783, 140] width 101 height 13
type input "mud pump agg"
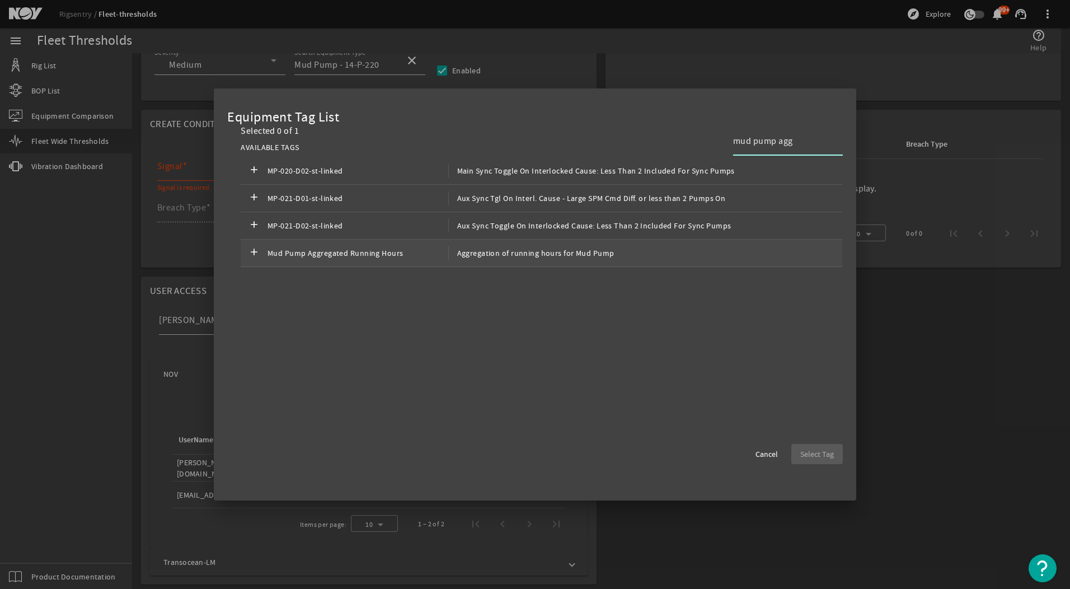
click at [421, 252] on span "Mud Pump Aggregated Running Hours" at bounding box center [357, 252] width 181 height 13
click at [809, 450] on span "Select Tag" at bounding box center [817, 453] width 34 height 11
type input "Mud Pump Aggregated Running Hours"
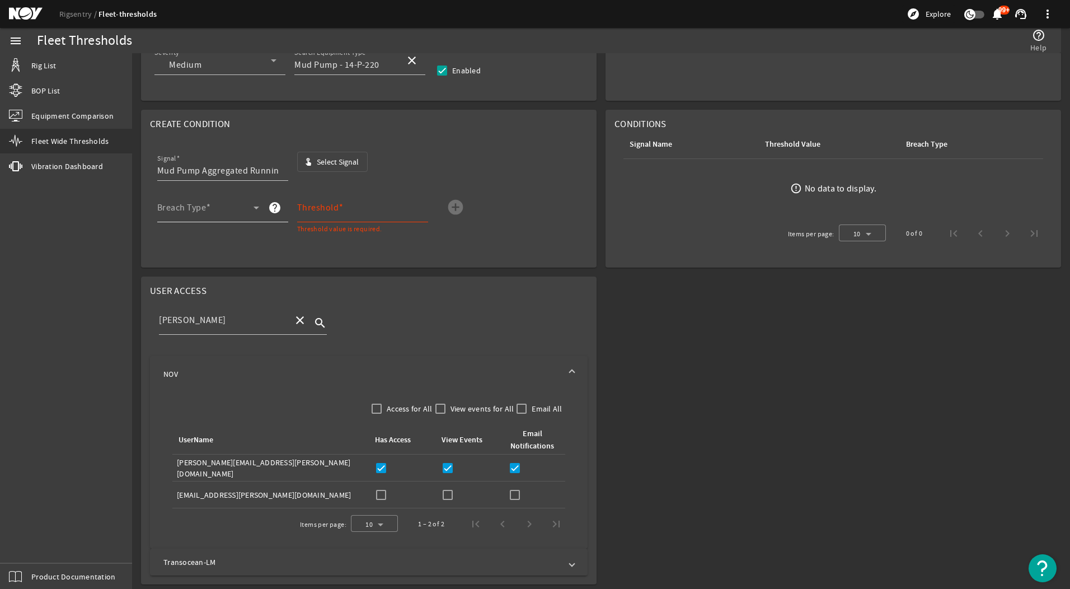
click at [211, 213] on span at bounding box center [205, 211] width 96 height 13
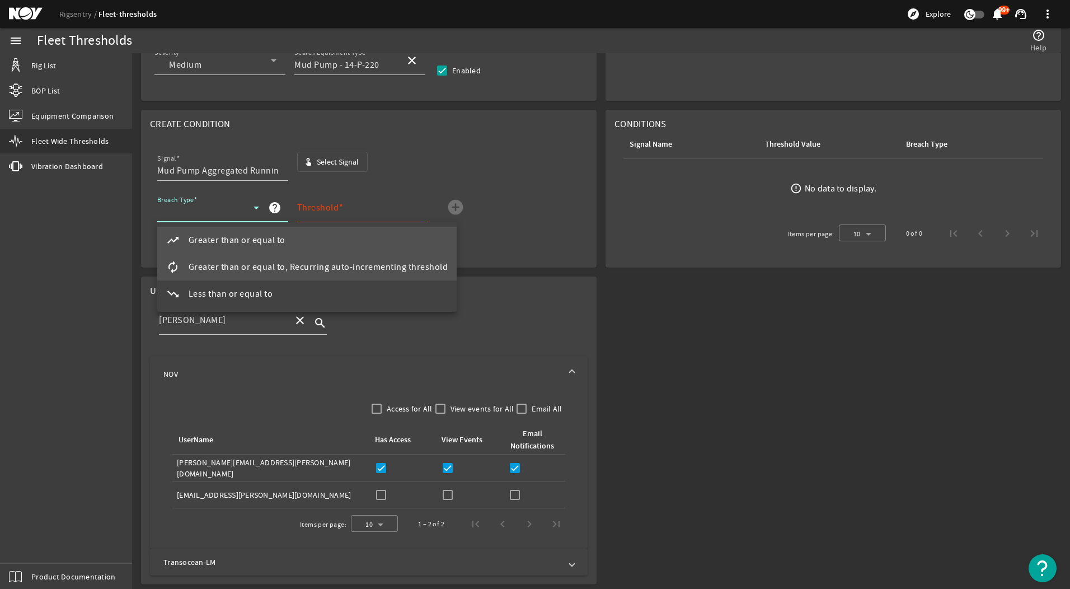
click at [227, 270] on span "Greater than or equal to, Recurring auto-incrementing threshold" at bounding box center [319, 266] width 260 height 13
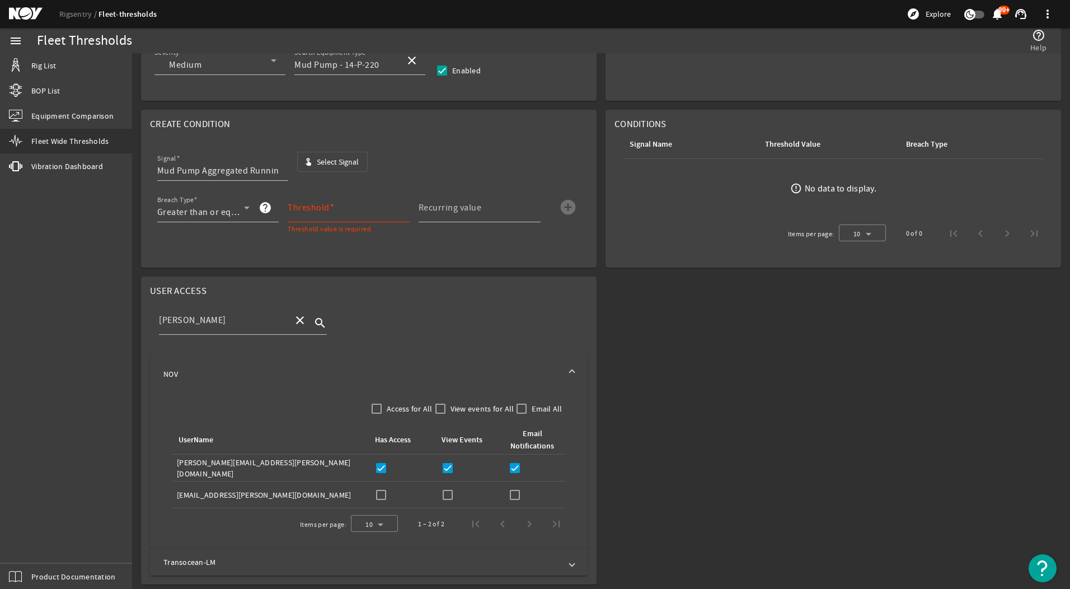
click at [304, 209] on mat-label "Threshold" at bounding box center [309, 207] width 42 height 11
click at [304, 209] on input "Threshold" at bounding box center [344, 211] width 113 height 13
type input "50000"
click at [476, 210] on mat-label "Recurring value" at bounding box center [449, 207] width 63 height 11
click at [476, 210] on input "Recurring value" at bounding box center [474, 211] width 113 height 13
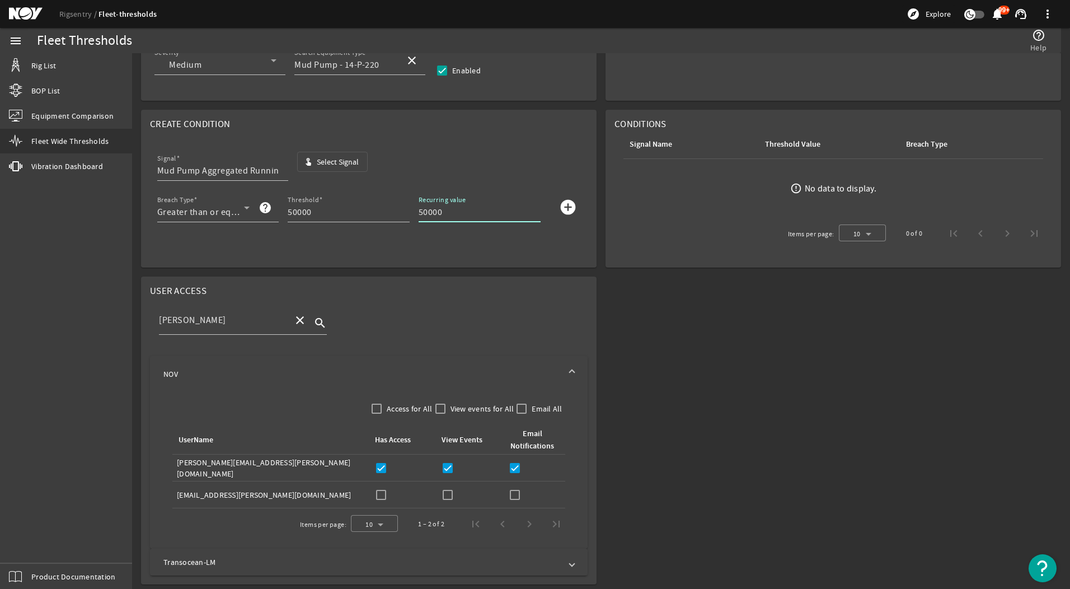
type input "50000"
click at [507, 253] on mat-card "Create Condition Signal Mud Pump Aggregated Running Hours touch_app Select Sign…" at bounding box center [368, 189] width 455 height 158
click at [570, 199] on mat-icon "add_circle" at bounding box center [568, 207] width 18 height 18
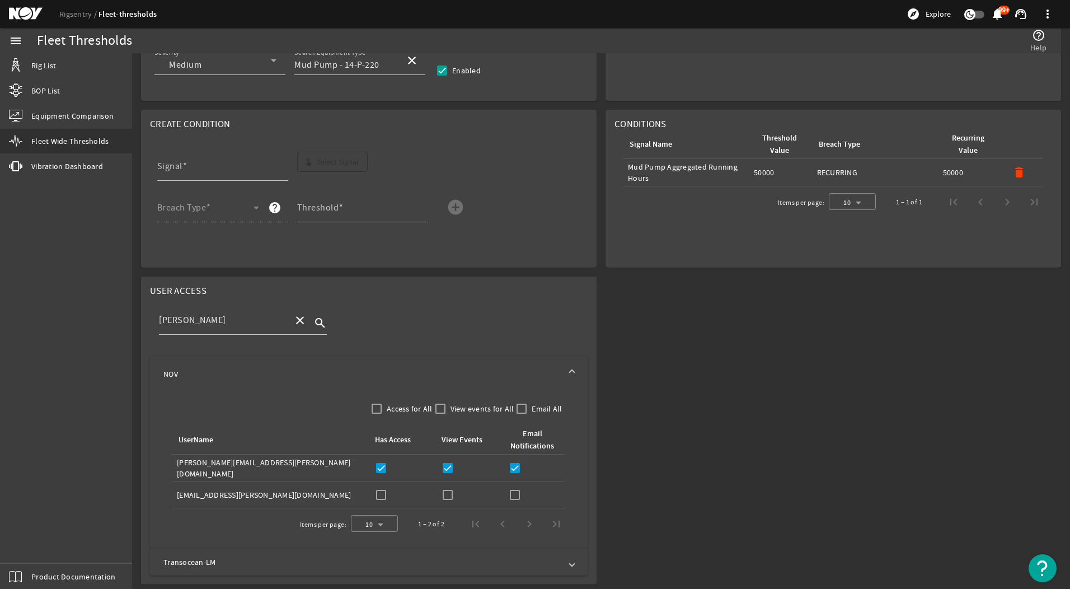
click at [441, 284] on mat-card "User Access [PERSON_NAME] close search NOV Access for All View events for All E…" at bounding box center [368, 430] width 455 height 308
click at [295, 317] on mat-icon "close" at bounding box center [299, 319] width 13 height 13
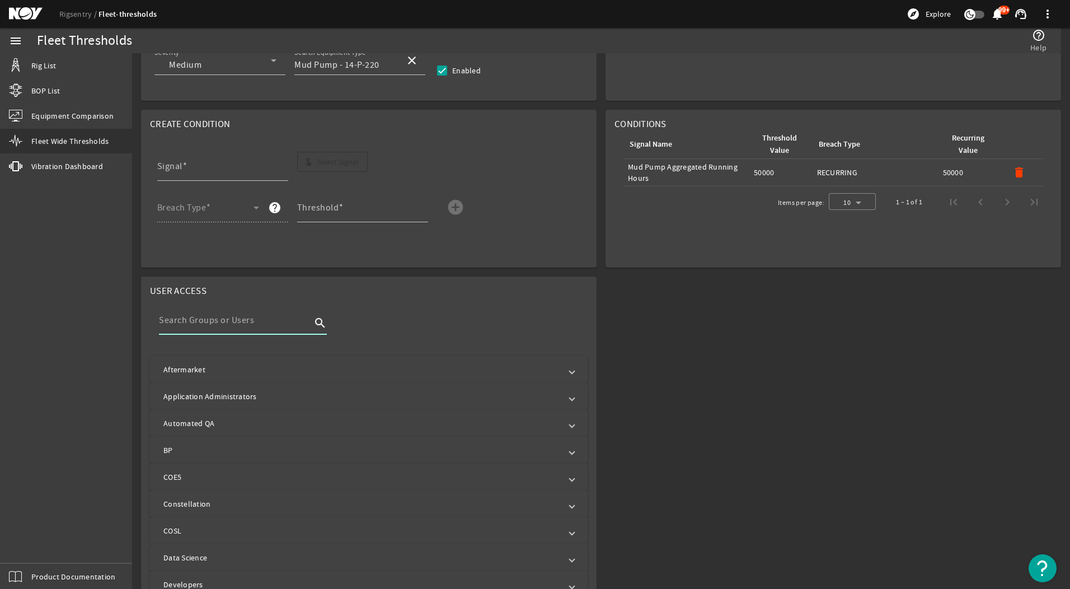
click at [211, 331] on div at bounding box center [235, 319] width 152 height 29
click at [211, 326] on input at bounding box center [235, 319] width 152 height 13
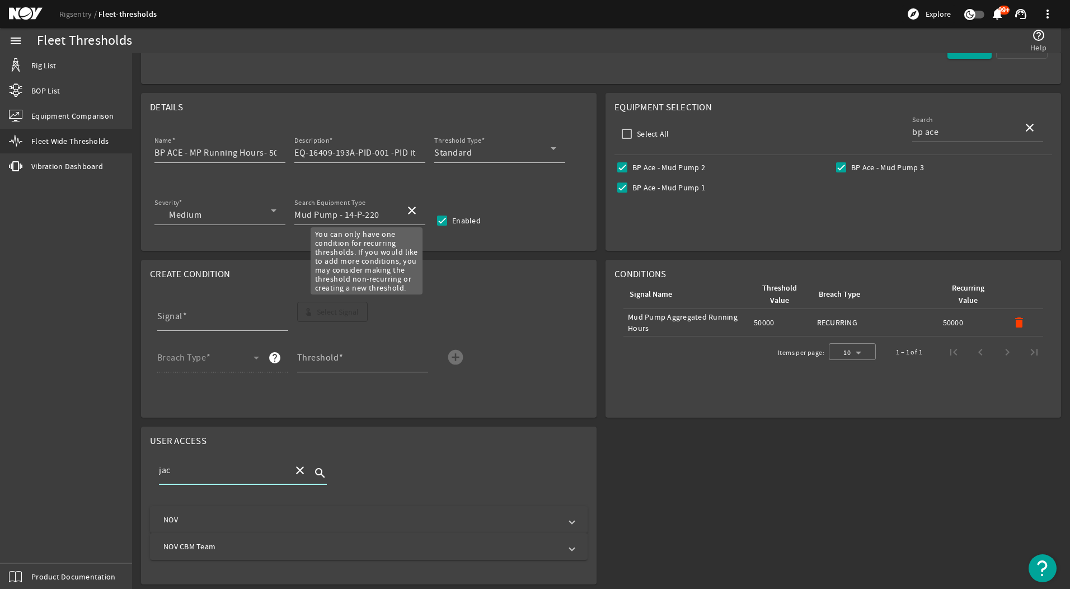
scroll to position [91, 0]
type input "jack"
click at [341, 415] on mat-card "Create Condition Signal touch_app Select Signal Breach Type help Threshold add_…" at bounding box center [368, 339] width 455 height 158
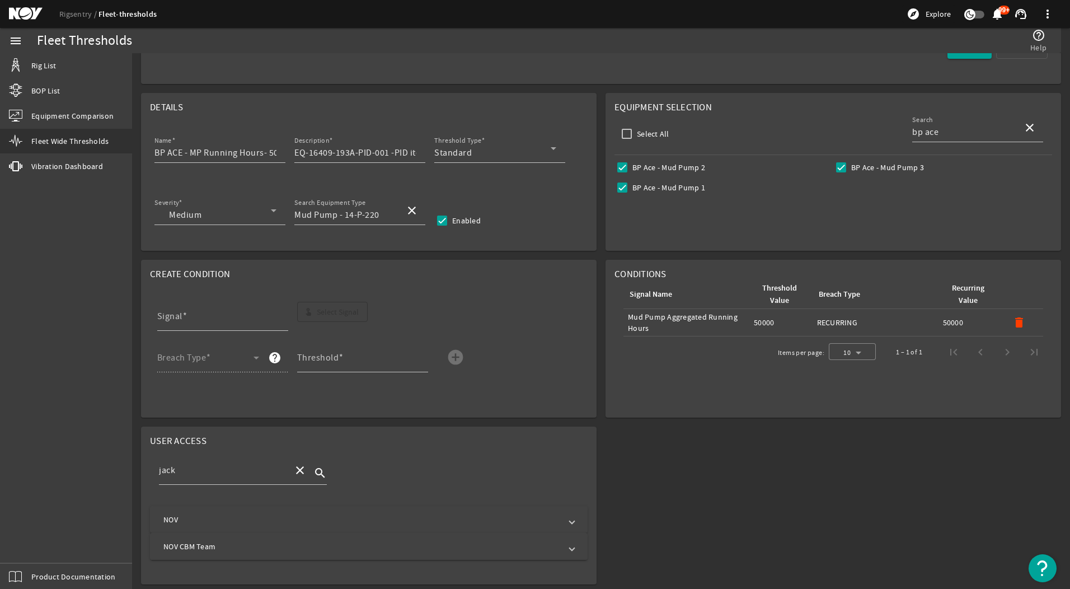
click at [190, 539] on mat-expansion-panel-header "NOV CBM Team" at bounding box center [368, 546] width 437 height 27
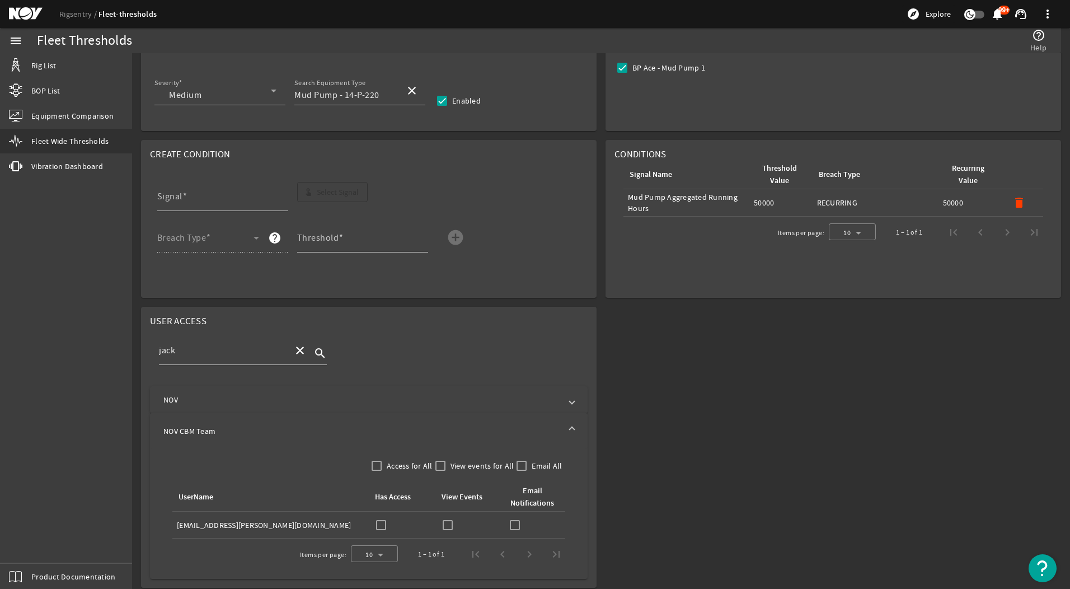
scroll to position [214, 0]
click at [380, 521] on input "checkbox" at bounding box center [381, 522] width 16 height 16
checkbox input "true"
click at [441, 514] on input "checkbox" at bounding box center [448, 522] width 16 height 16
checkbox input "true"
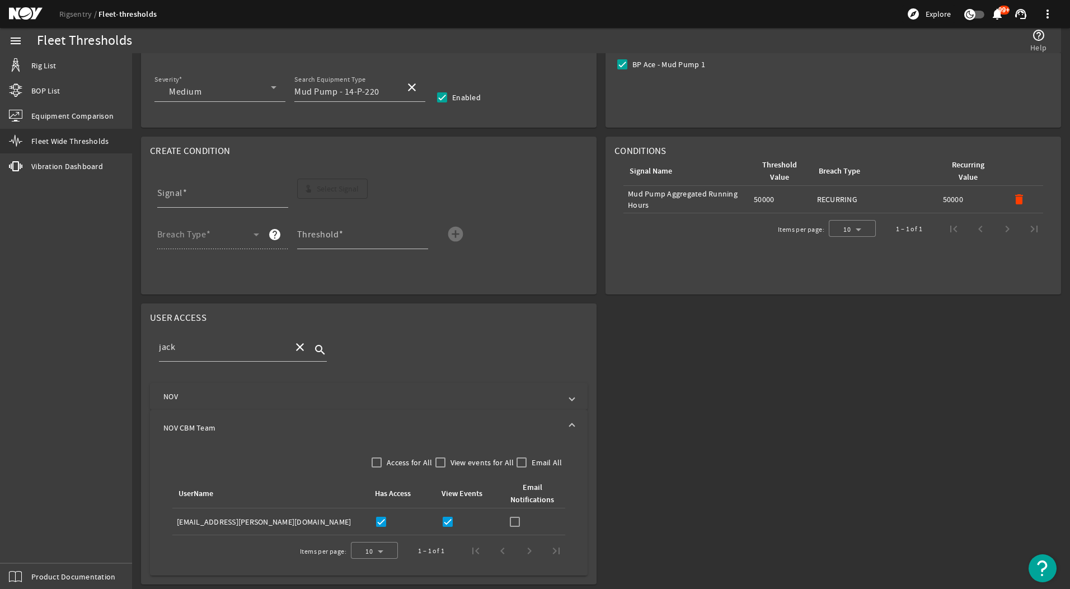
click at [520, 524] on div "Email Notifications:" at bounding box center [534, 522] width 54 height 16
click at [508, 515] on input "checkbox" at bounding box center [515, 522] width 16 height 16
checkbox input "true"
click at [297, 346] on mat-icon "close" at bounding box center [299, 346] width 13 height 13
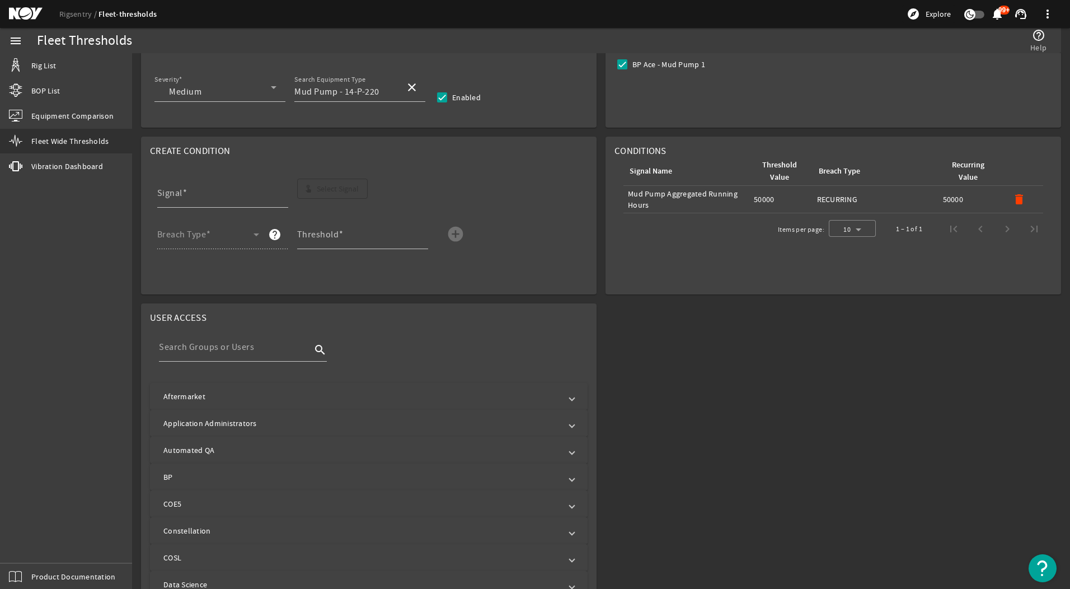
click at [272, 396] on mat-panel-title "Aftermarket" at bounding box center [361, 395] width 397 height 11
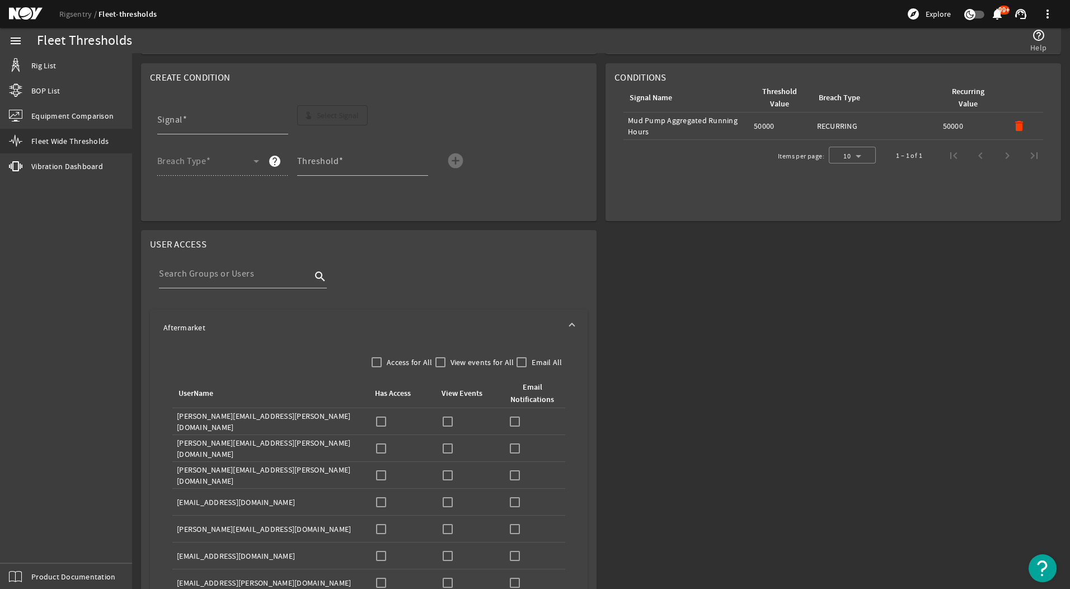
scroll to position [438, 0]
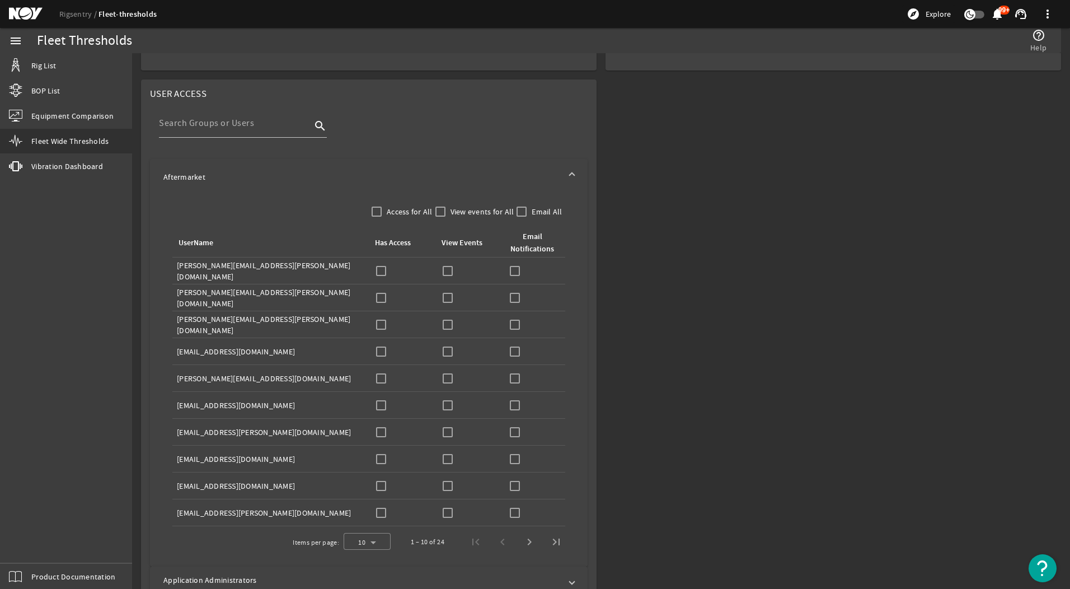
click at [393, 263] on div "Has Access:" at bounding box center [402, 271] width 58 height 16
click at [380, 268] on input "checkbox" at bounding box center [381, 271] width 16 height 16
checkbox input "true"
drag, startPoint x: 445, startPoint y: 272, endPoint x: 503, endPoint y: 272, distance: 58.7
click at [450, 272] on input "checkbox" at bounding box center [448, 271] width 16 height 16
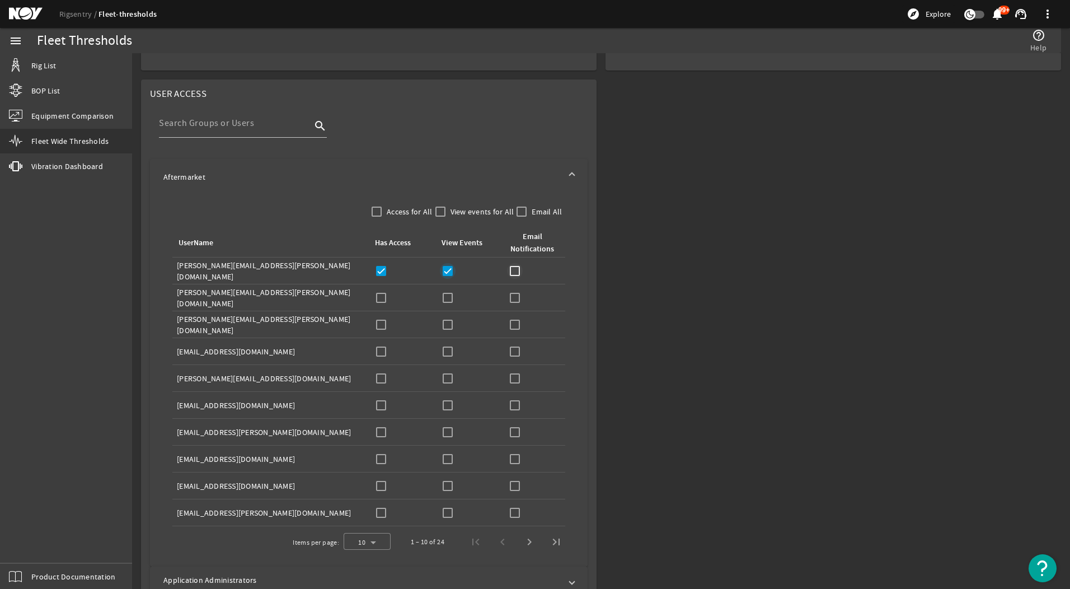
checkbox input "true"
click at [517, 270] on input "checkbox" at bounding box center [515, 271] width 16 height 16
checkbox input "true"
click at [382, 311] on td "Has Access:" at bounding box center [402, 324] width 67 height 27
click at [387, 324] on div "Has Access:" at bounding box center [402, 325] width 58 height 16
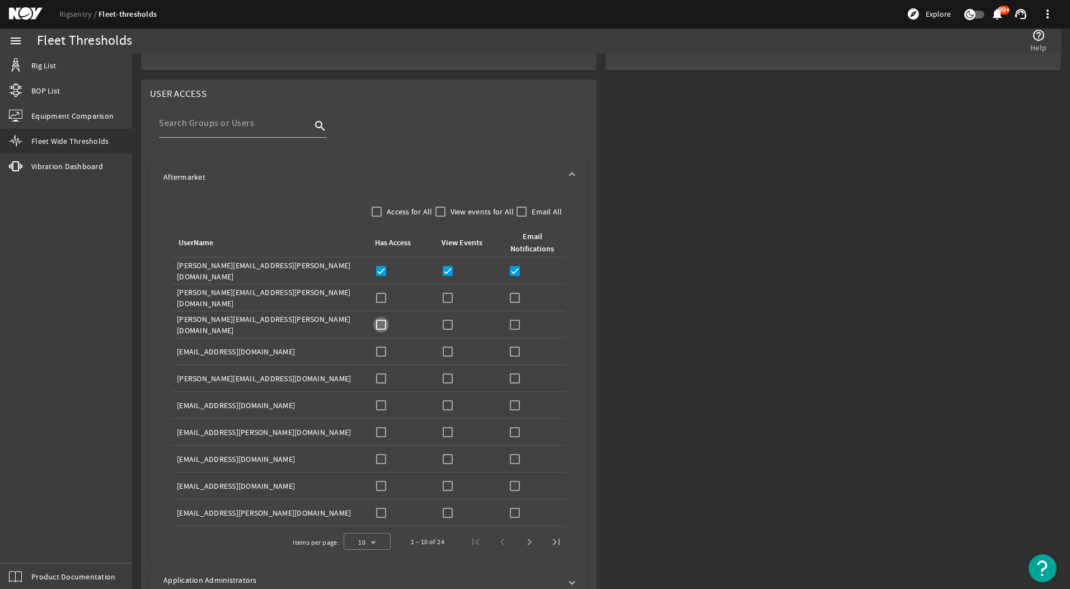
click at [381, 325] on input "checkbox" at bounding box center [381, 325] width 16 height 16
checkbox input "true"
click at [444, 332] on td "View Events:" at bounding box center [468, 324] width 67 height 27
click at [443, 322] on input "checkbox" at bounding box center [448, 325] width 16 height 16
checkbox input "true"
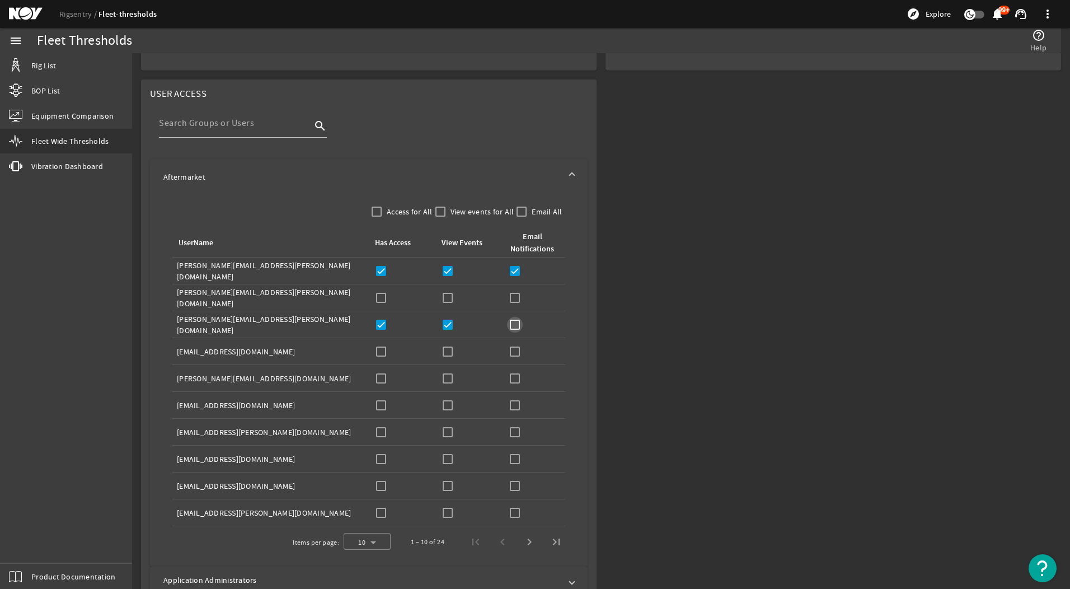
click at [511, 319] on input "checkbox" at bounding box center [515, 325] width 16 height 16
checkbox input "true"
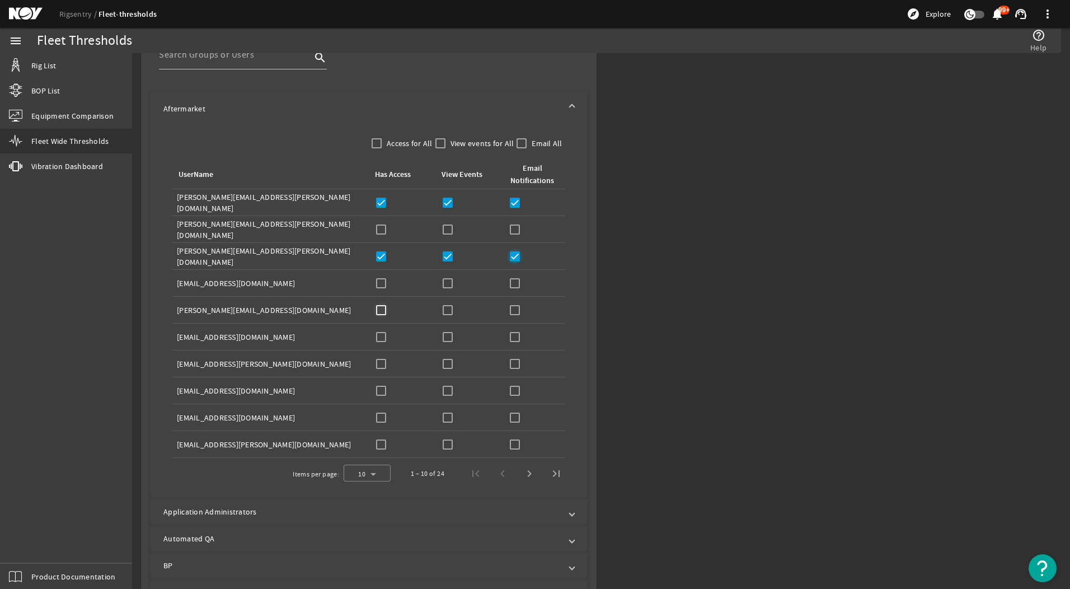
scroll to position [606, 0]
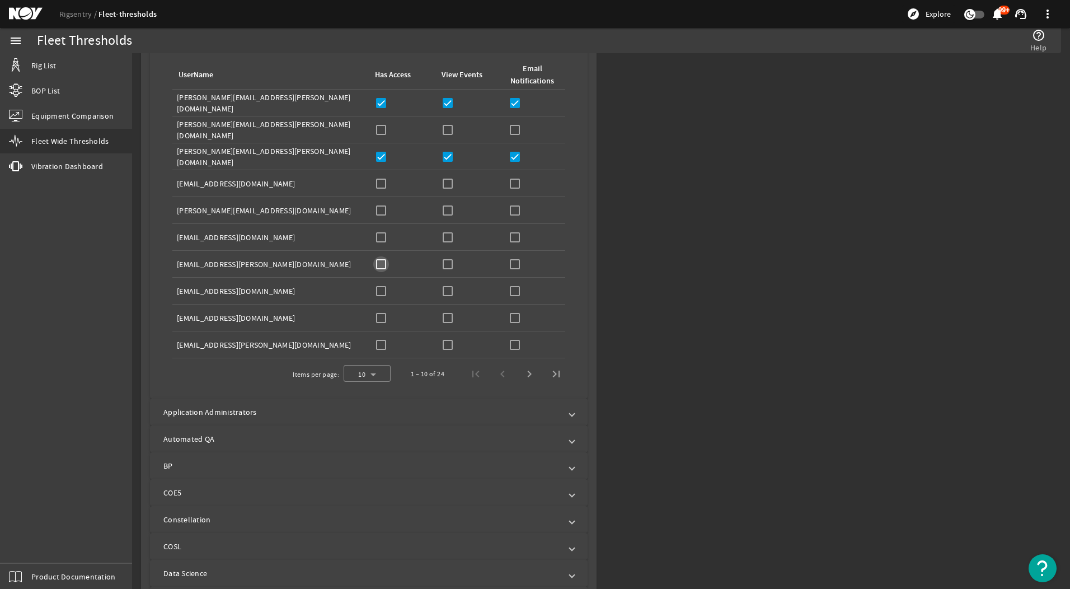
click at [385, 260] on input "checkbox" at bounding box center [381, 264] width 16 height 16
checkbox input "true"
click at [446, 265] on input "checkbox" at bounding box center [448, 264] width 16 height 16
checkbox input "true"
click at [507, 264] on input "checkbox" at bounding box center [515, 264] width 16 height 16
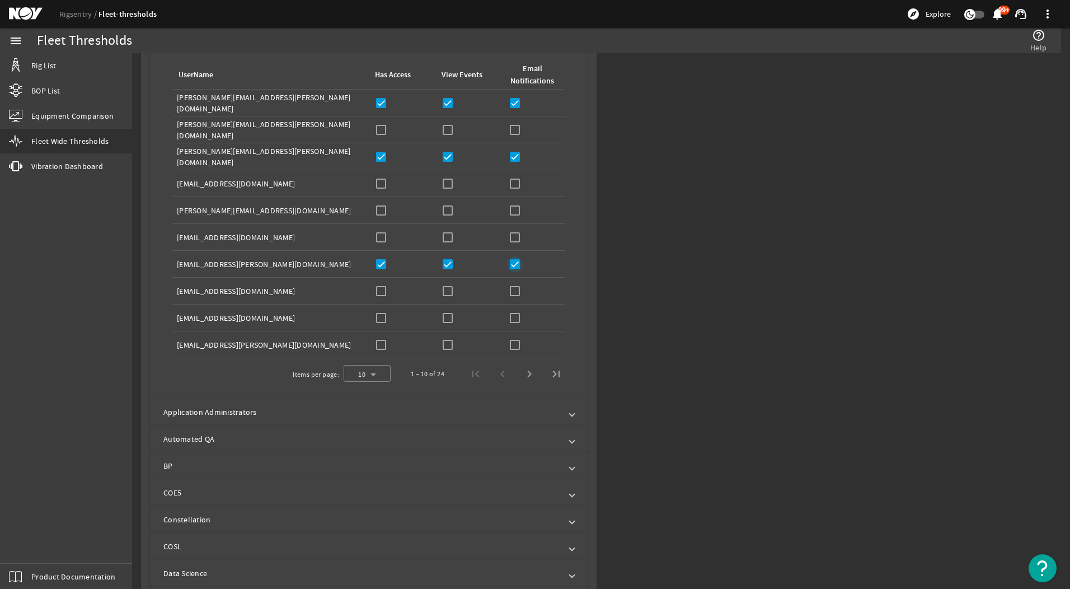
checkbox input "true"
click at [380, 293] on input "checkbox" at bounding box center [381, 291] width 16 height 16
checkbox input "true"
click at [449, 296] on input "checkbox" at bounding box center [448, 291] width 16 height 16
checkbox input "true"
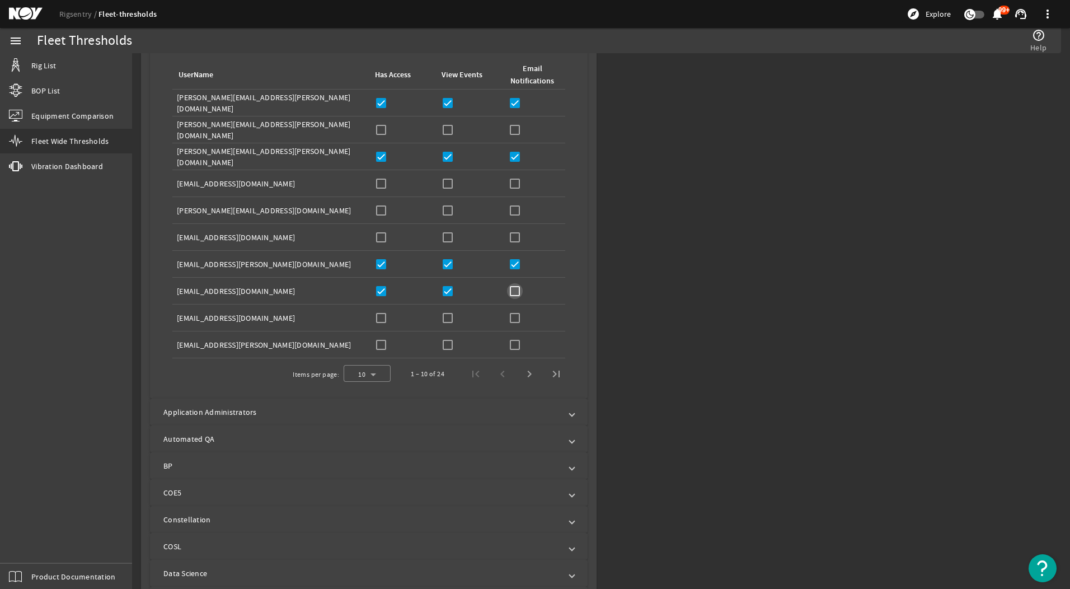
click at [517, 288] on input "checkbox" at bounding box center [515, 291] width 16 height 16
checkbox input "true"
click at [377, 324] on input "checkbox" at bounding box center [381, 318] width 16 height 16
checkbox input "true"
click at [440, 318] on input "checkbox" at bounding box center [448, 318] width 16 height 16
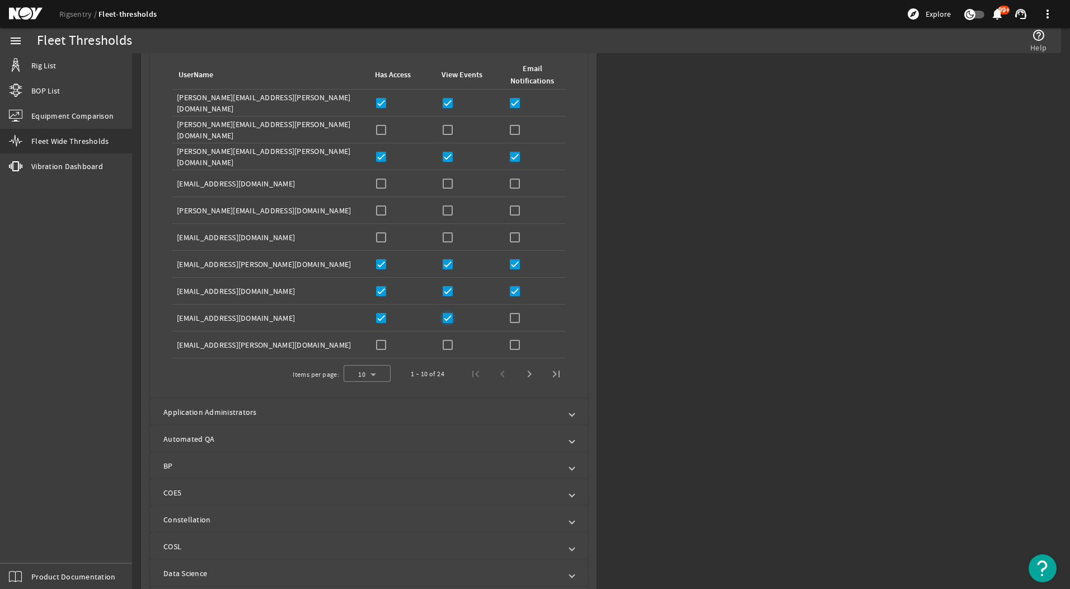
checkbox input "true"
click at [522, 314] on div "Email Notifications:" at bounding box center [534, 318] width 54 height 16
click at [512, 318] on input "checkbox" at bounding box center [515, 318] width 16 height 16
checkbox input "true"
click at [517, 371] on span "Next page" at bounding box center [529, 373] width 27 height 27
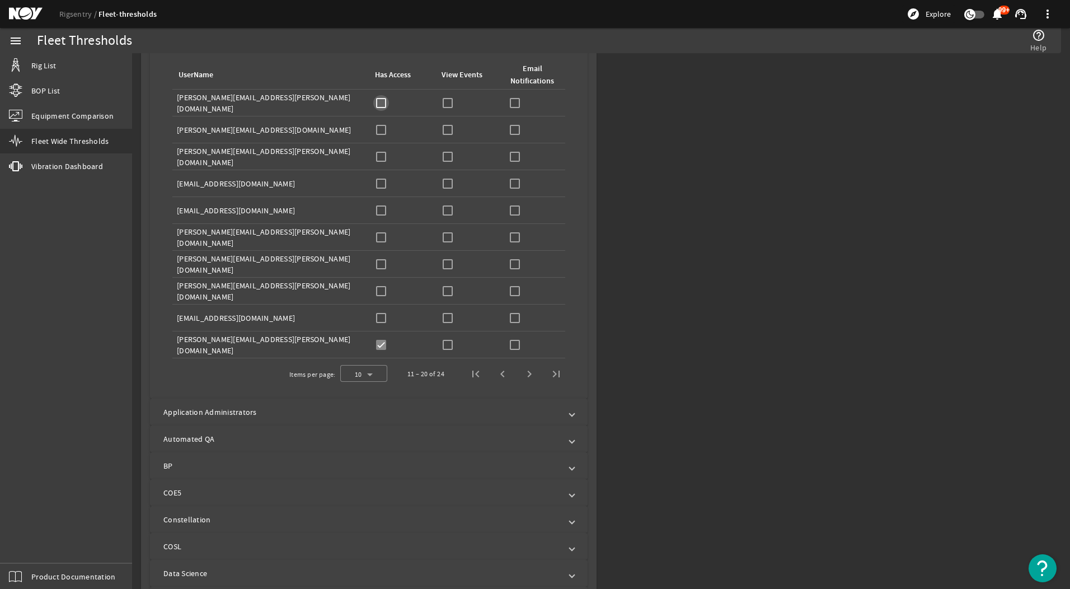
click at [382, 101] on input "checkbox" at bounding box center [381, 103] width 16 height 16
checkbox input "true"
click at [449, 100] on input "checkbox" at bounding box center [448, 103] width 16 height 16
checkbox input "true"
click at [511, 103] on input "checkbox" at bounding box center [515, 103] width 16 height 16
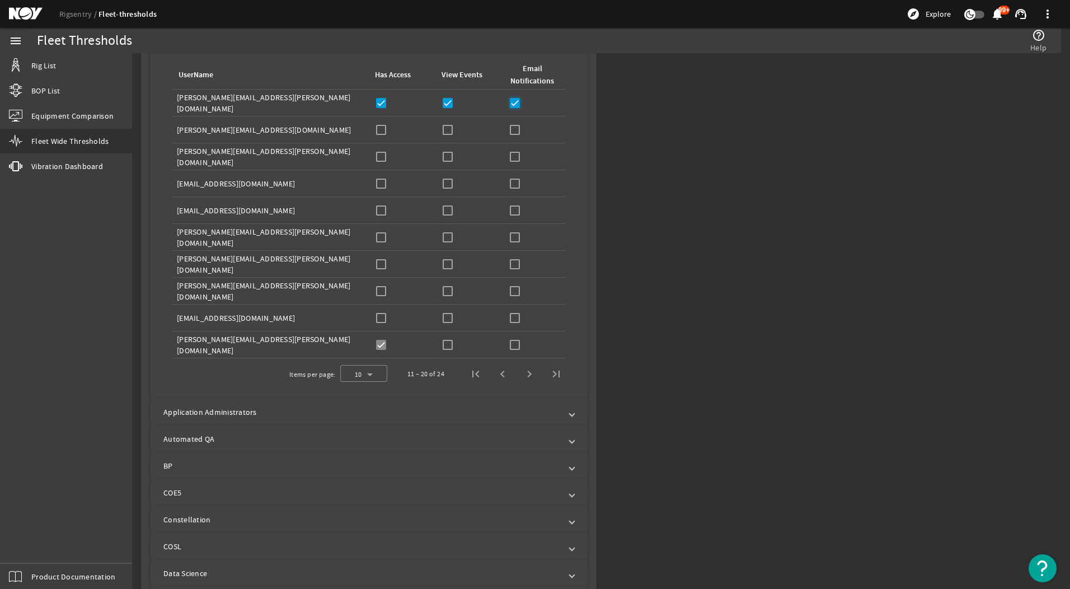
checkbox input "true"
click at [382, 130] on input "checkbox" at bounding box center [381, 130] width 16 height 16
checkbox input "true"
click at [449, 129] on input "checkbox" at bounding box center [448, 130] width 16 height 16
checkbox input "true"
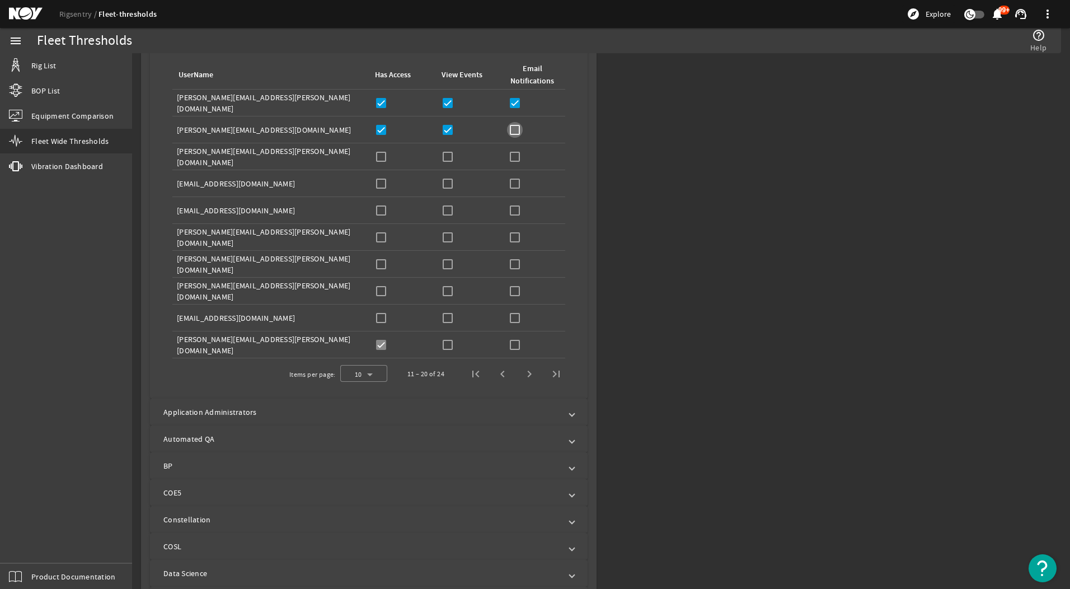
click at [510, 129] on input "checkbox" at bounding box center [515, 130] width 16 height 16
checkbox input "true"
click at [378, 183] on input "checkbox" at bounding box center [381, 184] width 16 height 16
checkbox input "true"
click at [441, 181] on input "checkbox" at bounding box center [448, 184] width 16 height 16
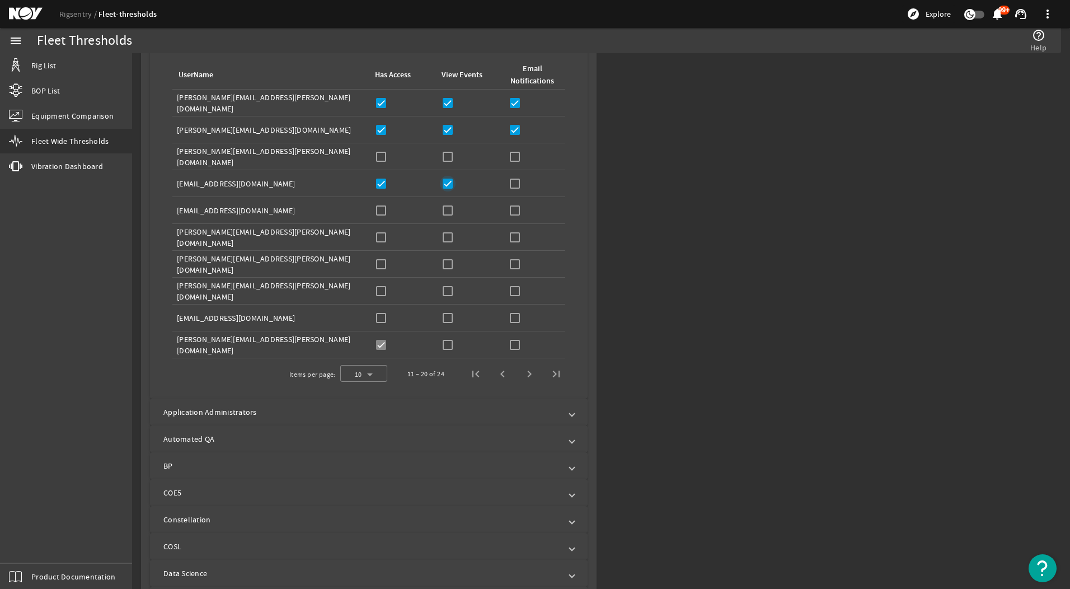
checkbox input "true"
click at [511, 180] on input "checkbox" at bounding box center [515, 184] width 16 height 16
checkbox input "true"
click at [380, 211] on input "checkbox" at bounding box center [381, 211] width 16 height 16
checkbox input "true"
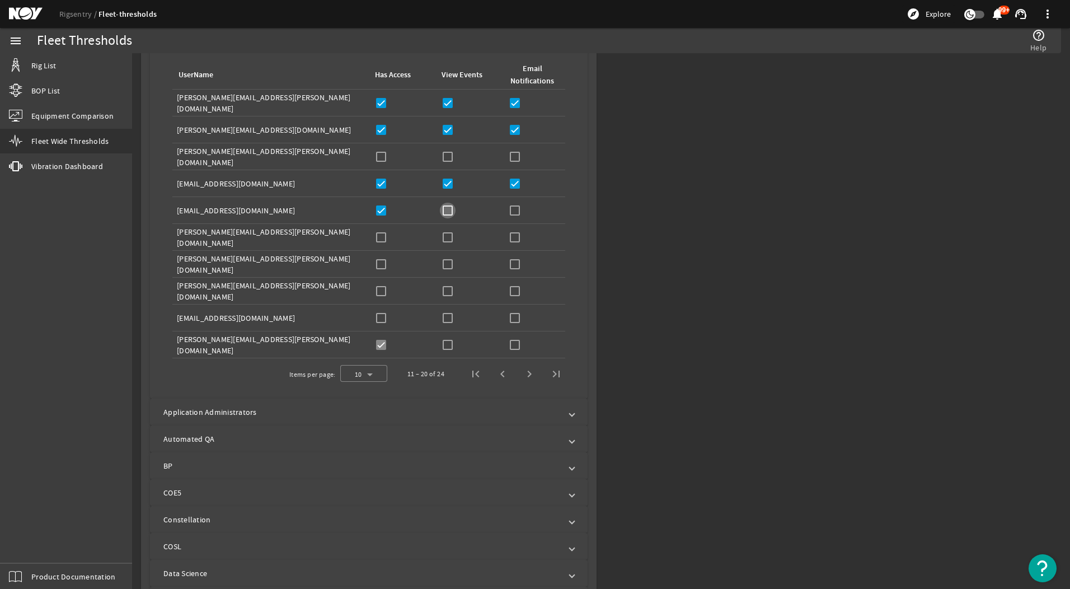
click at [443, 213] on input "checkbox" at bounding box center [448, 211] width 16 height 16
checkbox input "true"
click at [508, 206] on input "checkbox" at bounding box center [515, 211] width 16 height 16
checkbox input "true"
drag, startPoint x: 441, startPoint y: 344, endPoint x: 489, endPoint y: 343, distance: 47.6
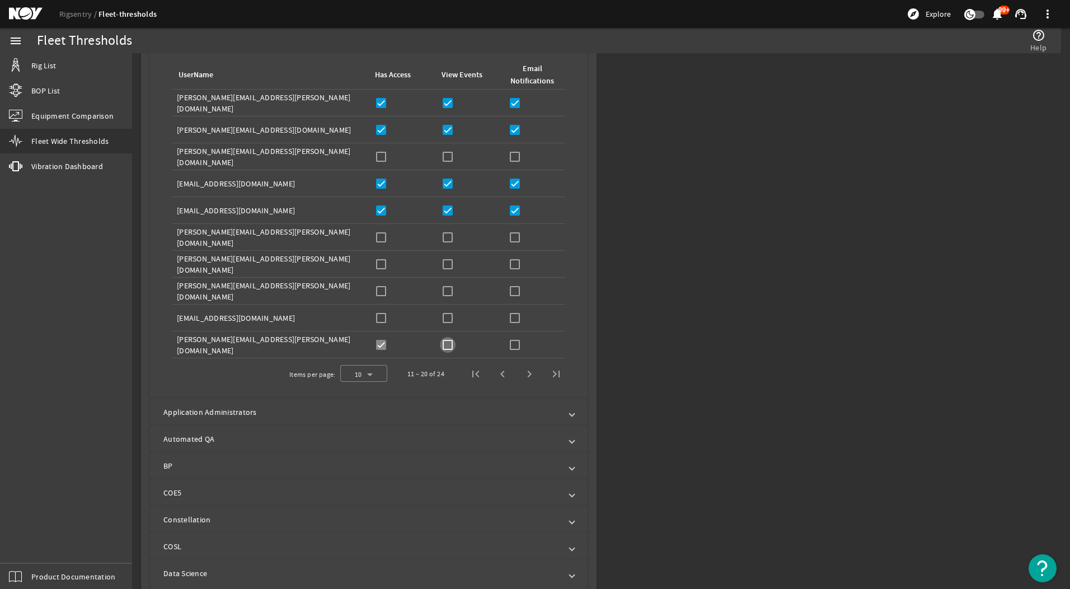
click at [441, 343] on input "checkbox" at bounding box center [448, 345] width 16 height 16
checkbox input "true"
click at [513, 341] on input "checkbox" at bounding box center [515, 345] width 16 height 16
checkbox input "true"
click at [530, 373] on span "Next page" at bounding box center [529, 373] width 27 height 27
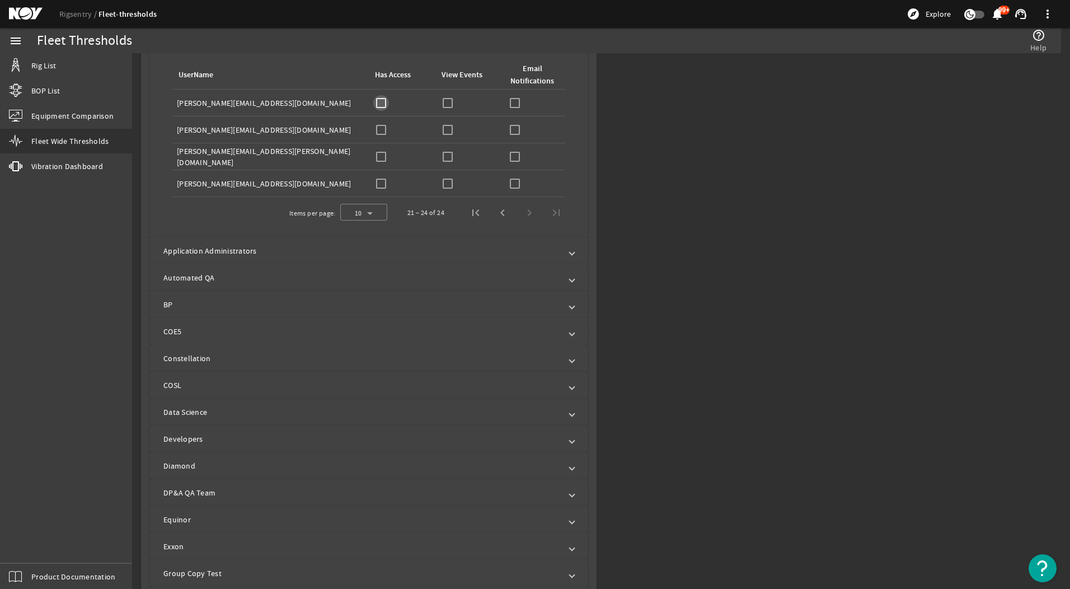
click at [383, 102] on input "checkbox" at bounding box center [381, 103] width 16 height 16
checkbox input "true"
click at [448, 100] on input "checkbox" at bounding box center [448, 103] width 16 height 16
checkbox input "true"
click at [507, 97] on input "checkbox" at bounding box center [515, 103] width 16 height 16
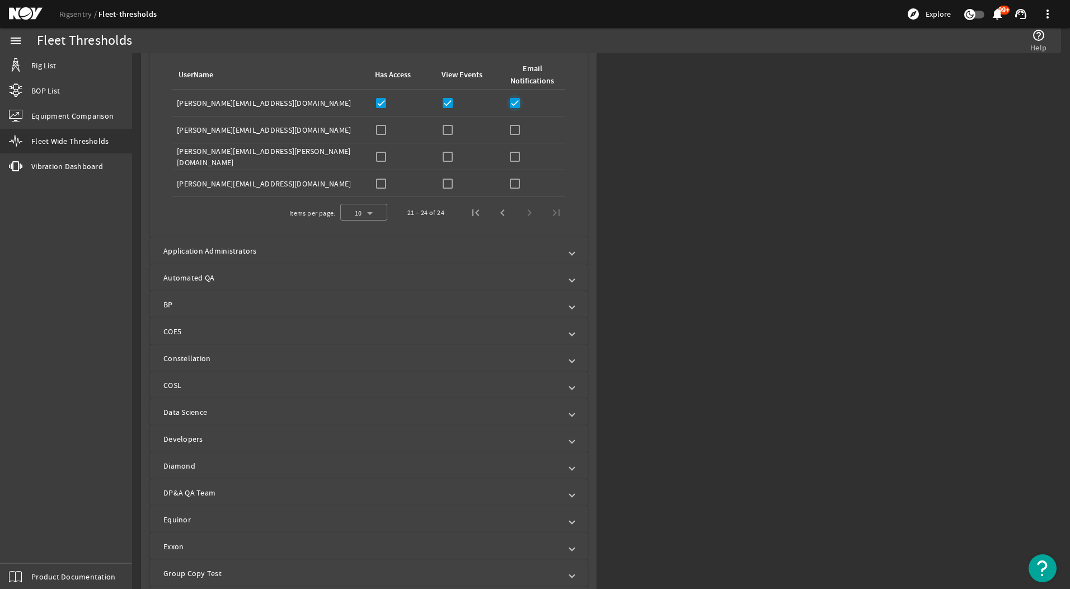
checkbox input "true"
click at [379, 129] on input "checkbox" at bounding box center [381, 130] width 16 height 16
checkbox input "true"
click at [454, 129] on div "View Events:" at bounding box center [469, 130] width 58 height 16
click at [444, 129] on input "checkbox" at bounding box center [448, 130] width 16 height 16
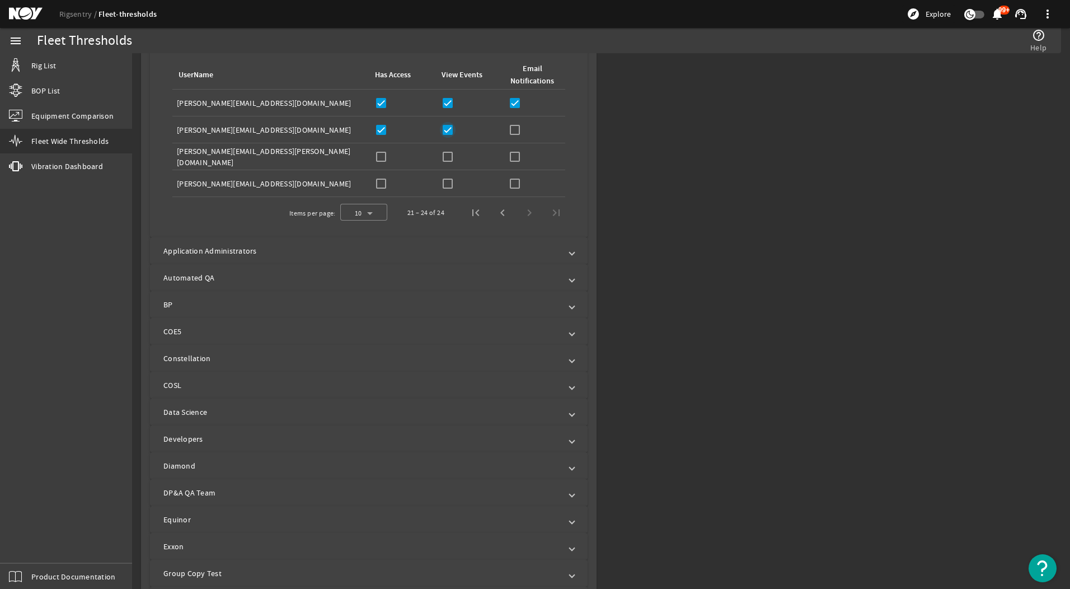
checkbox input "true"
click at [507, 130] on input "checkbox" at bounding box center [515, 130] width 16 height 16
checkbox input "true"
click at [379, 155] on input "checkbox" at bounding box center [381, 157] width 16 height 16
checkbox input "true"
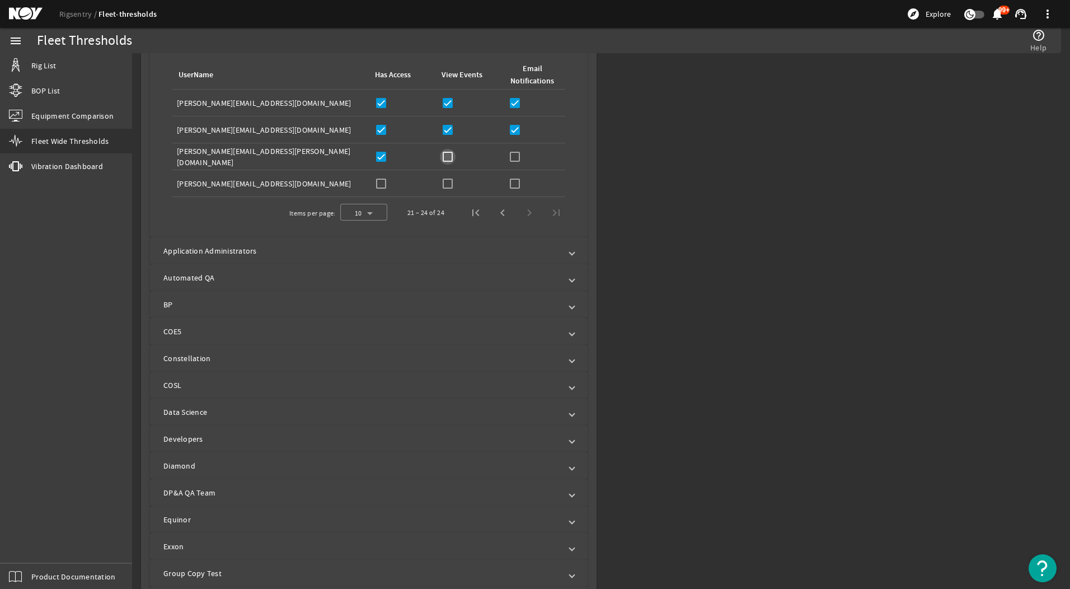
click at [441, 157] on input "checkbox" at bounding box center [448, 157] width 16 height 16
checkbox input "true"
click at [507, 158] on input "checkbox" at bounding box center [515, 157] width 16 height 16
checkbox input "true"
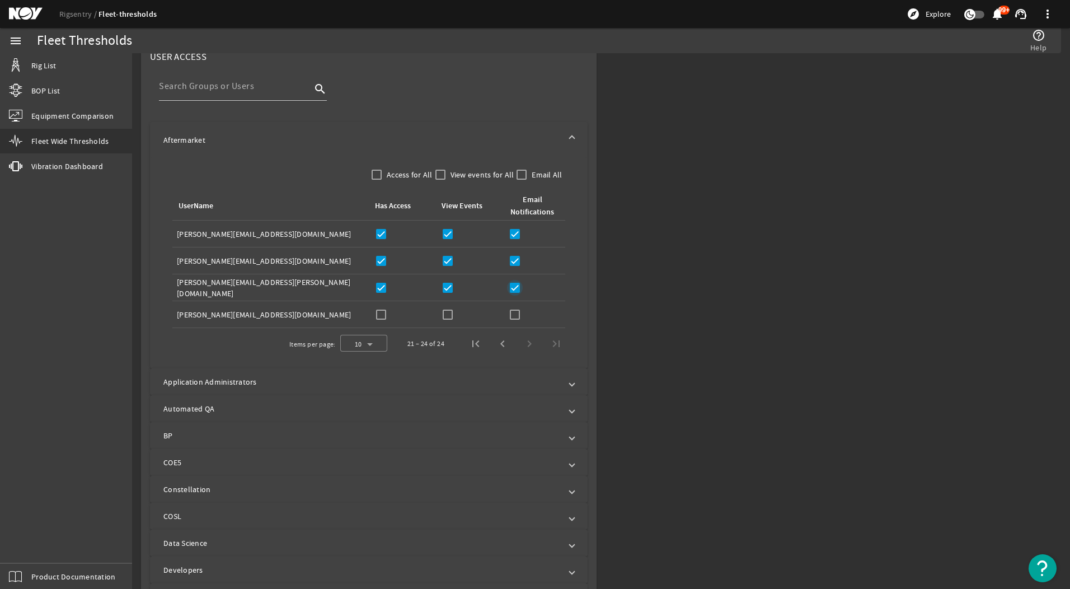
scroll to position [438, 0]
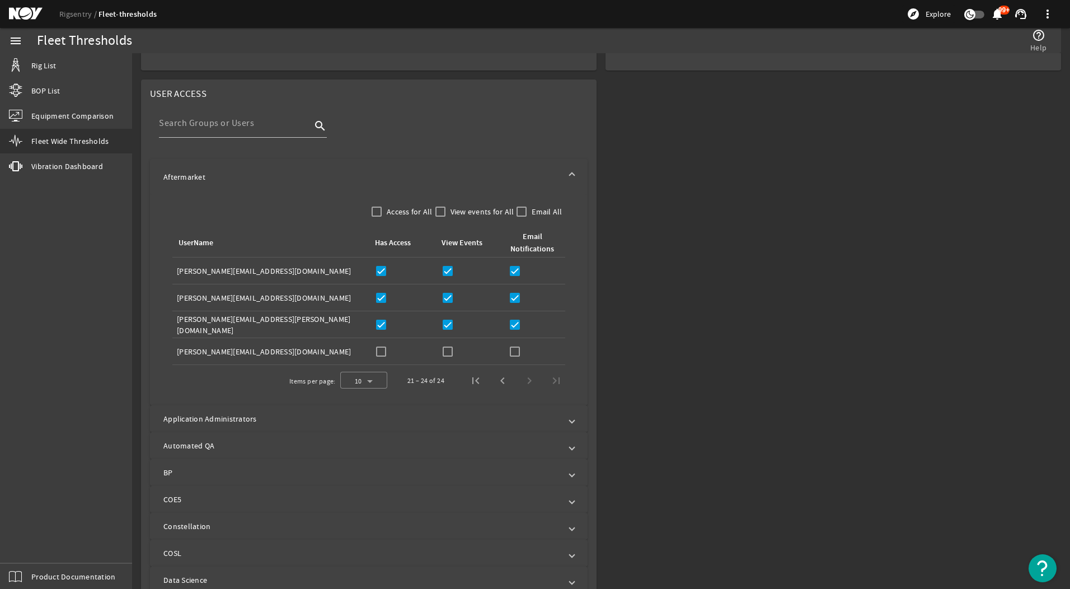
click at [533, 173] on mat-panel-title "Aftermarket" at bounding box center [361, 176] width 397 height 11
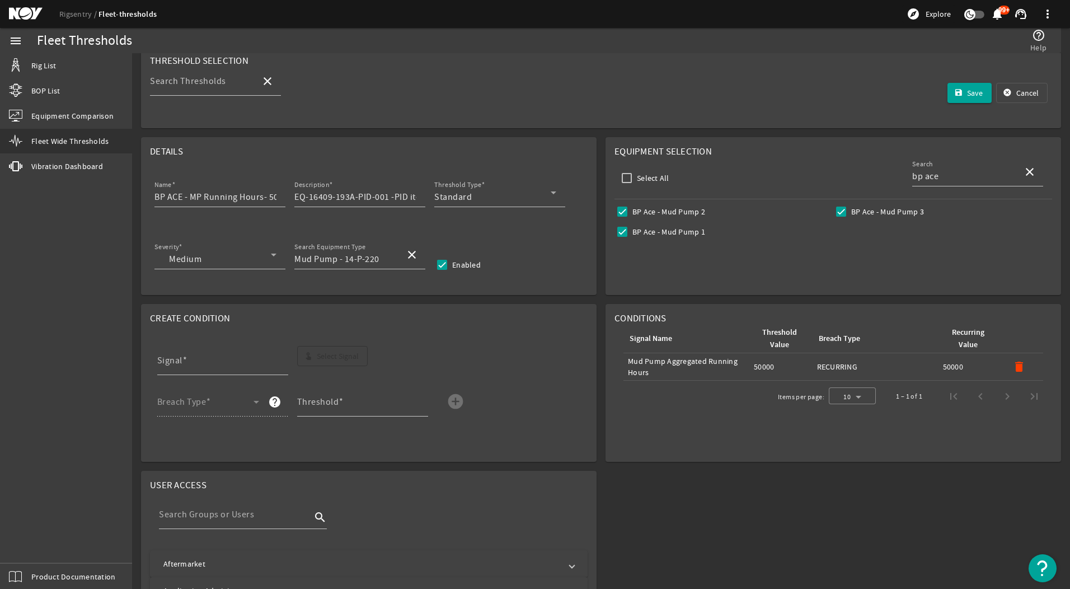
scroll to position [46, 0]
click at [967, 90] on span "Save" at bounding box center [975, 93] width 16 height 11
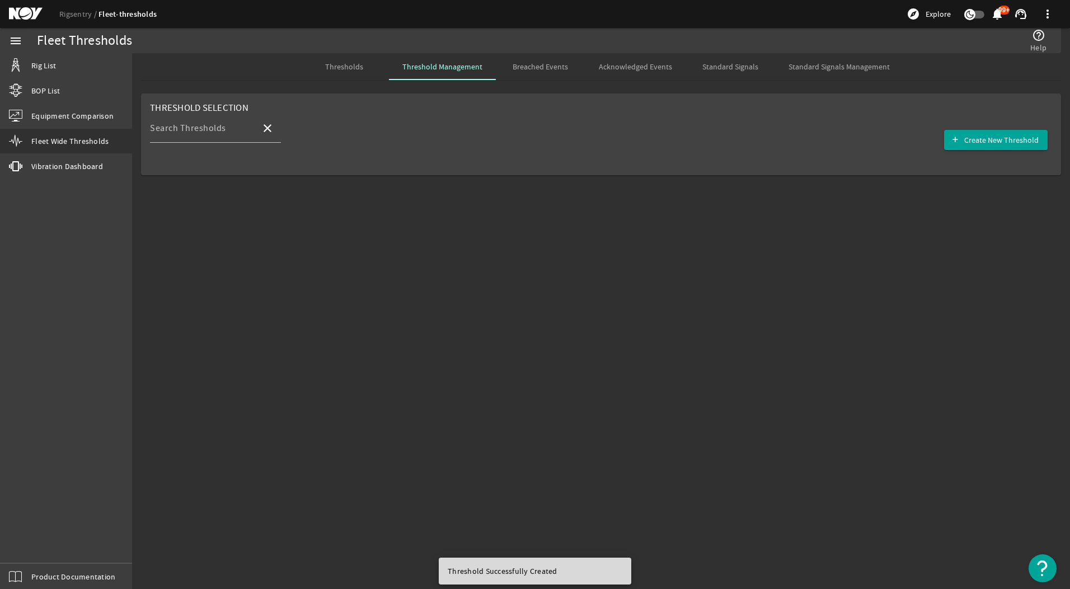
scroll to position [0, 0]
